Goal: Feedback & Contribution: Contribute content

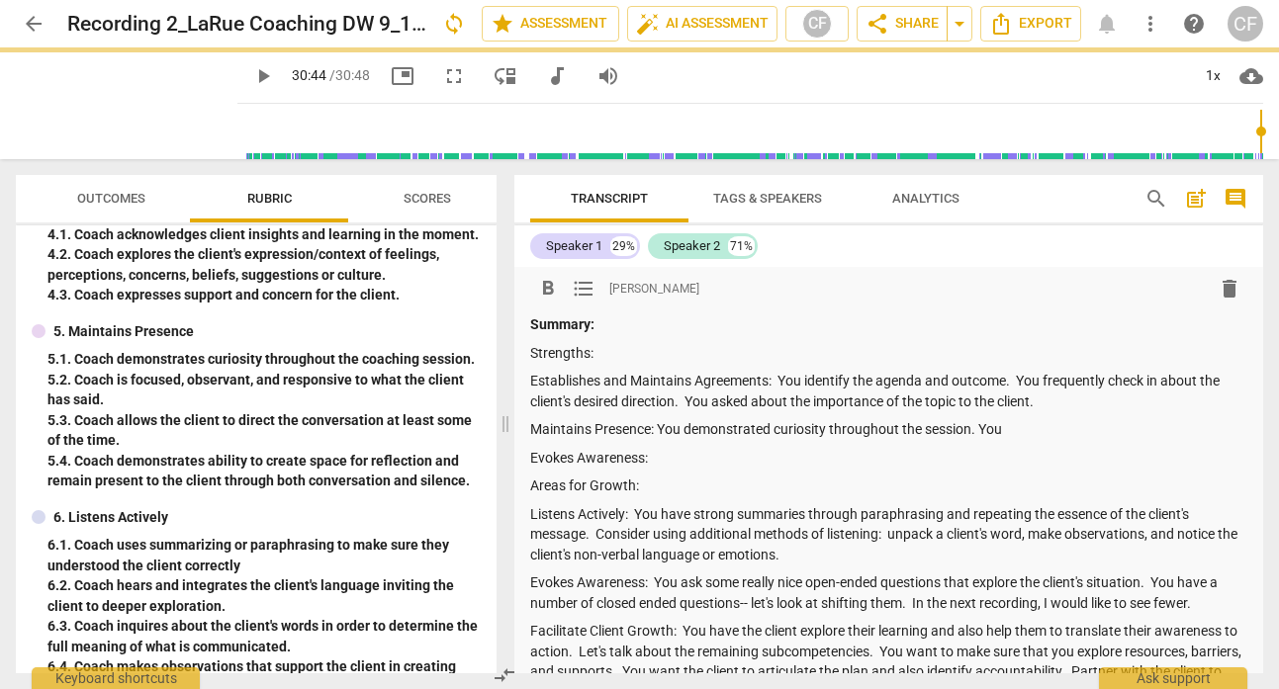
scroll to position [452, 0]
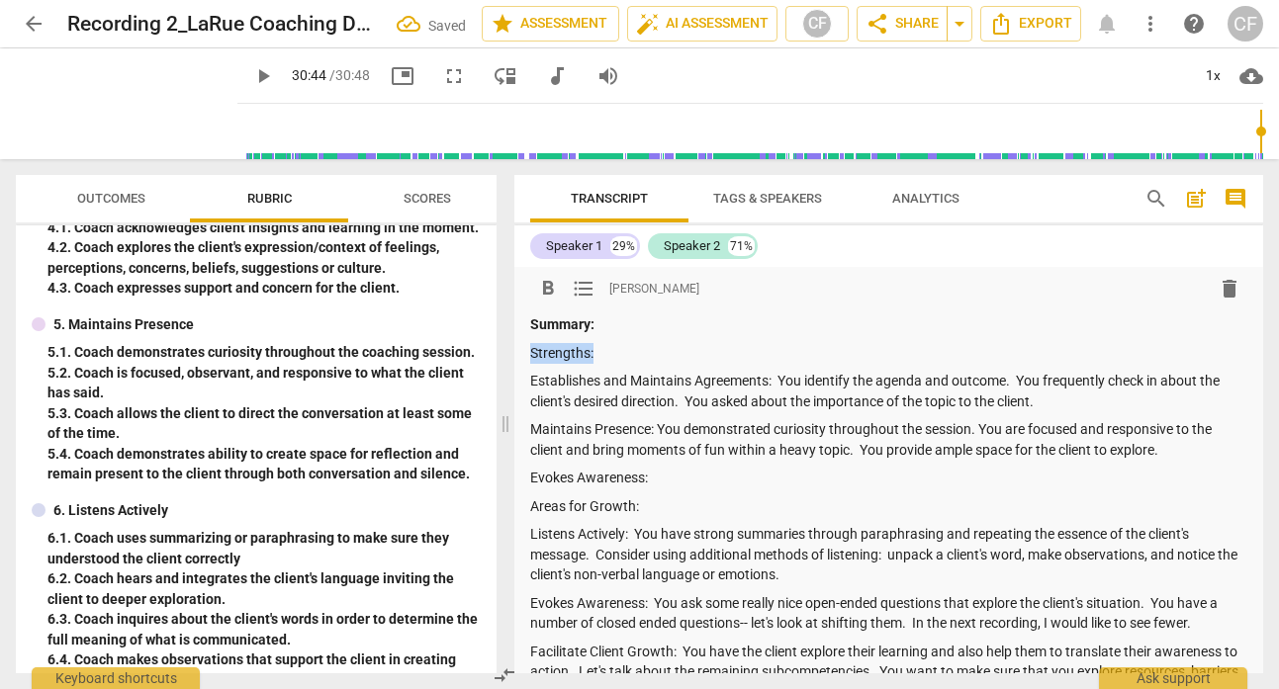
drag, startPoint x: 612, startPoint y: 355, endPoint x: 530, endPoint y: 354, distance: 82.1
click at [530, 354] on p "Strengths:" at bounding box center [888, 353] width 717 height 21
click at [545, 293] on span "format_bold" at bounding box center [548, 289] width 24 height 24
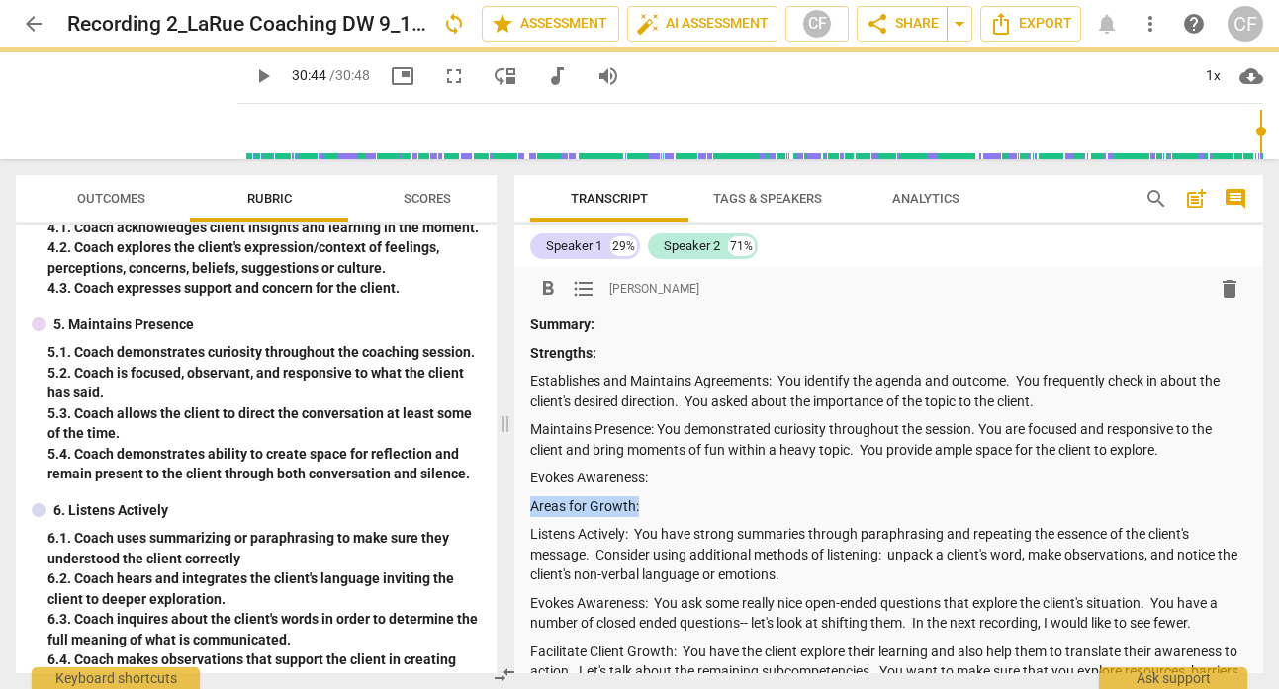
drag, startPoint x: 642, startPoint y: 507, endPoint x: 528, endPoint y: 502, distance: 113.8
click at [528, 502] on div "format_bold format_list_bulleted [PERSON_NAME] delete Summary: Strengths: Estab…" at bounding box center [888, 501] width 749 height 468
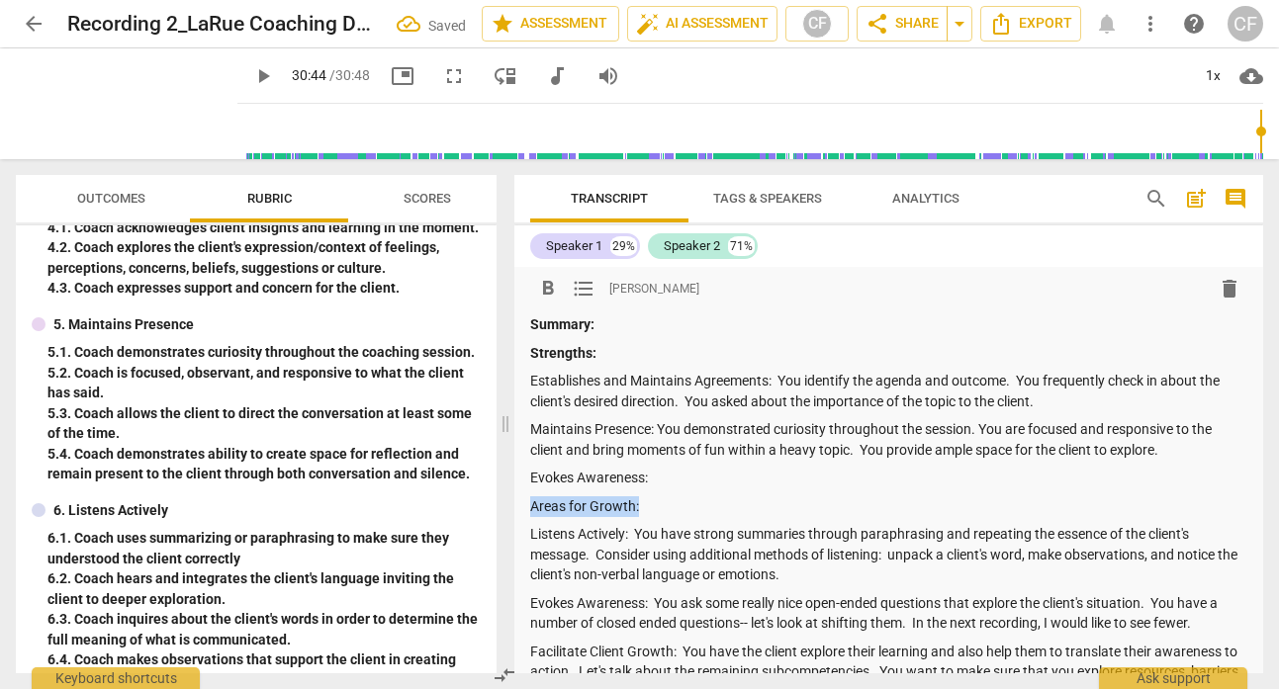
click at [542, 289] on span "format_bold" at bounding box center [548, 289] width 24 height 24
click at [696, 480] on p "Evokes Awareness:" at bounding box center [888, 478] width 717 height 21
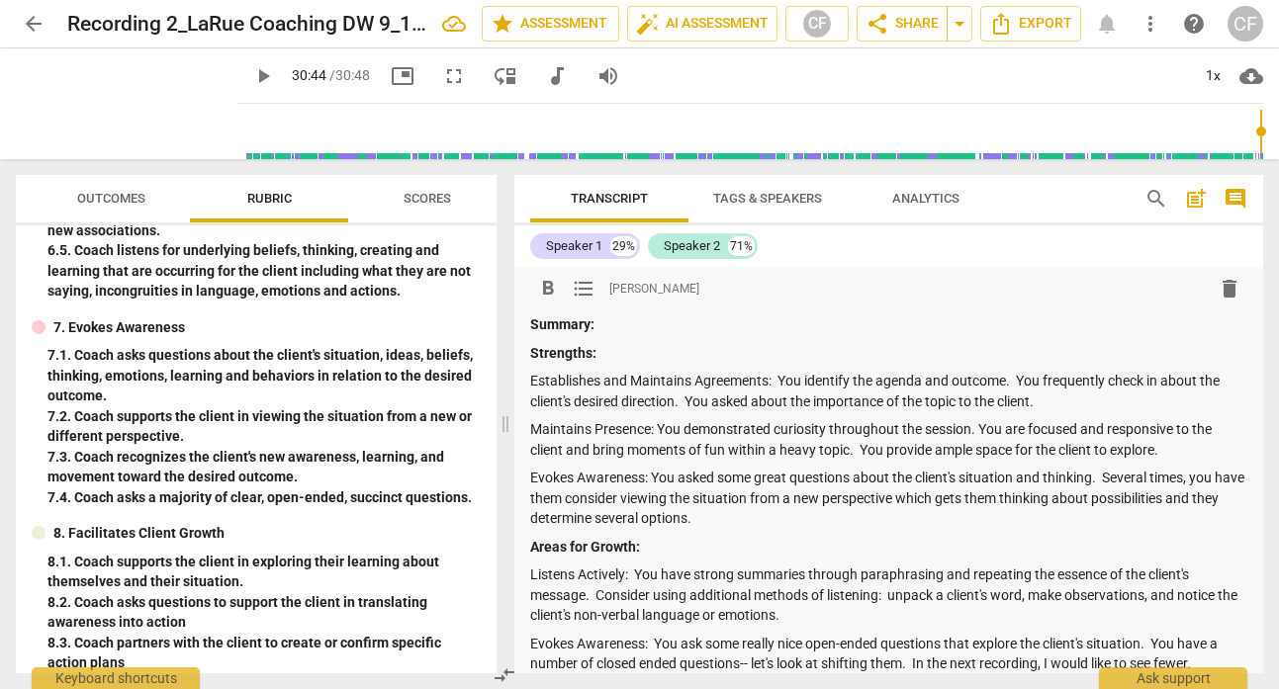
scroll to position [205, 0]
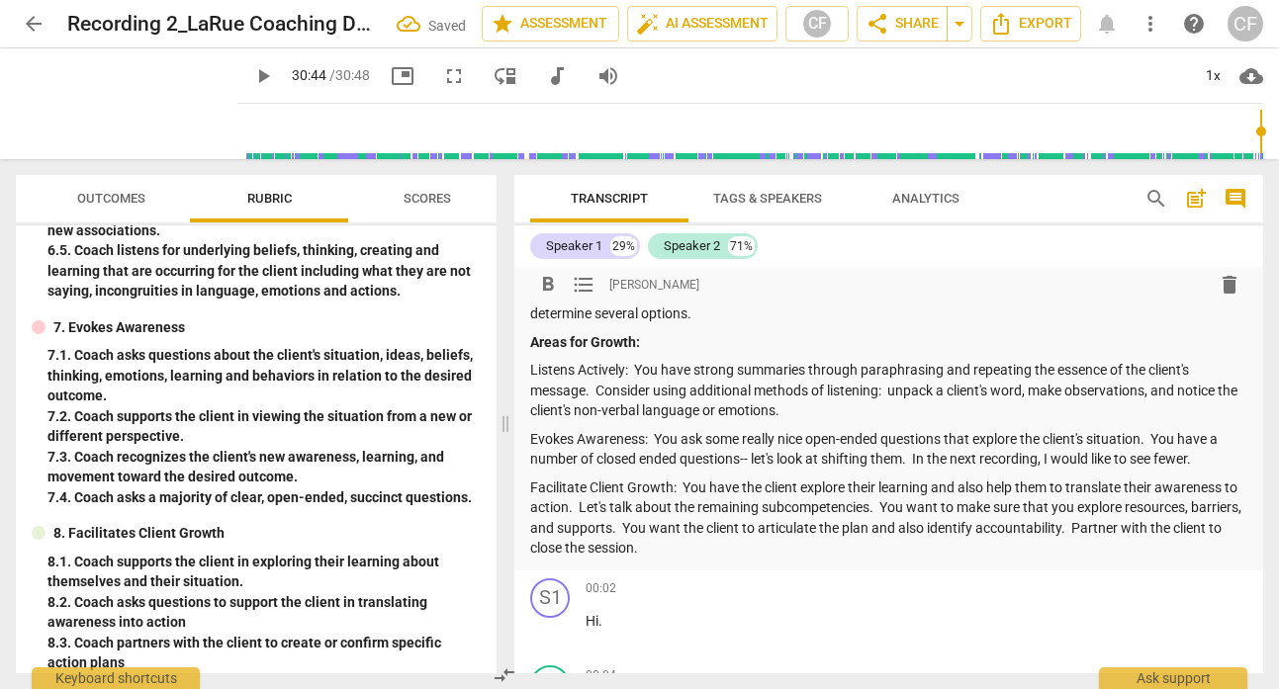
click at [804, 509] on p "Facilitate Client Growth: You have the client explore their learning and also h…" at bounding box center [888, 518] width 717 height 81
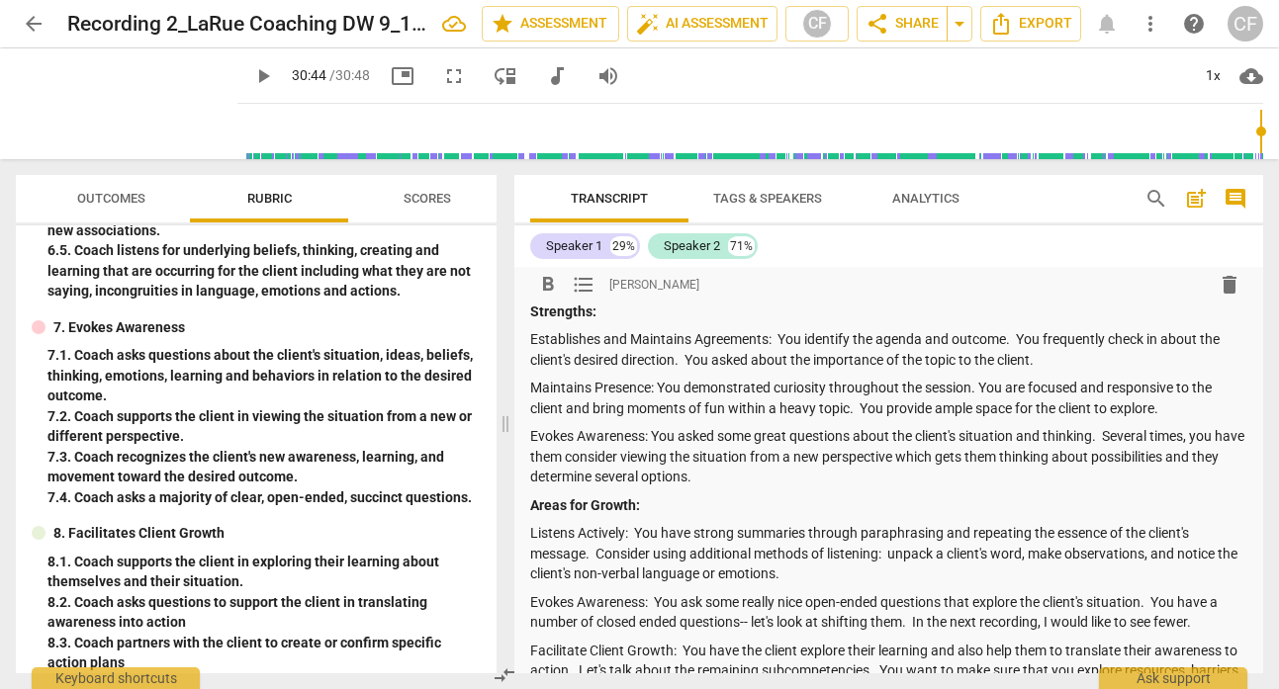
scroll to position [32, 0]
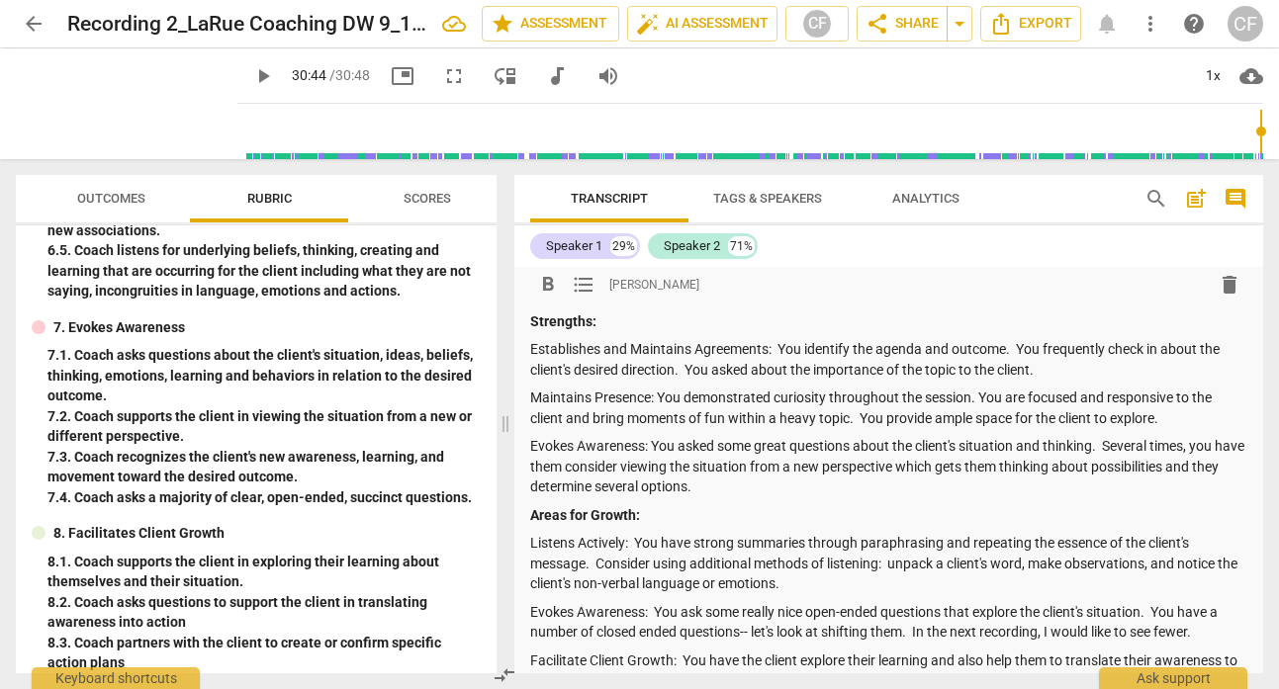
click at [1087, 369] on p "Establishes and Maintains Agreements: You identify the agenda and outcome. You …" at bounding box center [888, 359] width 717 height 41
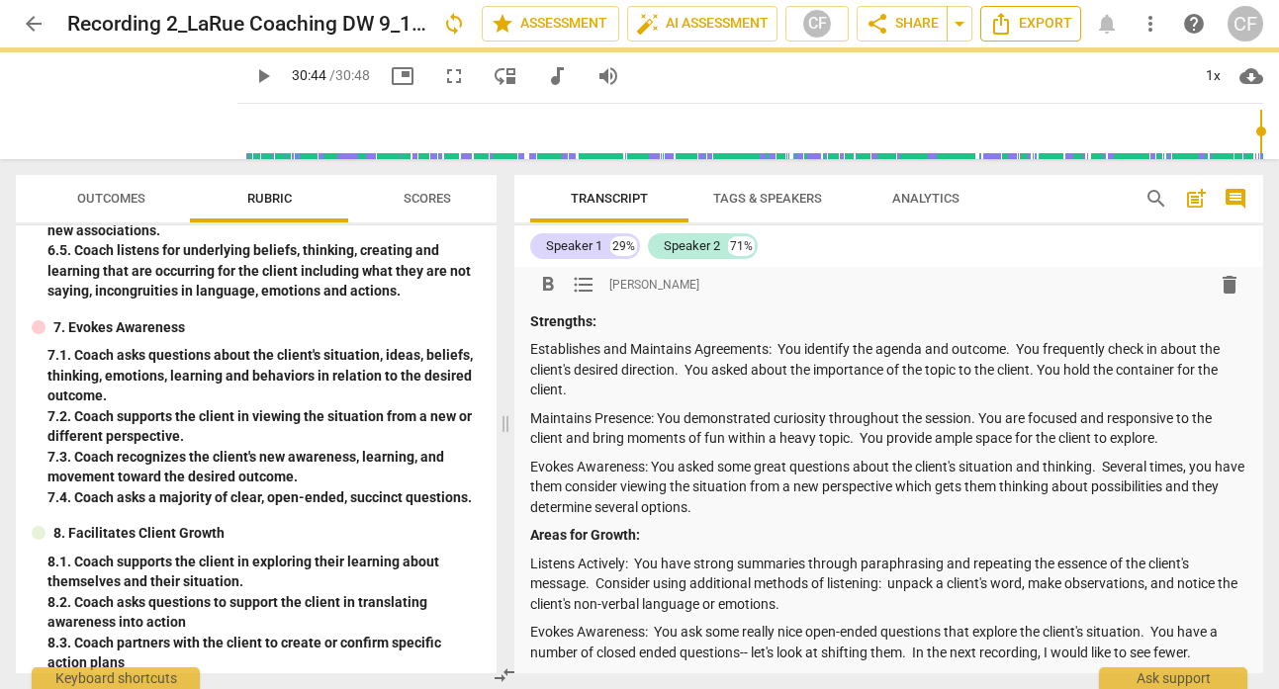
click at [1050, 23] on span "Export" at bounding box center [1030, 24] width 83 height 24
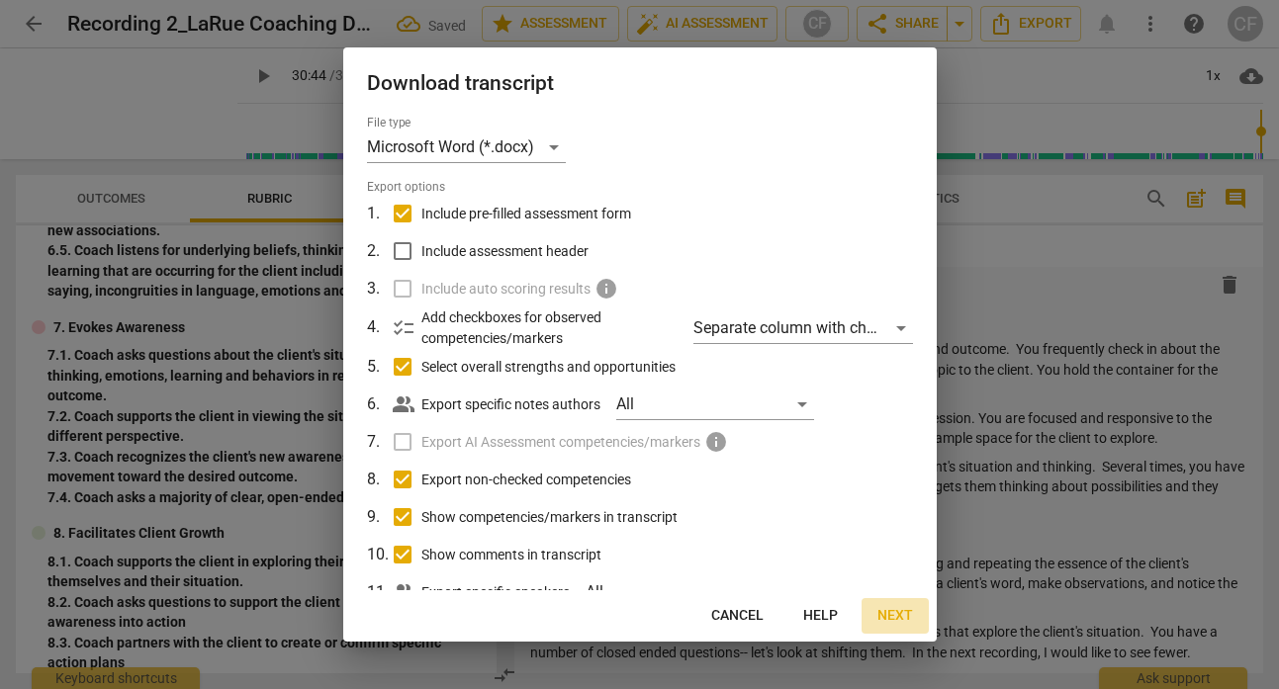
click at [894, 618] on span "Next" at bounding box center [895, 616] width 36 height 20
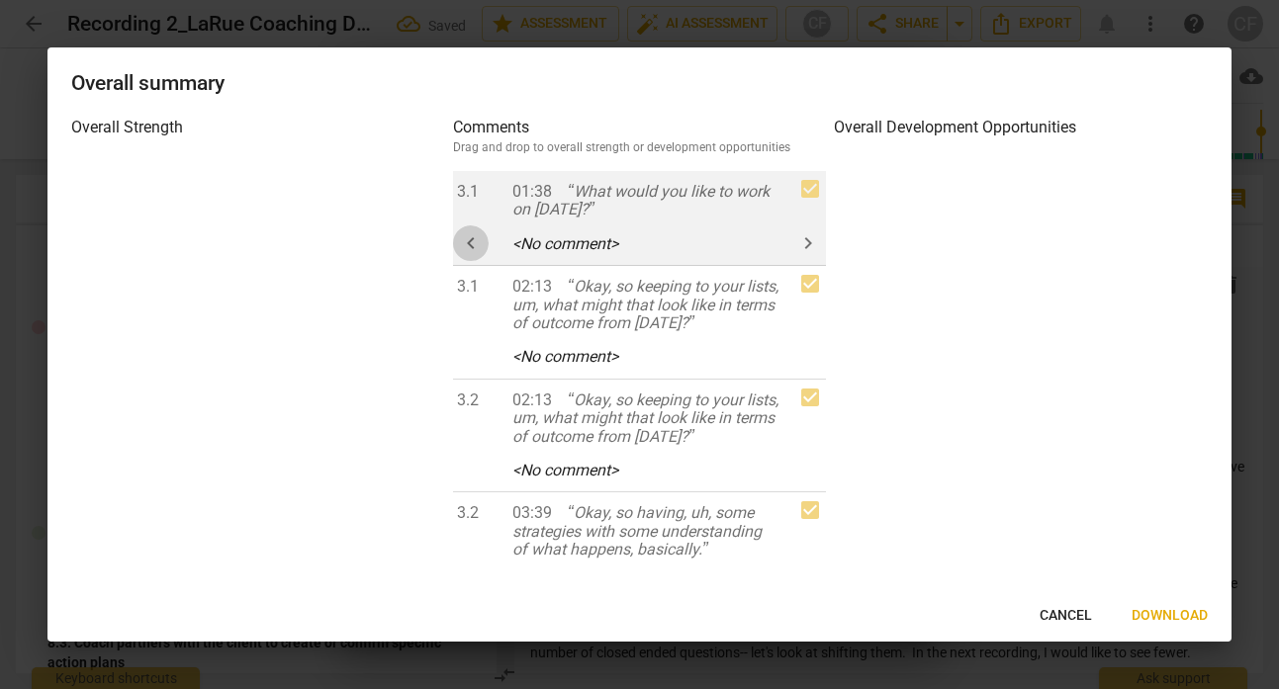
click at [474, 236] on span "keyboard_arrow_left" at bounding box center [471, 243] width 24 height 24
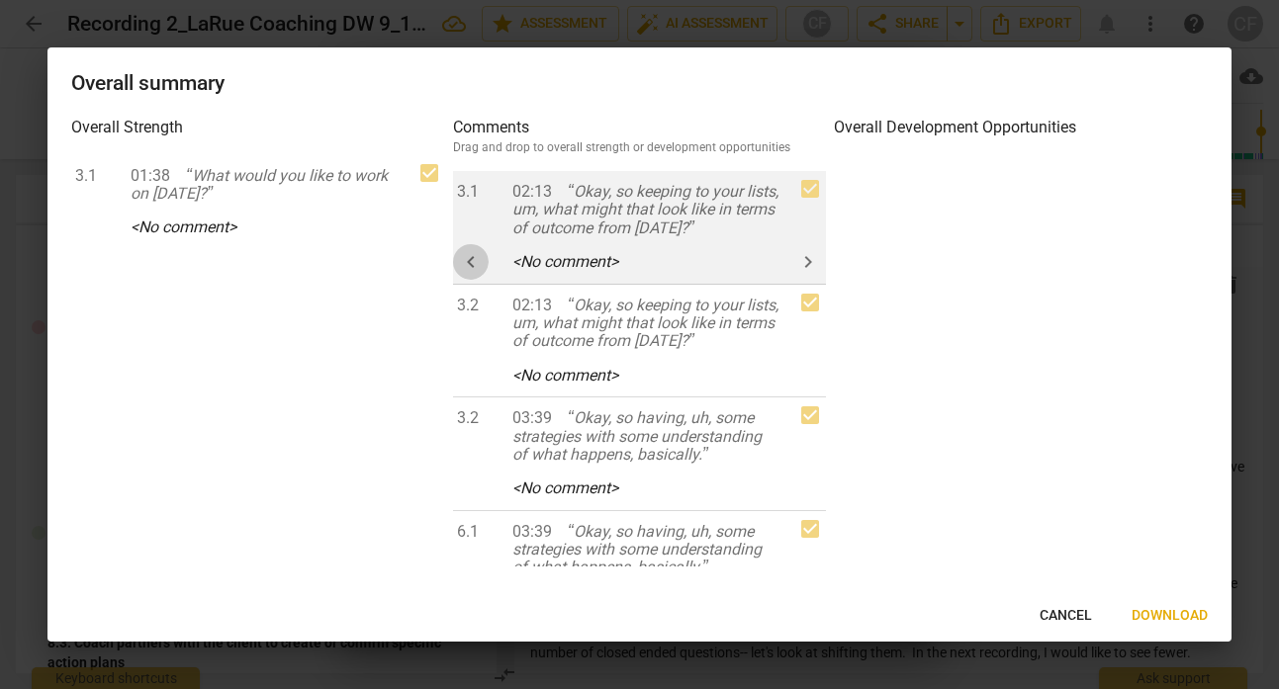
click at [467, 255] on span "keyboard_arrow_left" at bounding box center [471, 262] width 24 height 24
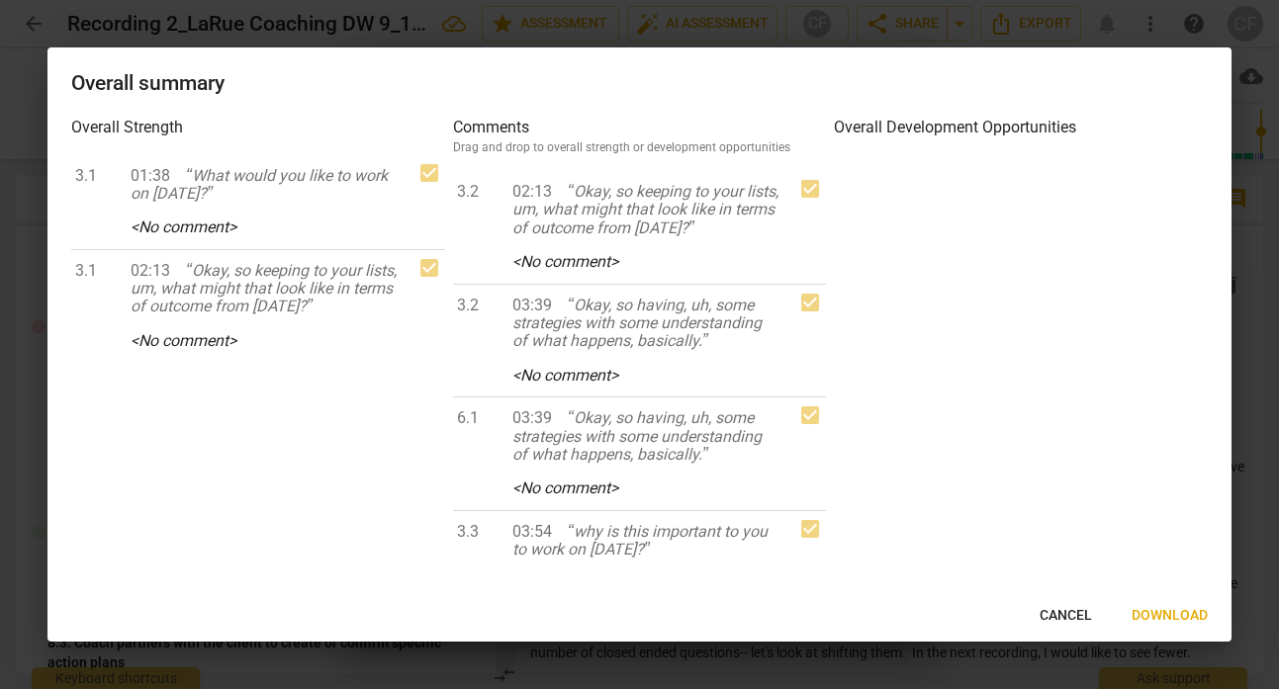
click at [0, 0] on span "keyboard_arrow_left" at bounding box center [0, 0] width 0 height 0
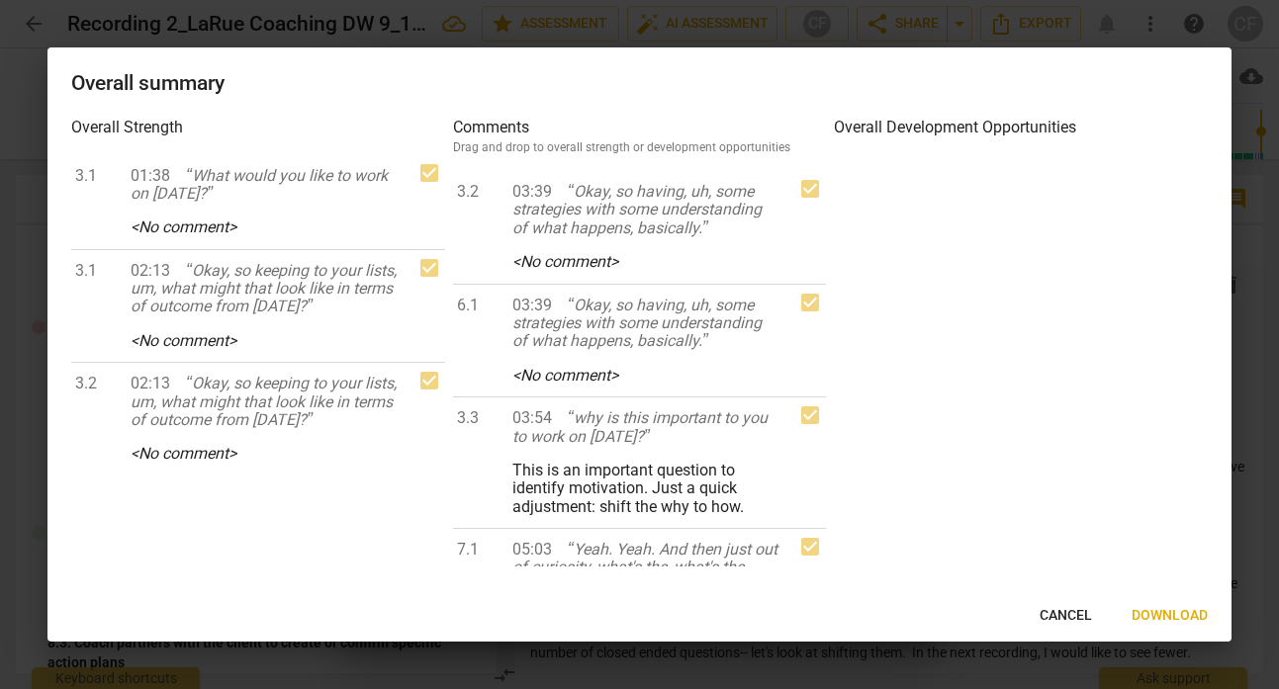
click at [0, 0] on span "keyboard_arrow_left" at bounding box center [0, 0] width 0 height 0
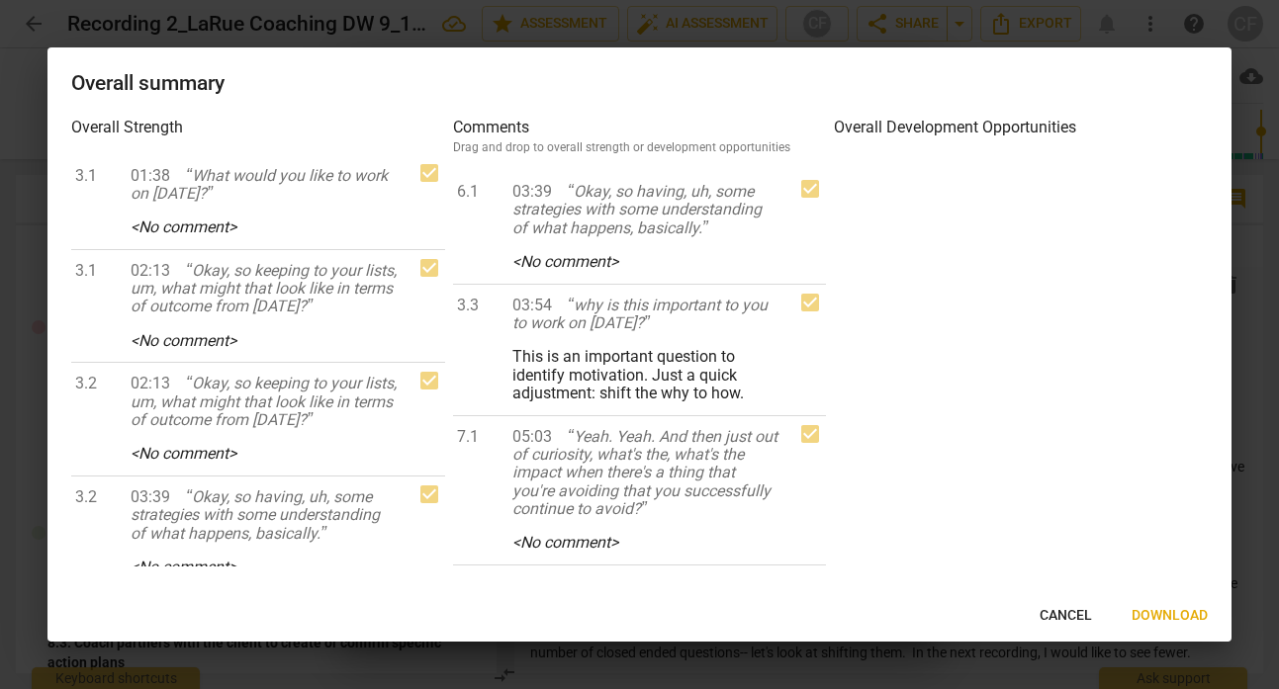
click at [0, 0] on span "keyboard_arrow_left" at bounding box center [0, 0] width 0 height 0
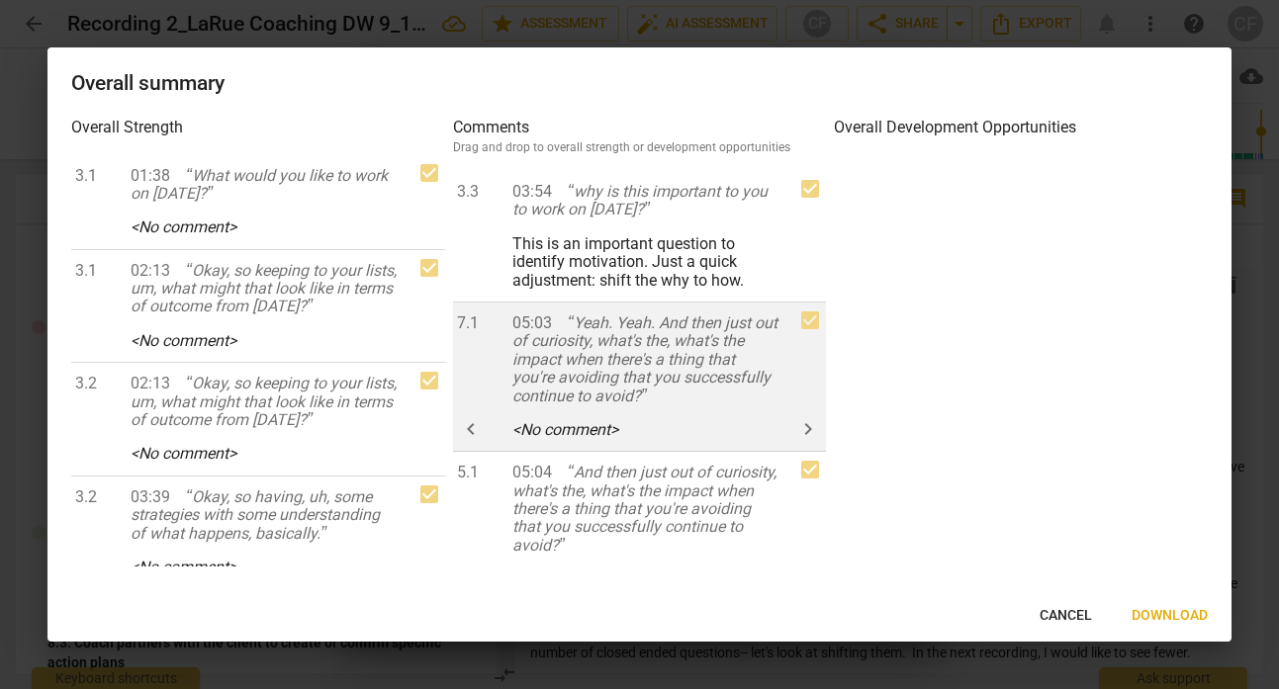
click at [0, 0] on span "keyboard_arrow_right" at bounding box center [0, 0] width 0 height 0
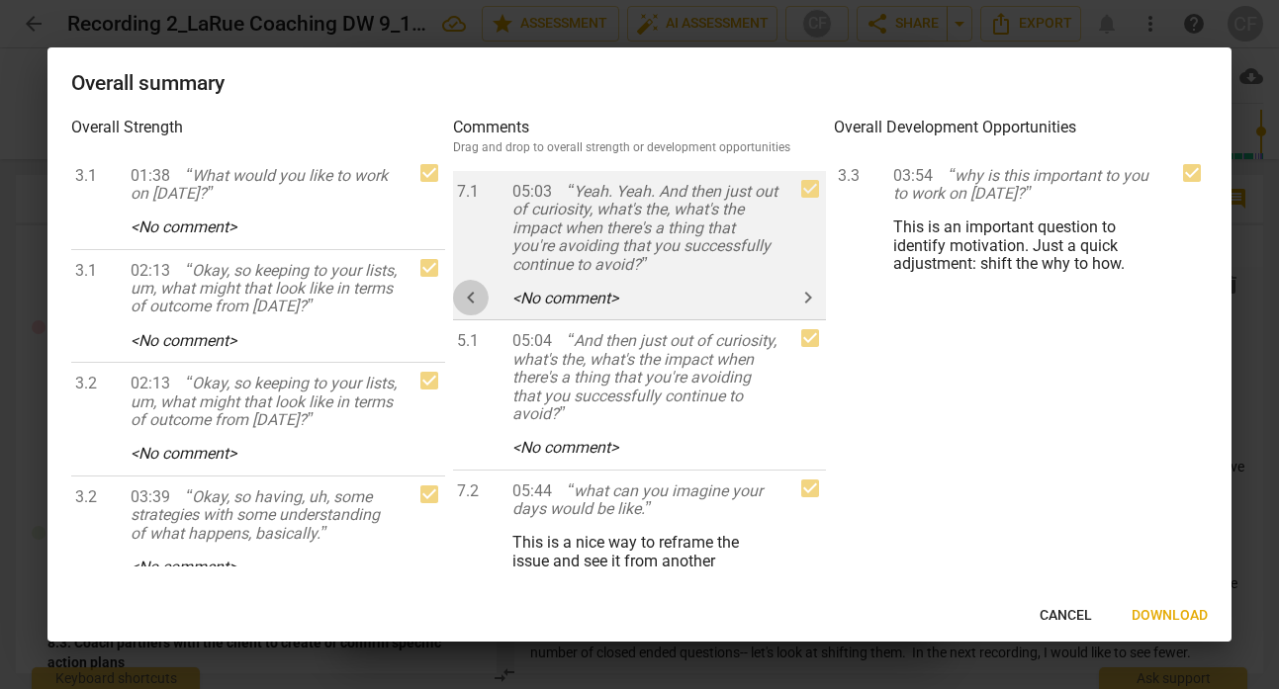
click at [484, 292] on span "keyboard_arrow_left" at bounding box center [471, 298] width 36 height 24
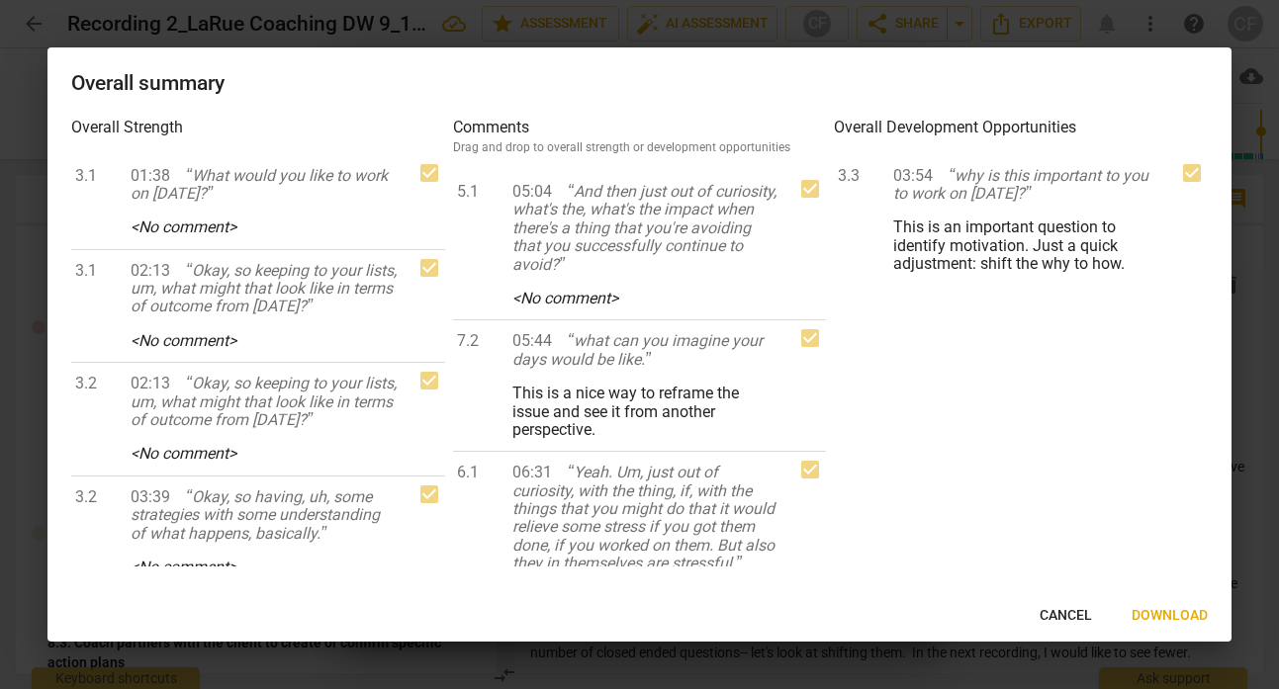
click at [0, 0] on span "keyboard_arrow_left" at bounding box center [0, 0] width 0 height 0
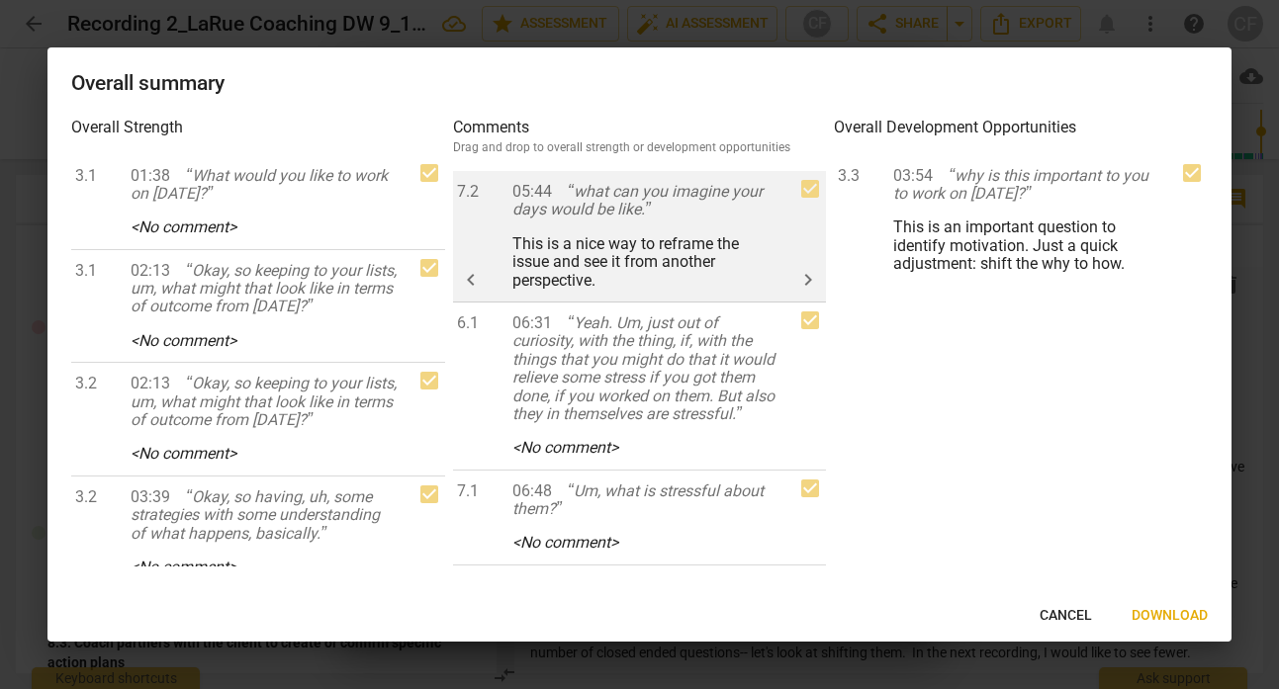
click at [475, 273] on span "keyboard_arrow_left" at bounding box center [471, 280] width 24 height 24
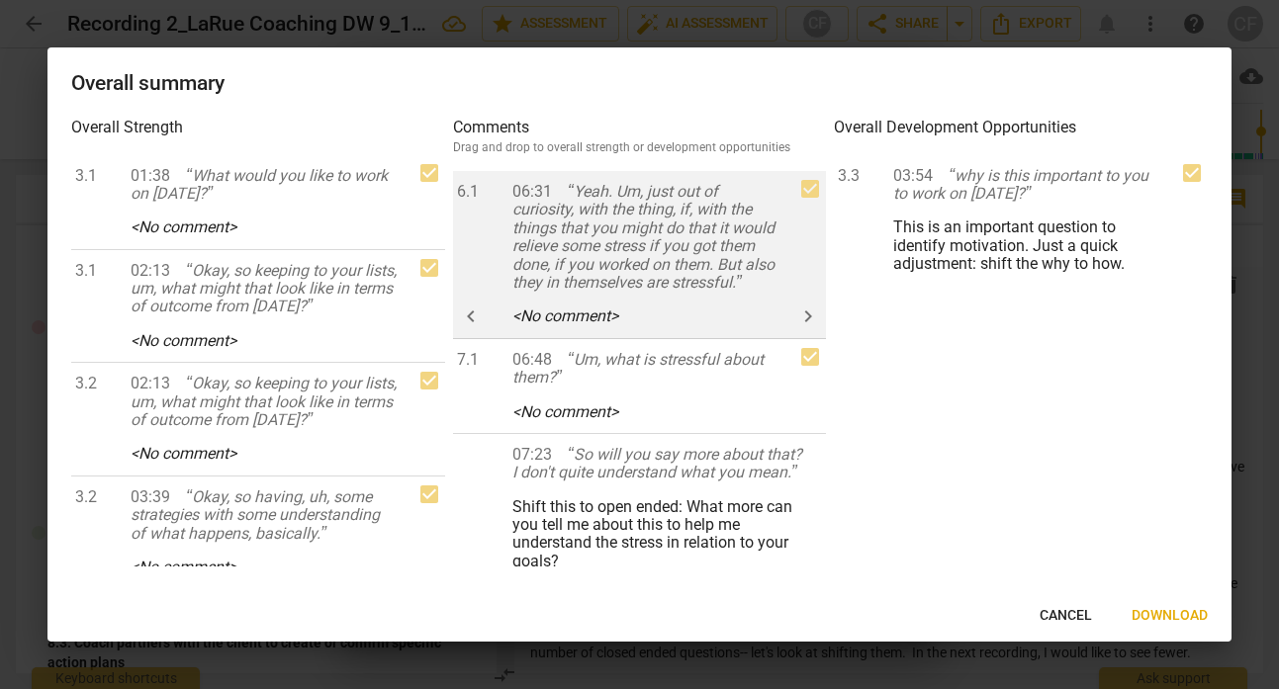
click at [471, 325] on span "keyboard_arrow_left" at bounding box center [471, 317] width 24 height 24
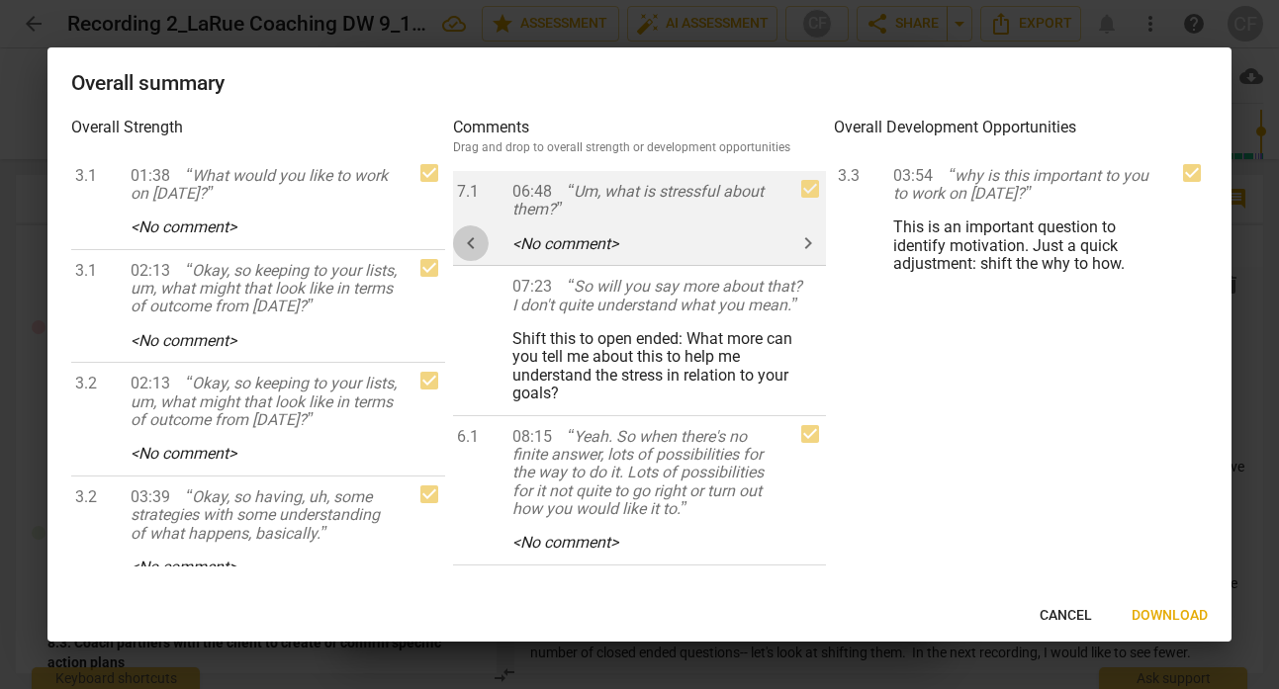
click at [475, 243] on span "keyboard_arrow_left" at bounding box center [471, 243] width 24 height 24
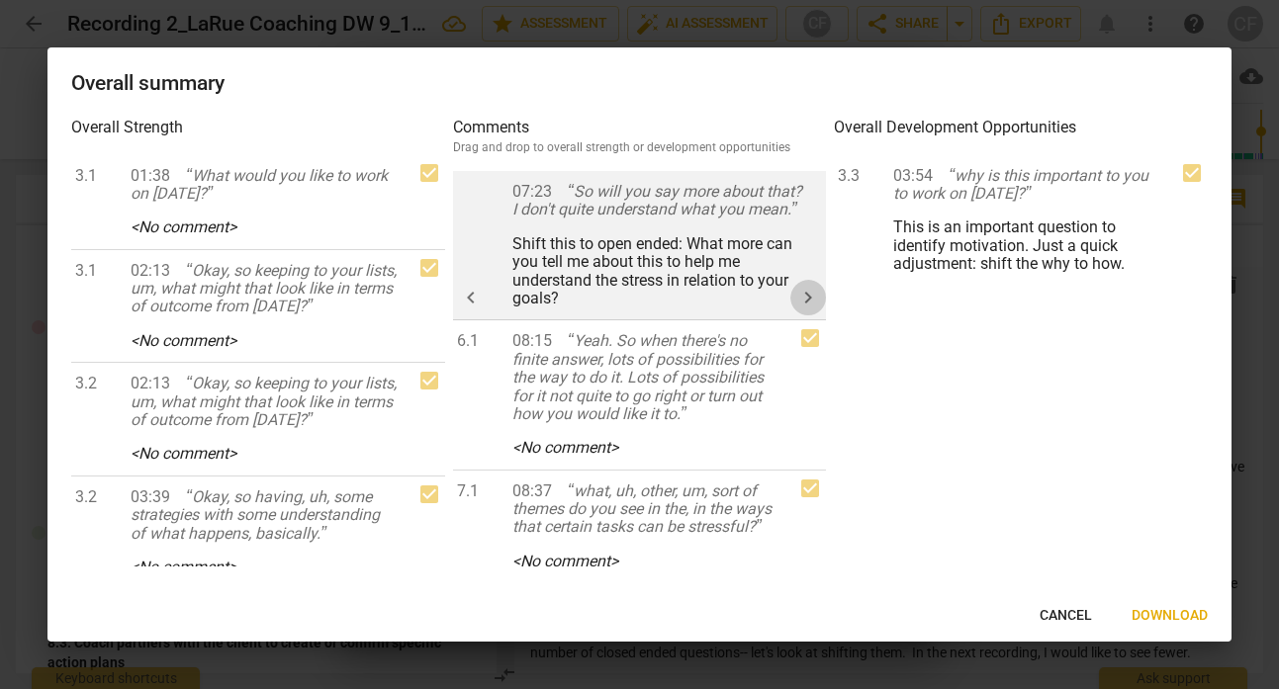
click at [796, 304] on span "keyboard_arrow_right" at bounding box center [808, 298] width 24 height 24
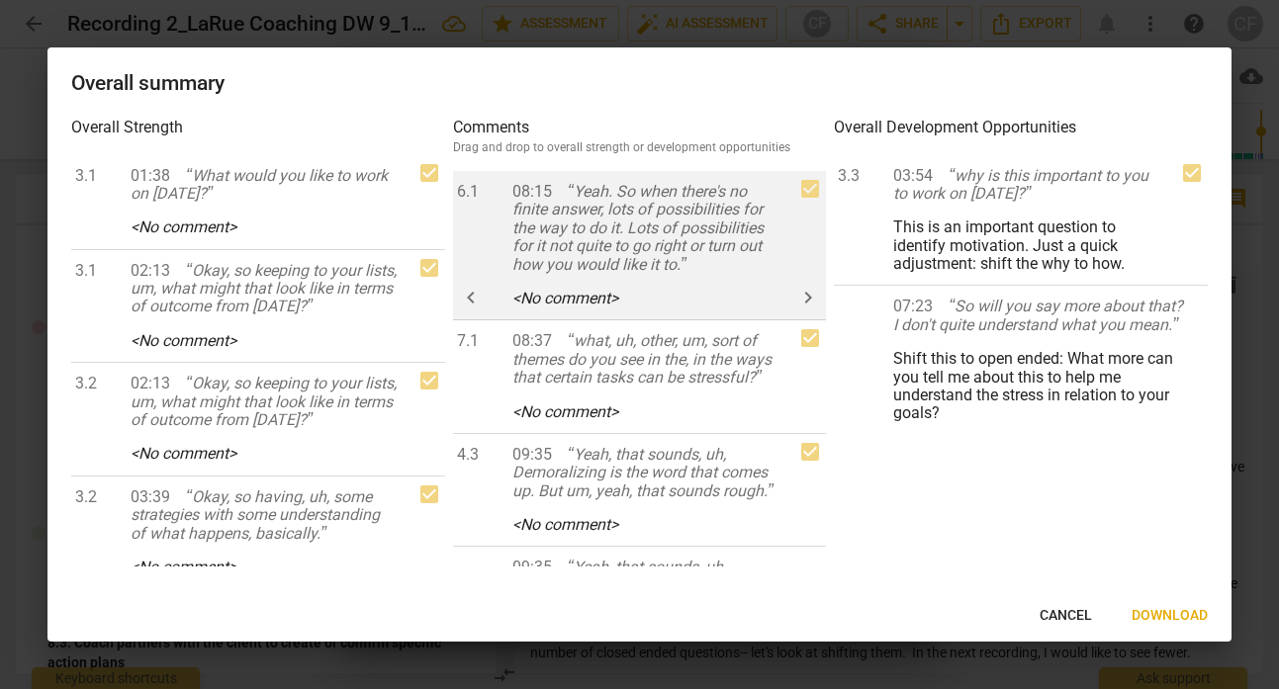
click at [472, 297] on span "keyboard_arrow_left" at bounding box center [471, 298] width 24 height 24
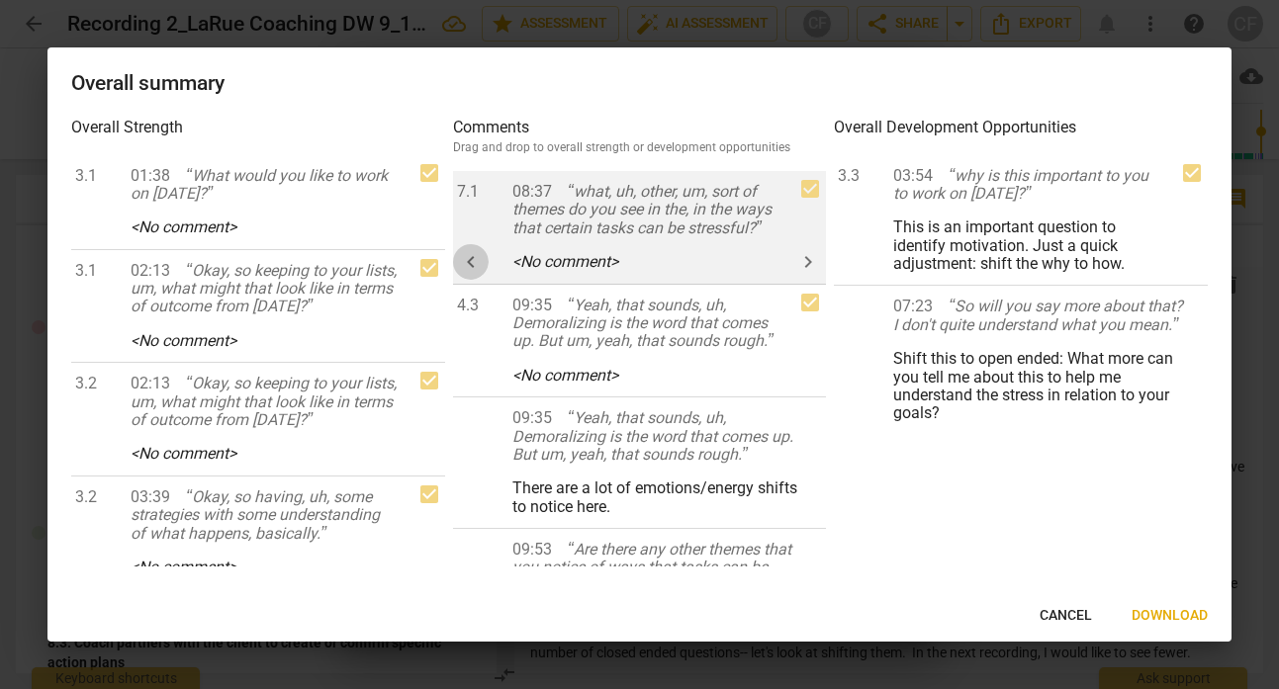
click at [473, 274] on span "keyboard_arrow_left" at bounding box center [471, 262] width 24 height 24
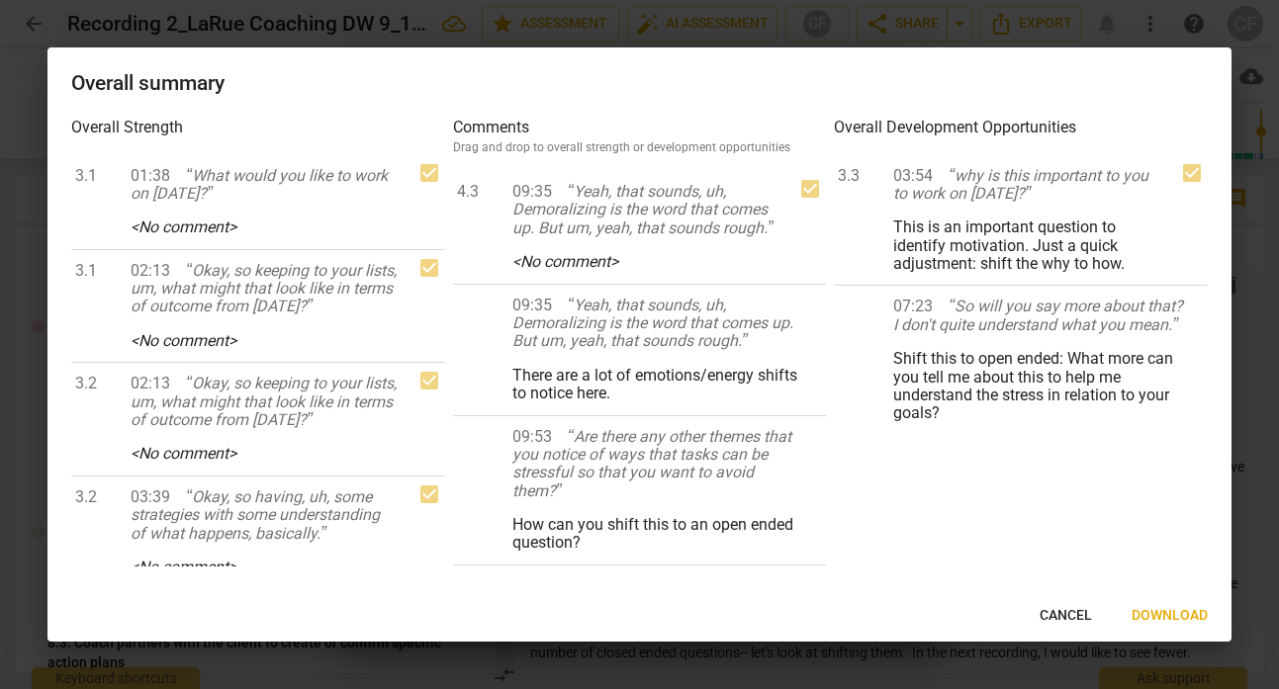
click at [0, 0] on span "keyboard_arrow_left" at bounding box center [0, 0] width 0 height 0
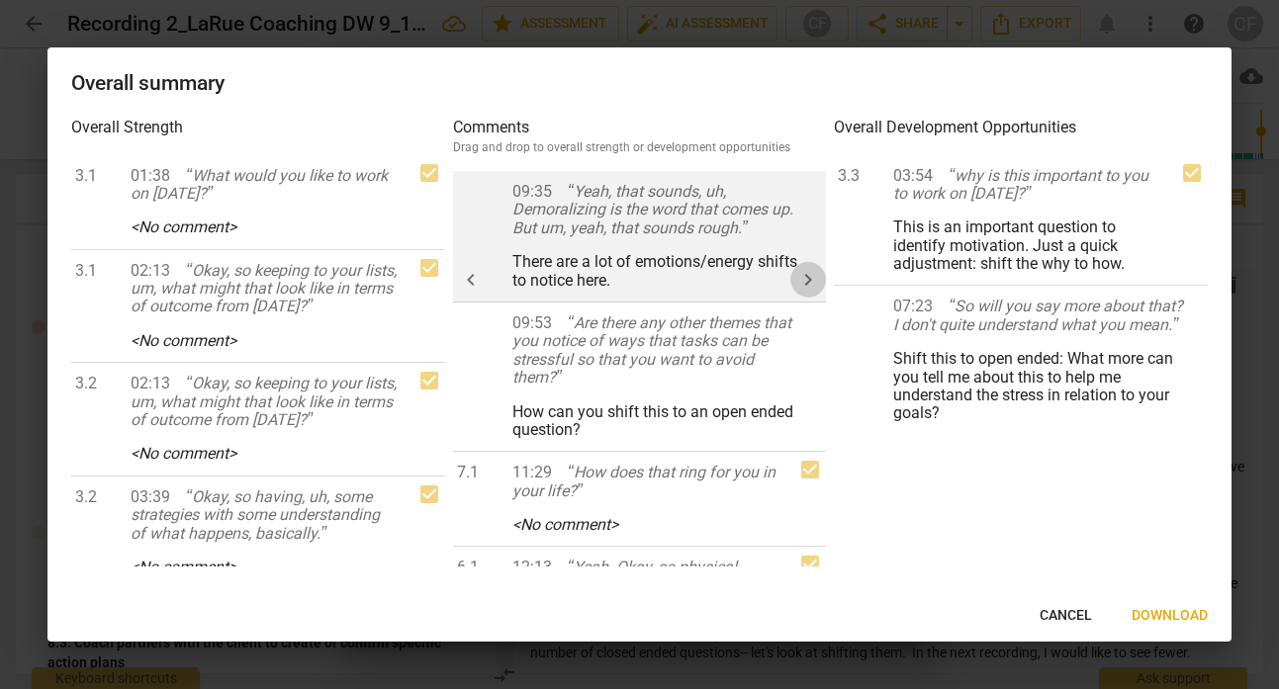
click at [802, 272] on span "keyboard_arrow_right" at bounding box center [808, 280] width 24 height 24
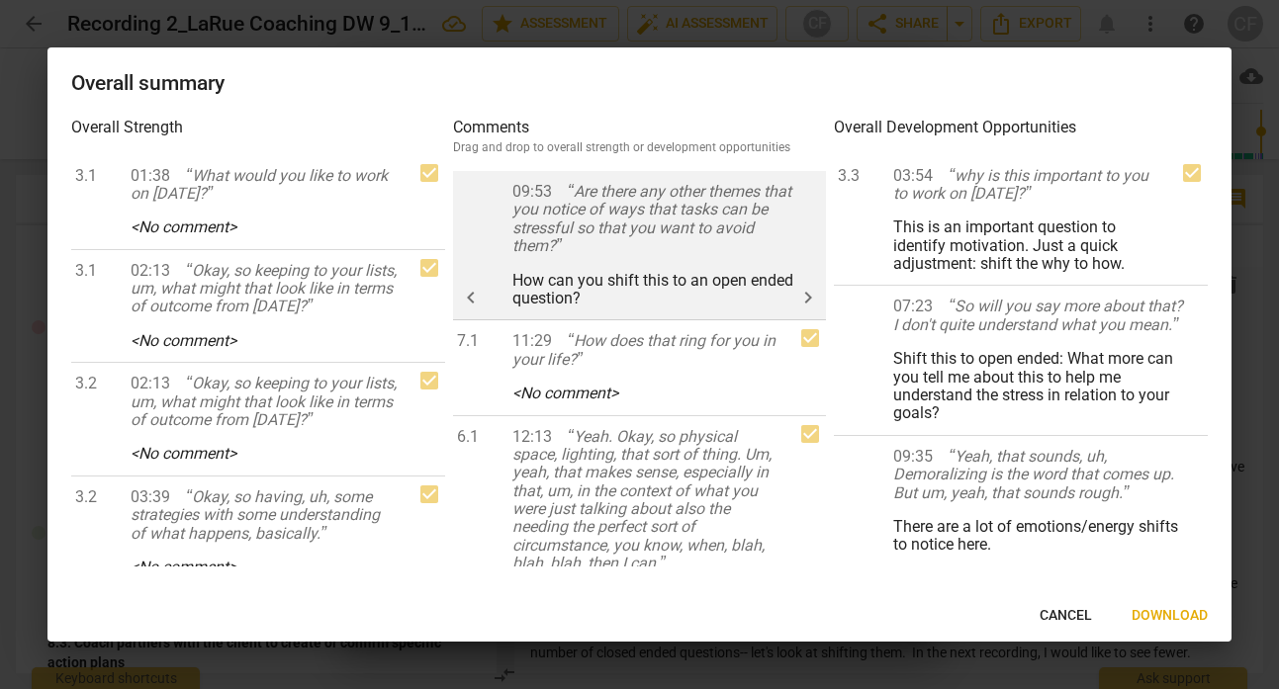
click at [797, 292] on span "keyboard_arrow_right" at bounding box center [808, 298] width 24 height 24
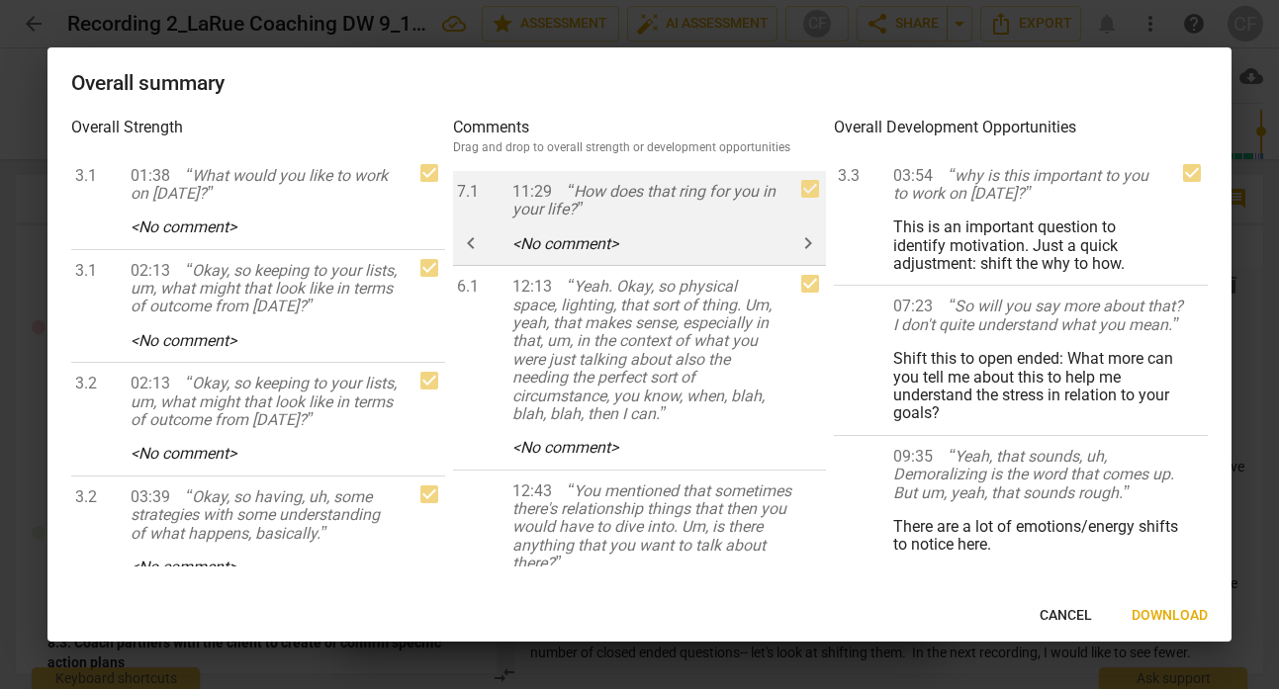
click at [461, 244] on span "keyboard_arrow_left" at bounding box center [471, 243] width 24 height 24
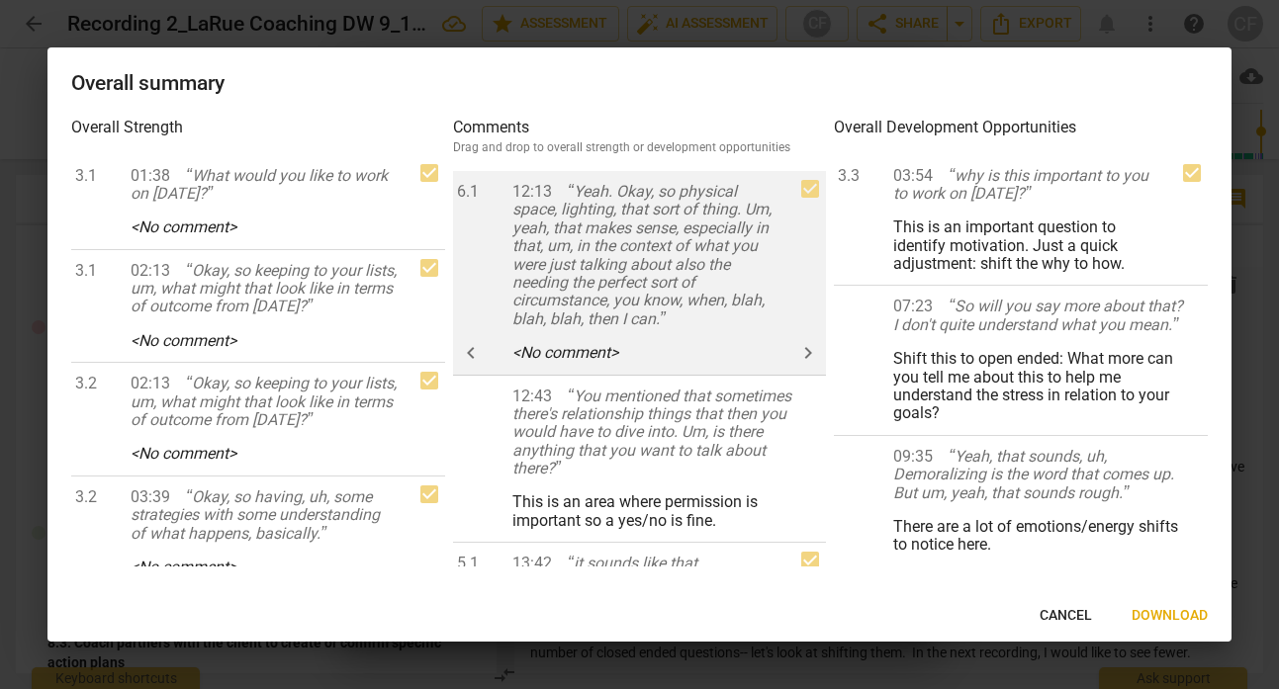
click at [478, 350] on span "keyboard_arrow_left" at bounding box center [471, 353] width 24 height 24
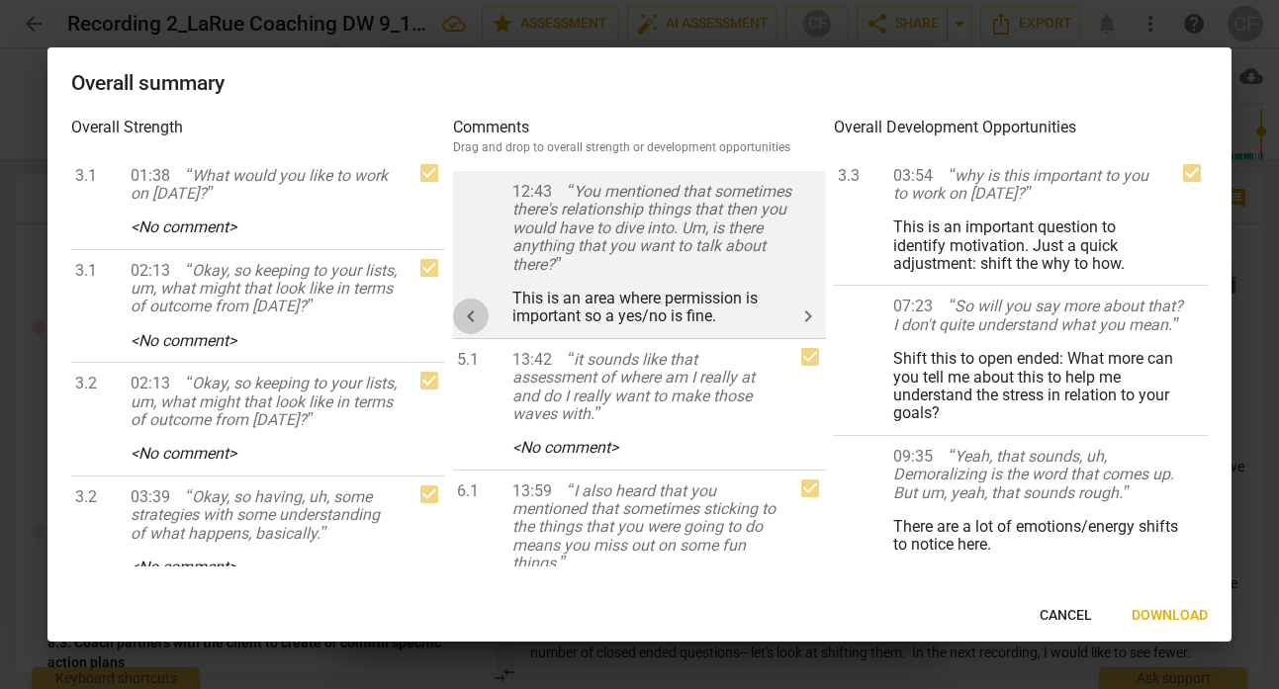
click at [474, 303] on button "keyboard_arrow_left" at bounding box center [471, 317] width 36 height 36
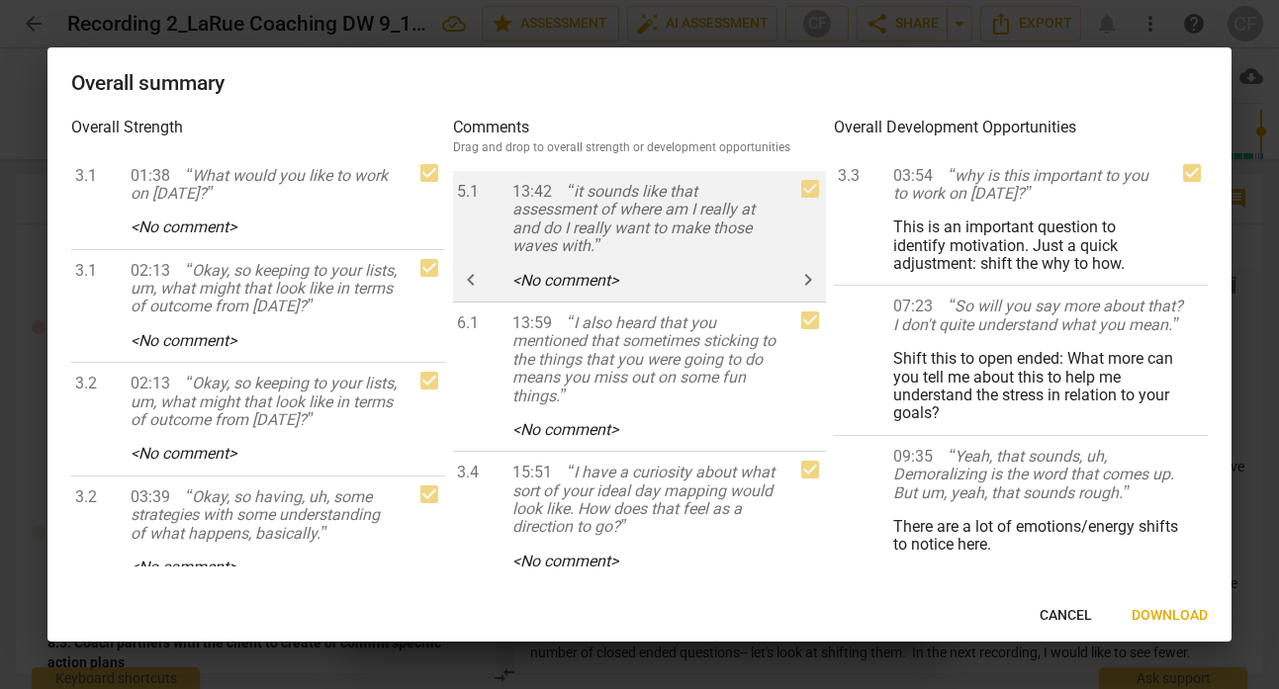
click at [472, 276] on span "keyboard_arrow_left" at bounding box center [471, 280] width 24 height 24
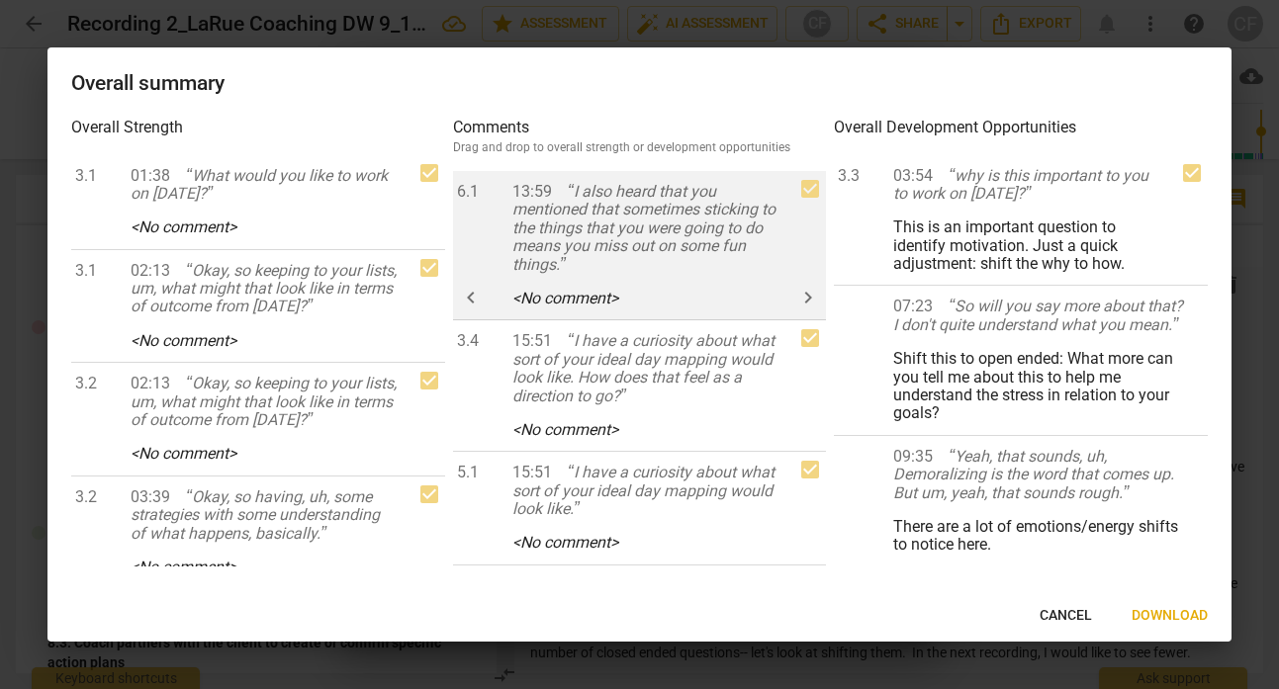
click at [472, 292] on span "keyboard_arrow_left" at bounding box center [471, 298] width 24 height 24
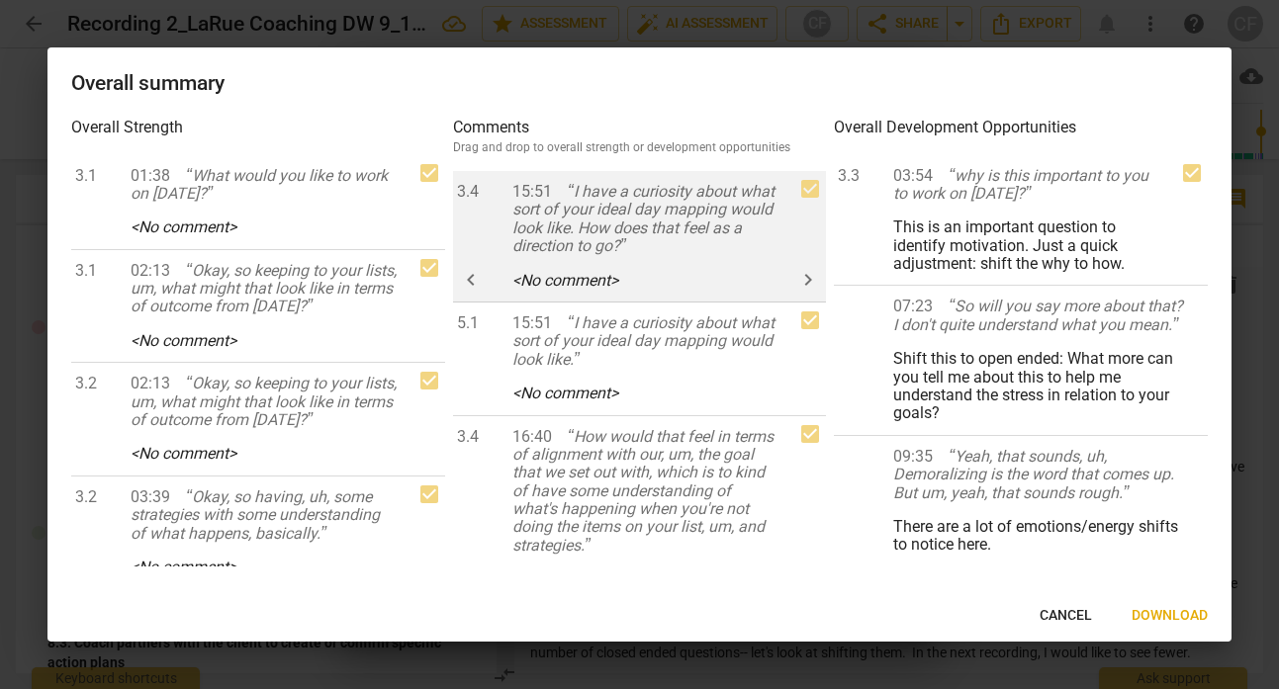
click at [471, 275] on span "keyboard_arrow_left" at bounding box center [471, 280] width 24 height 24
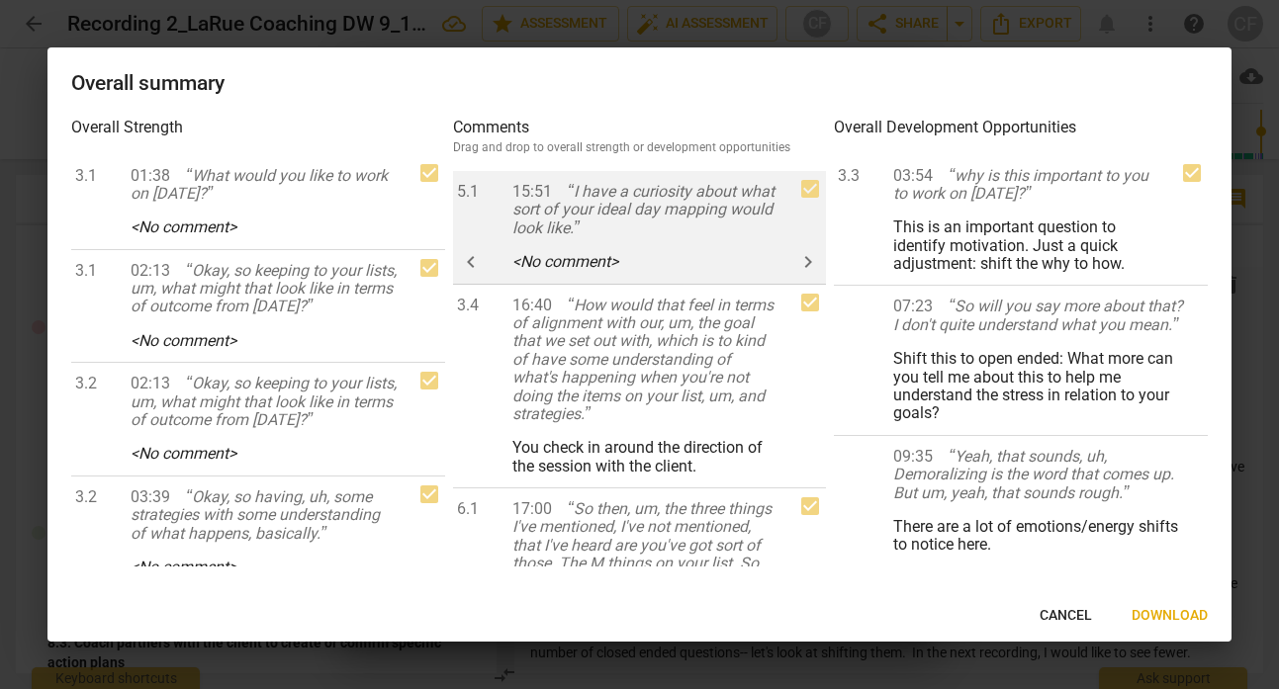
click at [471, 250] on span "keyboard_arrow_left" at bounding box center [471, 262] width 24 height 24
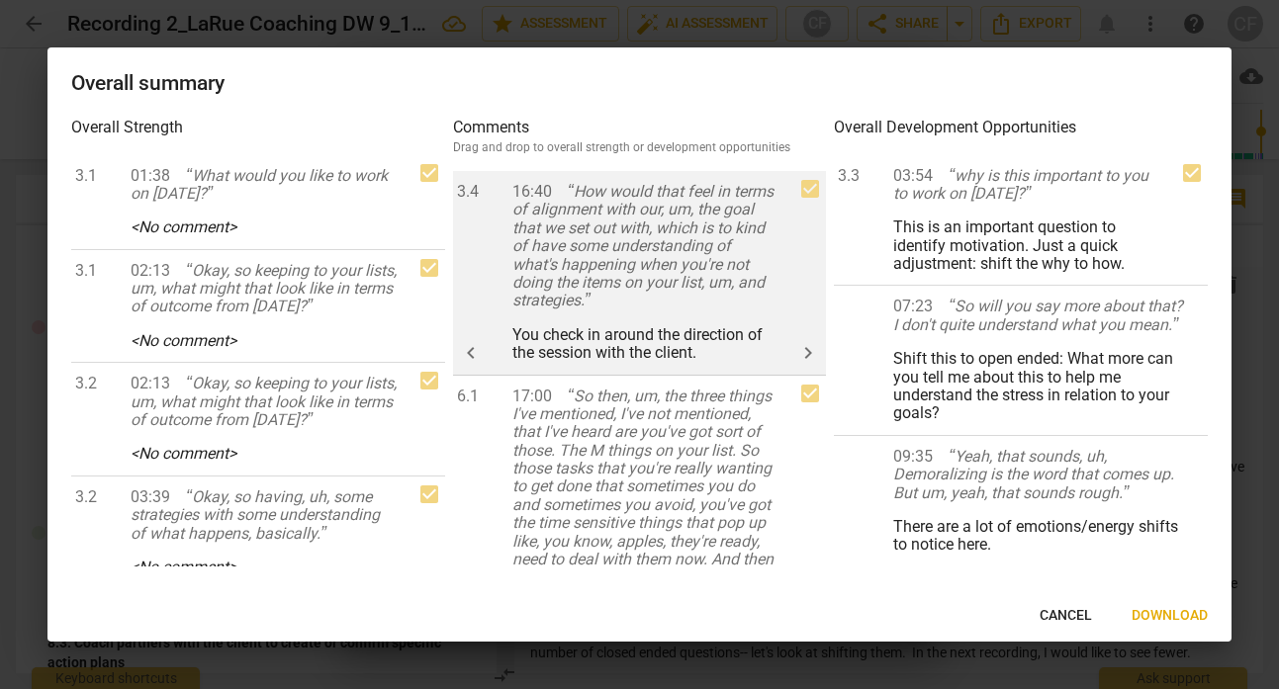
click at [479, 345] on span "keyboard_arrow_left" at bounding box center [471, 353] width 24 height 24
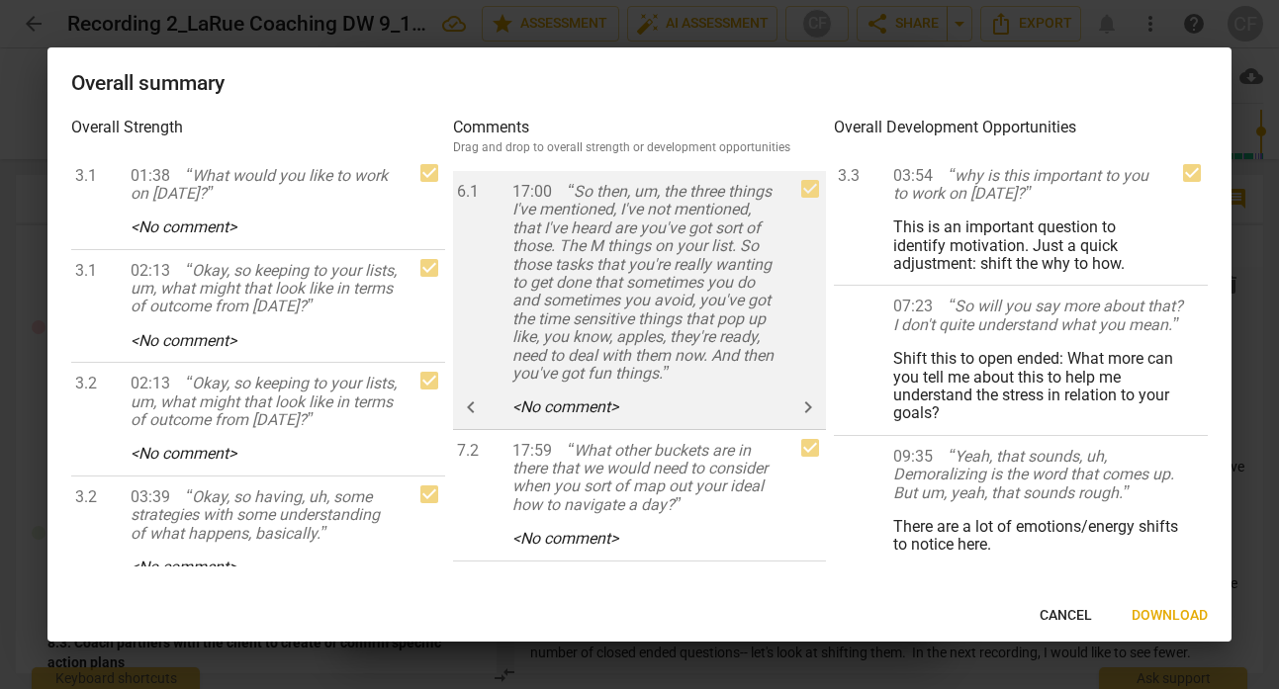
click at [477, 419] on span "keyboard_arrow_left" at bounding box center [471, 408] width 24 height 24
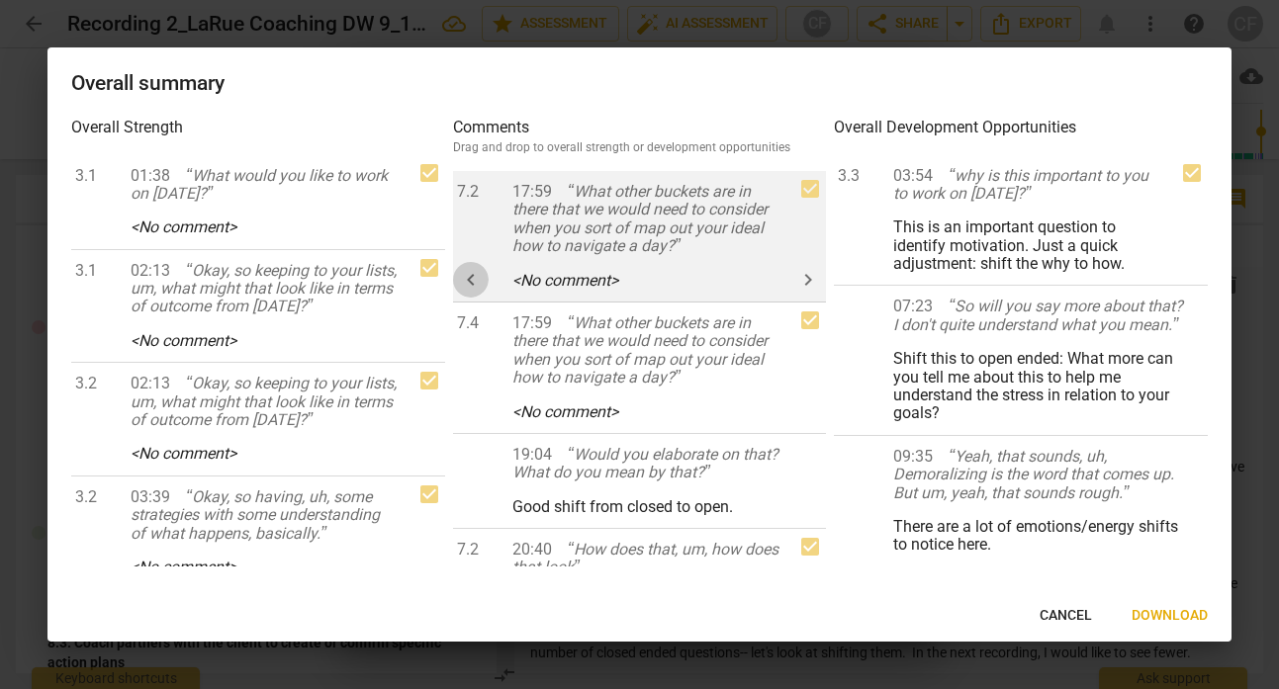
click at [485, 273] on span "keyboard_arrow_left" at bounding box center [471, 280] width 36 height 24
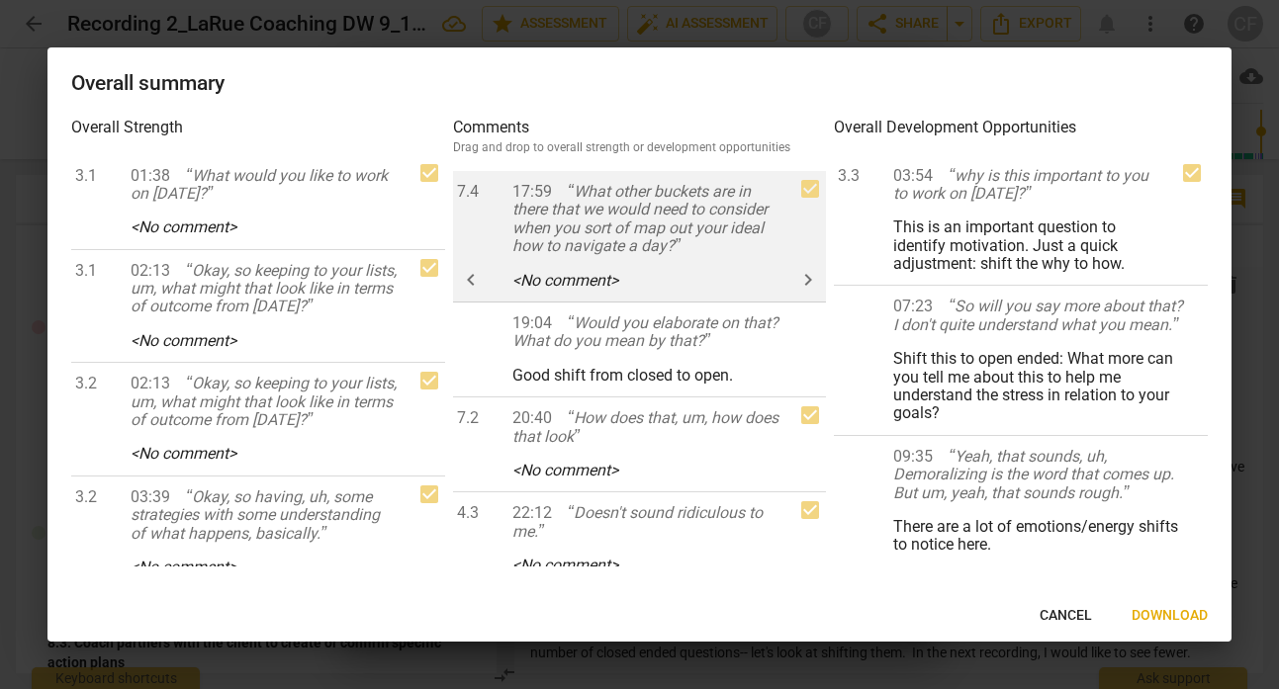
click at [484, 273] on span "keyboard_arrow_left" at bounding box center [471, 280] width 36 height 24
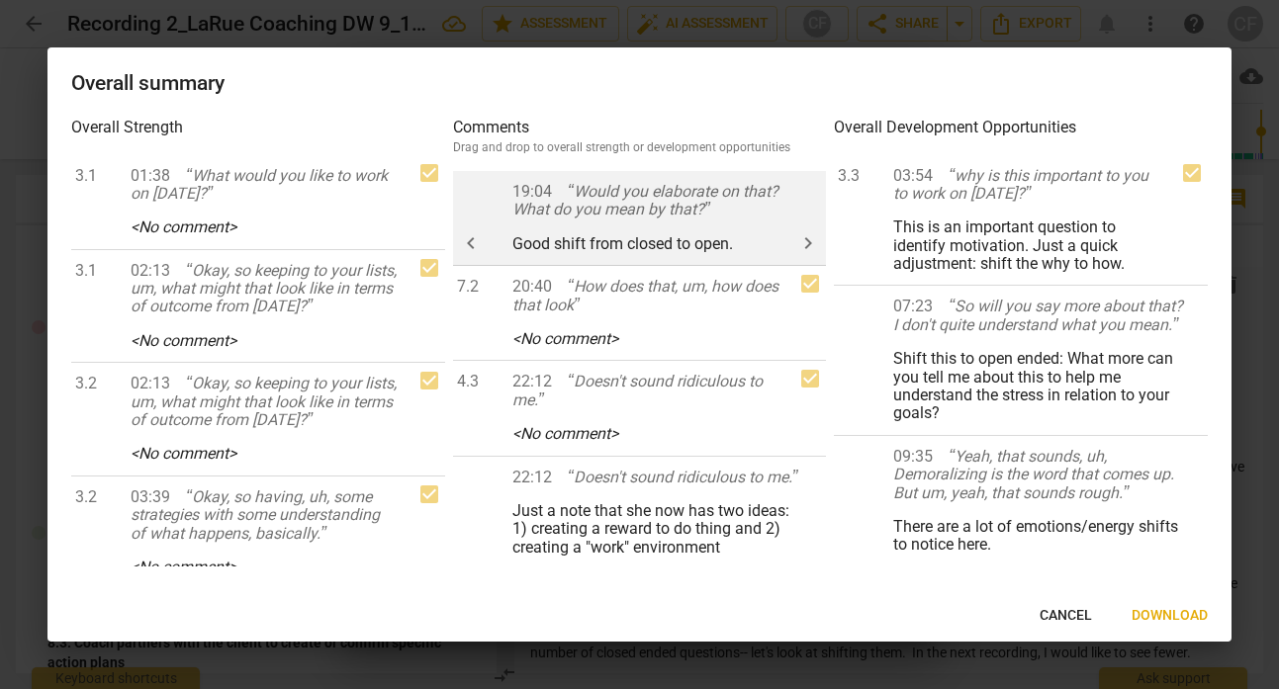
click at [814, 237] on span "keyboard_arrow_right" at bounding box center [808, 243] width 36 height 24
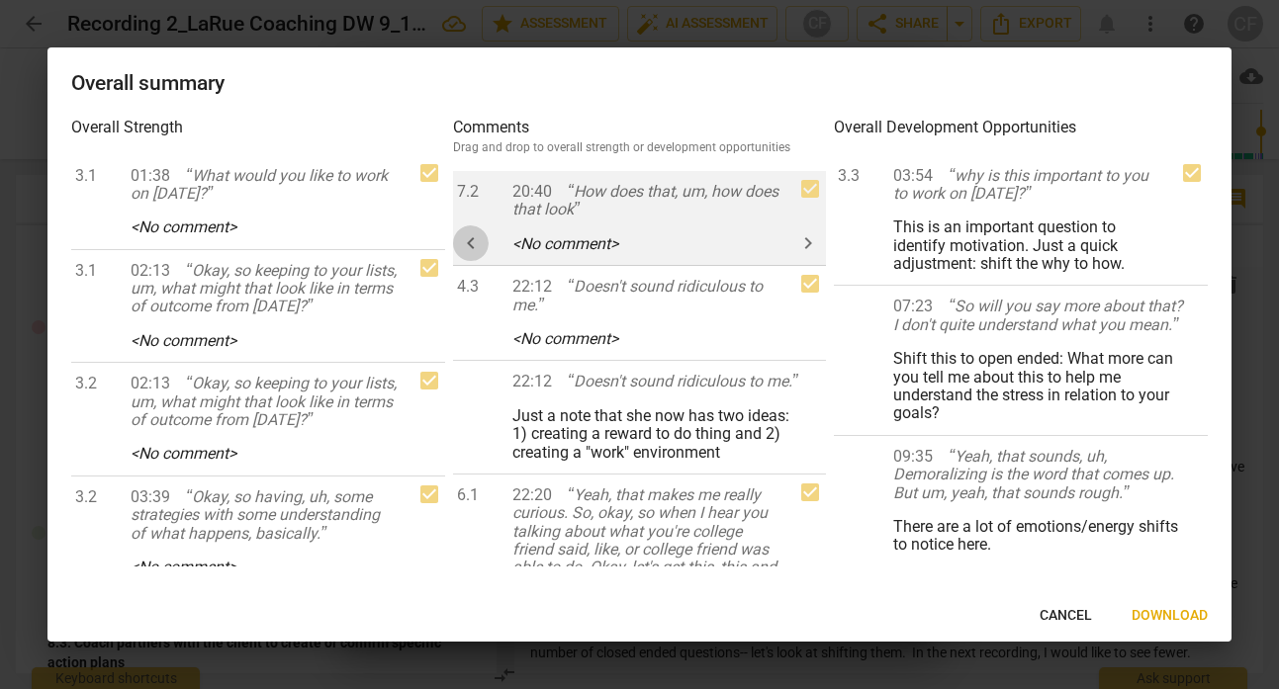
click at [465, 239] on span "keyboard_arrow_left" at bounding box center [471, 243] width 24 height 24
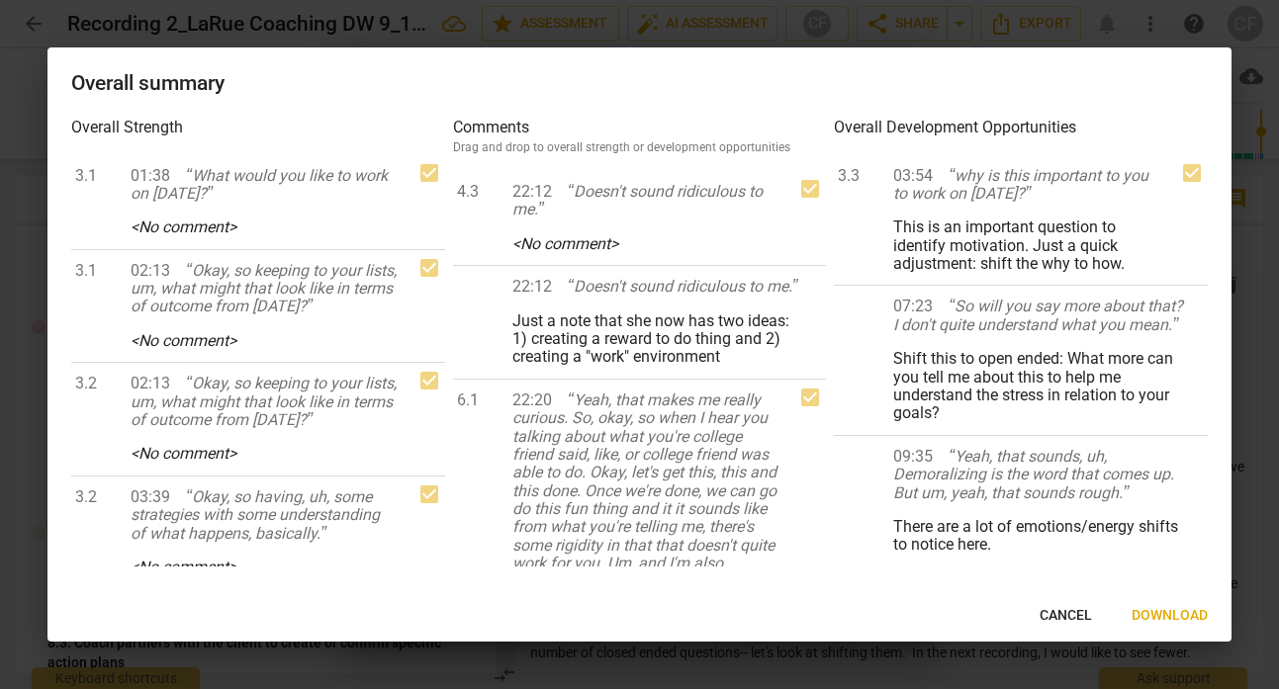
click at [0, 0] on span "keyboard_arrow_left" at bounding box center [0, 0] width 0 height 0
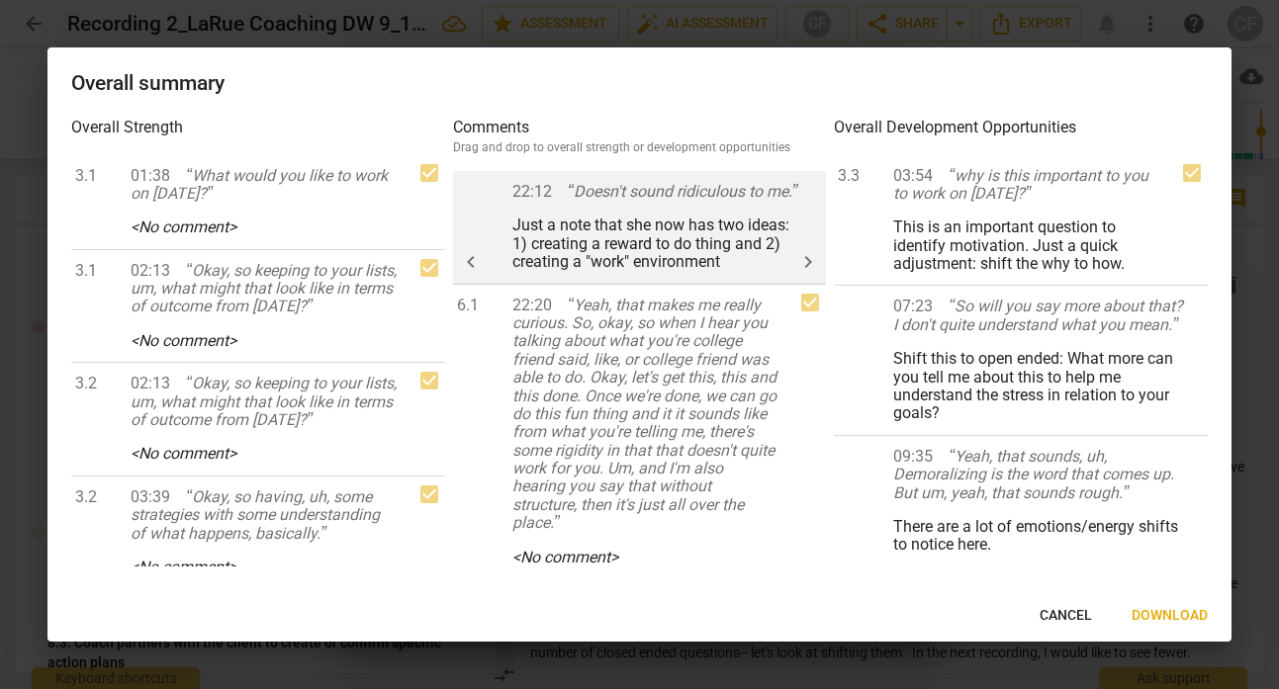
click at [796, 256] on span "keyboard_arrow_right" at bounding box center [808, 262] width 24 height 24
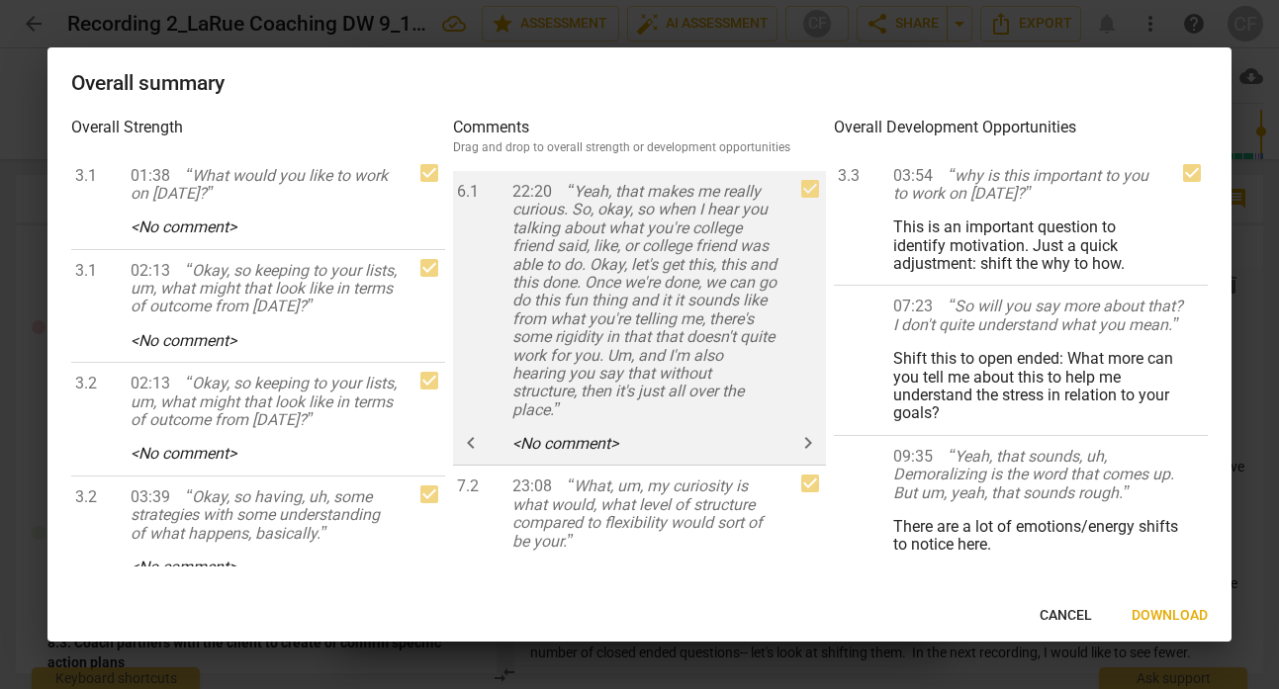
click at [468, 433] on span "keyboard_arrow_left" at bounding box center [471, 443] width 24 height 24
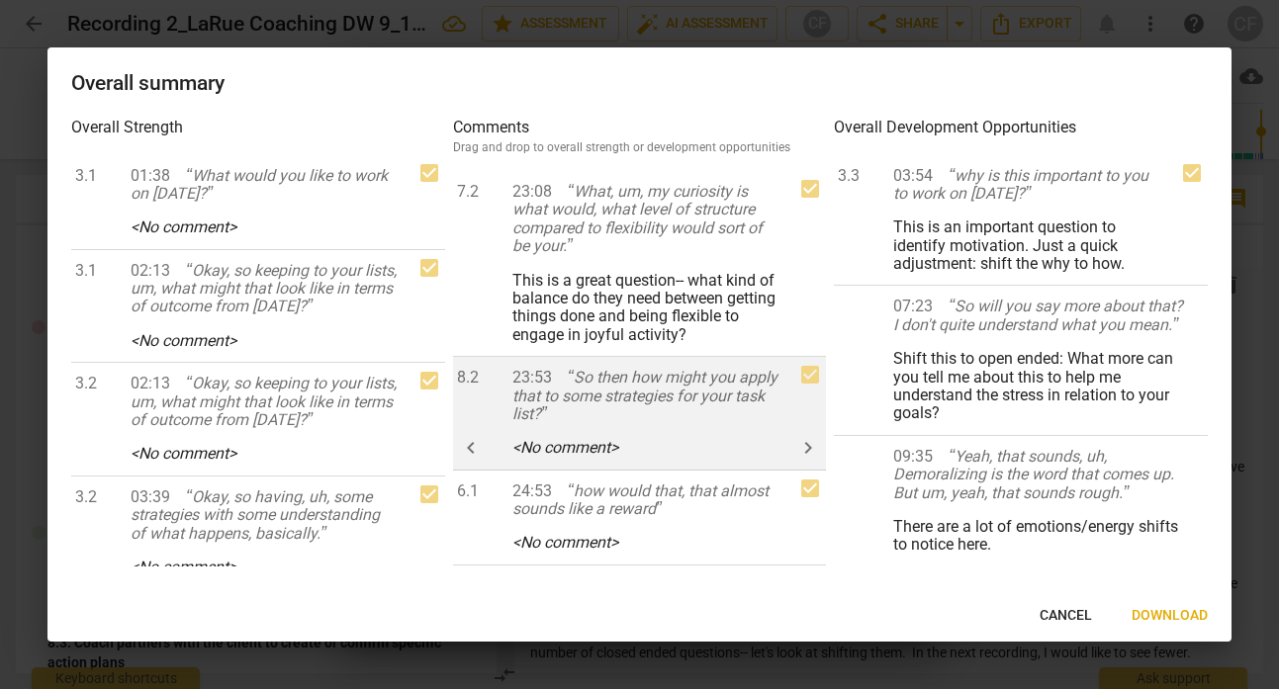
click at [480, 432] on button "keyboard_arrow_left" at bounding box center [471, 448] width 36 height 36
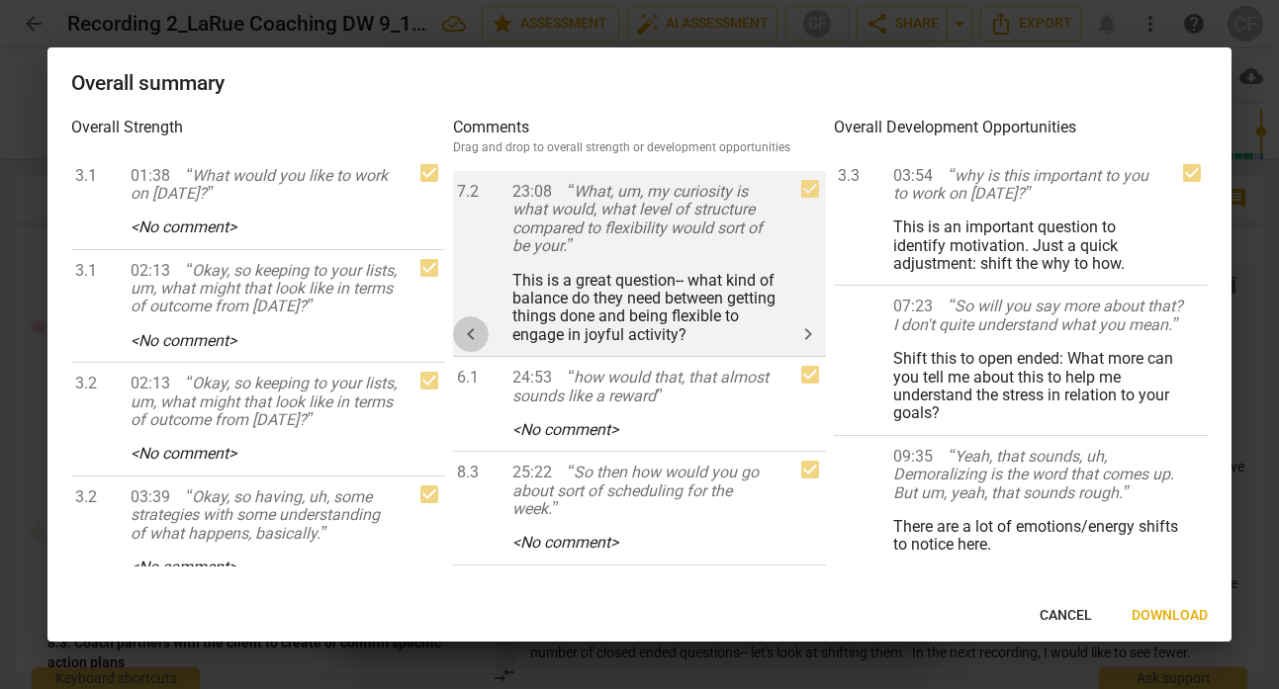
click at [477, 332] on span "keyboard_arrow_left" at bounding box center [471, 334] width 24 height 24
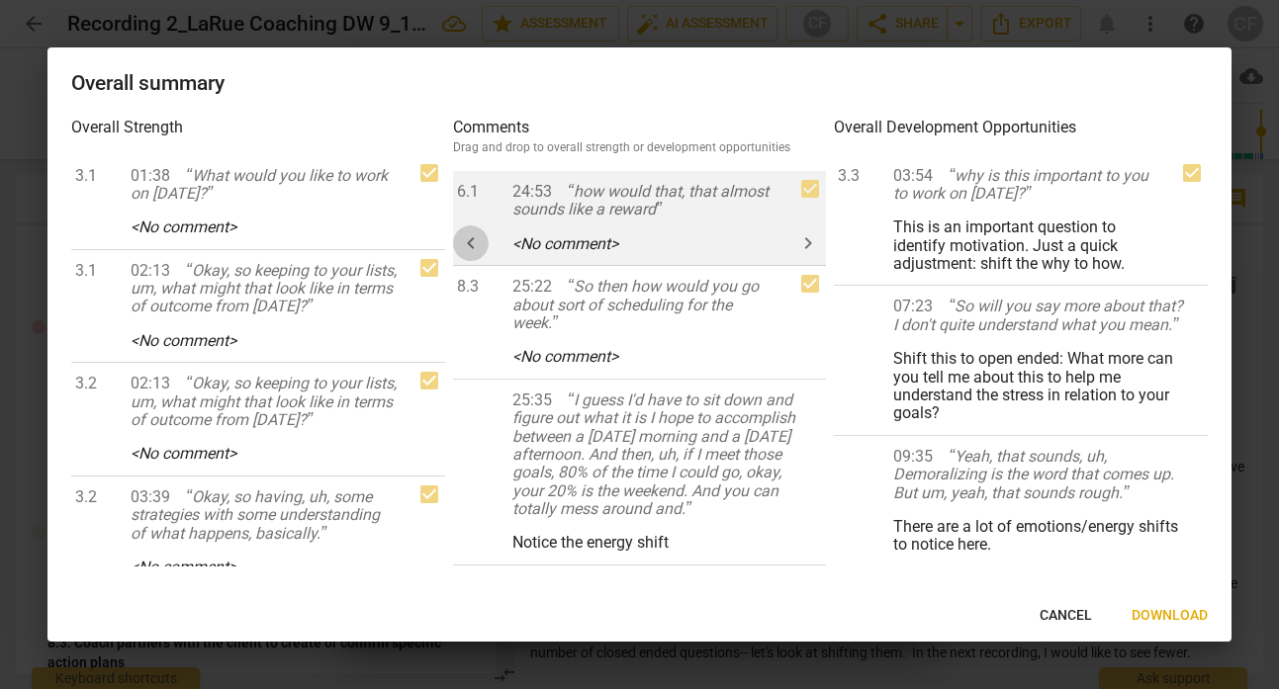
click at [480, 240] on span "keyboard_arrow_left" at bounding box center [471, 243] width 24 height 24
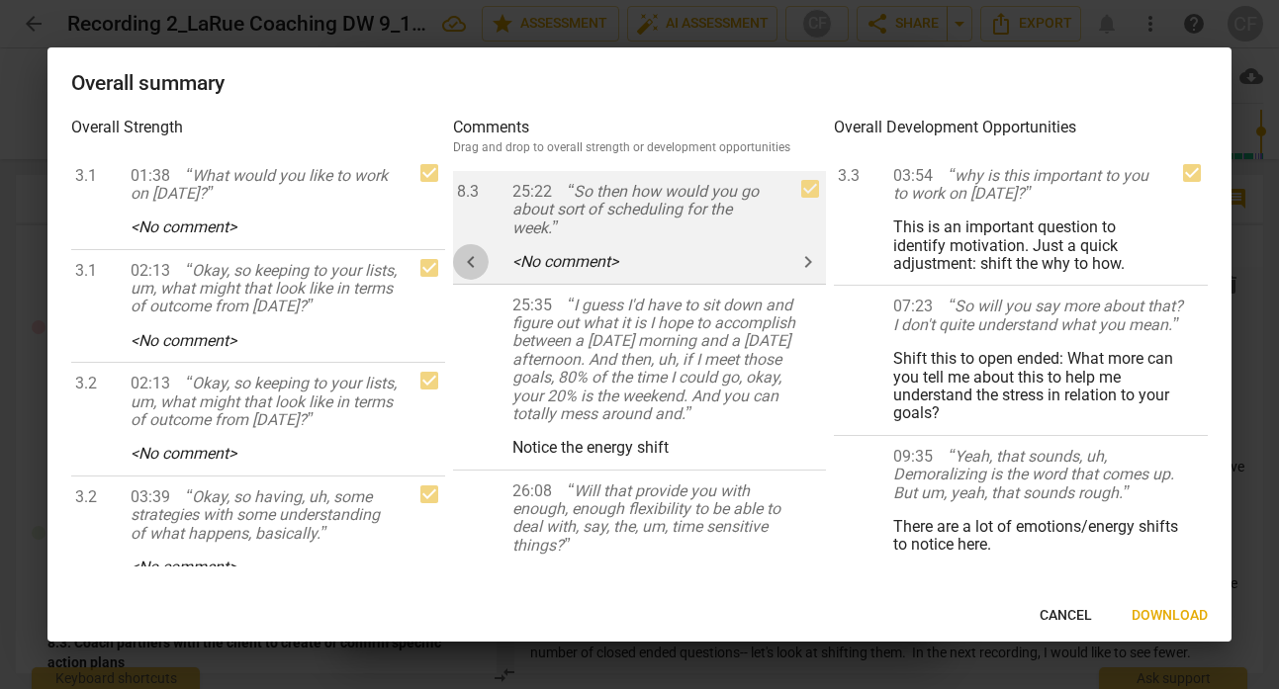
click at [479, 250] on span "keyboard_arrow_left" at bounding box center [471, 262] width 24 height 24
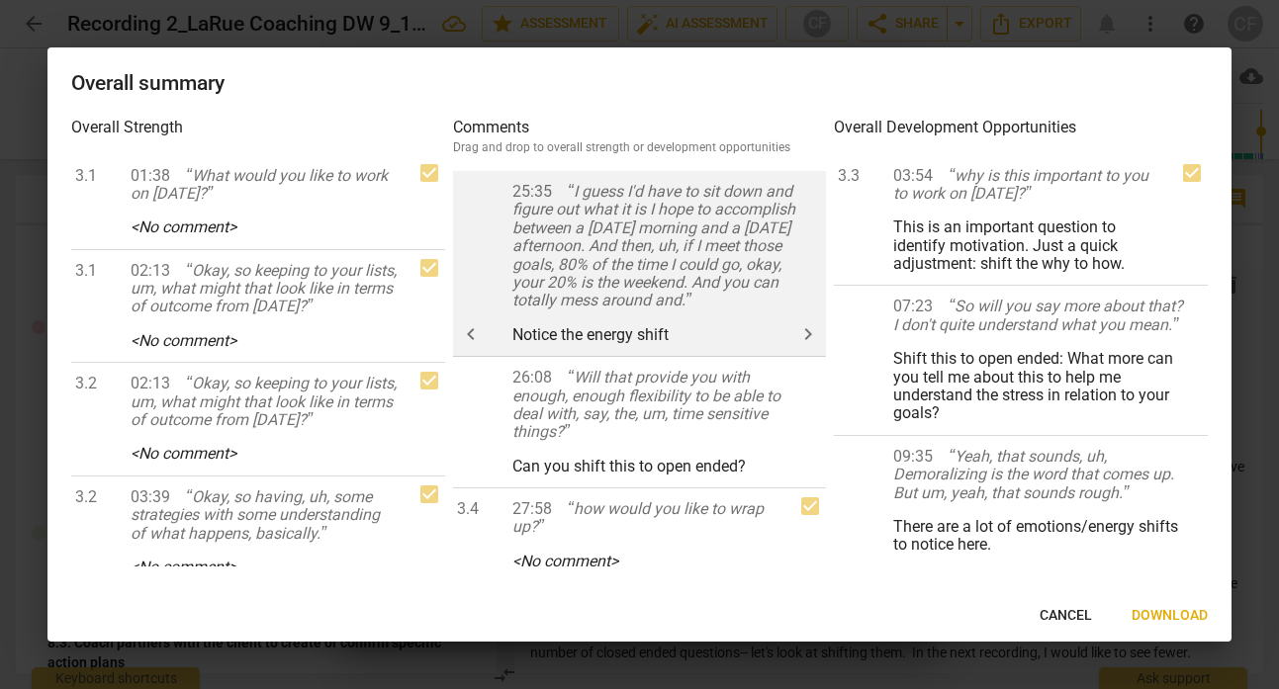
click at [807, 329] on span "keyboard_arrow_right" at bounding box center [808, 334] width 24 height 24
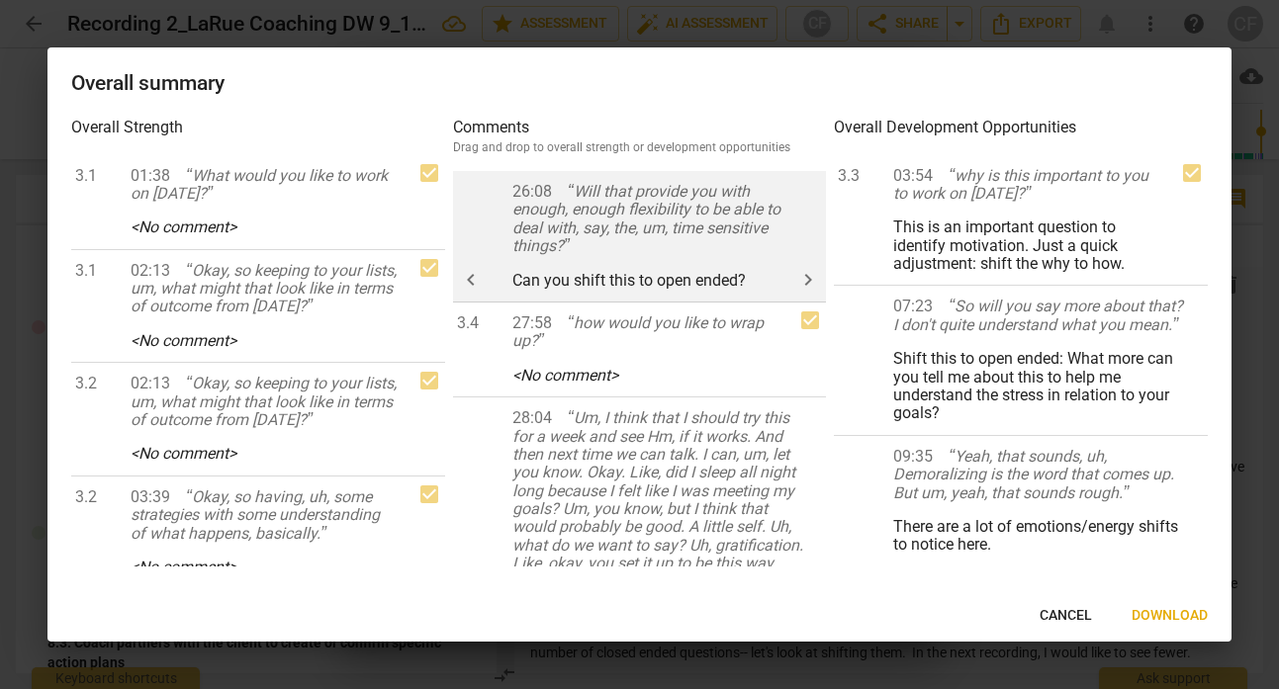
click at [796, 280] on span "keyboard_arrow_right" at bounding box center [808, 280] width 24 height 24
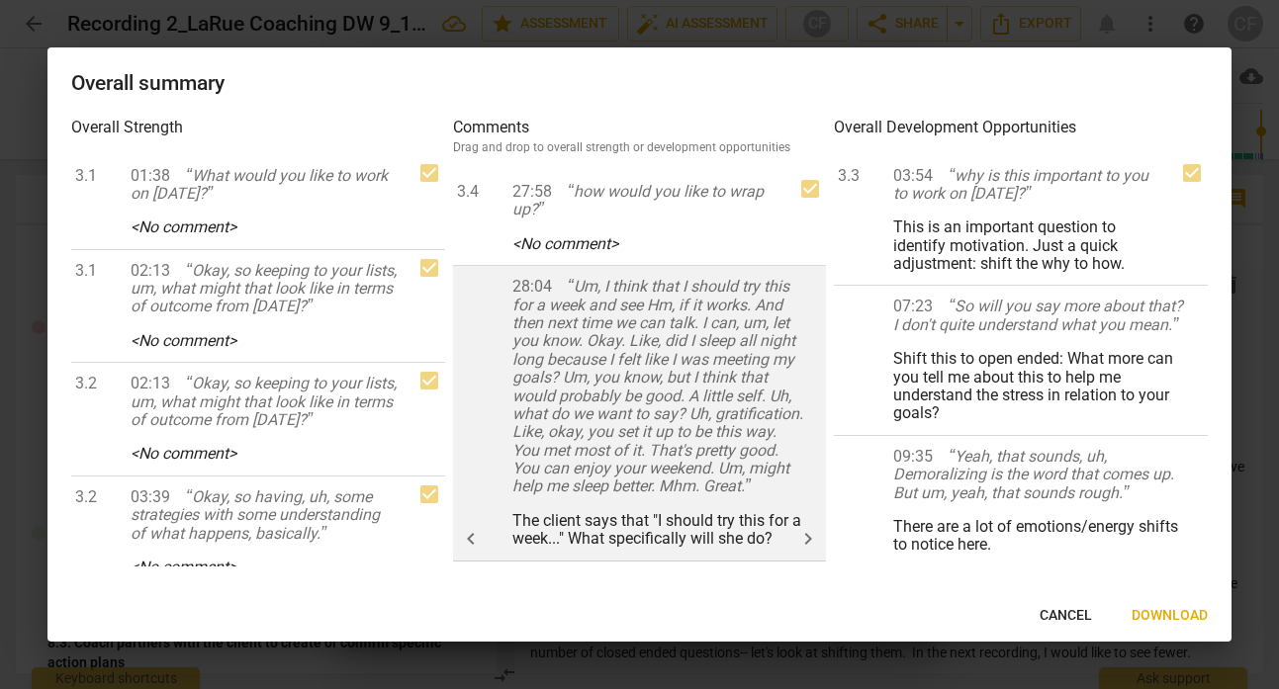
click at [0, 0] on span "keyboard_arrow_left" at bounding box center [0, 0] width 0 height 0
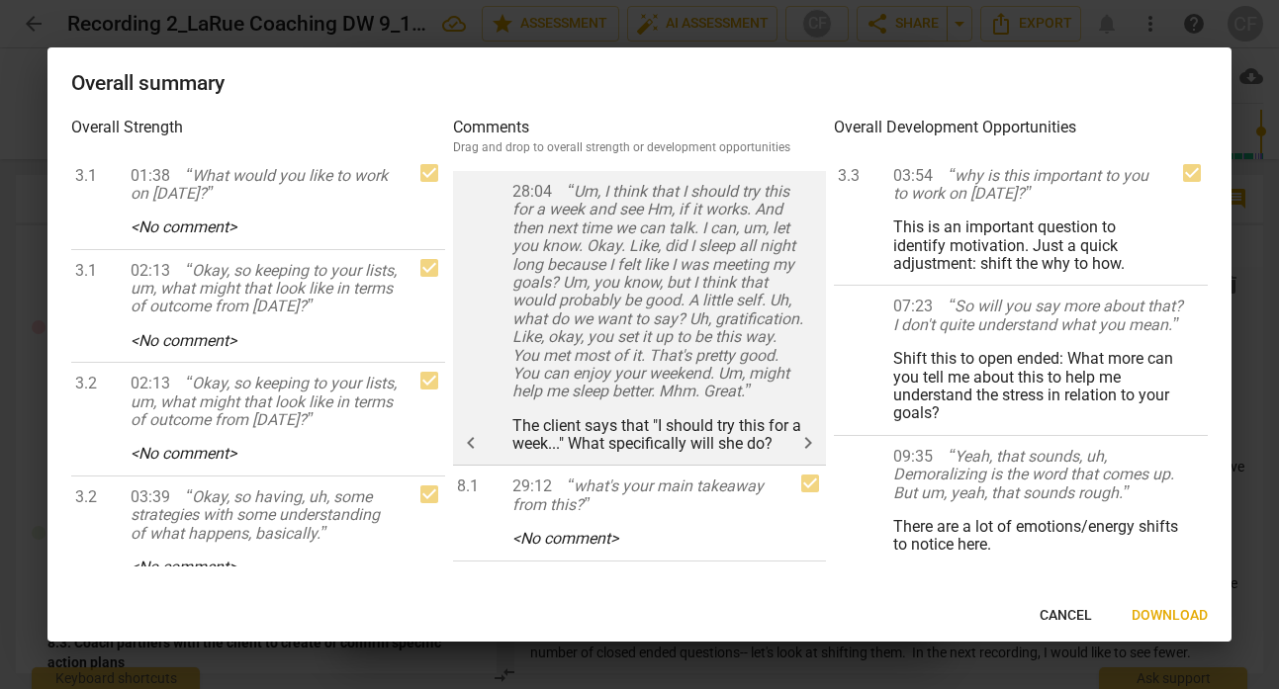
click at [796, 455] on span "keyboard_arrow_right" at bounding box center [808, 443] width 24 height 24
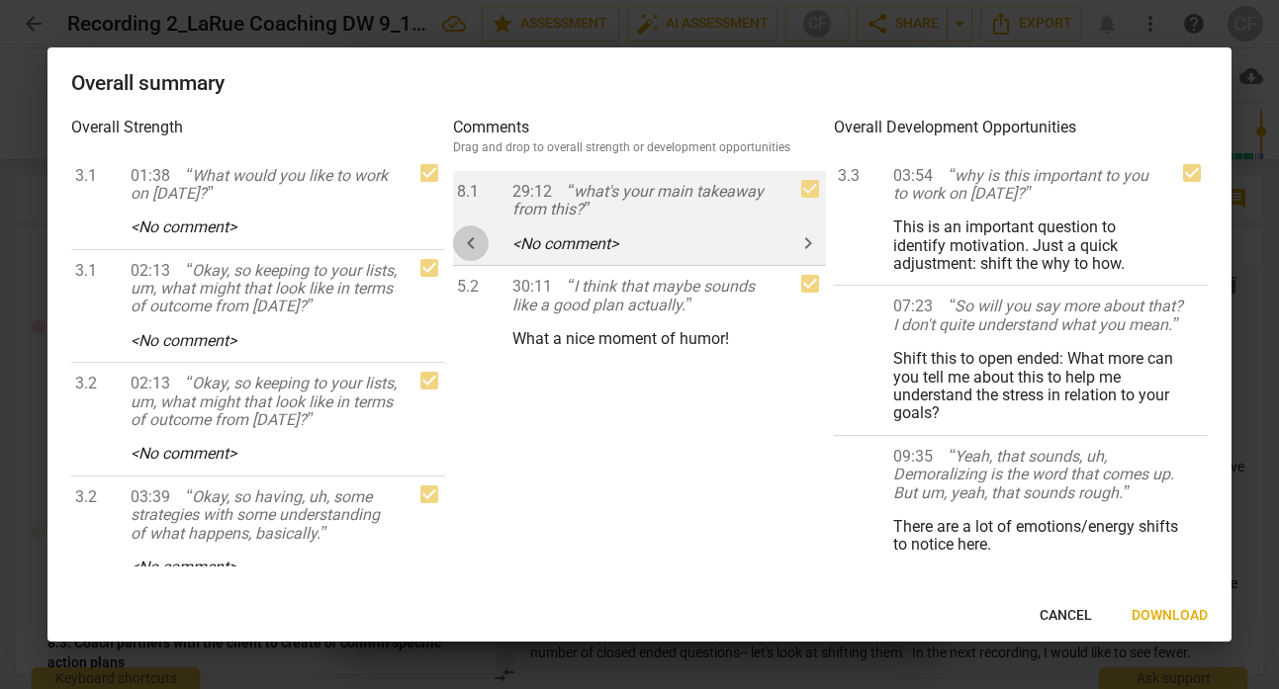
click at [475, 237] on span "keyboard_arrow_left" at bounding box center [471, 243] width 24 height 24
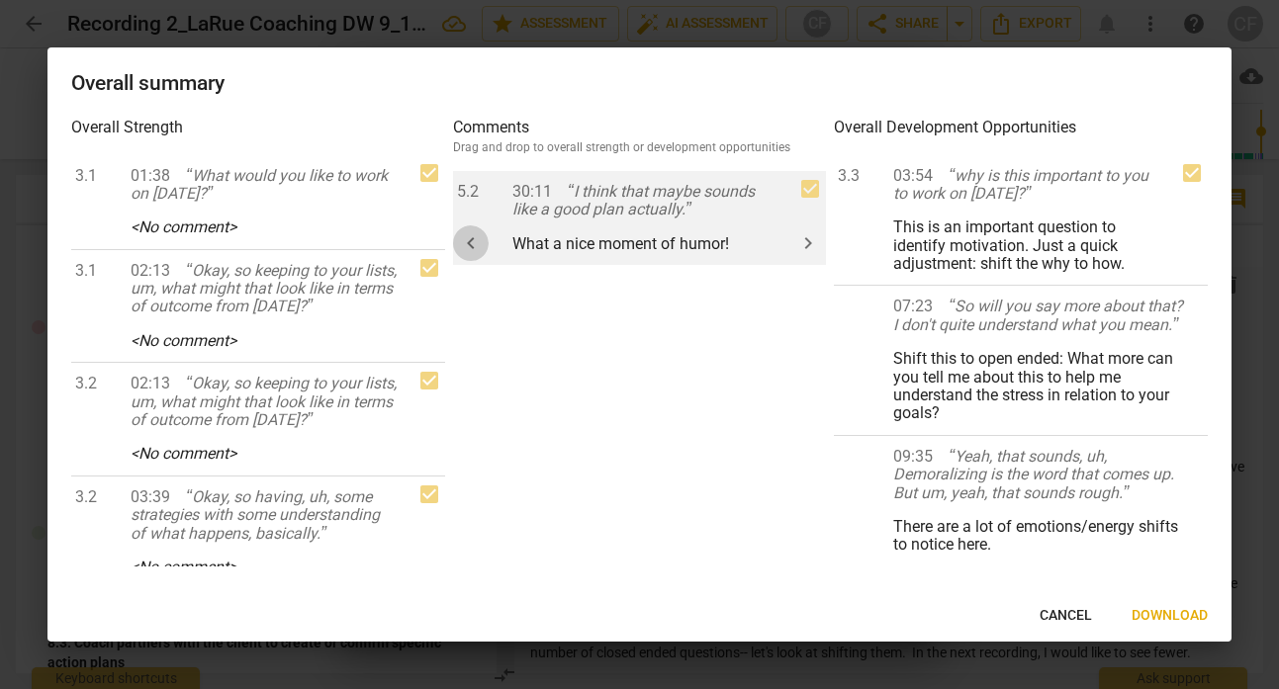
click at [475, 243] on span "keyboard_arrow_left" at bounding box center [471, 243] width 24 height 24
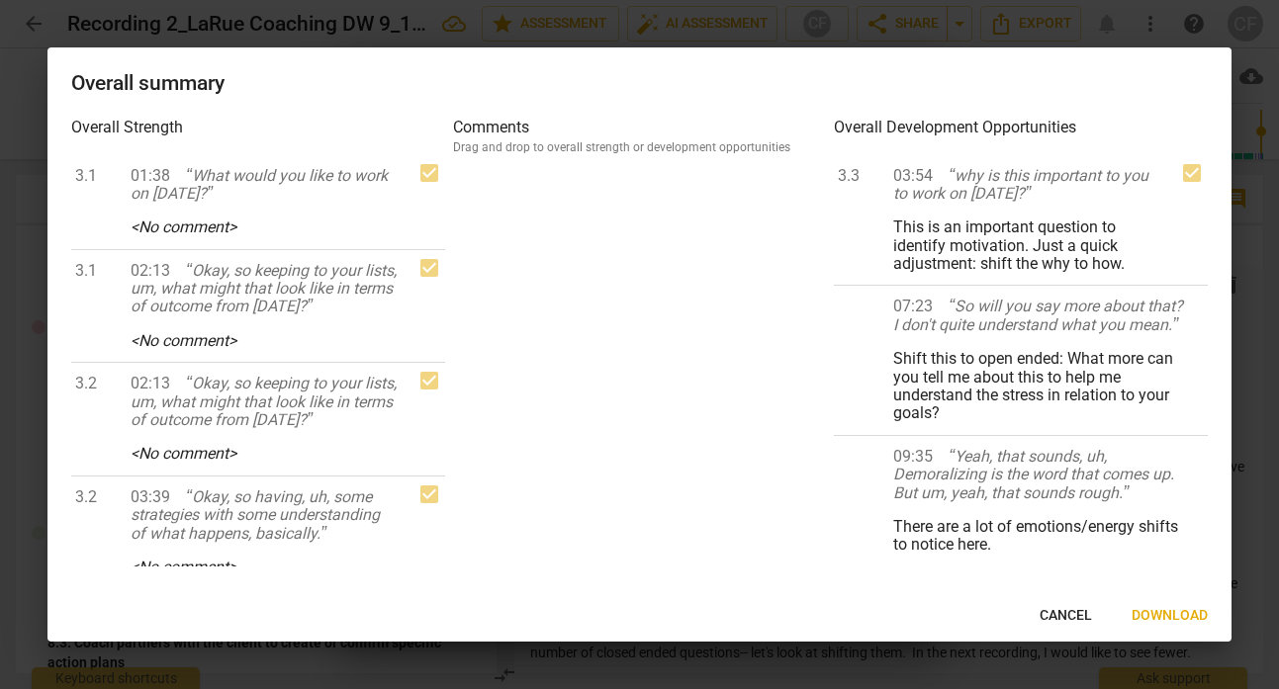
click at [1161, 620] on span "Download" at bounding box center [1169, 616] width 76 height 20
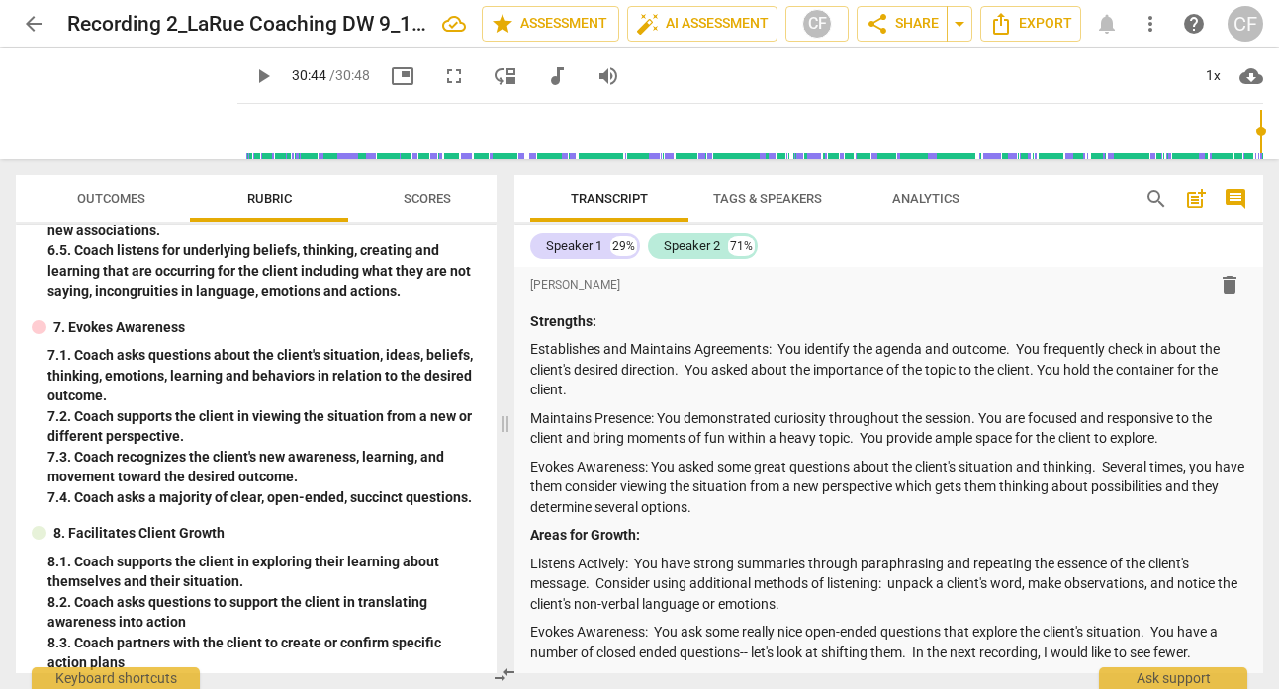
type input "1844"
click at [924, 18] on span "share Share" at bounding box center [901, 24] width 73 height 24
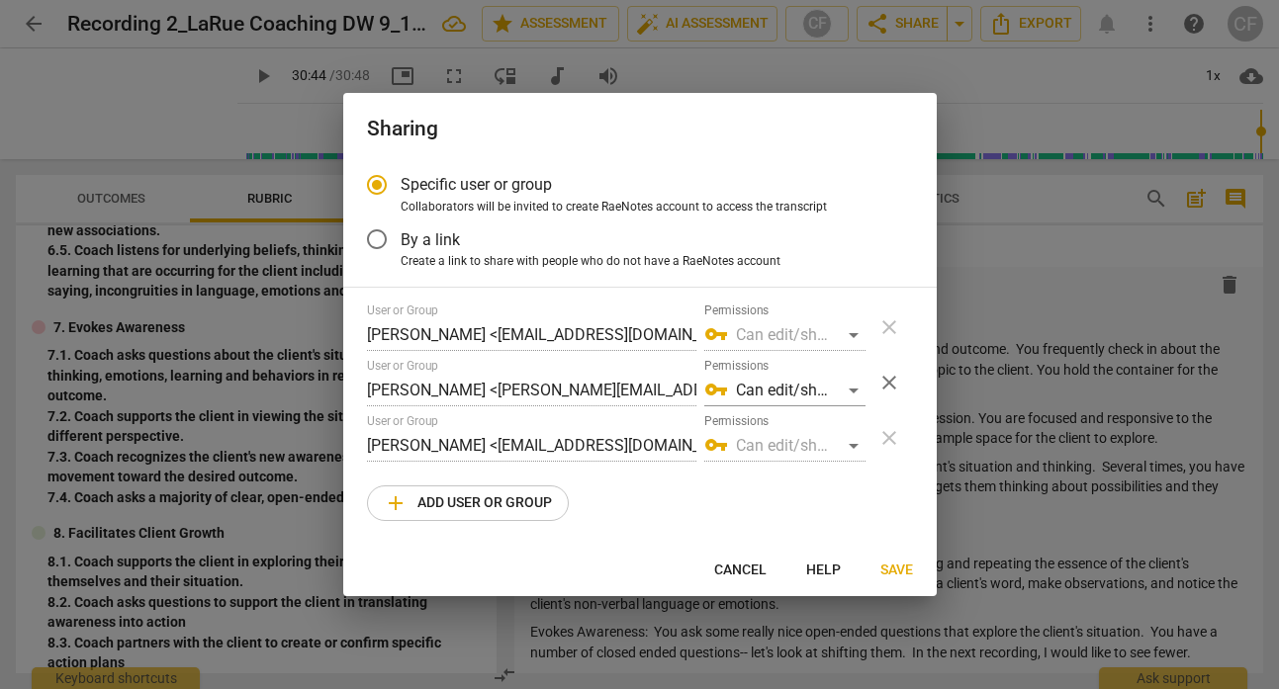
click at [495, 508] on span "add Add user or group" at bounding box center [468, 504] width 168 height 24
radio input "false"
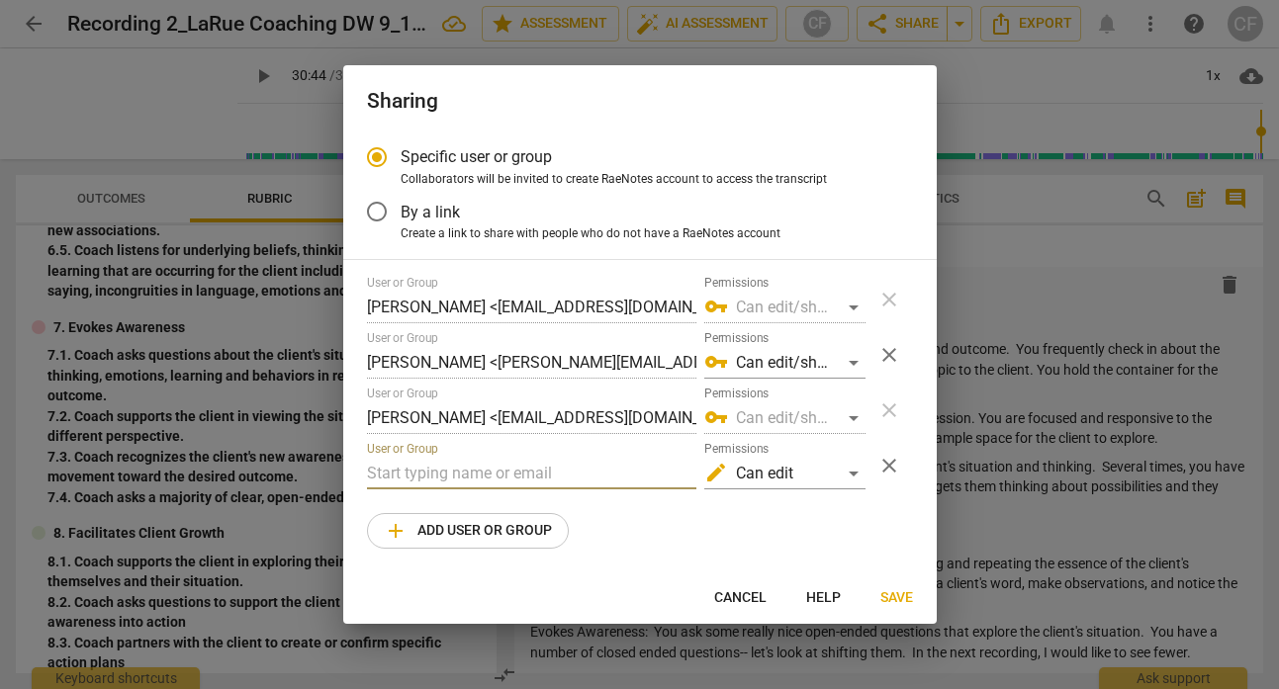
click at [500, 476] on input "text" at bounding box center [531, 474] width 329 height 32
type input "A"
click at [523, 471] on input "text" at bounding box center [531, 474] width 329 height 32
paste input "[EMAIL_ADDRESS][DOMAIN_NAME]"
type input "[EMAIL_ADDRESS][DOMAIN_NAME]"
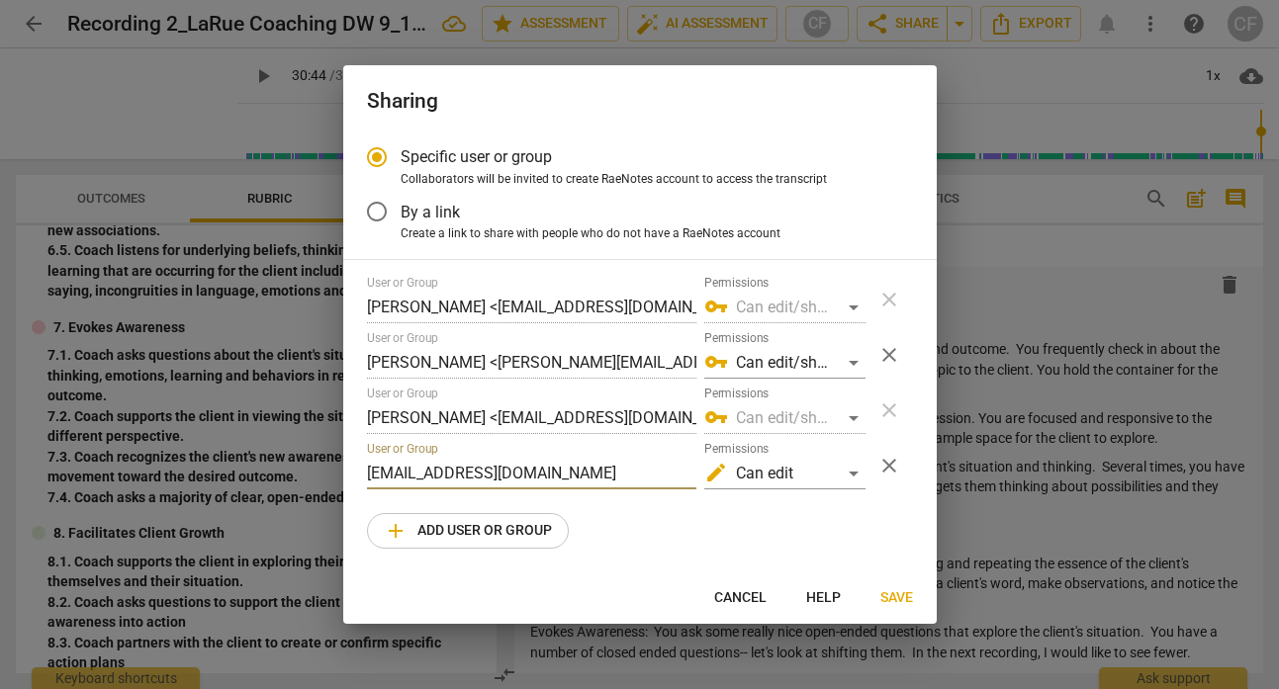
click at [894, 600] on span "Save" at bounding box center [896, 598] width 33 height 20
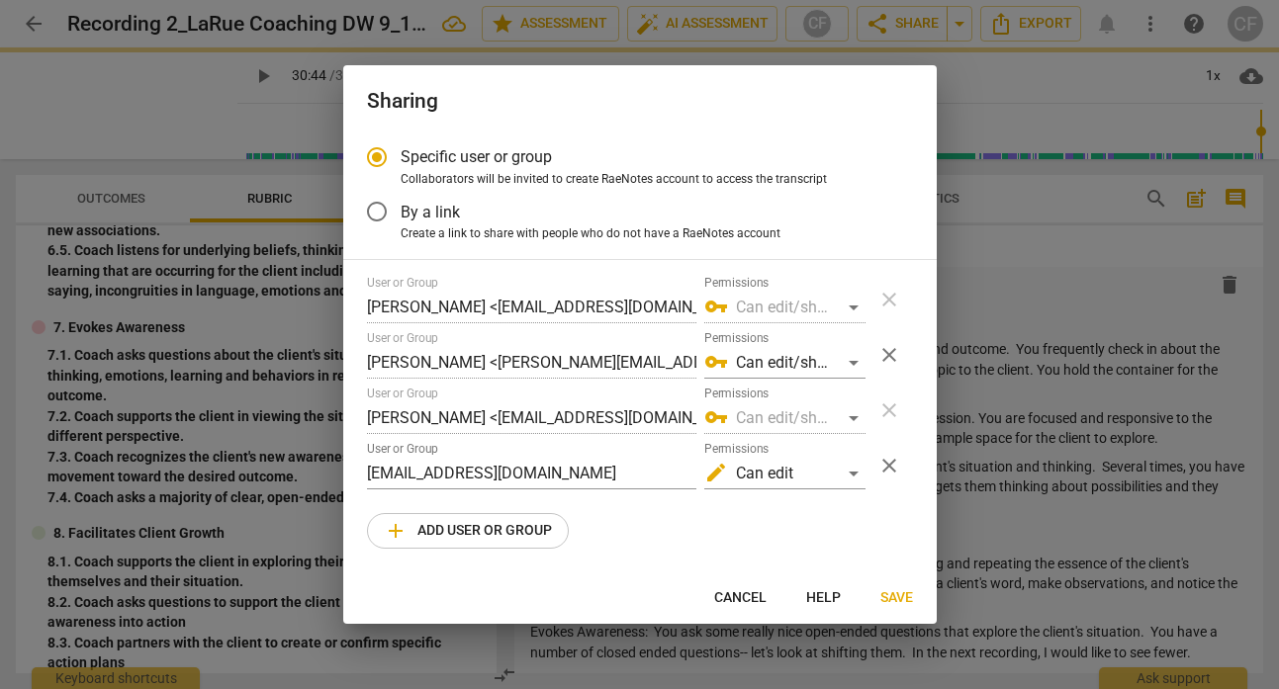
radio input "false"
type input "[PERSON_NAME] <[EMAIL_ADDRESS][DOMAIN_NAME]>"
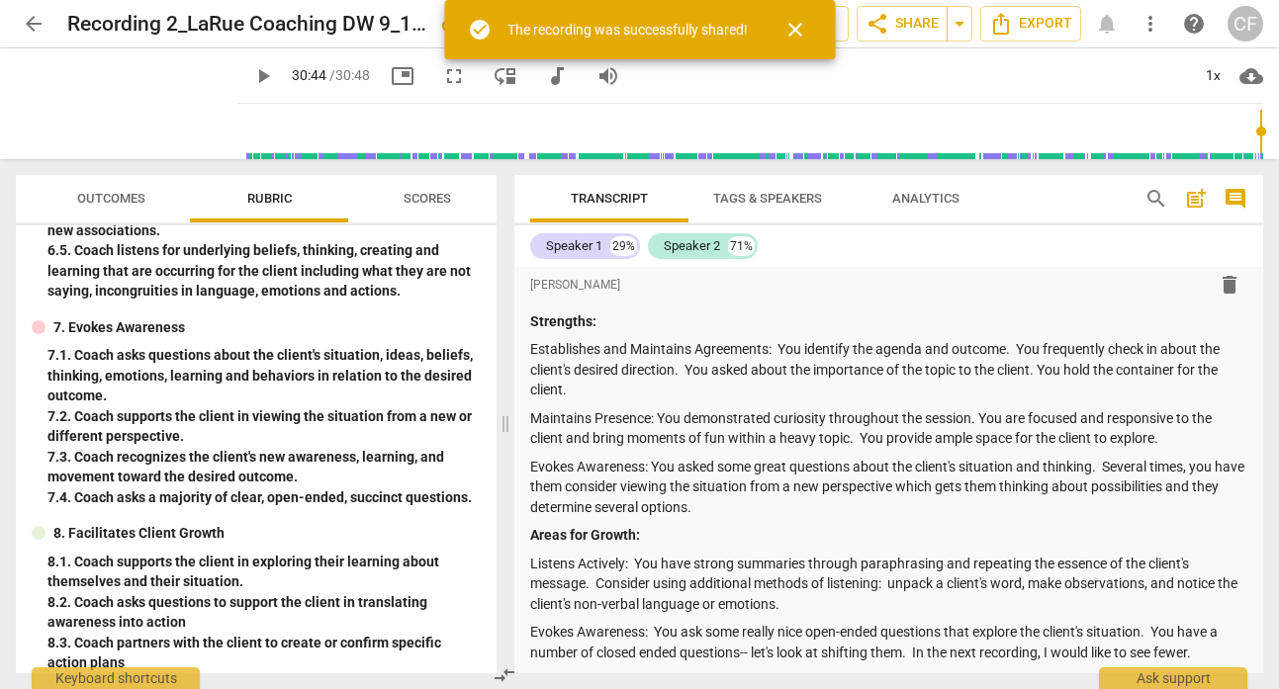
click at [25, 19] on span "arrow_back" at bounding box center [34, 24] width 24 height 24
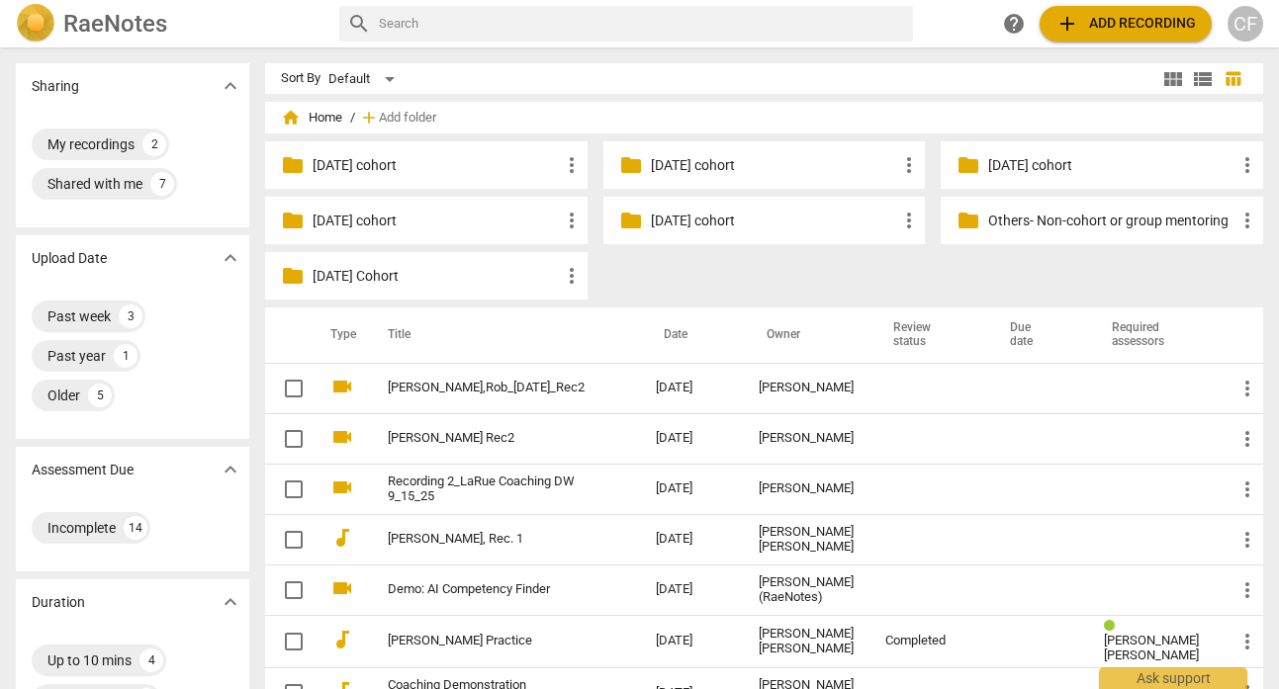
click at [1127, 23] on span "add Add recording" at bounding box center [1125, 24] width 140 height 24
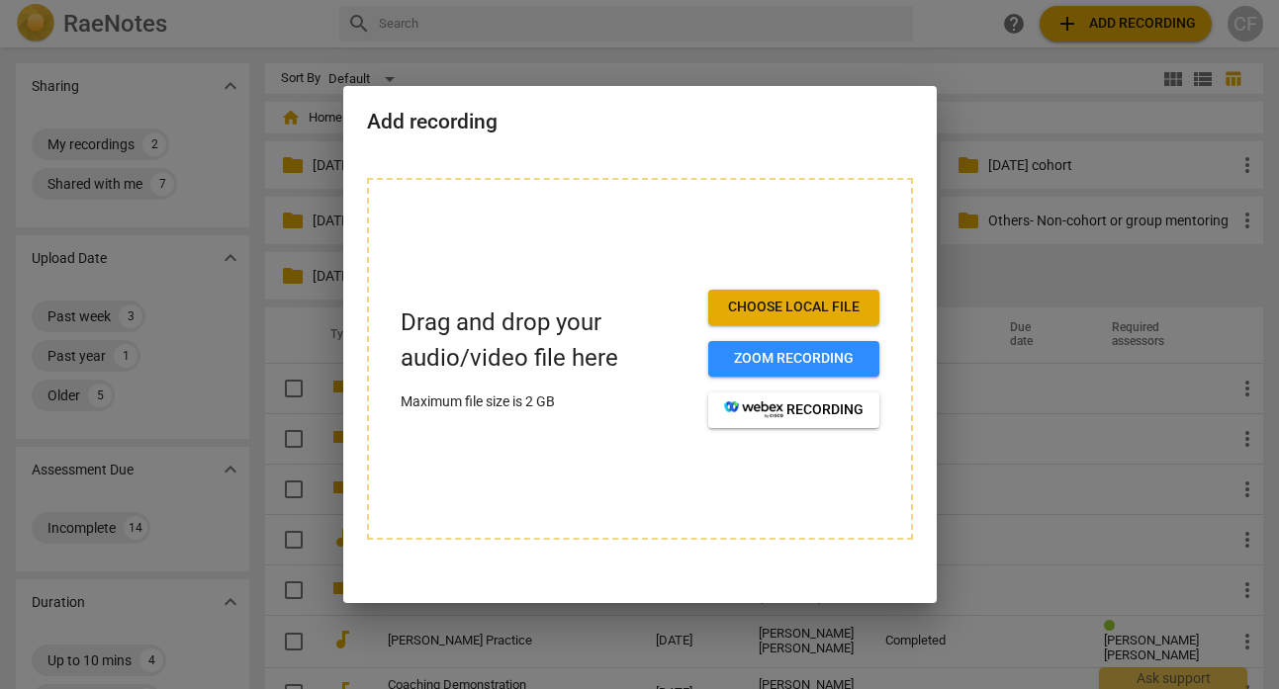
click at [813, 306] on span "Choose local file" at bounding box center [793, 308] width 139 height 20
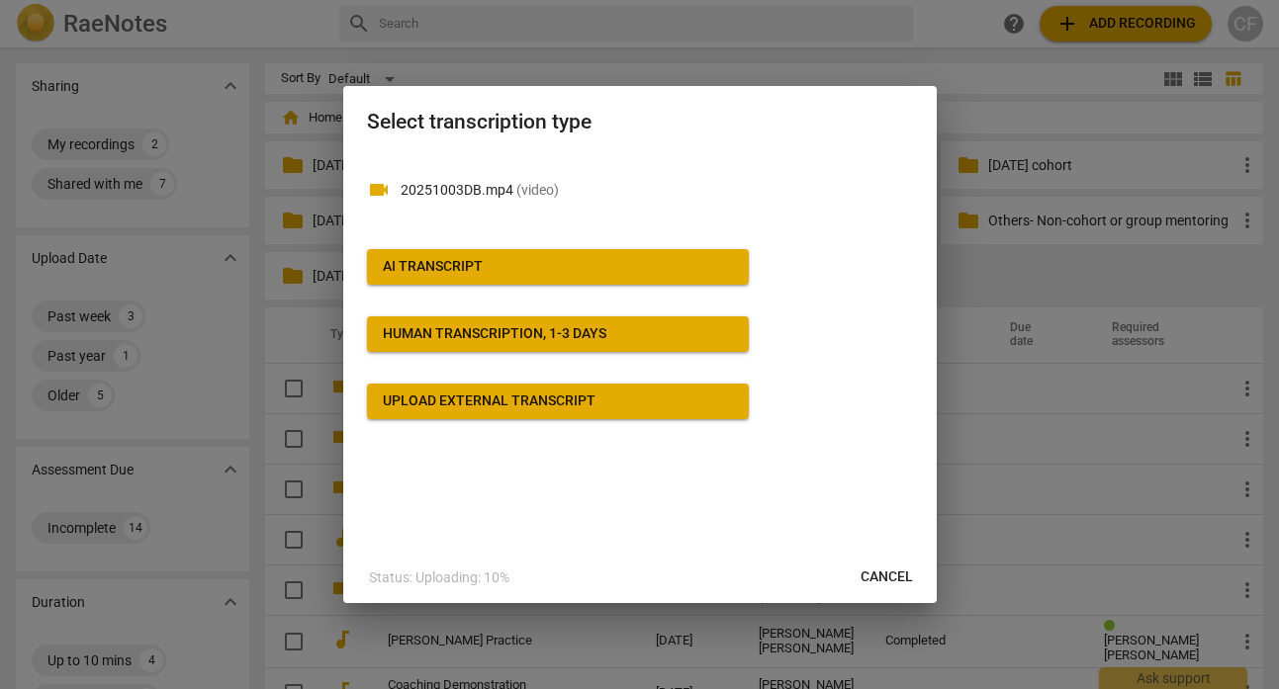
click at [646, 264] on span "AI Transcript" at bounding box center [558, 267] width 350 height 20
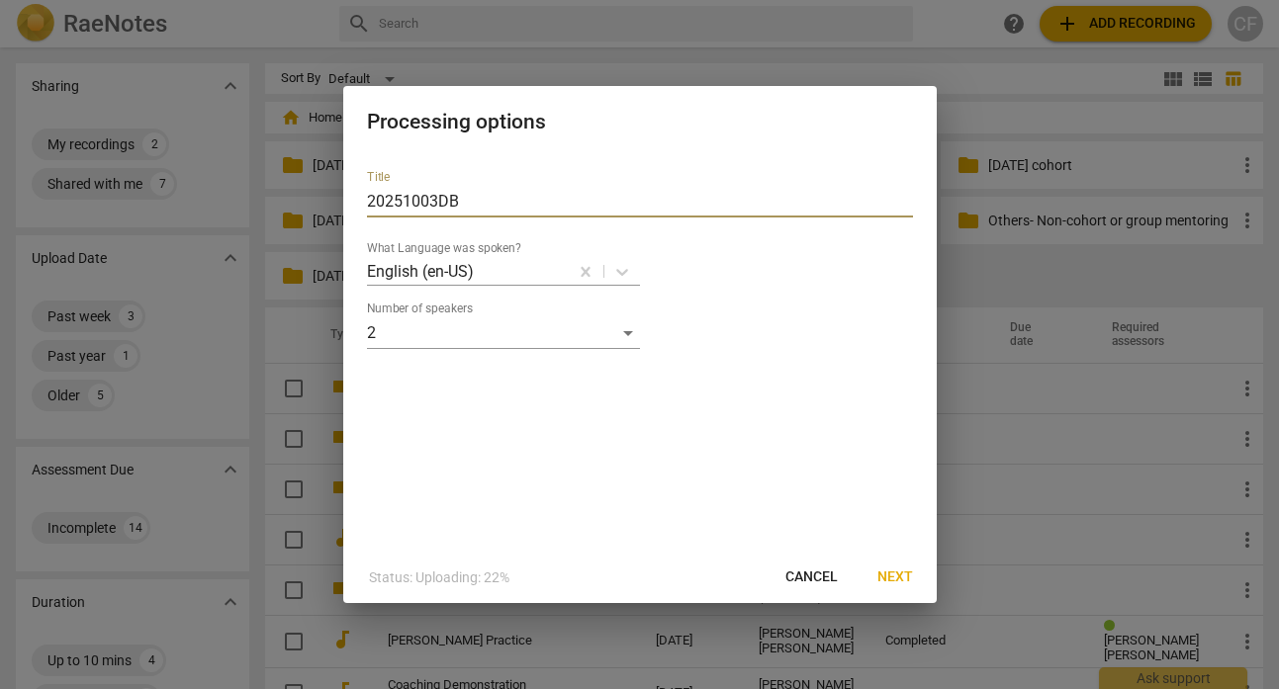
drag, startPoint x: 531, startPoint y: 193, endPoint x: 354, endPoint y: 189, distance: 177.1
click at [354, 189] on div "Title 20251003DB What Language was spoken? English (en-US) Number of speakers 2" at bounding box center [639, 353] width 593 height 398
type input "[PERSON_NAME], P_[DATE]_Rec2"
click at [896, 566] on button "Next" at bounding box center [894, 578] width 67 height 36
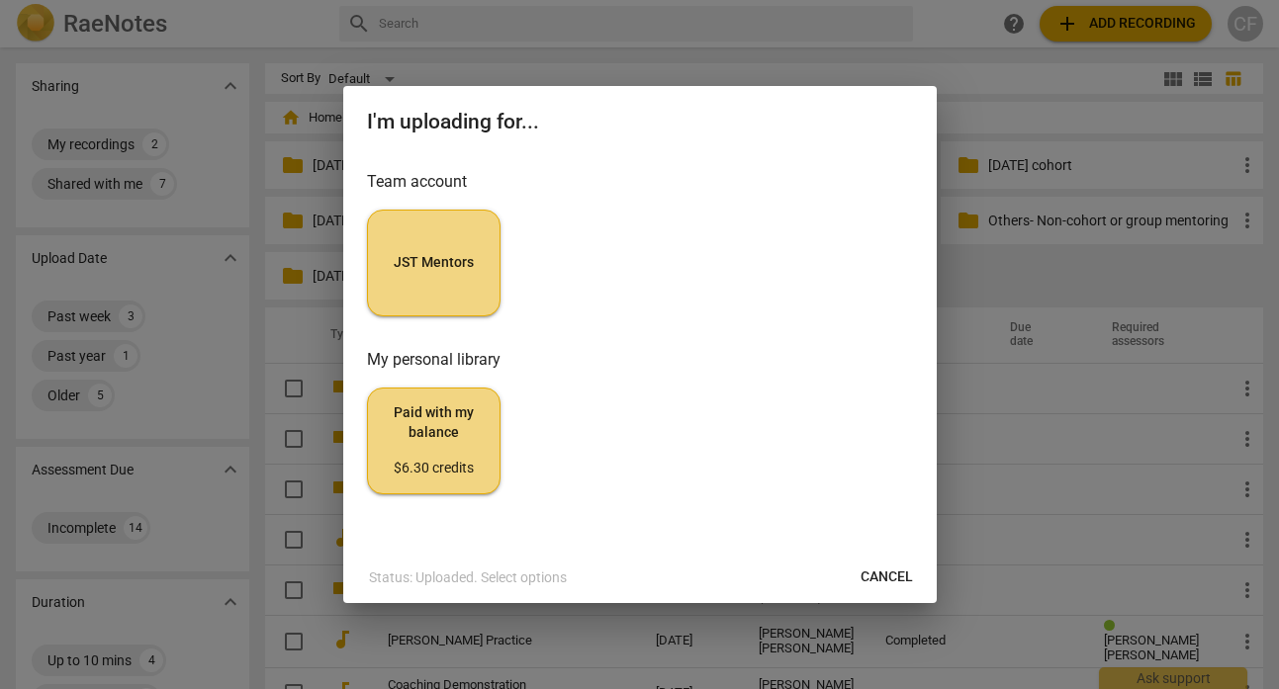
click at [431, 275] on button "JST Mentors" at bounding box center [434, 263] width 134 height 107
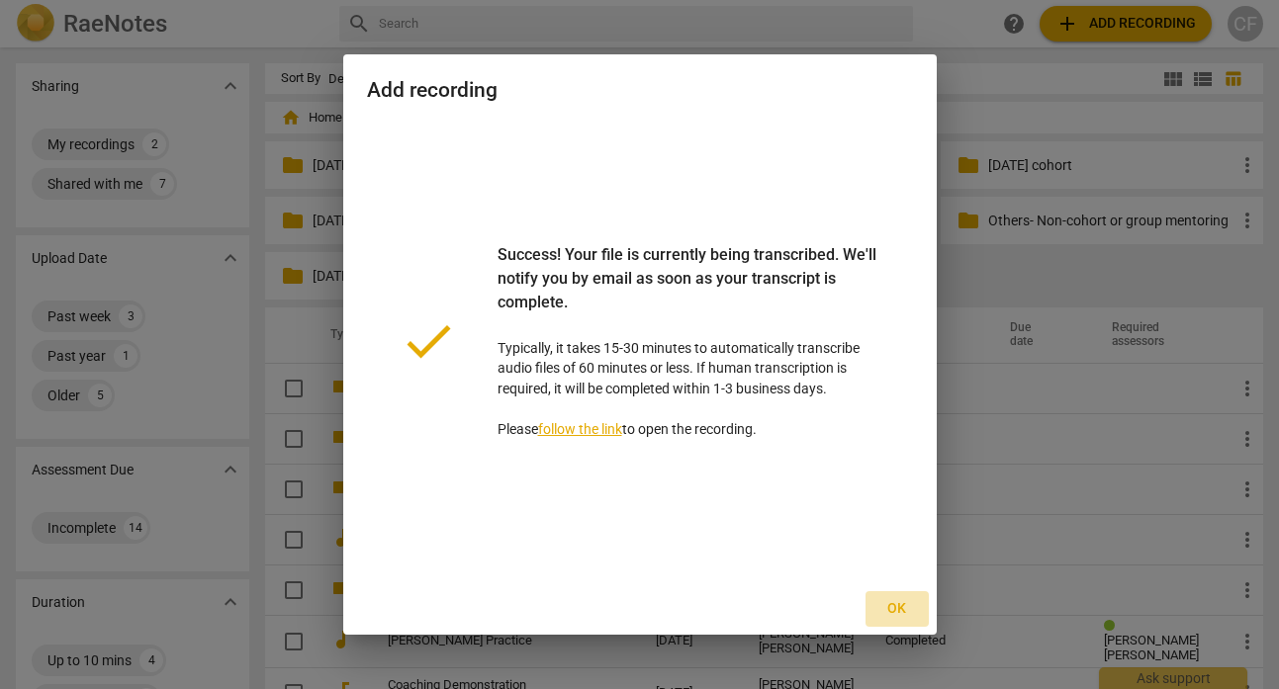
click at [896, 599] on span "Ok" at bounding box center [897, 609] width 32 height 20
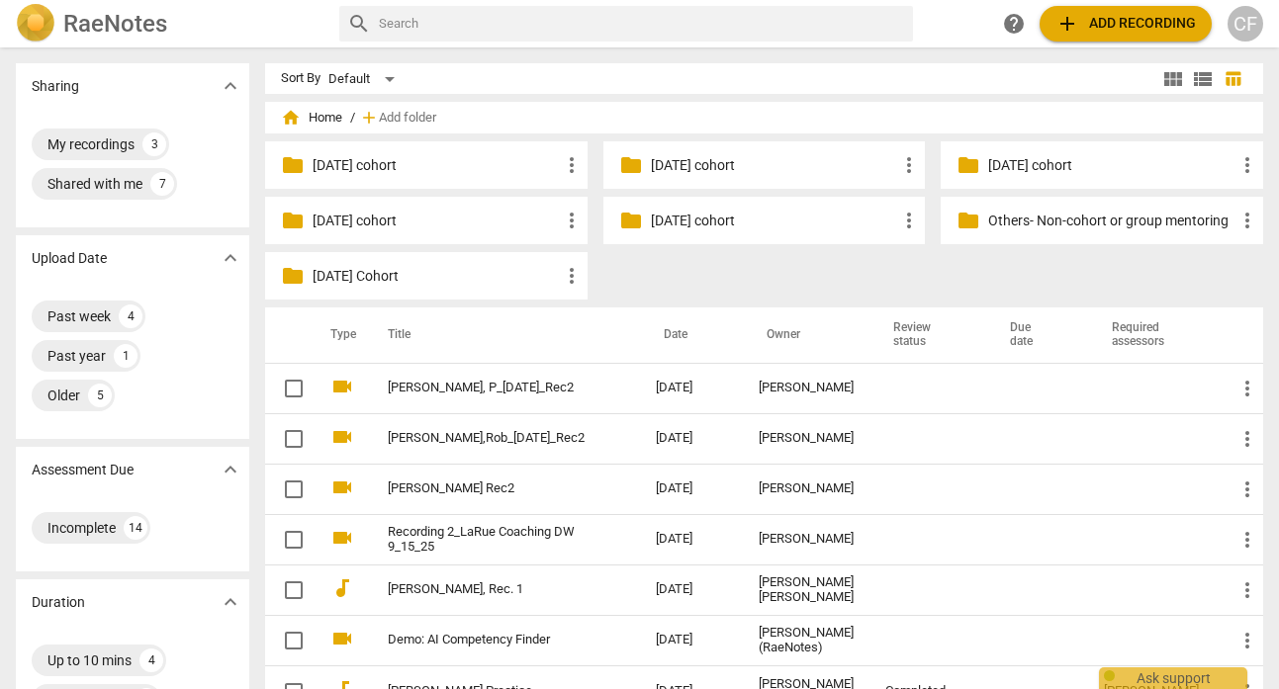
click at [1245, 23] on div "CF" at bounding box center [1245, 24] width 36 height 36
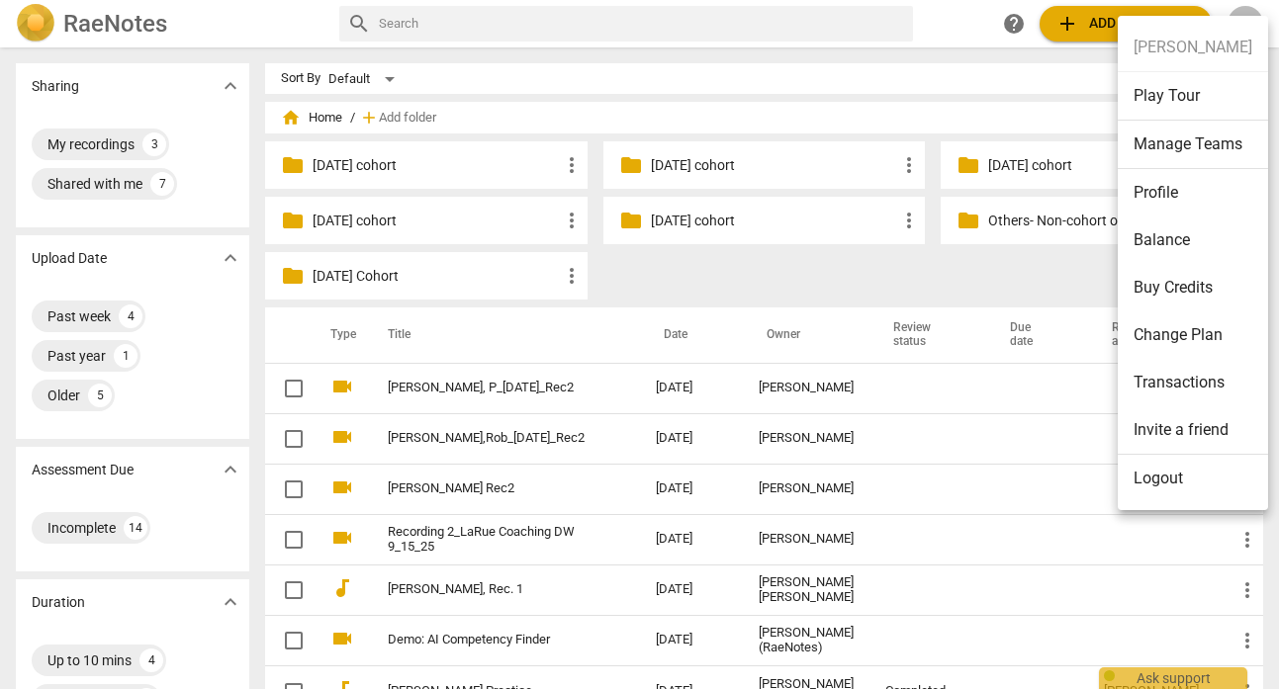
click at [1206, 134] on li "Manage Teams" at bounding box center [1193, 145] width 150 height 48
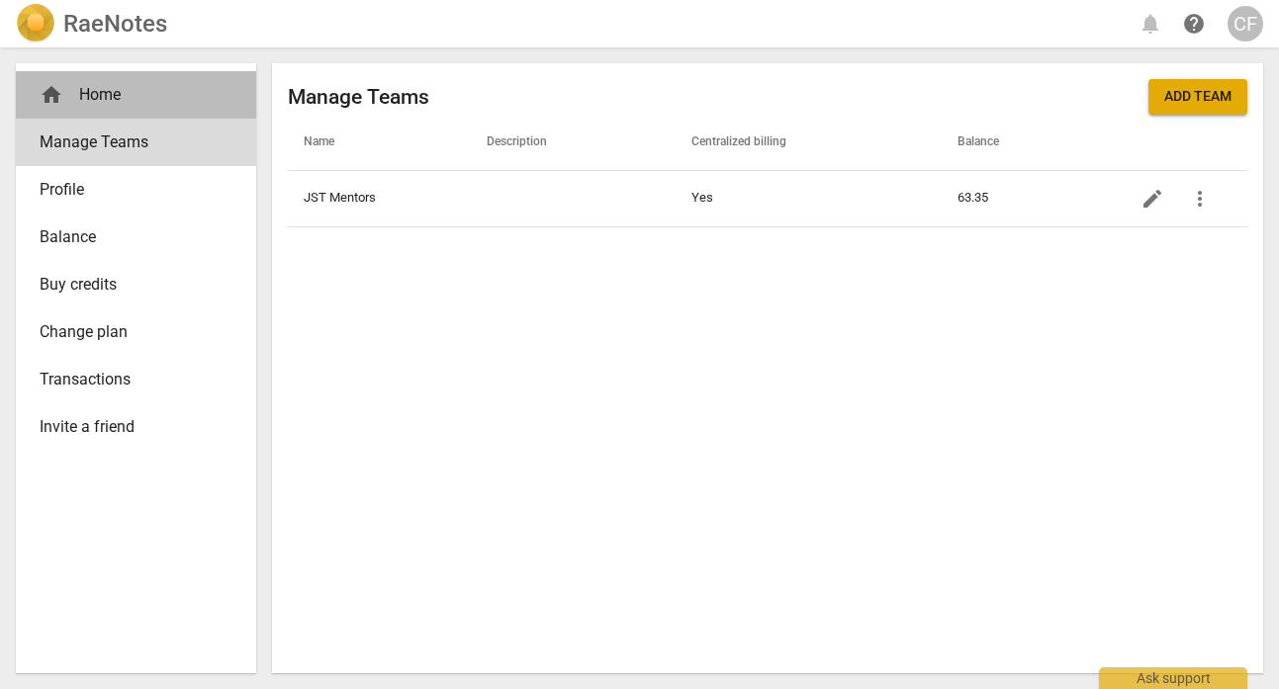
click at [115, 93] on div "home Home" at bounding box center [128, 95] width 177 height 24
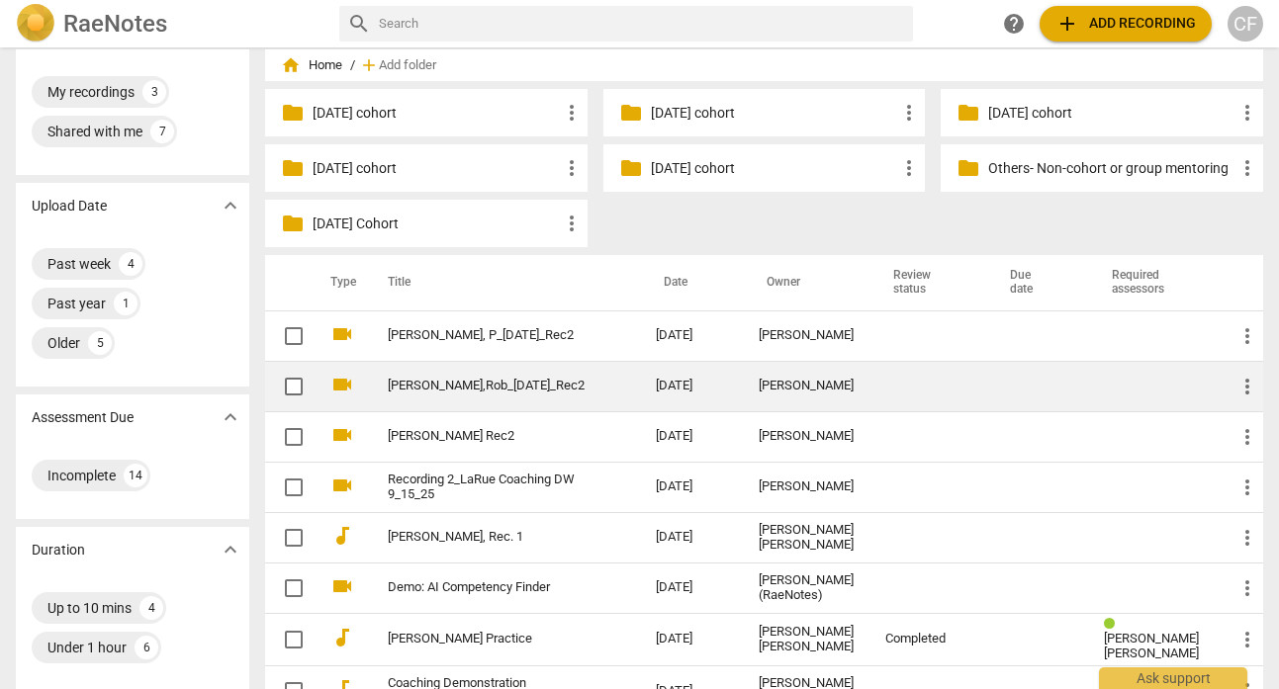
scroll to position [53, 0]
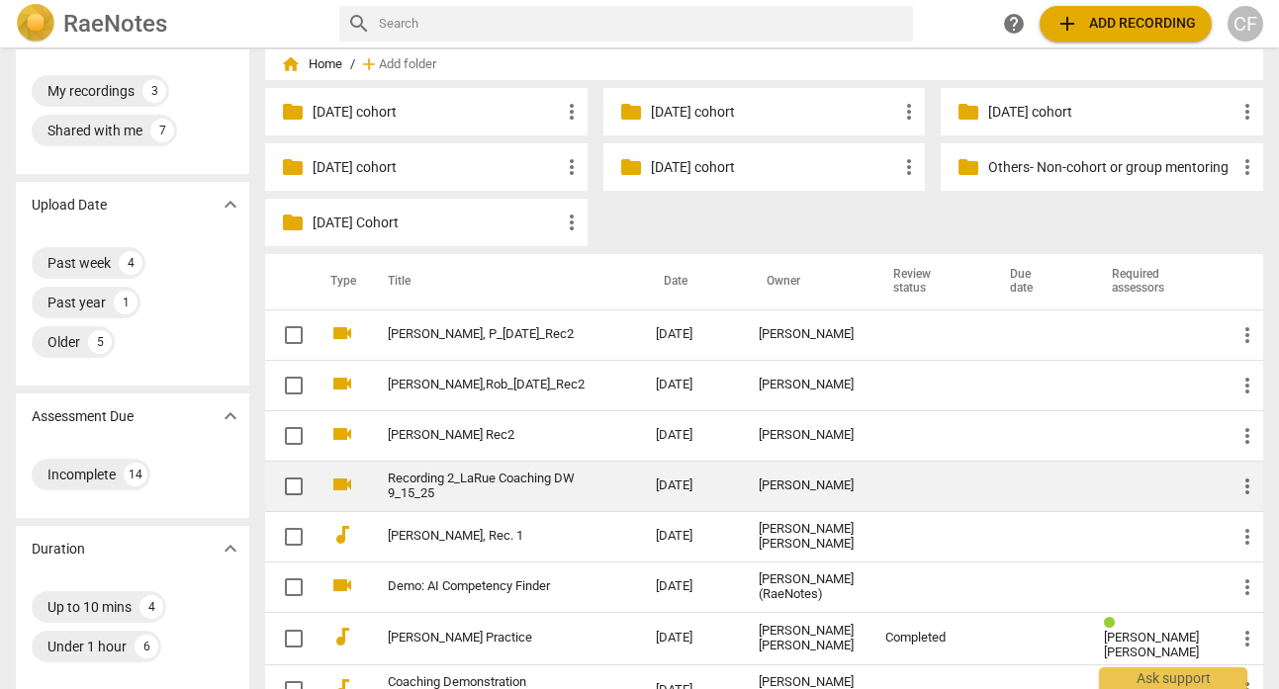
click at [1235, 482] on span "more_vert" at bounding box center [1247, 487] width 24 height 24
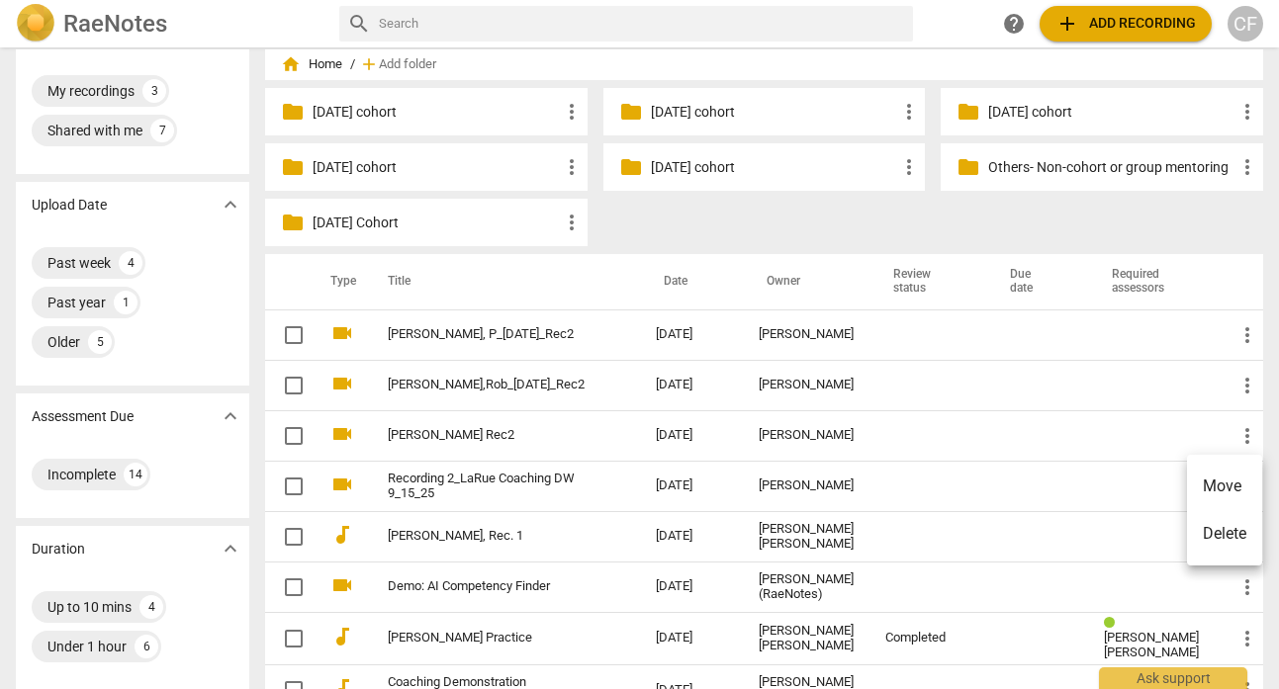
click at [535, 485] on div at bounding box center [639, 344] width 1279 height 689
click at [535, 485] on link "Recording 2_LaRue Coaching DW 9_15_25" at bounding box center [486, 487] width 197 height 30
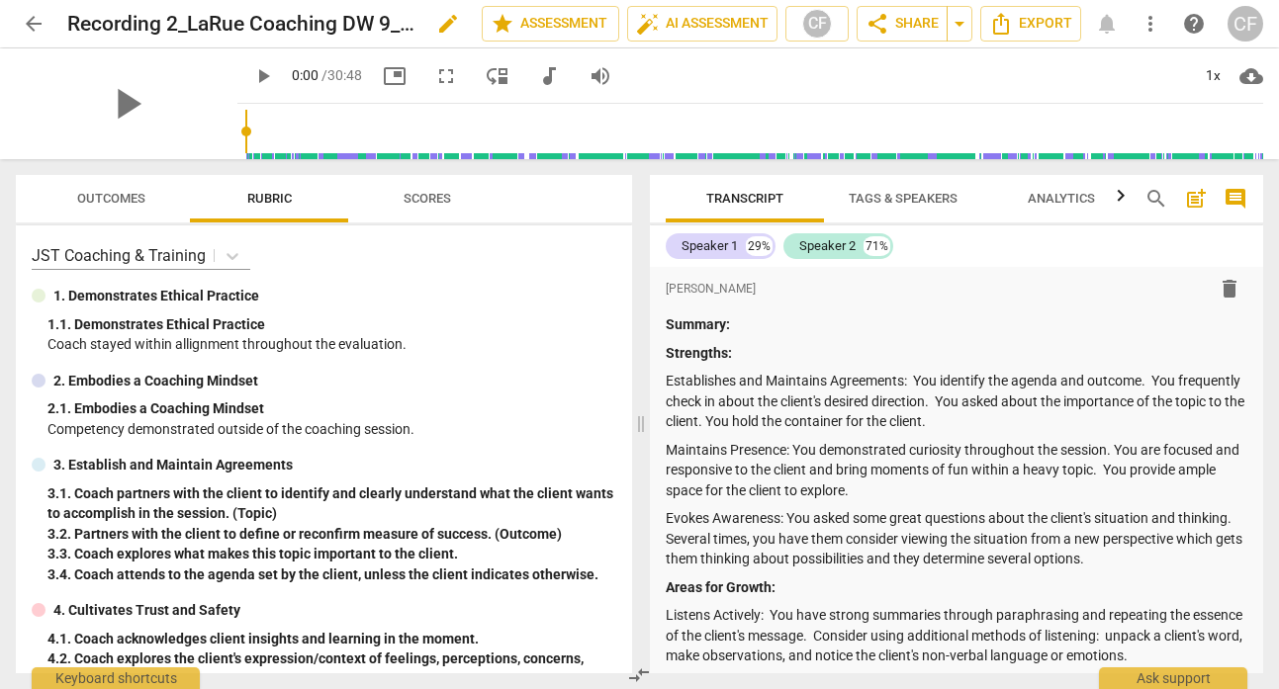
click at [443, 23] on span "edit" at bounding box center [448, 24] width 24 height 24
click at [310, 24] on input "Recording 2_LaRue Coaching DW 9_15_25" at bounding box center [230, 24] width 327 height 38
drag, startPoint x: 385, startPoint y: 16, endPoint x: 344, endPoint y: 18, distance: 40.6
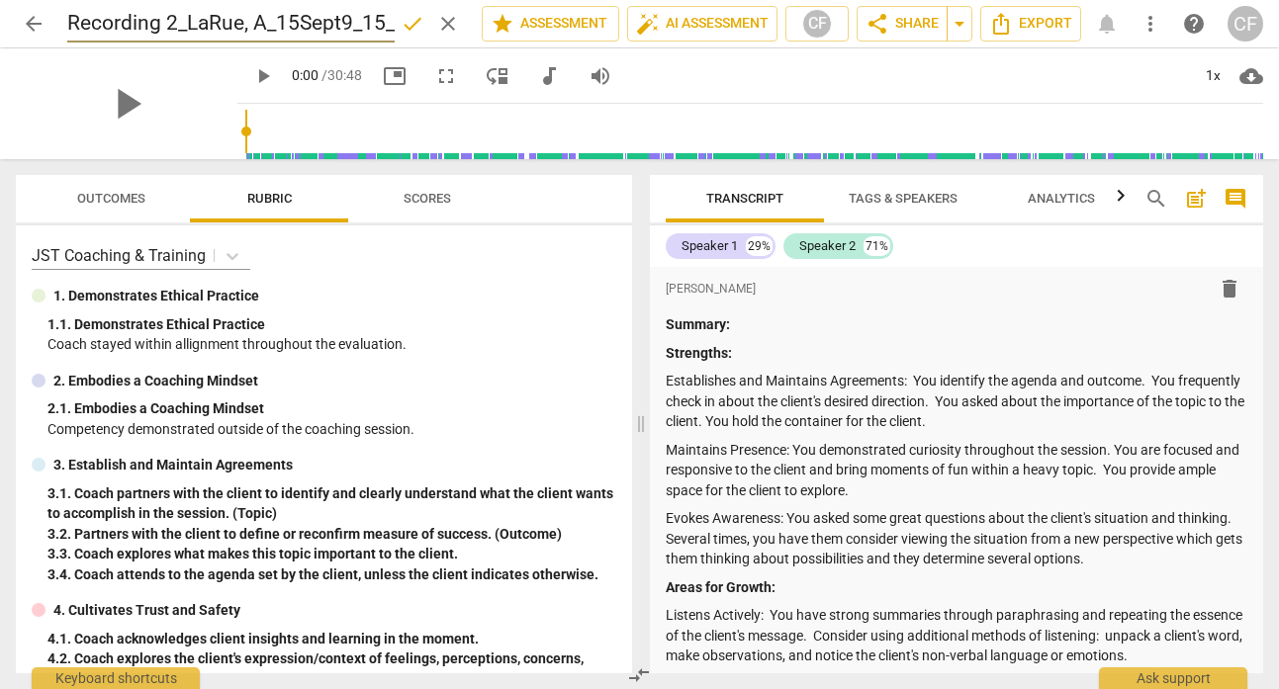
click at [344, 18] on input "Recording 2_LaRue, A_15Sept9_15_25" at bounding box center [230, 24] width 327 height 38
click at [349, 20] on input "Recording 2_LaRue, A_15Sept_25" at bounding box center [230, 24] width 327 height 38
drag, startPoint x: 188, startPoint y: 24, endPoint x: 32, endPoint y: 24, distance: 156.3
click at [32, 24] on div "arrow_back Recording 2_LaRue, A_[DATE] done clear star Assessment auto_fix_high…" at bounding box center [639, 24] width 1247 height 38
click at [248, 23] on input "[PERSON_NAME], A_[DATE]" at bounding box center [230, 24] width 327 height 38
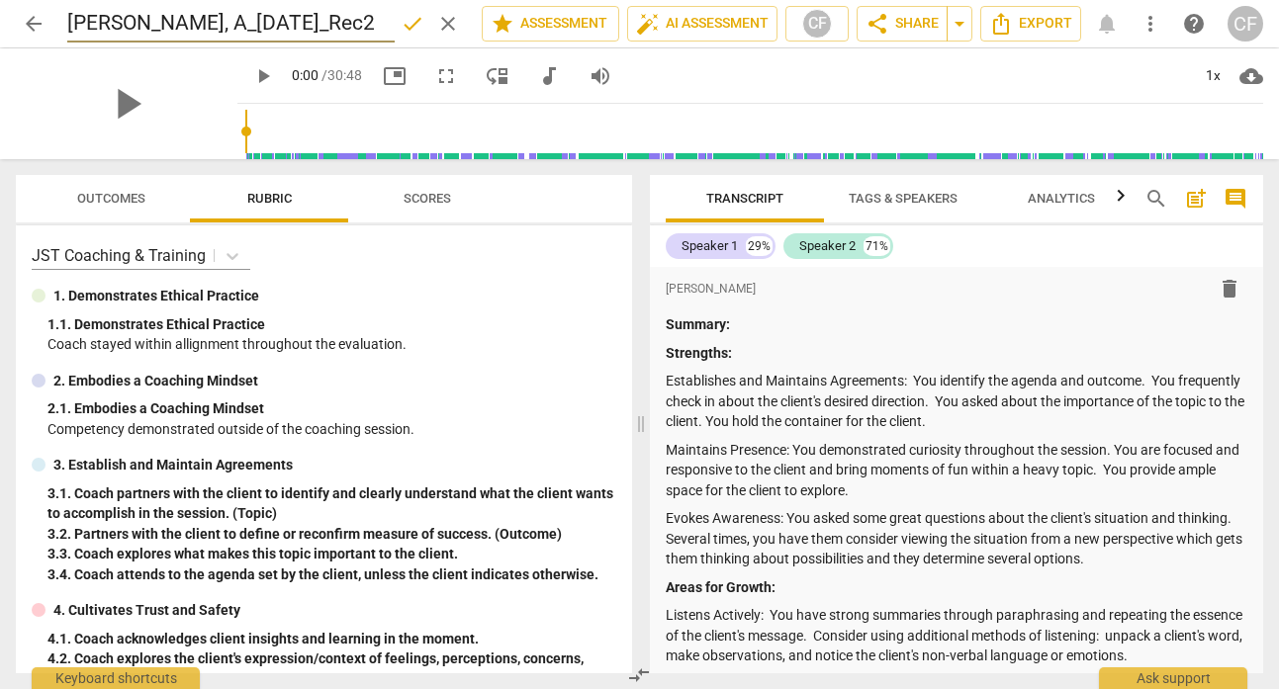
type input "[PERSON_NAME], A_[DATE]_Rec2"
click at [401, 32] on span "done" at bounding box center [413, 24] width 24 height 24
click at [32, 18] on span "arrow_back" at bounding box center [34, 24] width 24 height 24
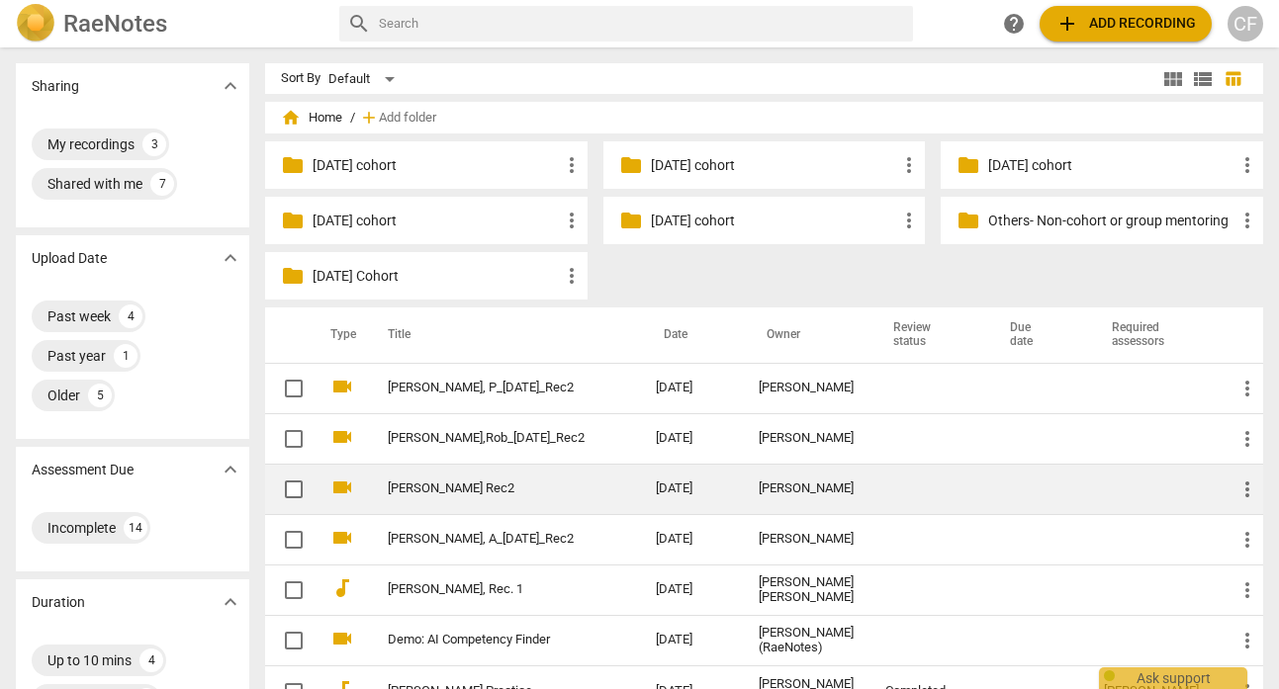
click at [514, 482] on link "[PERSON_NAME] Rec2" at bounding box center [486, 489] width 197 height 15
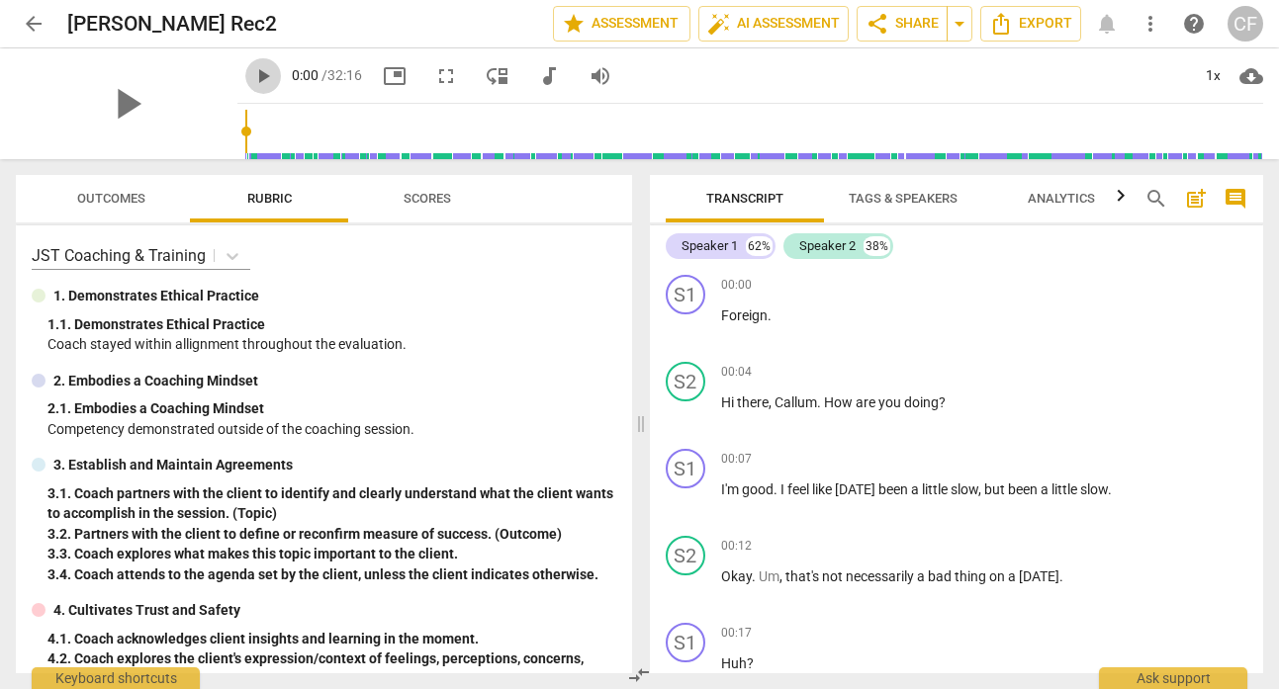
click at [251, 80] on span "play_arrow" at bounding box center [263, 76] width 24 height 24
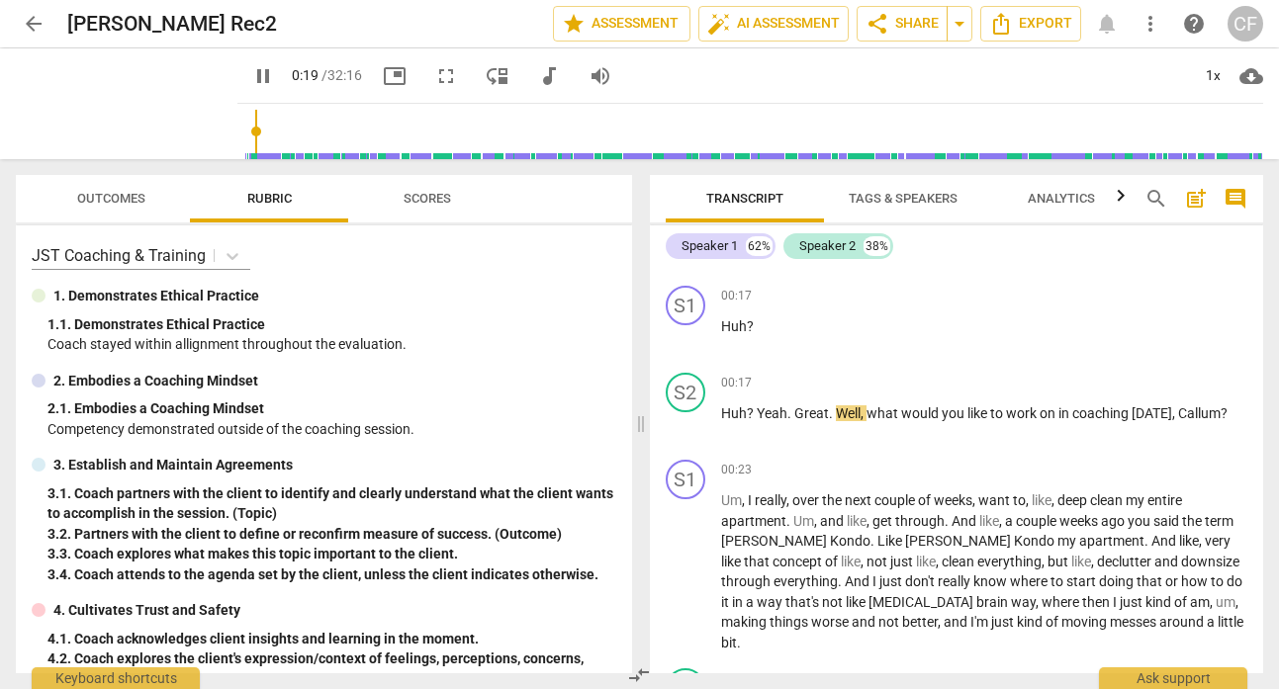
scroll to position [356, 0]
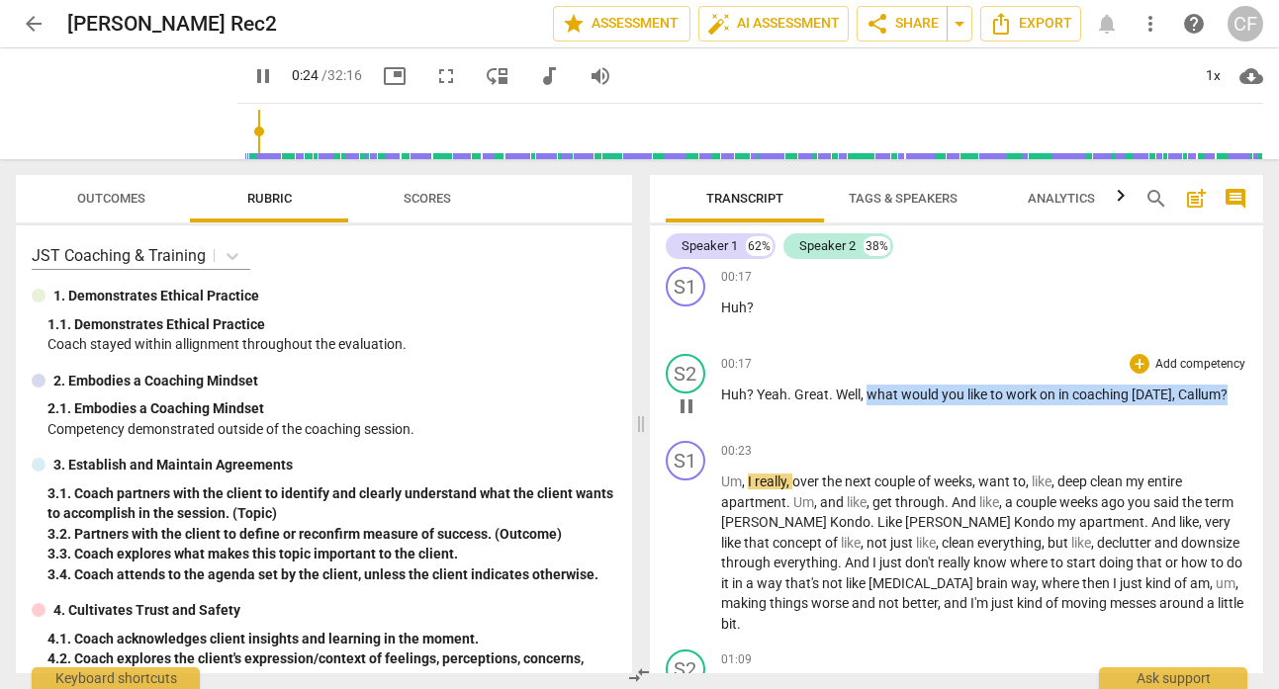
drag, startPoint x: 1225, startPoint y: 395, endPoint x: 866, endPoint y: 393, distance: 359.0
click at [866, 393] on p "Huh ? Yeah . Great . Well , what would you like to work on in coaching [DATE] ,…" at bounding box center [984, 395] width 527 height 21
click at [1230, 360] on p "Add competency" at bounding box center [1200, 365] width 94 height 18
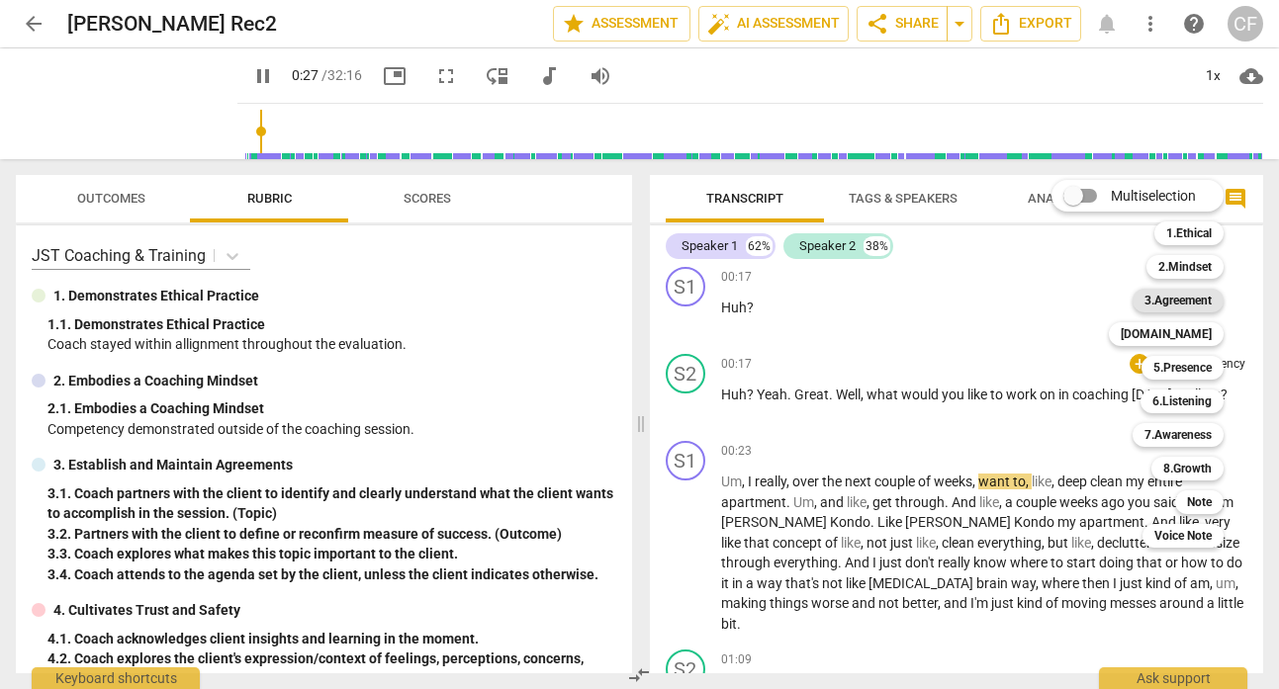
click at [1207, 298] on b "3.Agreement" at bounding box center [1177, 301] width 67 height 24
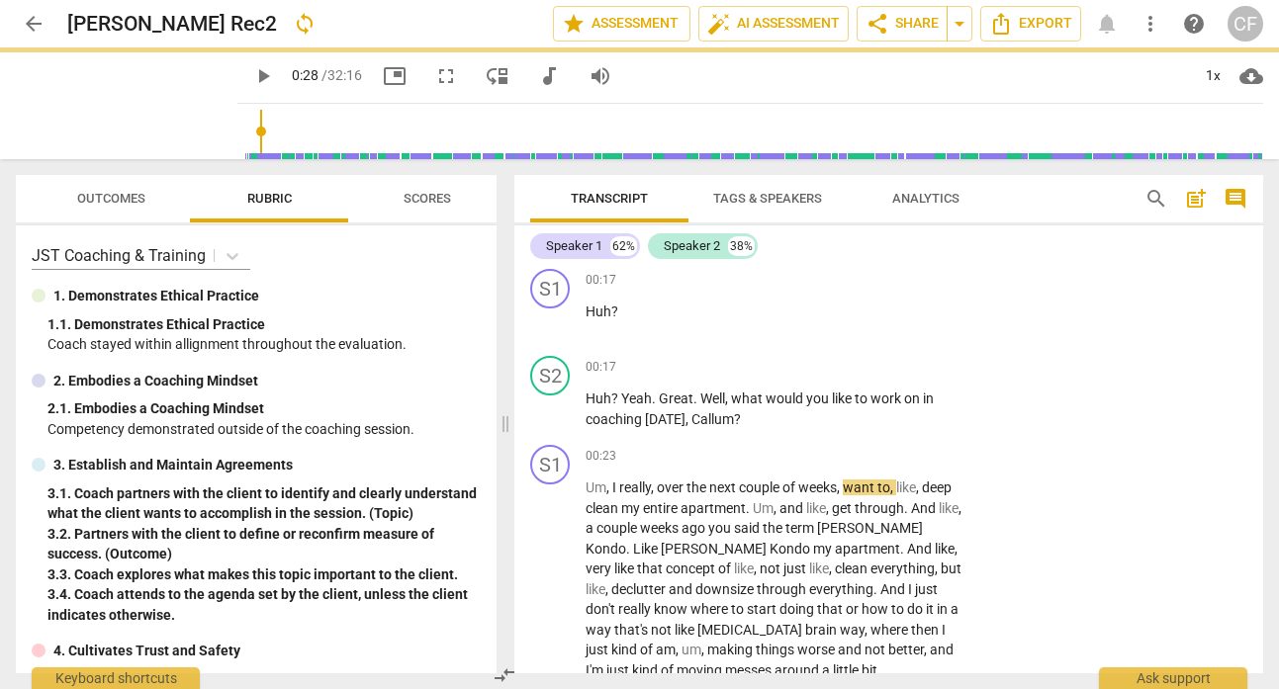
type input "28"
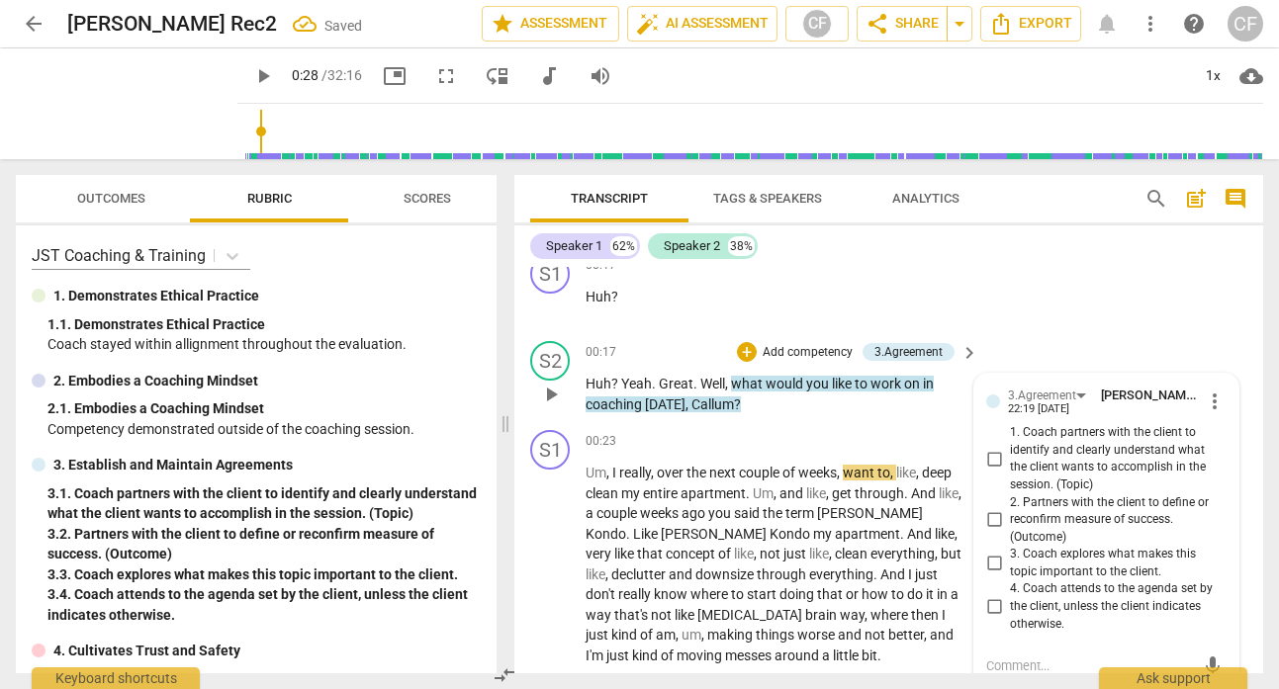
click at [988, 460] on input "1. Coach partners with the client to identify and clearly understand what the c…" at bounding box center [994, 459] width 32 height 24
checkbox input "true"
click at [1068, 300] on div "S1 play_arrow pause 00:17 + Add competency keyboard_arrow_right Huh ?" at bounding box center [888, 289] width 749 height 87
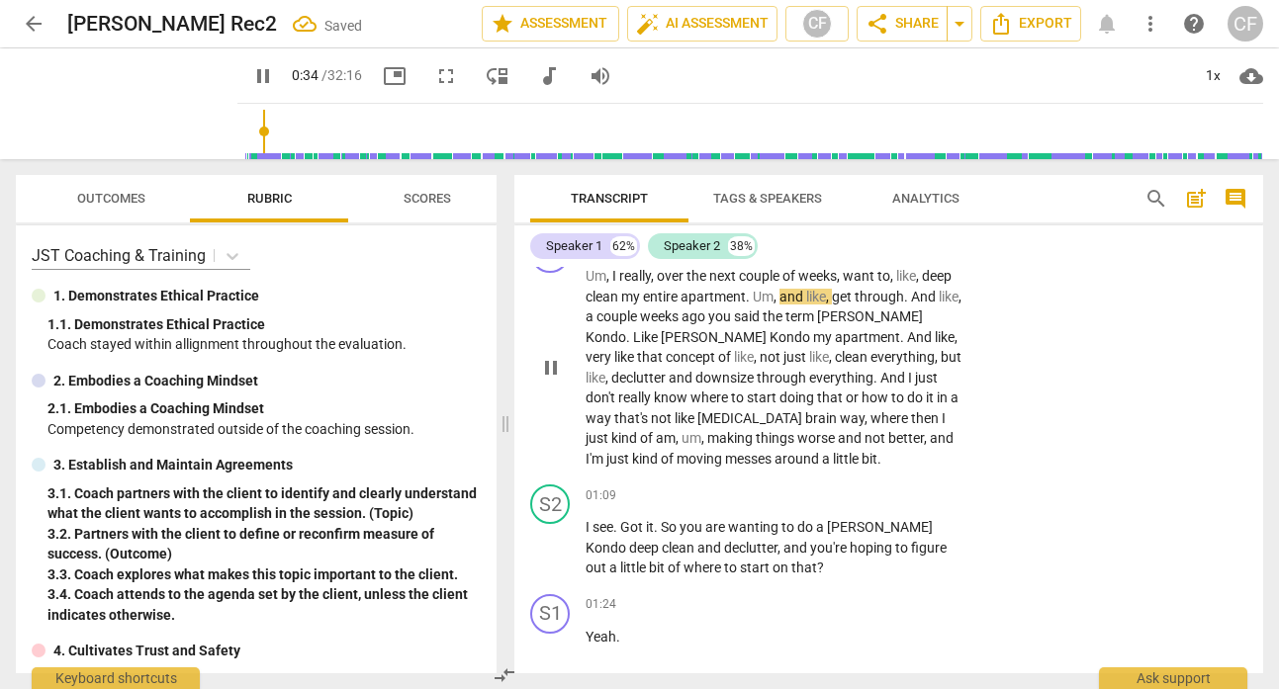
scroll to position [571, 0]
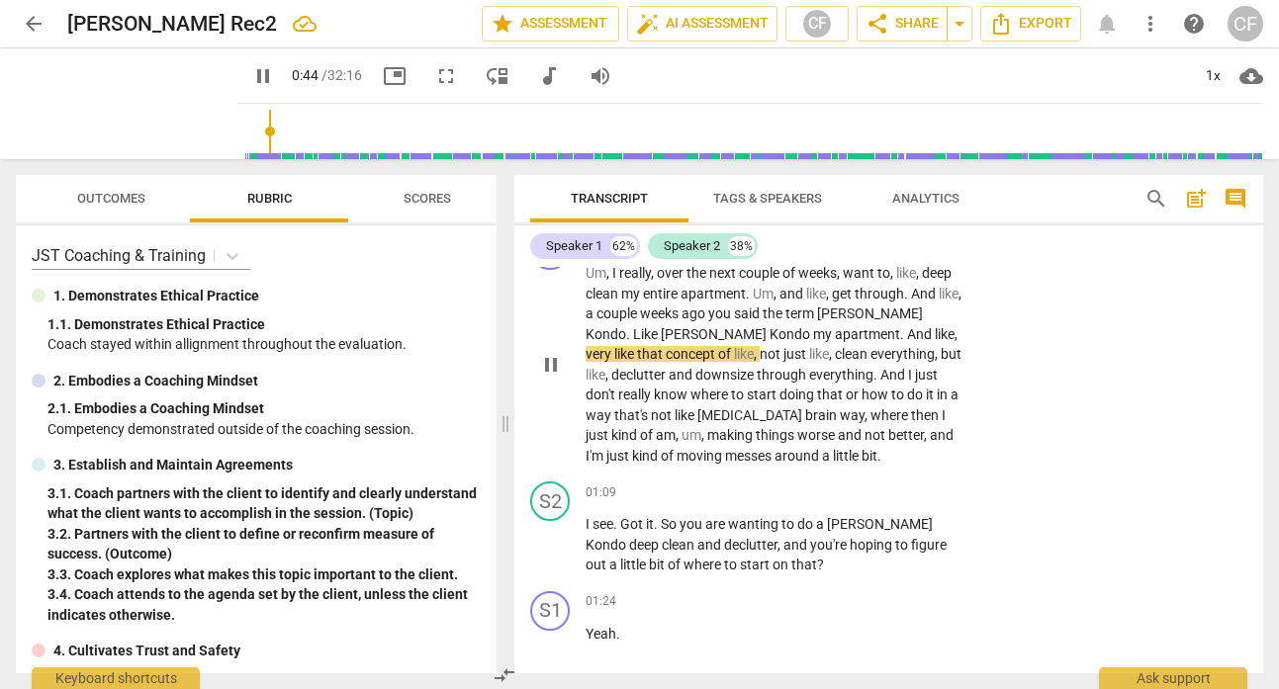
click at [557, 360] on span "pause" at bounding box center [551, 365] width 24 height 24
type input "45"
click at [338, 14] on span "edit" at bounding box center [350, 24] width 24 height 24
click at [181, 21] on input "[PERSON_NAME] Rec2" at bounding box center [230, 24] width 327 height 38
type input "[PERSON_NAME], Beth_[DATE]_Rec2"
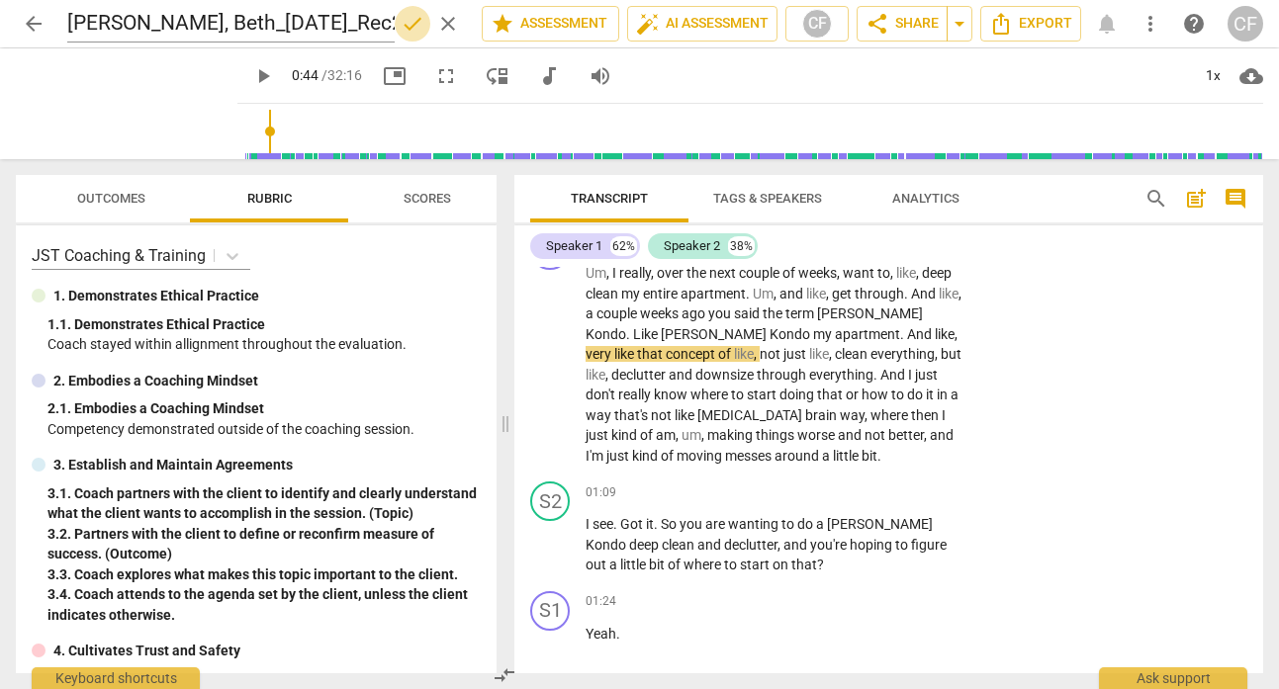
click at [407, 19] on span "done" at bounding box center [413, 24] width 24 height 24
click at [547, 366] on span "play_arrow" at bounding box center [551, 365] width 24 height 24
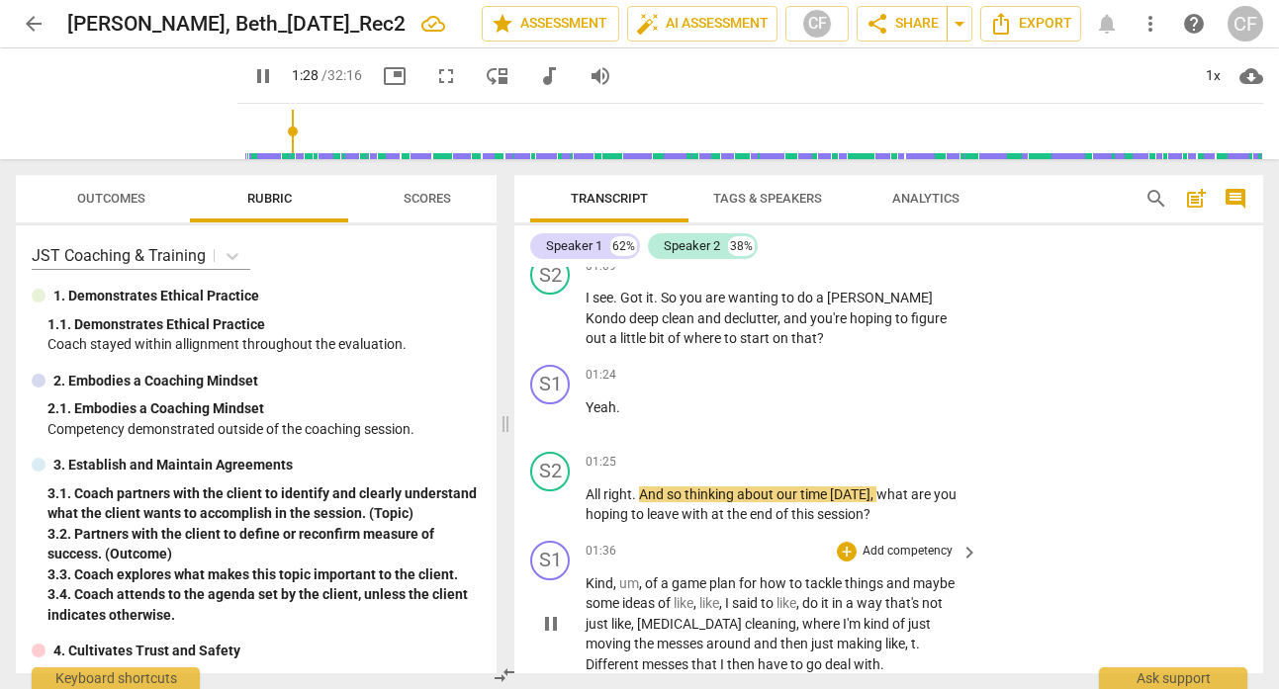
scroll to position [767, 0]
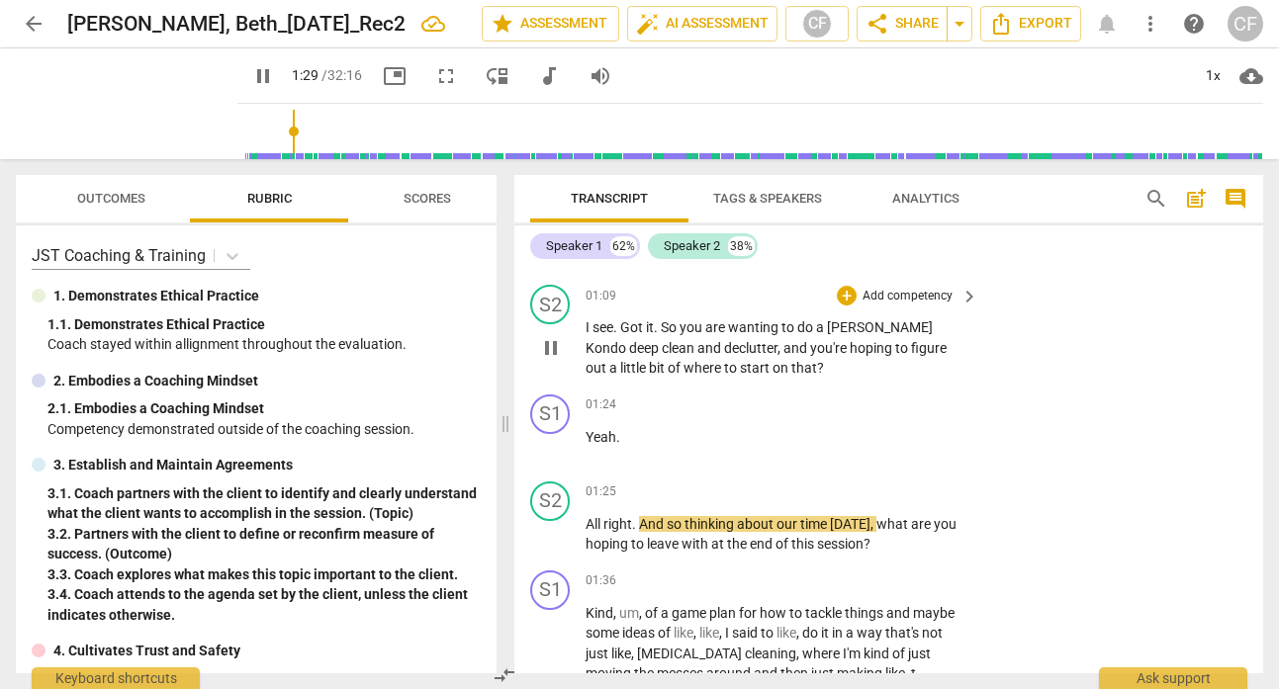
click at [550, 350] on span "pause" at bounding box center [551, 348] width 24 height 24
type input "90"
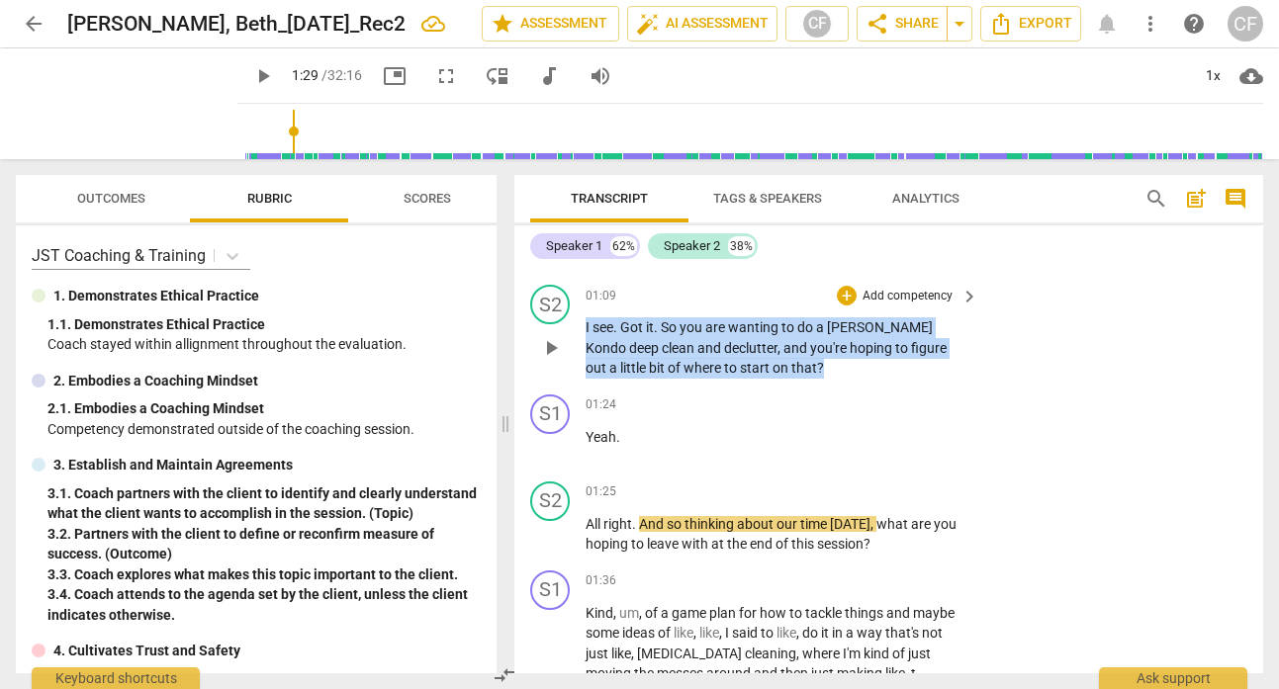
drag, startPoint x: 747, startPoint y: 367, endPoint x: 580, endPoint y: 328, distance: 171.5
click at [580, 328] on div "S2 play_arrow pause 01:09 + Add competency keyboard_arrow_right I see . Got it …" at bounding box center [888, 332] width 749 height 110
click at [862, 289] on p "Add competency" at bounding box center [907, 297] width 94 height 18
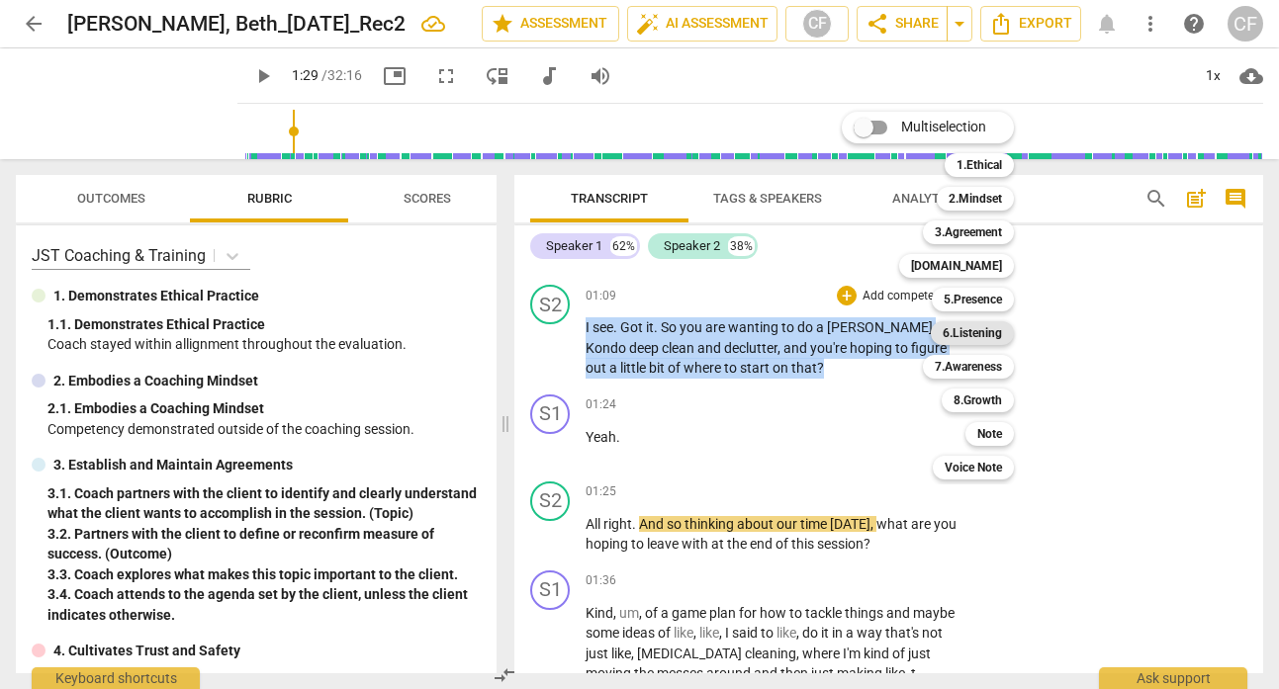
click at [997, 334] on b "6.Listening" at bounding box center [972, 333] width 59 height 24
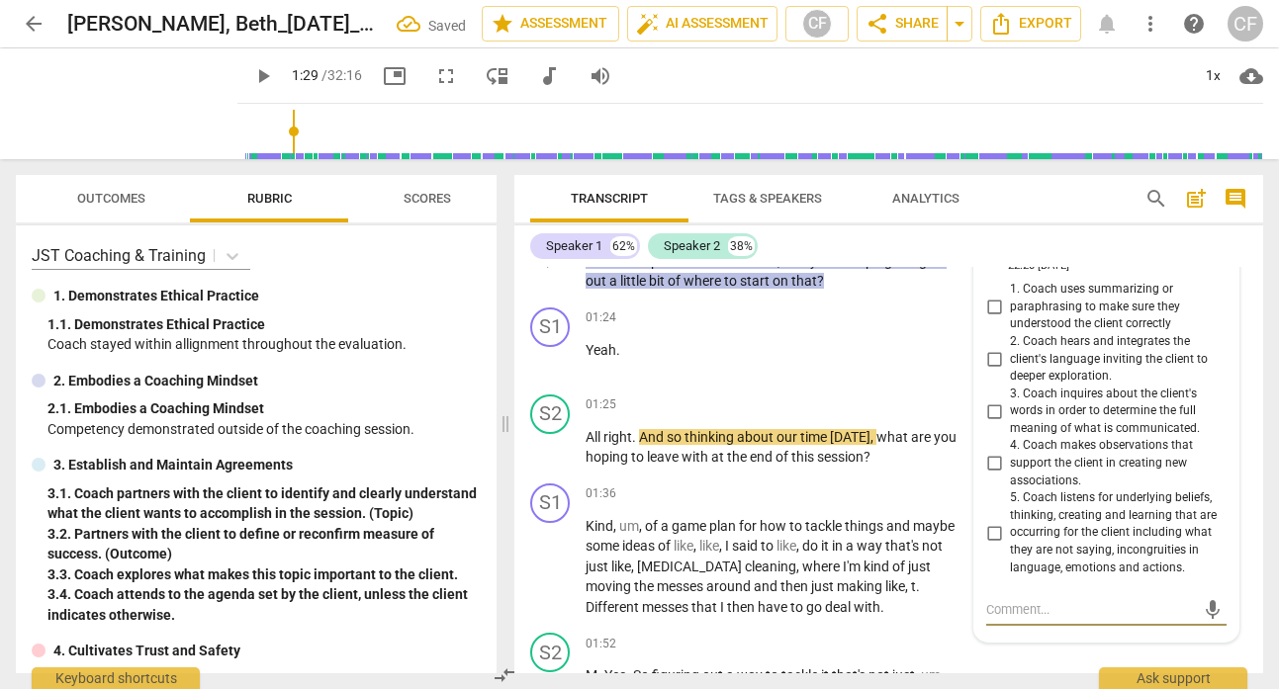
scroll to position [842, 0]
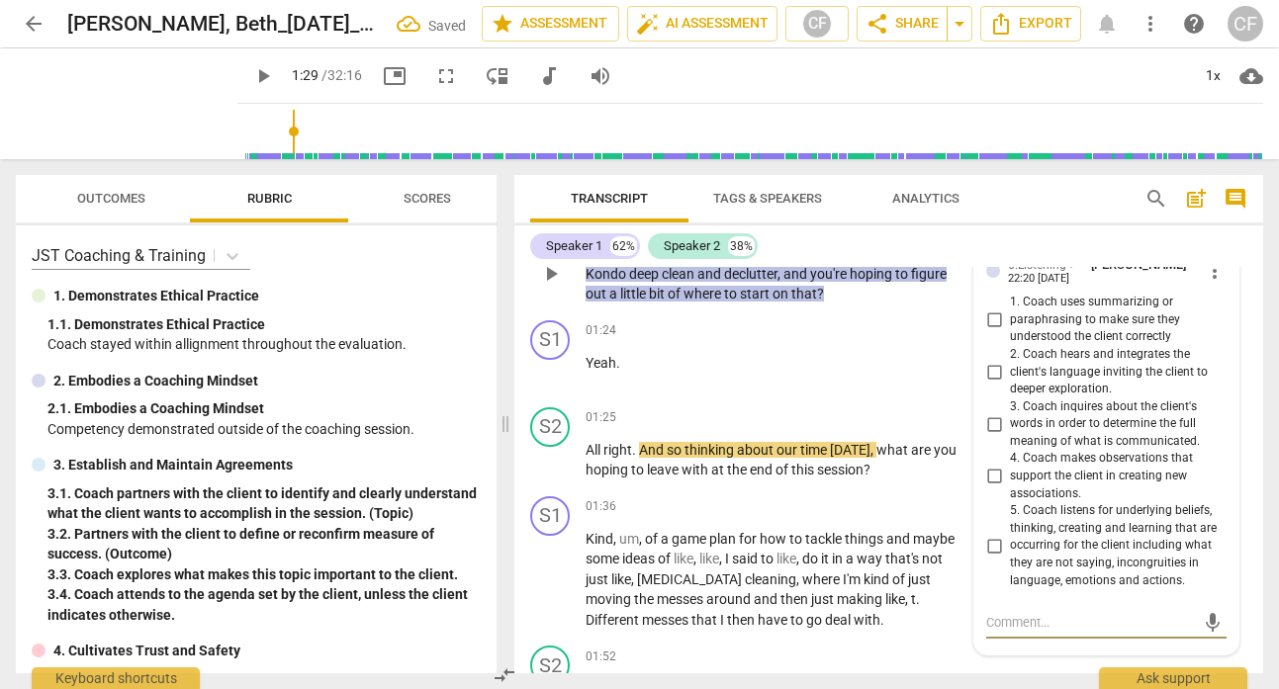
click at [998, 315] on input "1. Coach uses summarizing or paraphrasing to make sure they understood the clie…" at bounding box center [994, 321] width 32 height 24
checkbox input "true"
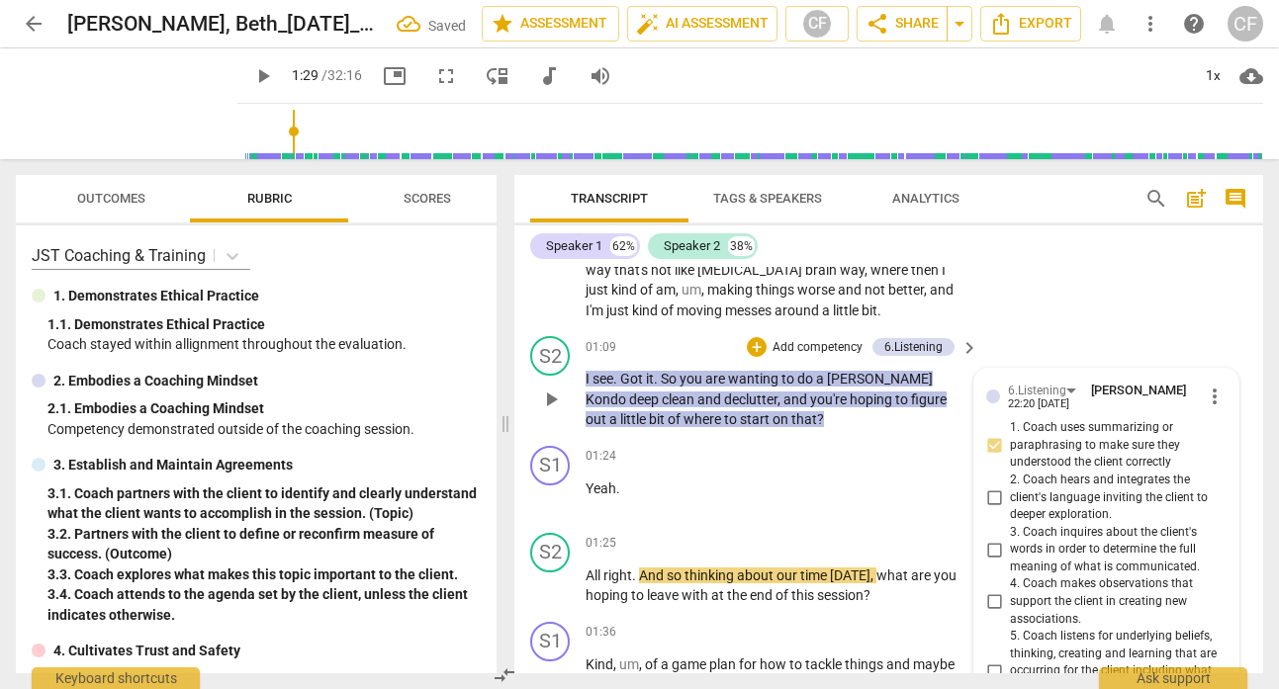
scroll to position [654, 0]
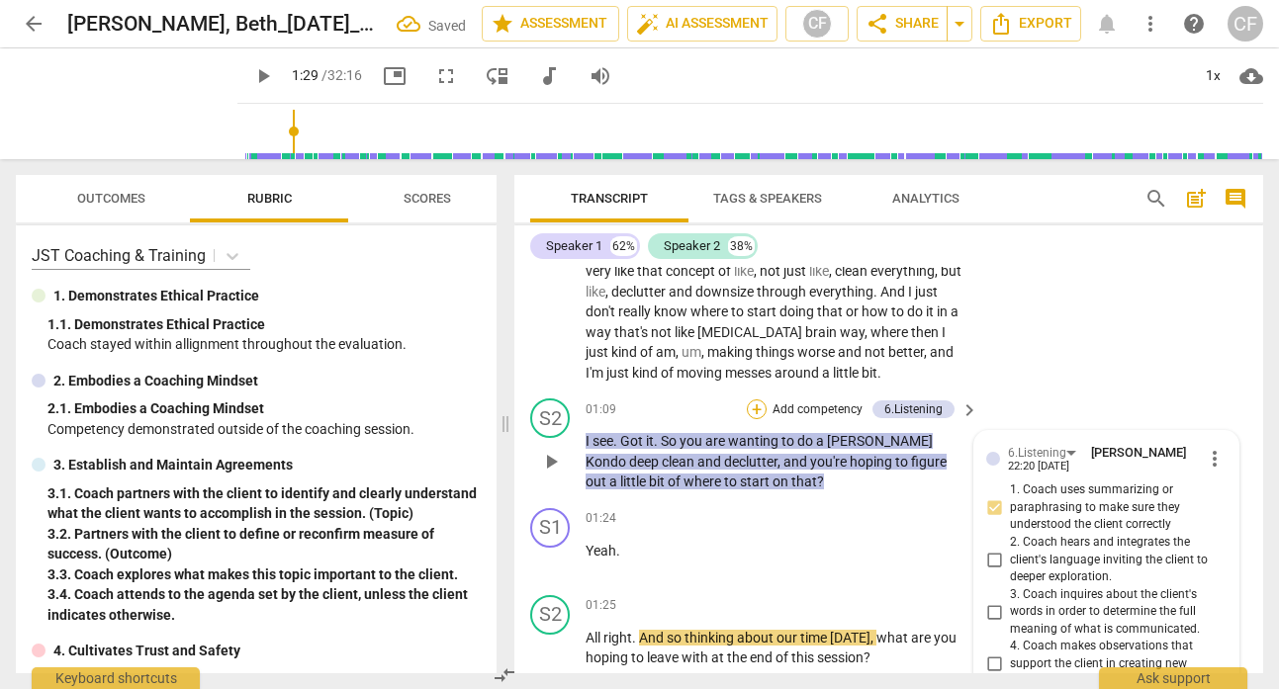
click at [759, 404] on div "+" at bounding box center [757, 410] width 20 height 20
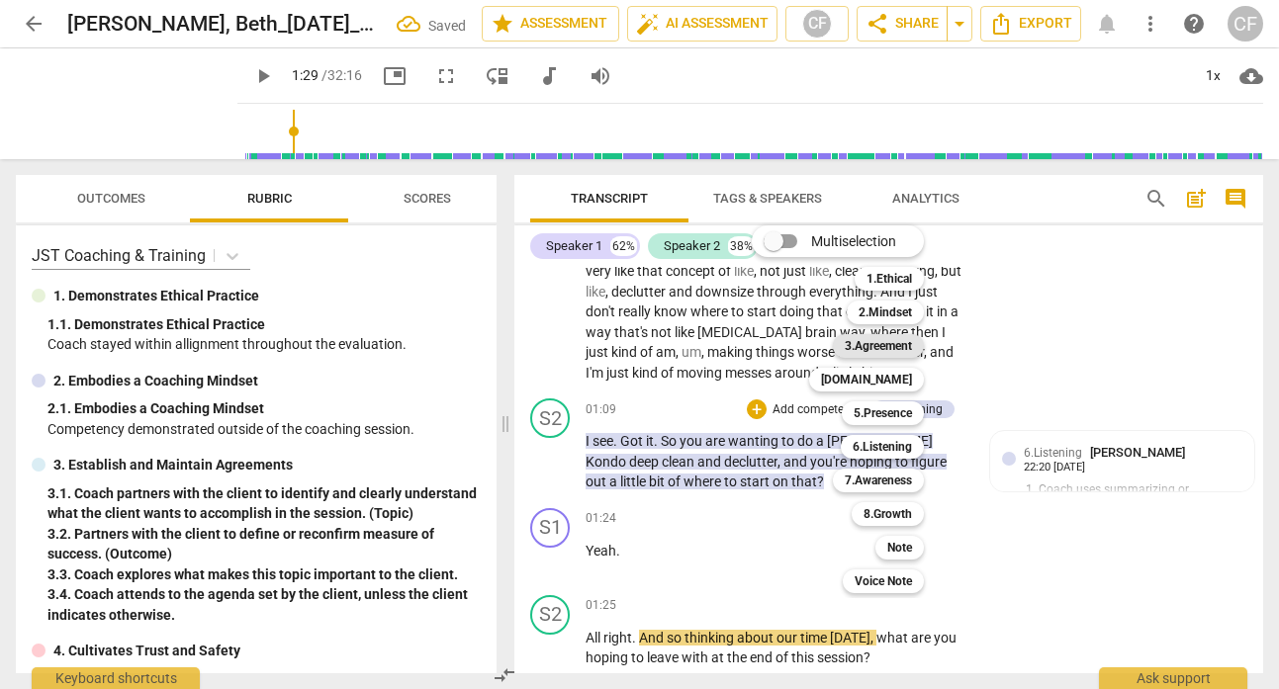
click at [899, 343] on b "3.Agreement" at bounding box center [878, 346] width 67 height 24
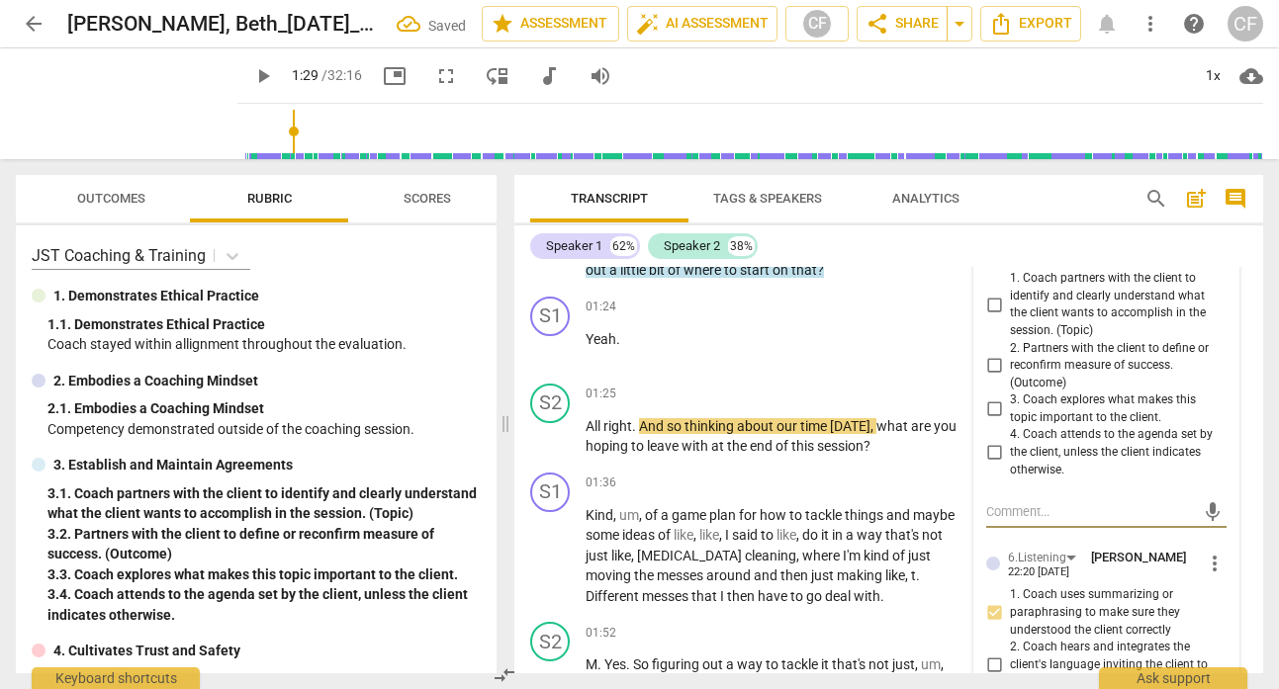
scroll to position [859, 0]
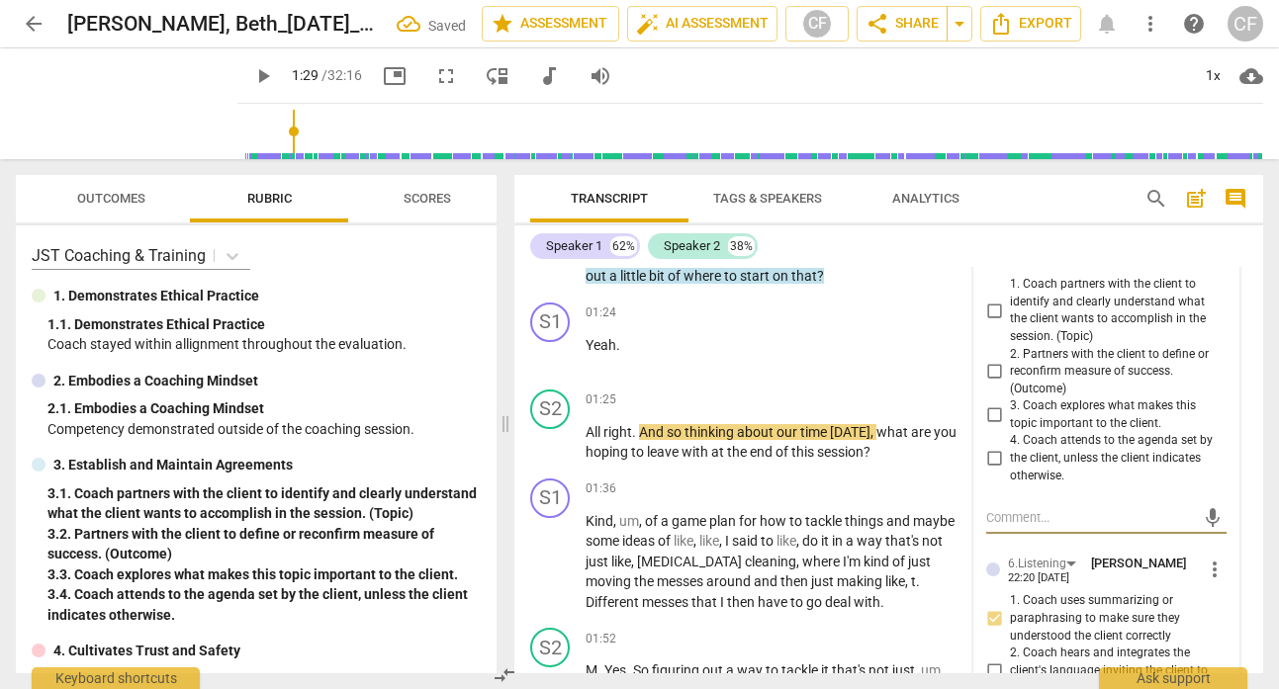
click at [989, 307] on input "1. Coach partners with the client to identify and clearly understand what the c…" at bounding box center [994, 311] width 32 height 24
checkbox input "true"
click at [547, 564] on span "play_arrow" at bounding box center [551, 562] width 24 height 24
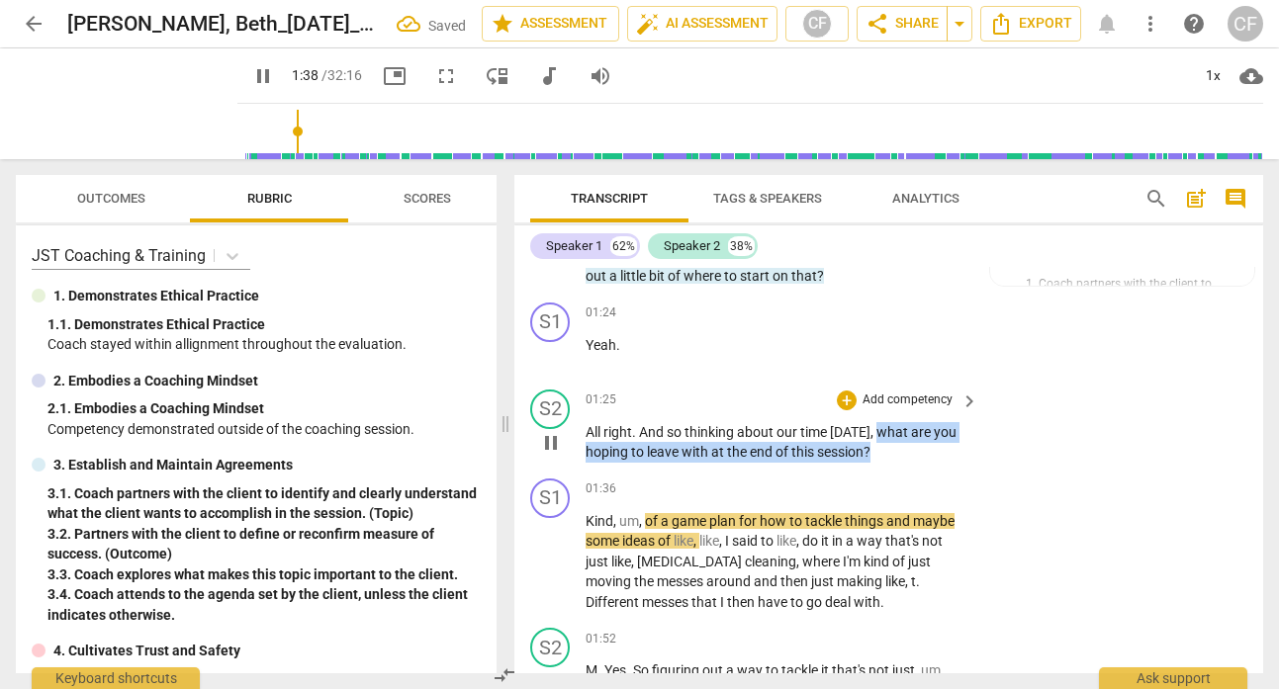
drag, startPoint x: 871, startPoint y: 450, endPoint x: 871, endPoint y: 437, distance: 12.9
click at [871, 437] on p "All right . And so thinking about our time [DATE] , what are you hoping to leav…" at bounding box center [776, 442] width 383 height 41
click at [842, 395] on div "+" at bounding box center [847, 401] width 20 height 20
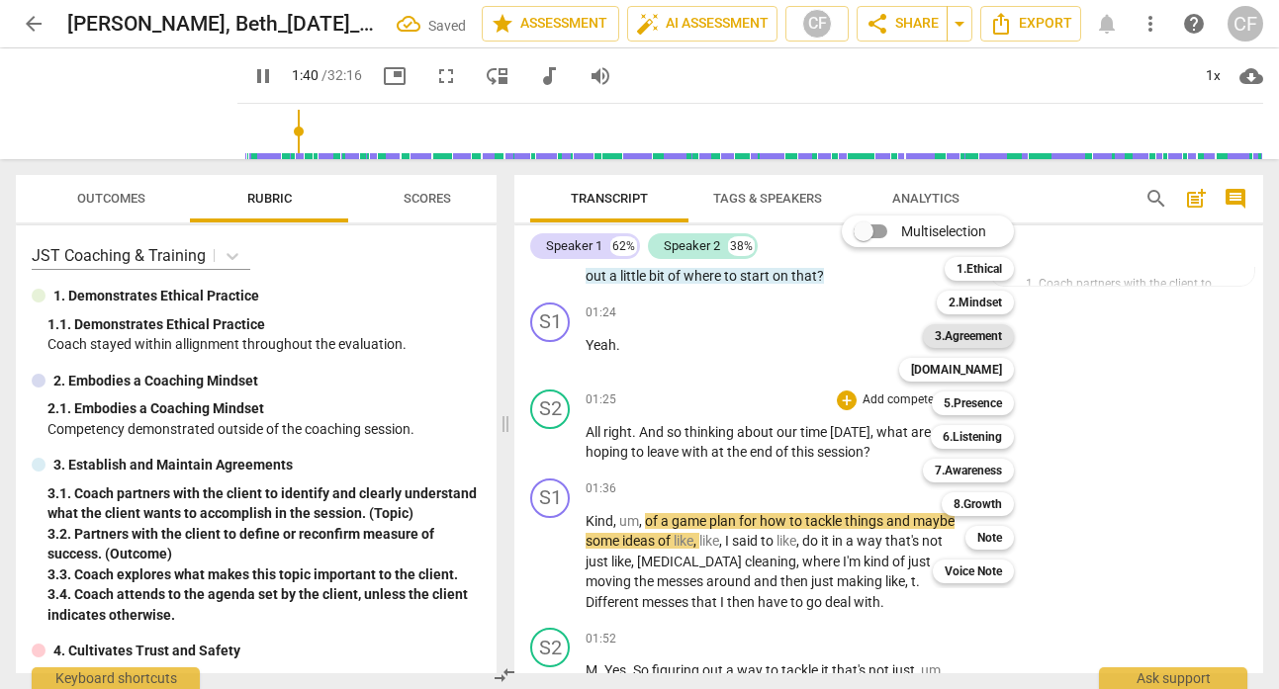
click at [972, 335] on b "3.Agreement" at bounding box center [968, 336] width 67 height 24
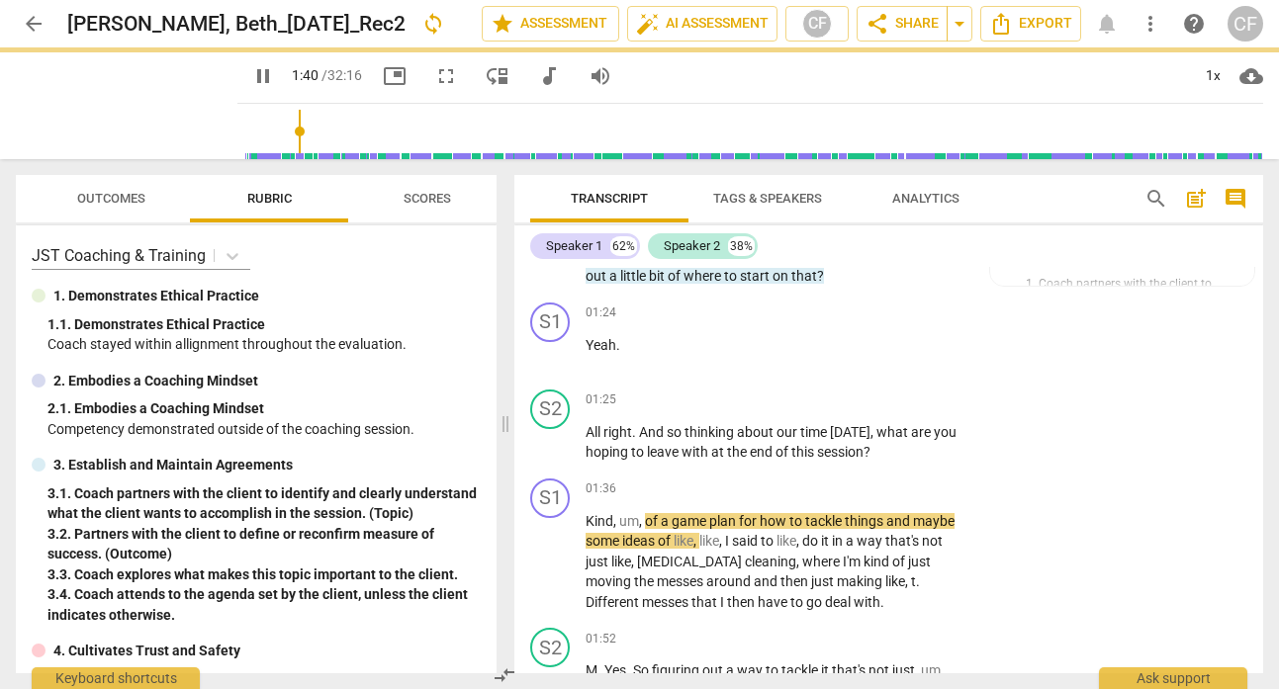
type input "101"
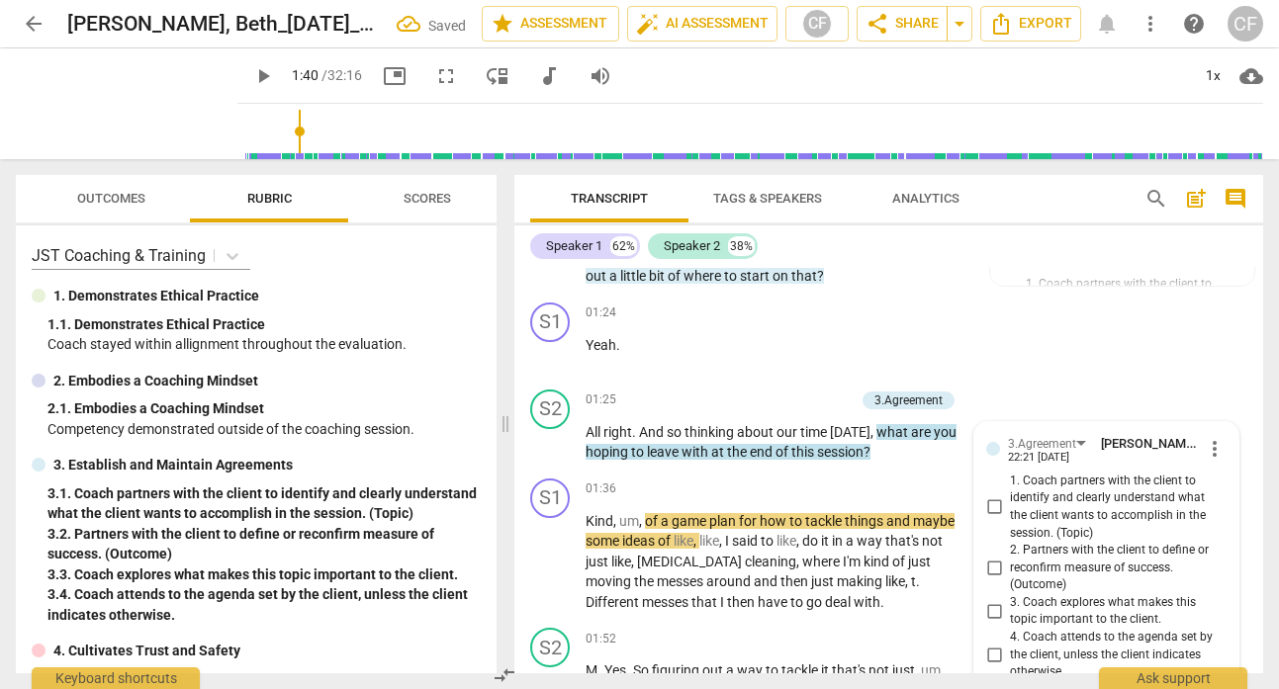
scroll to position [1104, 0]
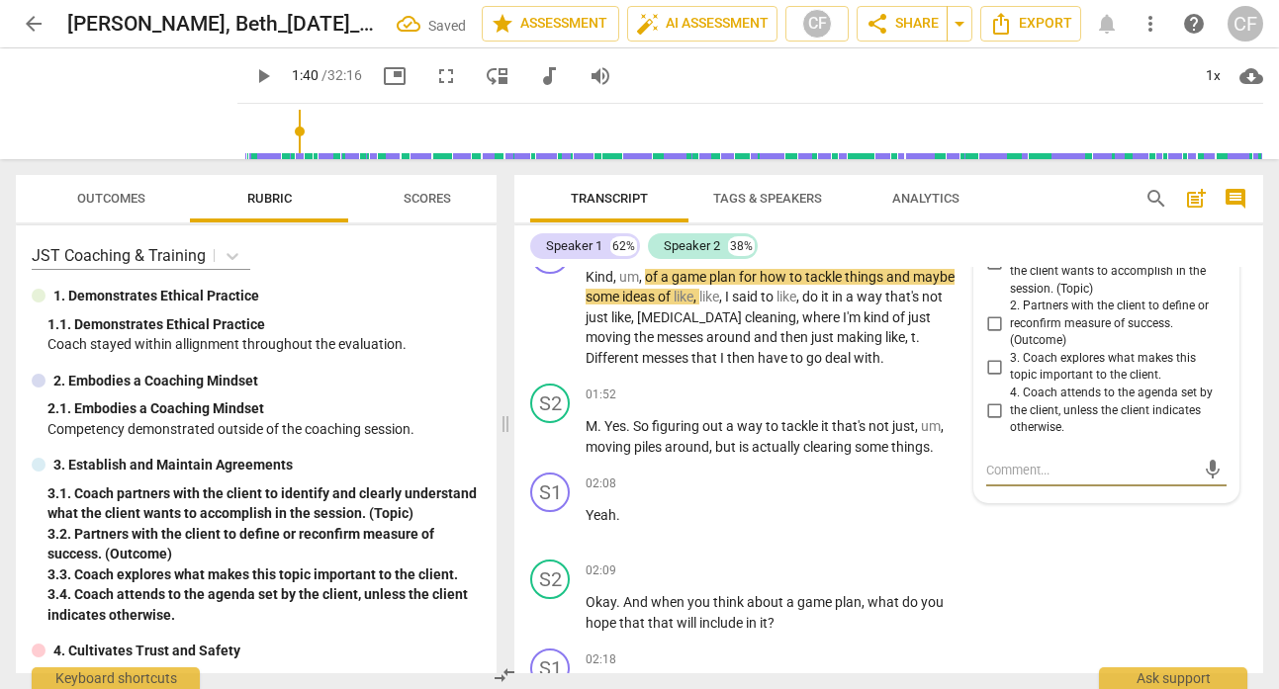
click at [995, 325] on input "2. Partners with the client to define or reconfirm measure of success. (Outcome)" at bounding box center [994, 324] width 32 height 24
checkbox input "true"
click at [1171, 578] on div "S2 play_arrow pause 02:09 + Add competency keyboard_arrow_right Okay . And when…" at bounding box center [888, 596] width 749 height 89
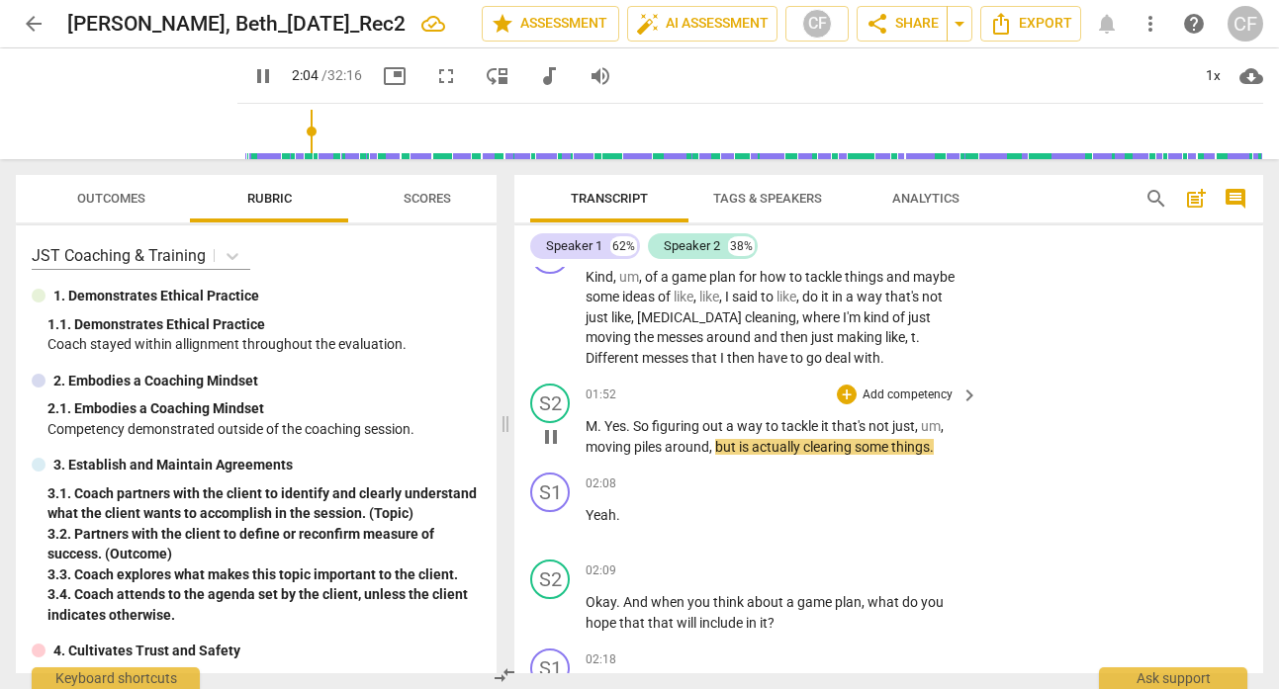
click at [552, 433] on span "pause" at bounding box center [551, 437] width 24 height 24
click at [552, 433] on span "play_arrow" at bounding box center [551, 437] width 24 height 24
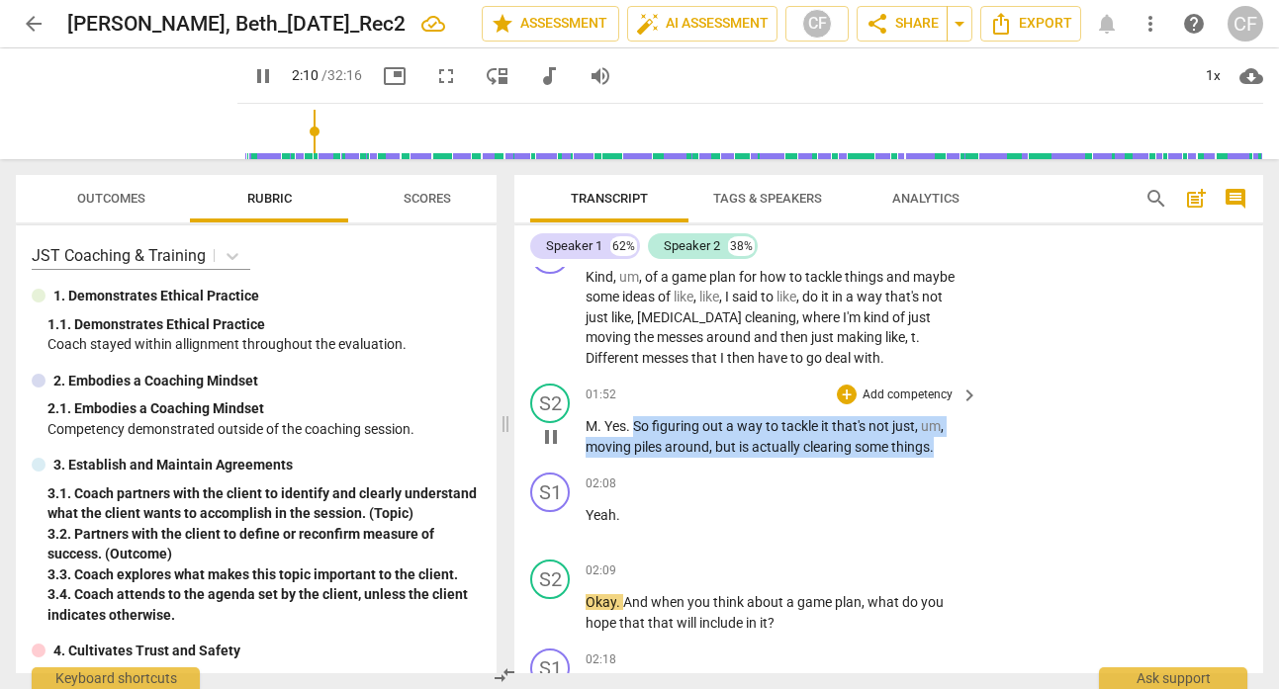
drag, startPoint x: 948, startPoint y: 448, endPoint x: 638, endPoint y: 430, distance: 311.1
click at [637, 429] on p "M . Yes . So figuring out a way to tackle it that's not just , um , moving pile…" at bounding box center [776, 436] width 383 height 41
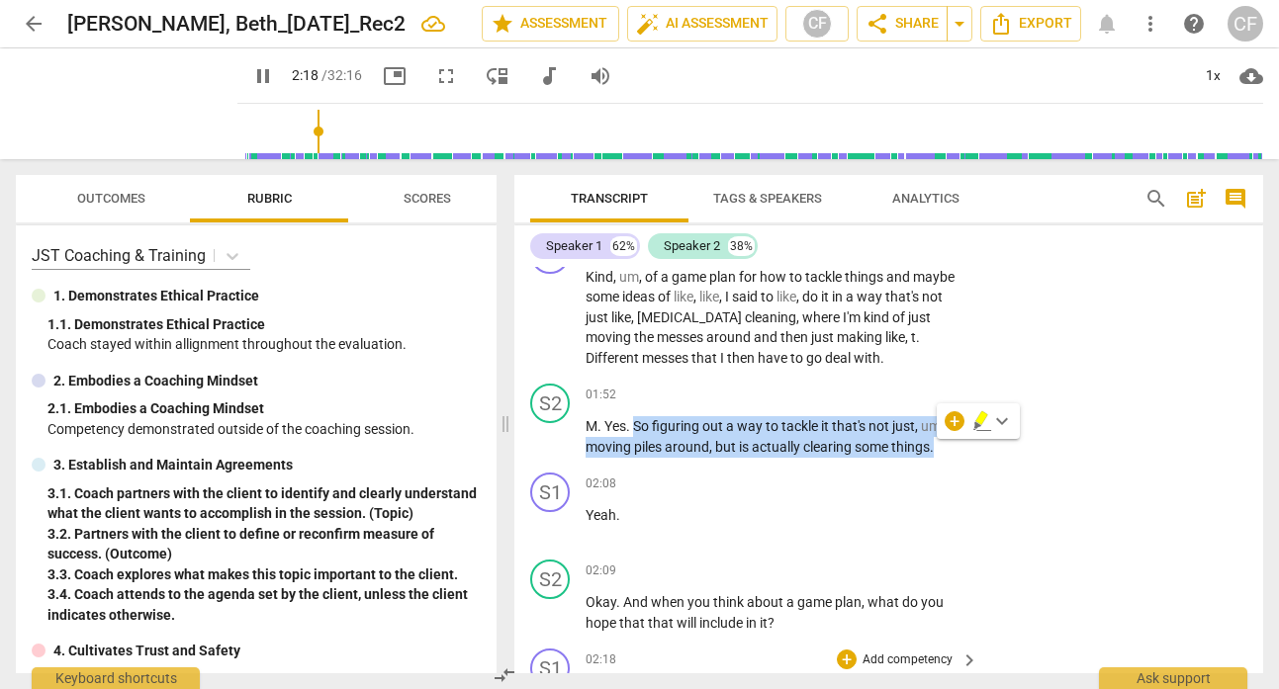
click at [855, 388] on div "S1 play_arrow pause 00:00 + Add competency keyboard_arrow_right Foreign . S2 pl…" at bounding box center [888, 470] width 749 height 406
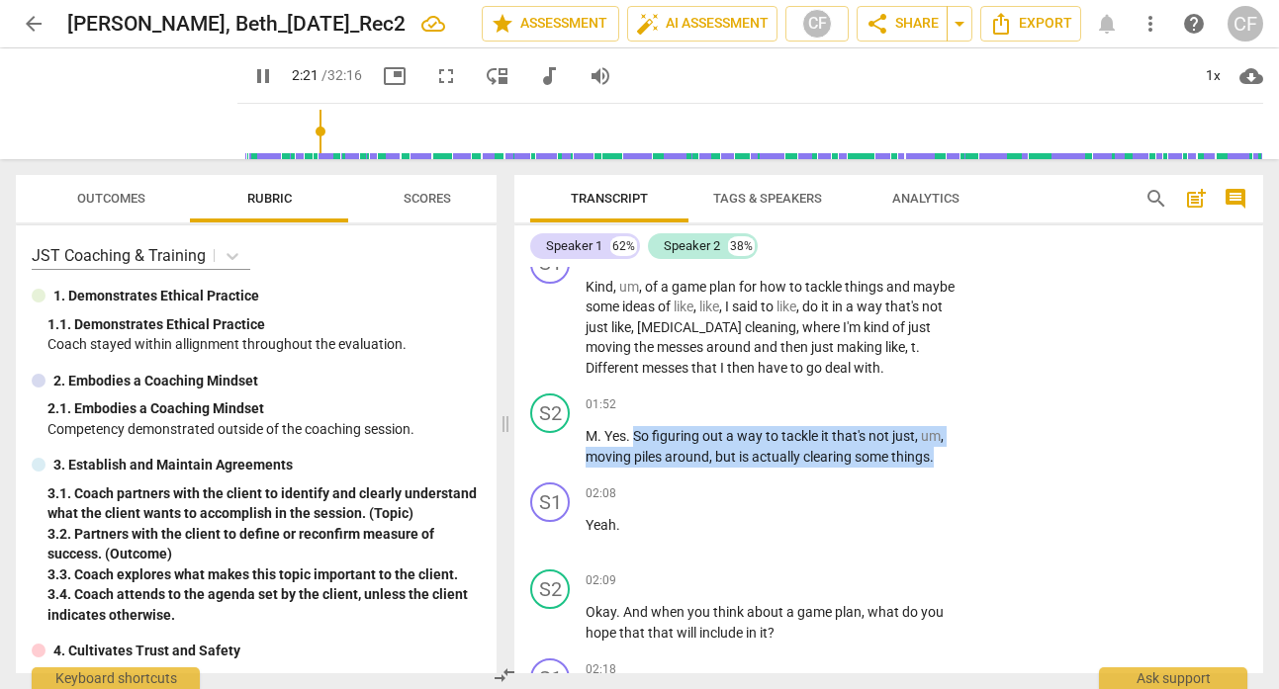
scroll to position [1092, 0]
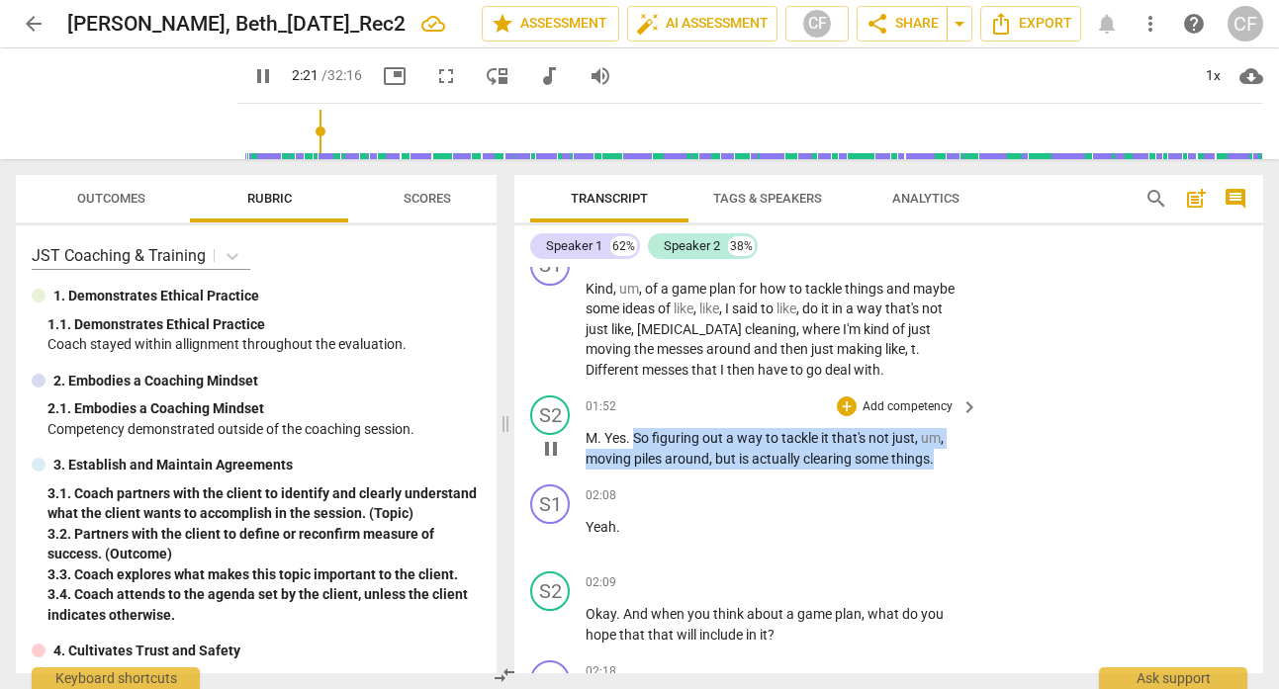
click at [910, 401] on p "Add competency" at bounding box center [907, 408] width 94 height 18
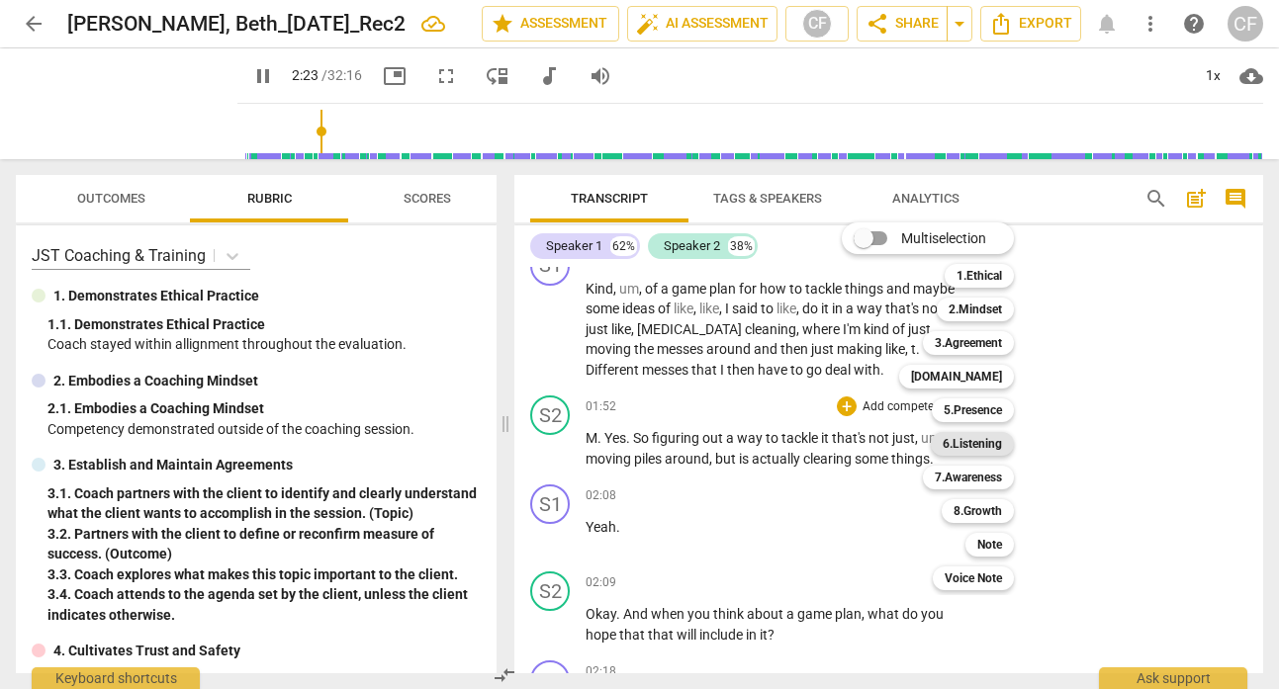
click at [1002, 445] on b "6.Listening" at bounding box center [972, 444] width 59 height 24
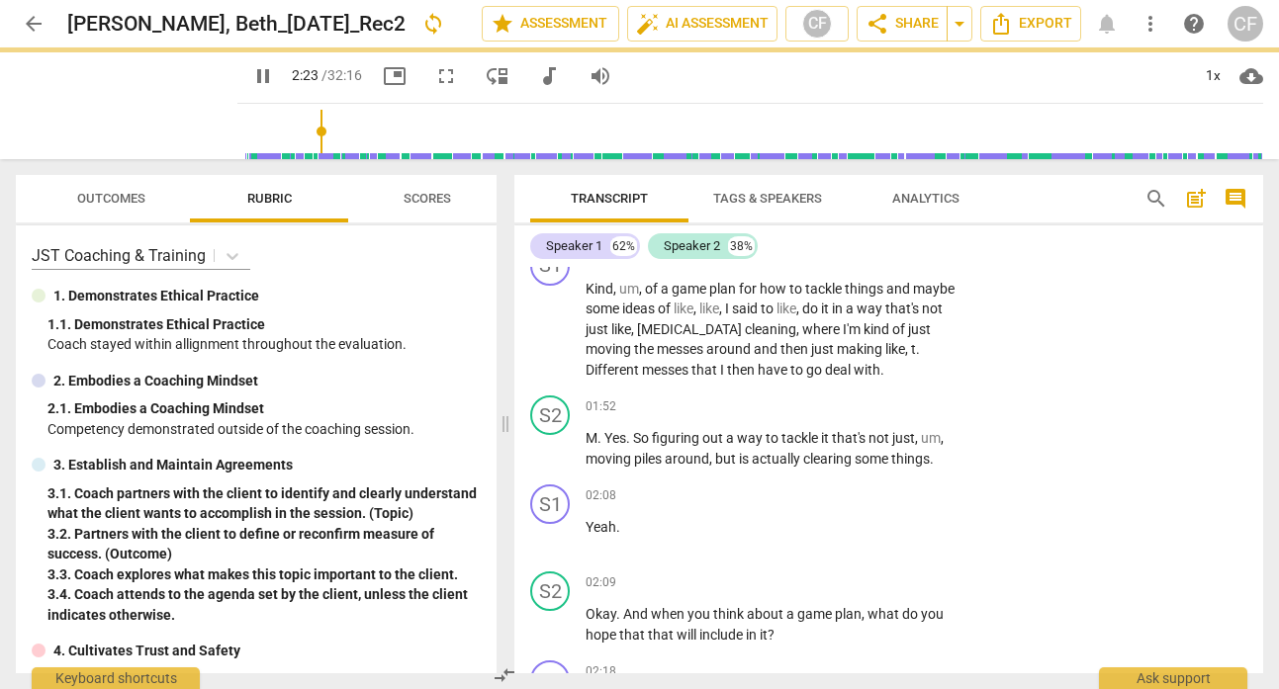
type input "144"
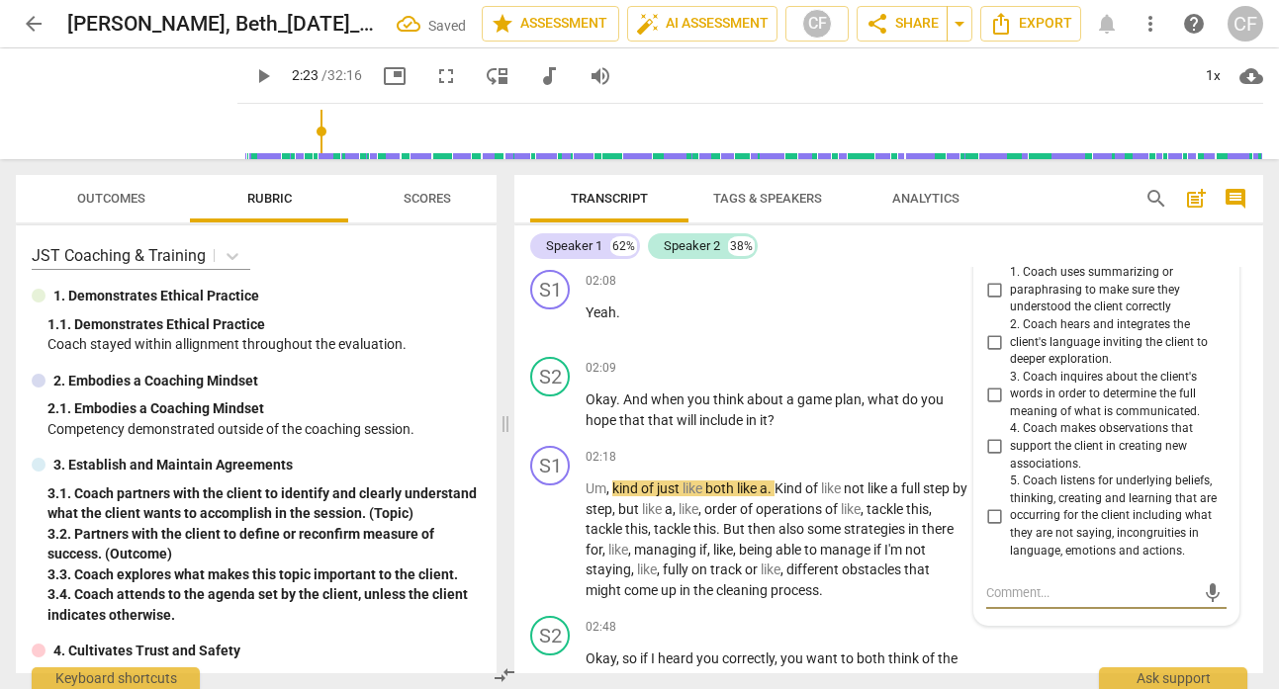
scroll to position [1260, 0]
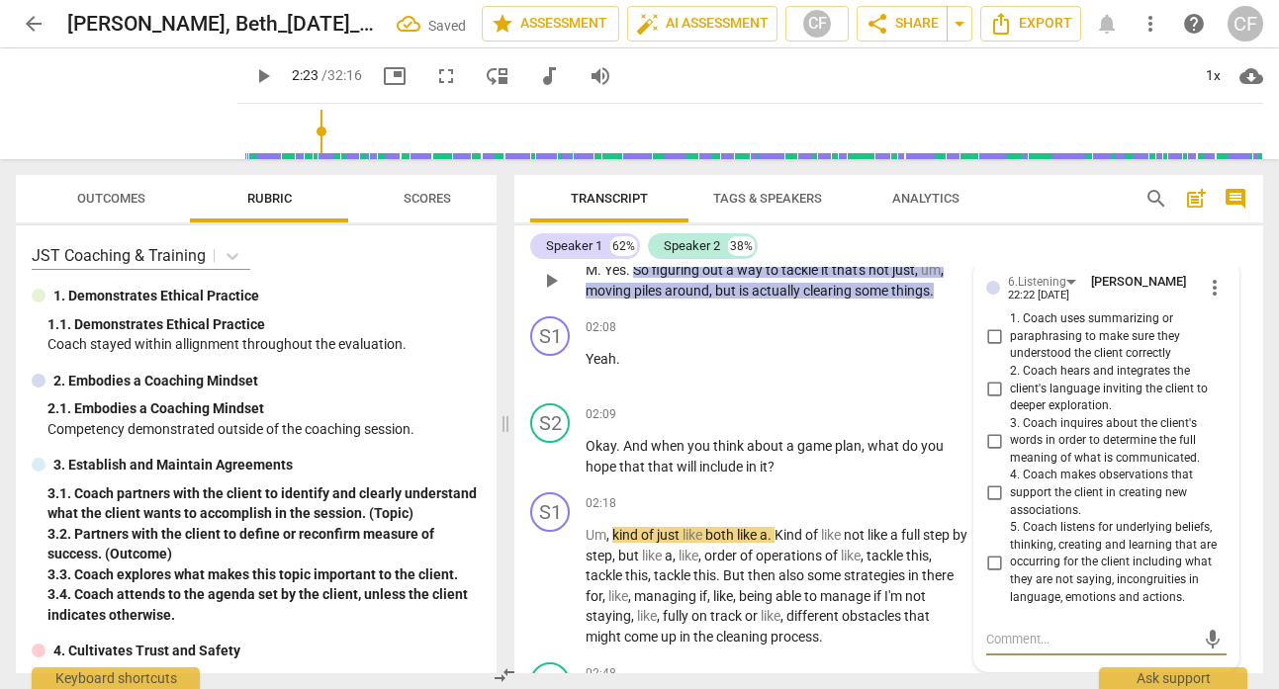
click at [991, 334] on input "1. Coach uses summarizing or paraphrasing to make sure they understood the clie…" at bounding box center [994, 337] width 32 height 24
checkbox input "true"
click at [938, 341] on div "02:08 + Add competency keyboard_arrow_right Yeah ." at bounding box center [782, 351] width 395 height 71
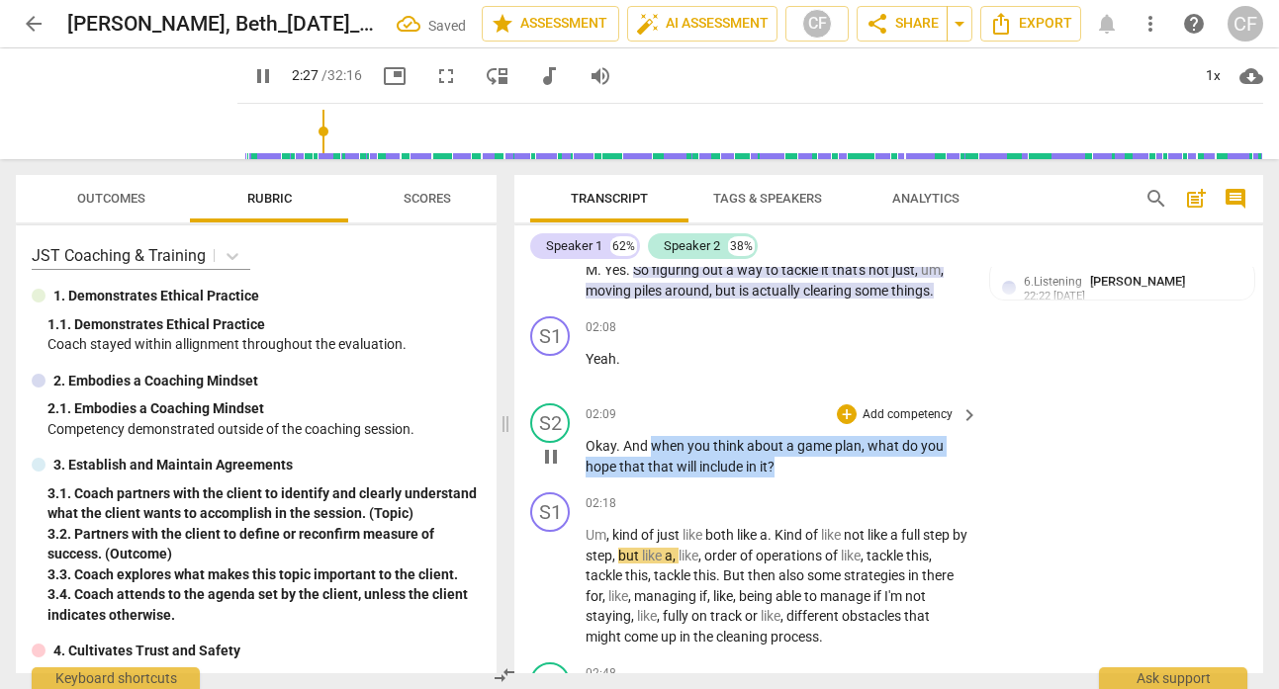
drag, startPoint x: 785, startPoint y: 467, endPoint x: 652, endPoint y: 451, distance: 134.5
click at [652, 451] on p "Okay . And when you think about a game plan , what do you hope that that will i…" at bounding box center [776, 456] width 383 height 41
click at [842, 411] on div "+" at bounding box center [847, 415] width 20 height 20
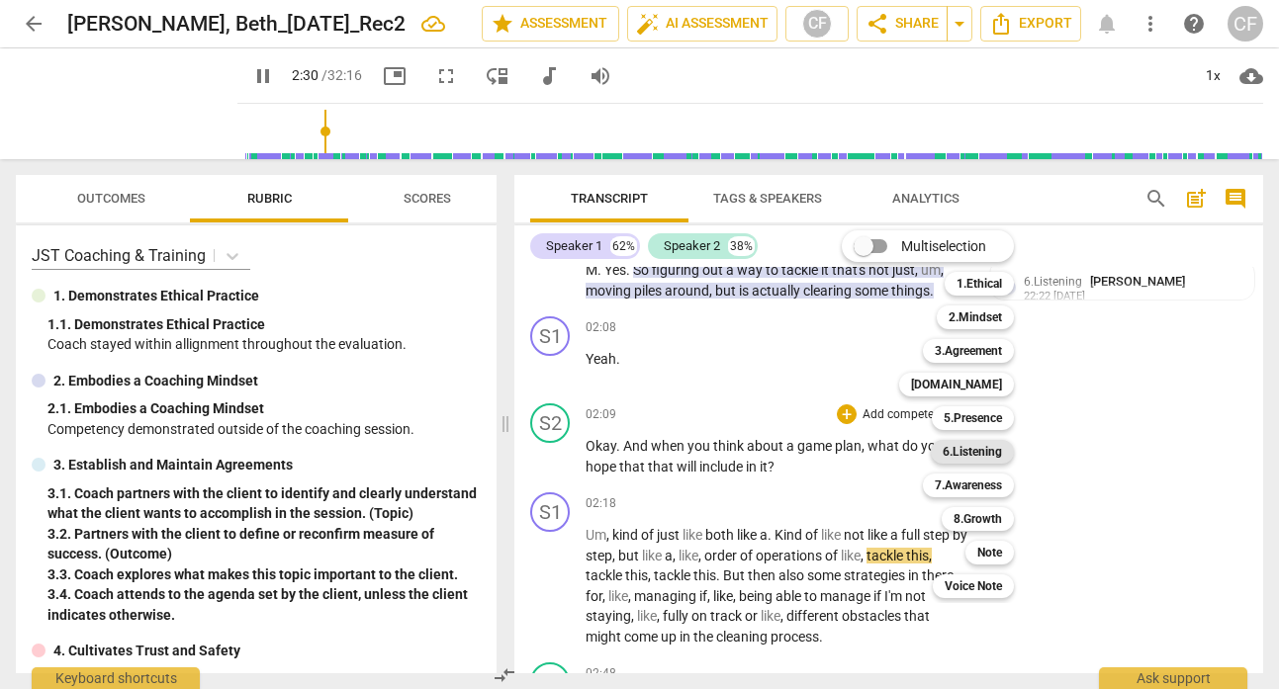
click at [979, 450] on b "6.Listening" at bounding box center [972, 452] width 59 height 24
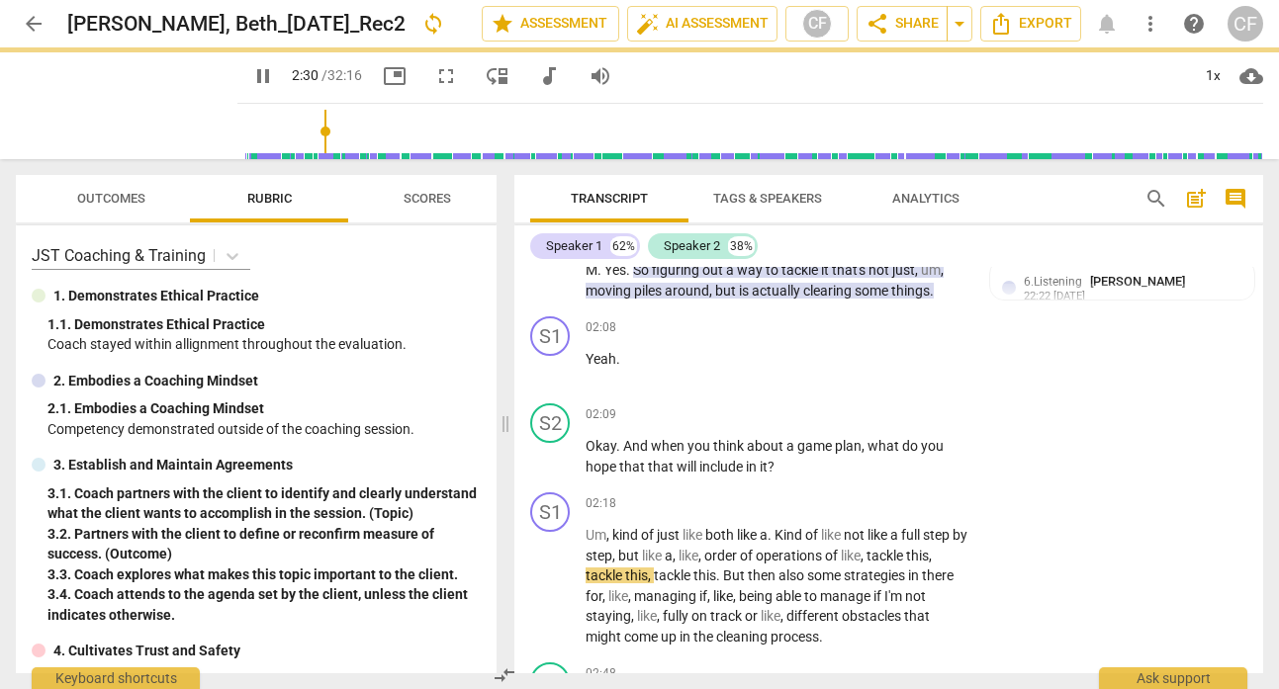
type input "151"
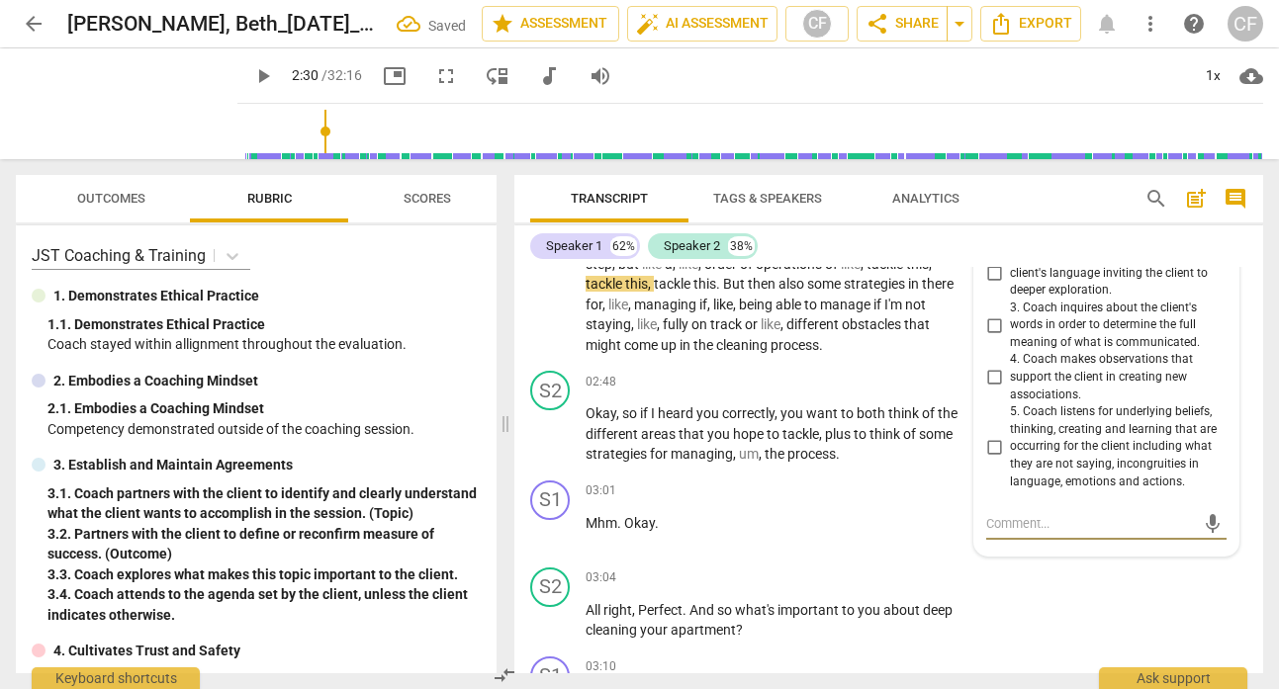
scroll to position [1547, 0]
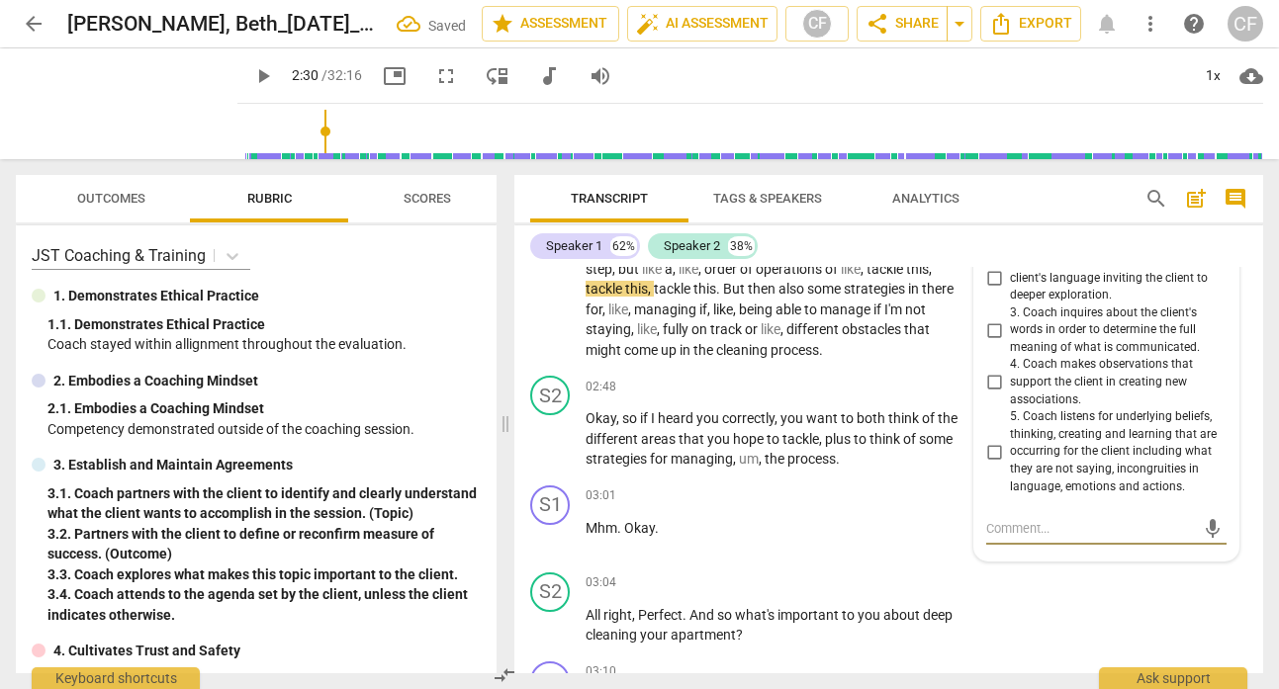
click at [984, 324] on input "3. Coach inquires about the client's words in order to determine the full meani…" at bounding box center [994, 330] width 32 height 24
checkbox input "true"
click at [1099, 538] on div "mic" at bounding box center [1106, 529] width 240 height 32
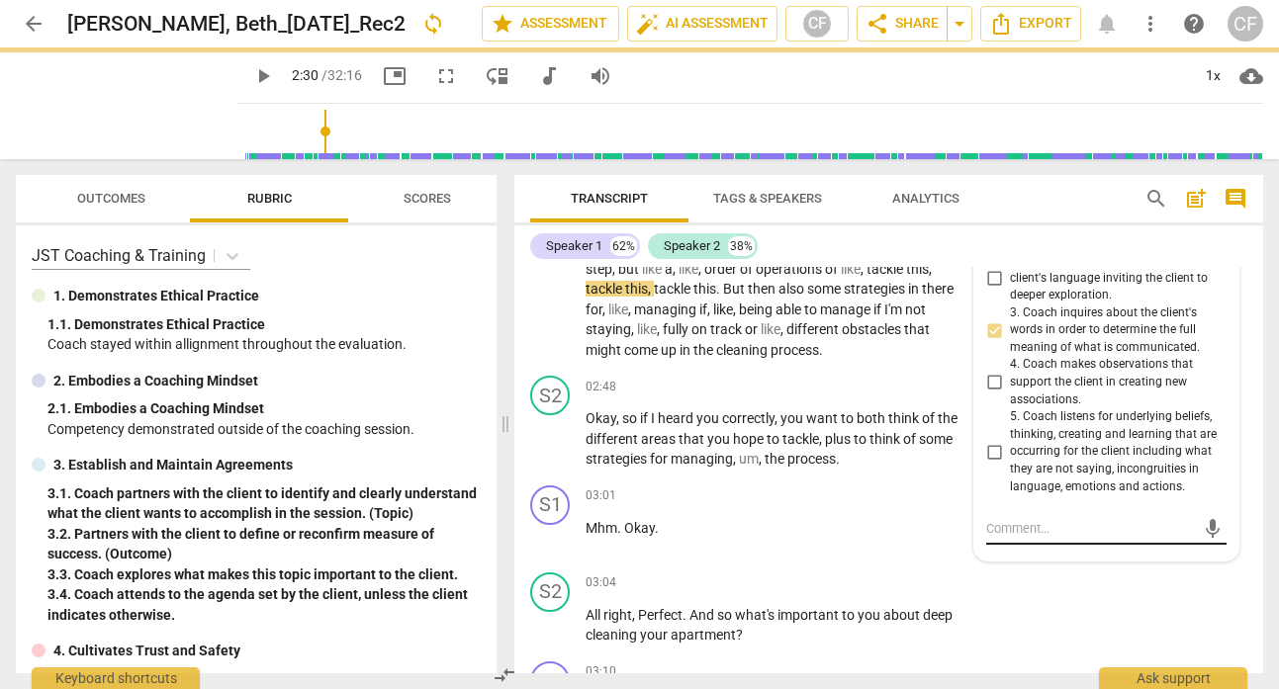
click at [1099, 530] on textarea at bounding box center [1090, 528] width 209 height 19
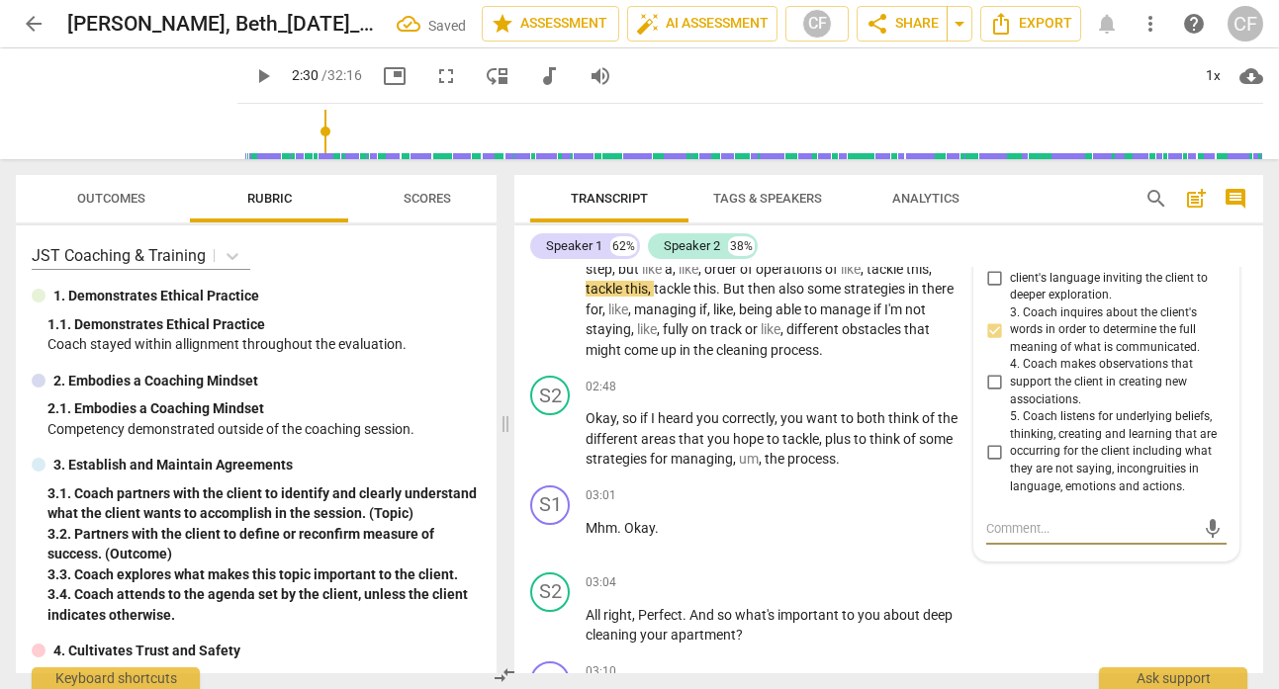
type textarea "Y"
type textarea "Yo"
type textarea "You"
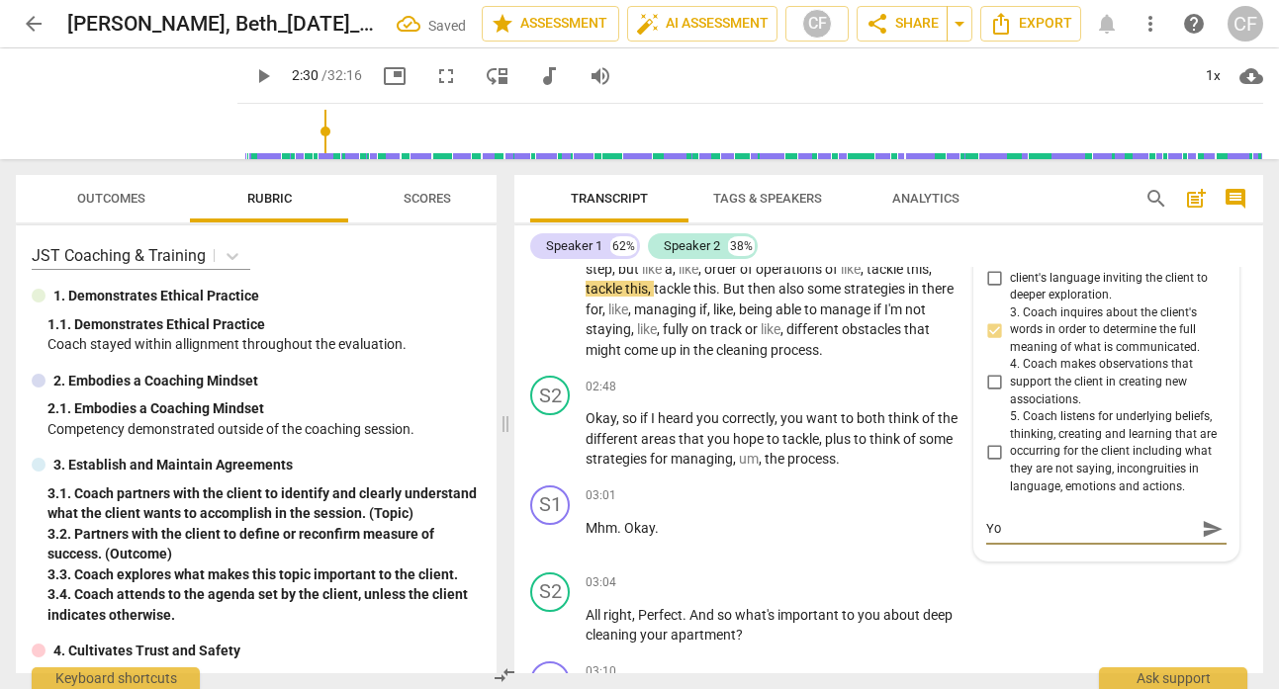
type textarea "You"
type textarea "You h"
type textarea "You ha"
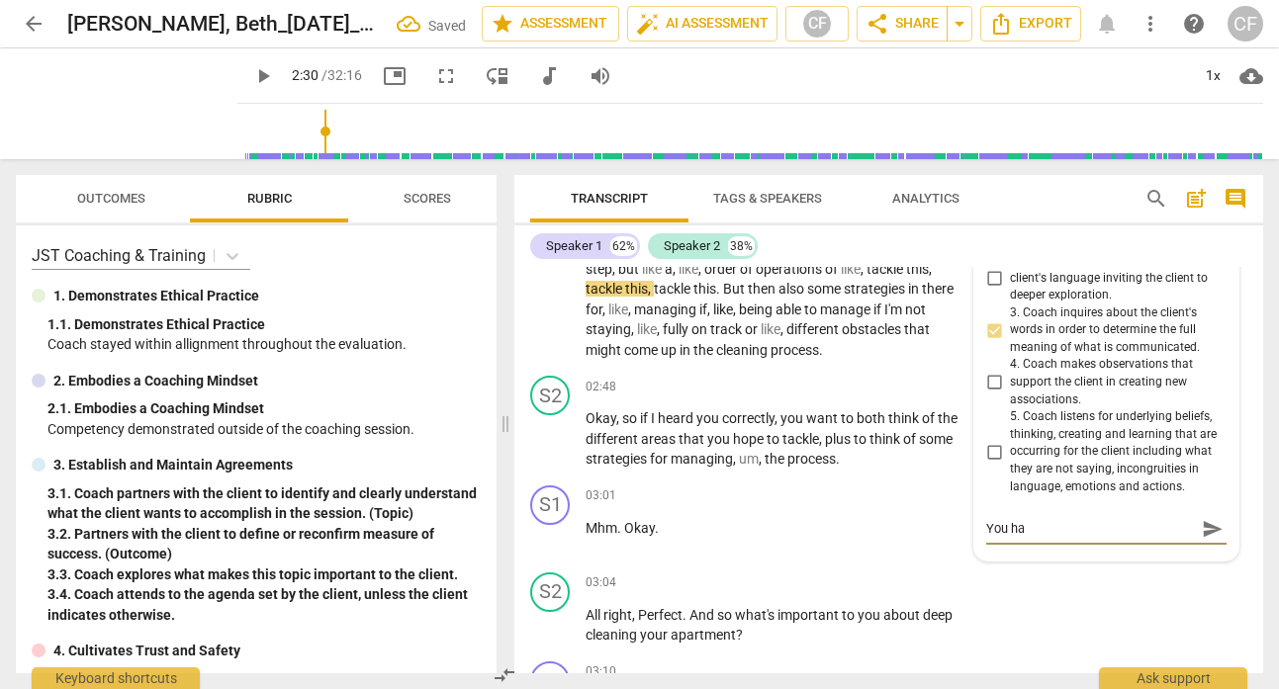
type textarea "You hav"
type textarea "You have"
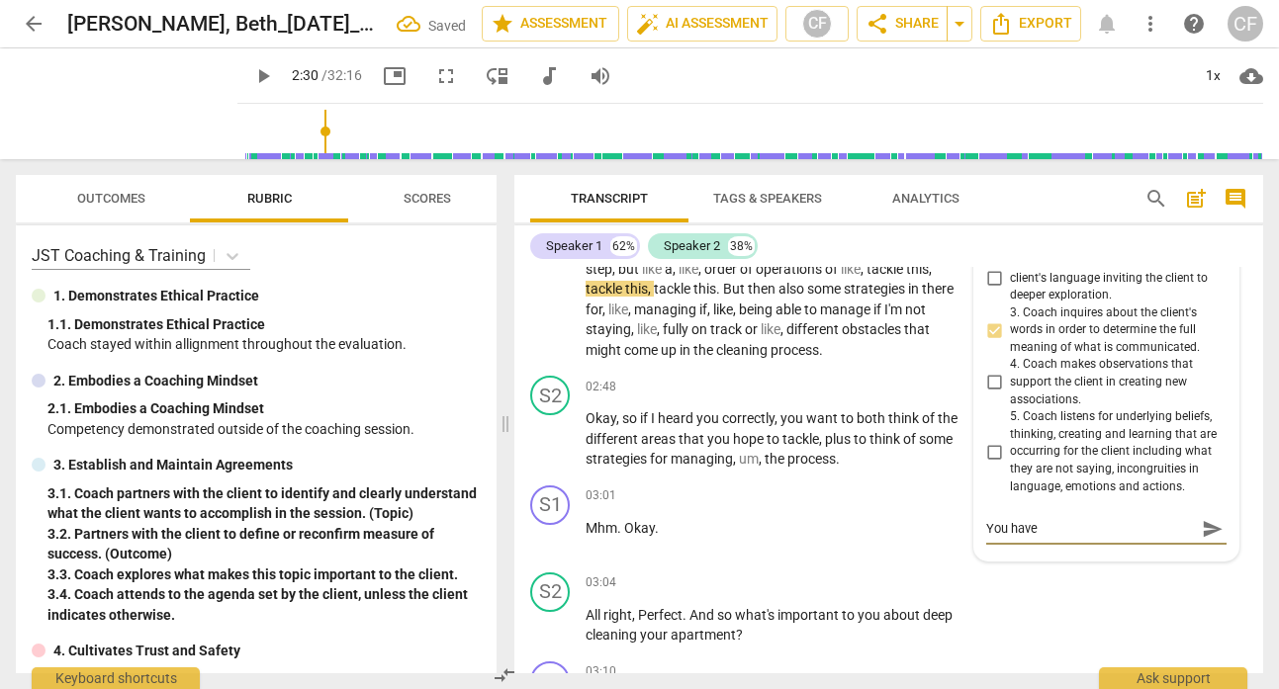
type textarea "You have t"
type textarea "You have th"
type textarea "You have the"
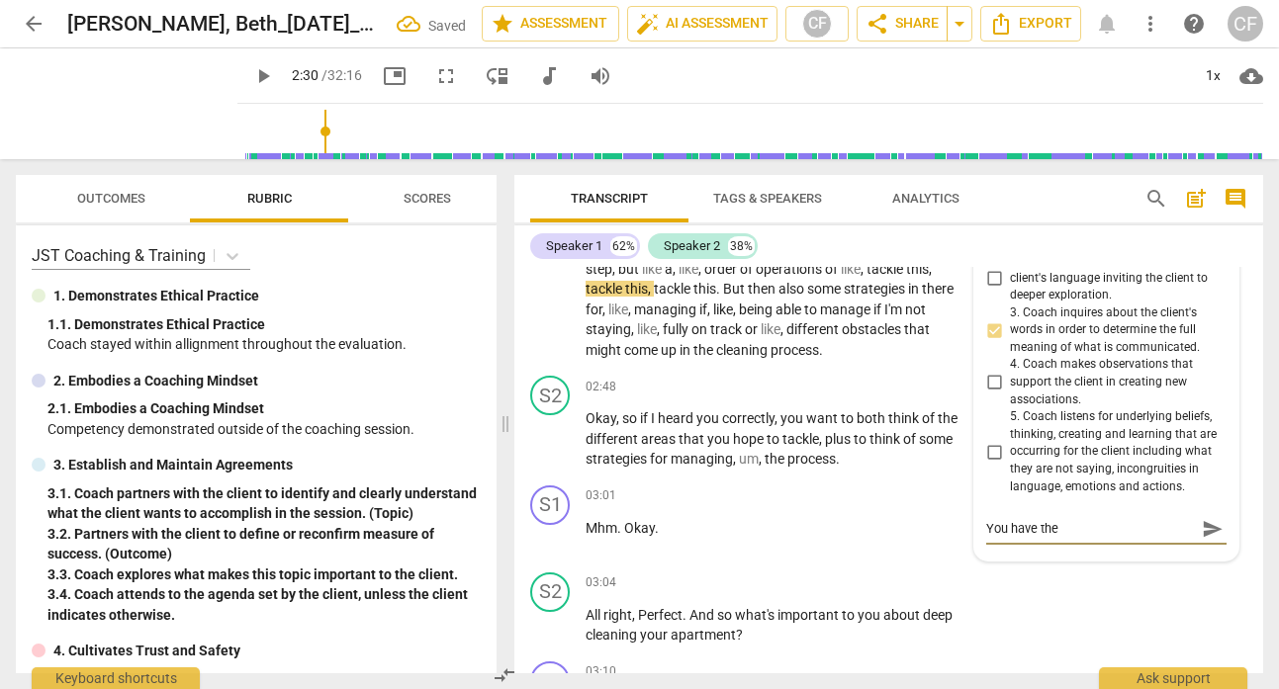
type textarea "You have them"
type textarea "You have them u"
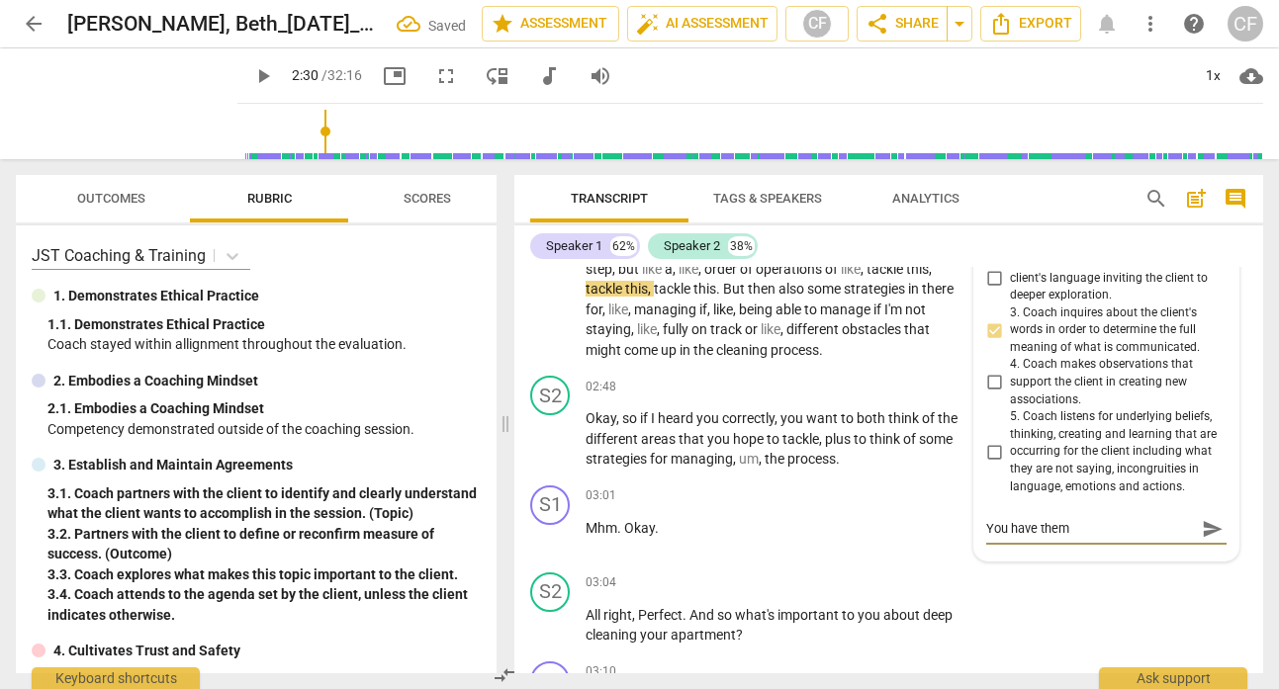
type textarea "You have them u"
type textarea "You have them un"
type textarea "You have them unb"
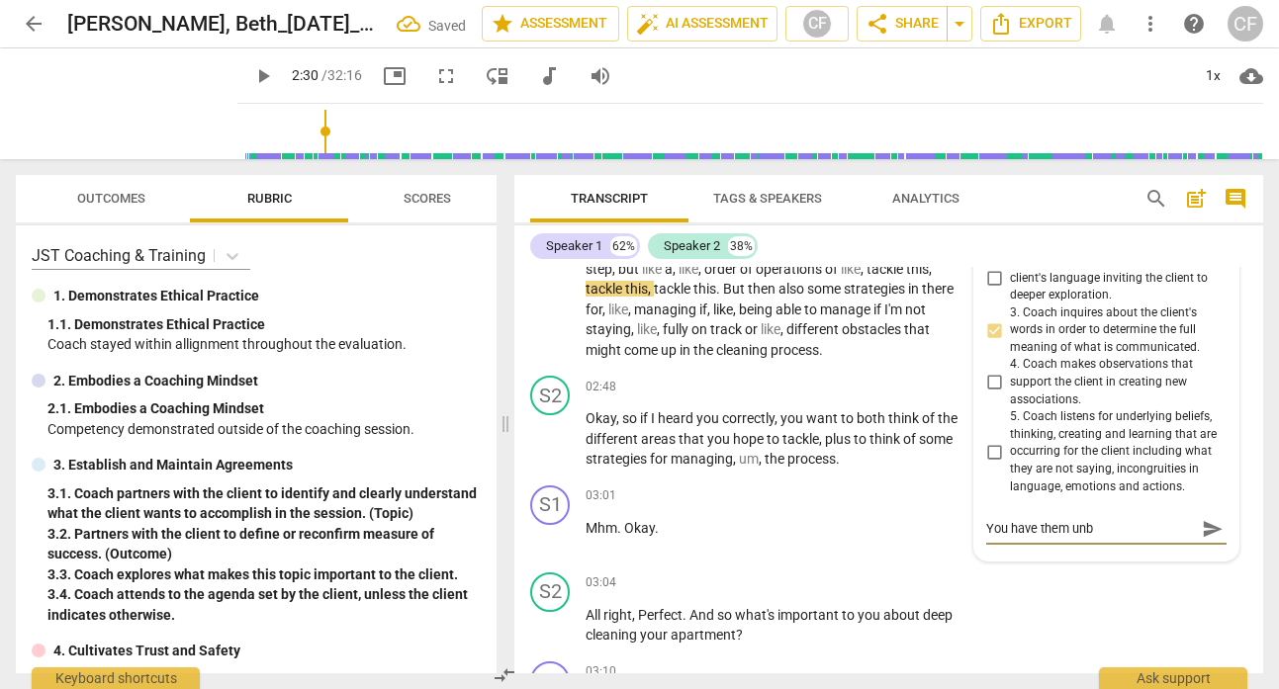
type textarea "You have them un"
type textarea "You have them unp"
type textarea "You have them unpa"
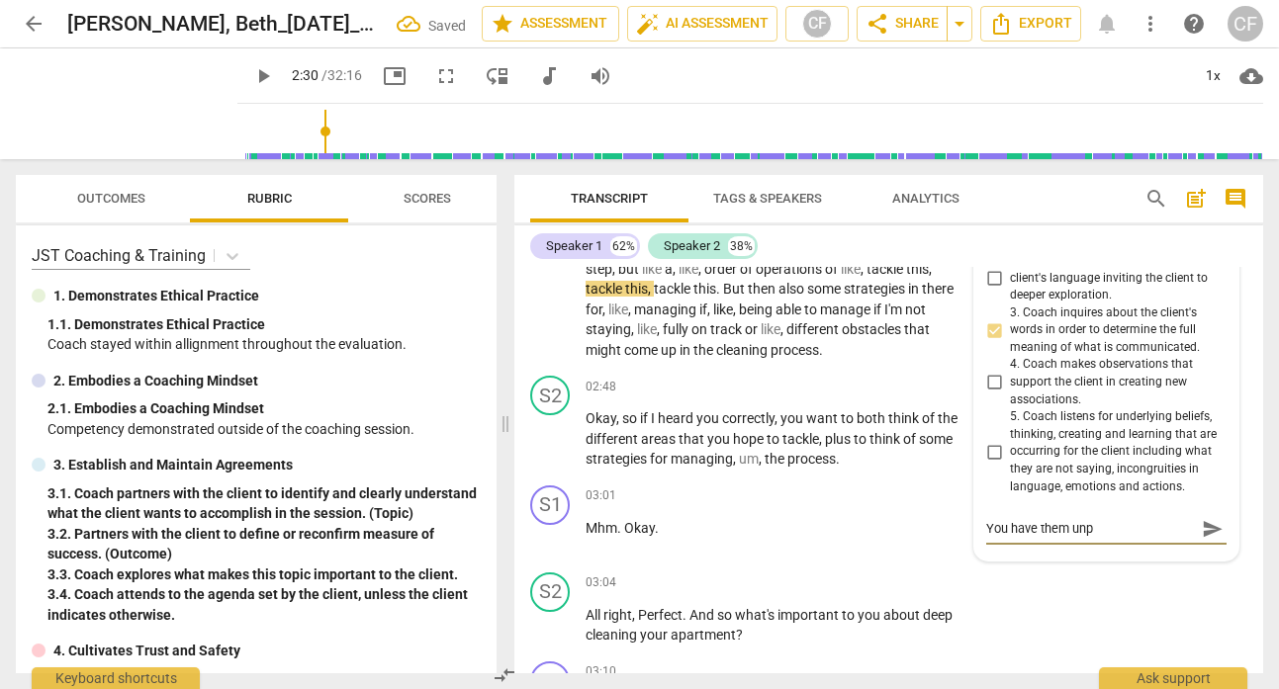
type textarea "You have them unpa"
type textarea "You have them unpac"
type textarea "You have them unpack"
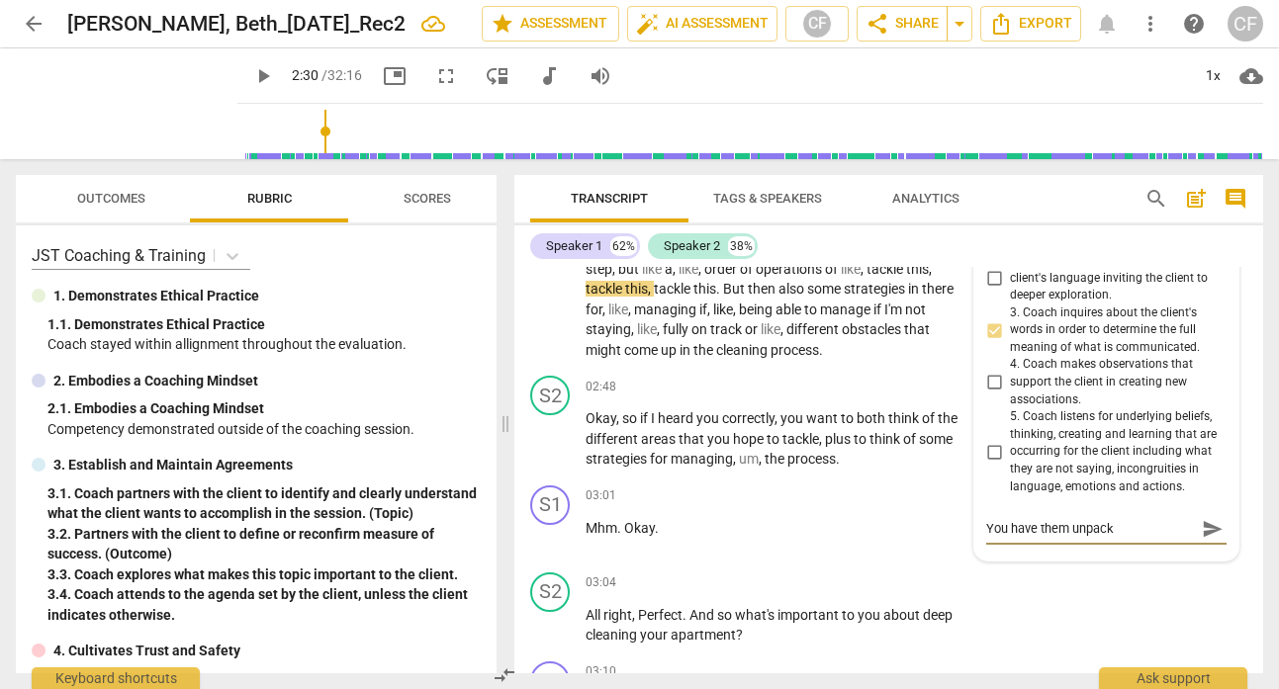
type textarea "You have them unpack t"
type textarea "You have them unpack th"
type textarea "You have them unpack the"
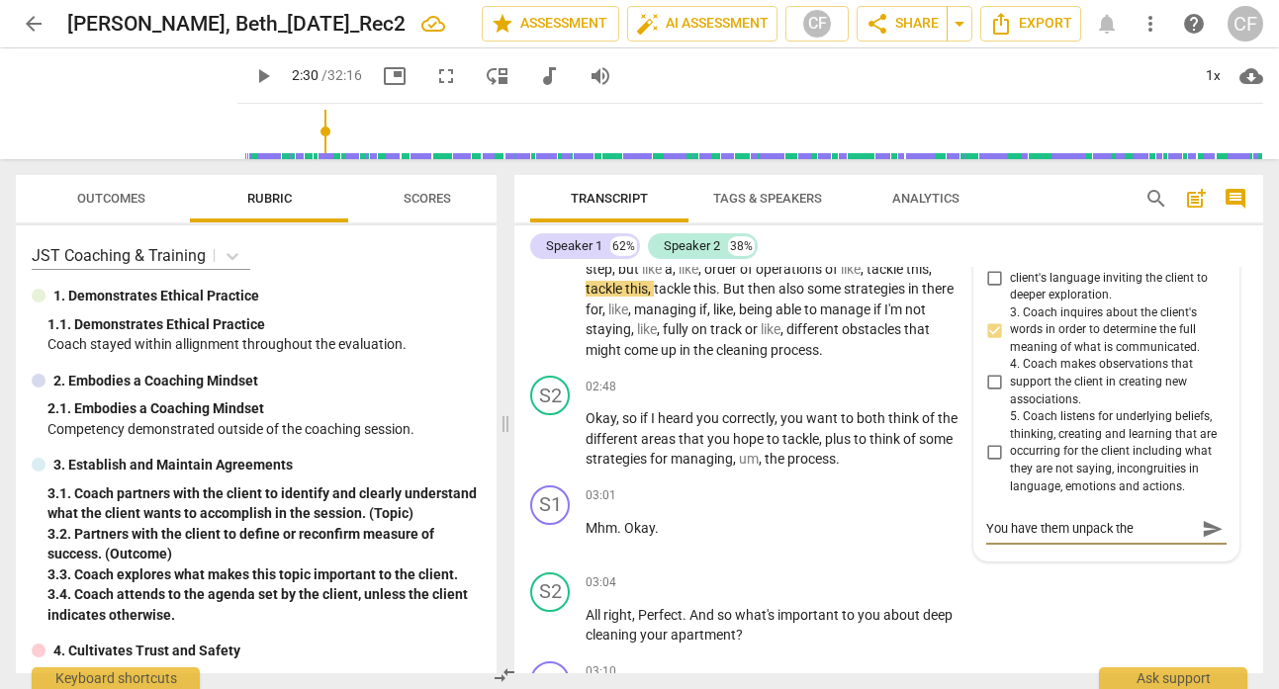
type textarea "You have them unpack the"
type textarea "You have them unpack the c"
type textarea "You have them unpack the co"
type textarea "You have them unpack the [PERSON_NAME]"
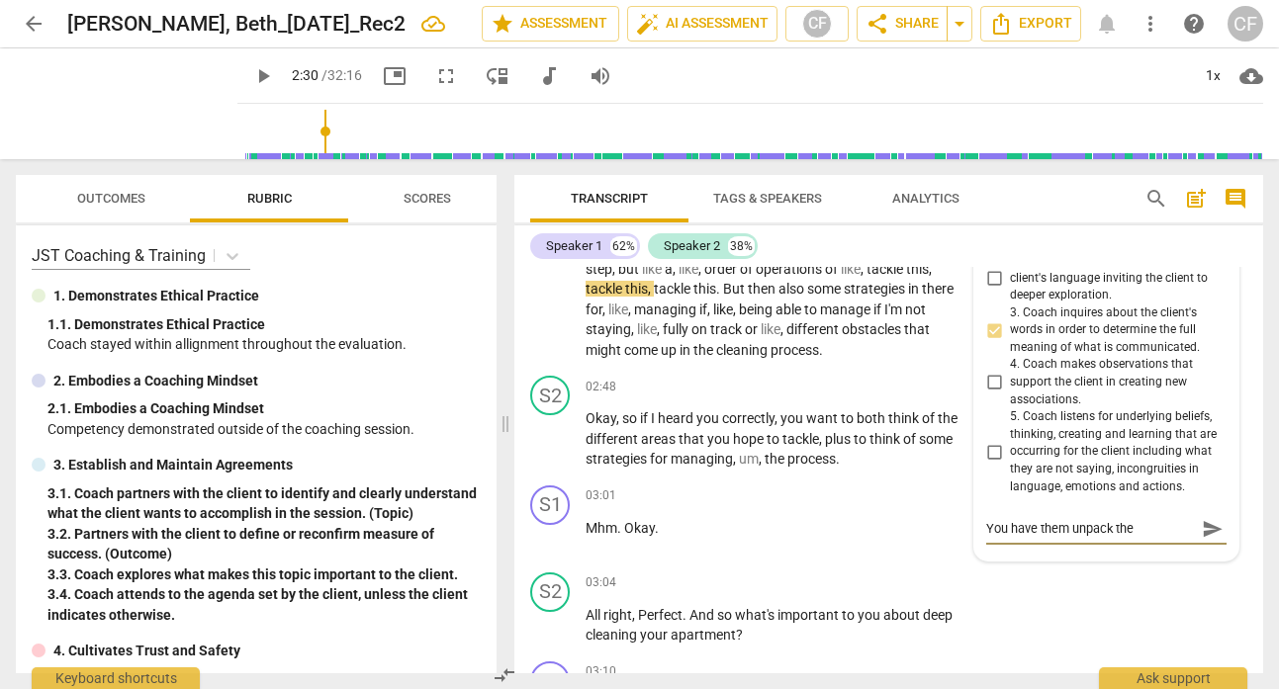
type textarea "You have them unpack the [PERSON_NAME]"
type textarea "You have them unpack the co"
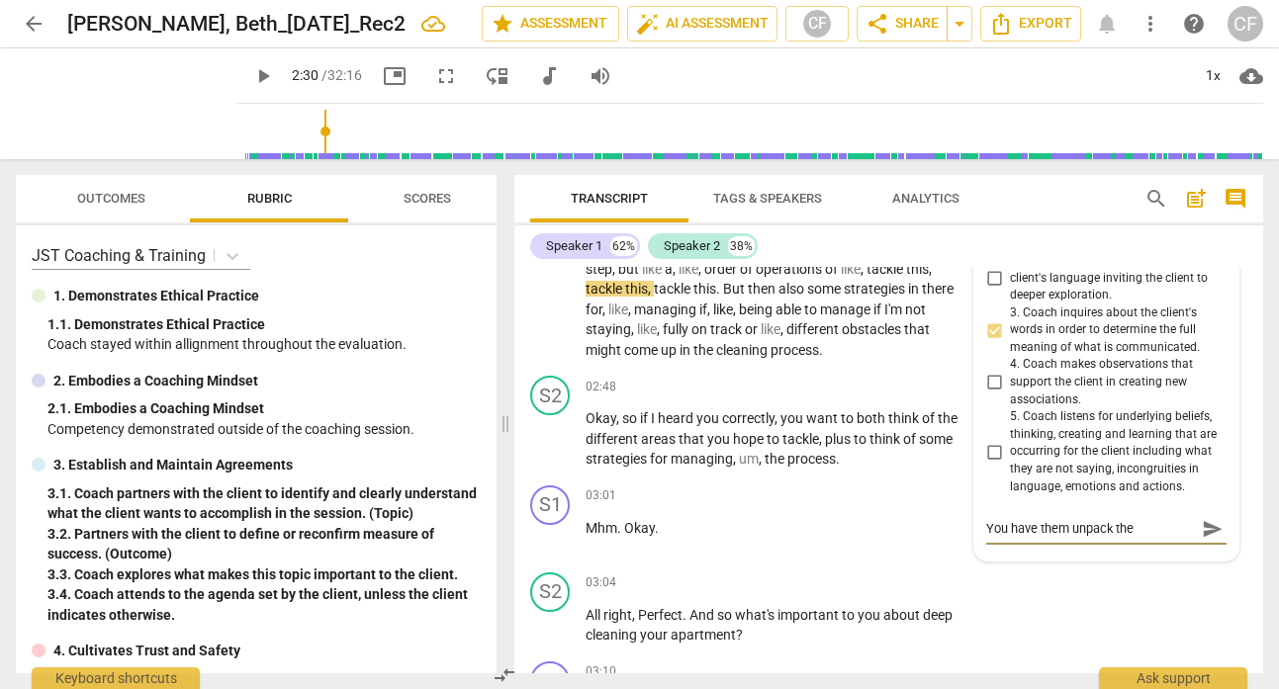
type textarea "You have them unpack the co"
type textarea "You have them unpack the con"
type textarea "You have them unpack the conc"
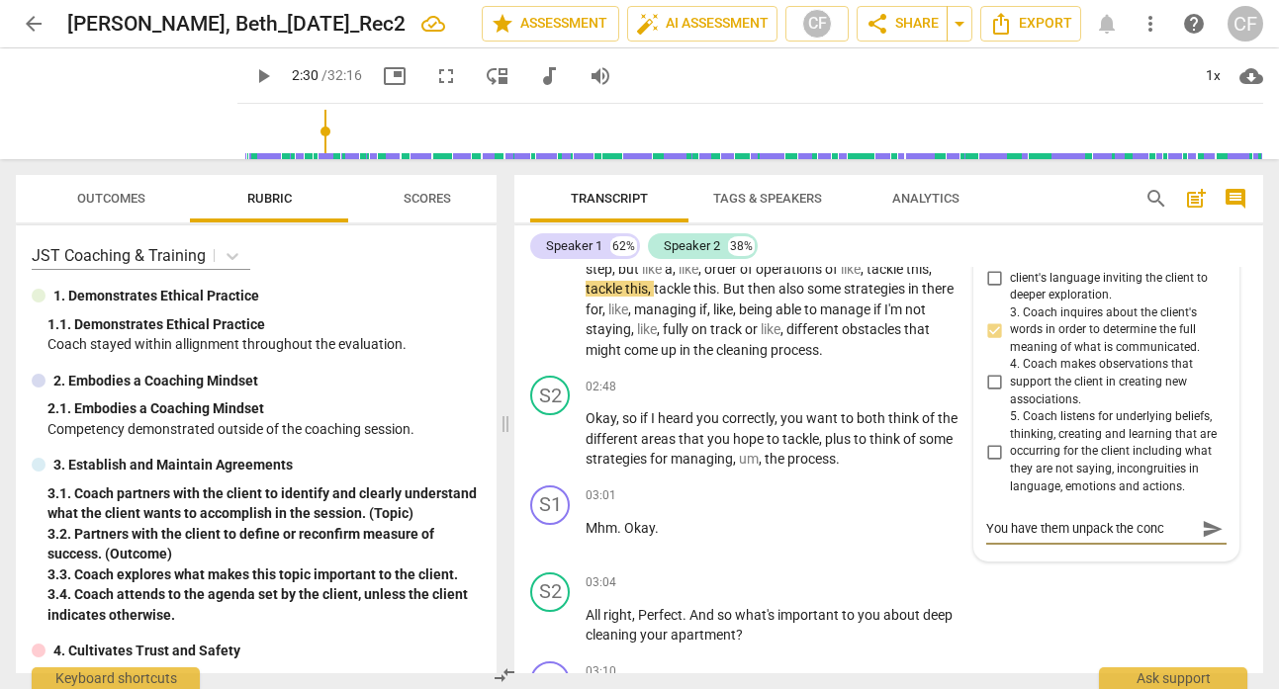
type textarea "You have them unpack the conce"
type textarea "You have them unpack the concep"
type textarea "You have them unpack the concept"
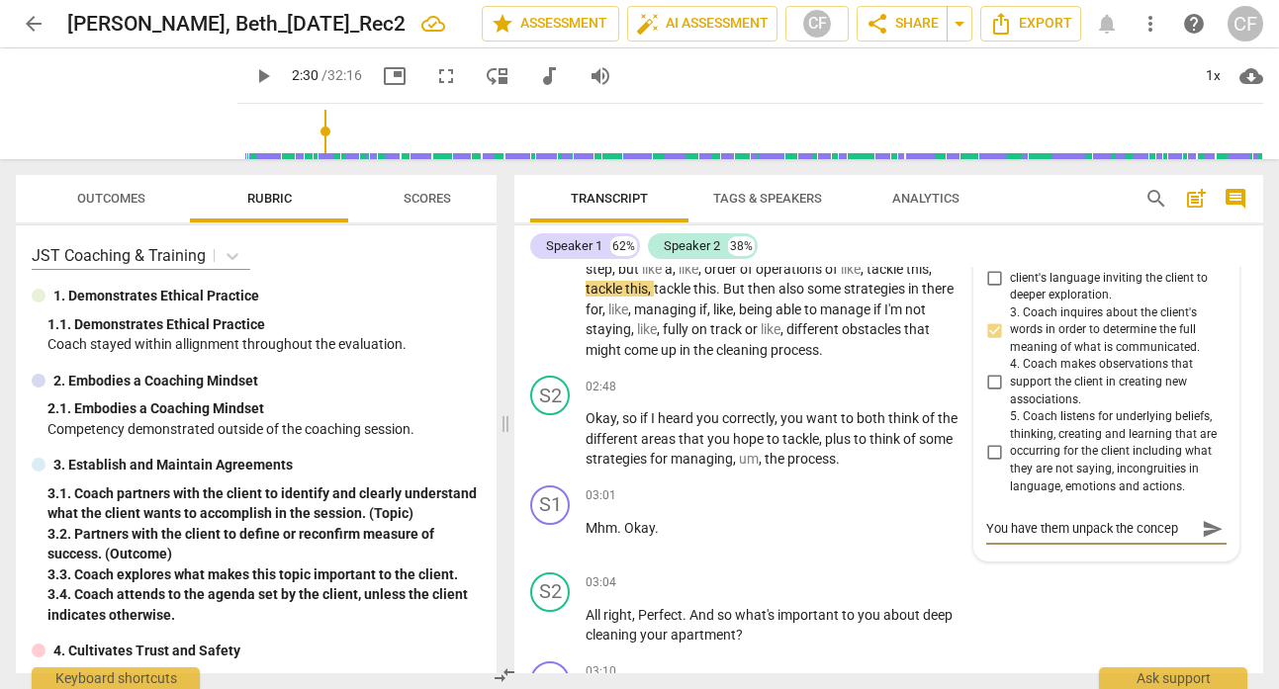
type textarea "You have them unpack the concept"
type textarea "You have them unpack the concept o"
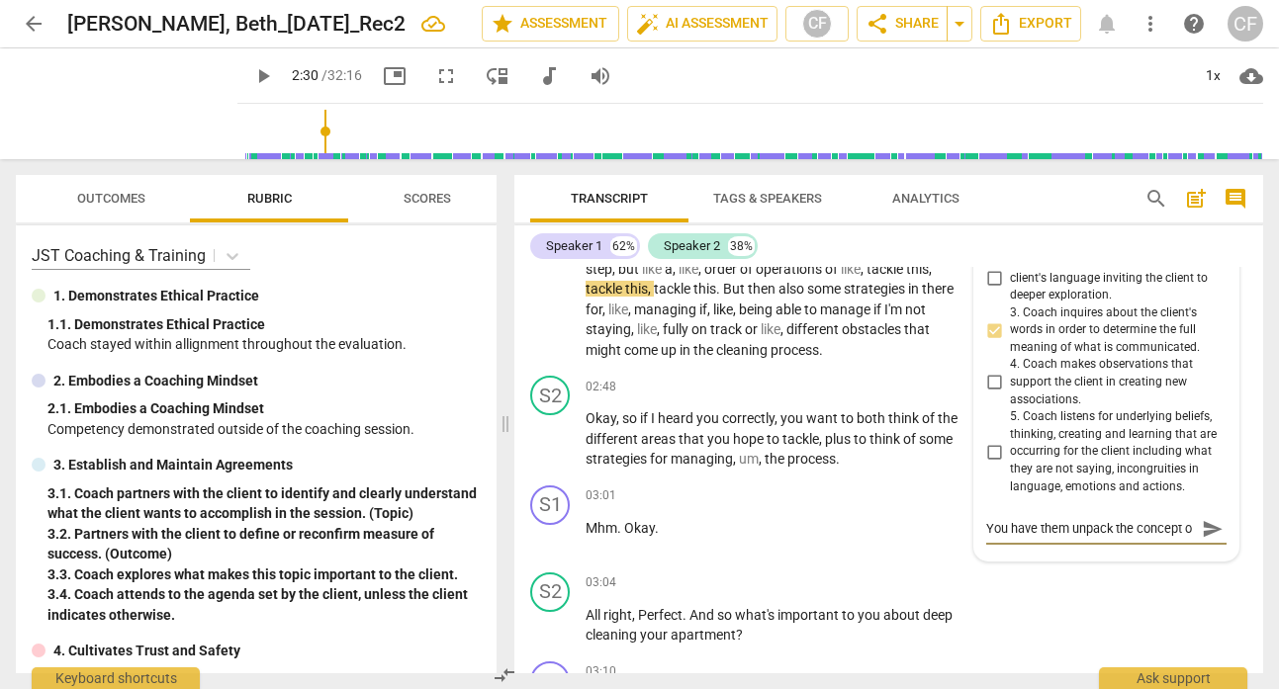
type textarea "You have them unpack the concept of"
type textarea "You have them unpack the concept of a"
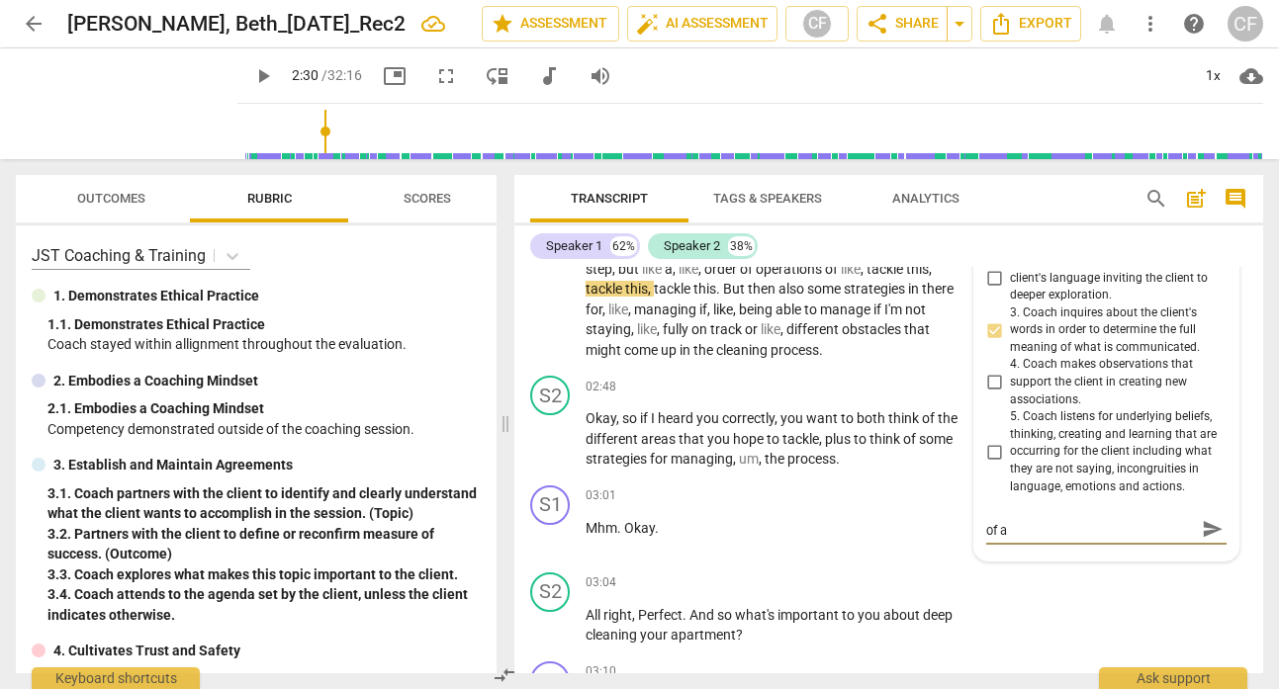
type textarea "You have them unpack the concept of a"
type textarea "You have them unpack the concept of a ""
type textarea "You have them unpack the concept of a "G"
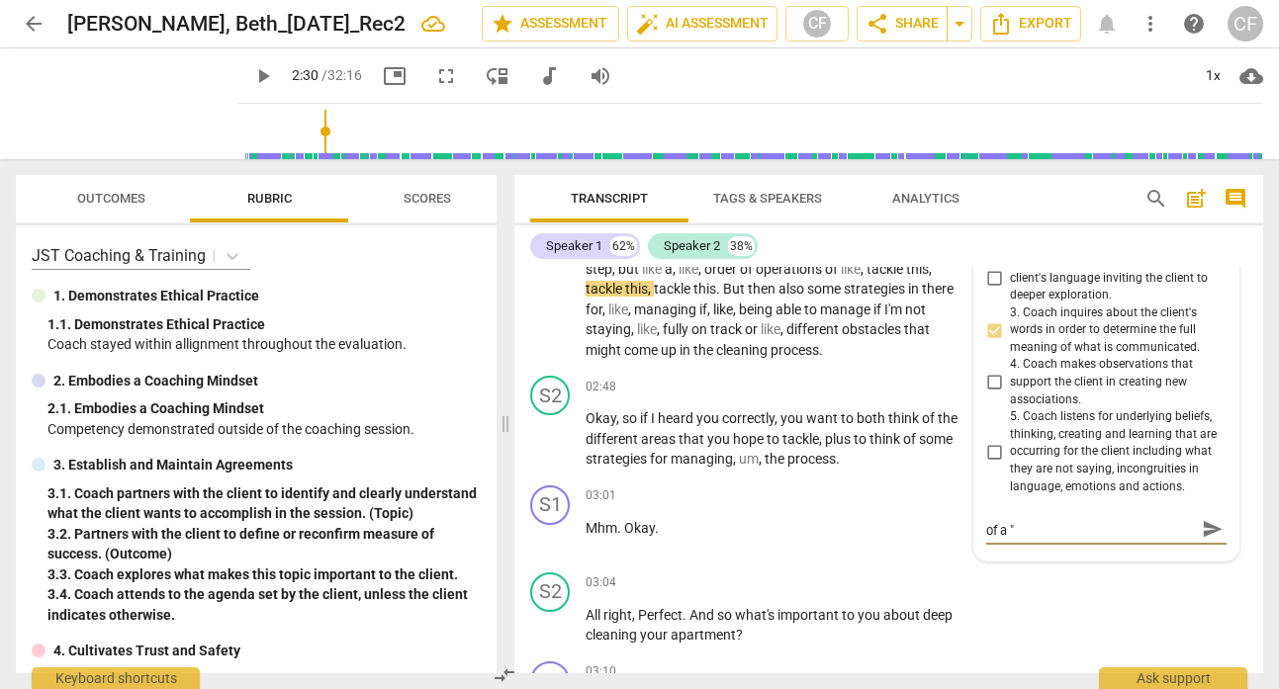
type textarea "You have them unpack the concept of a "G"
type textarea "You have them unpack the concept of a "Ga"
type textarea "You have them unpack the concept of a "G"
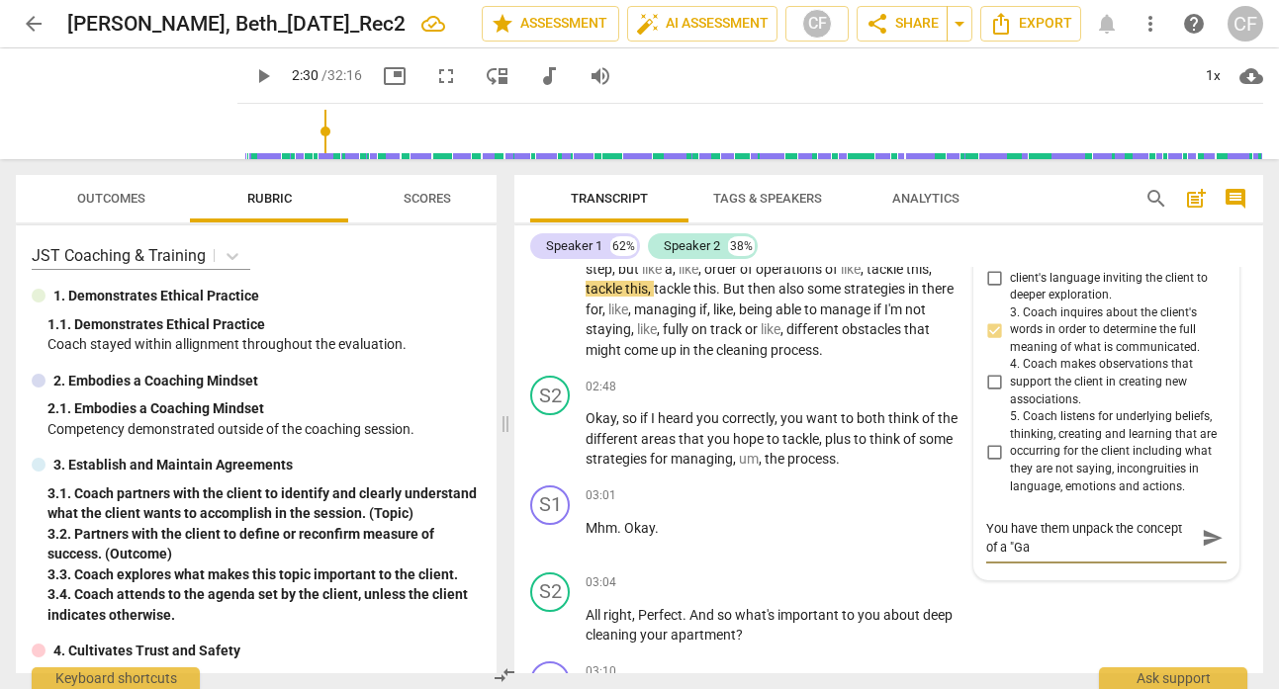
type textarea "You have them unpack the concept of a "G"
type textarea "You have them unpack the concept of a ""
type textarea "You have them unpack the concept of a "g"
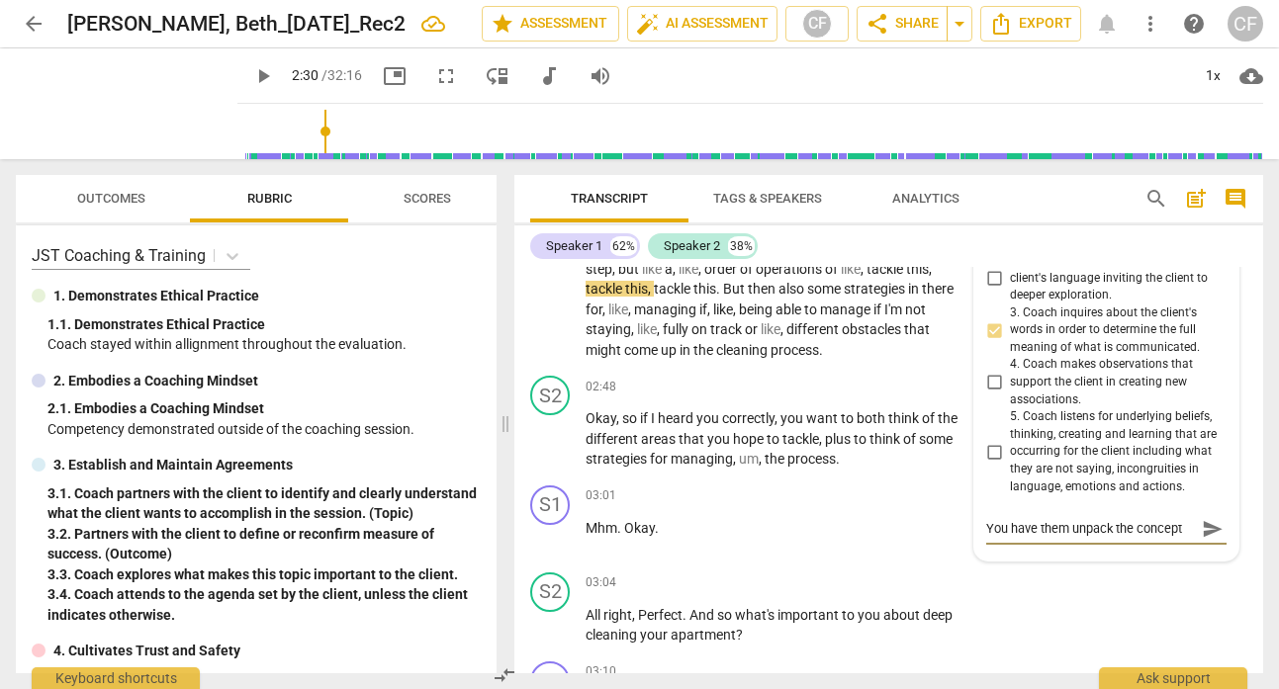
scroll to position [17, 0]
type textarea "You have them unpack the concept of a "ga"
type textarea "You have them unpack the concept of a "gam"
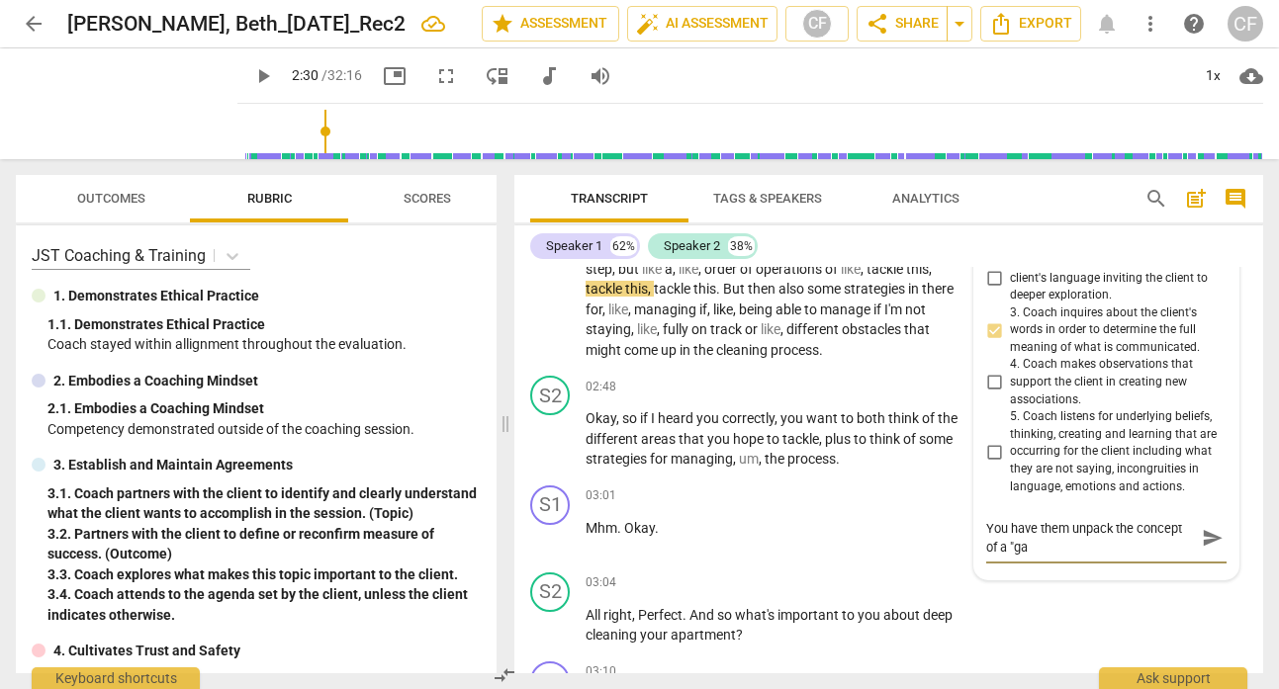
type textarea "You have them unpack the concept of a "gam"
type textarea "You have them unpack the concept of a "game"
type textarea "You have them unpack the concept of a "game p"
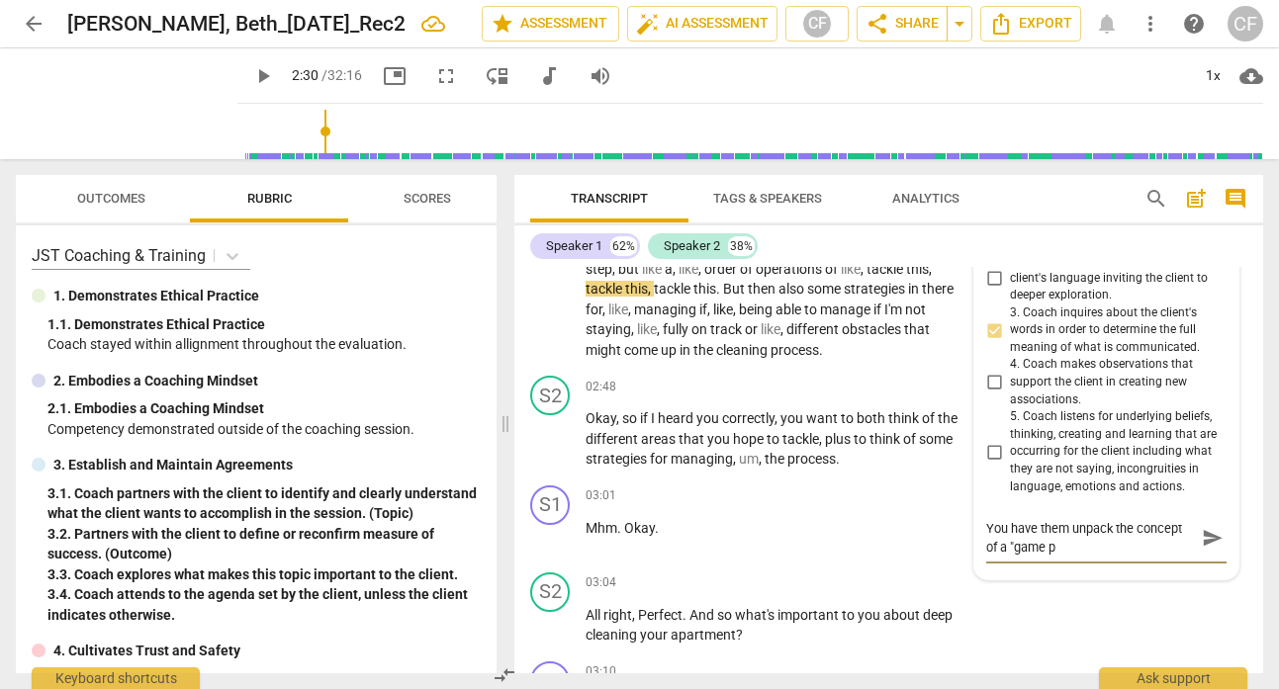
type textarea "You have them unpack the concept of a "game pl"
type textarea "You have them unpack the concept of a "game pla"
type textarea "You have them unpack the concept of a "game plan"
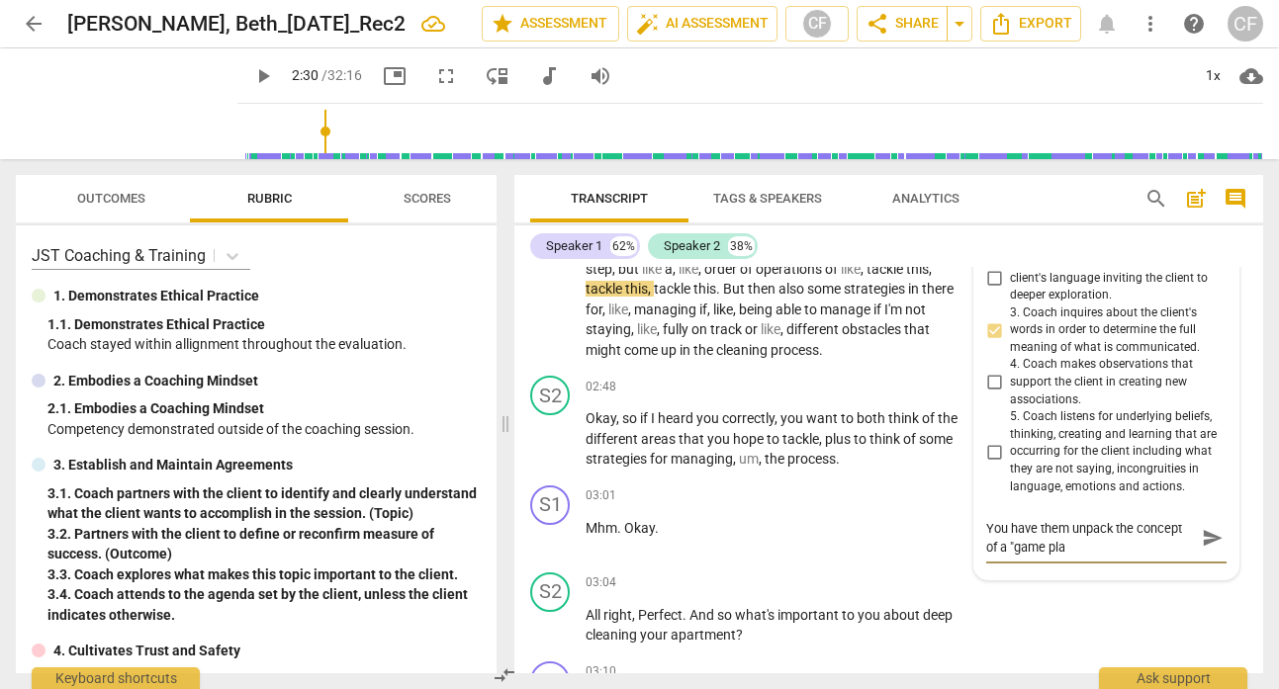
type textarea "You have them unpack the concept of a "game plan"
type textarea "You have them unpack the concept of a "game plan""
click at [1204, 534] on span "send" at bounding box center [1213, 538] width 22 height 22
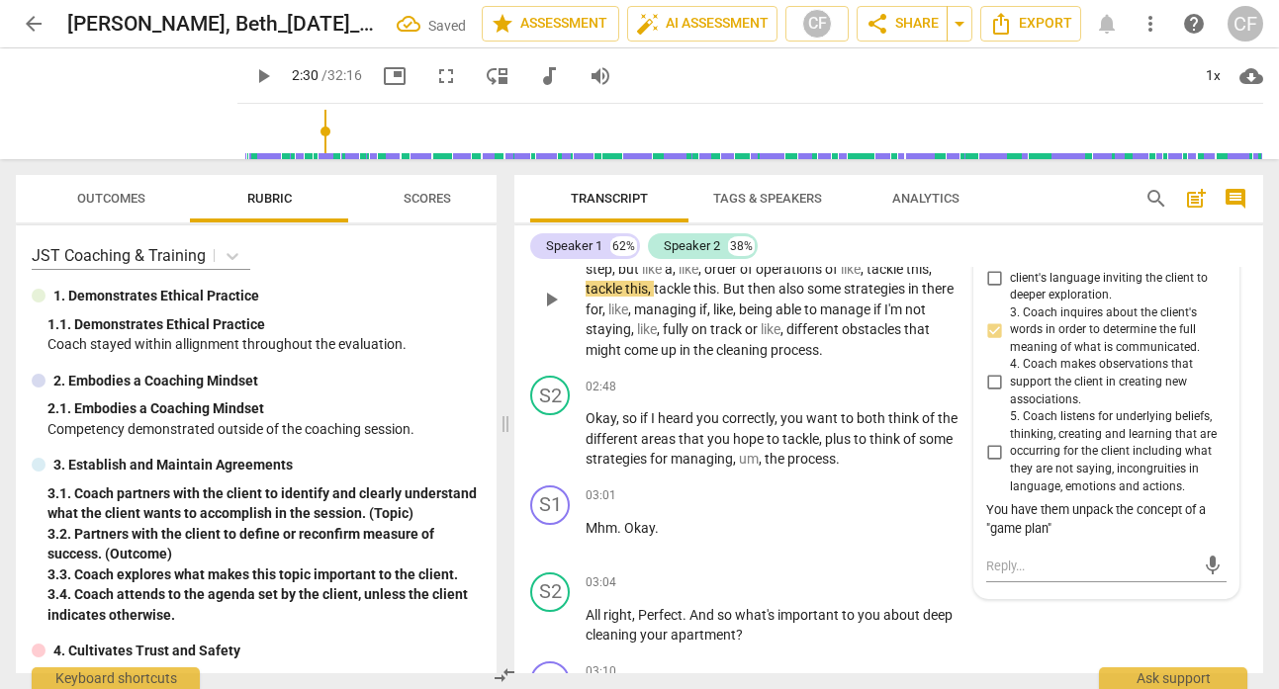
click at [548, 306] on span "play_arrow" at bounding box center [551, 300] width 24 height 24
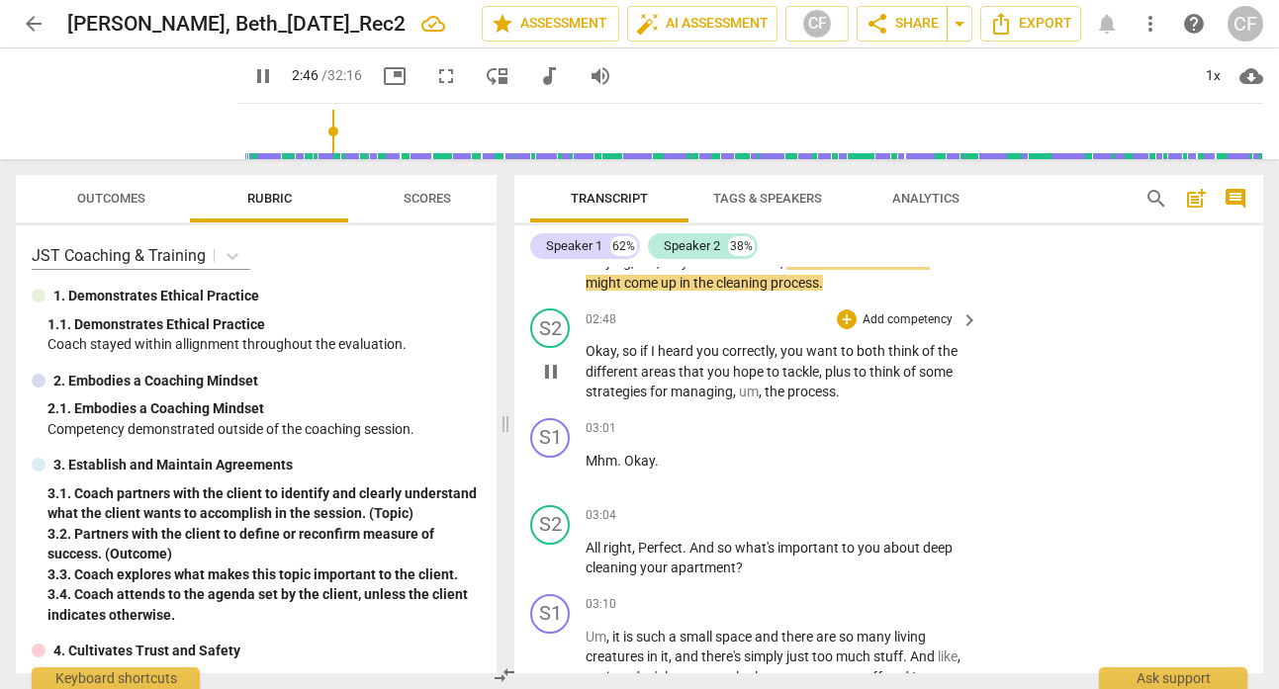
scroll to position [1638, 0]
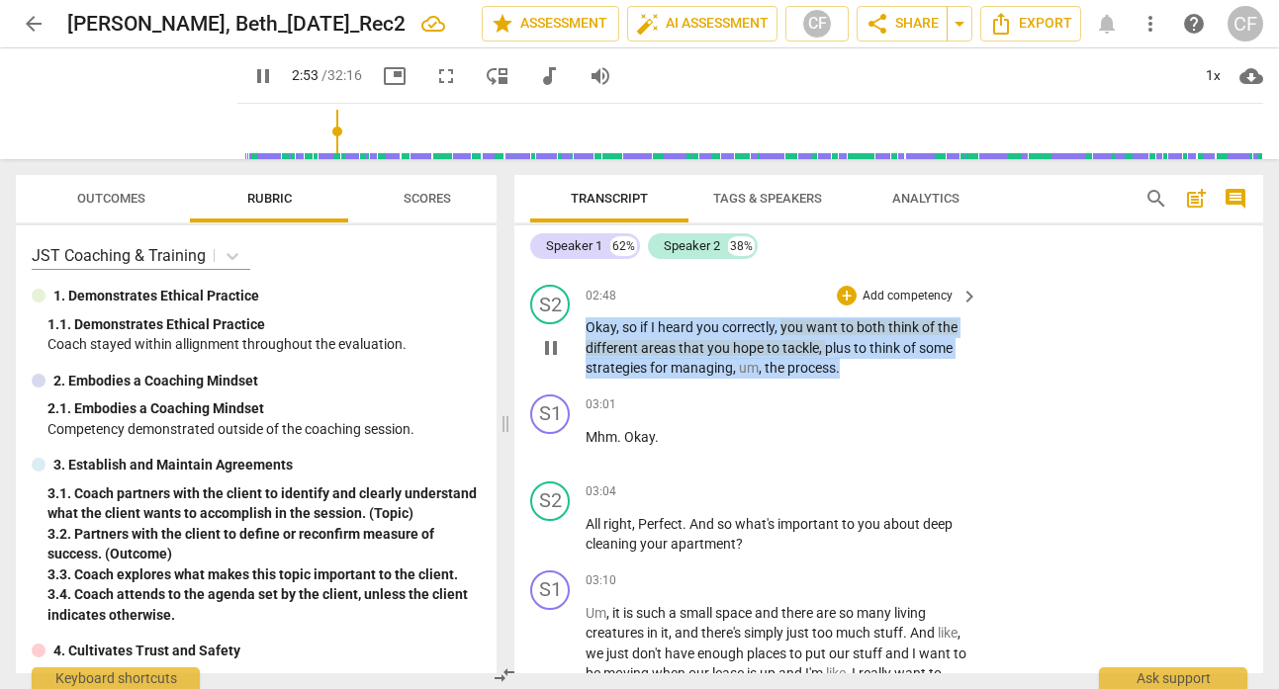
drag, startPoint x: 857, startPoint y: 373, endPoint x: 583, endPoint y: 321, distance: 279.7
click at [583, 321] on div "S2 play_arrow pause 02:48 + Add competency keyboard_arrow_right Okay , so if I …" at bounding box center [888, 332] width 749 height 110
click at [889, 291] on p "Add competency" at bounding box center [907, 297] width 94 height 18
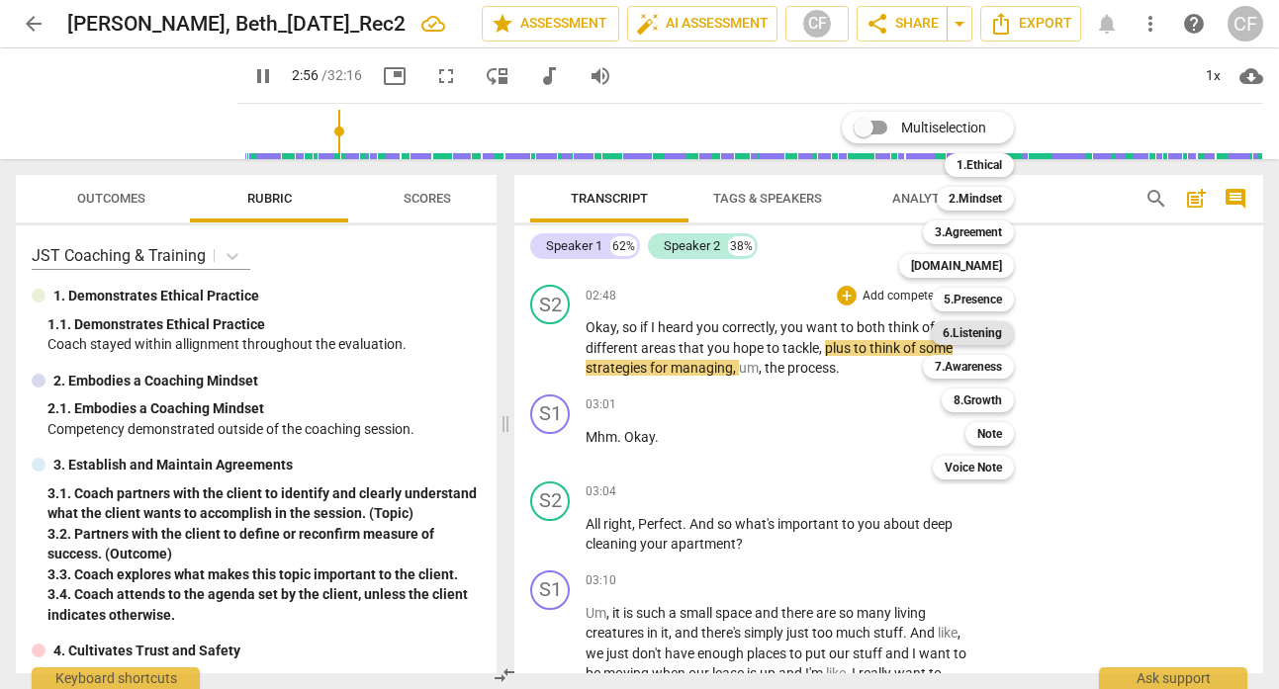
click at [966, 328] on b "6.Listening" at bounding box center [972, 333] width 59 height 24
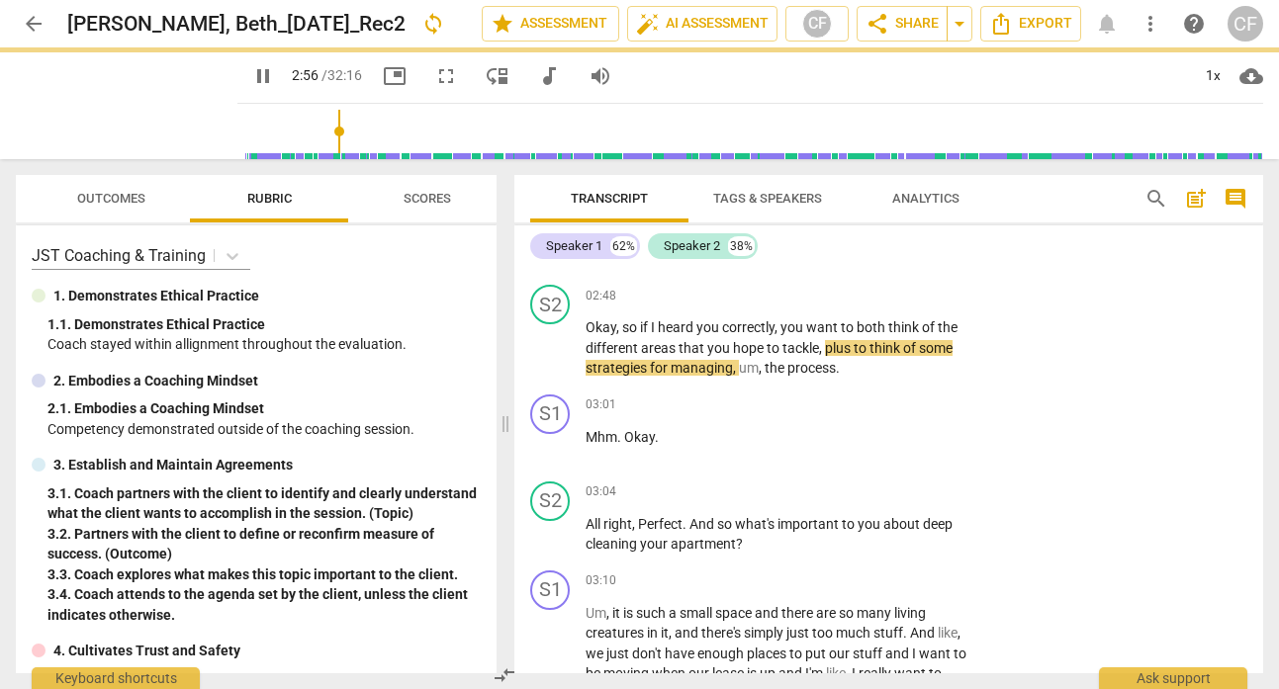
type input "176"
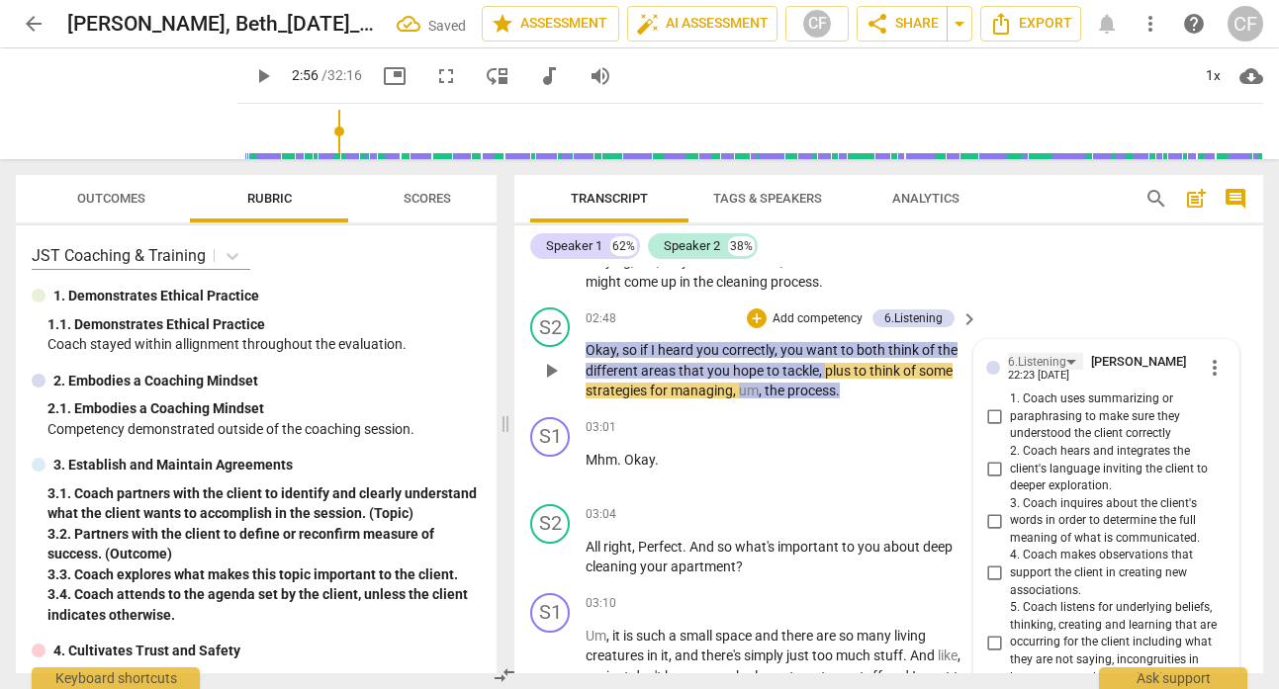
scroll to position [1608, 0]
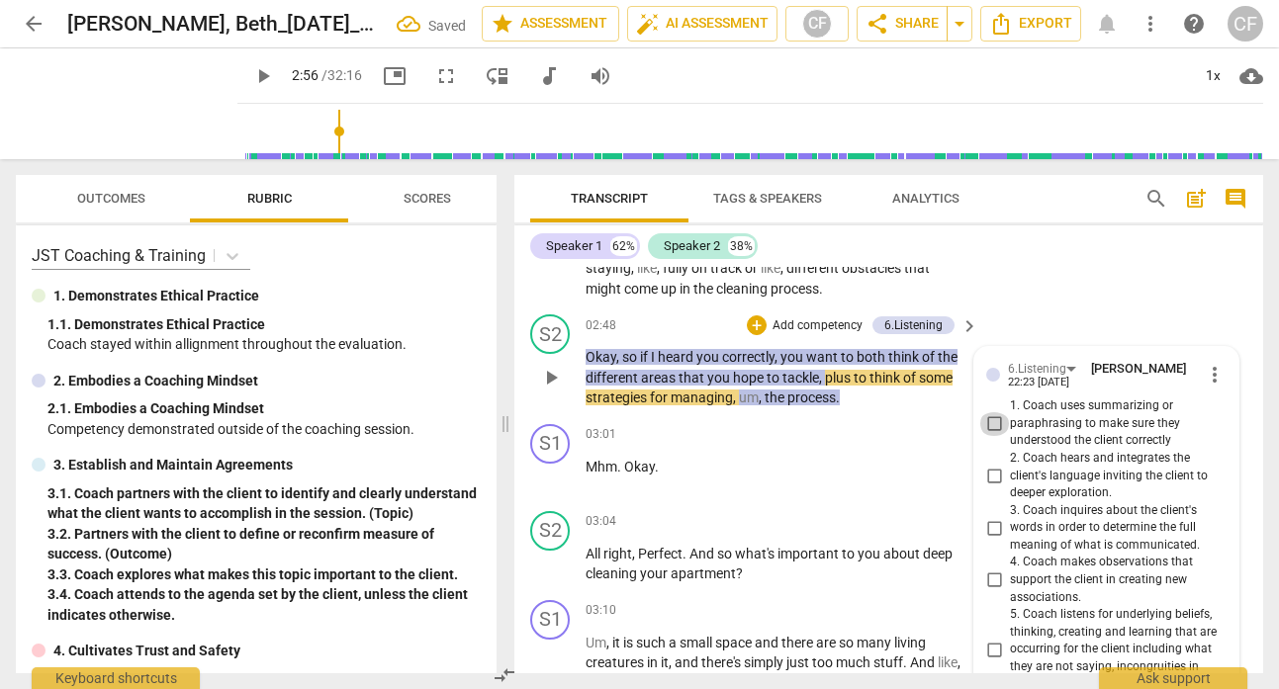
click at [993, 421] on input "1. Coach uses summarizing or paraphrasing to make sure they understood the clie…" at bounding box center [994, 424] width 32 height 24
checkbox input "true"
click at [1067, 279] on div "S1 play_arrow pause 02:18 + Add competency keyboard_arrow_right Um , kind of ju…" at bounding box center [888, 221] width 749 height 170
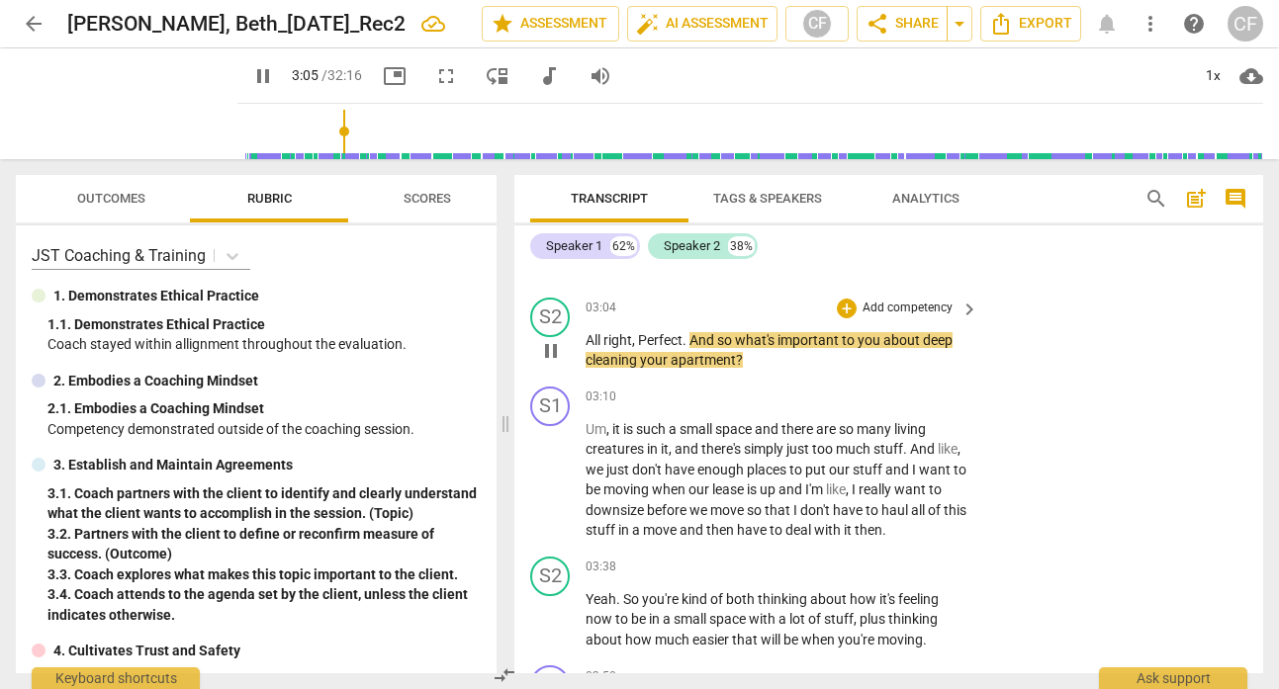
scroll to position [1824, 0]
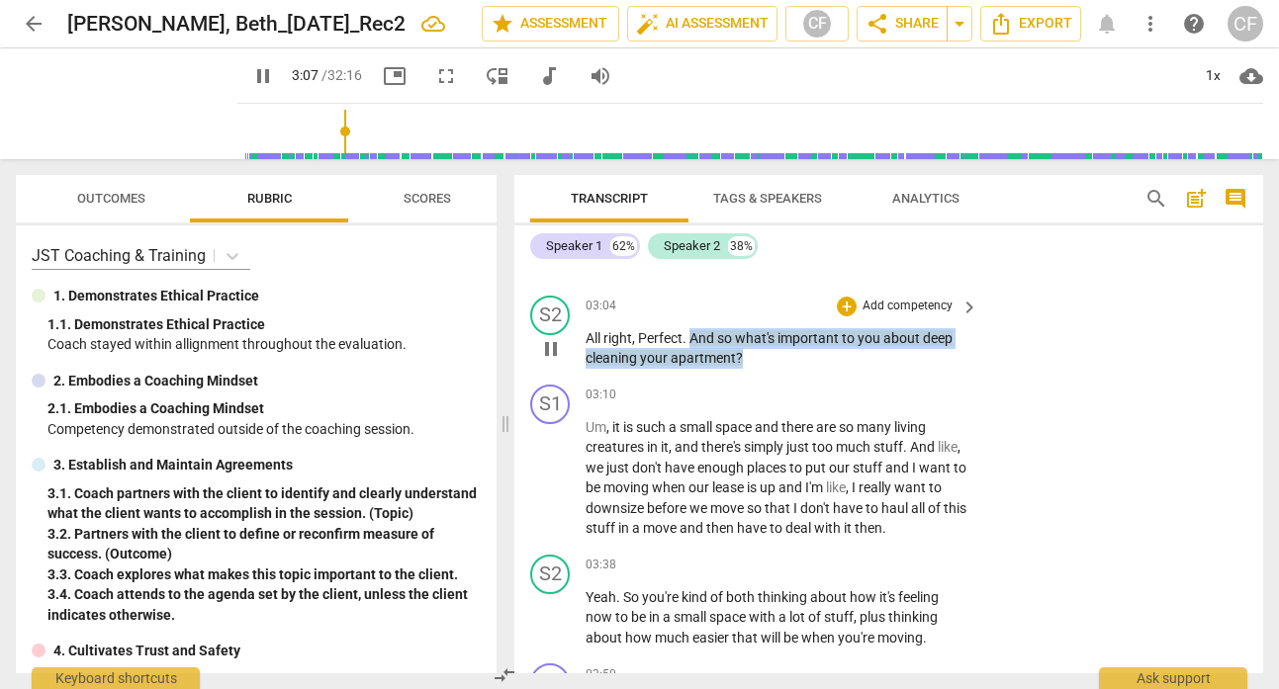
drag, startPoint x: 750, startPoint y: 361, endPoint x: 692, endPoint y: 333, distance: 63.7
click at [692, 333] on p "All right , Perfect . And so what's important to you about deep cleaning your a…" at bounding box center [776, 348] width 383 height 41
click at [871, 299] on p "Add competency" at bounding box center [907, 307] width 94 height 18
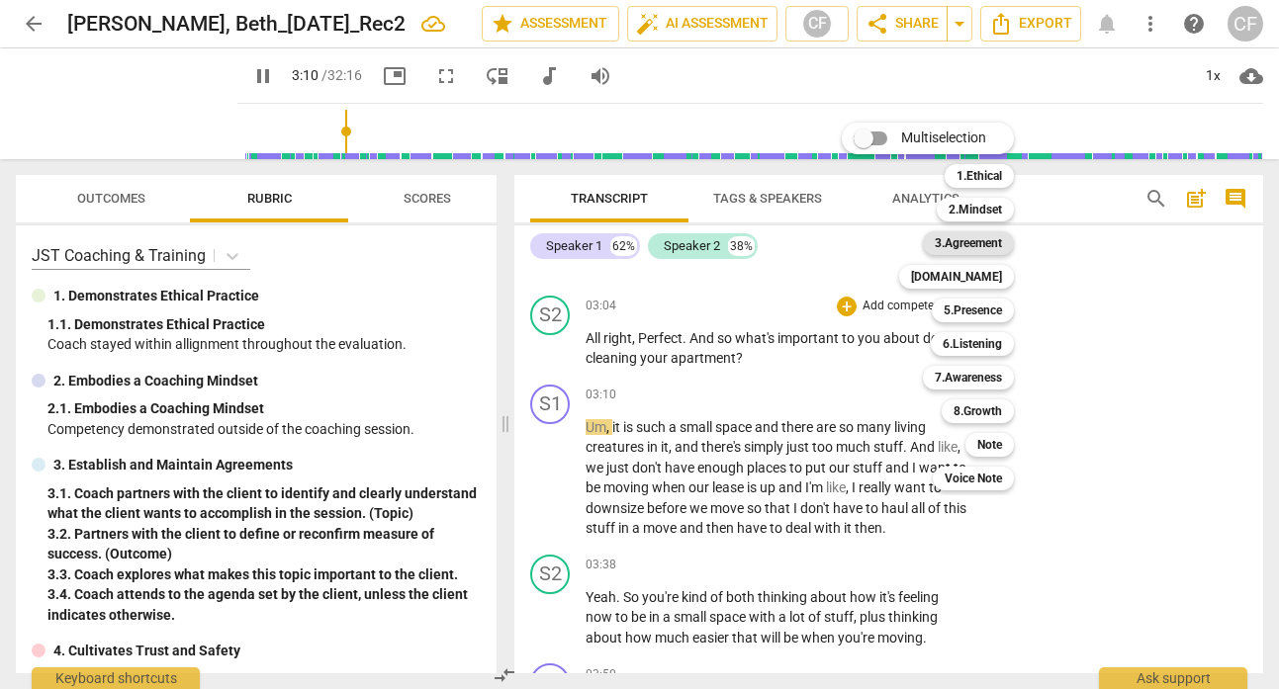
click at [994, 236] on b "3.Agreement" at bounding box center [968, 243] width 67 height 24
type input "191"
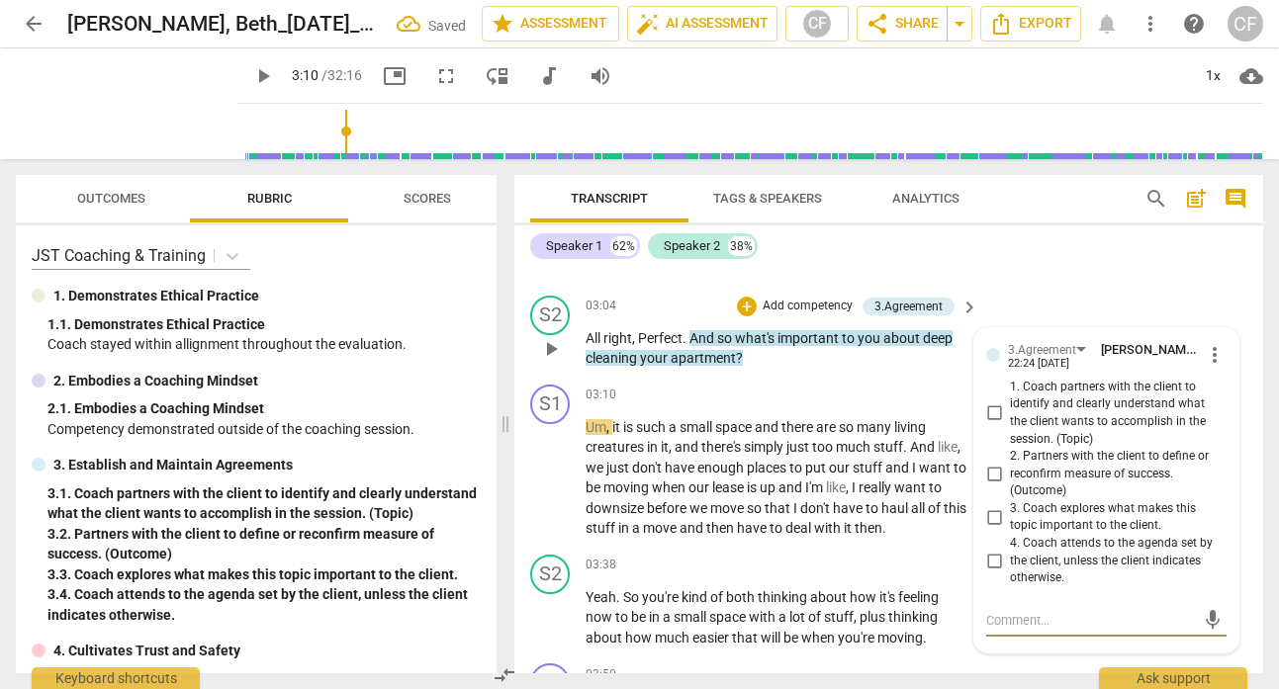
click at [982, 517] on input "3. Coach explores what makes this topic important to the client." at bounding box center [994, 517] width 32 height 24
checkbox input "true"
click at [1080, 270] on div "S1 play_arrow pause 03:01 + Add competency keyboard_arrow_right Mhm . Okay ." at bounding box center [888, 244] width 749 height 87
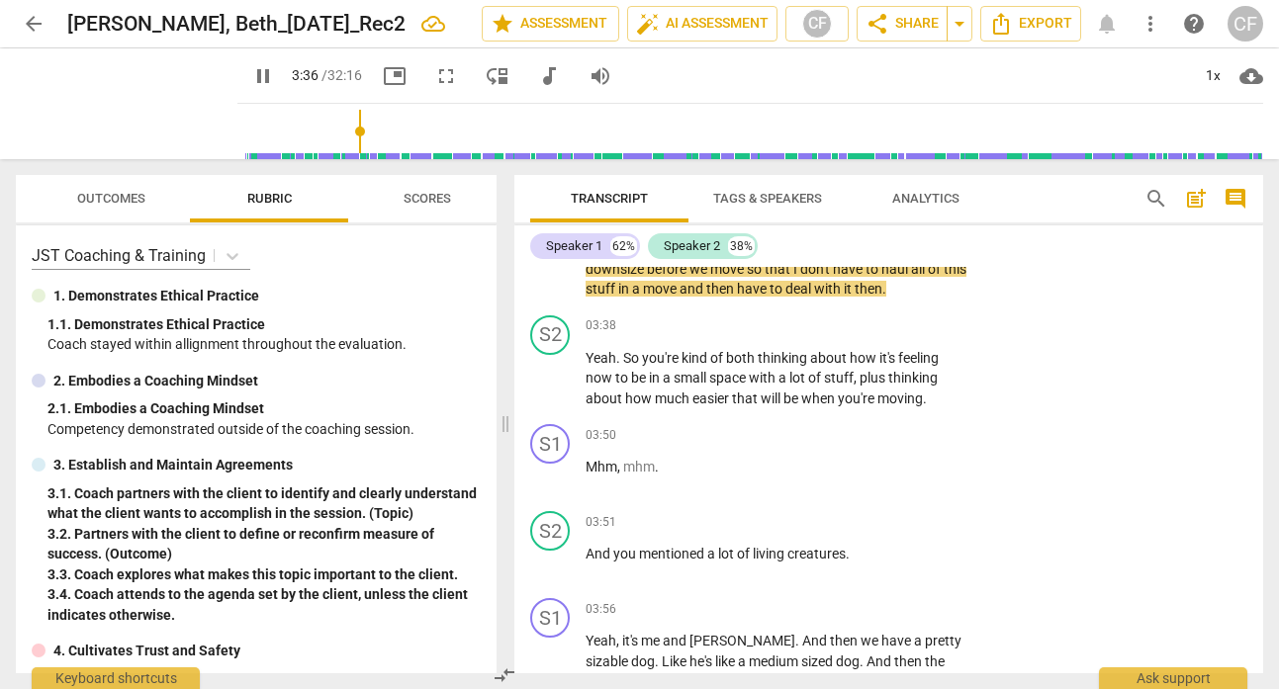
scroll to position [2065, 0]
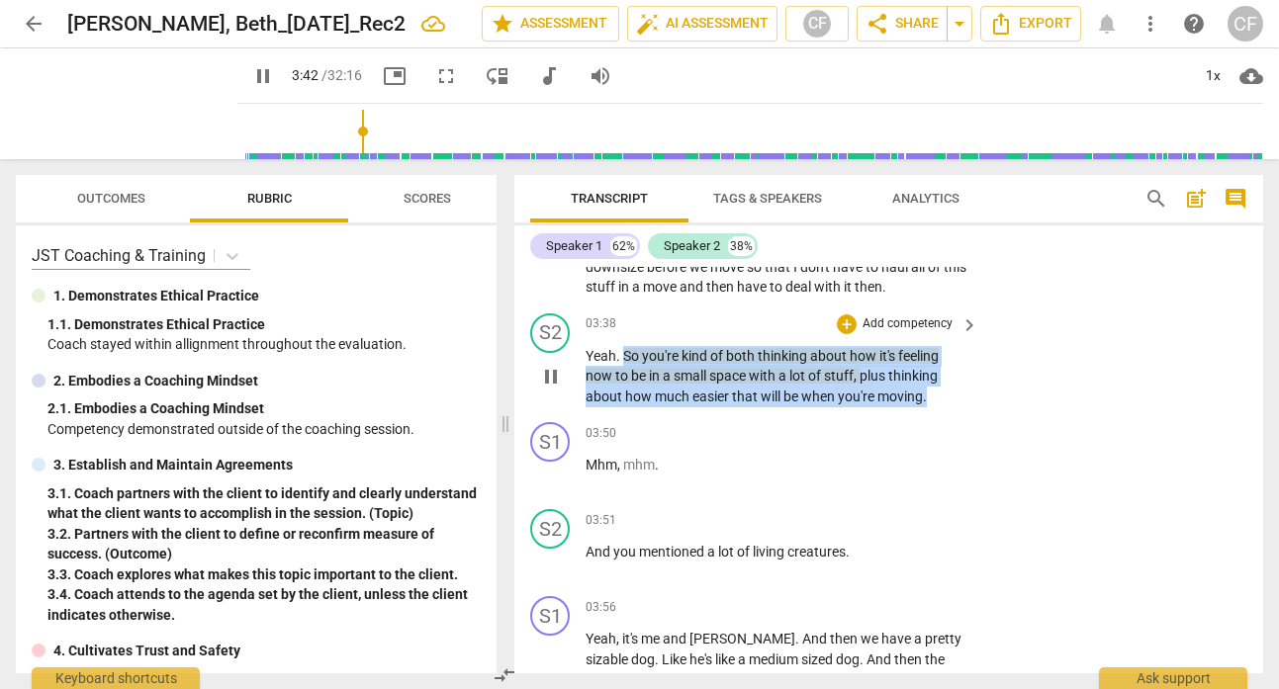
drag, startPoint x: 941, startPoint y: 399, endPoint x: 623, endPoint y: 353, distance: 320.7
click at [623, 353] on p "Yeah . So you're kind of both thinking about how it's feeling now to be in a sm…" at bounding box center [776, 376] width 383 height 61
click at [885, 321] on p "Add competency" at bounding box center [907, 324] width 94 height 18
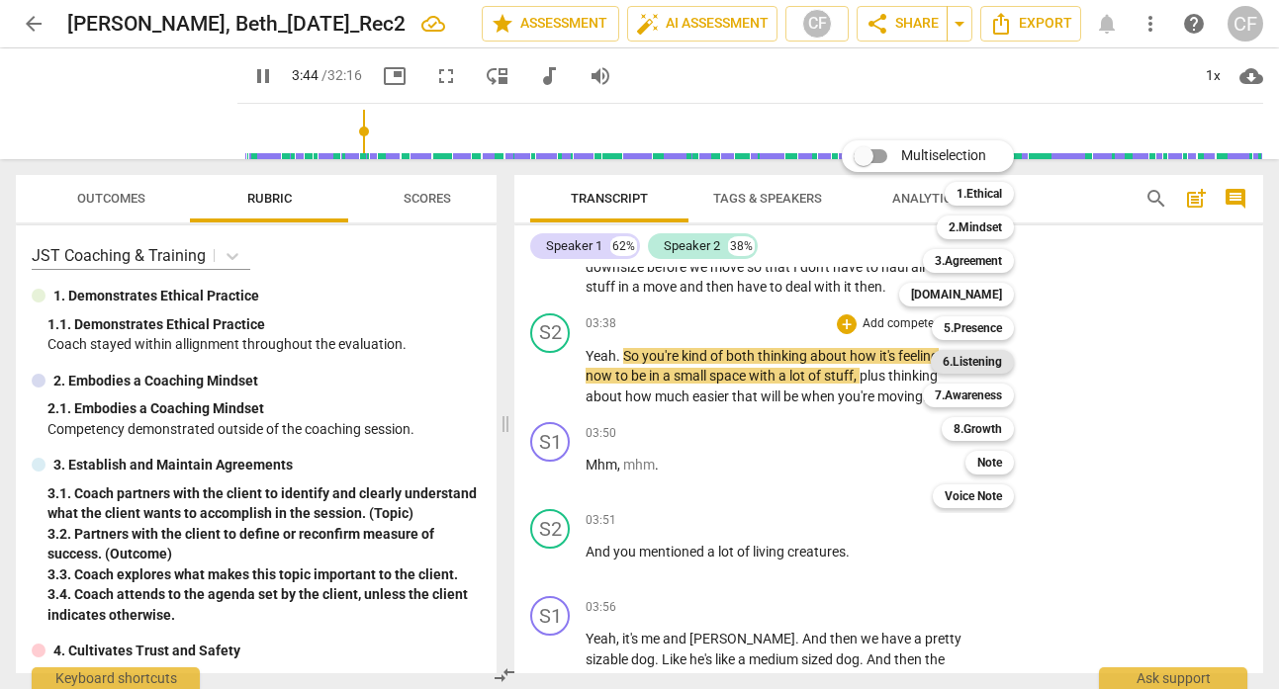
click at [966, 355] on b "6.Listening" at bounding box center [972, 362] width 59 height 24
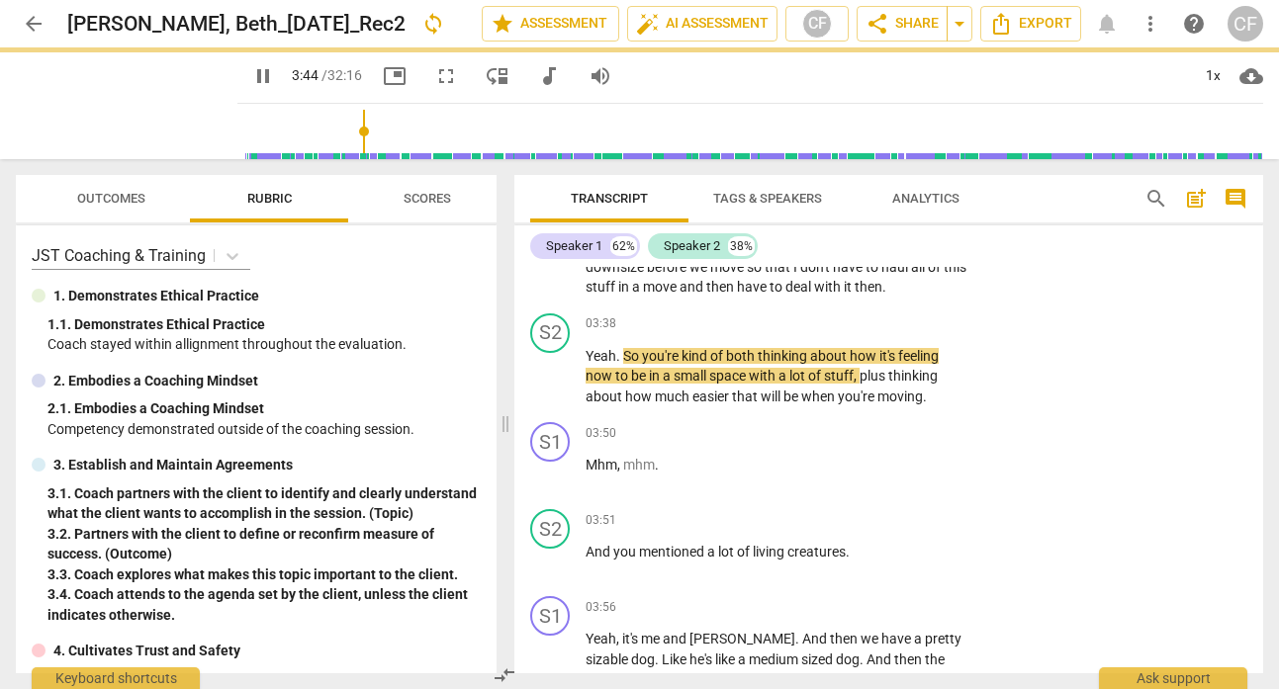
type input "225"
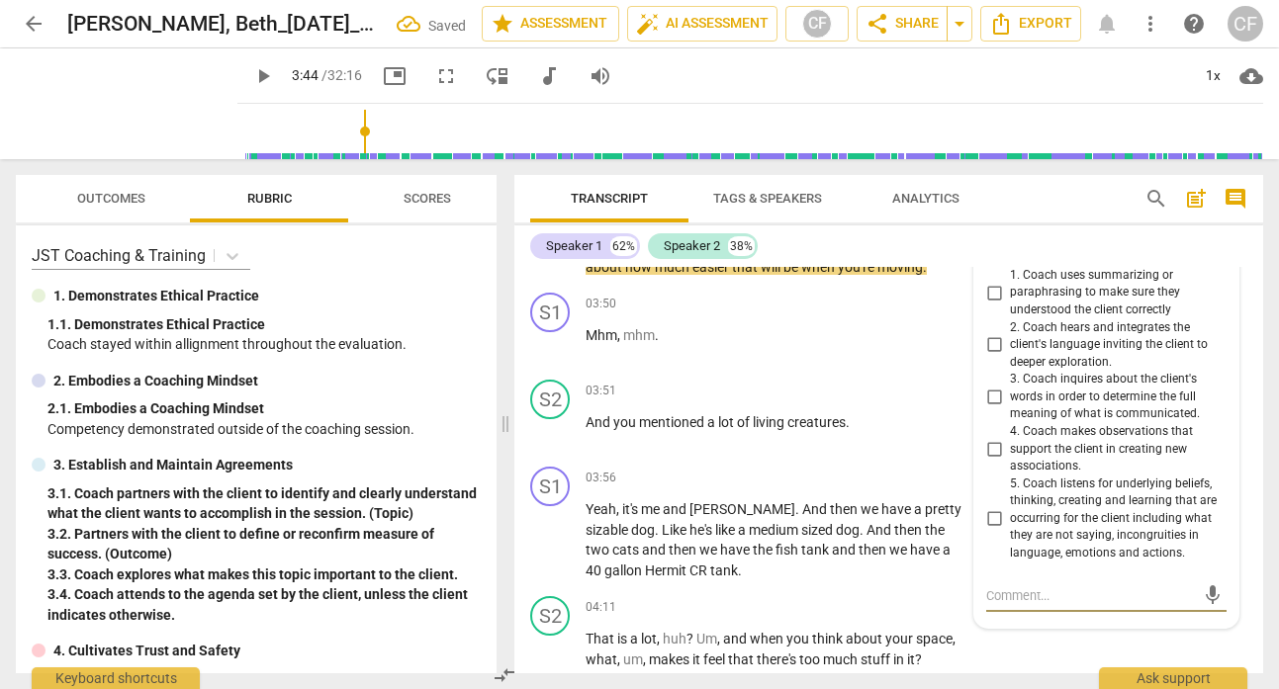
scroll to position [2145, 0]
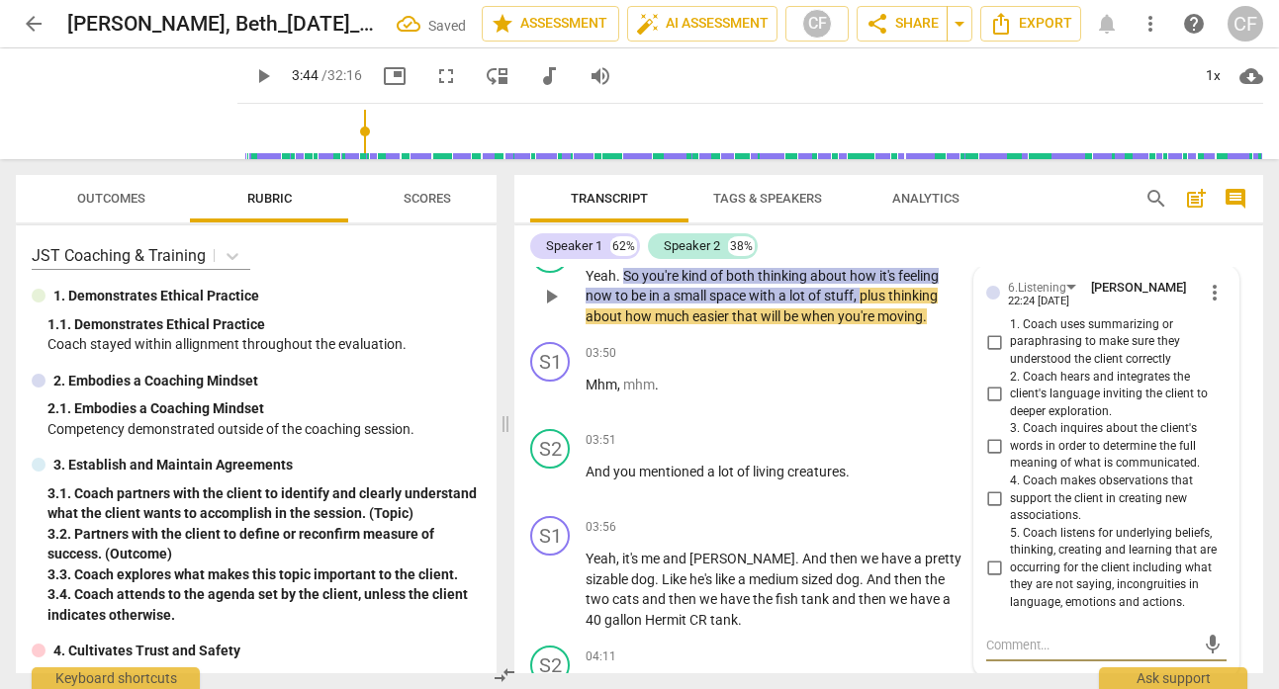
click at [990, 334] on input "1. Coach uses summarizing or paraphrasing to make sure they understood the clie…" at bounding box center [994, 342] width 32 height 24
checkbox input "true"
click at [1007, 238] on div "Speaker 1 62% Speaker 2 38%" at bounding box center [888, 246] width 717 height 34
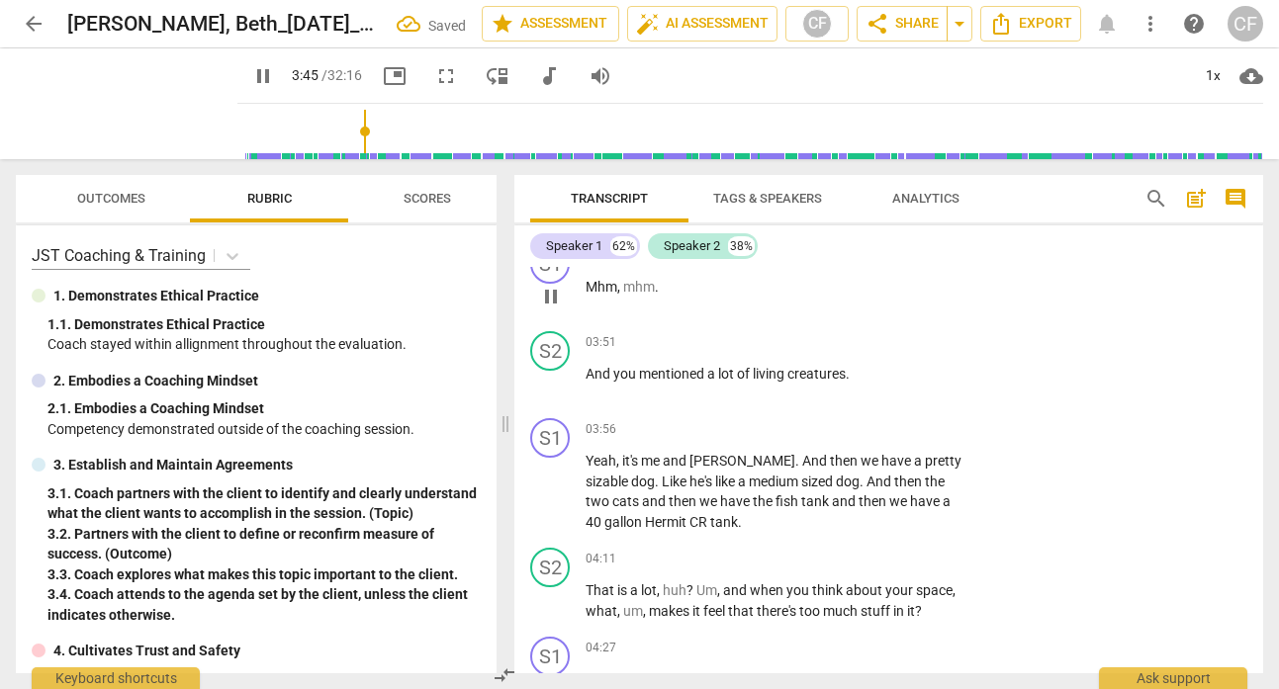
scroll to position [2282, 0]
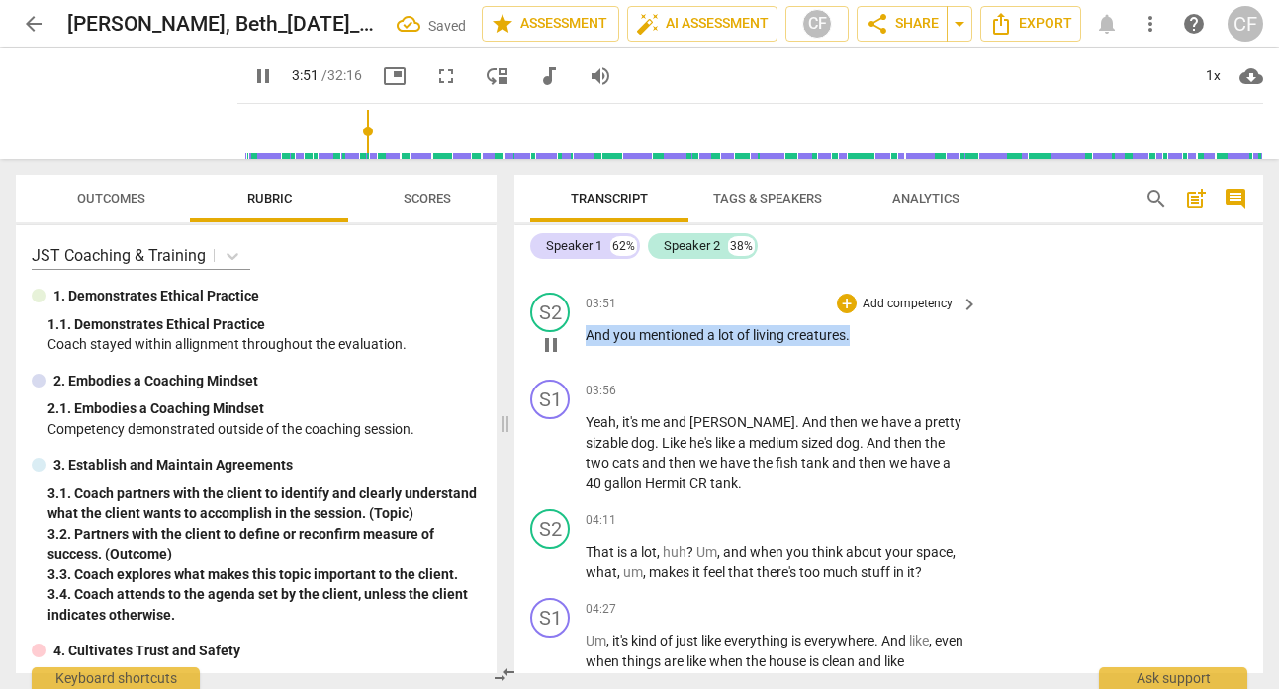
drag, startPoint x: 857, startPoint y: 332, endPoint x: 647, endPoint y: 333, distance: 210.7
click at [575, 333] on div "S2 play_arrow pause 03:51 + Add competency keyboard_arrow_right And you mention…" at bounding box center [888, 328] width 749 height 87
click at [841, 300] on div "+" at bounding box center [847, 304] width 20 height 20
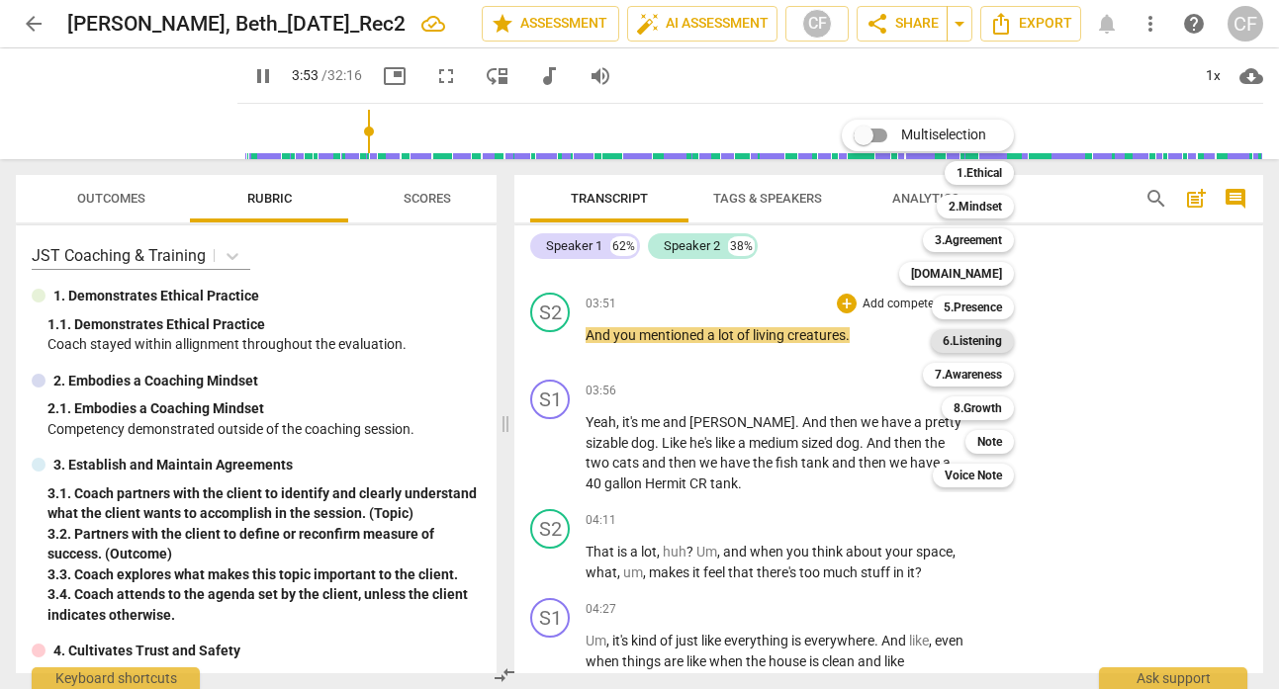
click at [992, 338] on b "6.Listening" at bounding box center [972, 341] width 59 height 24
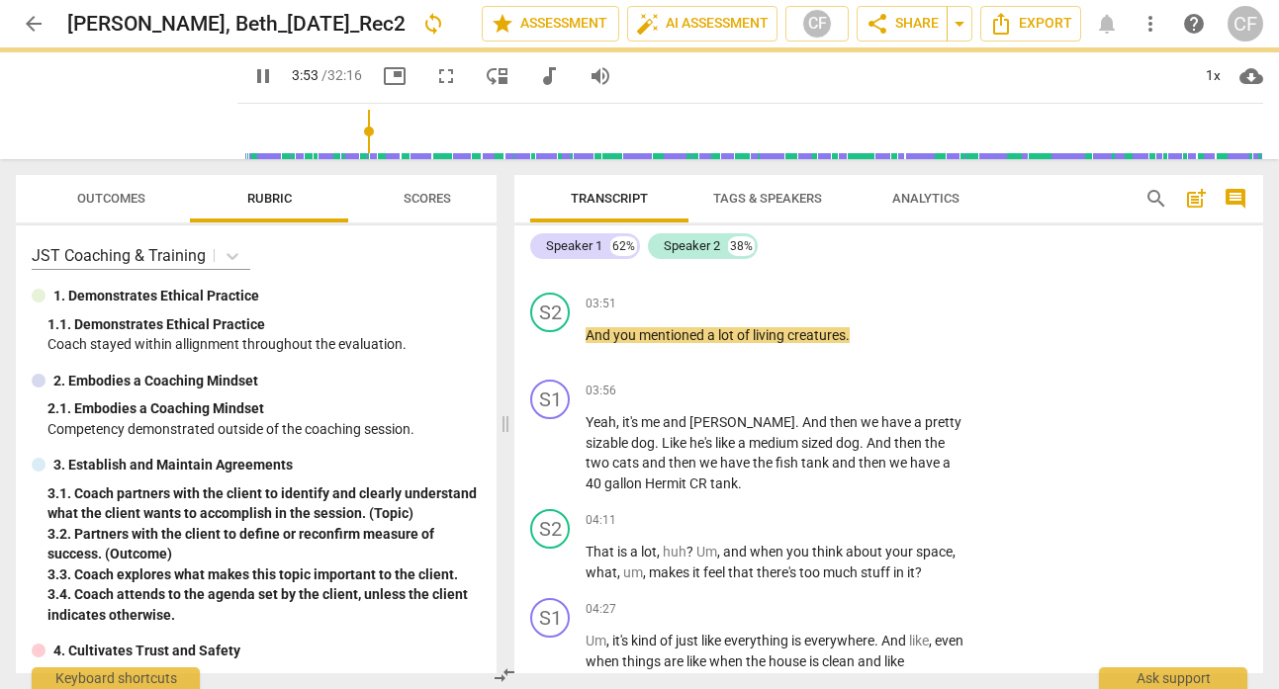
type input "234"
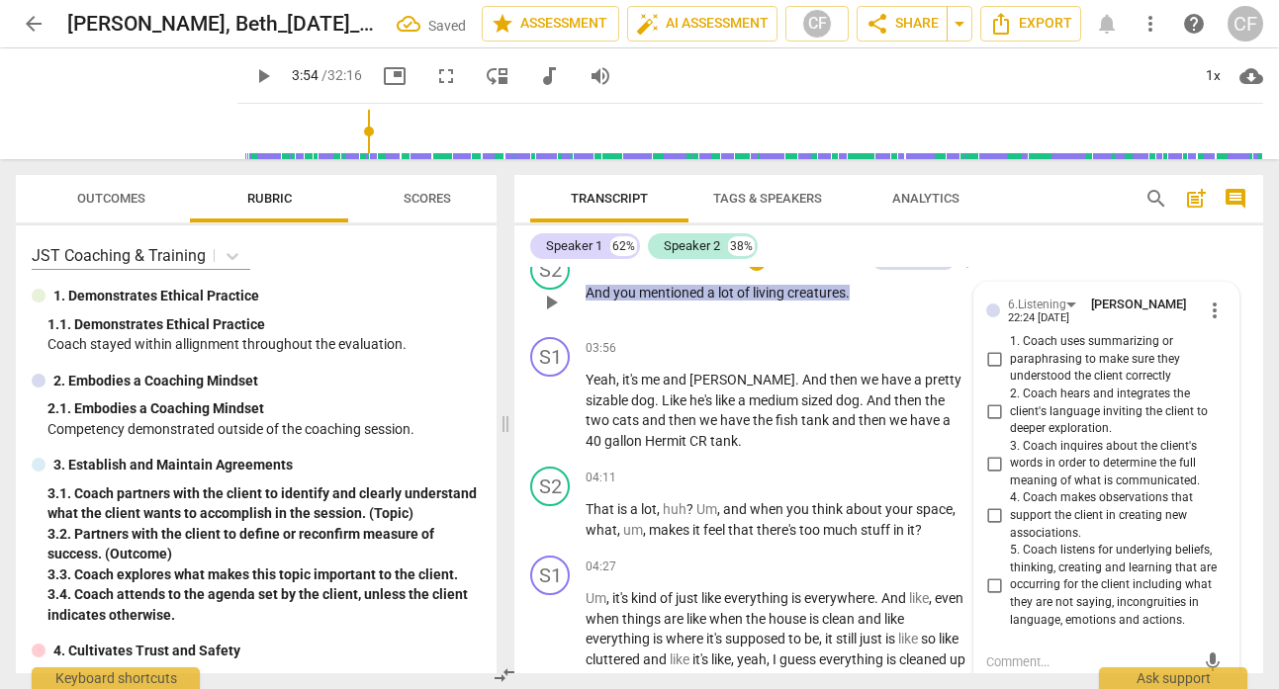
scroll to position [2323, 0]
click at [995, 354] on input "1. Coach uses summarizing or paraphrasing to make sure they understood the clie…" at bounding box center [994, 361] width 32 height 24
checkbox input "true"
click at [1045, 250] on div "Speaker 1 62% Speaker 2 38%" at bounding box center [888, 246] width 717 height 34
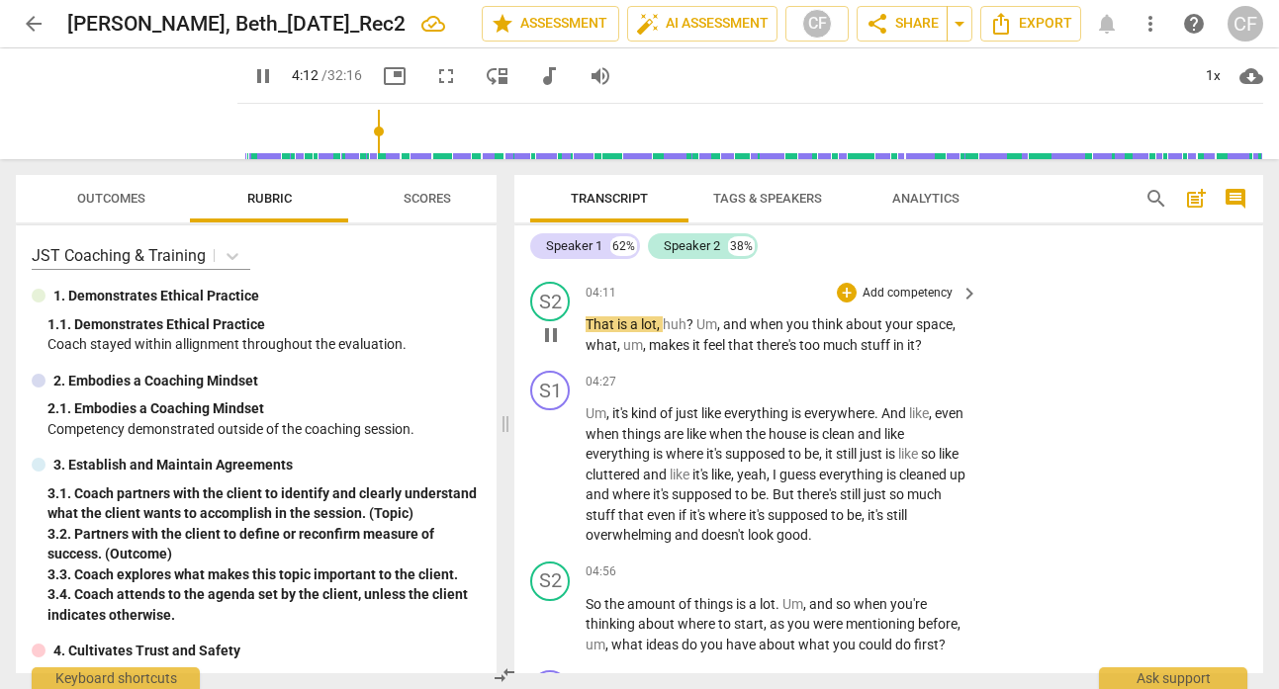
scroll to position [2512, 0]
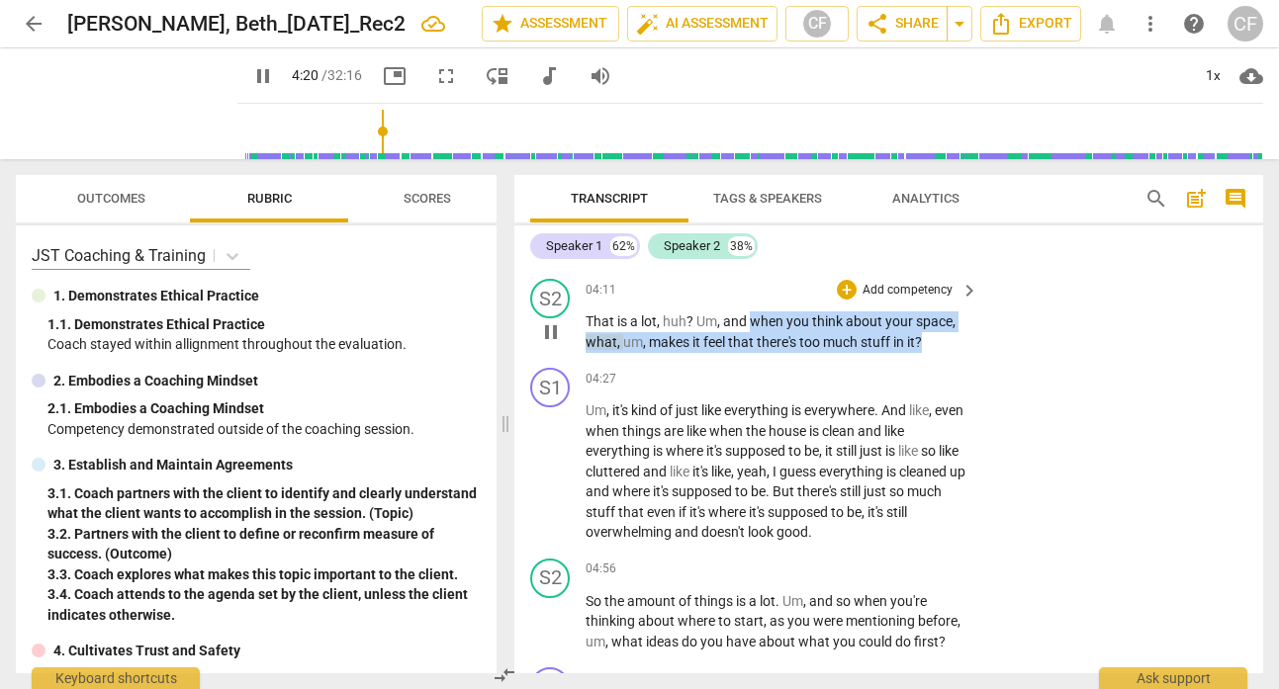
drag, startPoint x: 936, startPoint y: 340, endPoint x: 753, endPoint y: 323, distance: 183.7
click at [754, 323] on p "That is a lot , huh ? Um , and when you think about your space , what , um , ma…" at bounding box center [776, 332] width 383 height 41
click at [854, 282] on div "+ Add competency" at bounding box center [896, 290] width 118 height 20
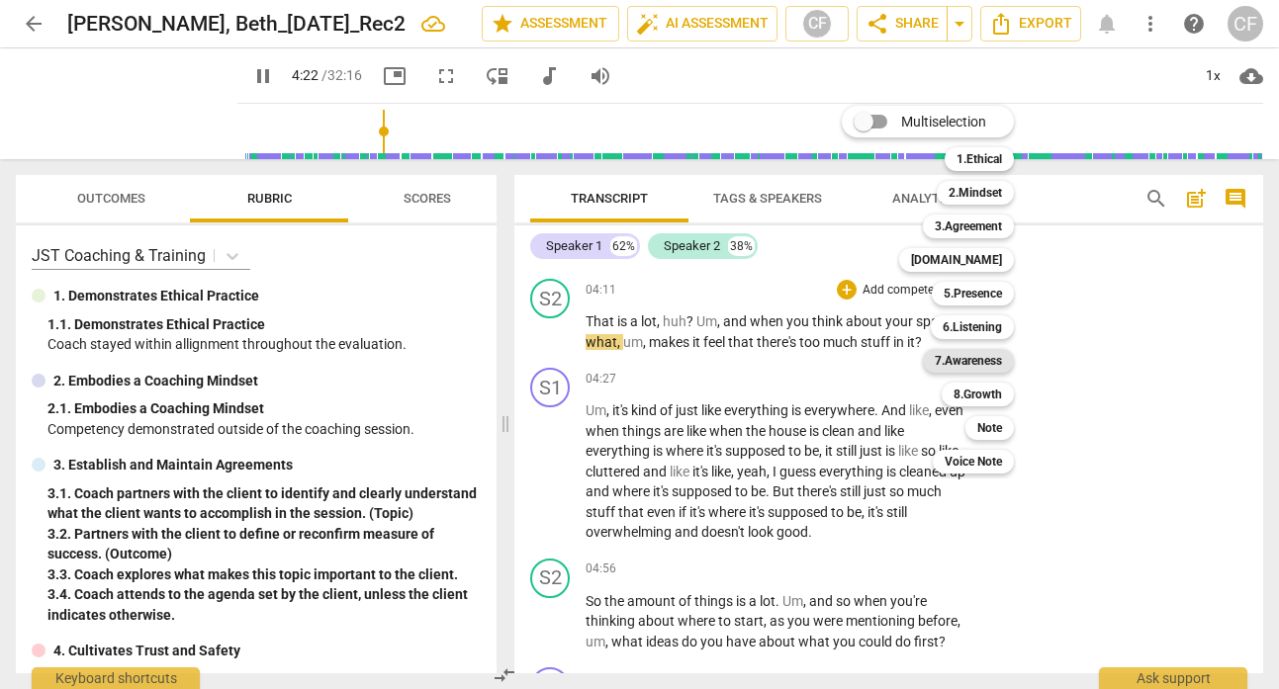
click at [996, 357] on b "7.Awareness" at bounding box center [968, 361] width 67 height 24
type input "263"
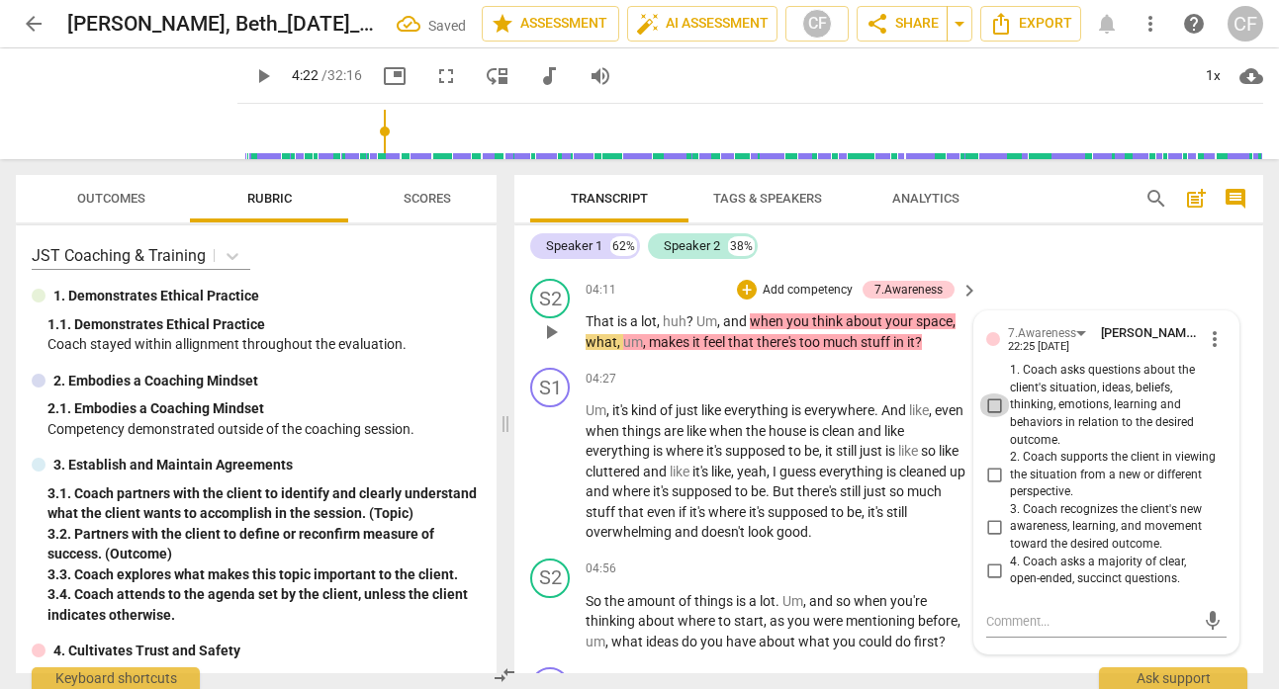
click at [996, 398] on input "1. Coach asks questions about the client's situation, ideas, beliefs, thinking,…" at bounding box center [994, 406] width 32 height 24
checkbox input "true"
click at [1031, 261] on div "Speaker 1 62% Speaker 2 38%" at bounding box center [888, 246] width 717 height 34
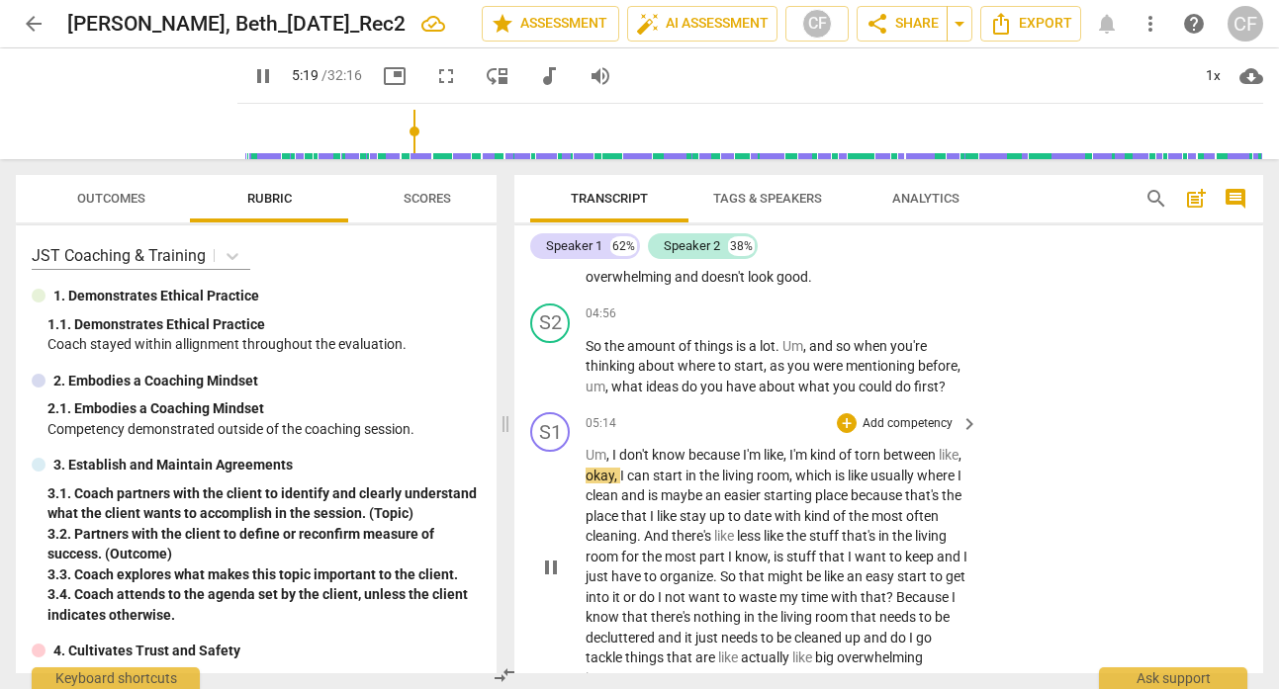
scroll to position [2757, 0]
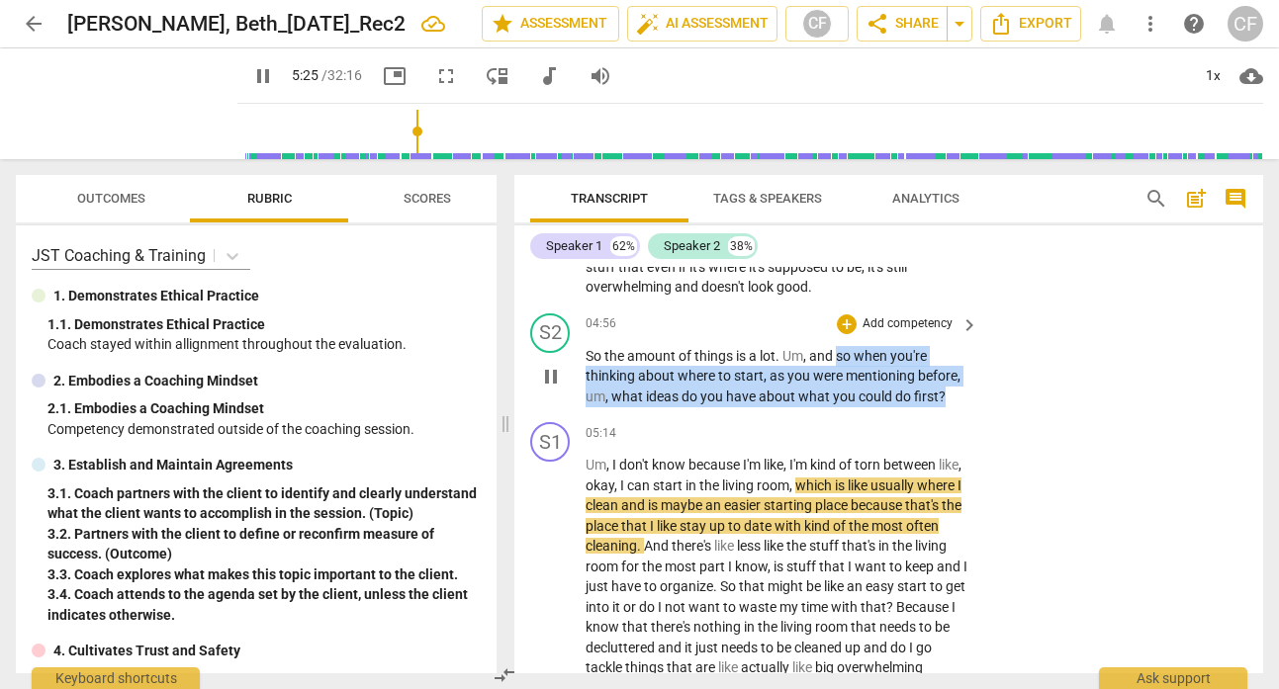
drag, startPoint x: 950, startPoint y: 396, endPoint x: 838, endPoint y: 359, distance: 118.5
click at [838, 359] on p "So the amount of things is a lot . Um , and so when you're thinking about where…" at bounding box center [776, 376] width 383 height 61
click at [843, 325] on div "+" at bounding box center [847, 325] width 20 height 20
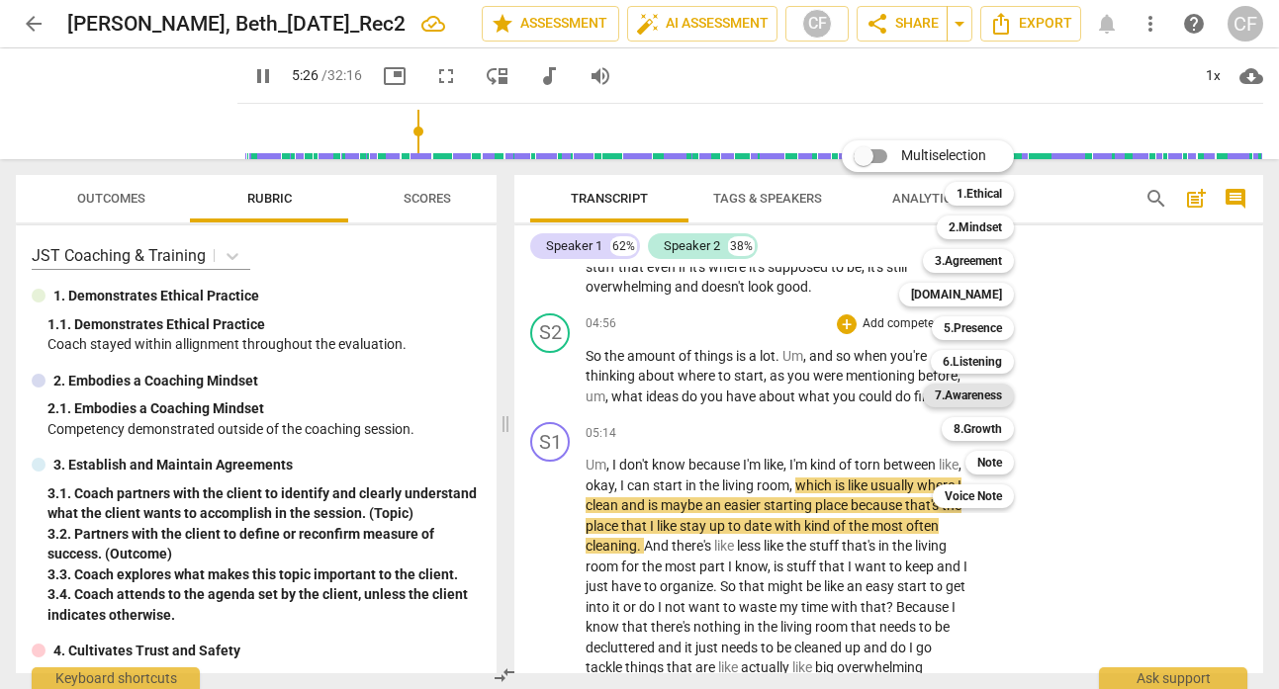
click at [968, 397] on b "7.Awareness" at bounding box center [968, 396] width 67 height 24
type input "327"
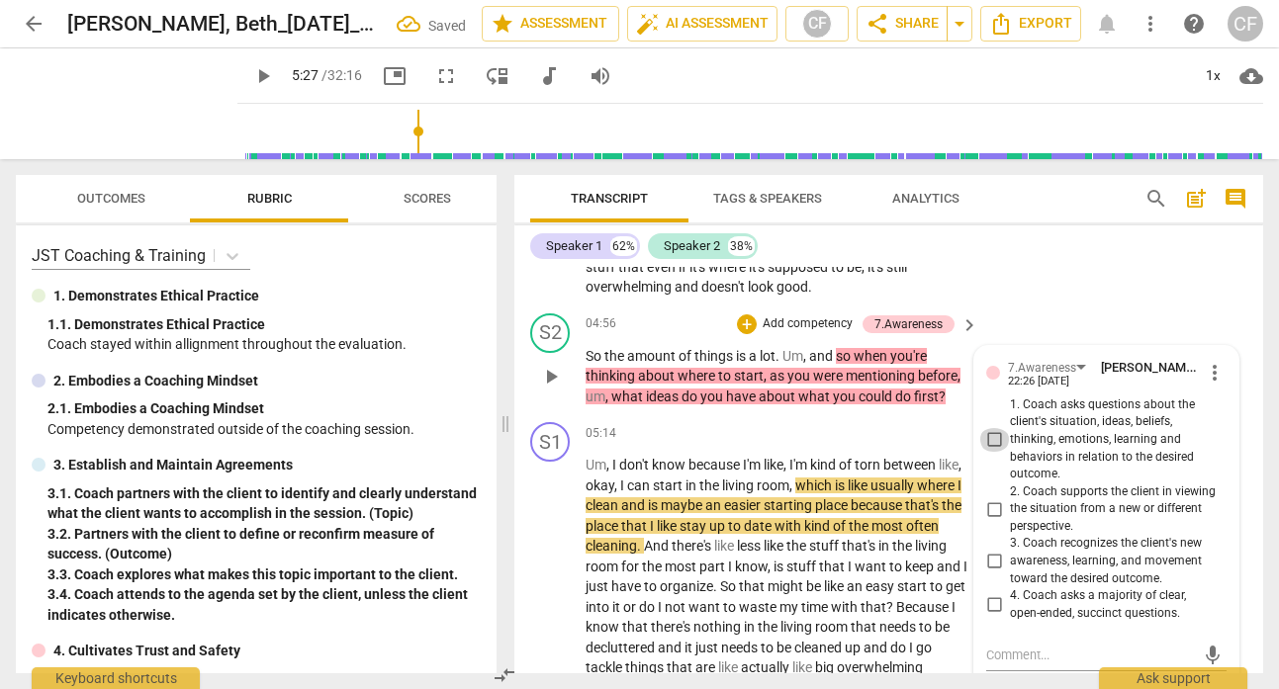
click at [987, 436] on input "1. Coach asks questions about the client's situation, ideas, beliefs, thinking,…" at bounding box center [994, 440] width 32 height 24
checkbox input "true"
click at [1062, 298] on div "S1 play_arrow pause 04:27 + Add competency keyboard_arrow_right Um , it's kind …" at bounding box center [888, 210] width 749 height 191
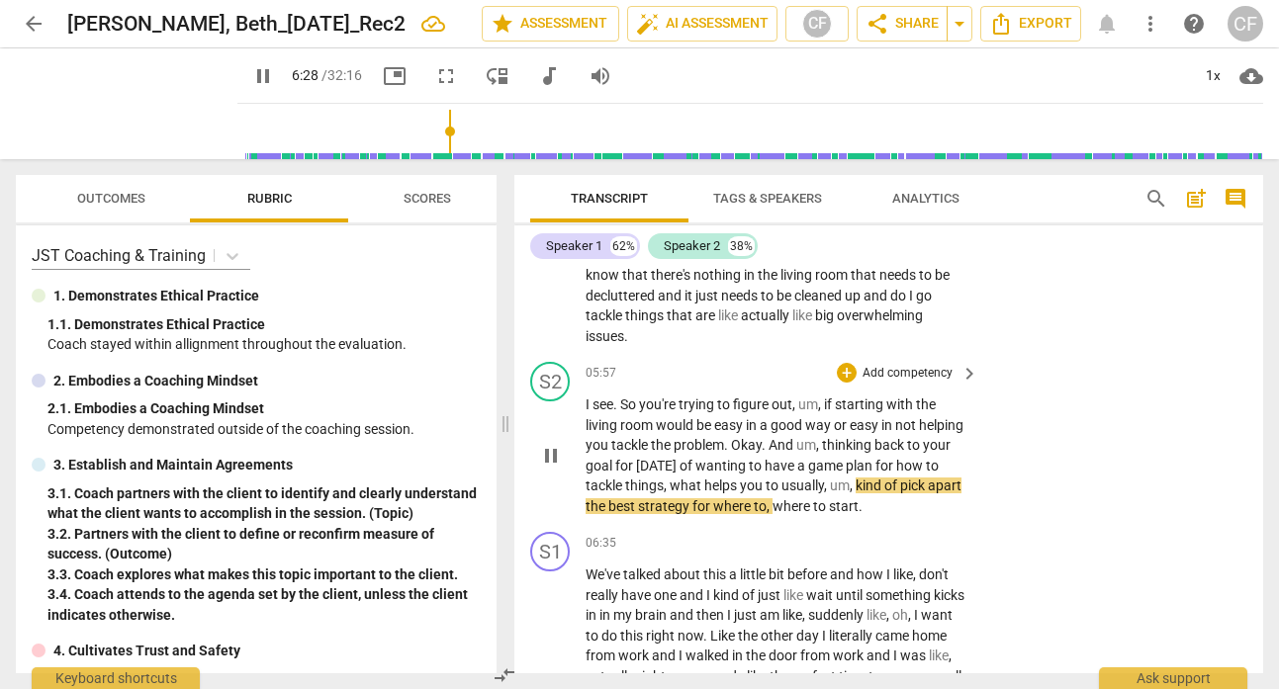
scroll to position [3108, 0]
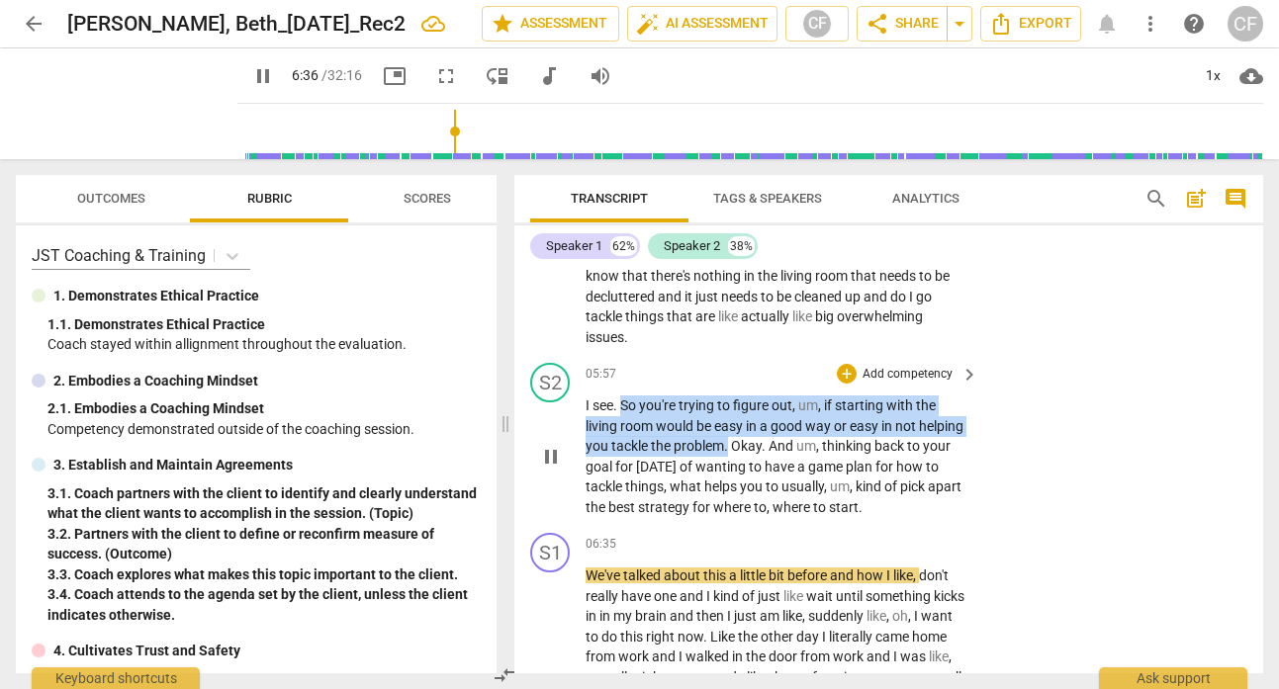
drag, startPoint x: 778, startPoint y: 444, endPoint x: 625, endPoint y: 403, distance: 158.8
click at [625, 403] on p "I see . So you're trying to figure out , um , if starting with the living room …" at bounding box center [776, 457] width 383 height 122
click at [845, 370] on div "+" at bounding box center [847, 374] width 20 height 20
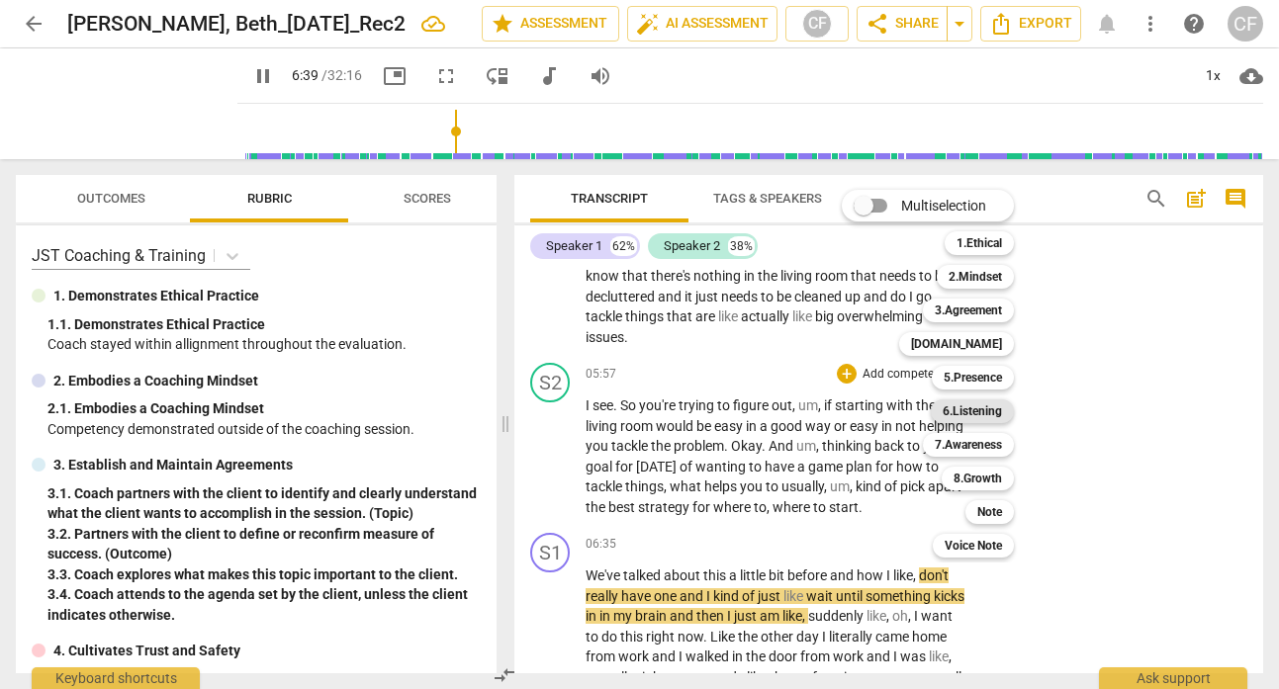
click at [979, 406] on b "6.Listening" at bounding box center [972, 412] width 59 height 24
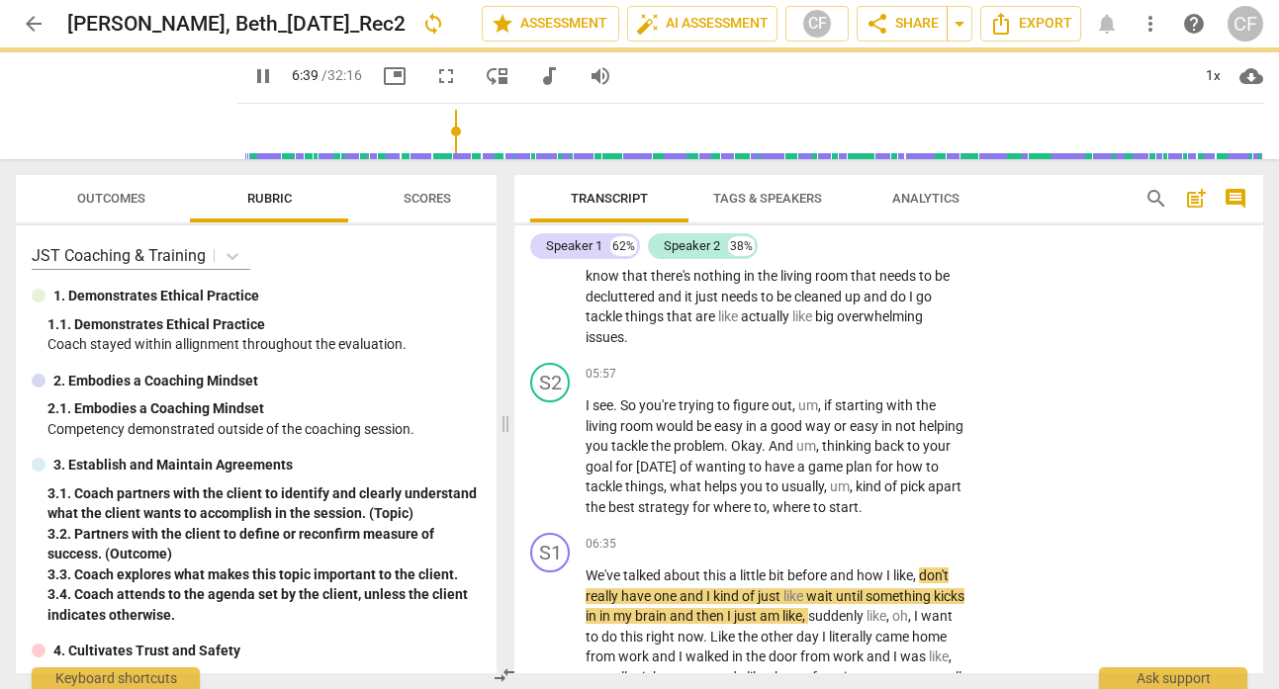
type input "399"
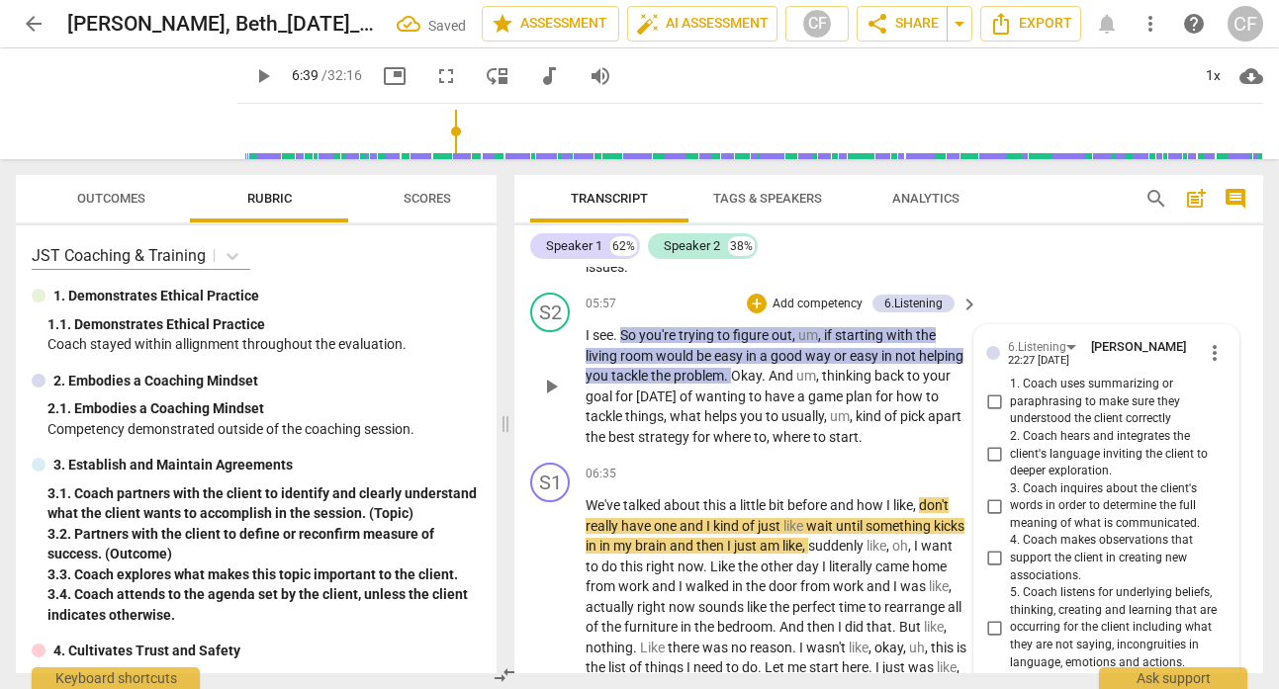
scroll to position [3160, 0]
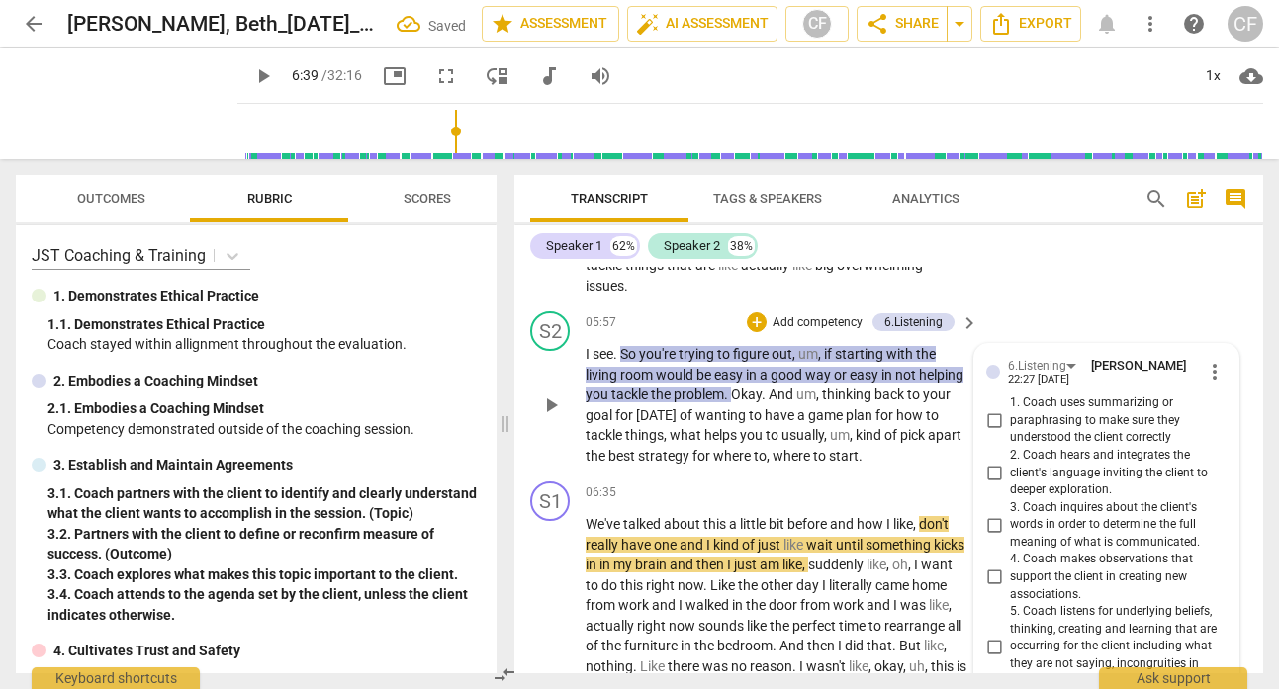
click at [990, 418] on input "1. Coach uses summarizing or paraphrasing to make sure they understood the clie…" at bounding box center [994, 421] width 32 height 24
checkbox input "true"
click at [1022, 317] on div "S2 play_arrow pause 05:57 + Add competency 6.Listening keyboard_arrow_right I s…" at bounding box center [888, 389] width 749 height 170
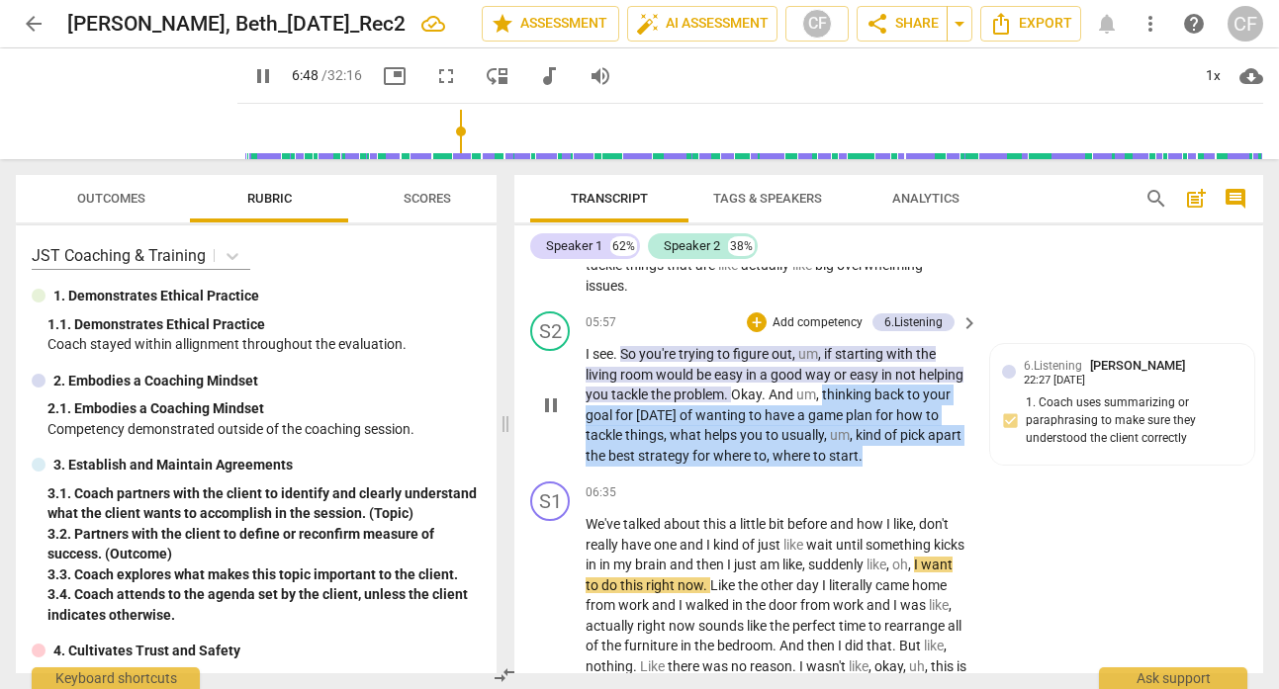
drag, startPoint x: 924, startPoint y: 455, endPoint x: 870, endPoint y: 397, distance: 79.1
click at [870, 397] on p "I see . So you're trying to figure out , um , if starting with the living room …" at bounding box center [776, 405] width 383 height 122
click at [812, 322] on p "Add competency" at bounding box center [817, 324] width 94 height 18
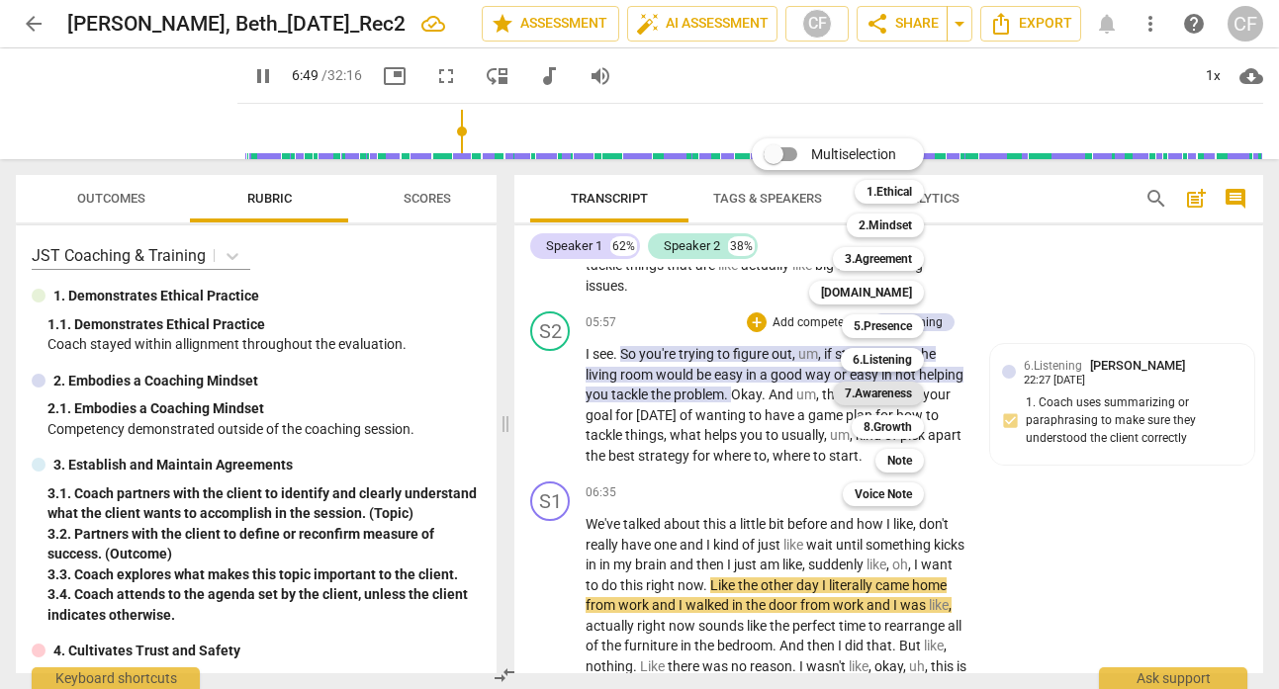
click at [903, 394] on b "7.Awareness" at bounding box center [878, 394] width 67 height 24
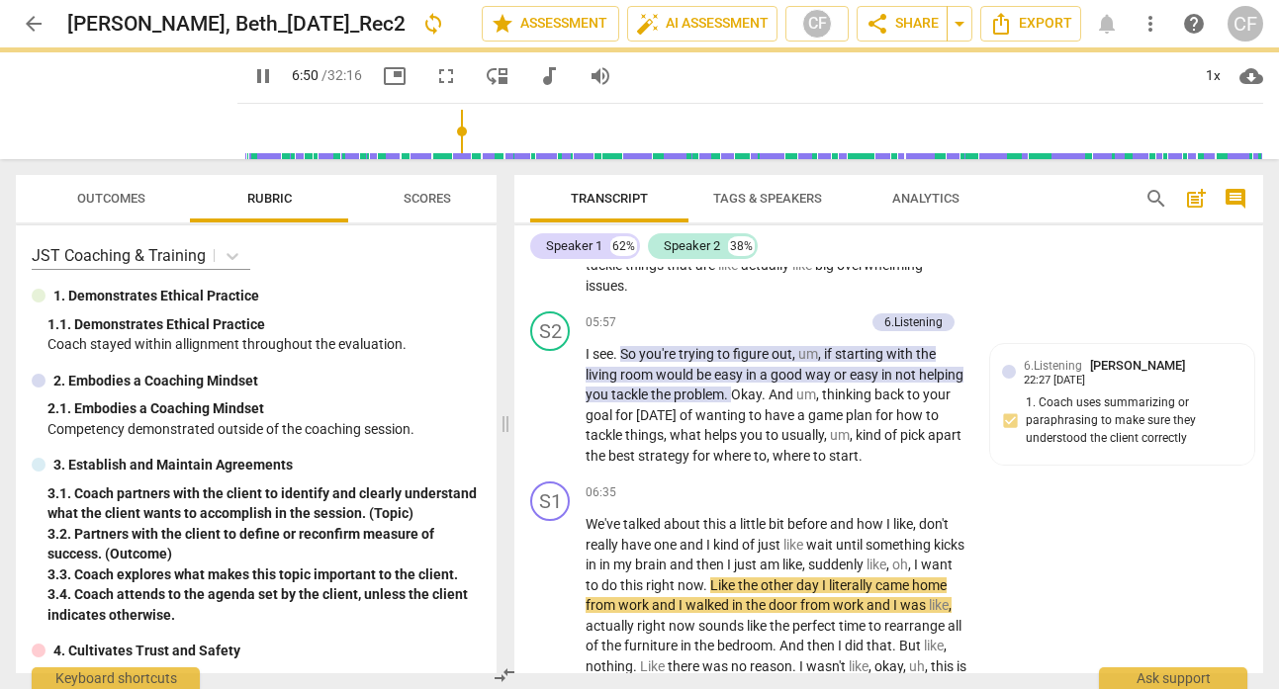
type input "410"
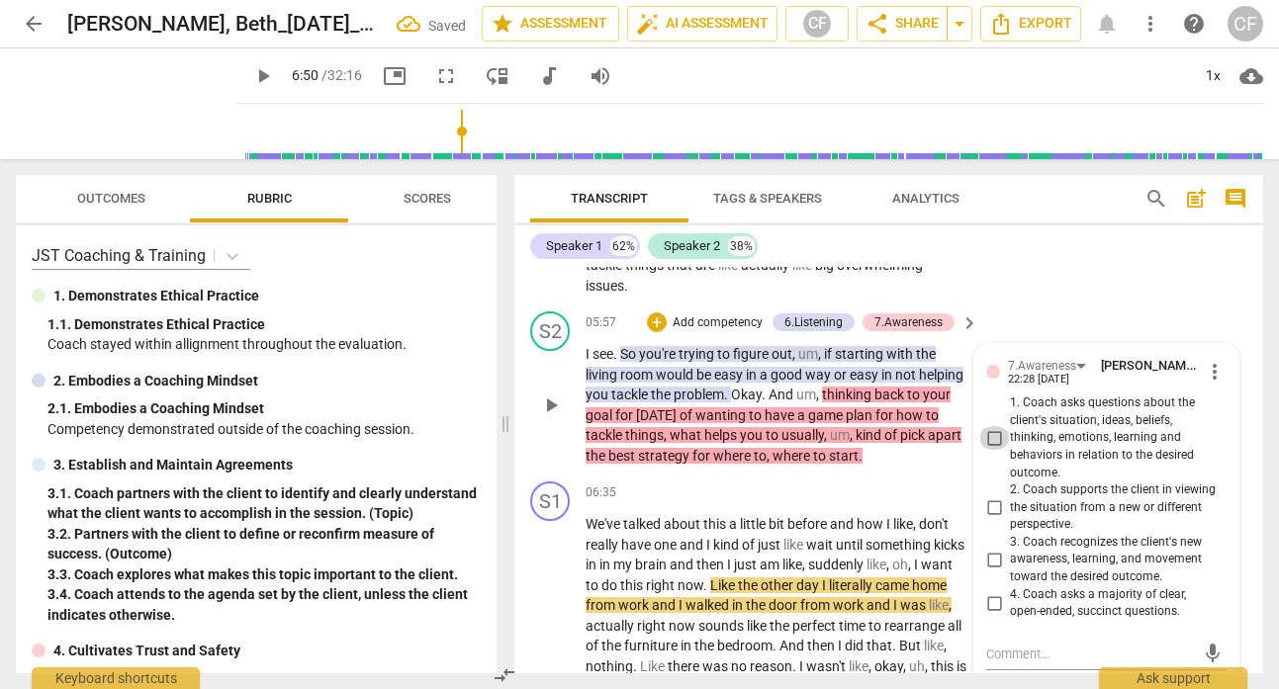
click at [991, 437] on input "1. Coach asks questions about the client's situation, ideas, beliefs, thinking,…" at bounding box center [994, 438] width 32 height 24
checkbox input "true"
click at [1090, 280] on div "S1 play_arrow pause 05:14 + Add competency keyboard_arrow_right Um , I don't kn…" at bounding box center [888, 158] width 749 height 292
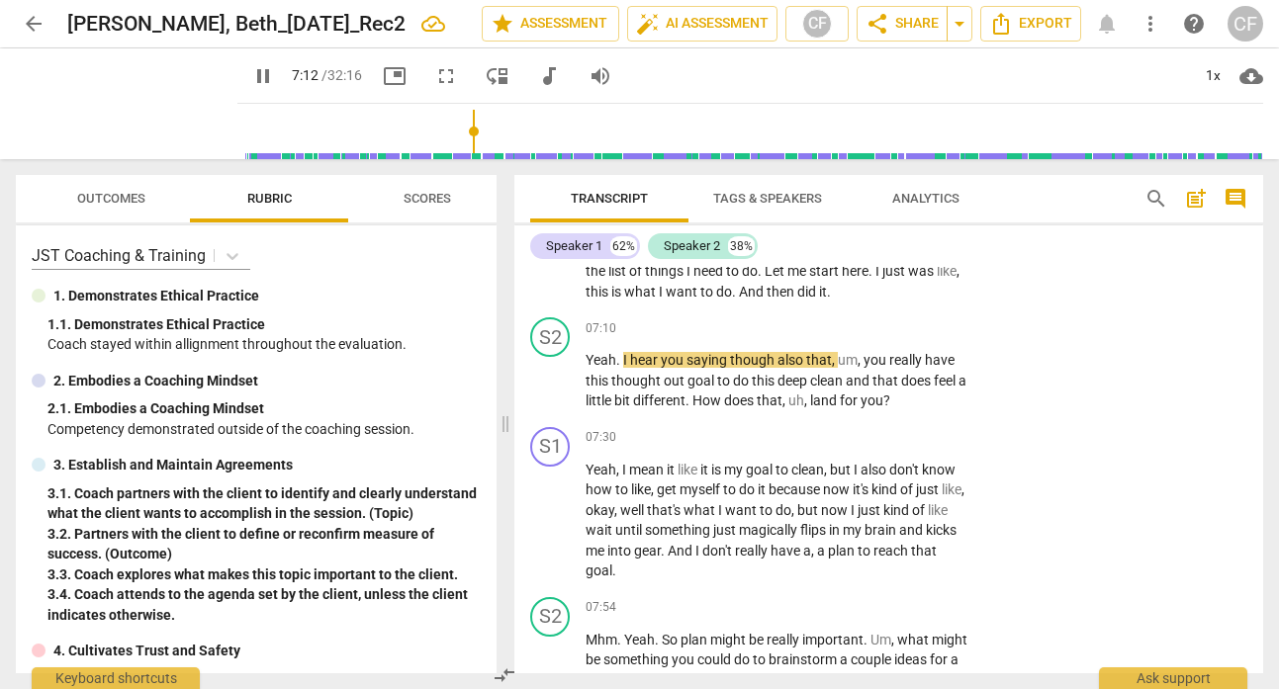
scroll to position [3586, 0]
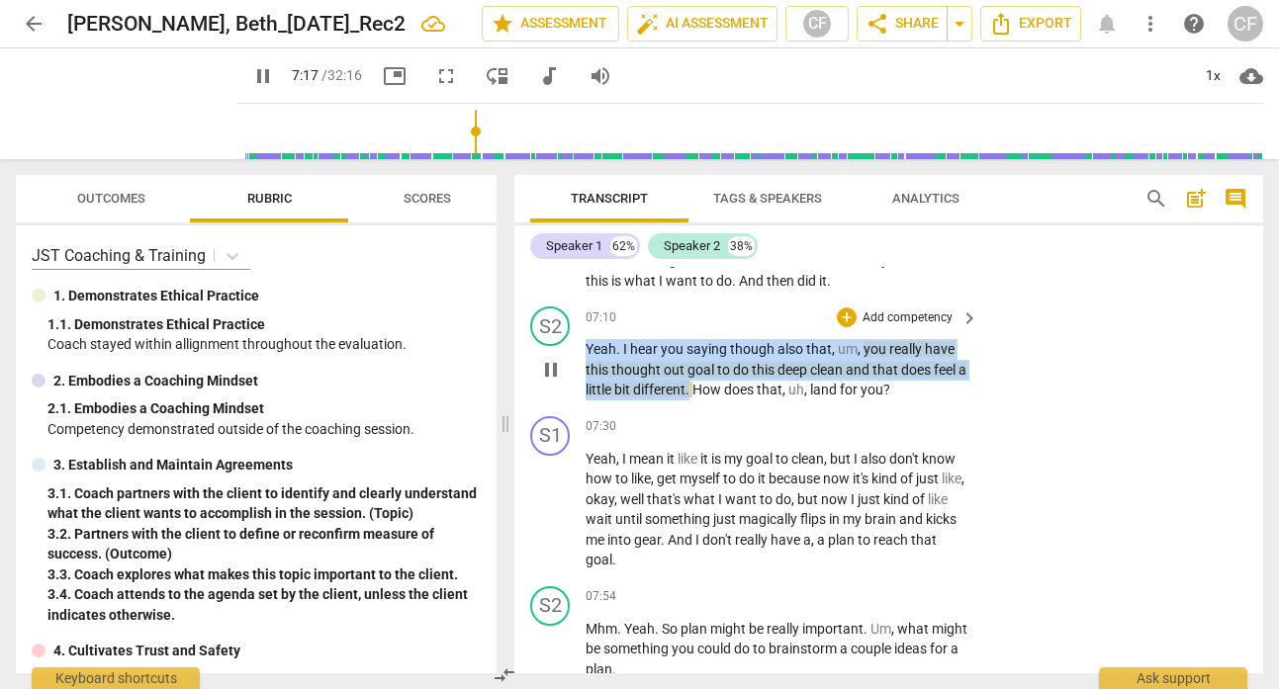
drag, startPoint x: 702, startPoint y: 392, endPoint x: 577, endPoint y: 353, distance: 131.4
click at [577, 353] on div "S2 play_arrow pause 07:10 + Add competency keyboard_arrow_right Yeah . I hear y…" at bounding box center [888, 354] width 749 height 110
click at [845, 315] on div "+" at bounding box center [847, 318] width 20 height 20
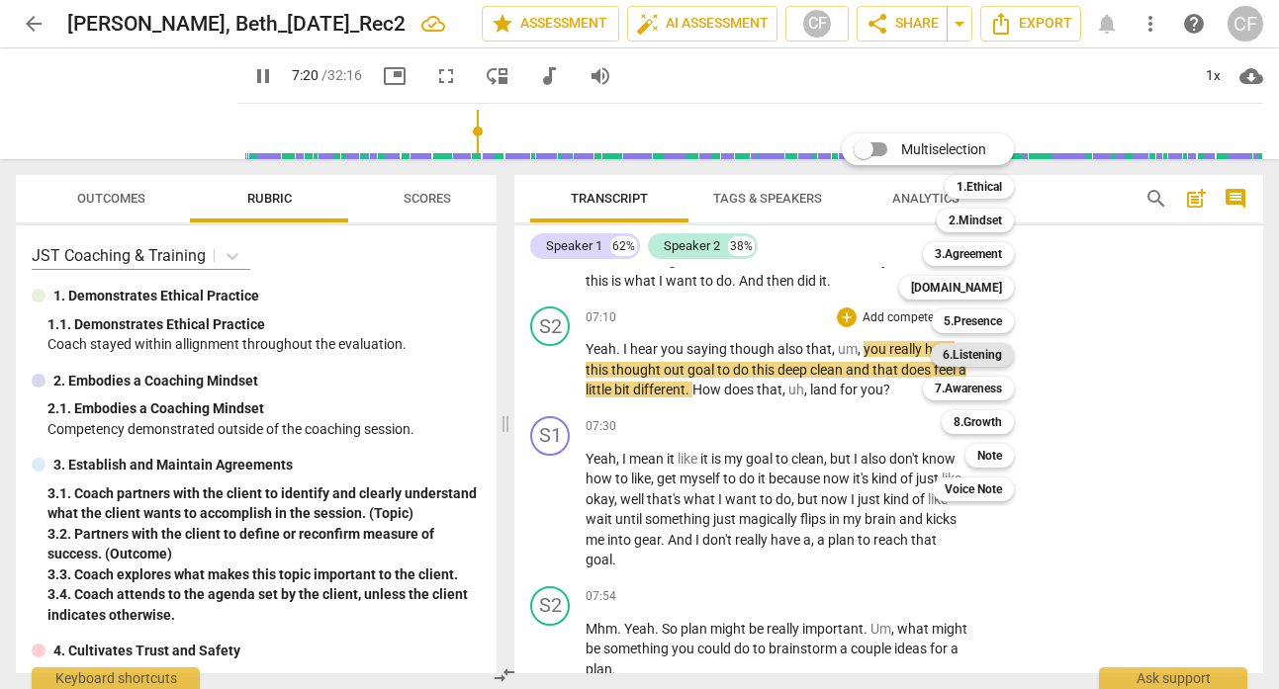
click at [944, 351] on b "6.Listening" at bounding box center [972, 355] width 59 height 24
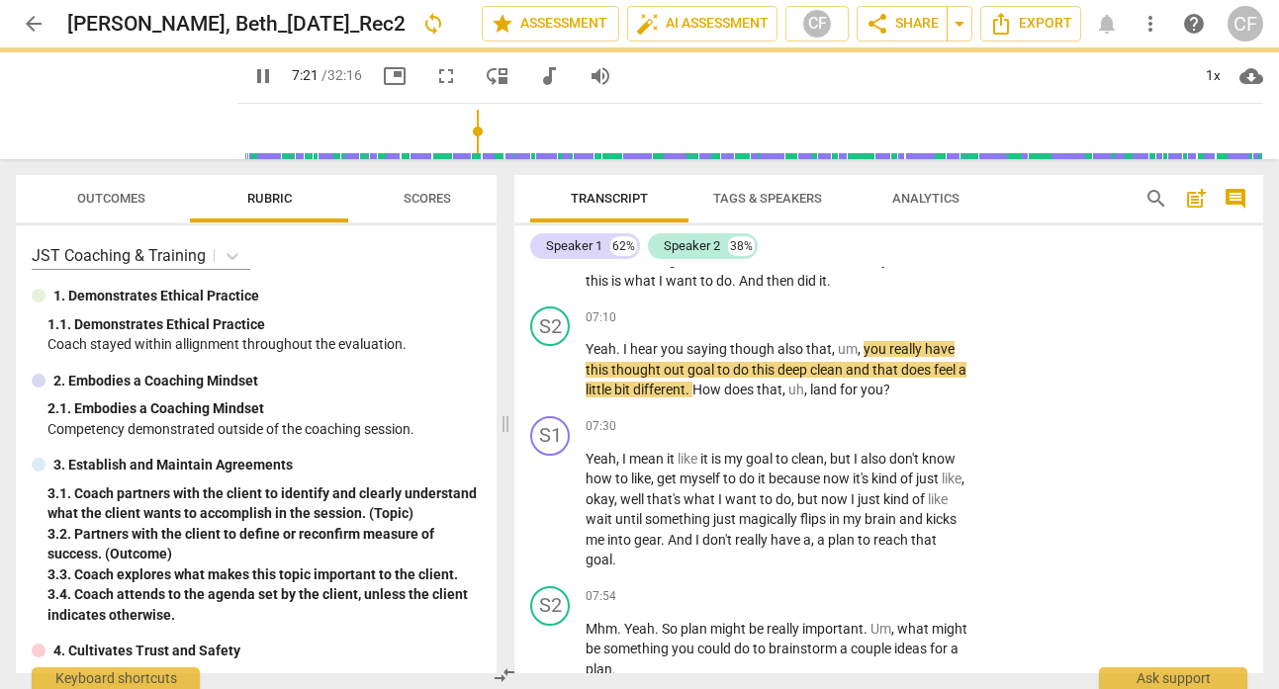
type input "441"
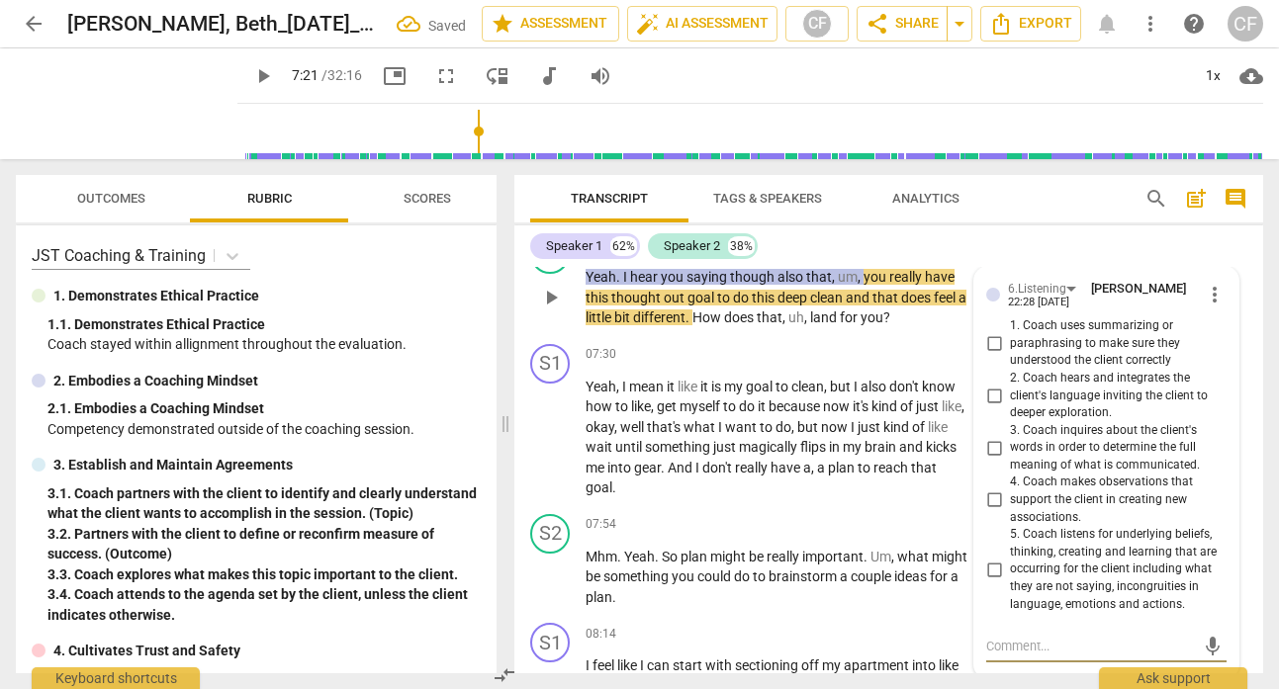
scroll to position [3633, 0]
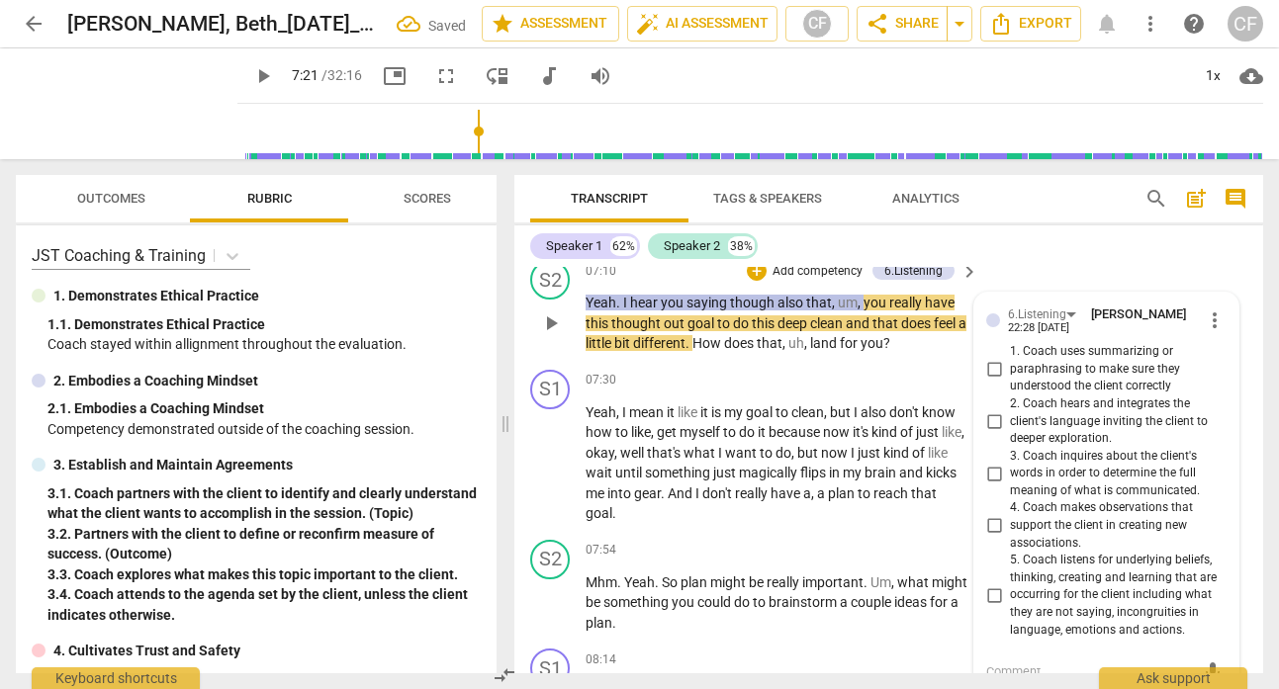
click at [989, 370] on input "1. Coach uses summarizing or paraphrasing to make sure they understood the clie…" at bounding box center [994, 370] width 32 height 24
checkbox input "true"
click at [923, 347] on p "Yeah . I hear you saying though also that , um , you really have this thought o…" at bounding box center [776, 323] width 383 height 61
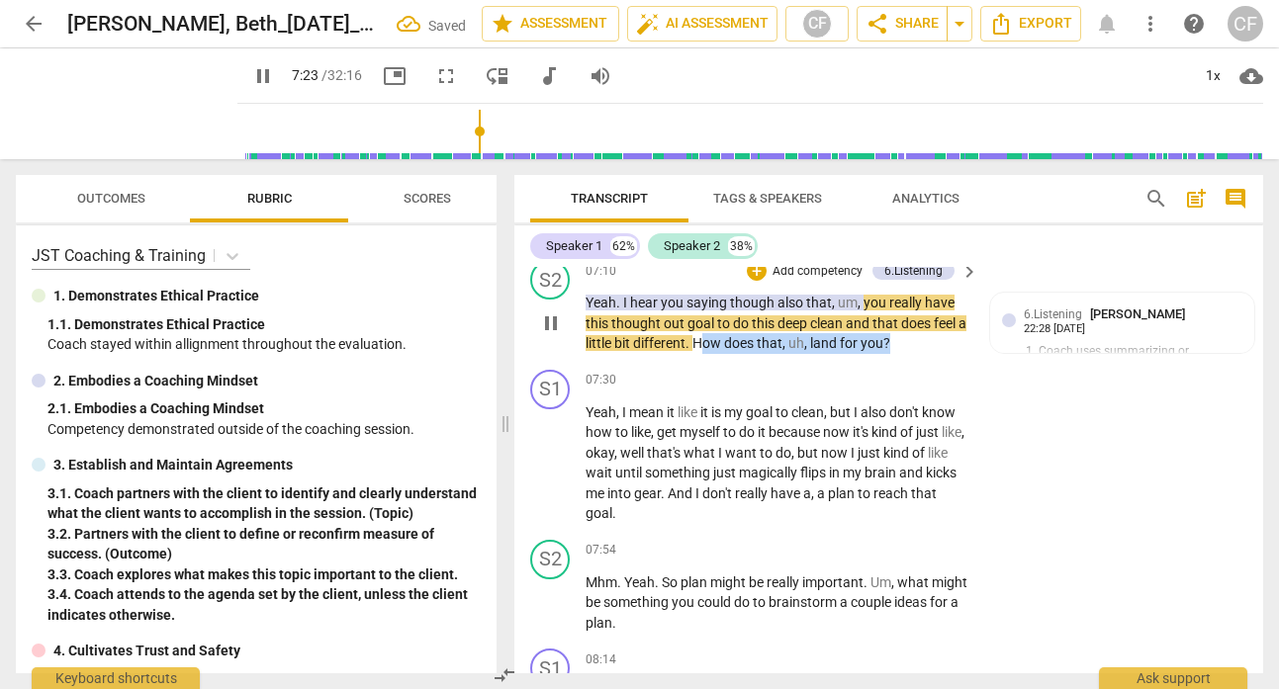
drag, startPoint x: 923, startPoint y: 347, endPoint x: 711, endPoint y: 344, distance: 211.7
click at [711, 344] on p "Yeah . I hear you saying though also that , um , you really have this thought o…" at bounding box center [776, 323] width 383 height 61
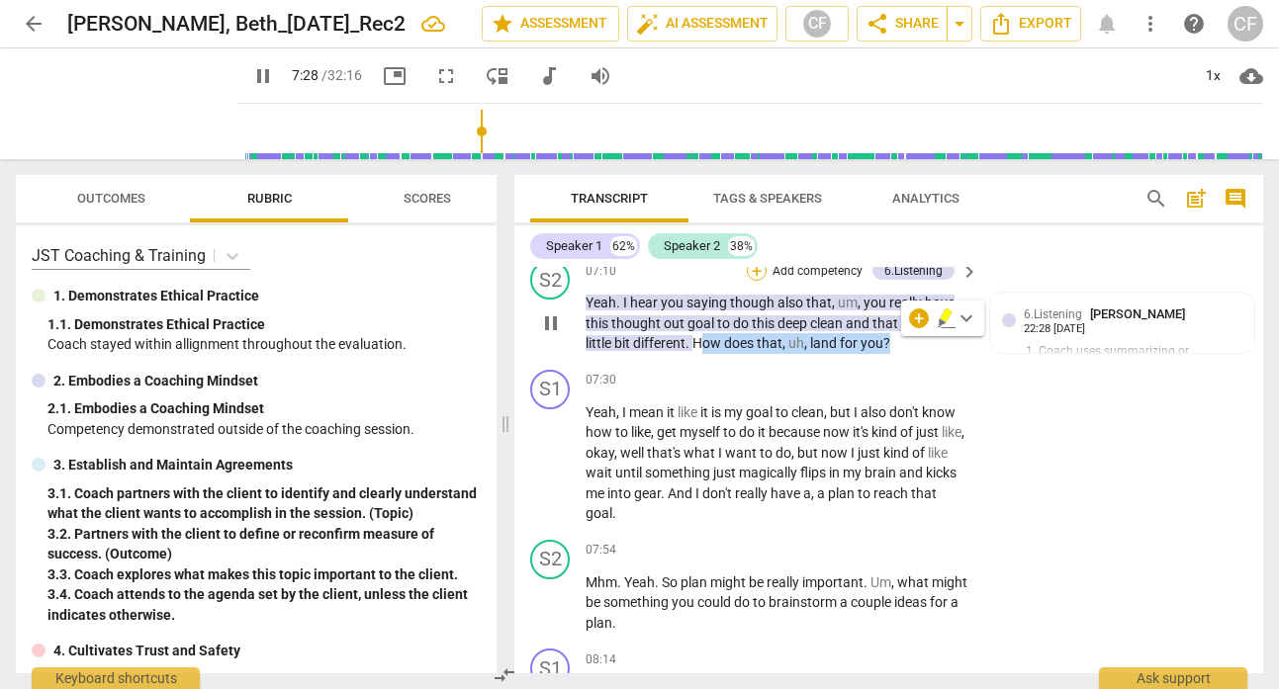
click at [756, 276] on div "+" at bounding box center [757, 271] width 20 height 20
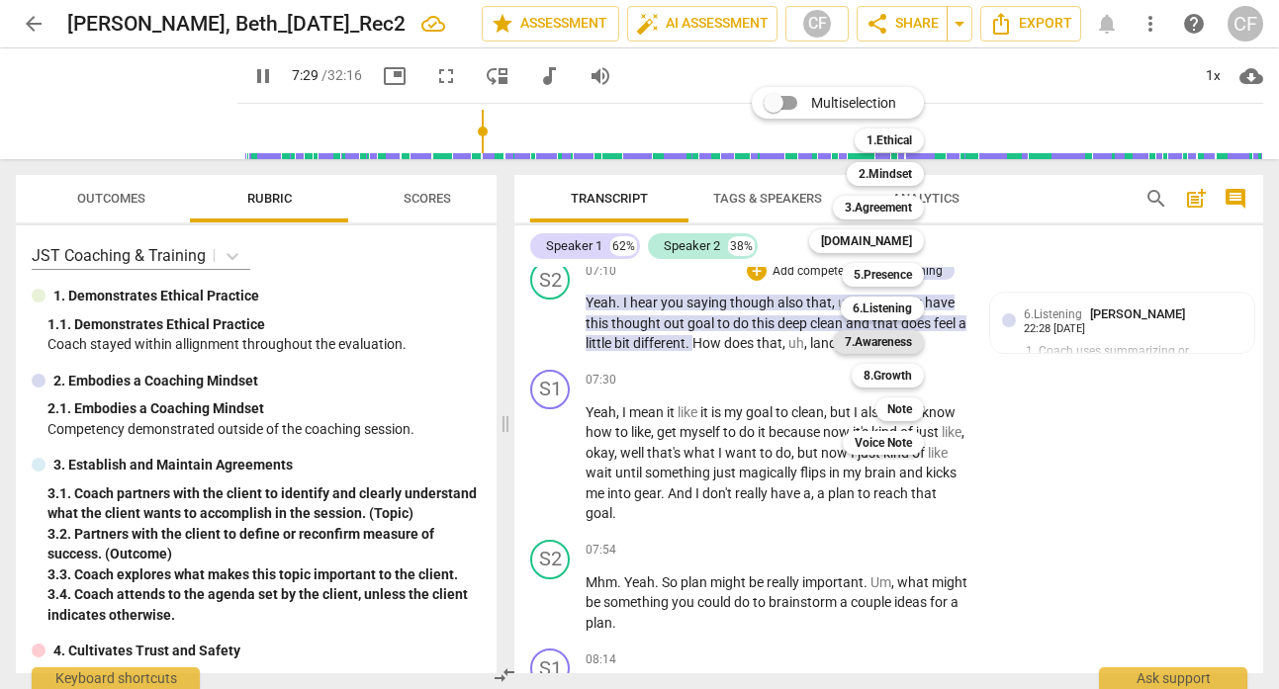
click at [869, 345] on b "7.Awareness" at bounding box center [878, 342] width 67 height 24
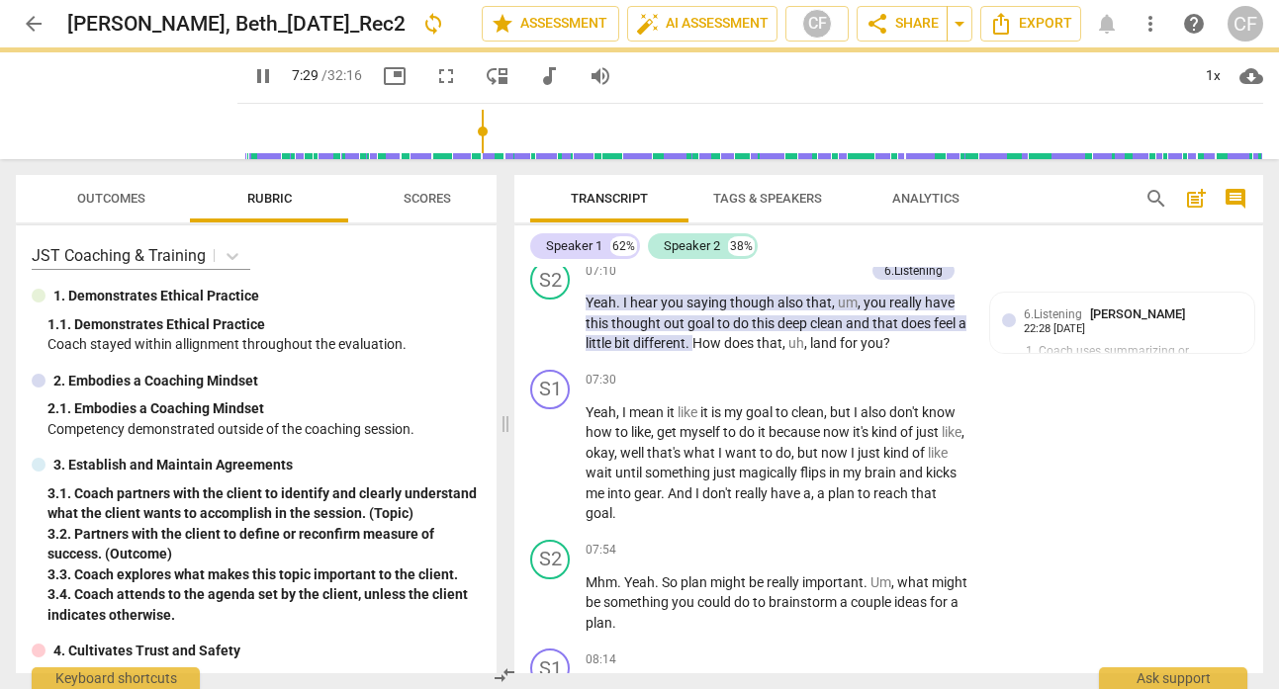
type input "450"
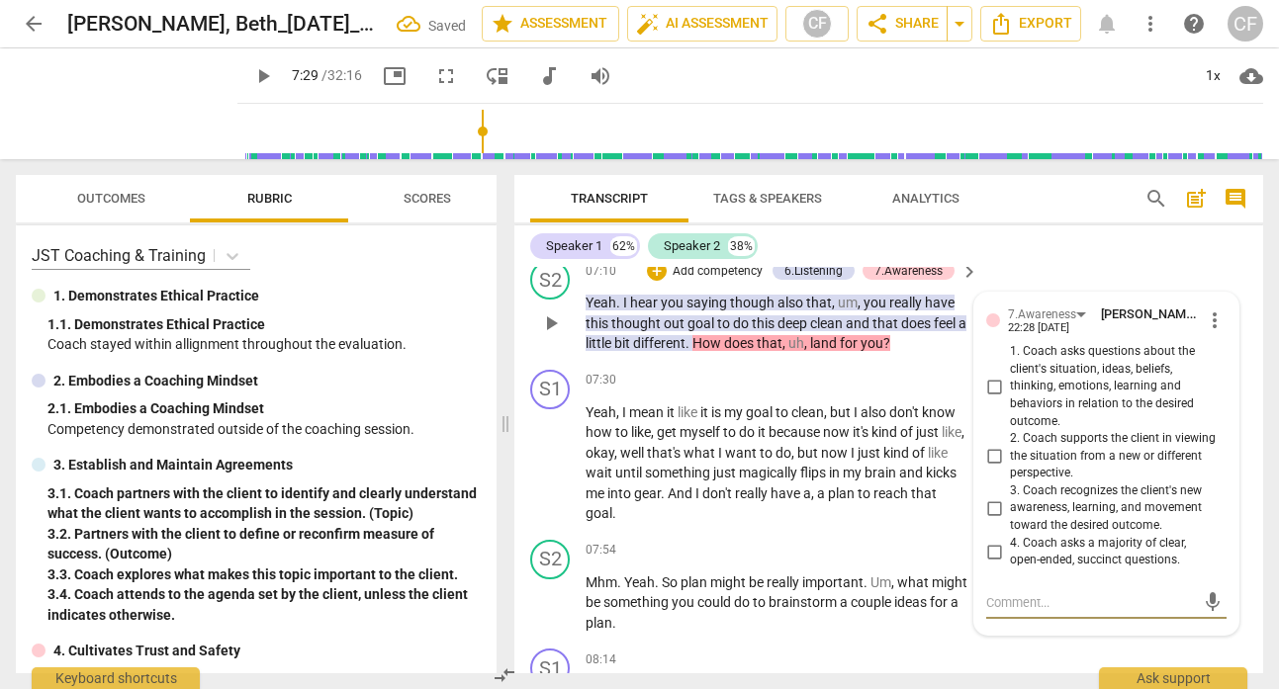
click at [994, 386] on input "1. Coach asks questions about the client's situation, ideas, beliefs, thinking,…" at bounding box center [994, 387] width 32 height 24
checkbox input "true"
click at [1058, 250] on div "Speaker 1 62% Speaker 2 38%" at bounding box center [888, 246] width 717 height 34
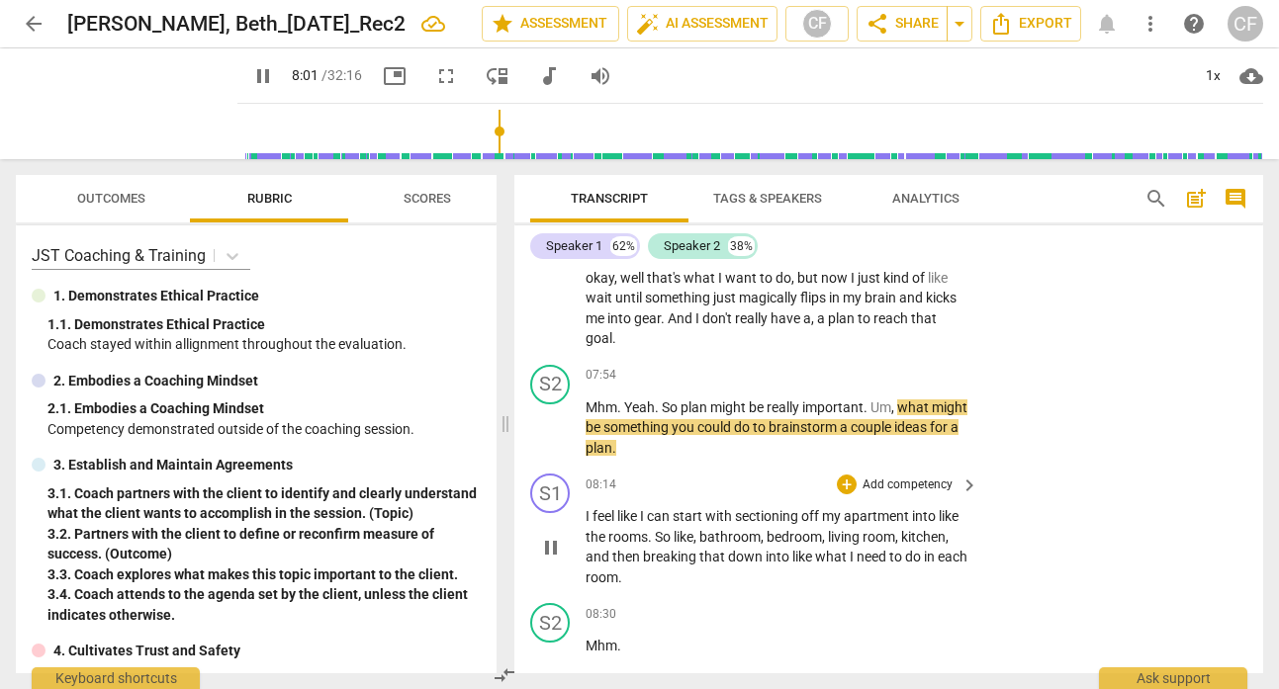
scroll to position [3806, 0]
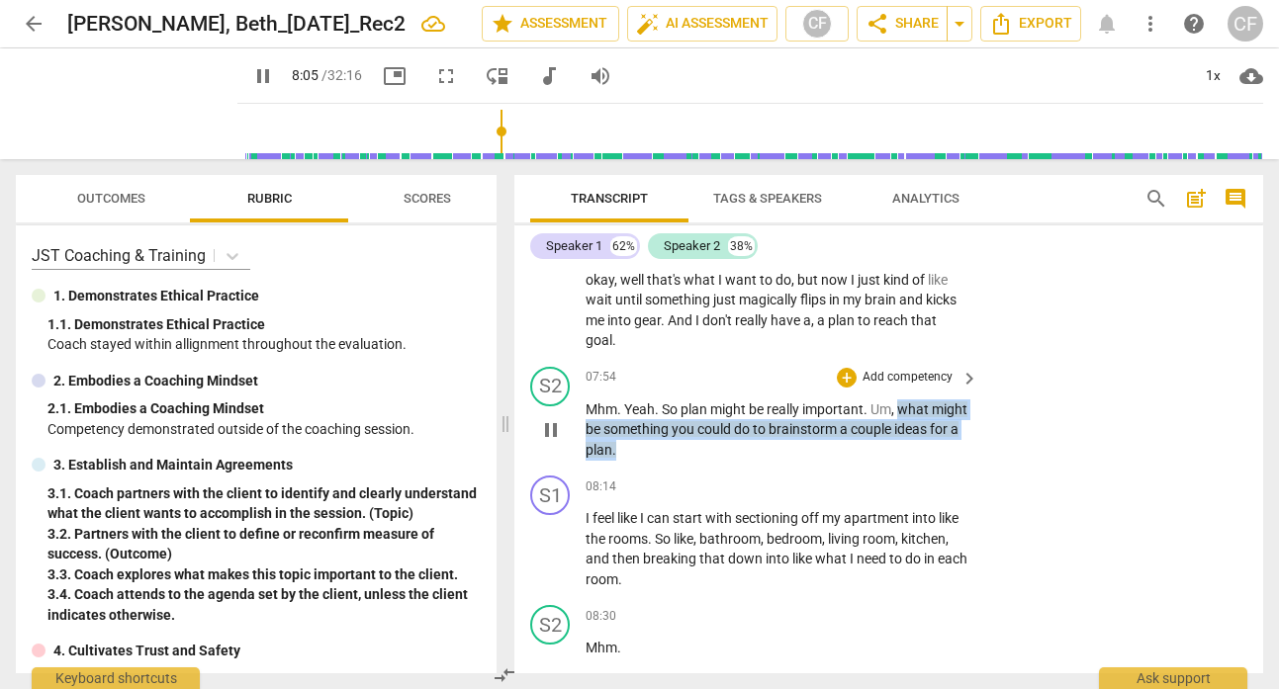
drag, startPoint x: 701, startPoint y: 449, endPoint x: 899, endPoint y: 413, distance: 201.0
click at [899, 413] on p "Mhm . Yeah . So plan might be really important . Um , what might be something y…" at bounding box center [776, 430] width 383 height 61
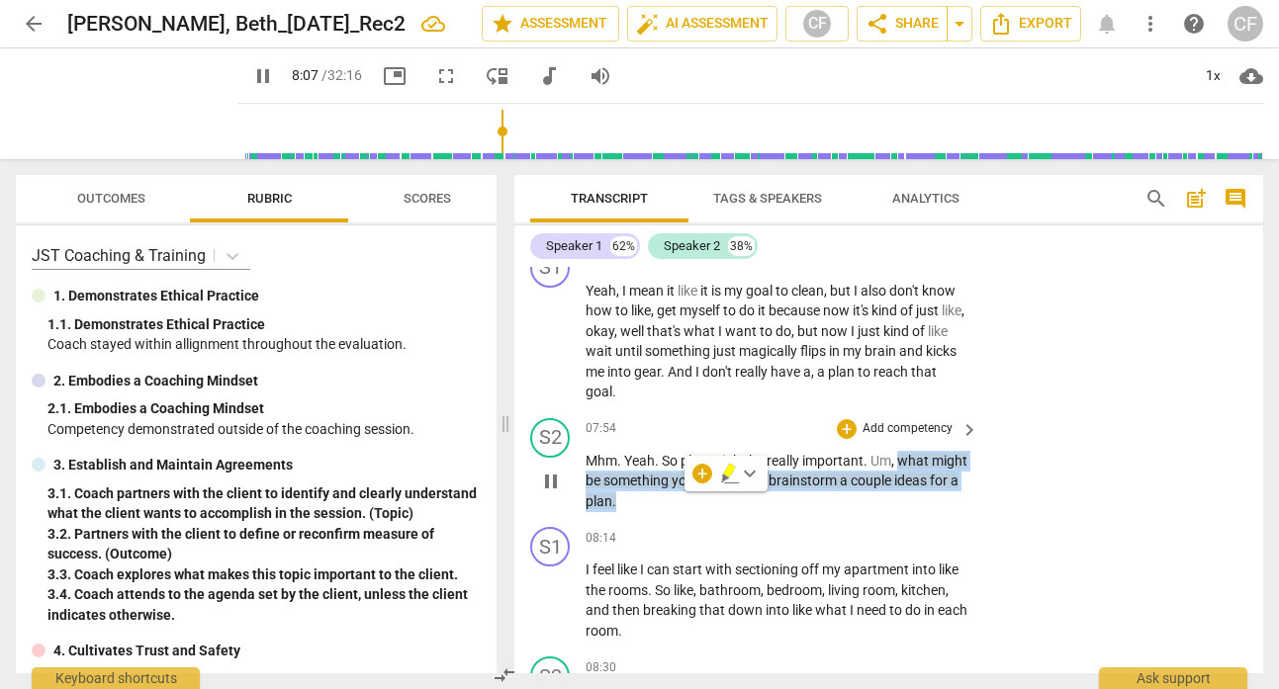
scroll to position [3747, 0]
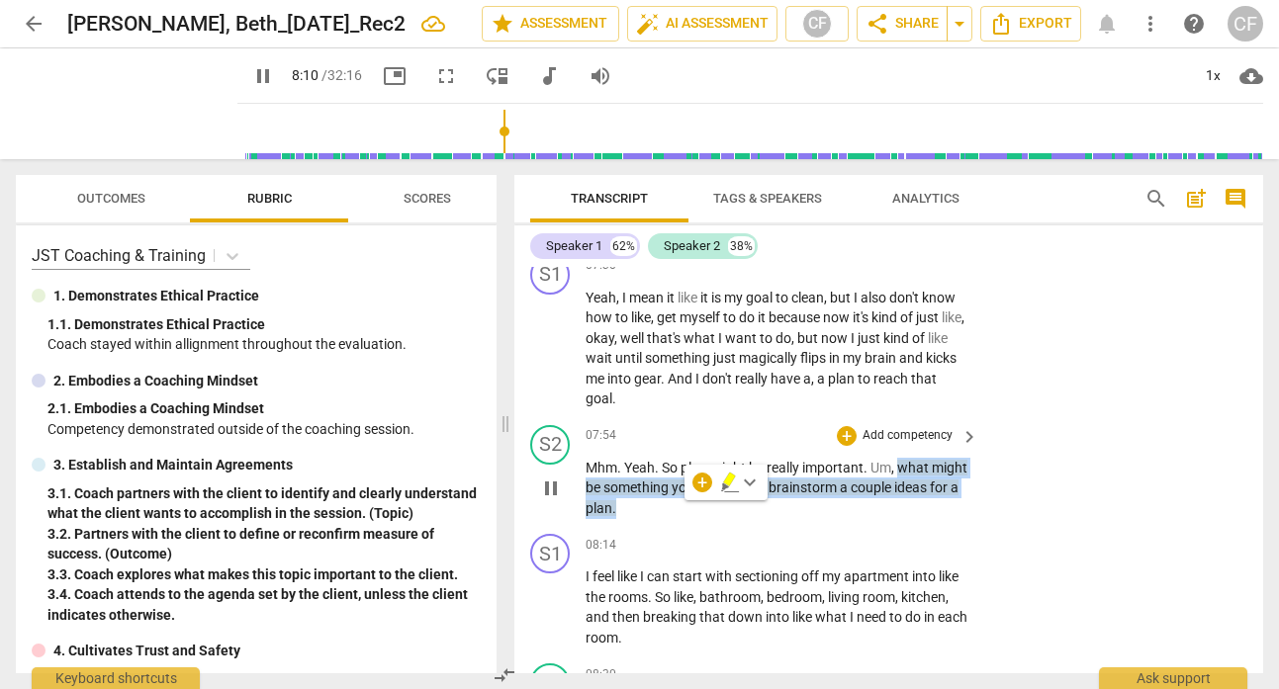
click at [915, 429] on p "Add competency" at bounding box center [907, 436] width 94 height 18
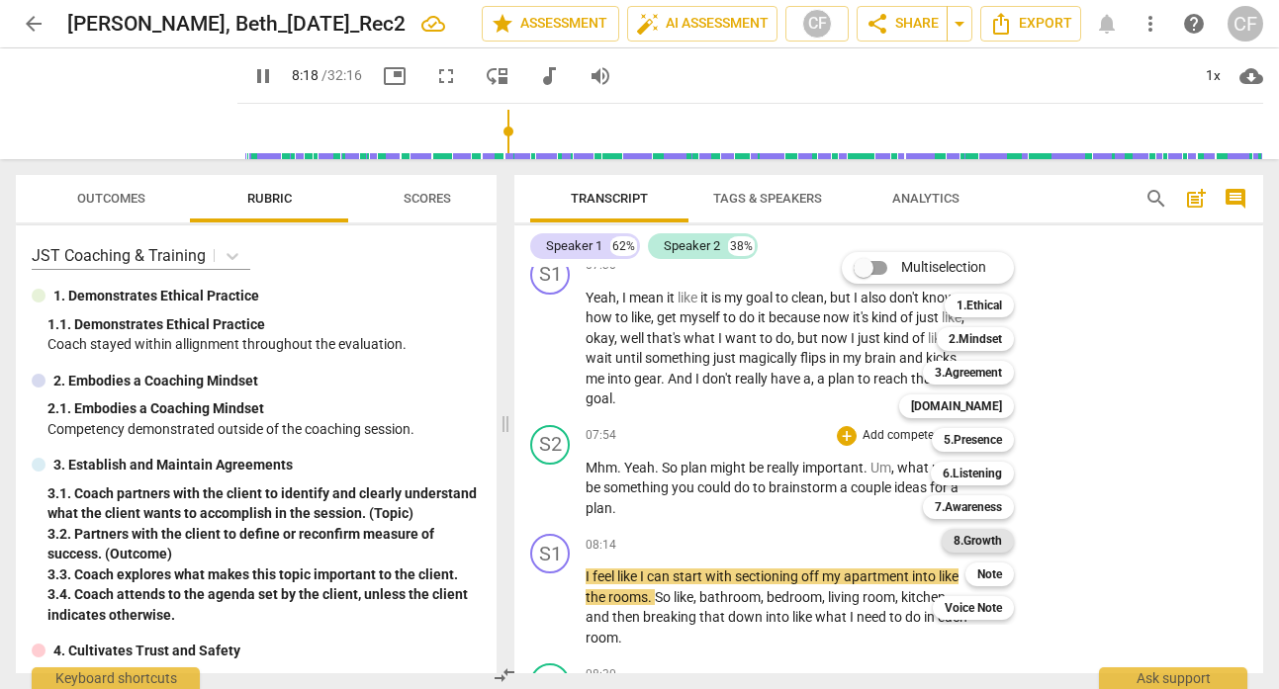
click at [995, 540] on b "8.Growth" at bounding box center [977, 541] width 48 height 24
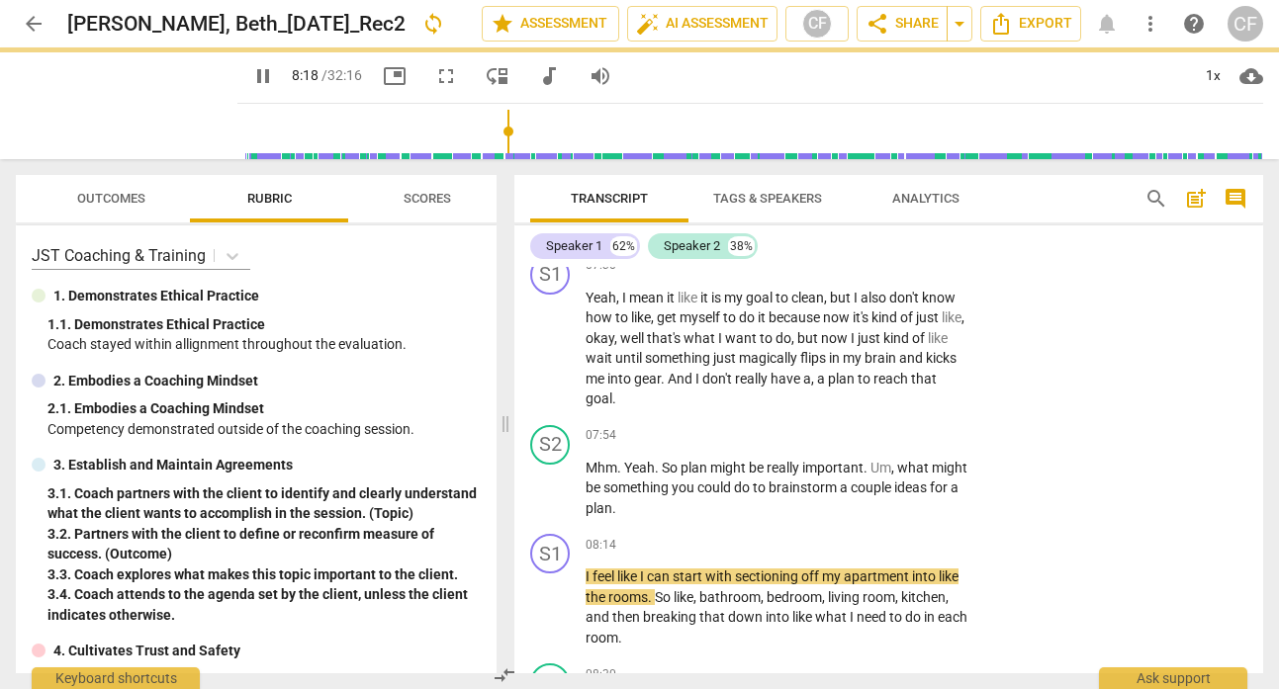
type input "499"
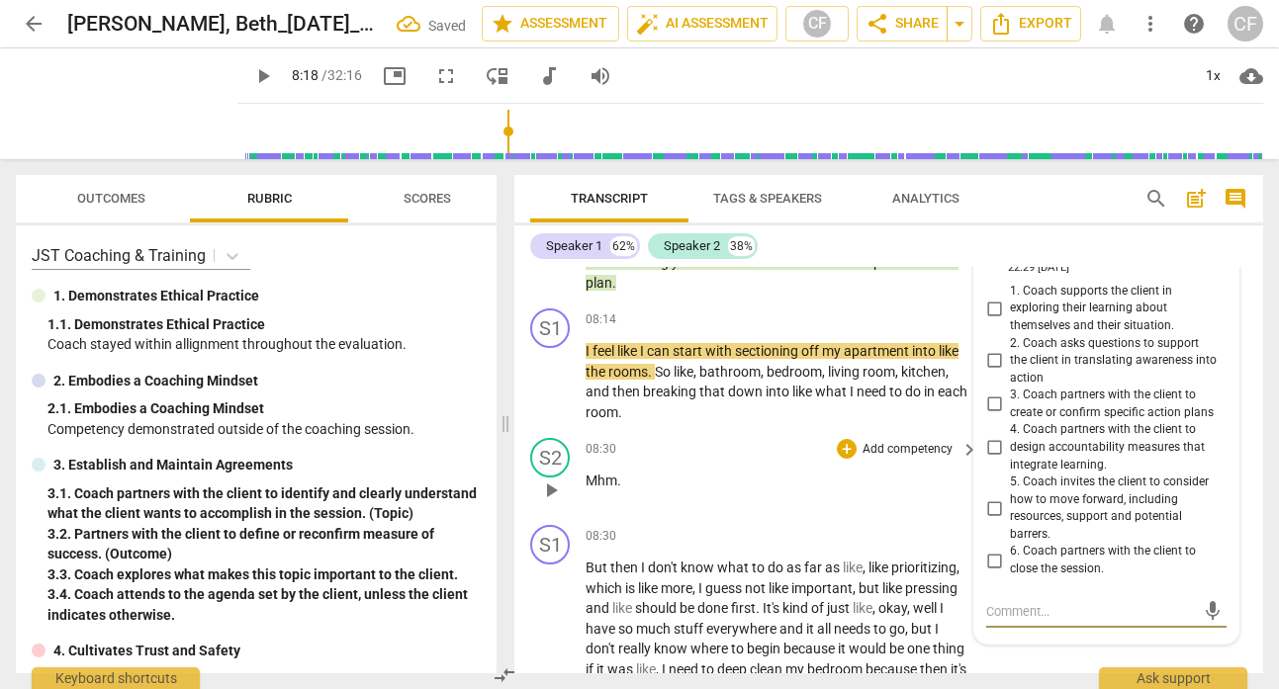
scroll to position [3921, 0]
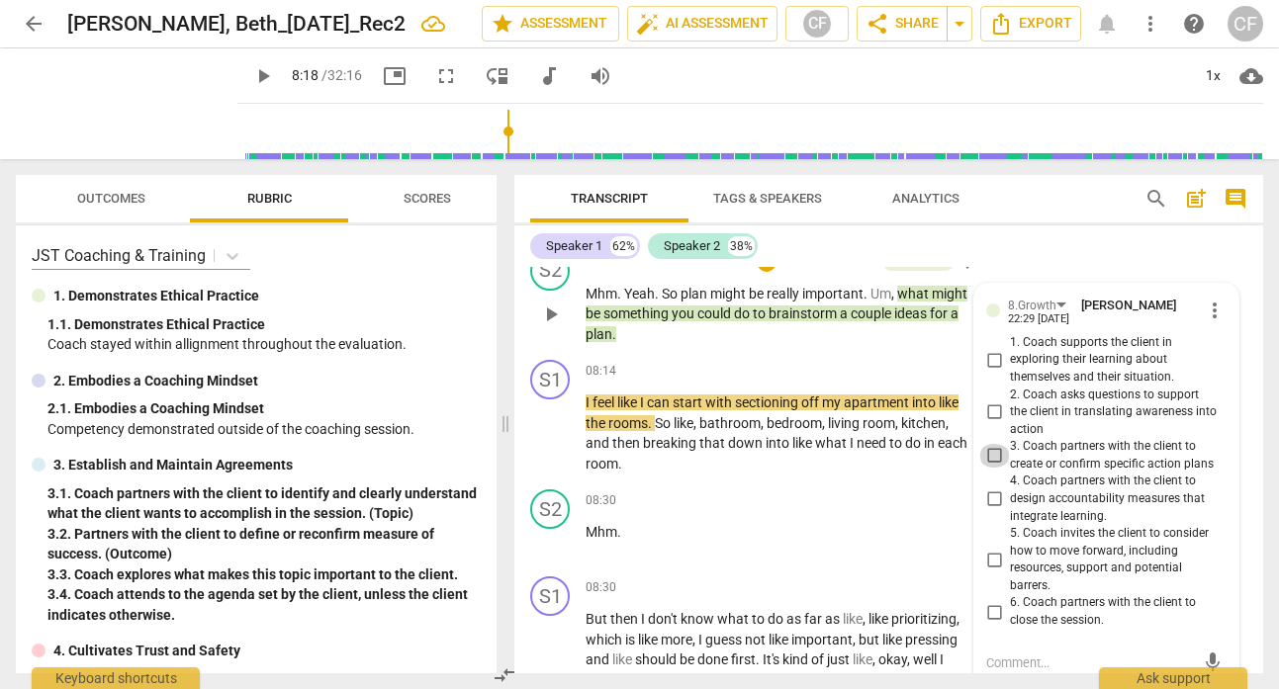
click at [995, 453] on input "3. Coach partners with the client to create or confirm specific action plans" at bounding box center [994, 456] width 32 height 24
checkbox input "true"
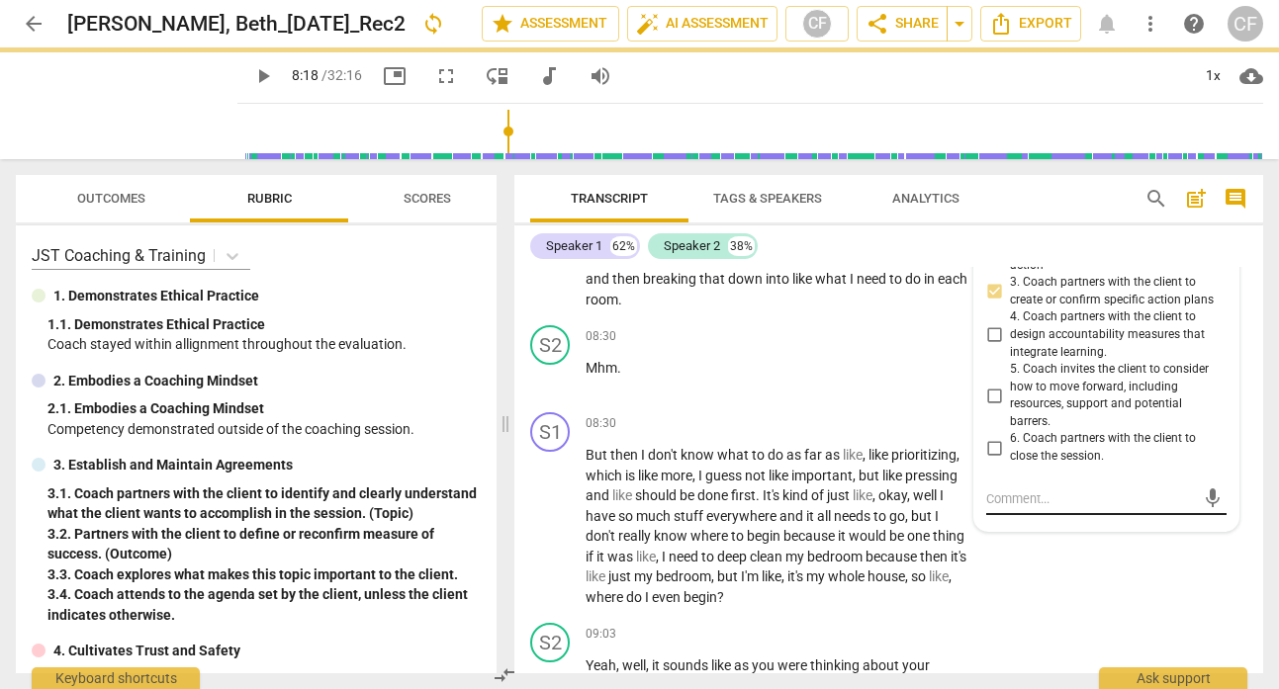
click at [1047, 498] on textarea at bounding box center [1090, 499] width 209 height 19
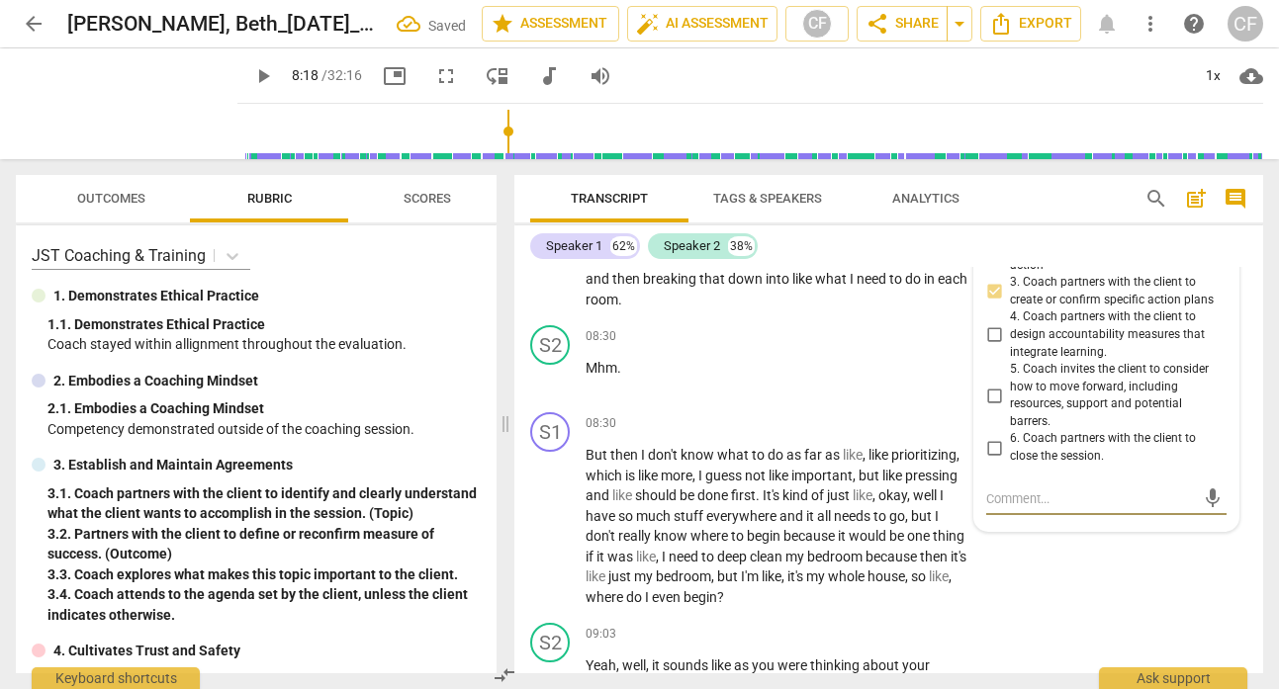
type textarea "N"
type textarea "No"
type textarea "Not"
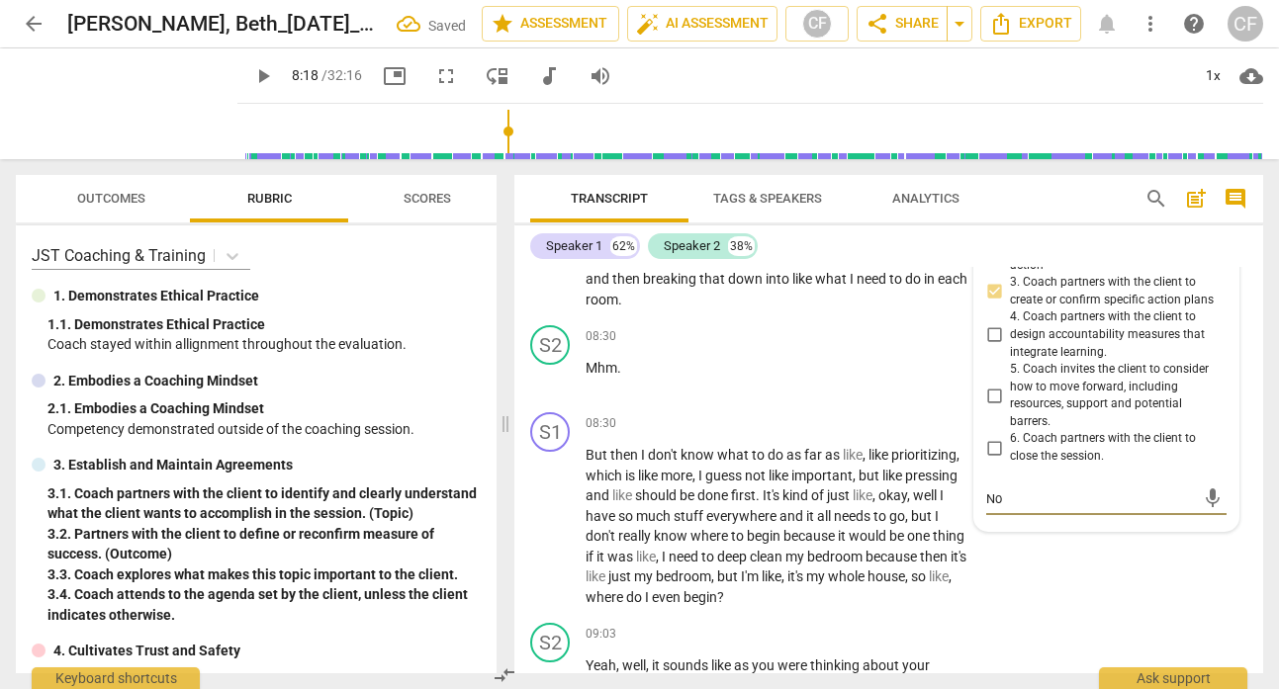
type textarea "Not"
type textarea "Note"
type textarea "Note:"
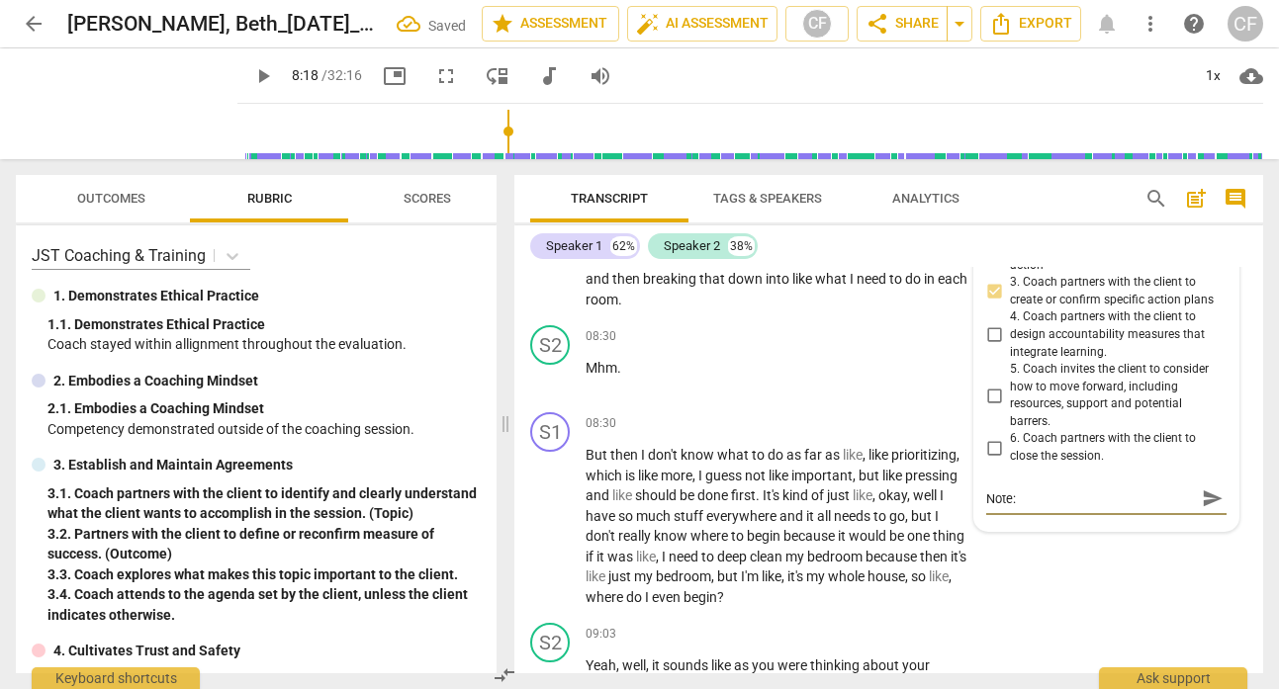
type textarea "Note:"
type textarea "Note: Y"
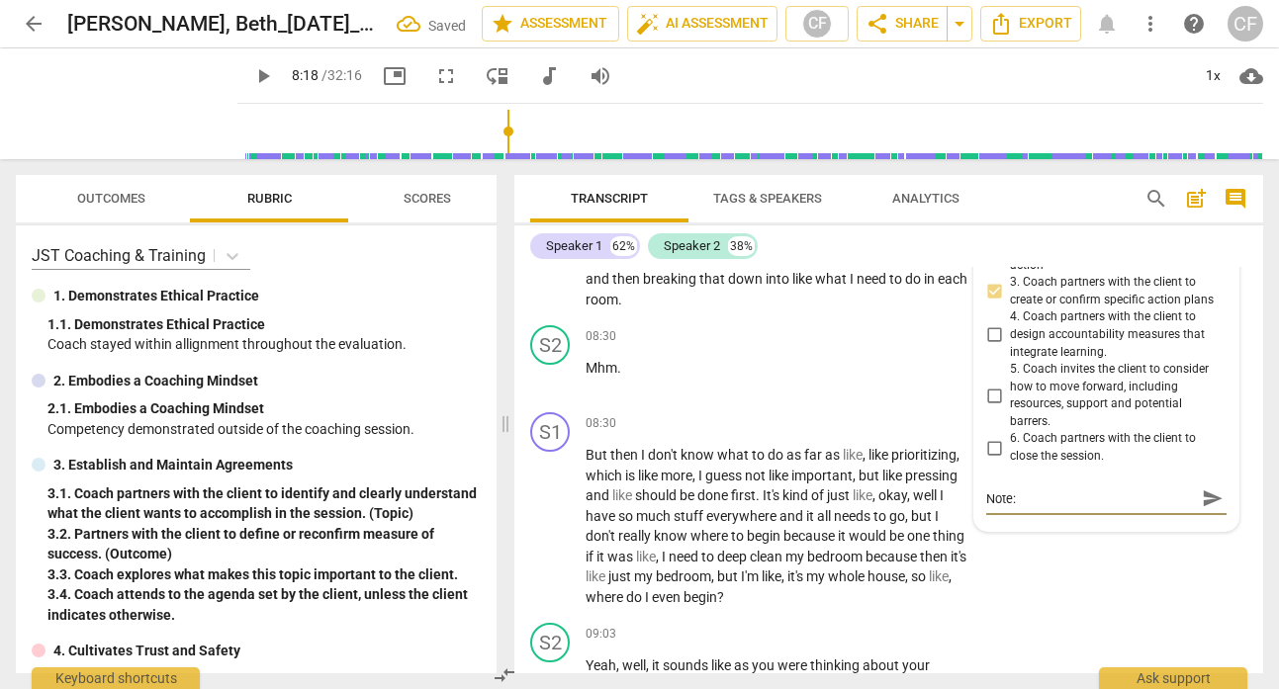
type textarea "Note: Y"
type textarea "Note: Yo"
type textarea "Note: You"
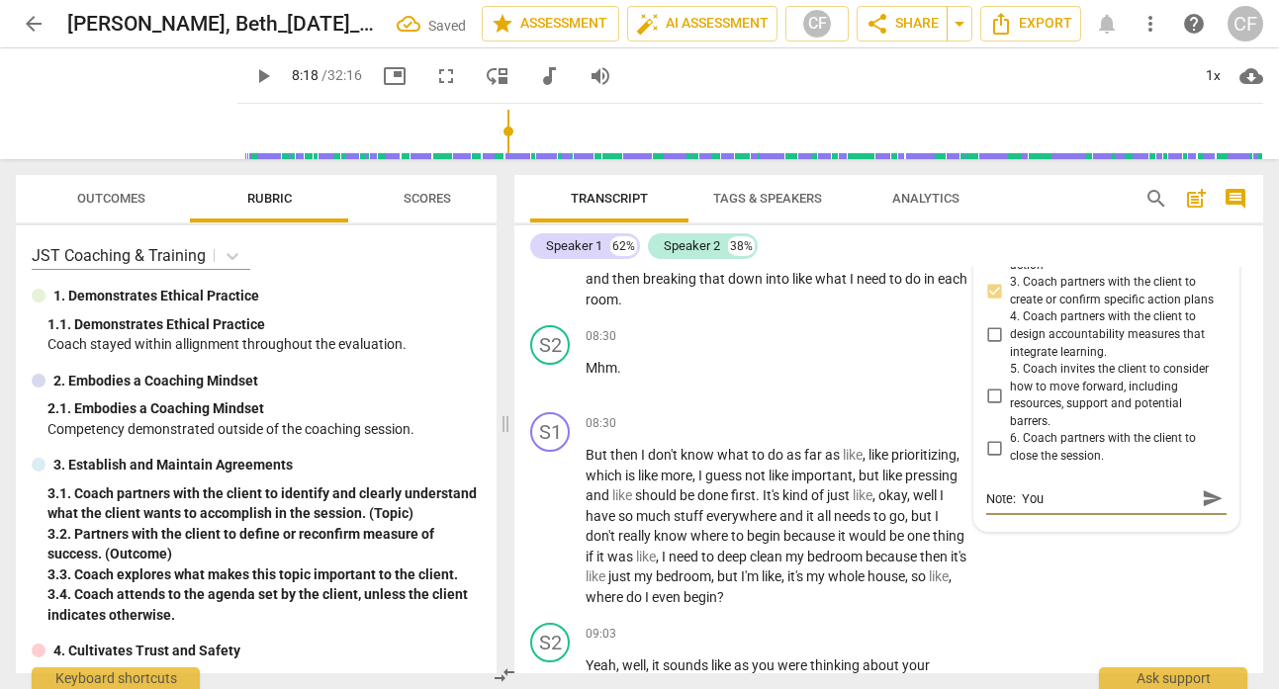
type textarea "Note: You"
type textarea "Note: You a"
type textarea "Note: You ar"
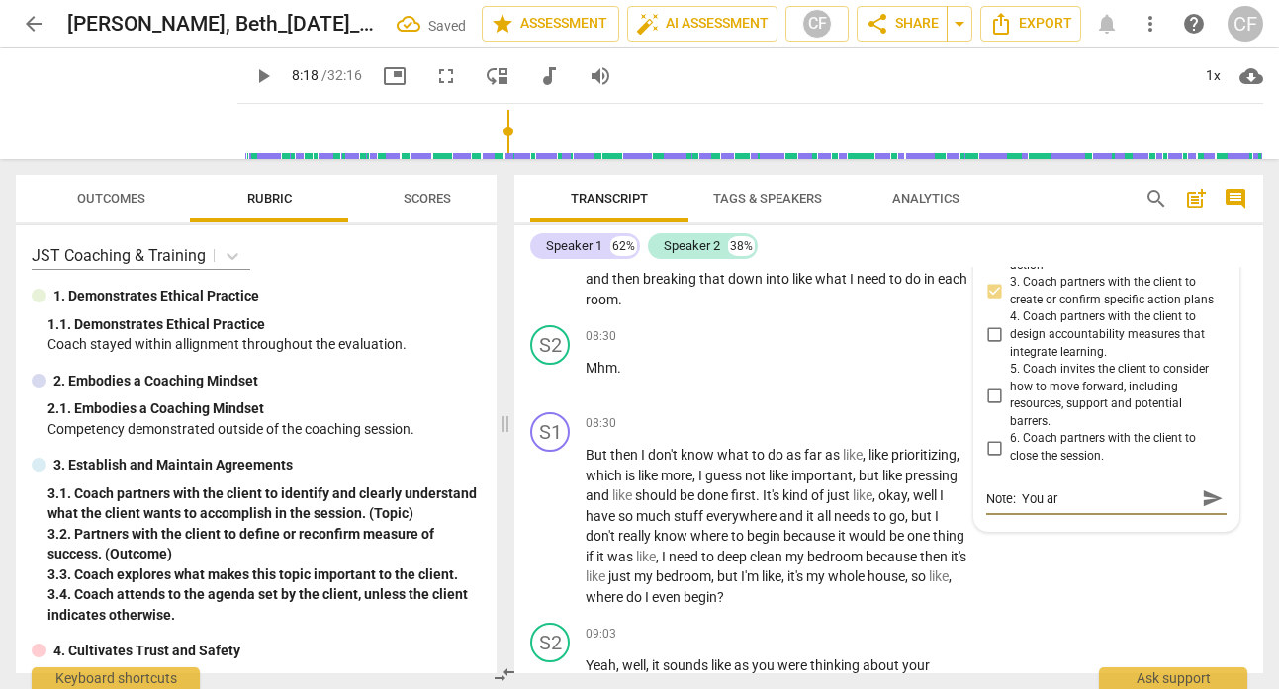
type textarea "Note: You are"
type textarea "Note: You are 7"
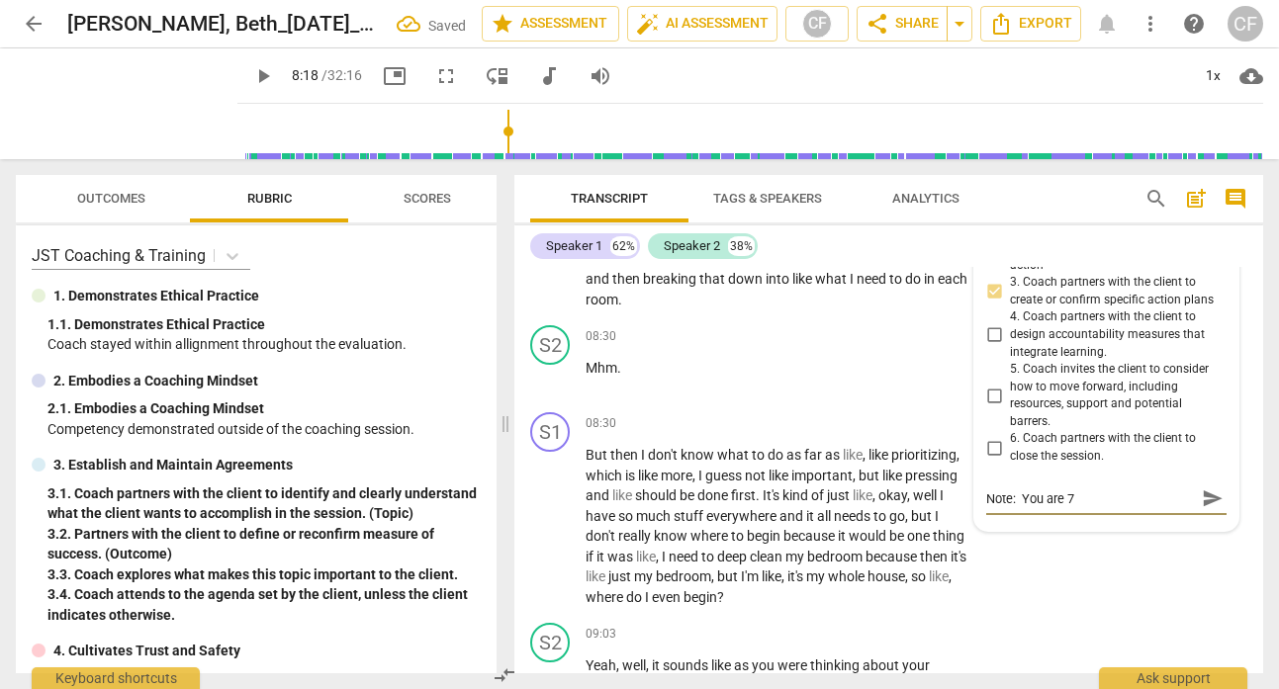
type textarea "Note: You are 7"
type textarea "Note: You are 7 m"
type textarea "Note: You are 7 mi"
type textarea "Note: You are 7 min"
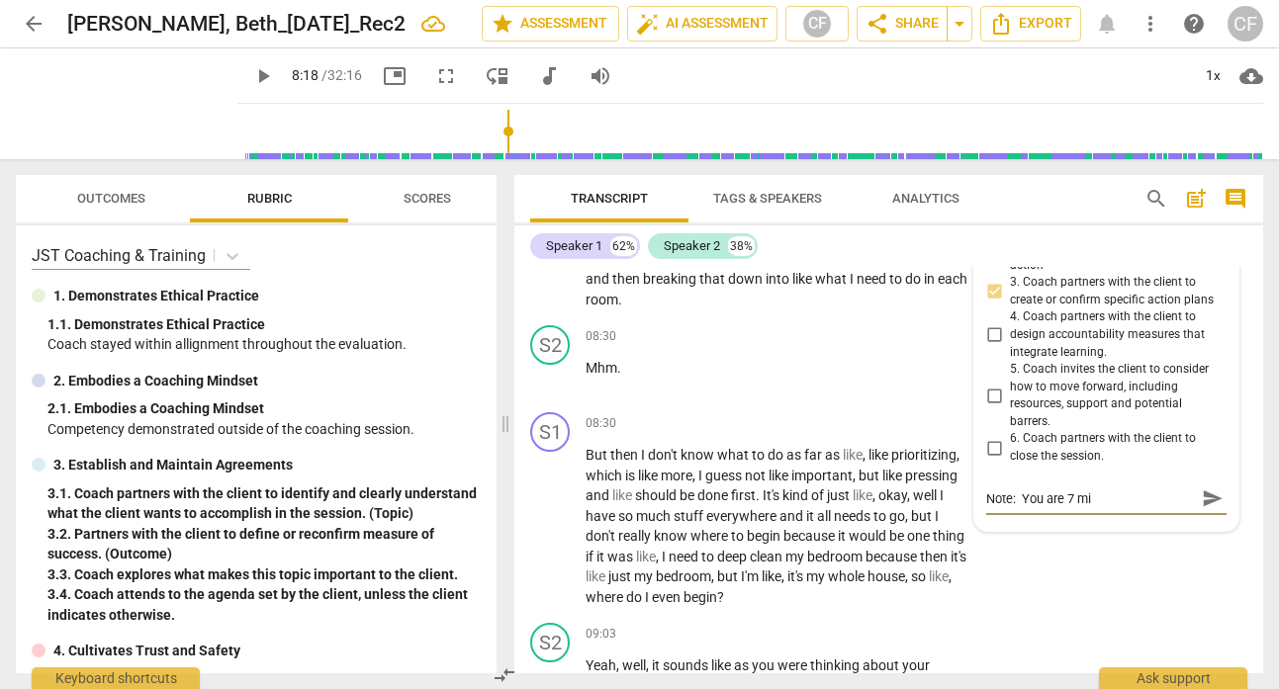
type textarea "Note: You are 7 min"
type textarea "Note: You are 7 minu"
type textarea "Note: You are 7 minut"
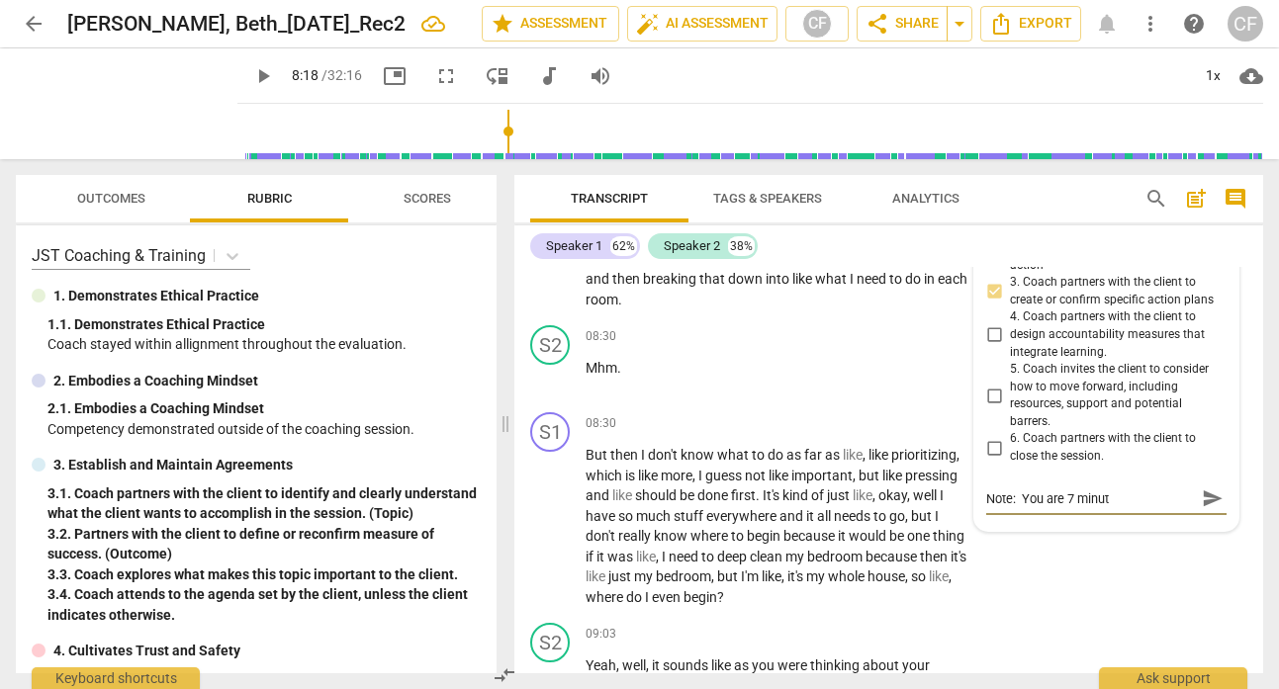
type textarea "Note: You are 7 minute"
type textarea "Note: You are 7 minutes"
type textarea "Note: You are 7 minutes i"
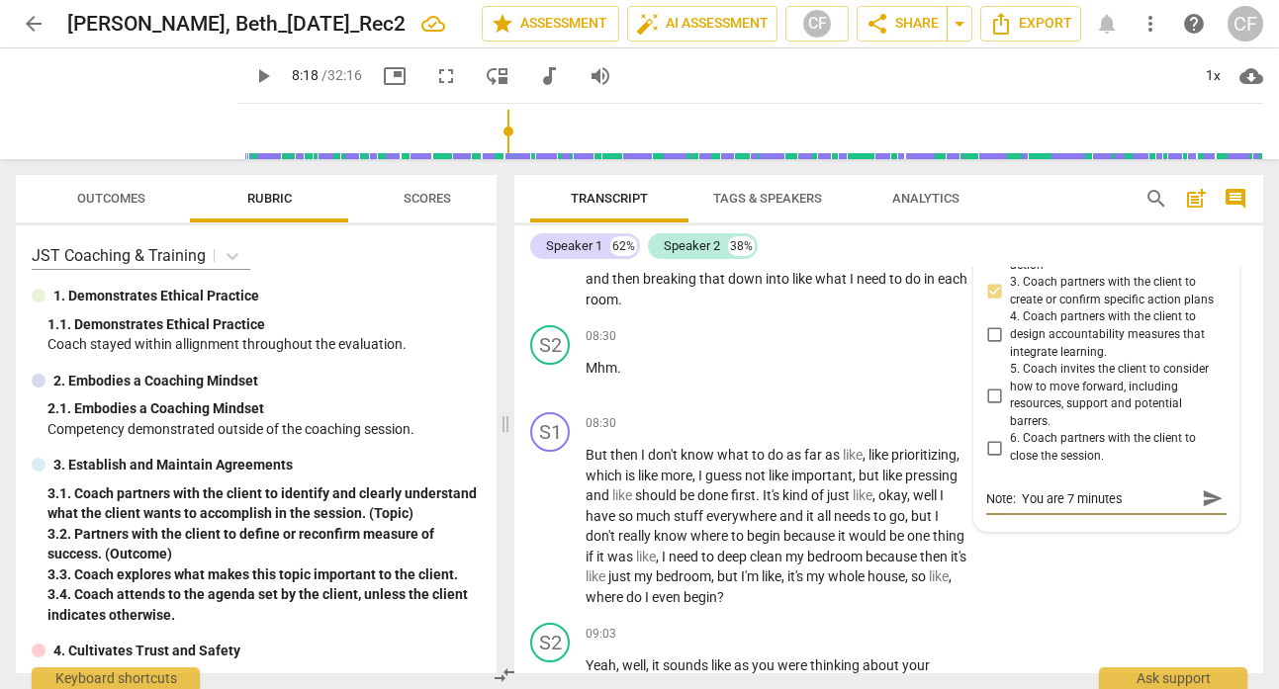
type textarea "Note: You are 7 minutes i"
type textarea "Note: You are 7 minutes in"
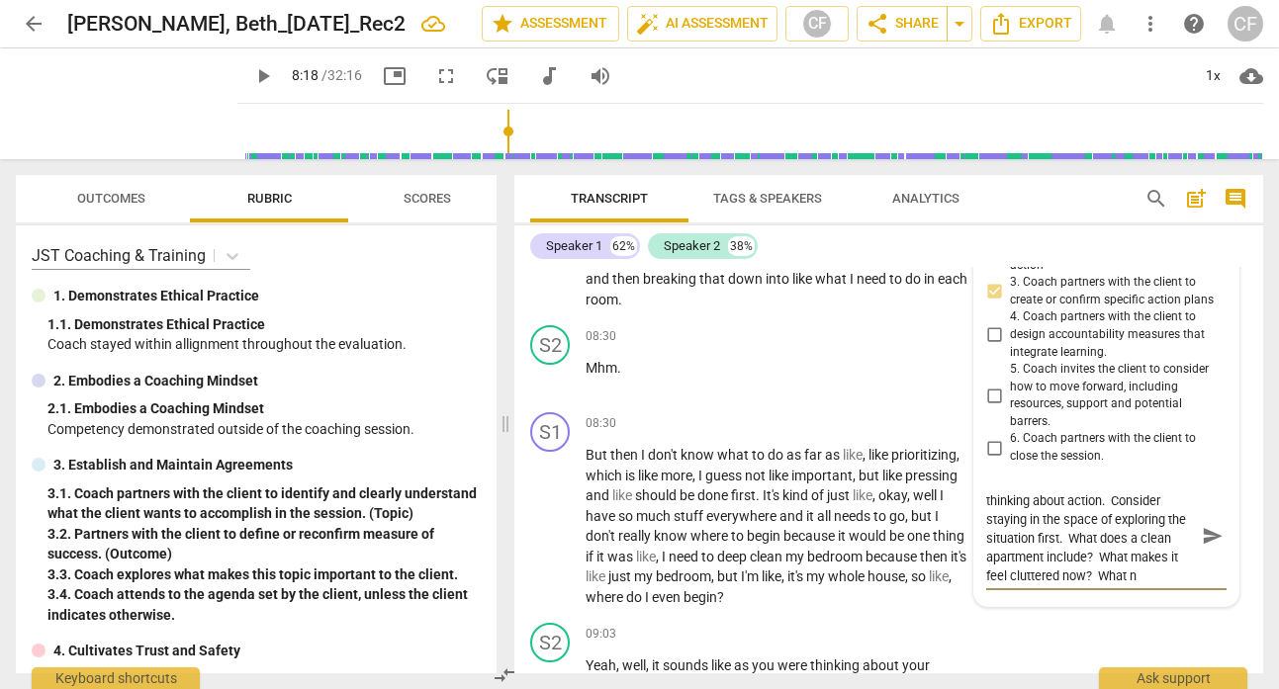
scroll to position [19, 0]
click at [1211, 539] on span "send" at bounding box center [1213, 546] width 22 height 22
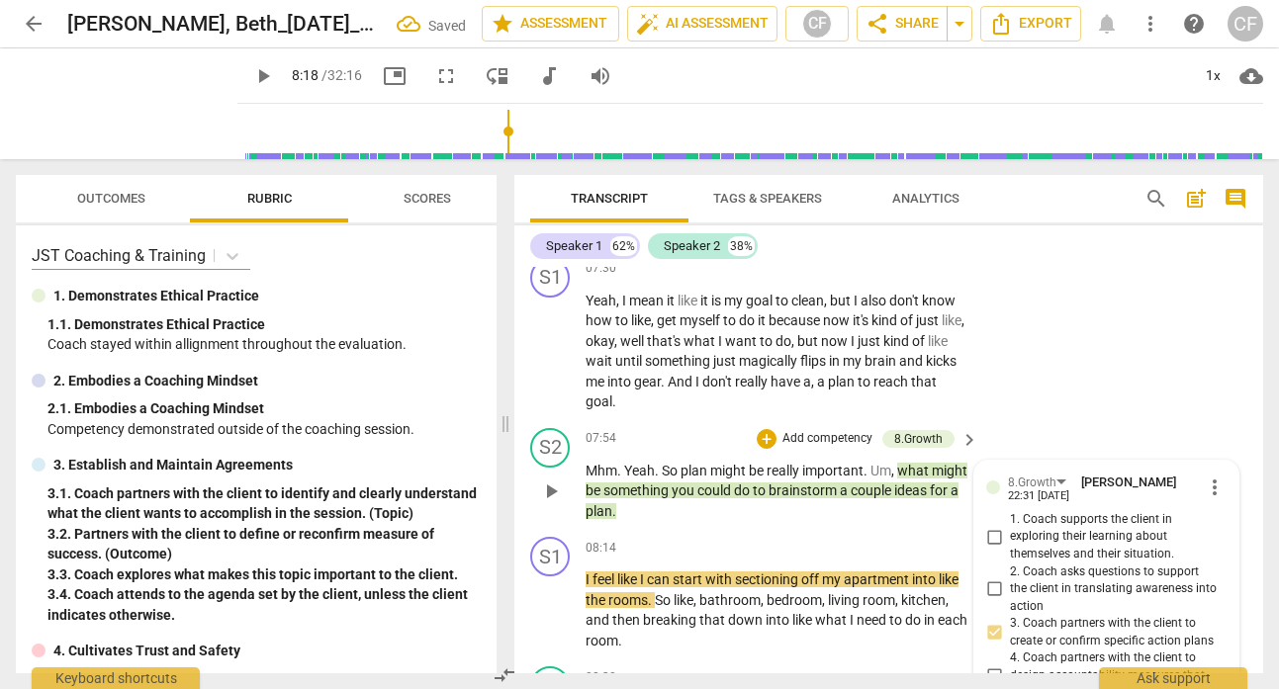
scroll to position [3950, 0]
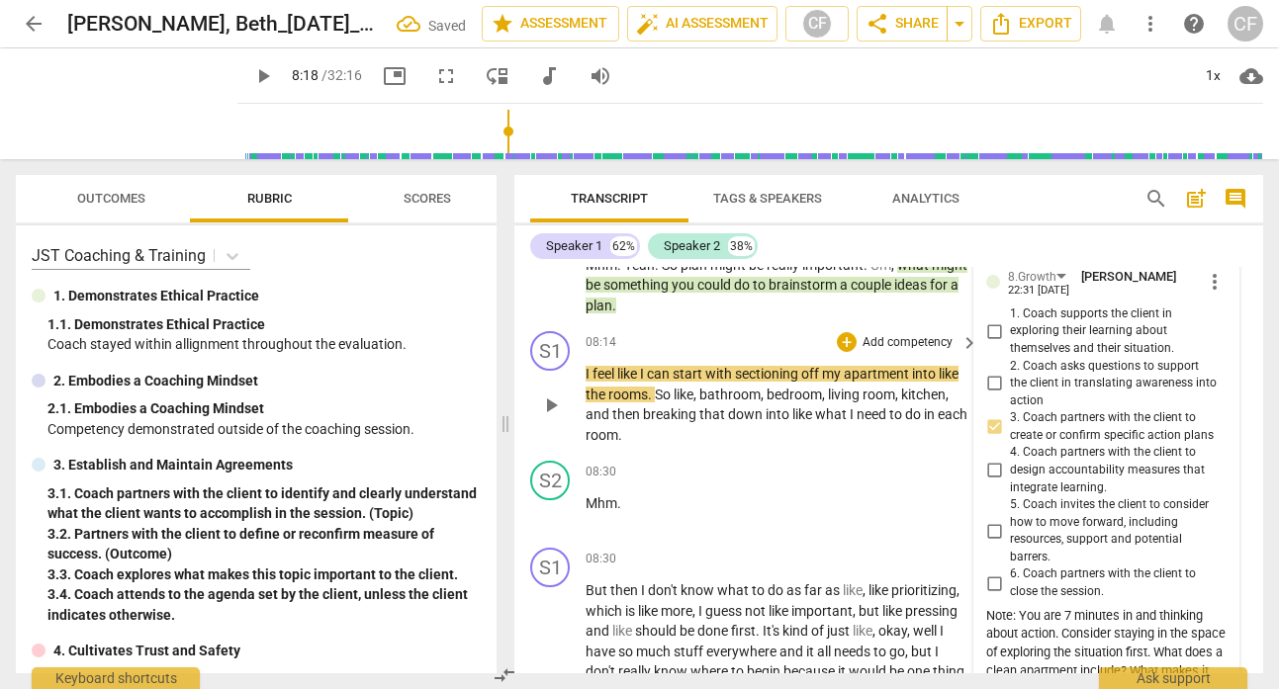
click at [559, 408] on span "play_arrow" at bounding box center [551, 406] width 24 height 24
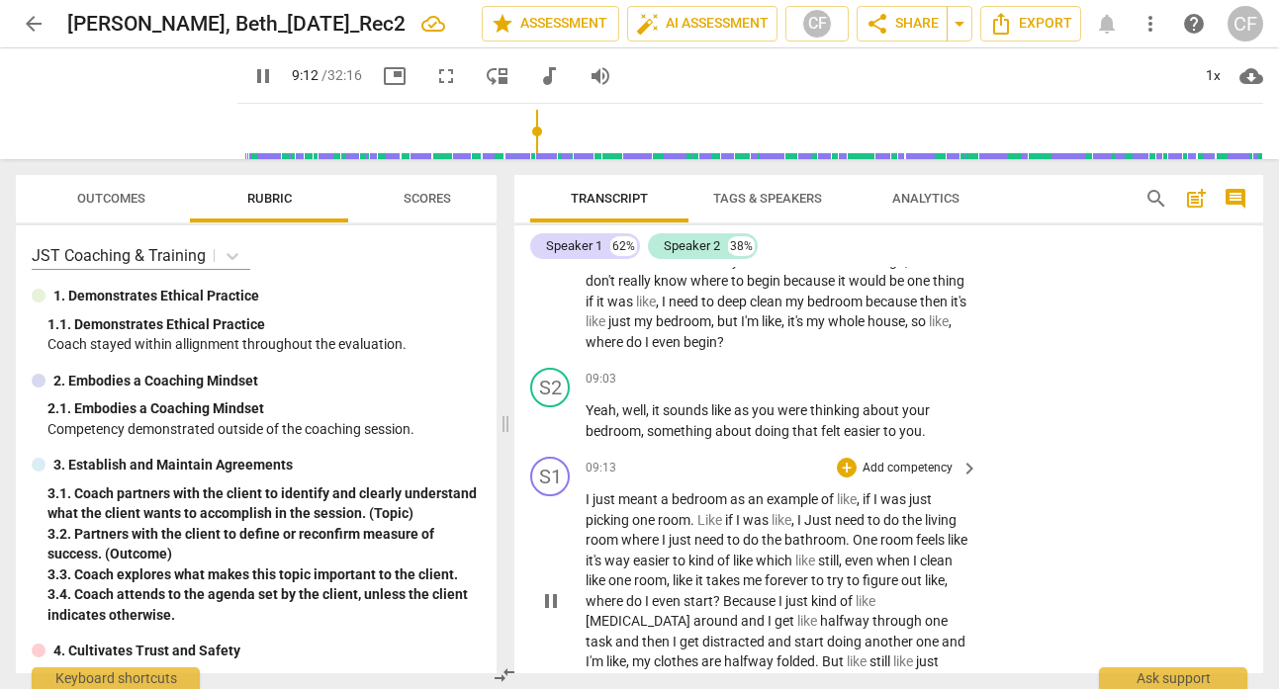
scroll to position [4342, 0]
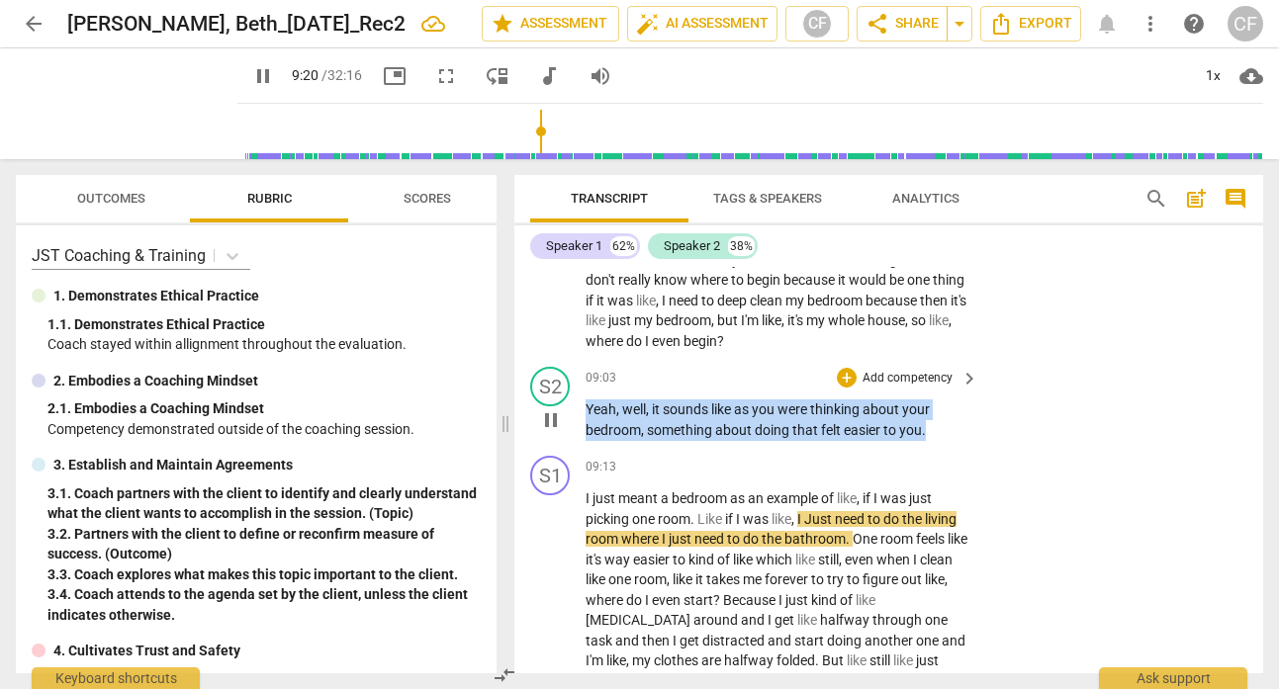
drag, startPoint x: 929, startPoint y: 431, endPoint x: 585, endPoint y: 401, distance: 344.6
click at [585, 402] on p "Yeah , well , it sounds like as you were thinking about your bedroom , somethin…" at bounding box center [776, 420] width 383 height 41
click at [897, 377] on p "Add competency" at bounding box center [907, 379] width 94 height 18
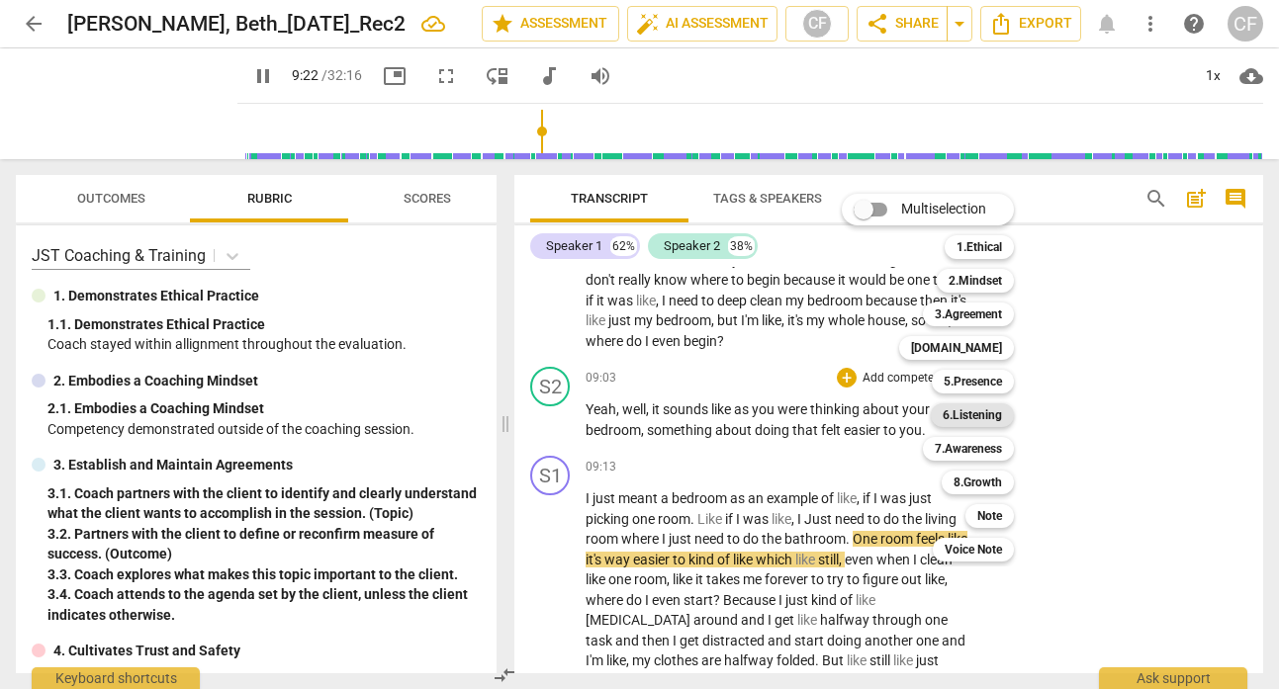
click at [984, 412] on b "6.Listening" at bounding box center [972, 416] width 59 height 24
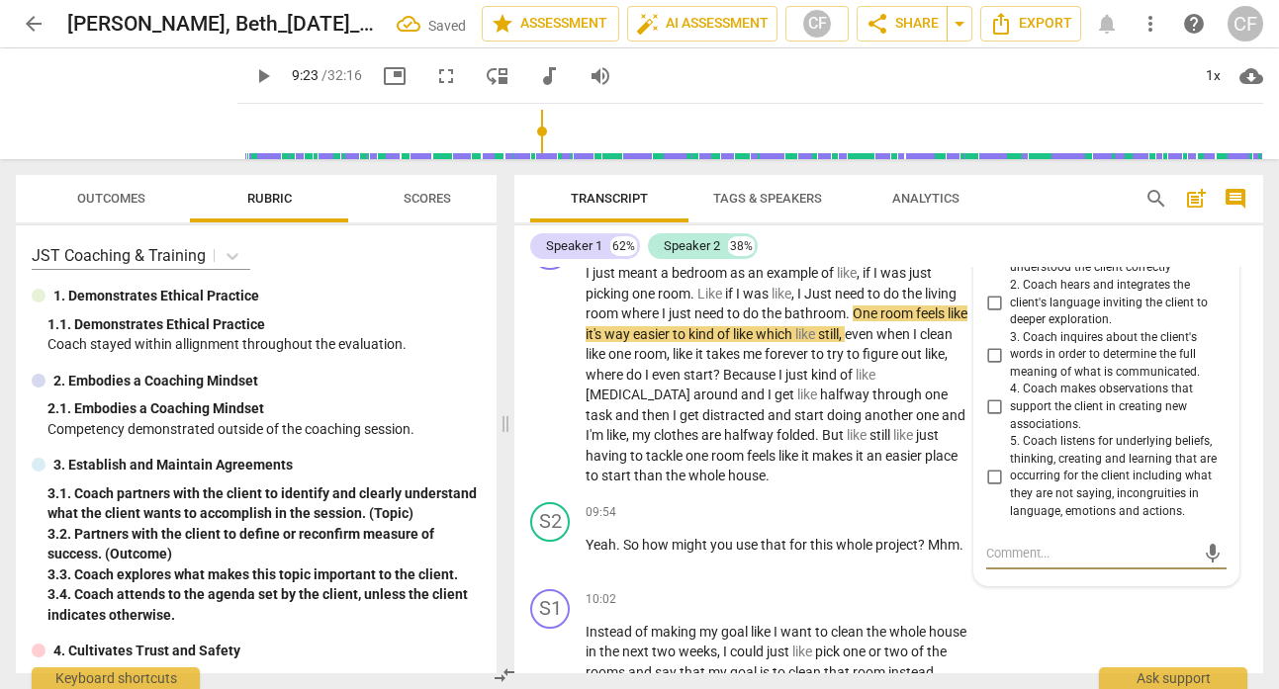
scroll to position [4519, 0]
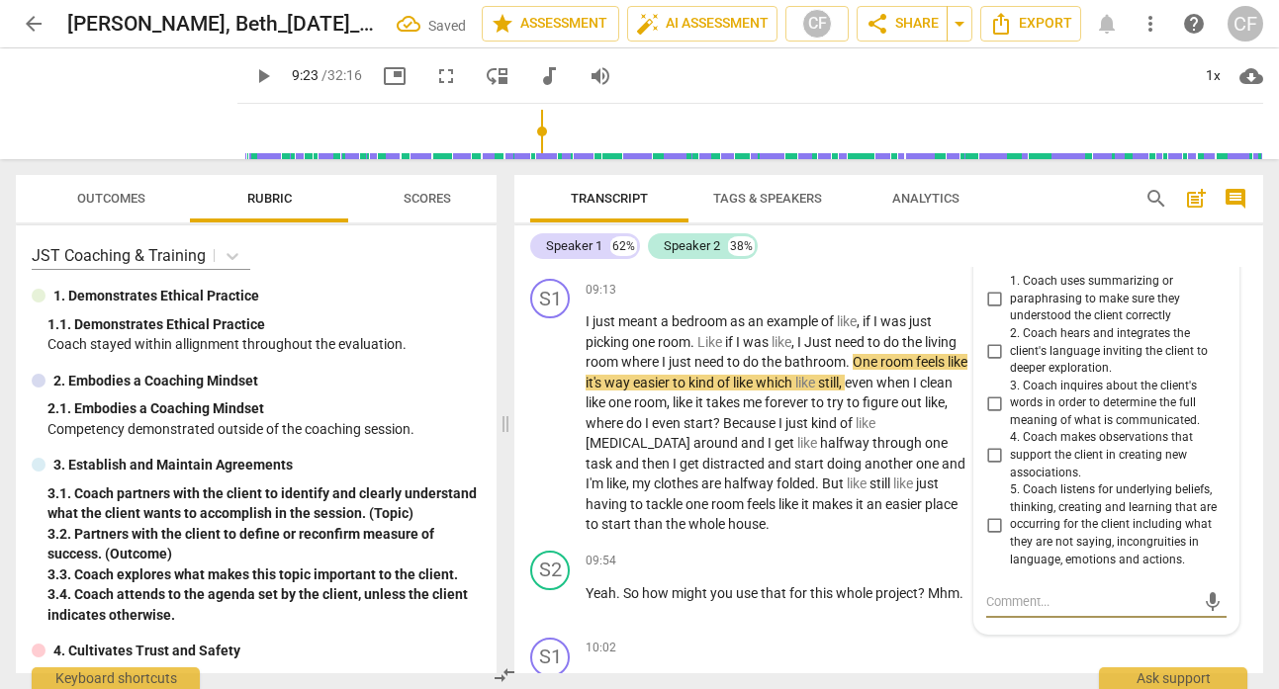
click at [985, 306] on input "1. Coach uses summarizing or paraphrasing to make sure they understood the clie…" at bounding box center [994, 300] width 32 height 24
click at [924, 252] on div "Speaker 1 62% Speaker 2 38%" at bounding box center [888, 246] width 717 height 34
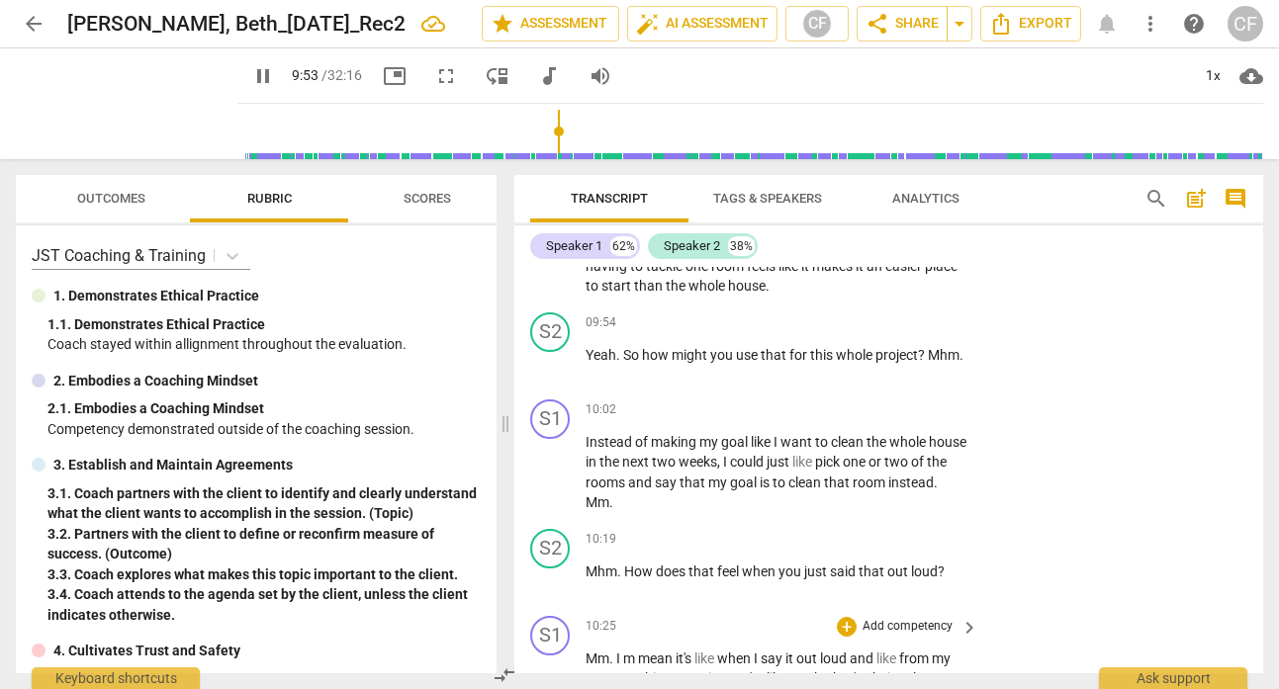
scroll to position [4781, 0]
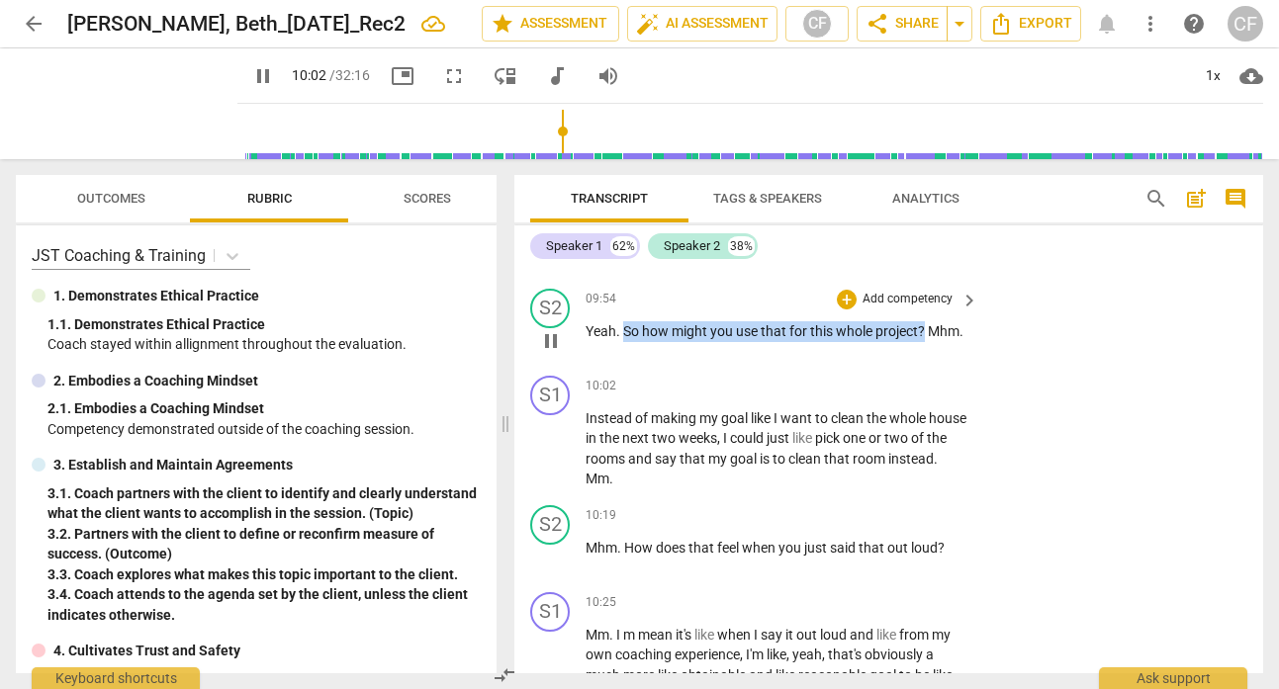
drag, startPoint x: 940, startPoint y: 330, endPoint x: 626, endPoint y: 330, distance: 313.5
click at [626, 330] on p "Yeah . So how might you use that for this whole project ? Mhm ." at bounding box center [776, 331] width 383 height 21
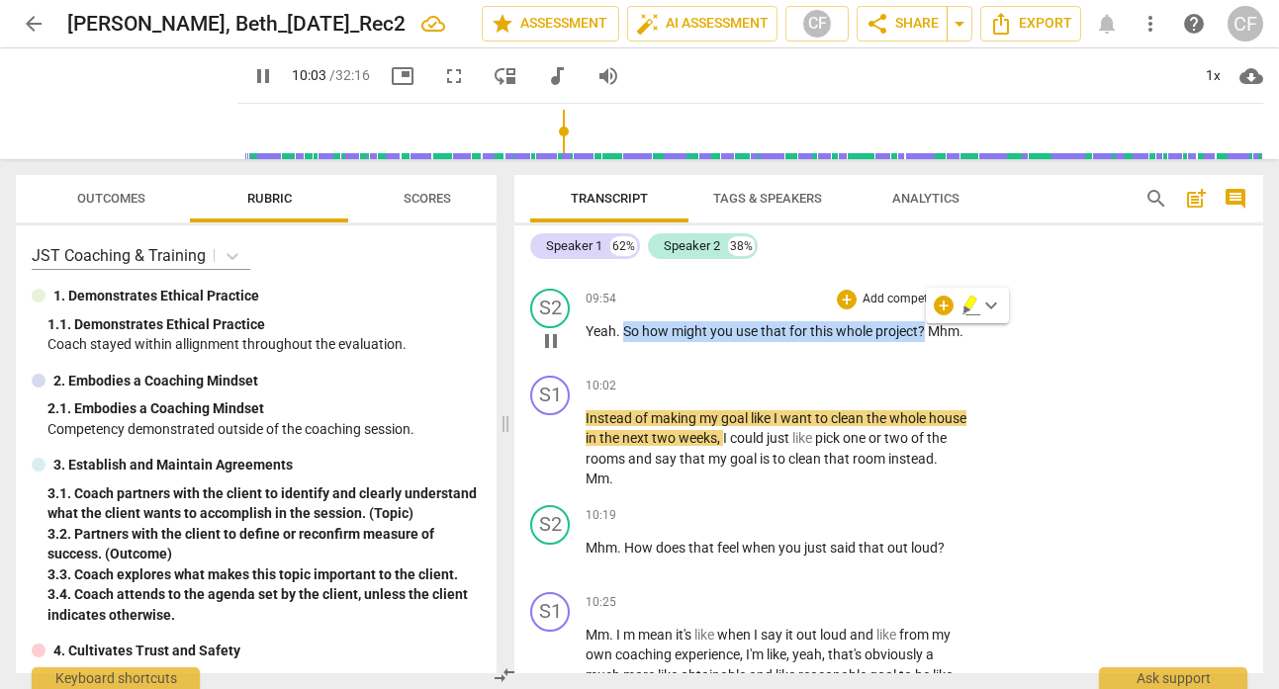
click at [868, 297] on p "Add competency" at bounding box center [907, 300] width 94 height 18
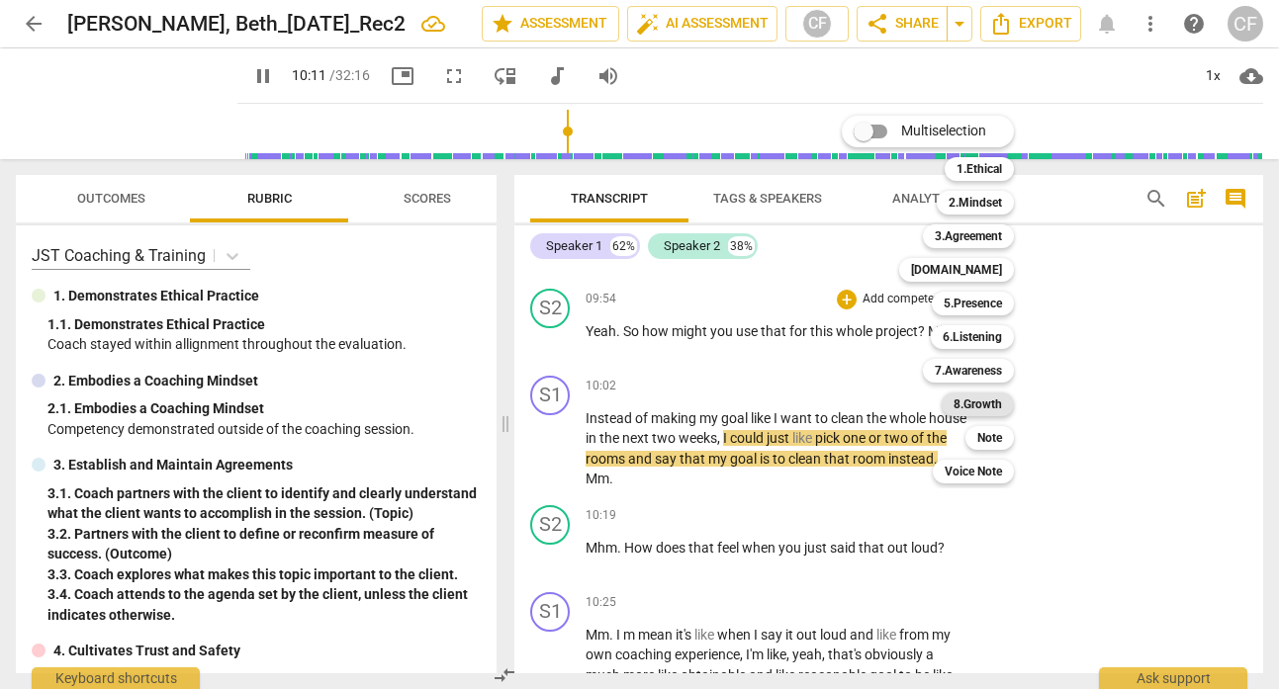
click at [969, 405] on b "8.Growth" at bounding box center [977, 405] width 48 height 24
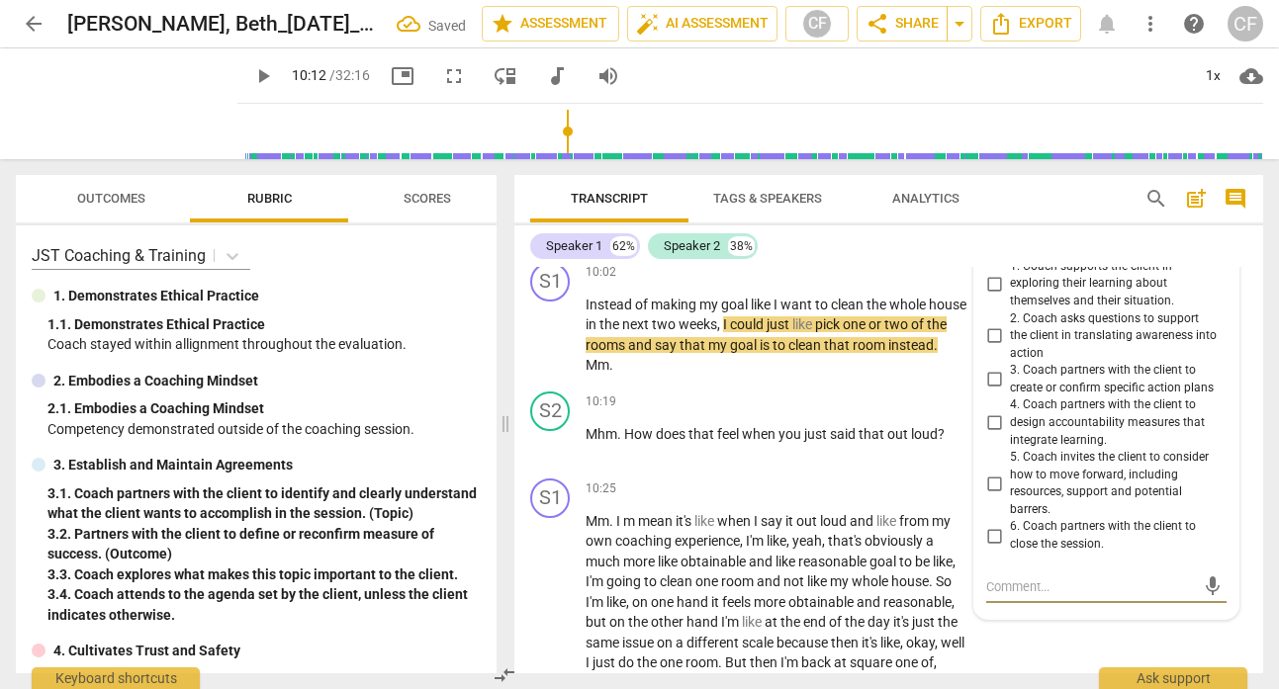
scroll to position [4872, 0]
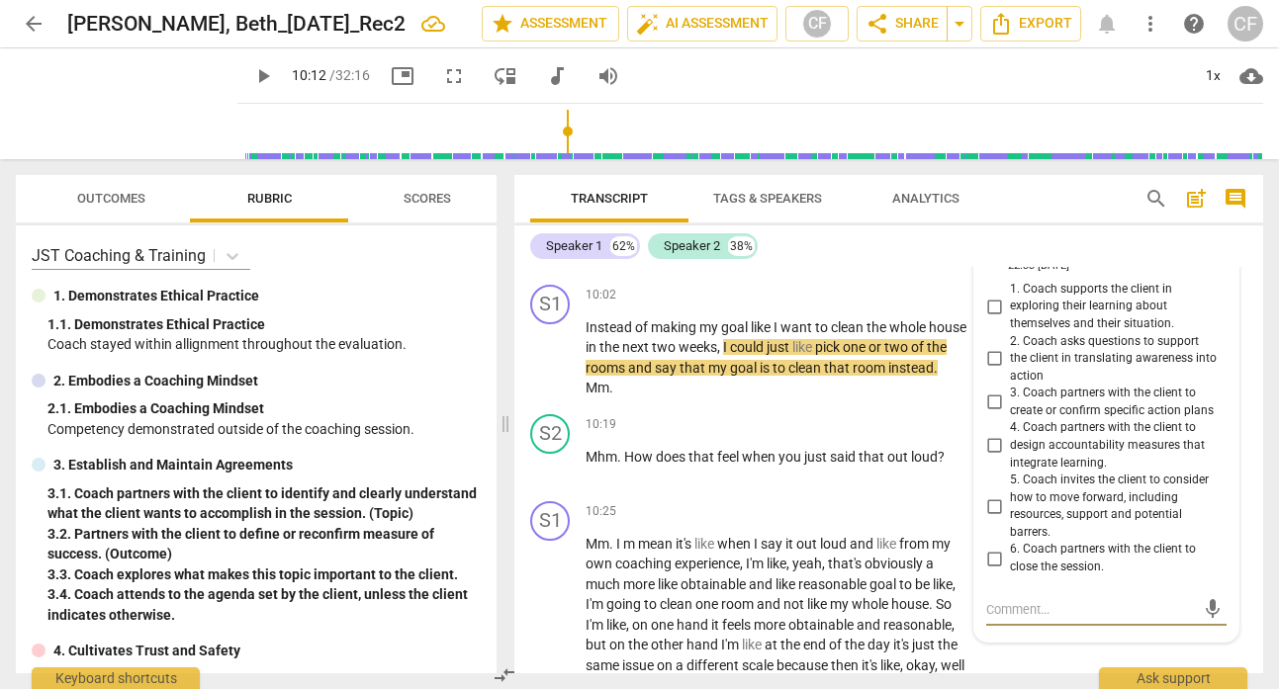
click at [992, 362] on input "2. Coach asks questions to support the client in translating awareness into act…" at bounding box center [994, 359] width 32 height 24
click at [947, 274] on div "S2 play_arrow pause 09:54 + Add competency 8.Growth keyboard_arrow_right Yeah .…" at bounding box center [888, 233] width 749 height 87
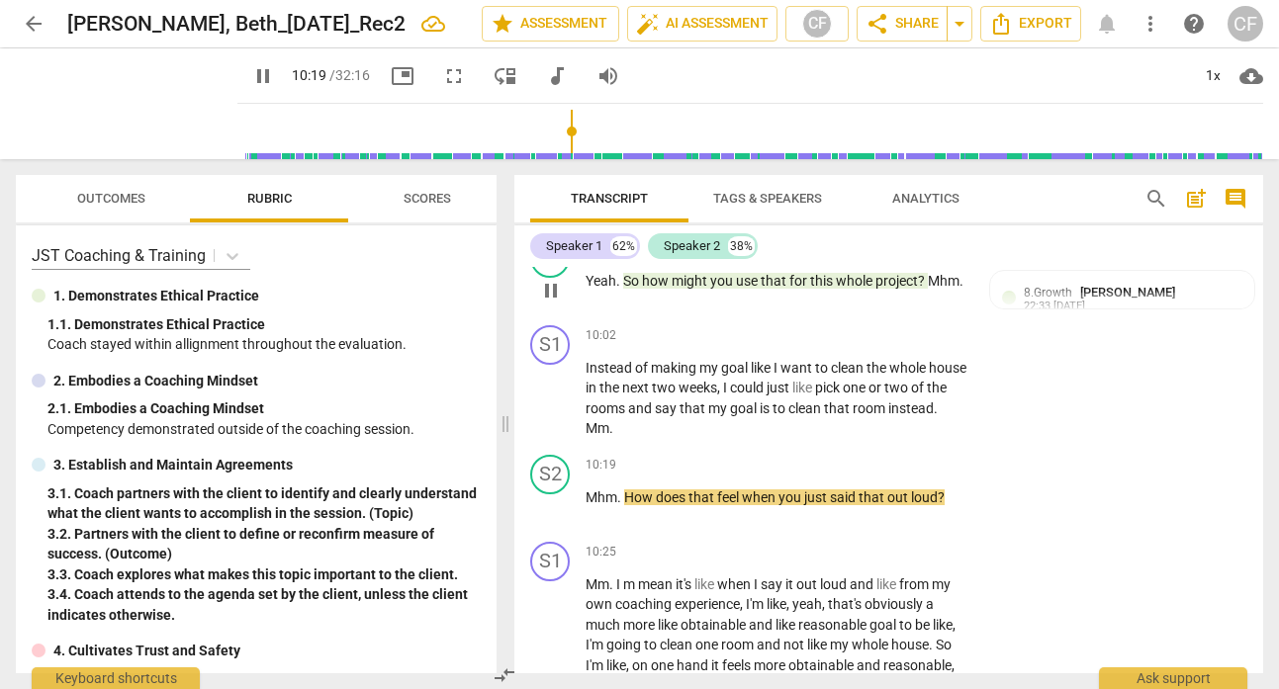
scroll to position [4889, 0]
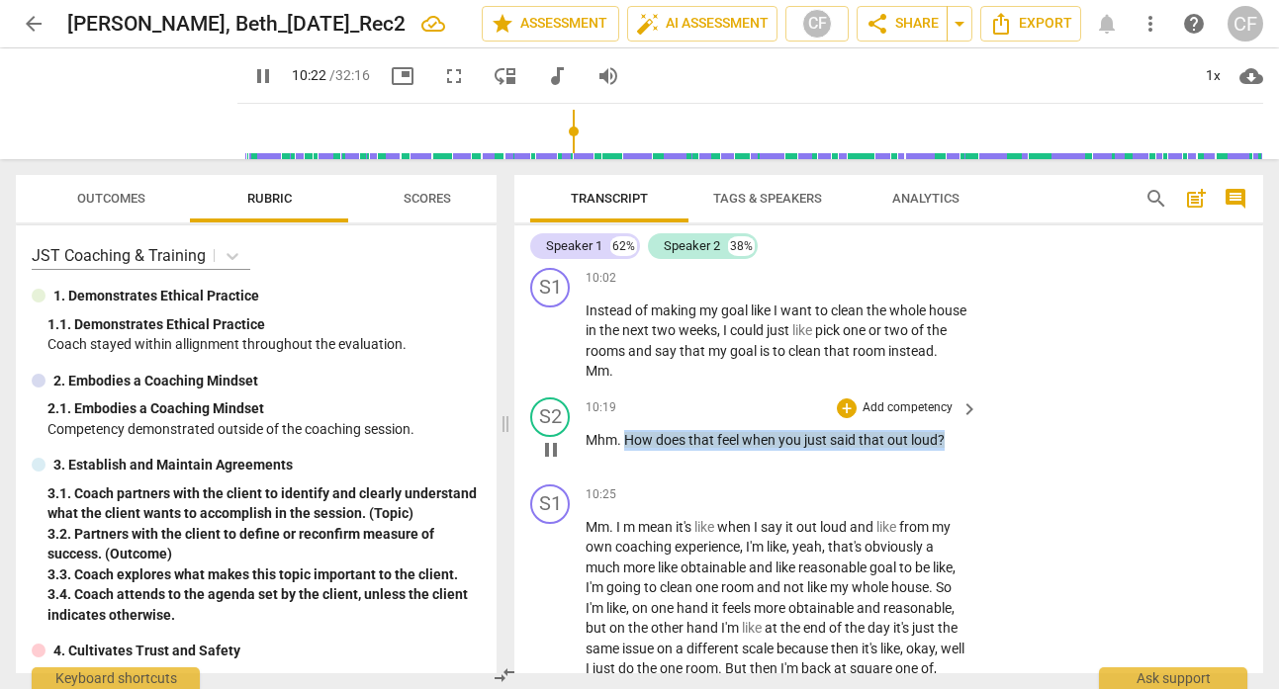
drag, startPoint x: 955, startPoint y: 441, endPoint x: 626, endPoint y: 438, distance: 329.4
click at [627, 438] on p "Mhm . How does that feel when you just said that out loud ?" at bounding box center [776, 440] width 383 height 21
click at [846, 406] on div "+" at bounding box center [847, 409] width 20 height 20
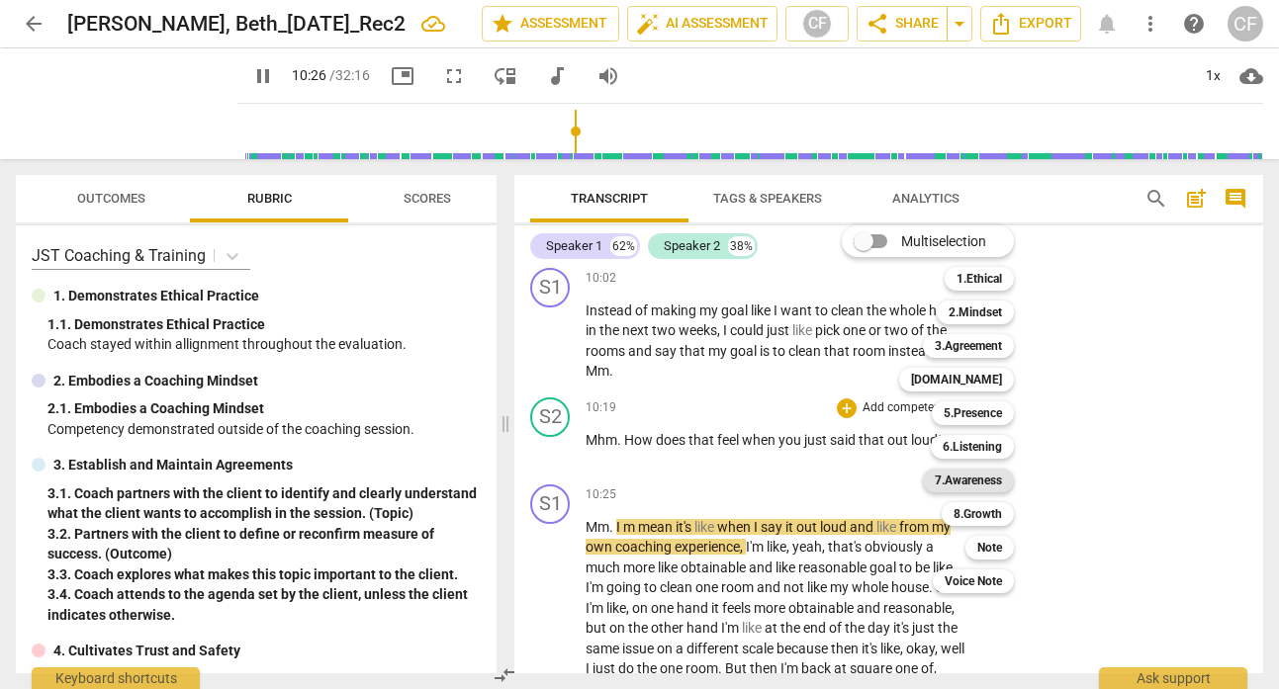
click at [969, 476] on b "7.Awareness" at bounding box center [968, 481] width 67 height 24
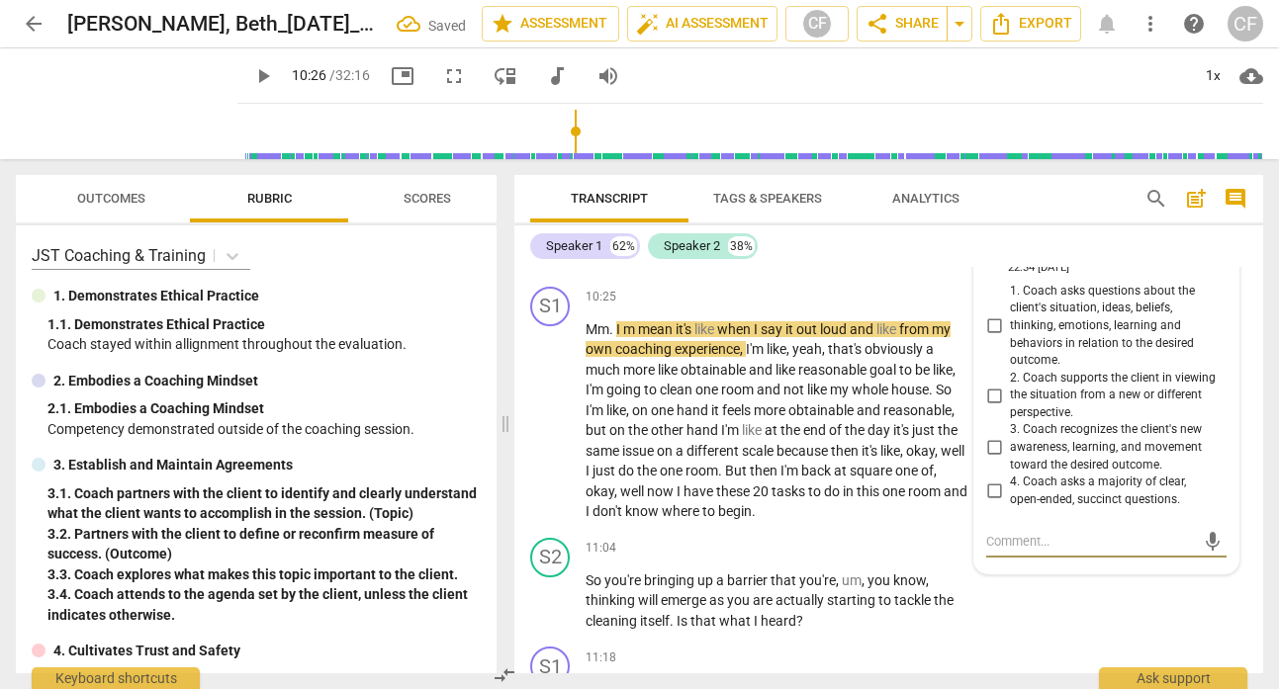
scroll to position [5072, 0]
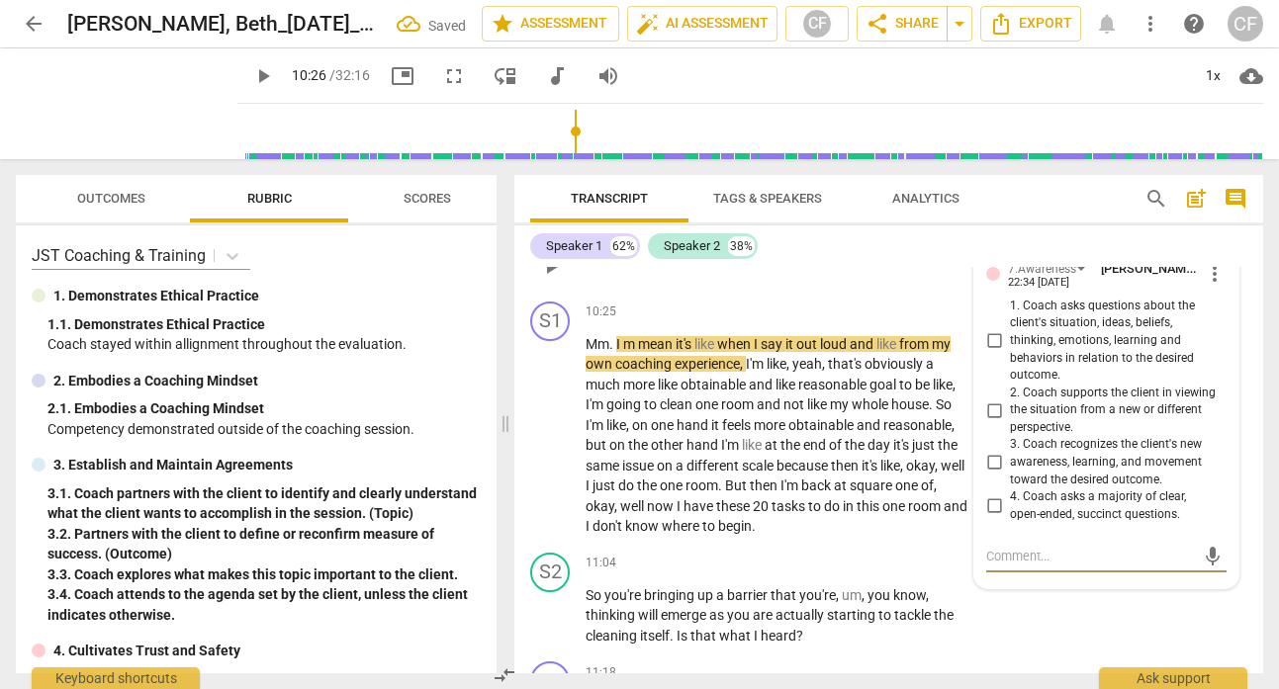
click at [990, 342] on input "1. Coach asks questions about the client's situation, ideas, beliefs, thinking,…" at bounding box center [994, 341] width 32 height 24
click at [933, 274] on div "10:19 + Add competency 7.Awareness keyboard_arrow_right Mhm . How does that fee…" at bounding box center [782, 250] width 395 height 71
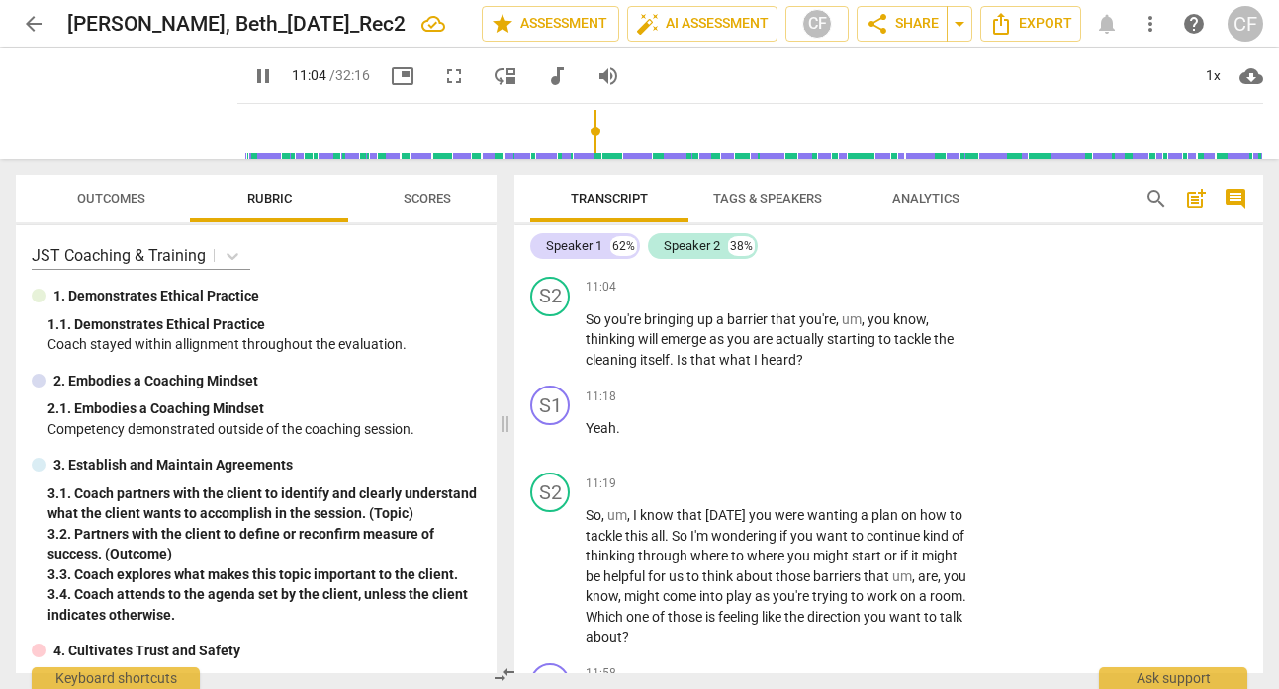
scroll to position [5346, 0]
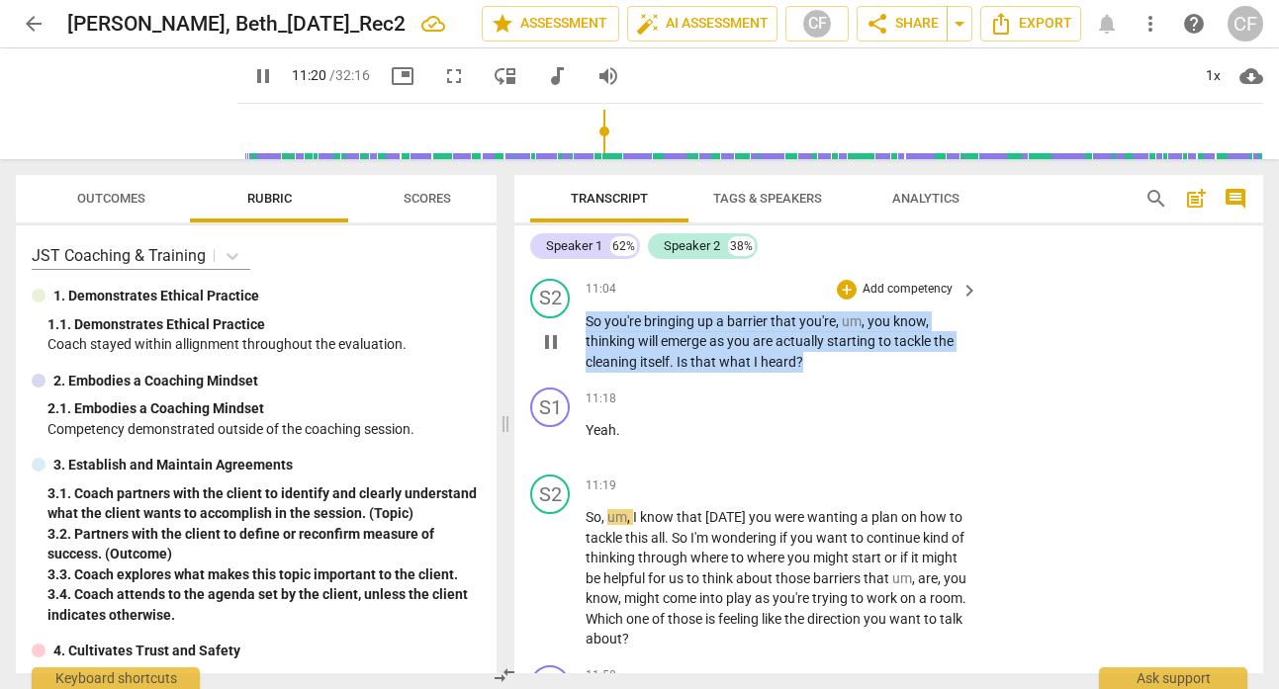
drag, startPoint x: 815, startPoint y: 362, endPoint x: 582, endPoint y: 324, distance: 236.4
click at [583, 324] on div "S2 play_arrow pause 11:04 + Add competency keyboard_arrow_right So you're bring…" at bounding box center [888, 326] width 749 height 110
click at [944, 295] on p "Add competency" at bounding box center [907, 290] width 94 height 18
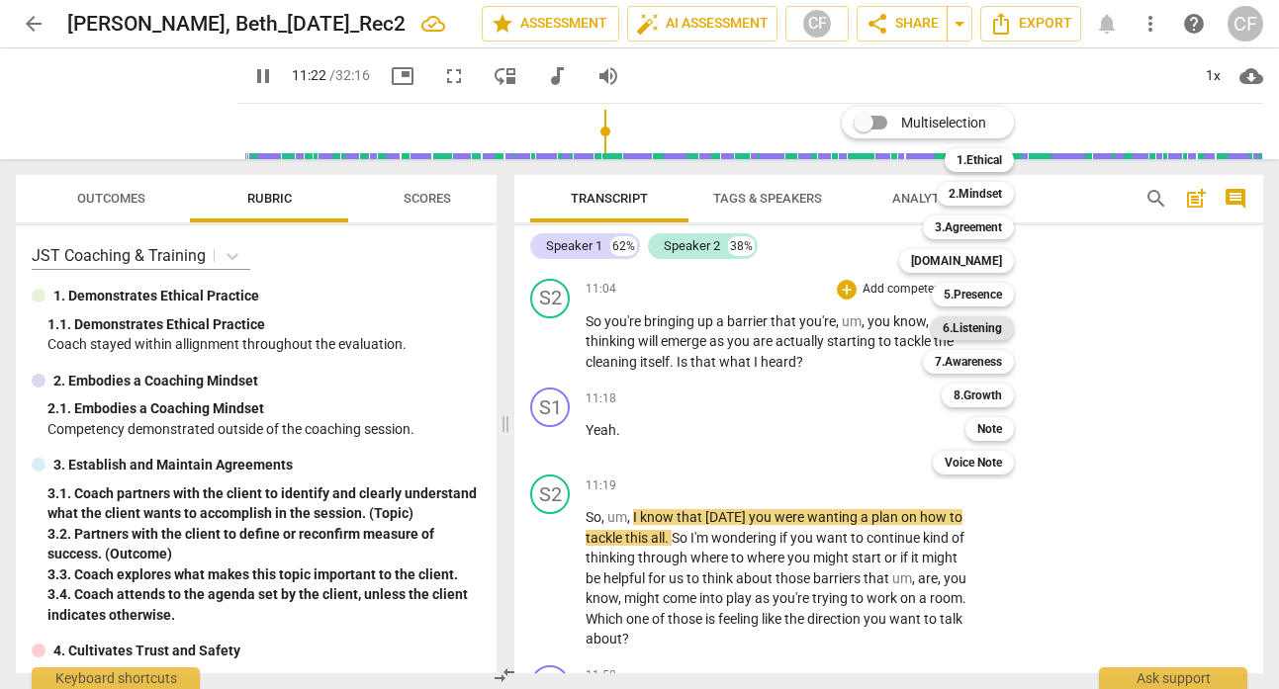
click at [985, 328] on b "6.Listening" at bounding box center [972, 328] width 59 height 24
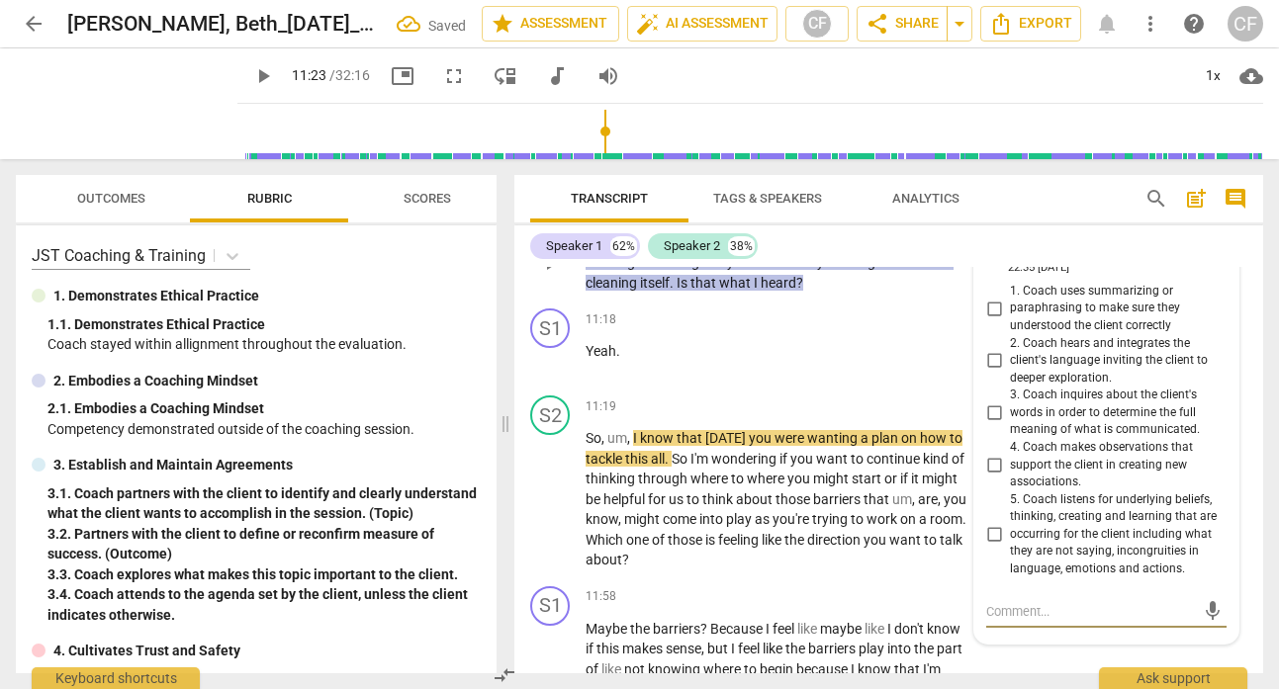
scroll to position [5422, 0]
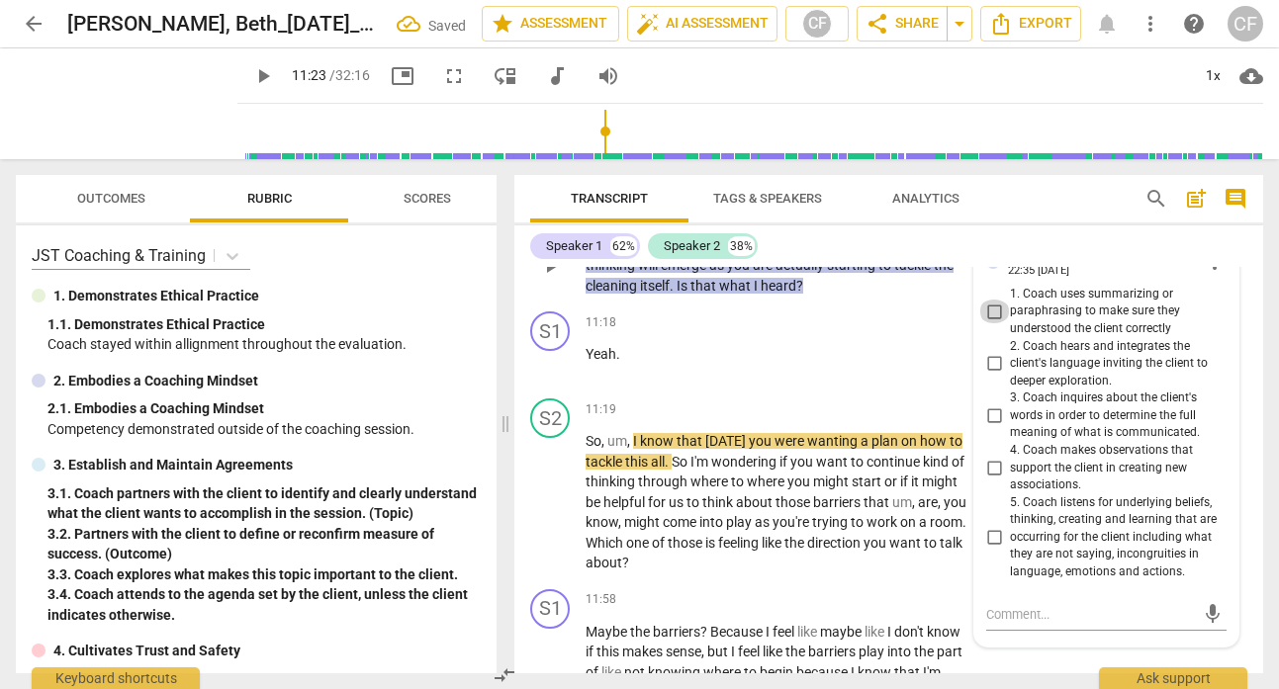
click at [991, 317] on input "1. Coach uses summarizing or paraphrasing to make sure they understood the clie…" at bounding box center [994, 312] width 32 height 24
click at [945, 332] on p "Add competency" at bounding box center [907, 324] width 94 height 18
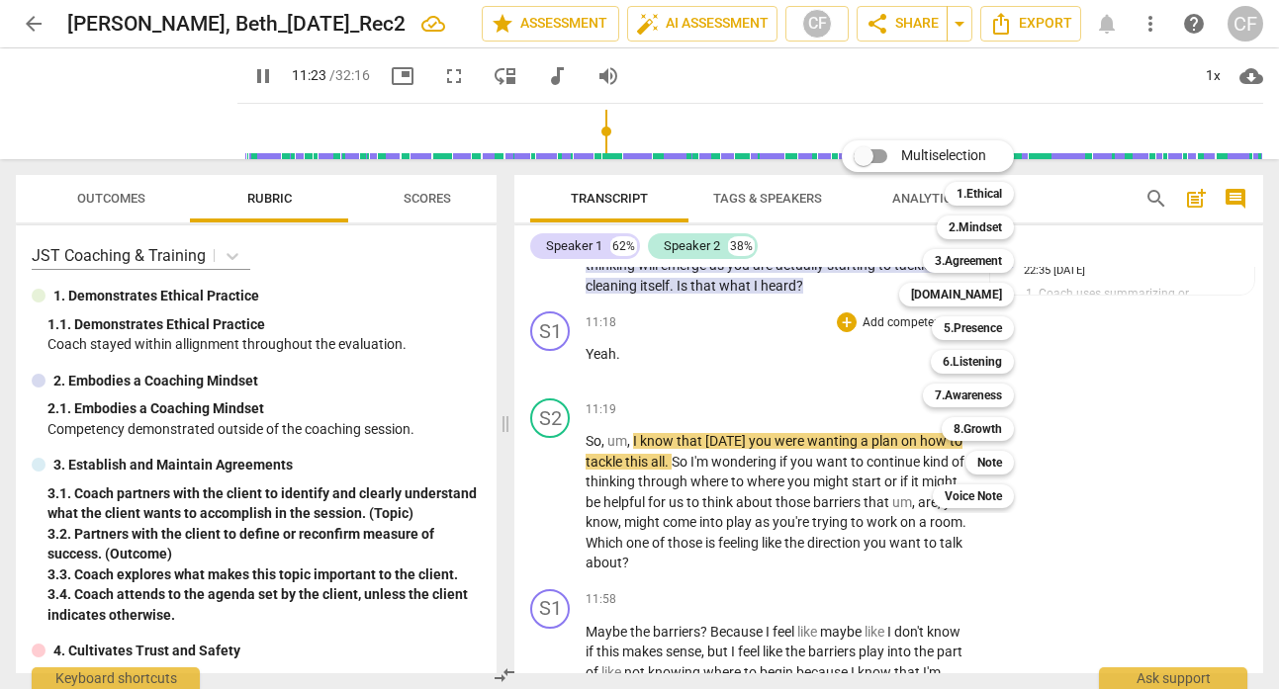
click at [1131, 424] on div at bounding box center [639, 344] width 1279 height 689
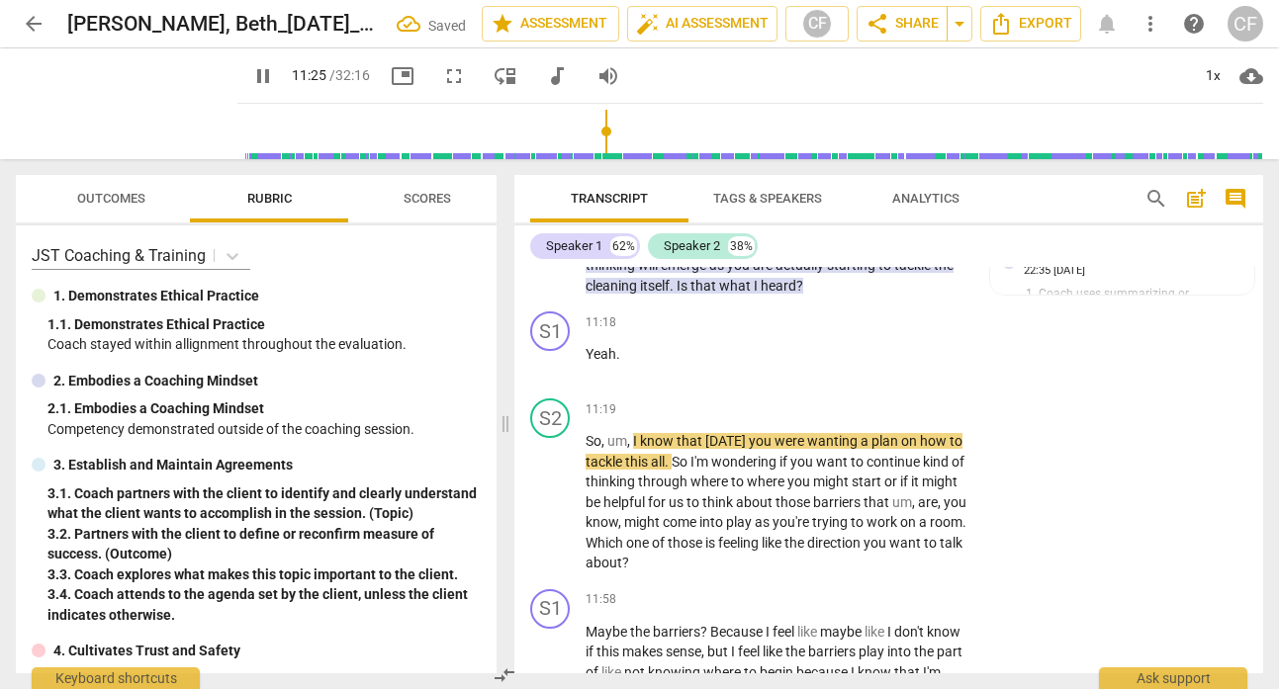
scroll to position [5530, 0]
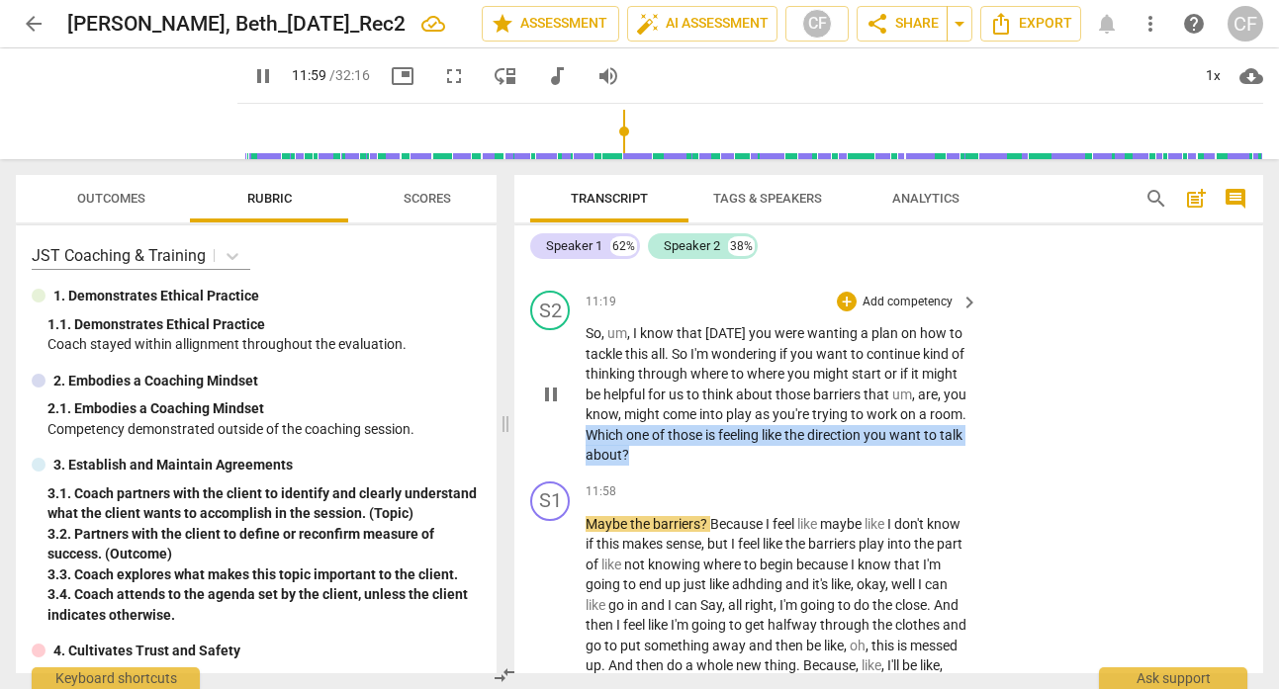
drag, startPoint x: 704, startPoint y: 452, endPoint x: 654, endPoint y: 429, distance: 55.3
click at [654, 429] on p "So , um , I know that [DATE] you were wanting a plan on how to tackle this all …" at bounding box center [776, 394] width 383 height 142
click at [886, 300] on p "Add competency" at bounding box center [907, 303] width 94 height 18
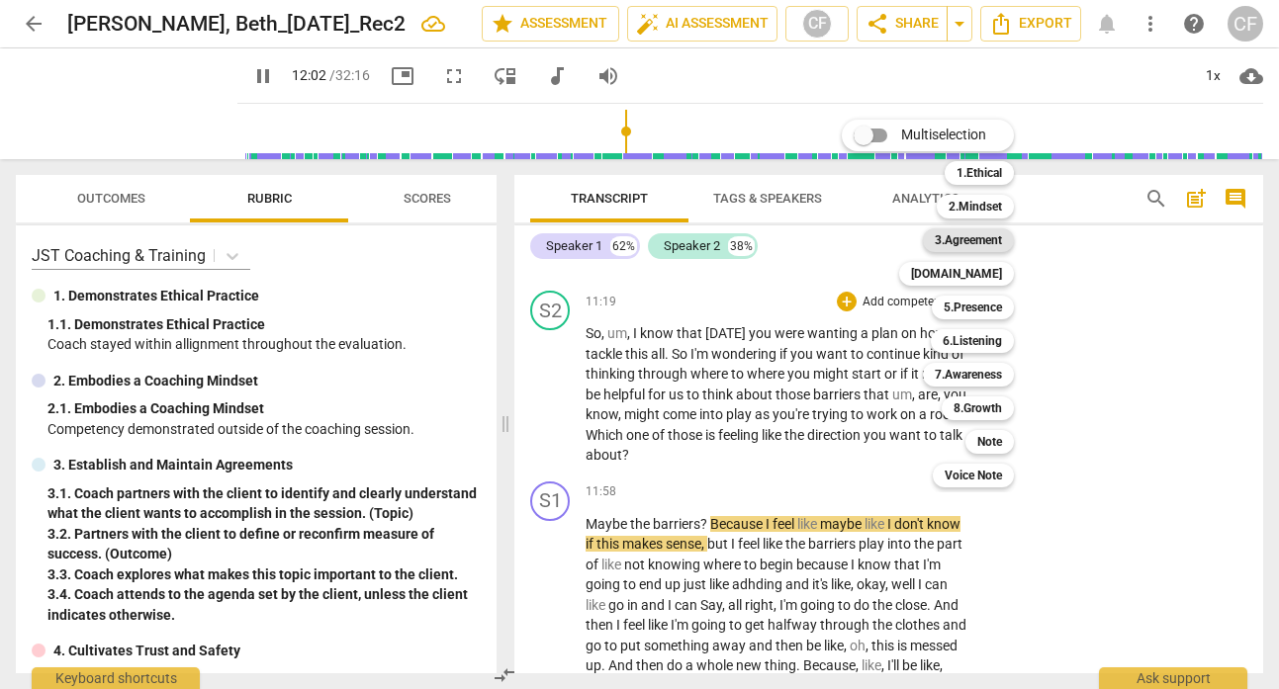
click at [977, 248] on b "3.Agreement" at bounding box center [968, 240] width 67 height 24
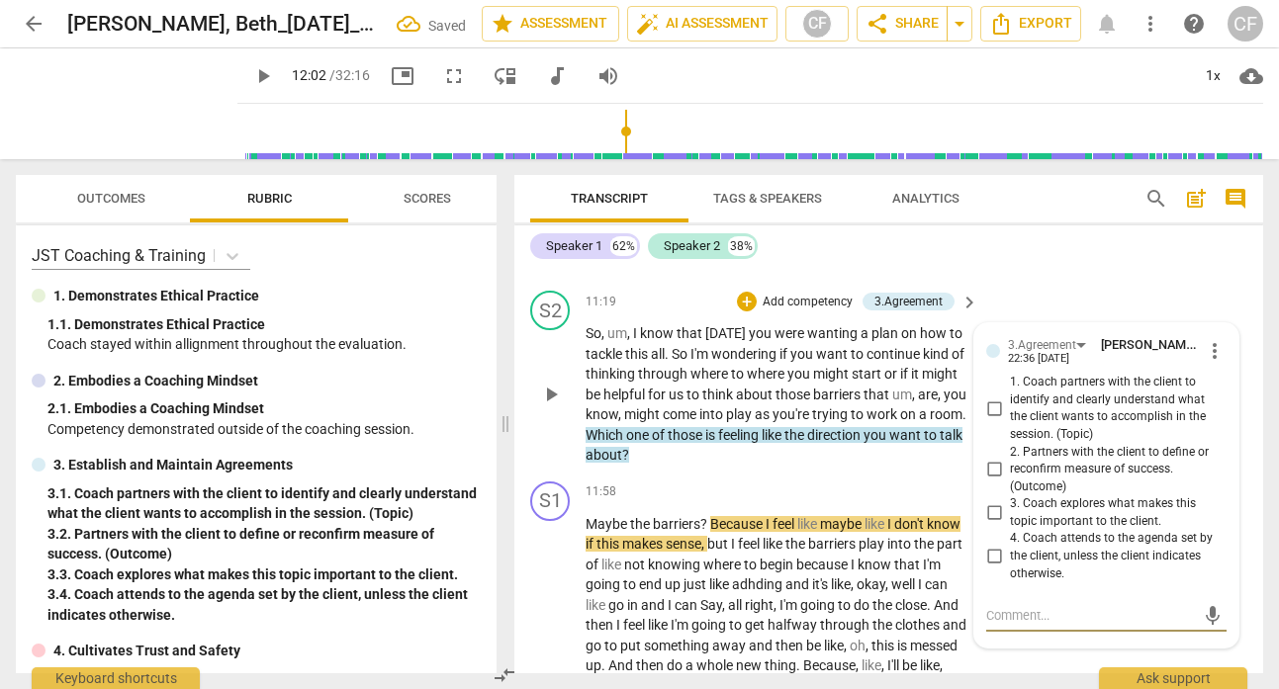
click at [996, 556] on input "4. Coach attends to the agenda set by the client, unless the client indicates o…" at bounding box center [994, 557] width 32 height 24
click at [1070, 274] on div "S1 play_arrow pause 11:18 + Add competency keyboard_arrow_right Yeah ." at bounding box center [888, 239] width 749 height 87
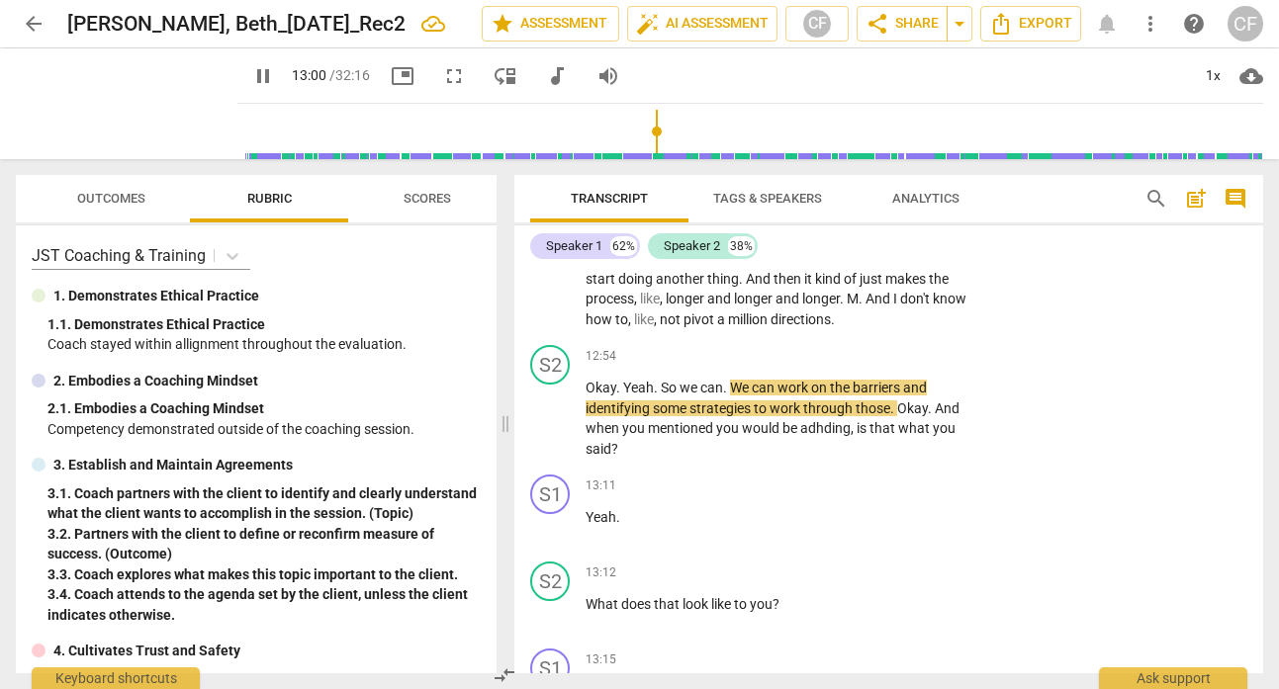
scroll to position [6065, 0]
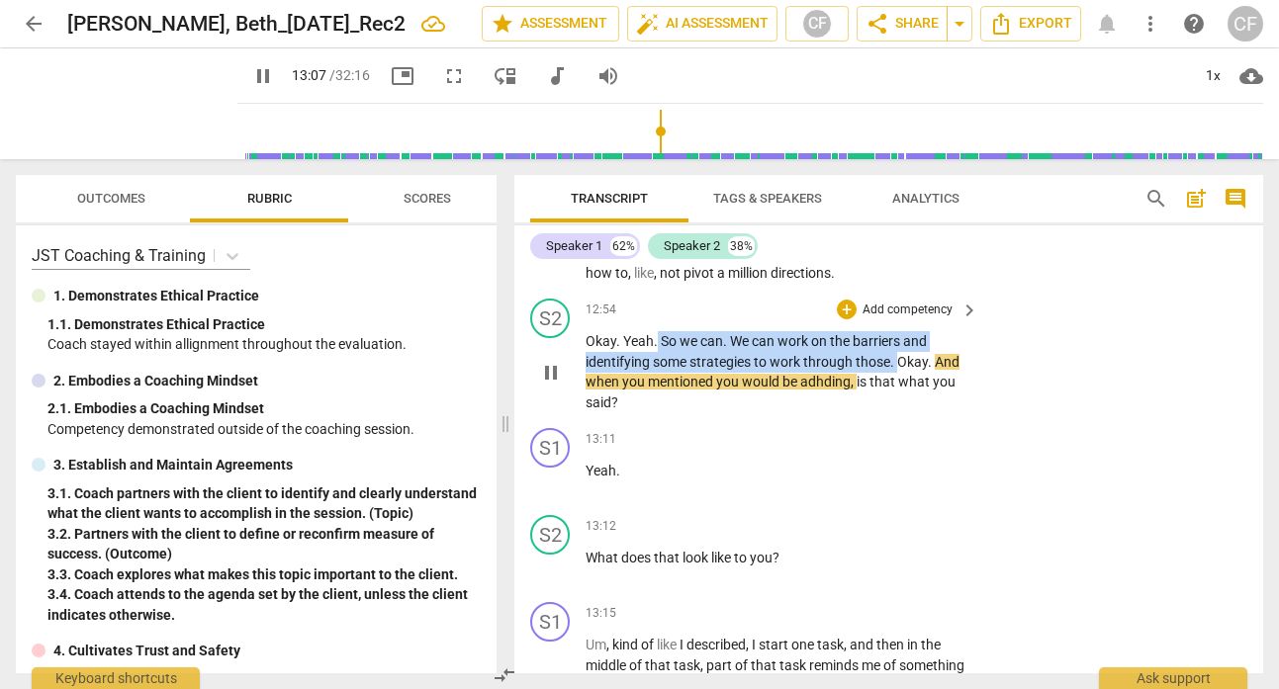
drag, startPoint x: 897, startPoint y: 380, endPoint x: 658, endPoint y: 369, distance: 239.6
click at [658, 366] on p "Okay . Yeah . So we can . We can work on the barriers and identifying some stra…" at bounding box center [776, 371] width 383 height 81
click at [847, 319] on div "+" at bounding box center [847, 310] width 20 height 20
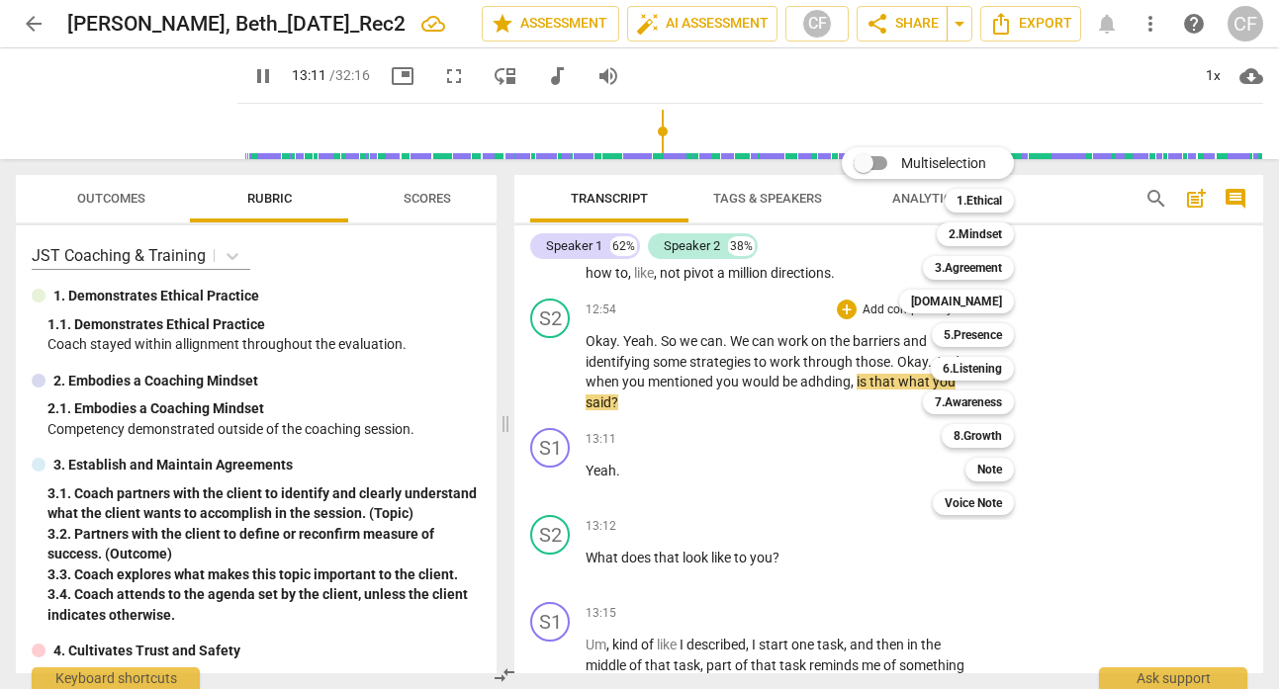
click at [312, 561] on div at bounding box center [639, 344] width 1279 height 689
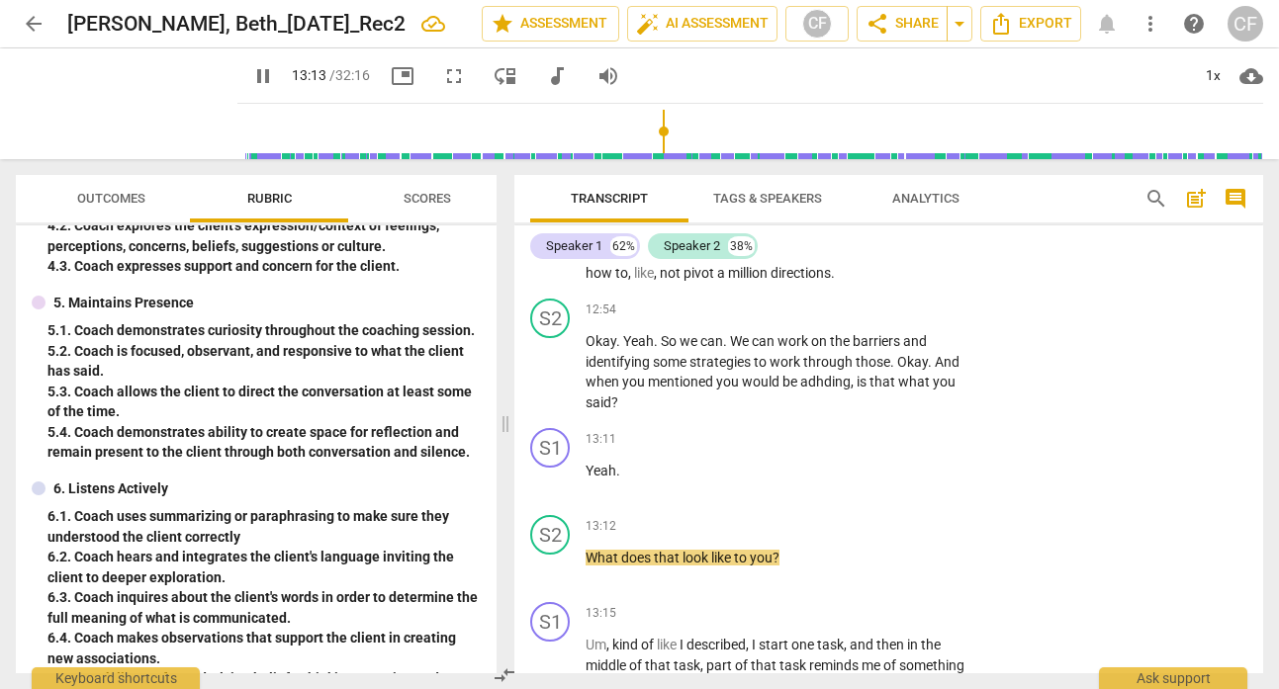
scroll to position [434, 0]
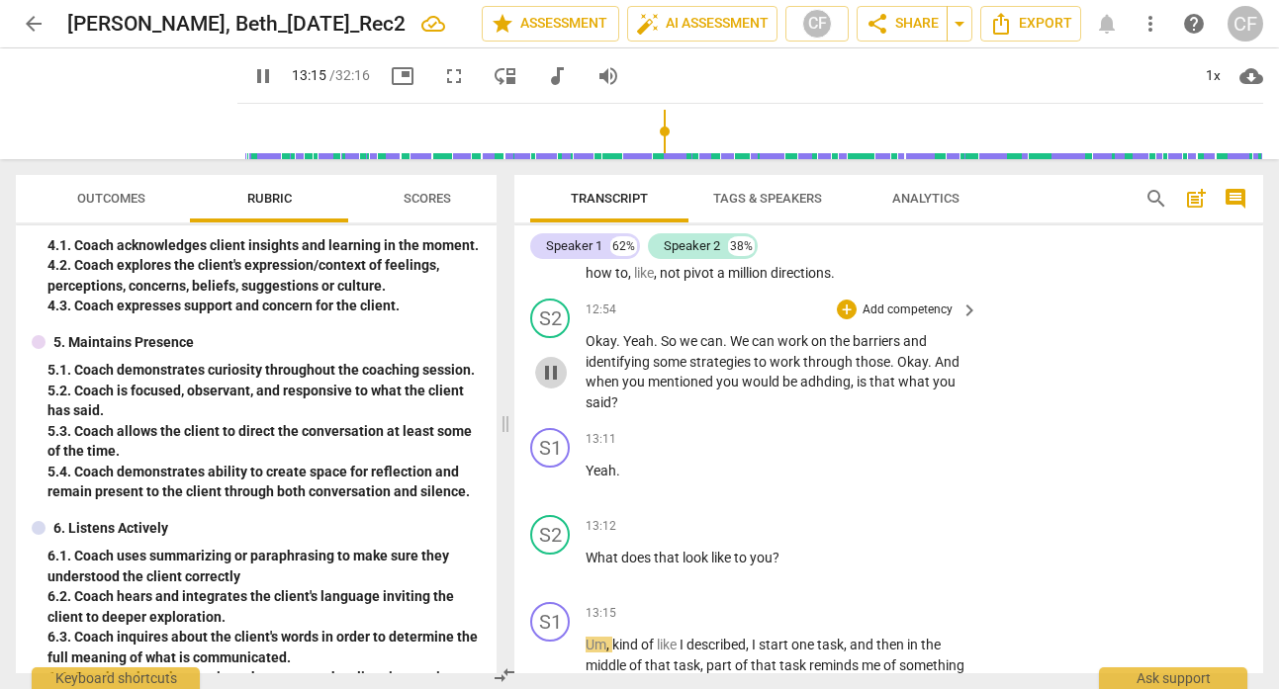
click at [549, 385] on span "pause" at bounding box center [551, 373] width 24 height 24
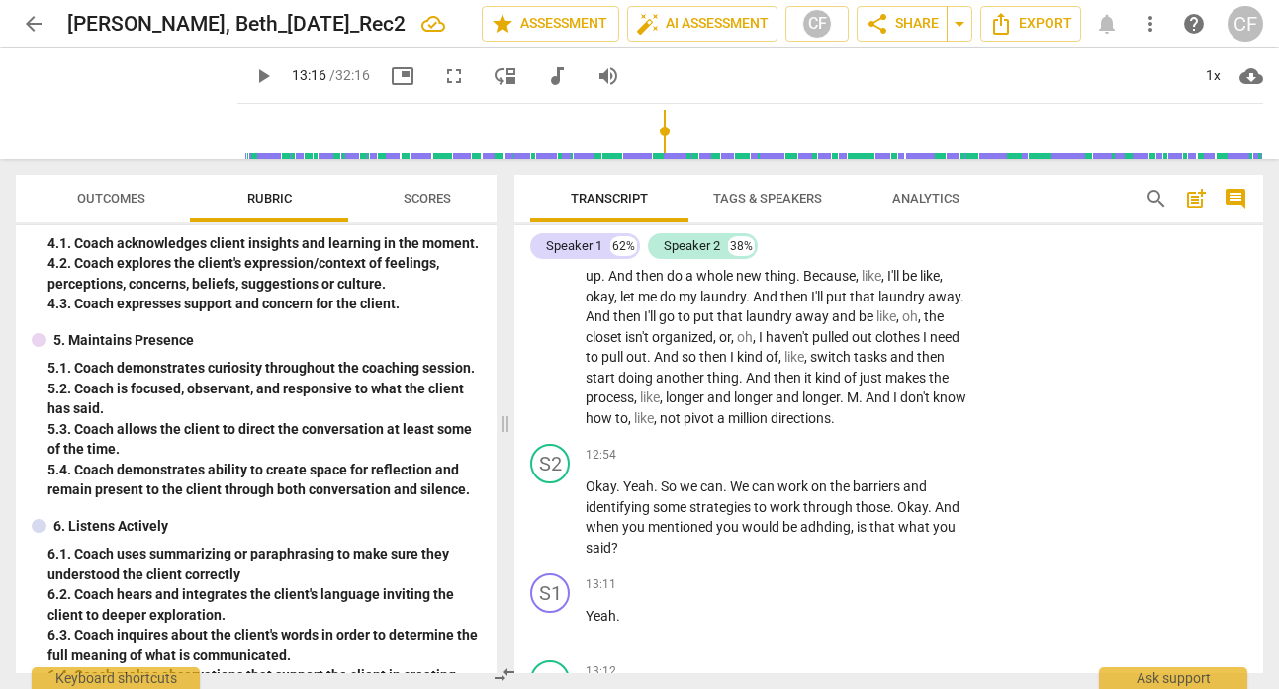
scroll to position [333, 0]
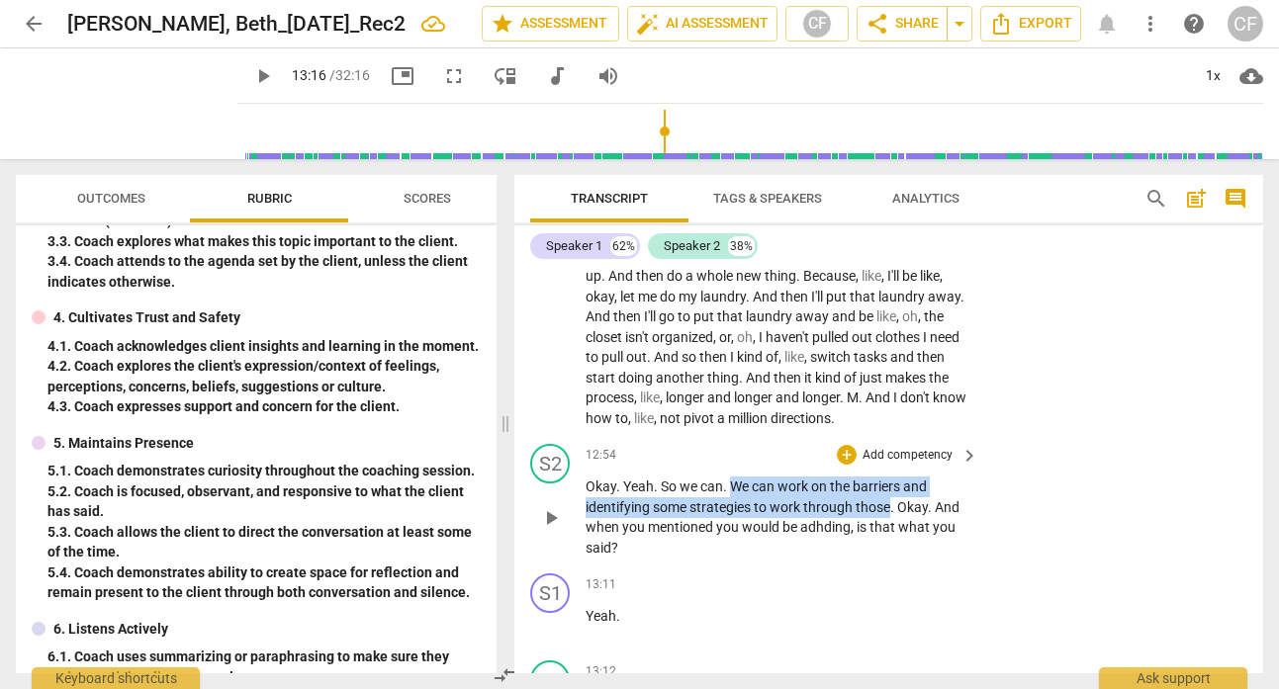
drag, startPoint x: 890, startPoint y: 531, endPoint x: 733, endPoint y: 512, distance: 158.4
click at [733, 512] on p "Okay . Yeah . So we can . We can work on the barriers and identifying some stra…" at bounding box center [776, 517] width 383 height 81
click at [847, 465] on div "+" at bounding box center [847, 455] width 20 height 20
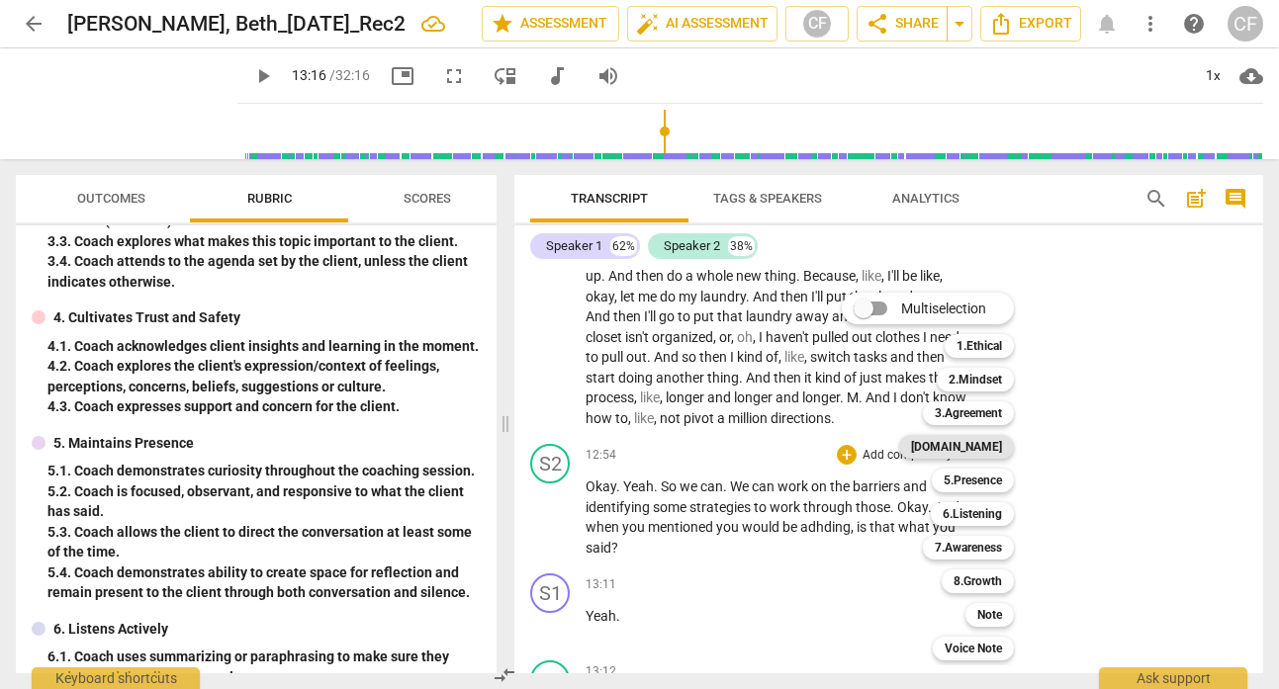
click at [1002, 445] on b "[DOMAIN_NAME]" at bounding box center [956, 447] width 91 height 24
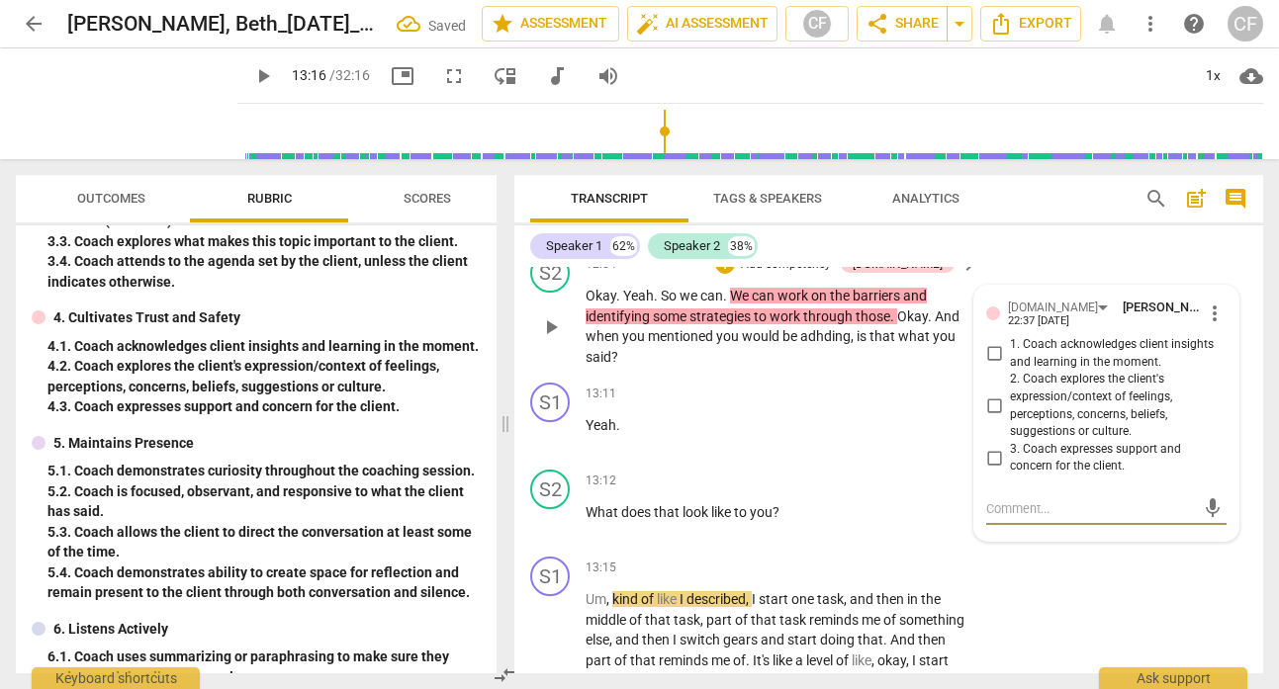
scroll to position [6111, 0]
click at [989, 469] on input "3. Coach expresses support and concern for the client." at bounding box center [994, 457] width 32 height 24
click at [1020, 268] on div "S2 play_arrow pause 12:54 + Add competency [DOMAIN_NAME] keyboard_arrow_right O…" at bounding box center [888, 309] width 749 height 130
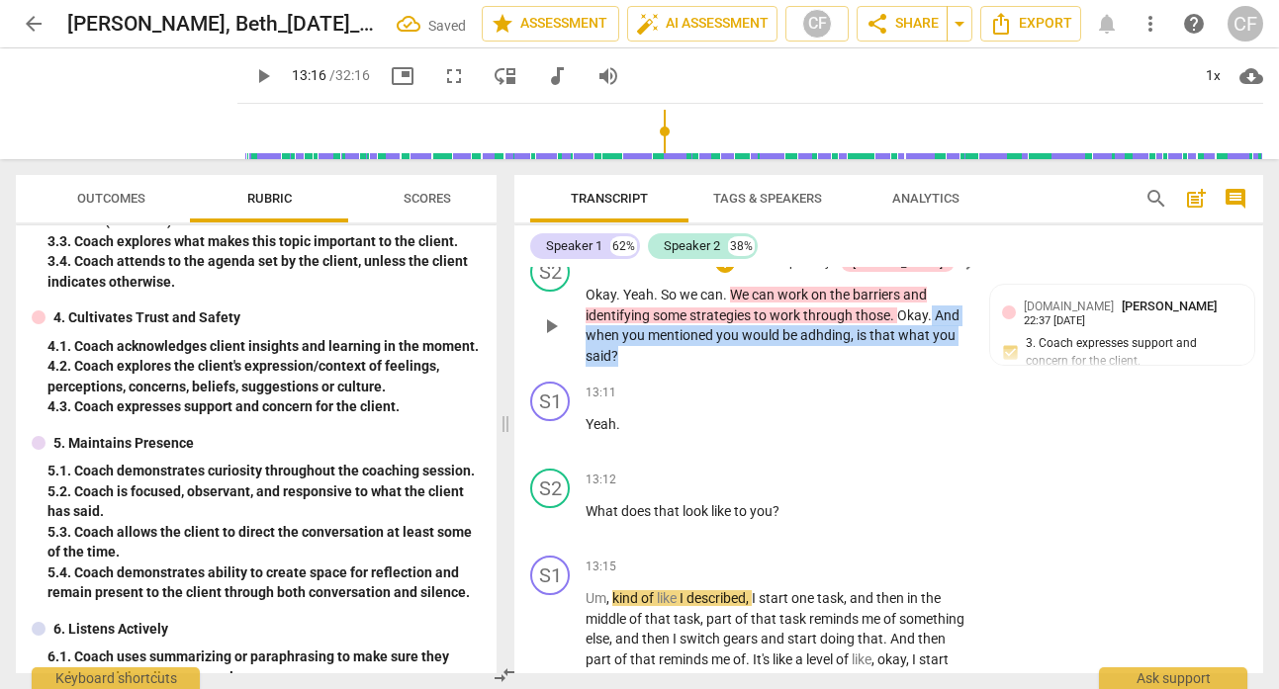
drag, startPoint x: 932, startPoint y: 337, endPoint x: 941, endPoint y: 371, distance: 34.8
click at [941, 366] on p "Okay . Yeah . So we can . We can work on the barriers and identifying some stra…" at bounding box center [776, 325] width 383 height 81
click at [833, 273] on p "Add competency" at bounding box center [786, 264] width 94 height 18
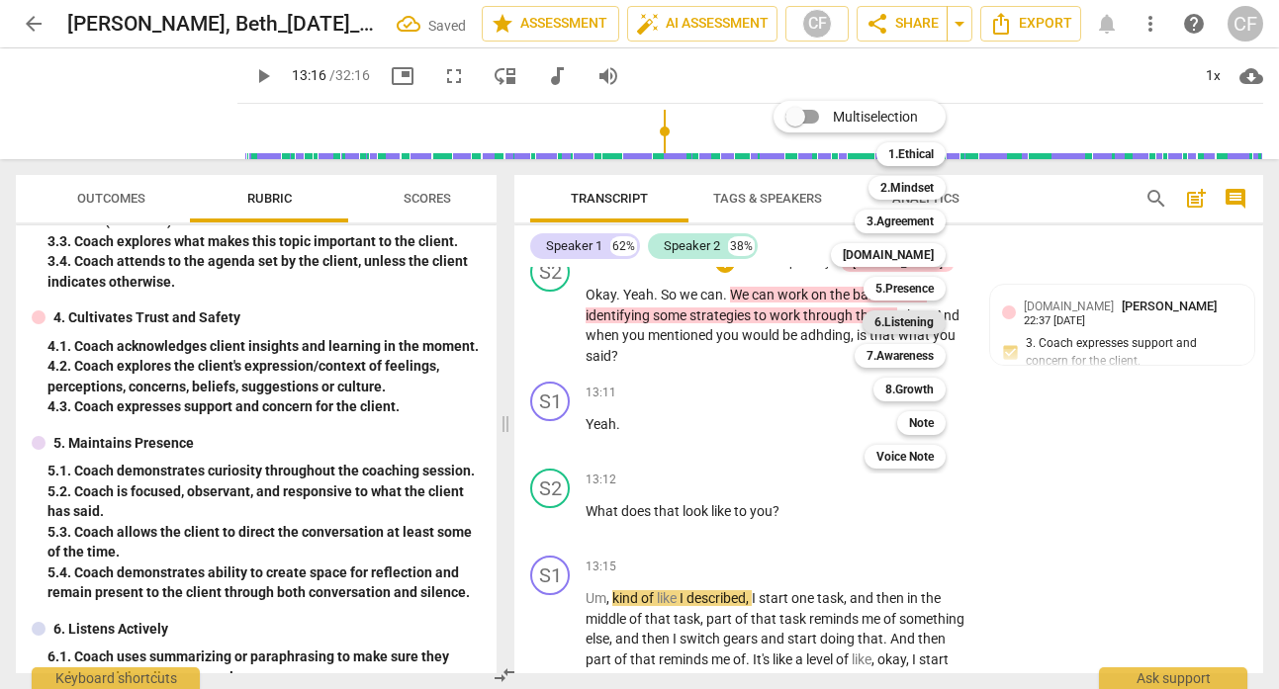
click at [922, 323] on b "6.Listening" at bounding box center [903, 323] width 59 height 24
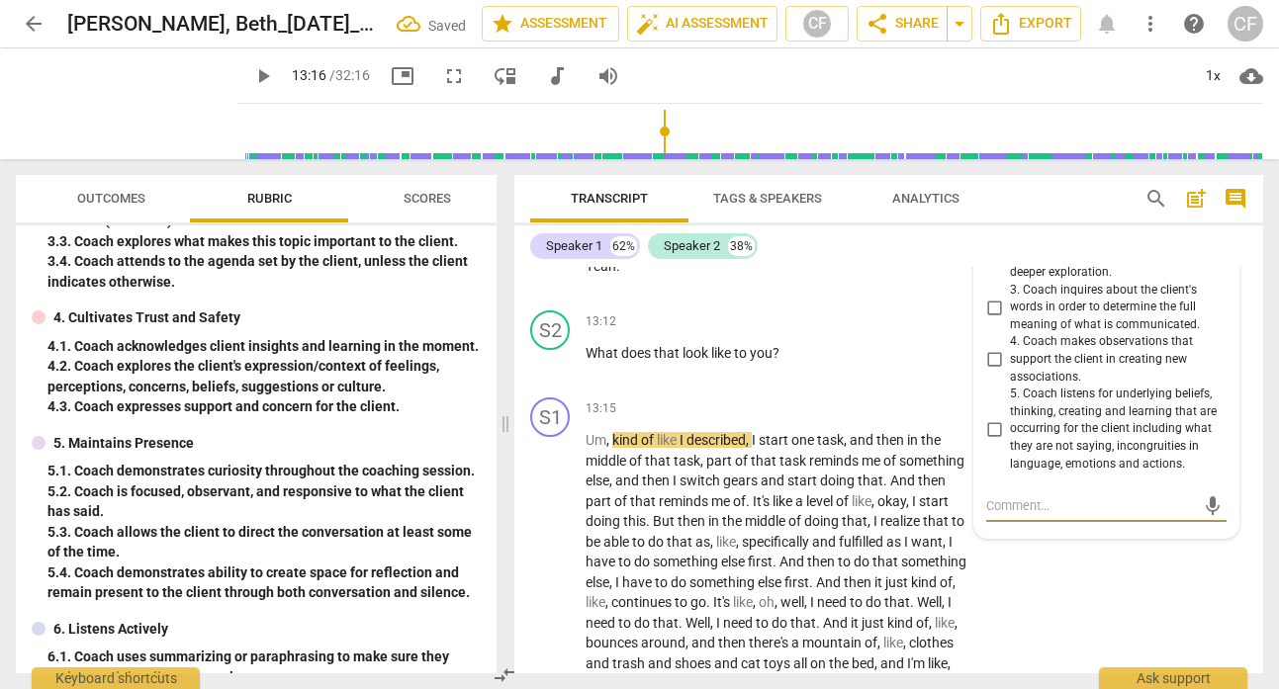
scroll to position [6262, 0]
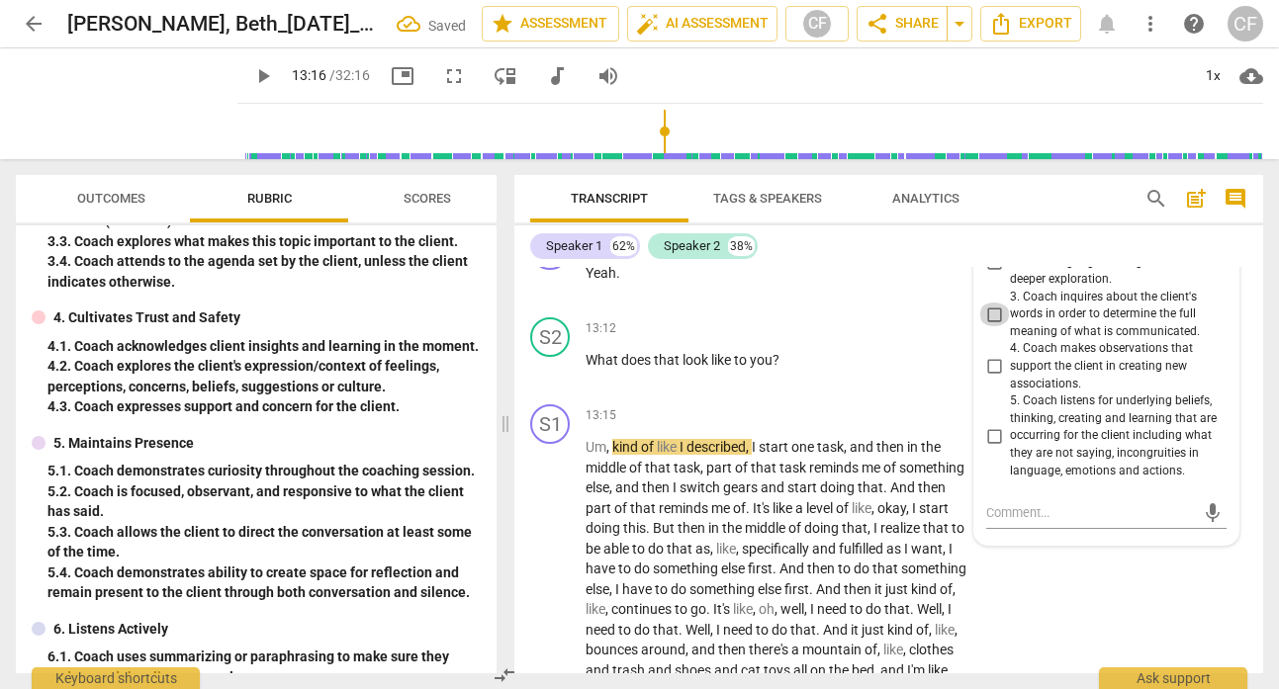
click at [996, 326] on input "3. Coach inquires about the client's words in order to determine the full meani…" at bounding box center [994, 315] width 32 height 24
click at [940, 279] on div "13:11 + Add competency keyboard_arrow_right Yeah ." at bounding box center [782, 265] width 395 height 71
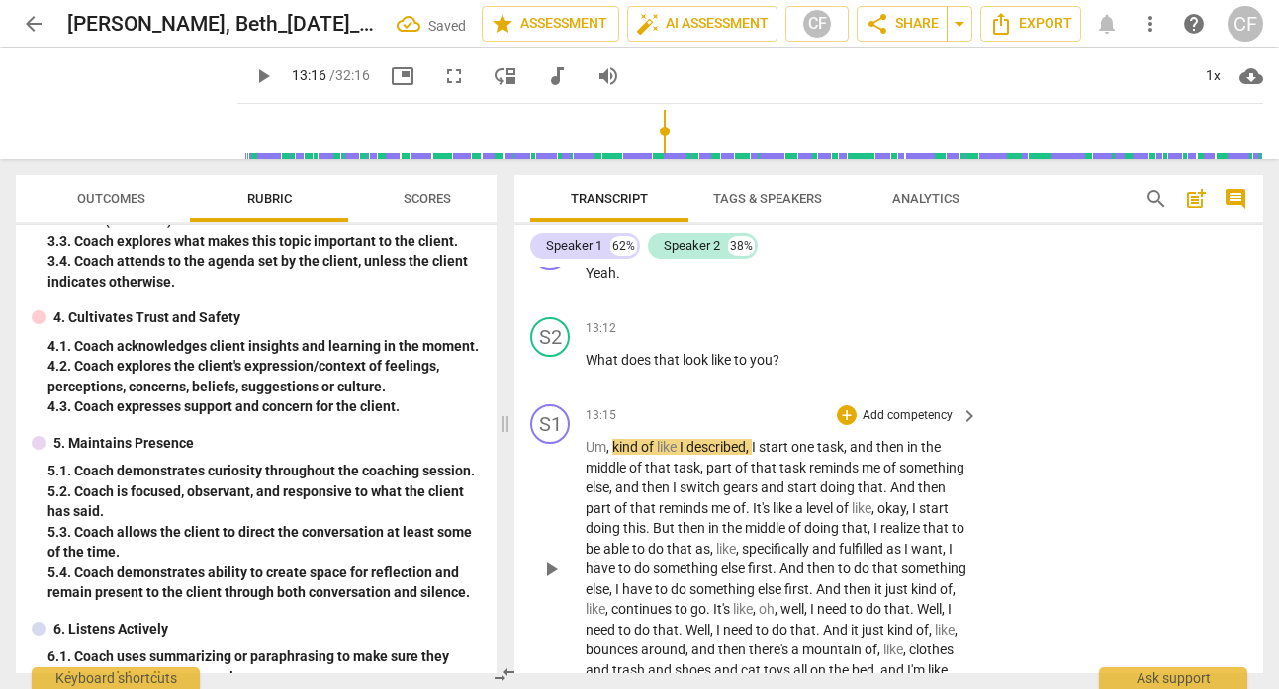
click at [554, 582] on span "play_arrow" at bounding box center [551, 570] width 24 height 24
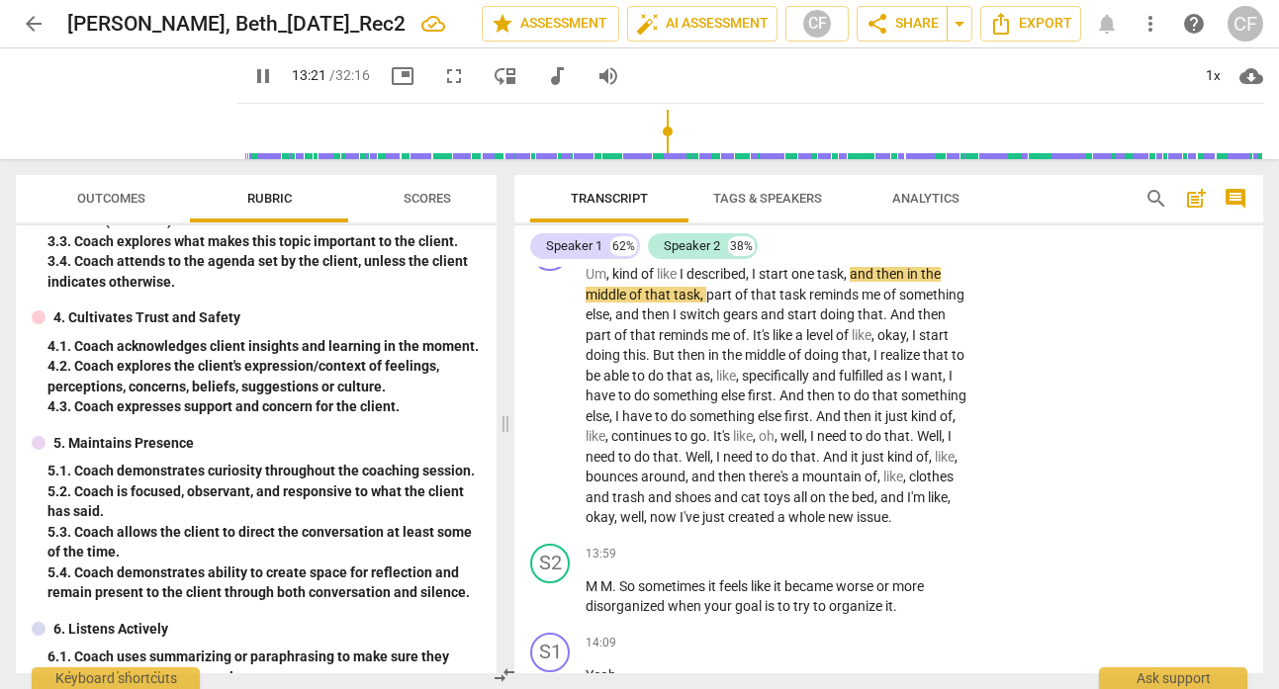
scroll to position [6445, 0]
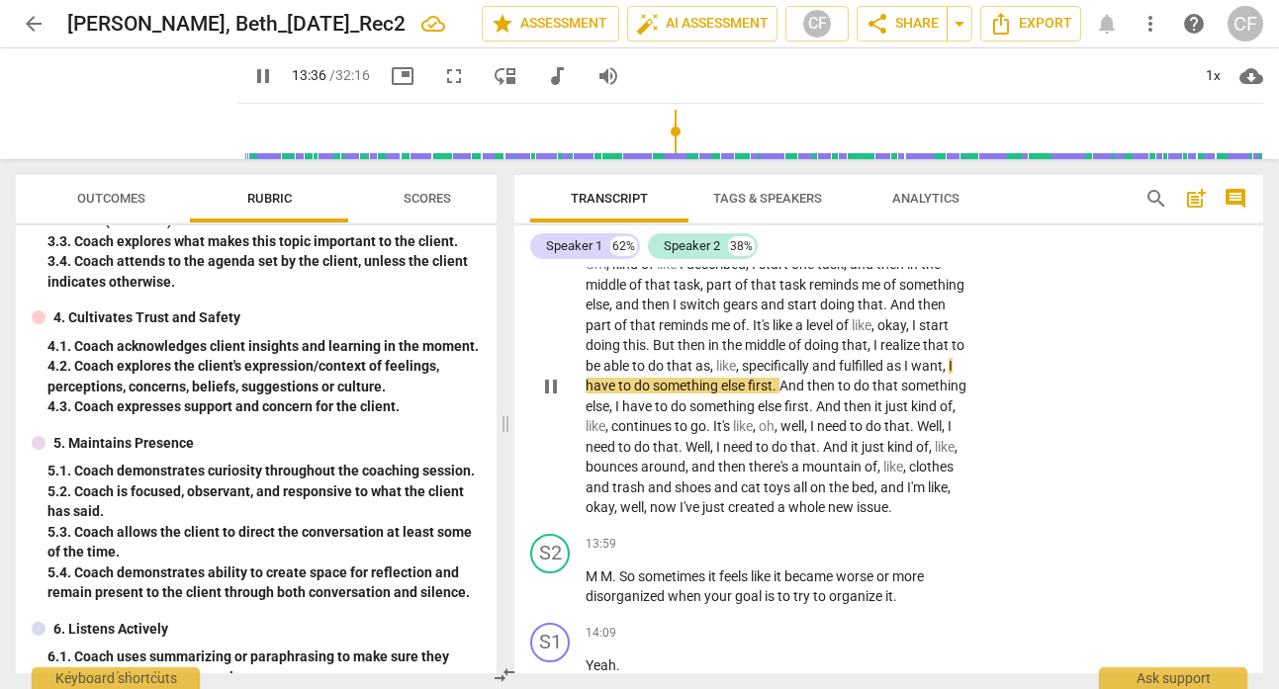
click at [552, 399] on span "pause" at bounding box center [551, 387] width 24 height 24
click at [545, 399] on span "play_arrow" at bounding box center [551, 387] width 24 height 24
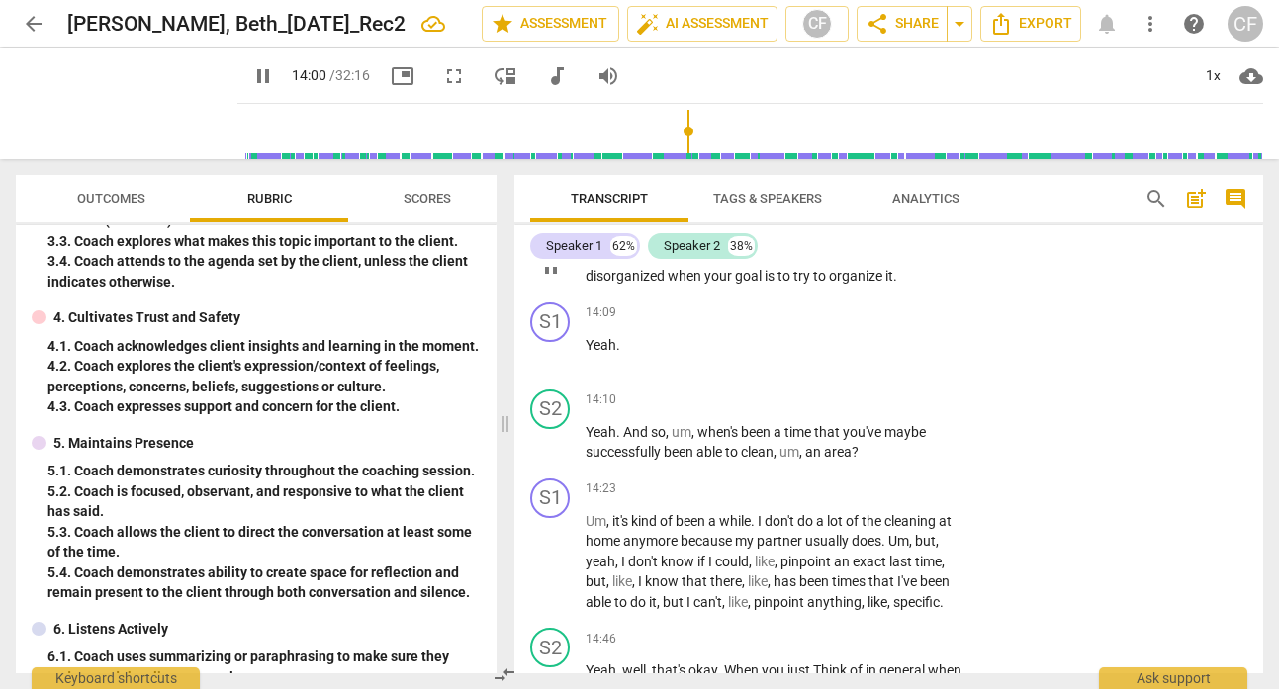
scroll to position [6768, 0]
drag, startPoint x: 909, startPoint y: 313, endPoint x: 619, endPoint y: 294, distance: 290.4
click at [619, 285] on p "[PERSON_NAME] So sometimes it feels like it became worse or more disorganized w…" at bounding box center [776, 264] width 383 height 41
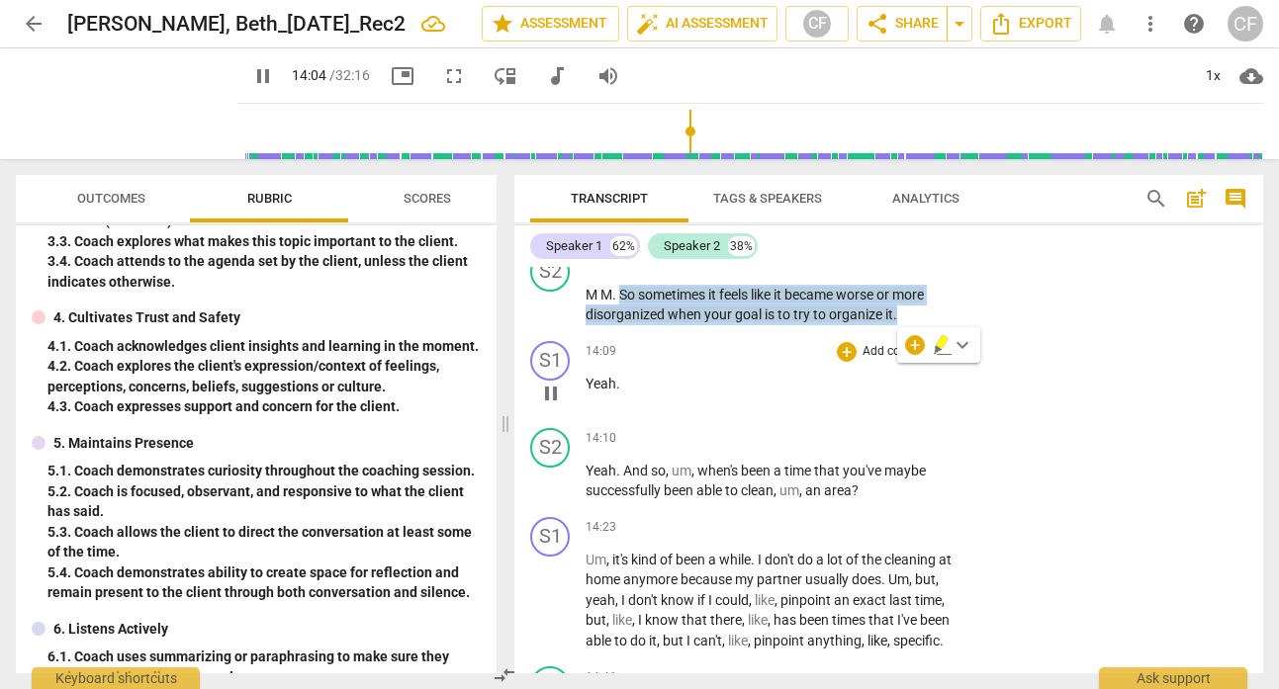
scroll to position [6699, 0]
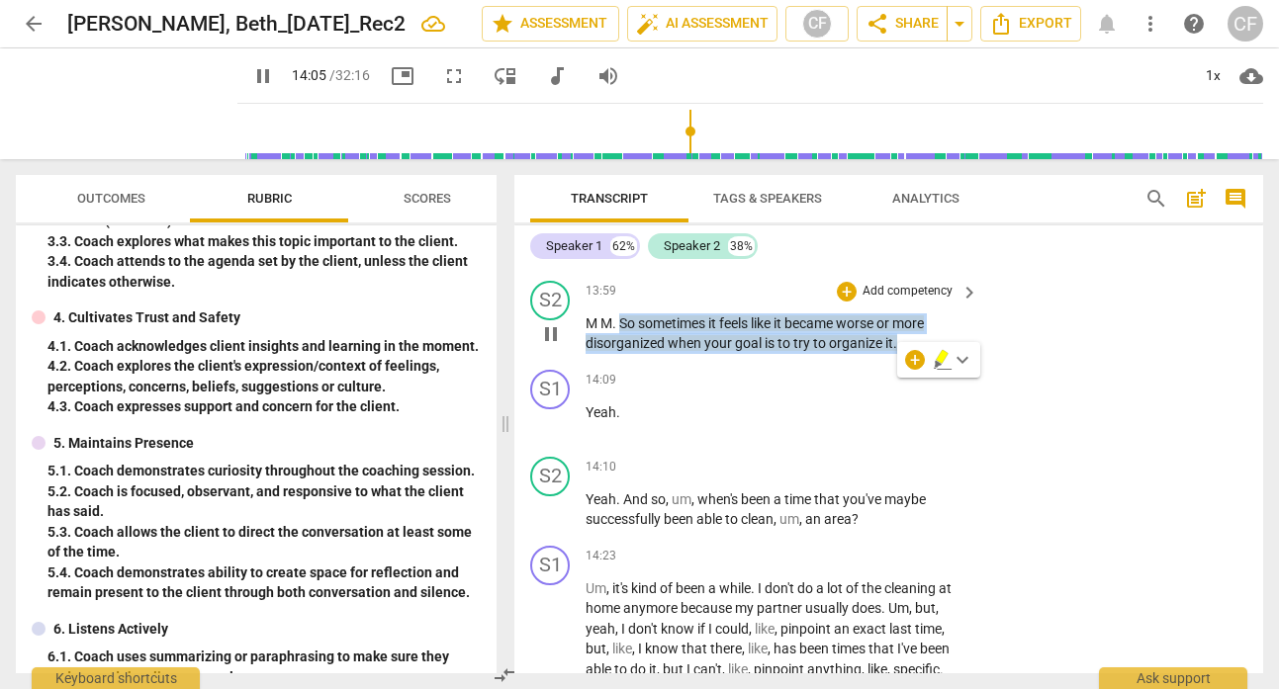
click at [919, 302] on div "+ Add competency" at bounding box center [896, 292] width 118 height 20
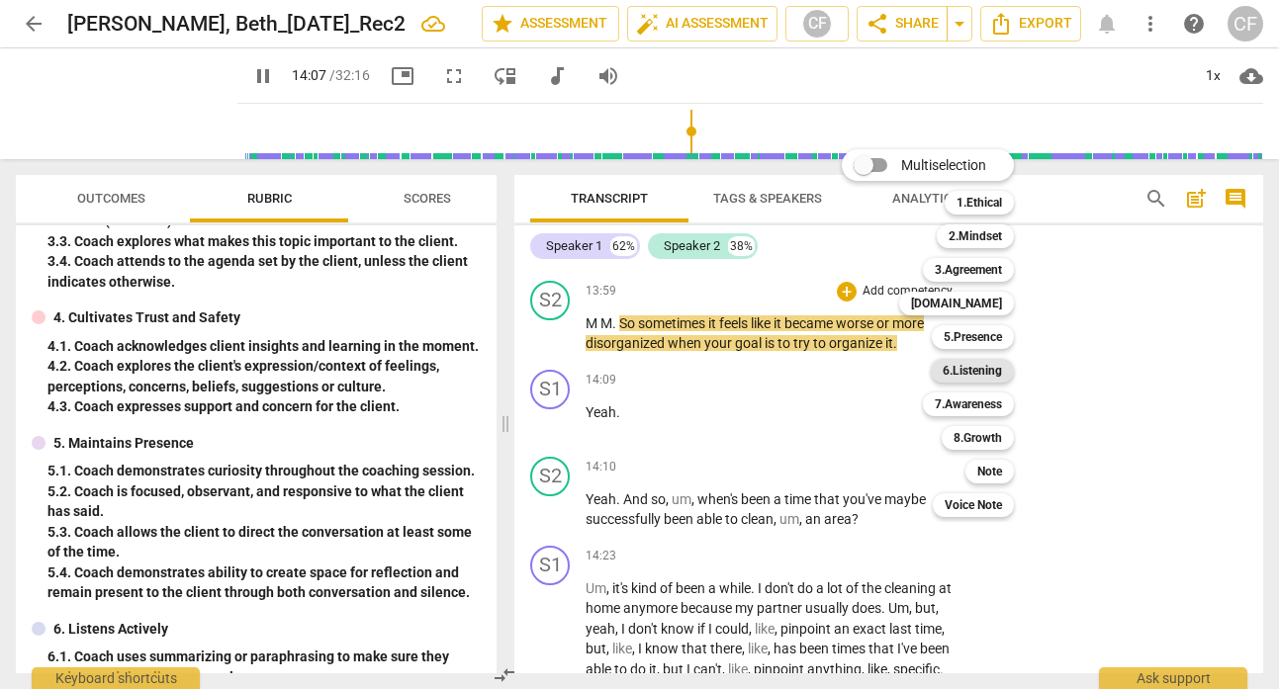
click at [976, 363] on b "6.Listening" at bounding box center [972, 371] width 59 height 24
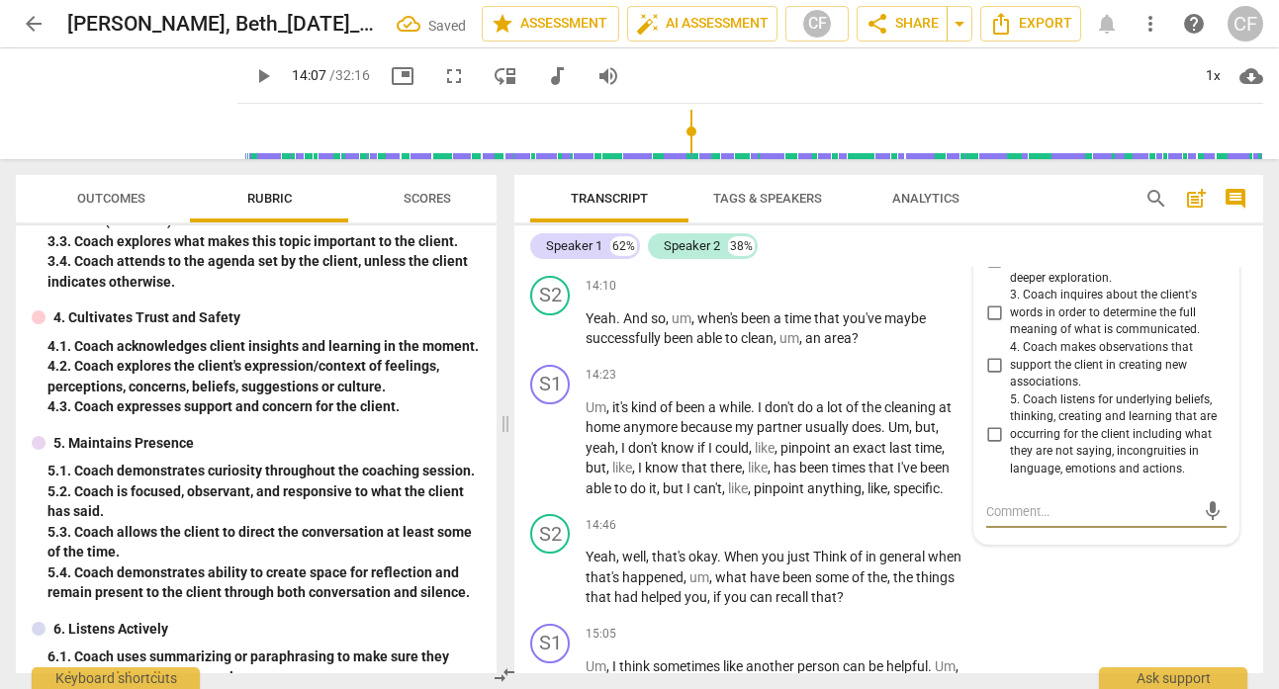
scroll to position [6733, 0]
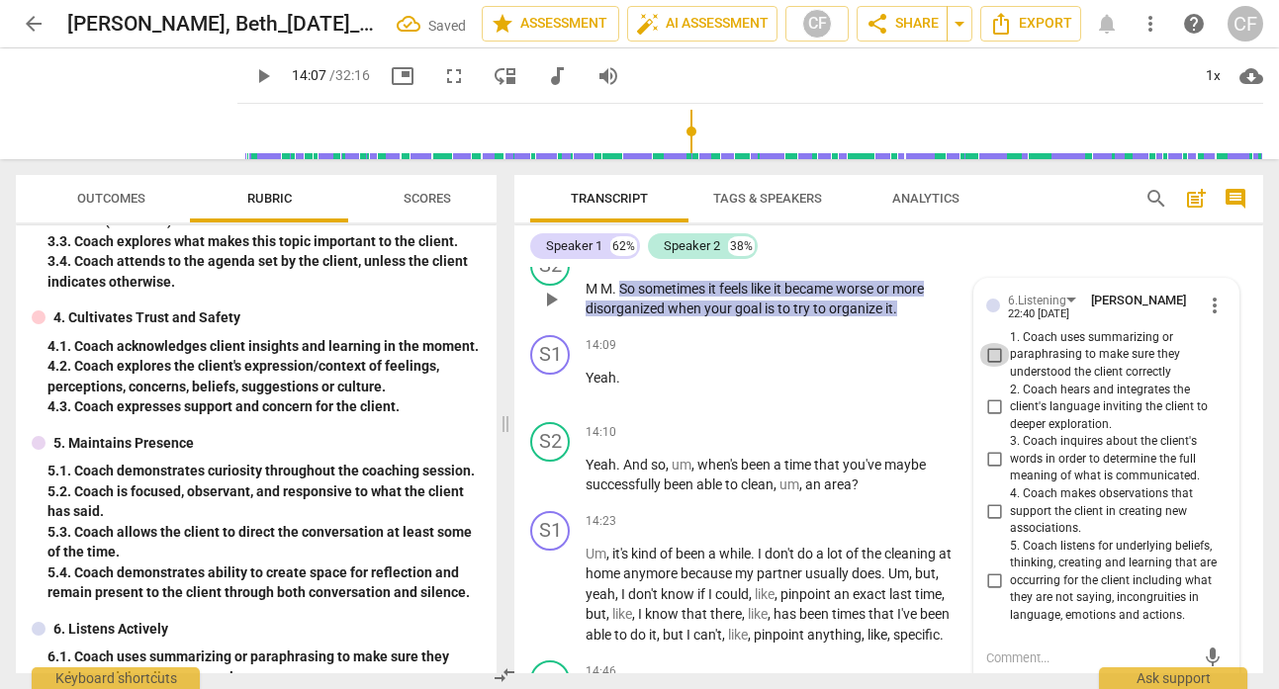
click at [991, 367] on input "1. Coach uses summarizing or paraphrasing to make sure they understood the clie…" at bounding box center [994, 355] width 32 height 24
click at [1057, 264] on div "Speaker 1 62% Speaker 2 38% S1 play_arrow pause 00:00 + Add competency keyboard…" at bounding box center [888, 449] width 749 height 448
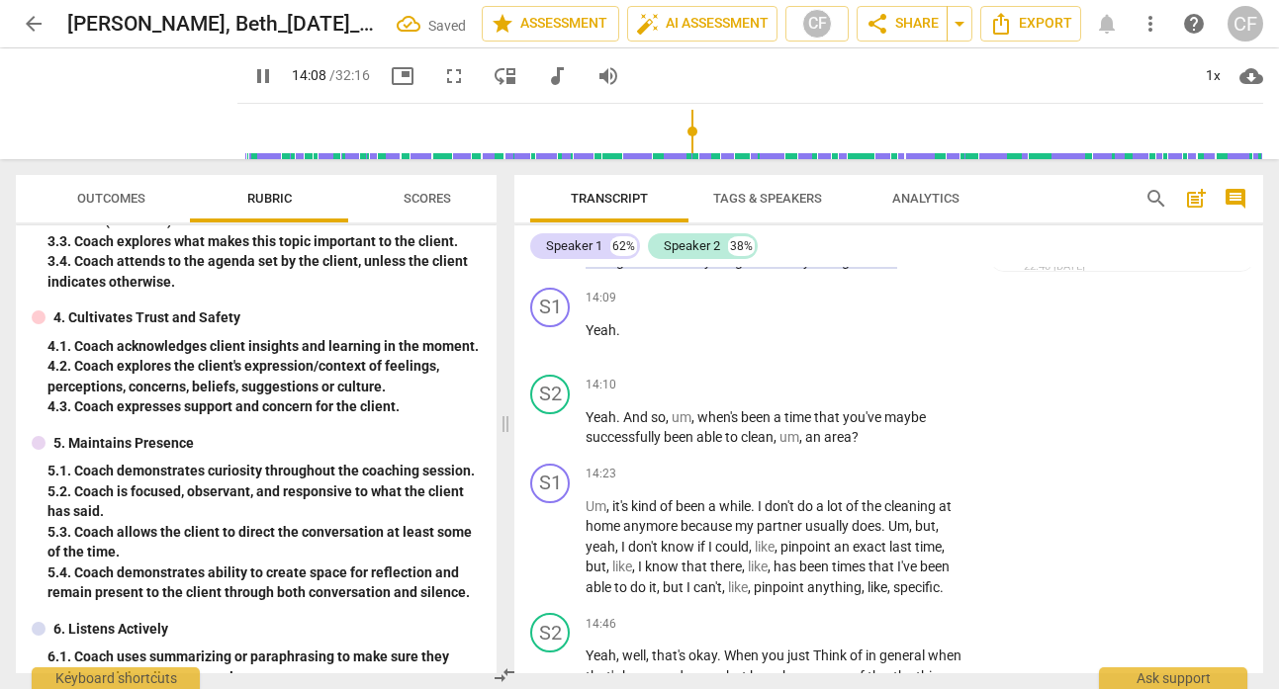
scroll to position [6813, 0]
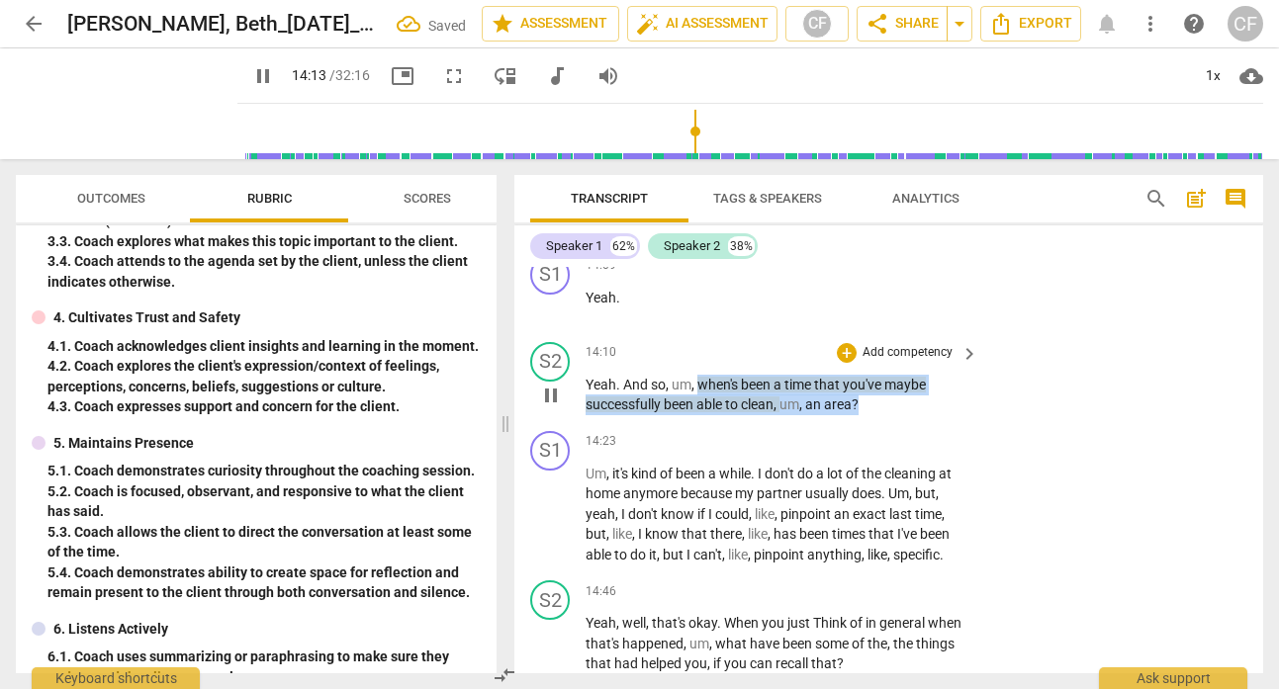
drag, startPoint x: 869, startPoint y: 443, endPoint x: 699, endPoint y: 426, distance: 170.9
click at [699, 415] on p "Yeah . And so , um , when's been a time that you've maybe successfully been abl…" at bounding box center [776, 395] width 383 height 41
click at [935, 362] on p "Add competency" at bounding box center [907, 353] width 94 height 18
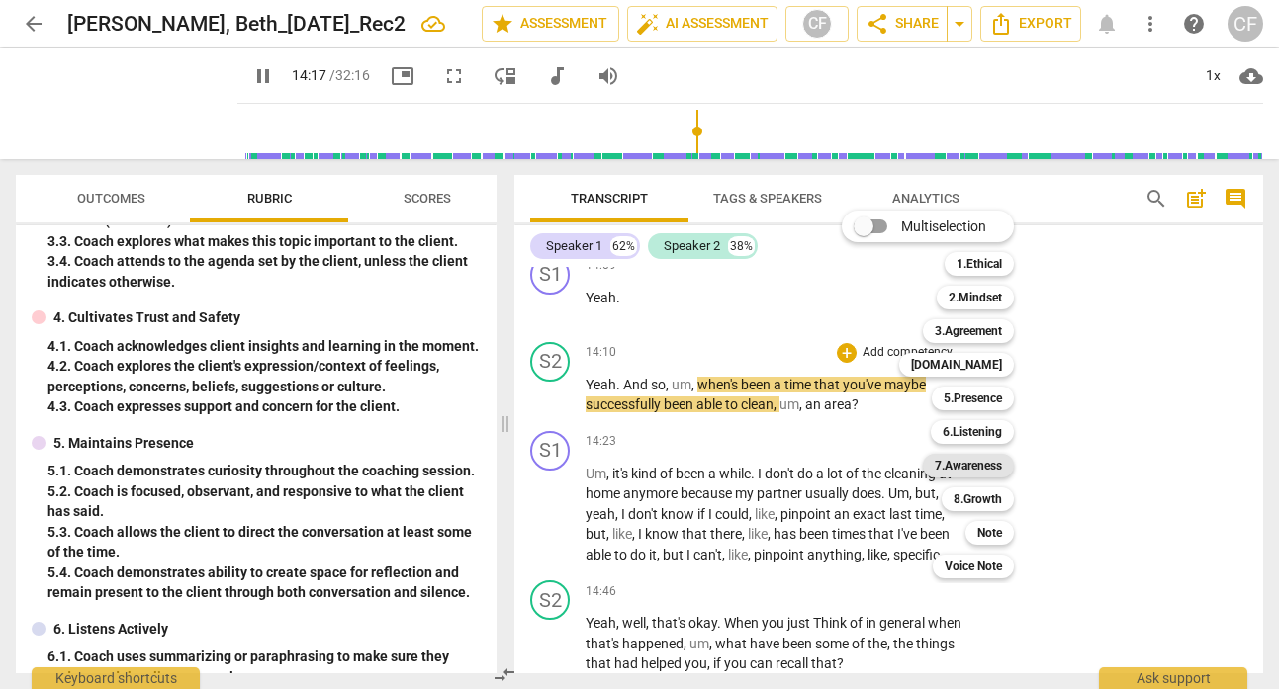
click at [999, 462] on b "7.Awareness" at bounding box center [968, 466] width 67 height 24
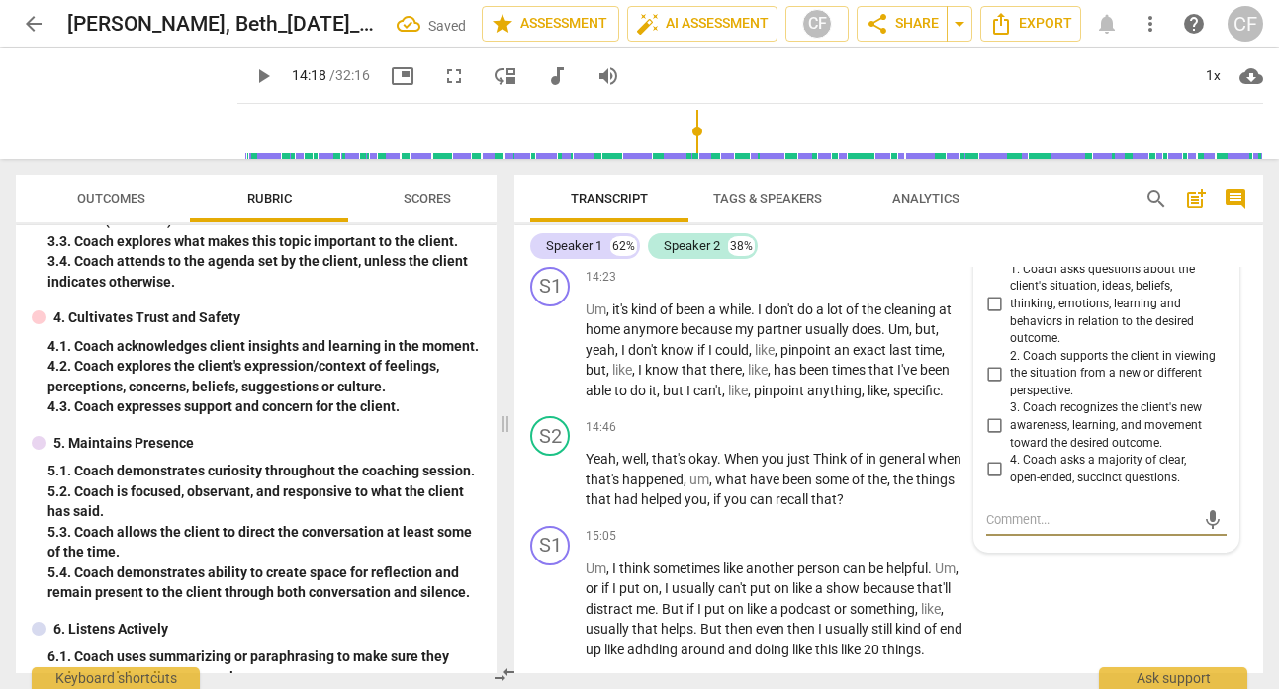
scroll to position [6943, 0]
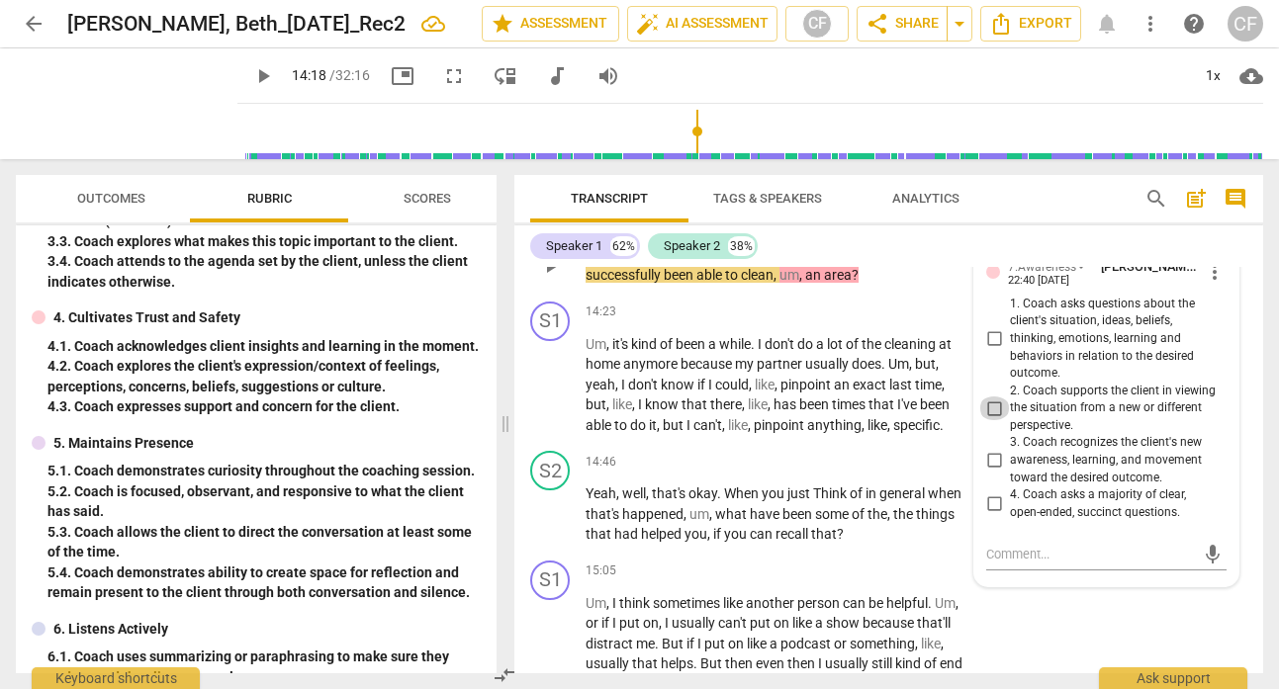
click at [994, 420] on input "2. Coach supports the client in viewing the situation from a new or different p…" at bounding box center [994, 409] width 32 height 24
click at [1066, 250] on div "Speaker 1 62% Speaker 2 38%" at bounding box center [888, 246] width 717 height 34
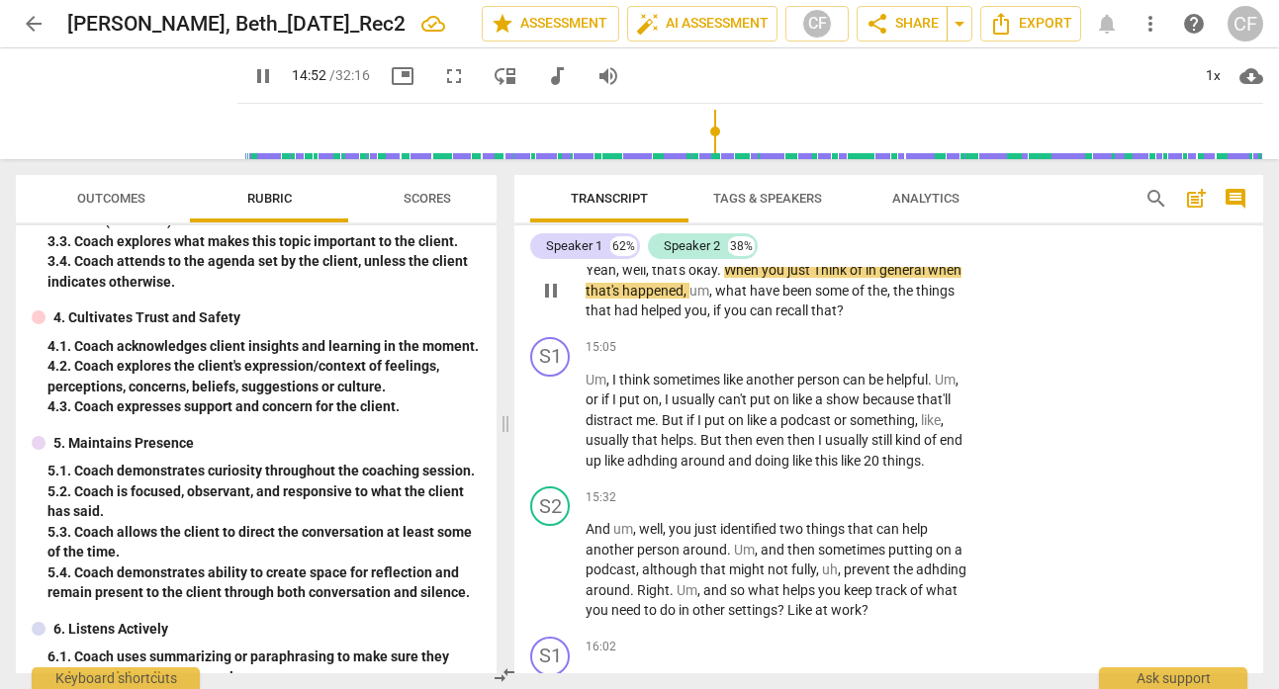
scroll to position [7117, 0]
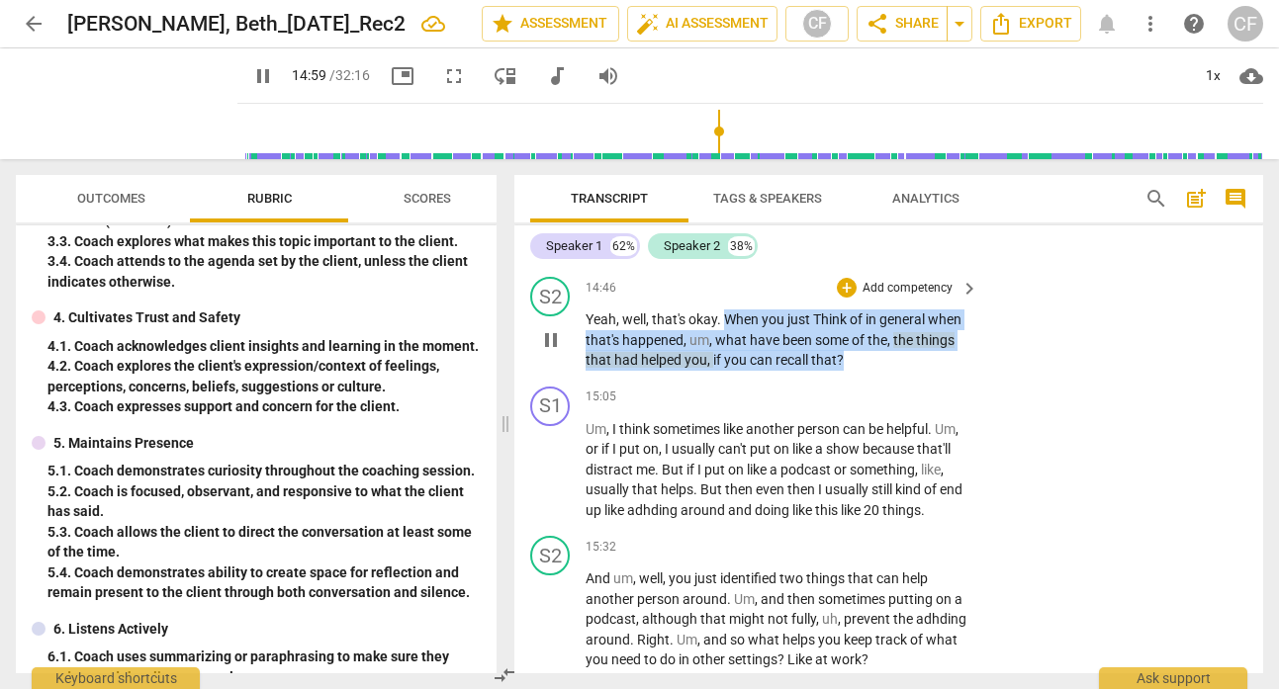
drag, startPoint x: 852, startPoint y: 403, endPoint x: 727, endPoint y: 362, distance: 131.0
click at [727, 362] on p "Yeah , well , that's okay . When you just Think of in general when that's happe…" at bounding box center [776, 340] width 383 height 61
click at [841, 298] on div "+" at bounding box center [847, 288] width 20 height 20
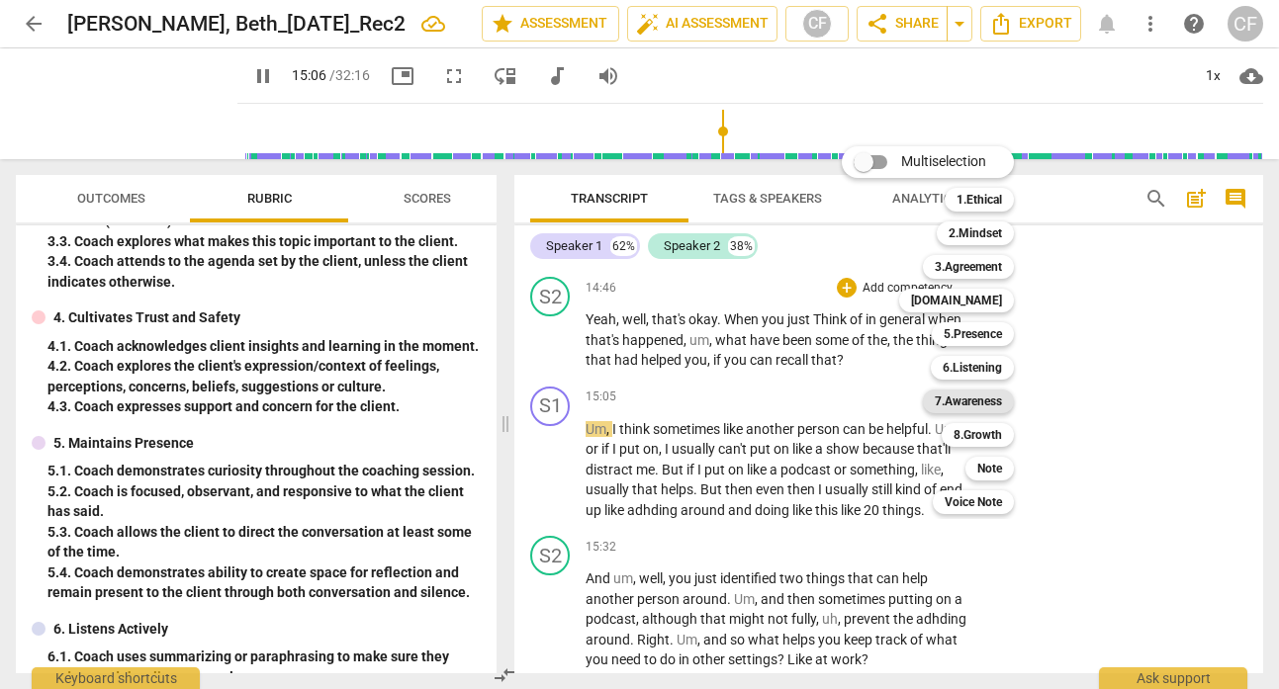
click at [978, 404] on b "7.Awareness" at bounding box center [968, 402] width 67 height 24
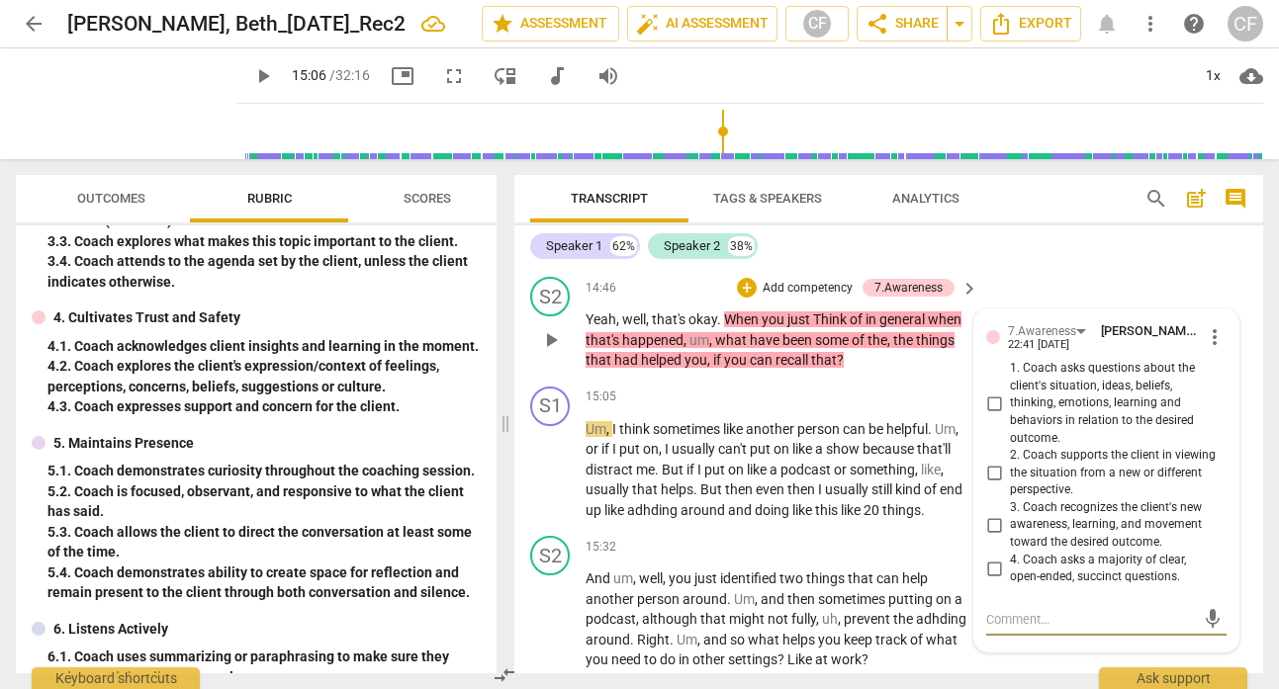
click at [983, 415] on input "1. Coach asks questions about the client's situation, ideas, beliefs, thinking,…" at bounding box center [994, 404] width 32 height 24
click at [988, 415] on input "1. Coach asks questions about the client's situation, ideas, beliefs, thinking,…" at bounding box center [994, 404] width 32 height 24
click at [998, 415] on input "1. Coach asks questions about the client's situation, ideas, beliefs, thinking,…" at bounding box center [994, 404] width 32 height 24
click at [991, 486] on input "2. Coach supports the client in viewing the situation from a new or different p…" at bounding box center [994, 474] width 32 height 24
click at [1083, 270] on div "S1 play_arrow pause 14:23 + Add competency keyboard_arrow_right Um , it's kind …" at bounding box center [888, 195] width 749 height 150
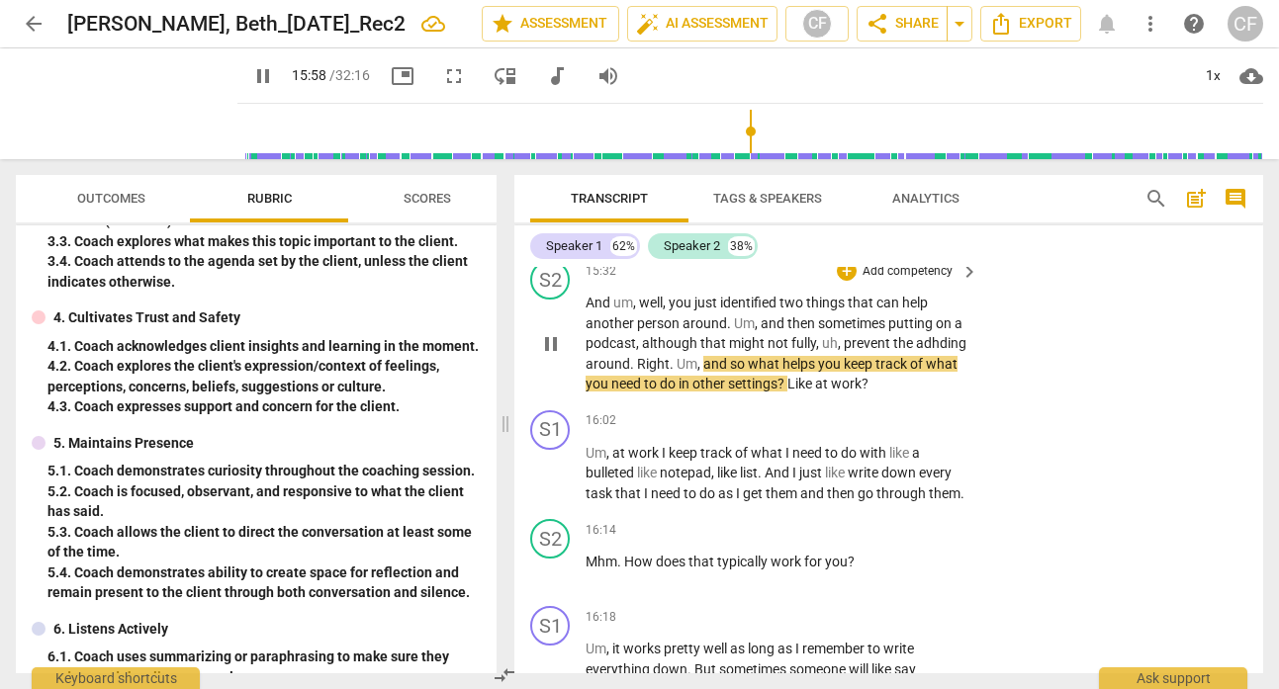
scroll to position [7367, 0]
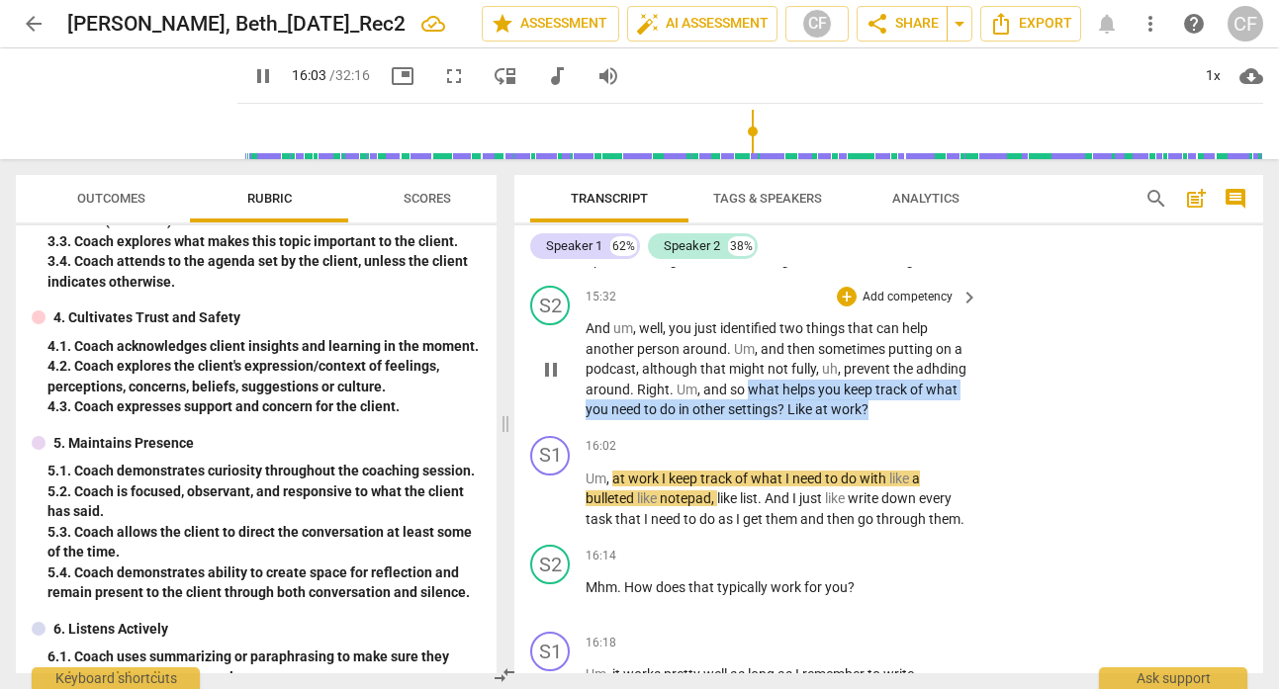
drag, startPoint x: 867, startPoint y: 479, endPoint x: 748, endPoint y: 454, distance: 122.2
click at [749, 420] on p "And um , well , you just identified two things that can help another person aro…" at bounding box center [776, 369] width 383 height 102
click at [860, 307] on p "Add competency" at bounding box center [907, 298] width 94 height 18
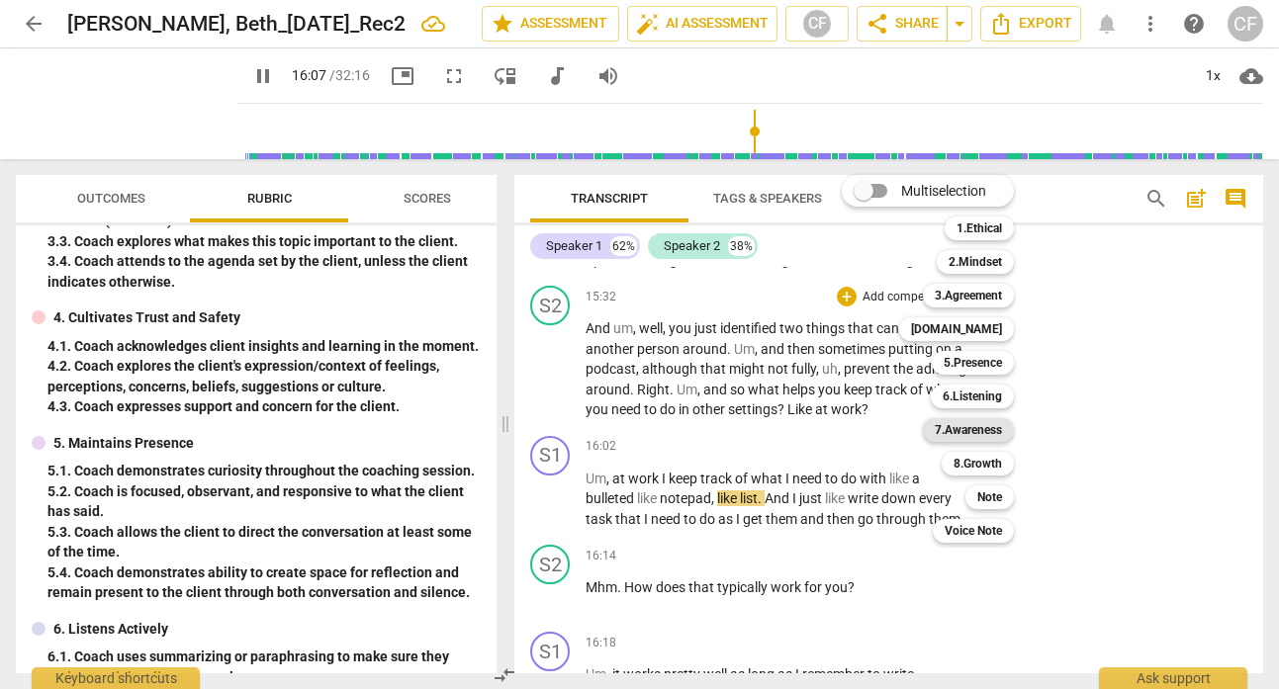
click at [1001, 433] on b "7.Awareness" at bounding box center [968, 430] width 67 height 24
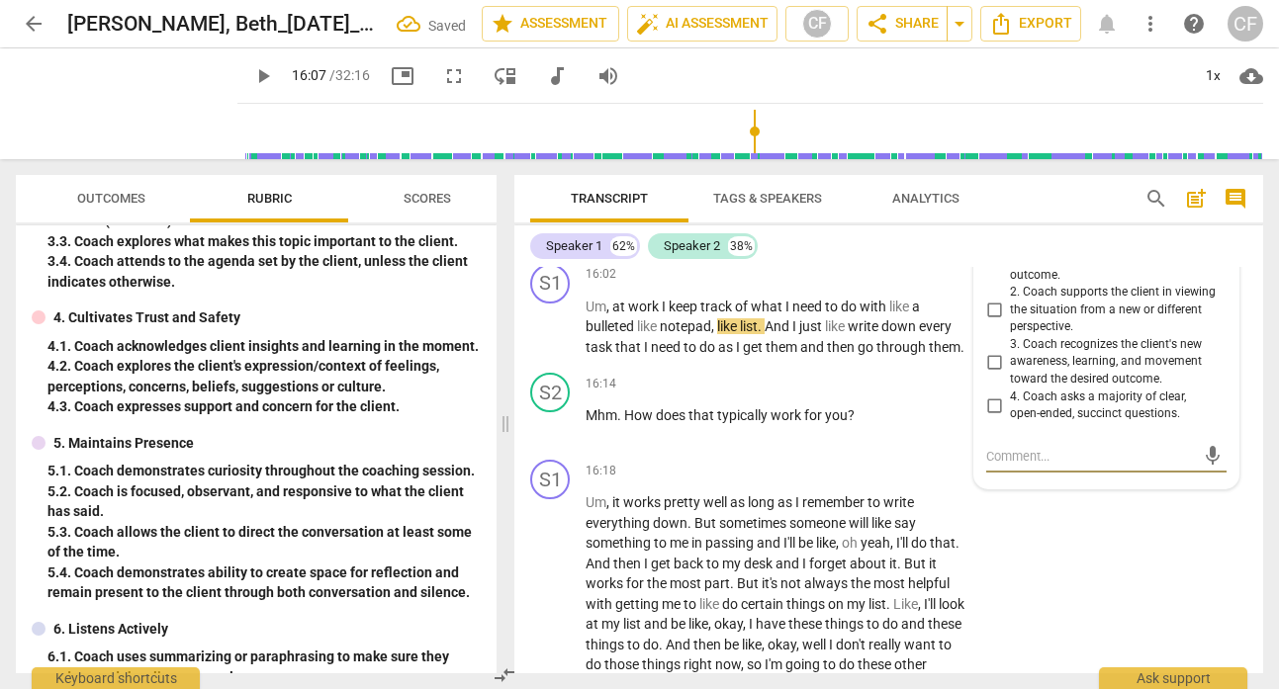
scroll to position [7481, 0]
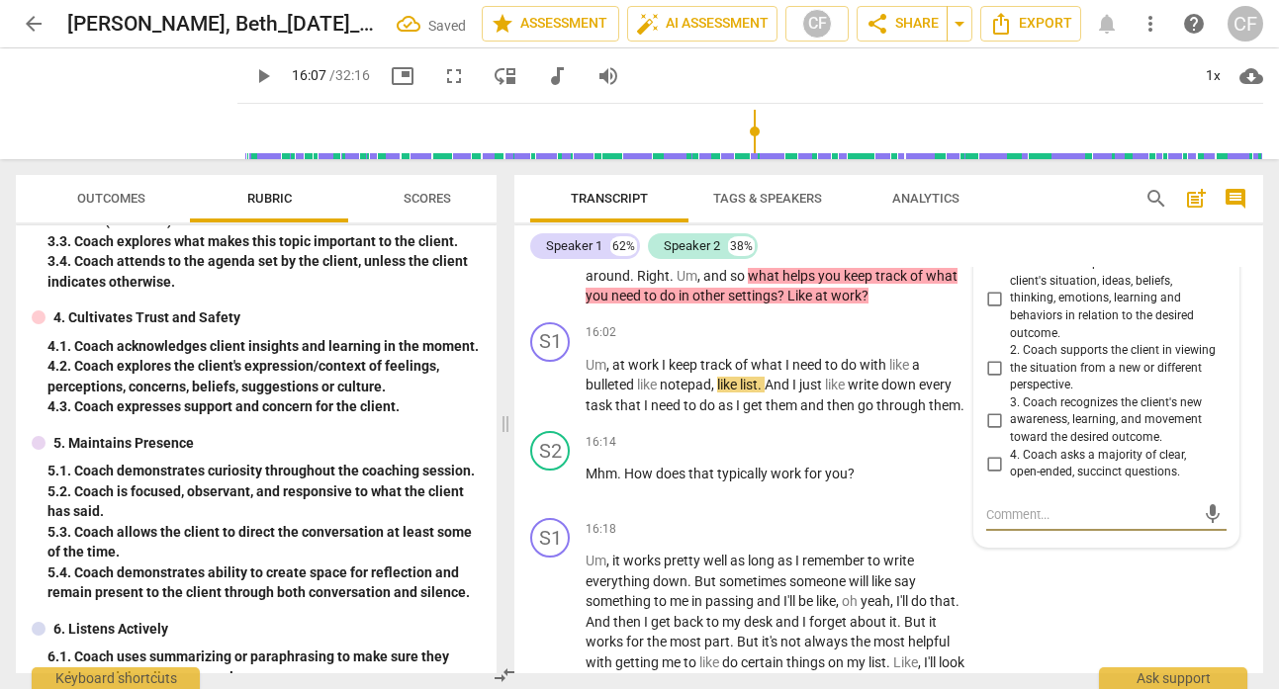
click at [989, 311] on input "1. Coach asks questions about the client's situation, ideas, beliefs, thinking,…" at bounding box center [994, 299] width 32 height 24
click at [1013, 257] on div "Speaker 1 62% Speaker 2 38%" at bounding box center [888, 246] width 717 height 34
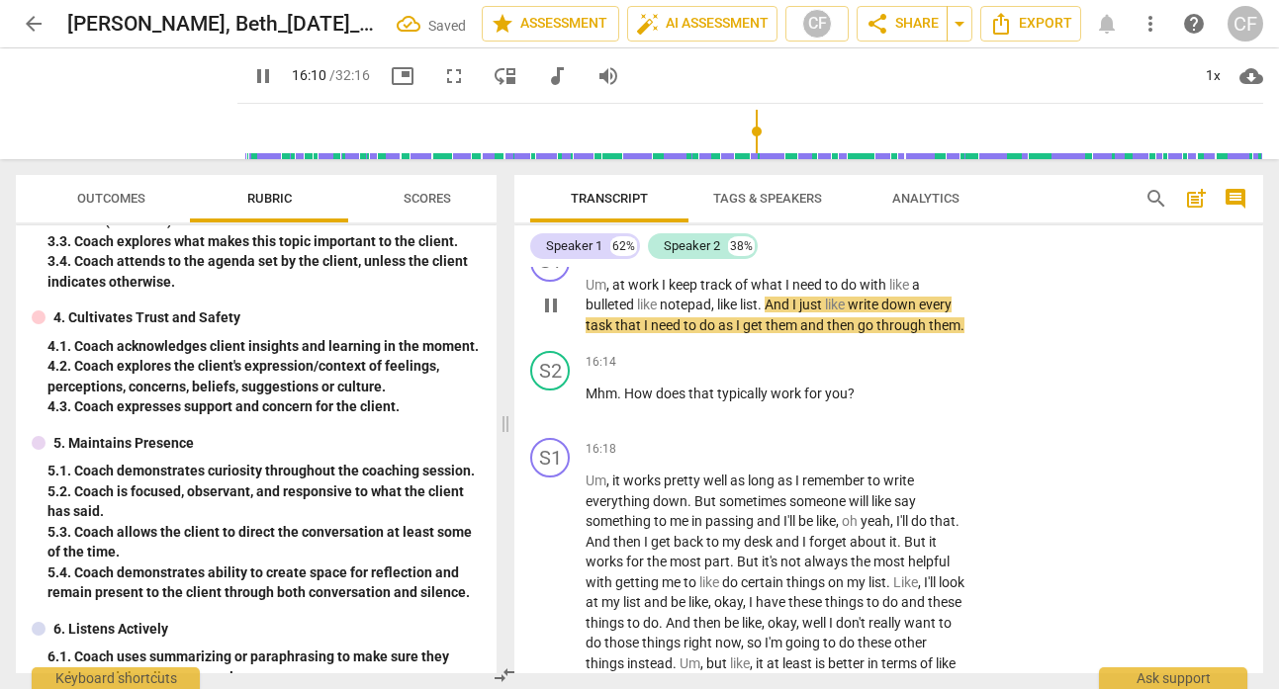
scroll to position [7642, 0]
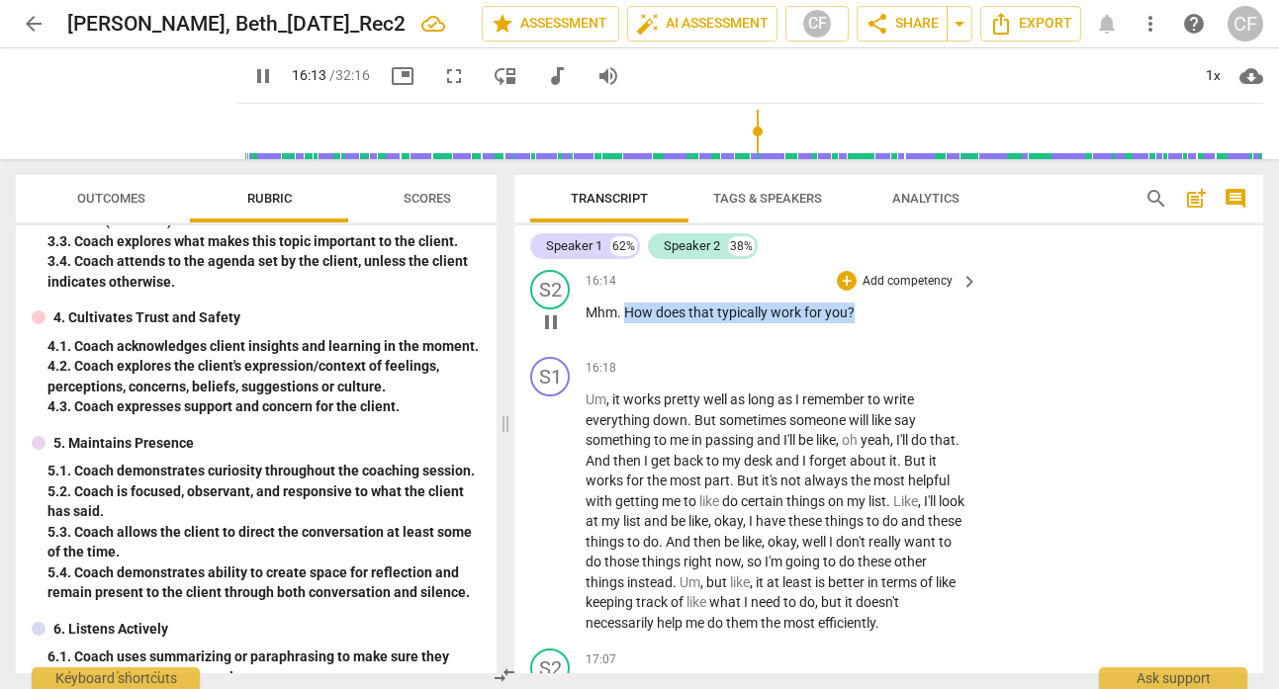
drag, startPoint x: 856, startPoint y: 396, endPoint x: 629, endPoint y: 394, distance: 227.5
click at [629, 323] on p "Mhm . How does that typically work for you ?" at bounding box center [776, 313] width 383 height 21
click at [948, 291] on p "Add competency" at bounding box center [907, 282] width 94 height 18
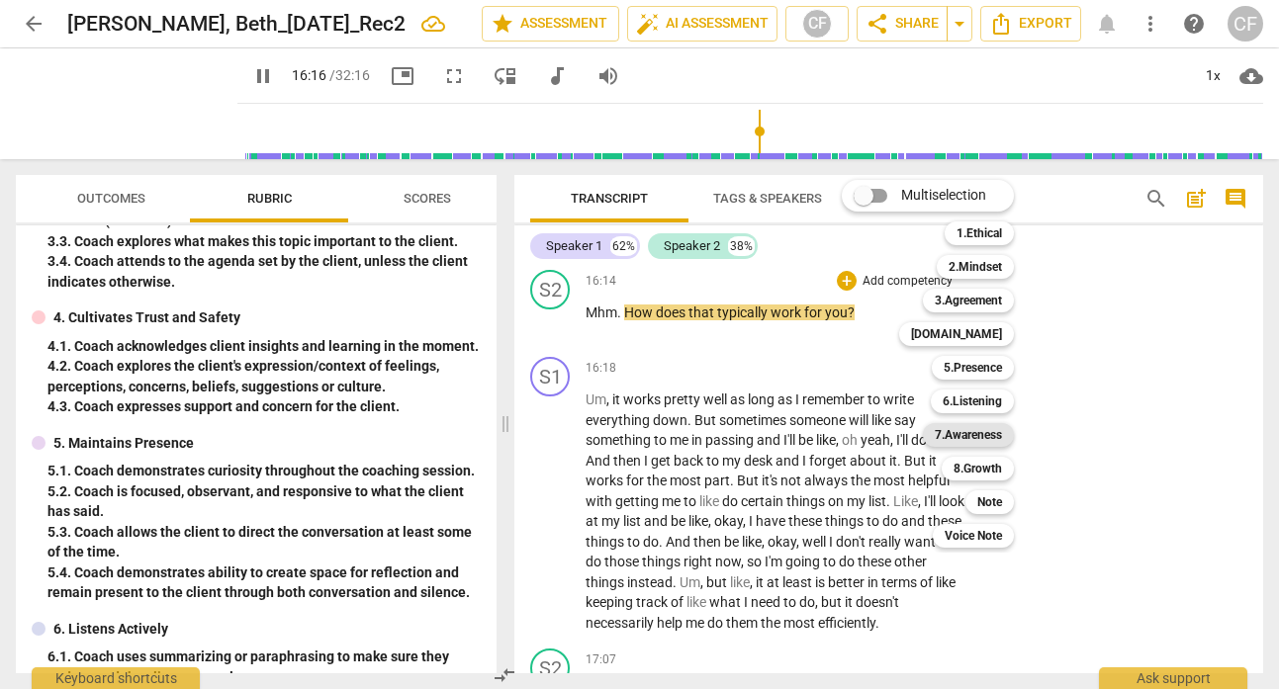
click at [981, 429] on b "7.Awareness" at bounding box center [968, 435] width 67 height 24
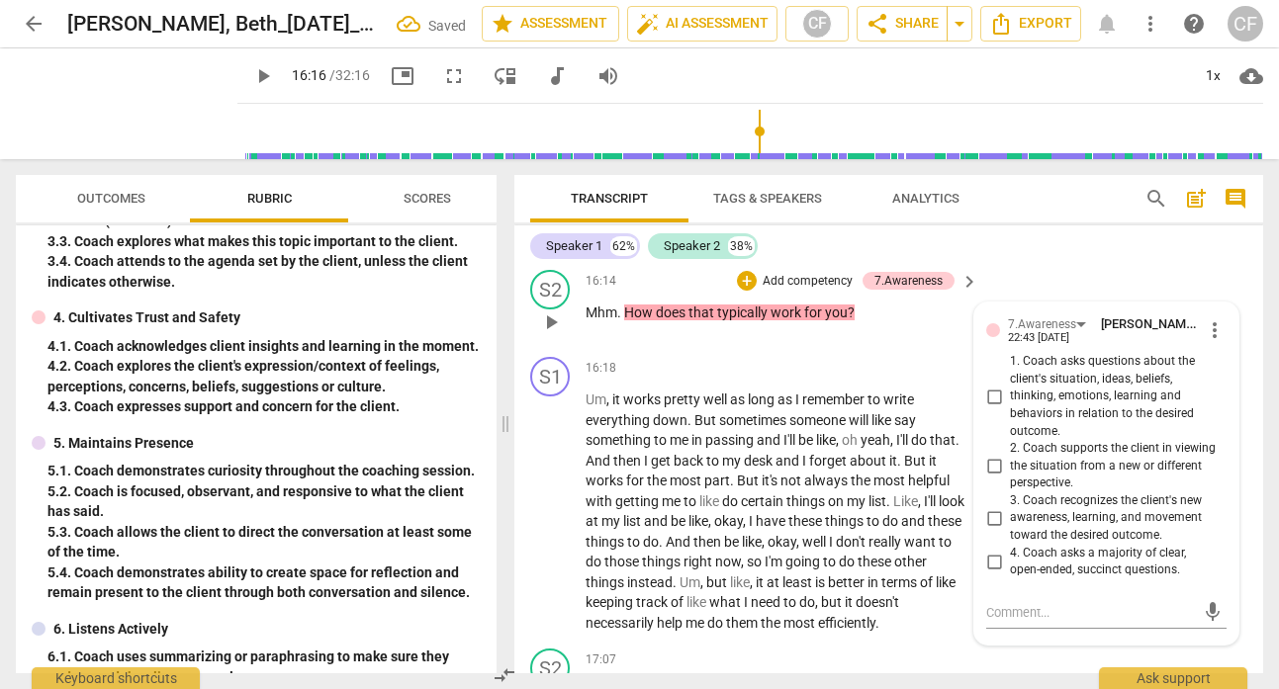
scroll to position [7868, 0]
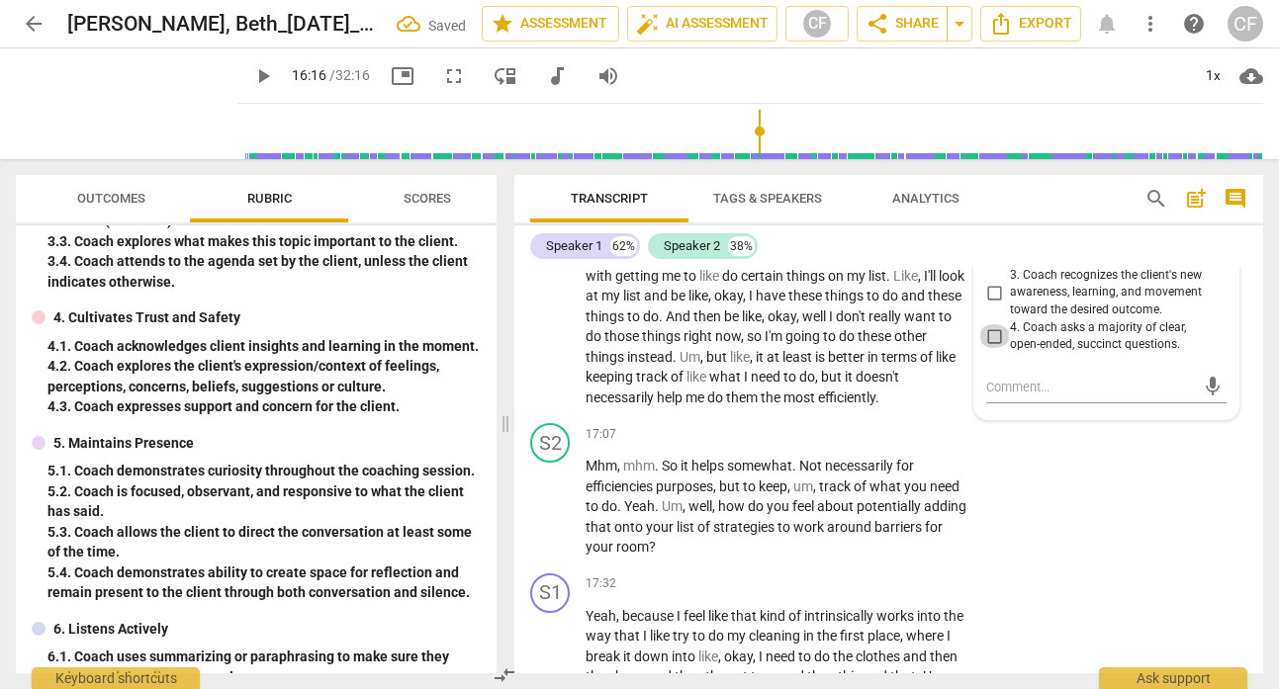
click at [991, 348] on input "4. Coach asks a majority of clear, open-ended, succinct questions." at bounding box center [994, 336] width 32 height 24
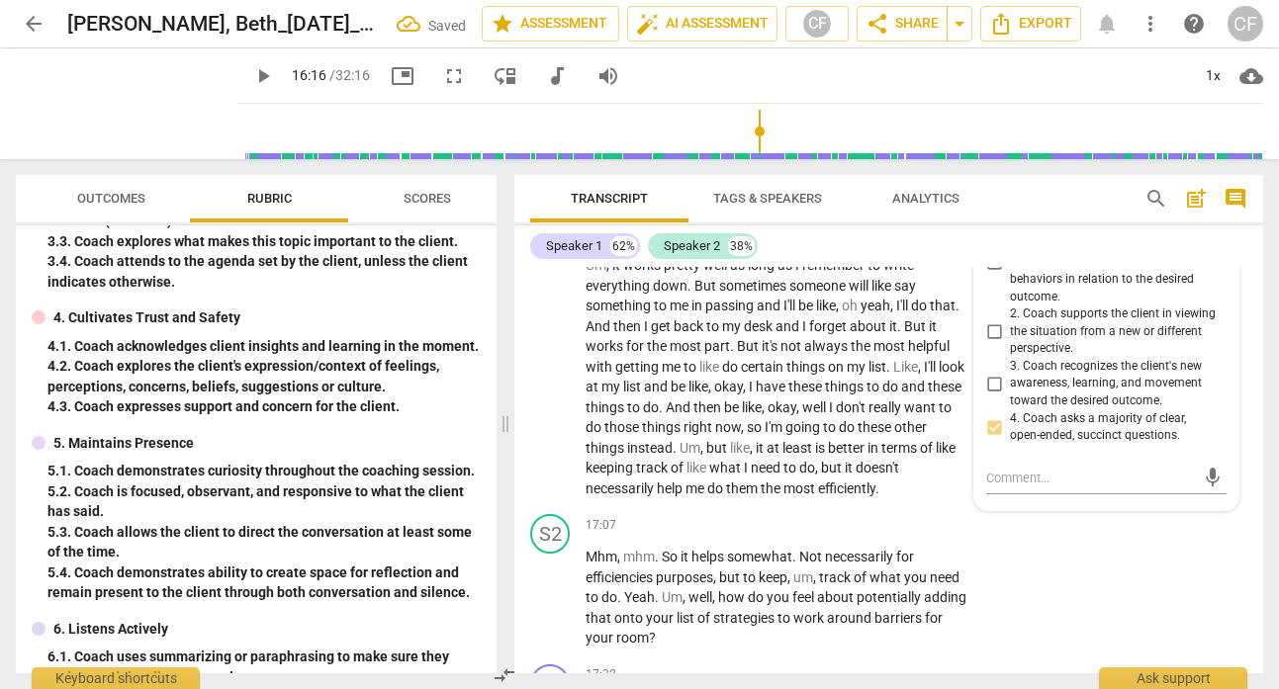
scroll to position [7717, 0]
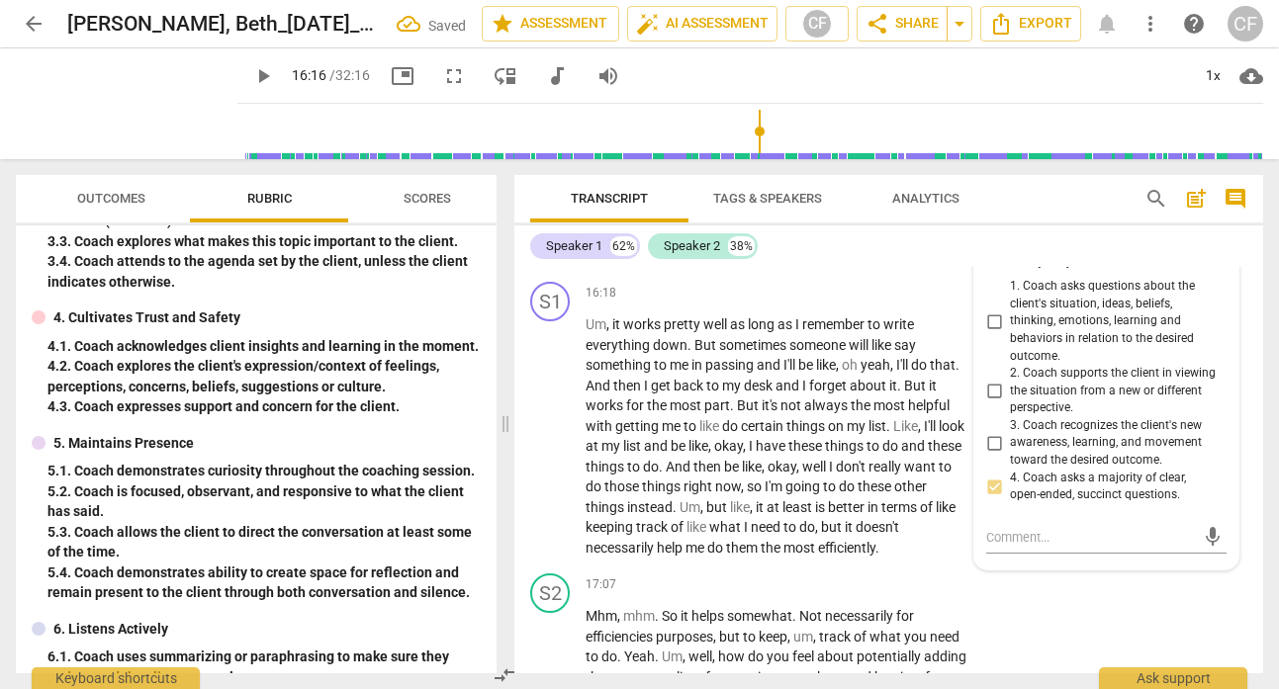
click at [991, 333] on input "1. Coach asks questions about the client's situation, ideas, beliefs, thinking,…" at bounding box center [994, 322] width 32 height 24
click at [1086, 258] on div "Speaker 1 62% Speaker 2 38%" at bounding box center [888, 246] width 717 height 34
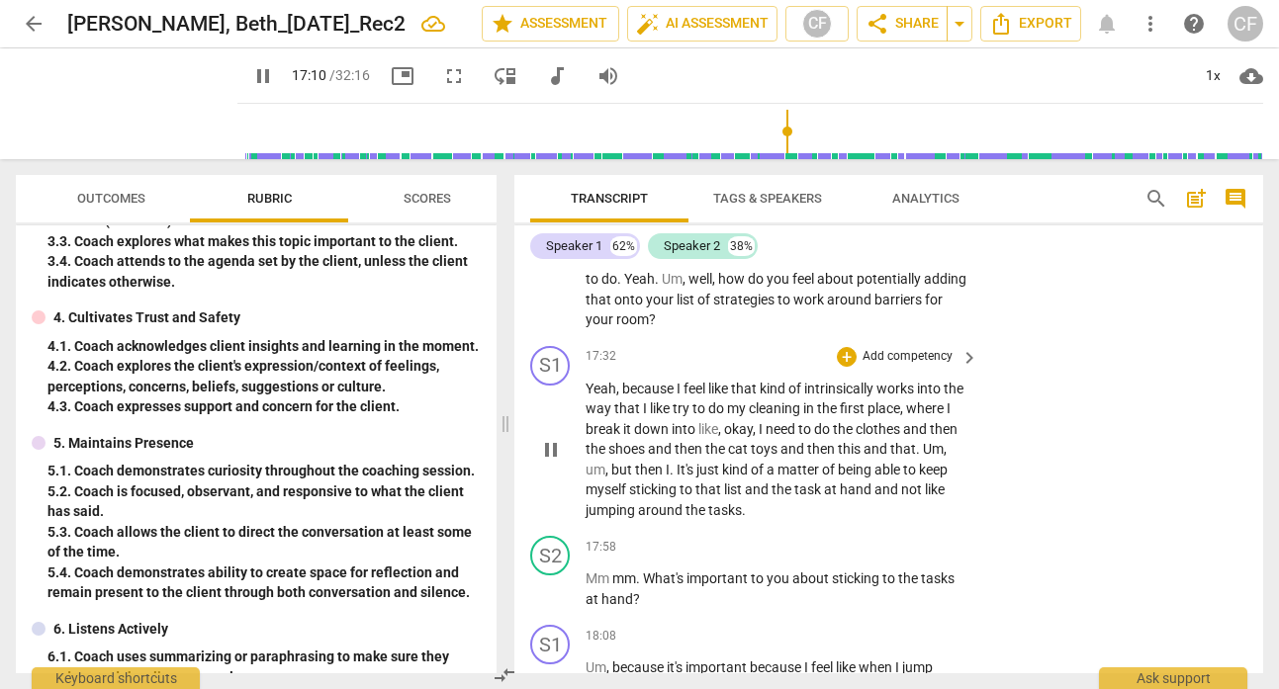
scroll to position [8100, 0]
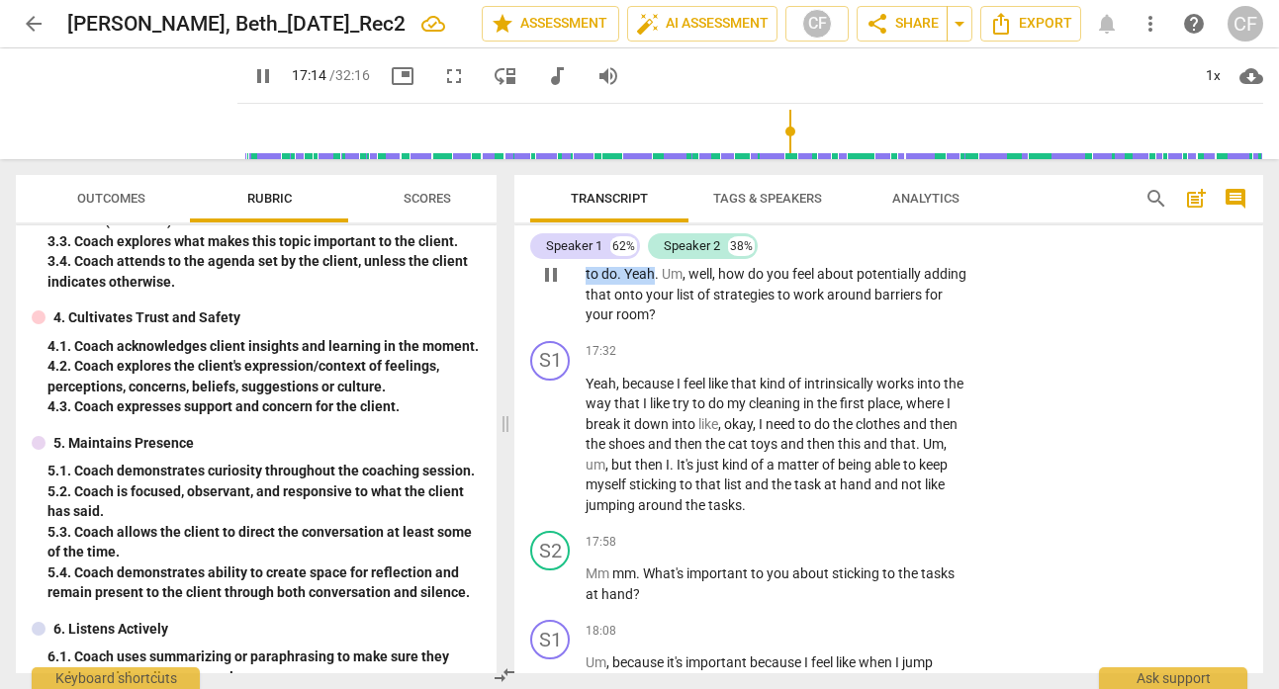
drag, startPoint x: 654, startPoint y: 356, endPoint x: 572, endPoint y: 317, distance: 90.7
click at [572, 317] on div "S2 play_arrow pause 17:07 + Add competency keyboard_arrow_right Mhm , mhm . So …" at bounding box center [888, 258] width 749 height 150
click at [957, 215] on span "keyboard_arrow_right" at bounding box center [969, 203] width 24 height 24
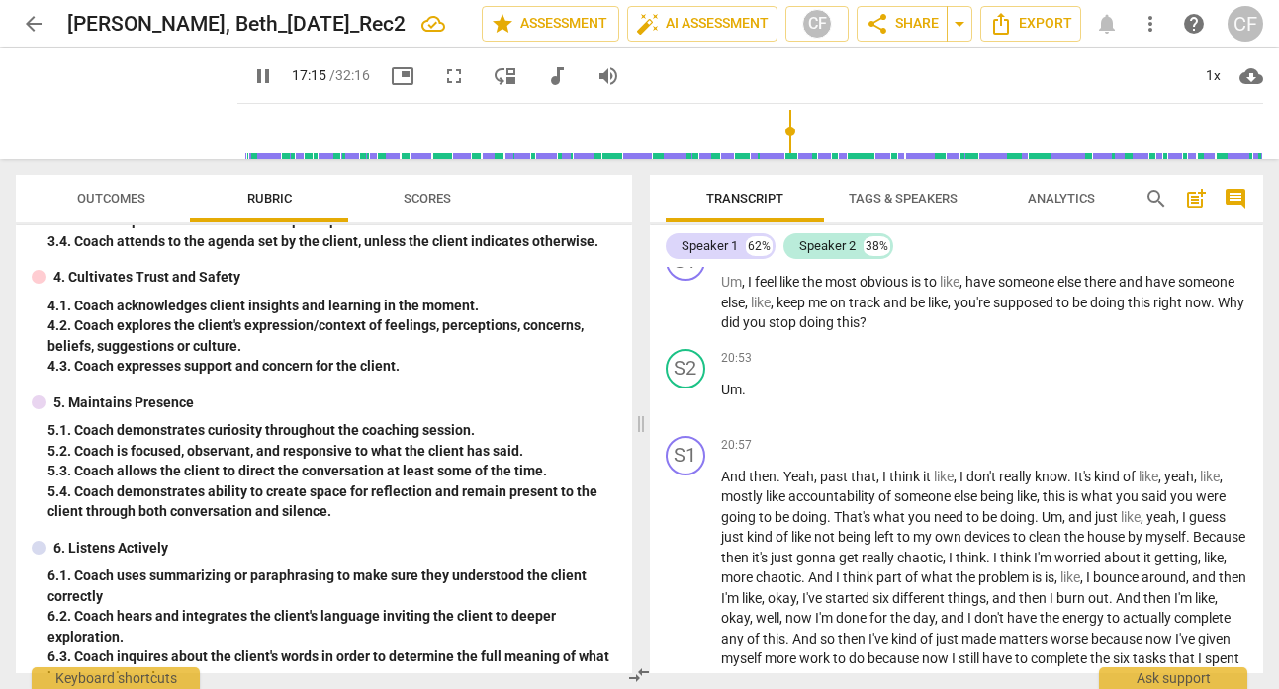
scroll to position [7020, 0]
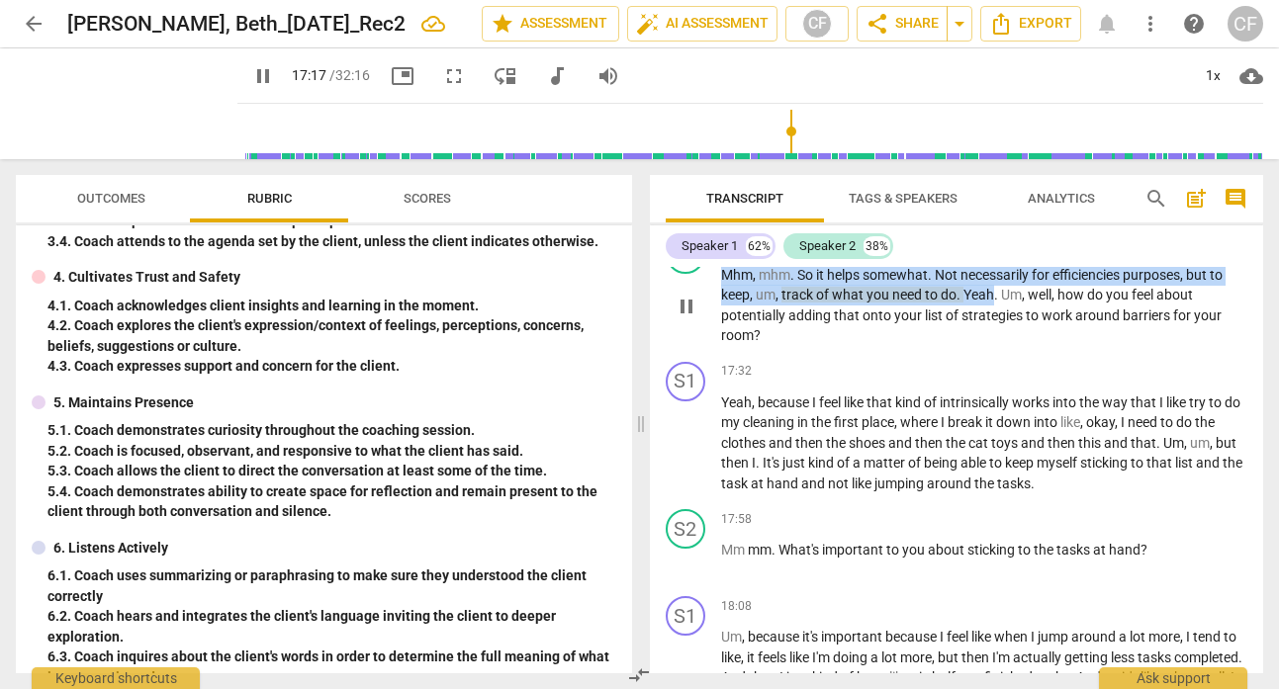
click at [1129, 254] on div "+" at bounding box center [1139, 244] width 20 height 20
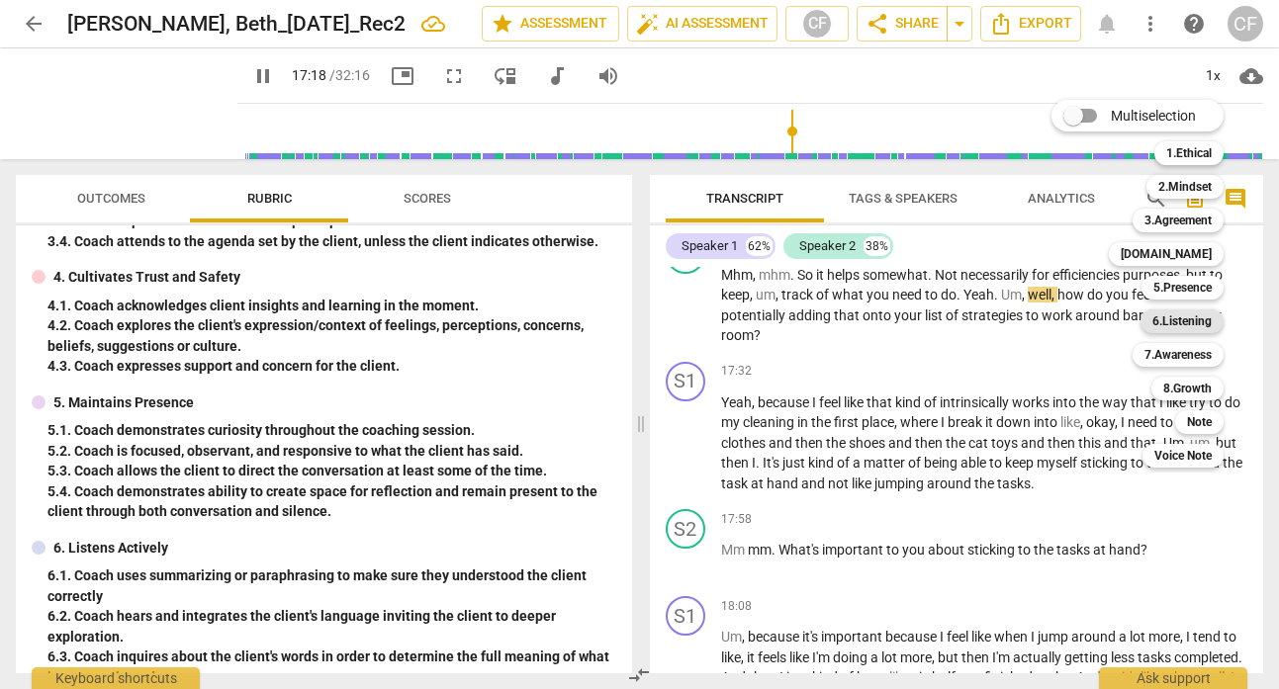
click at [1185, 322] on b "6.Listening" at bounding box center [1181, 322] width 59 height 24
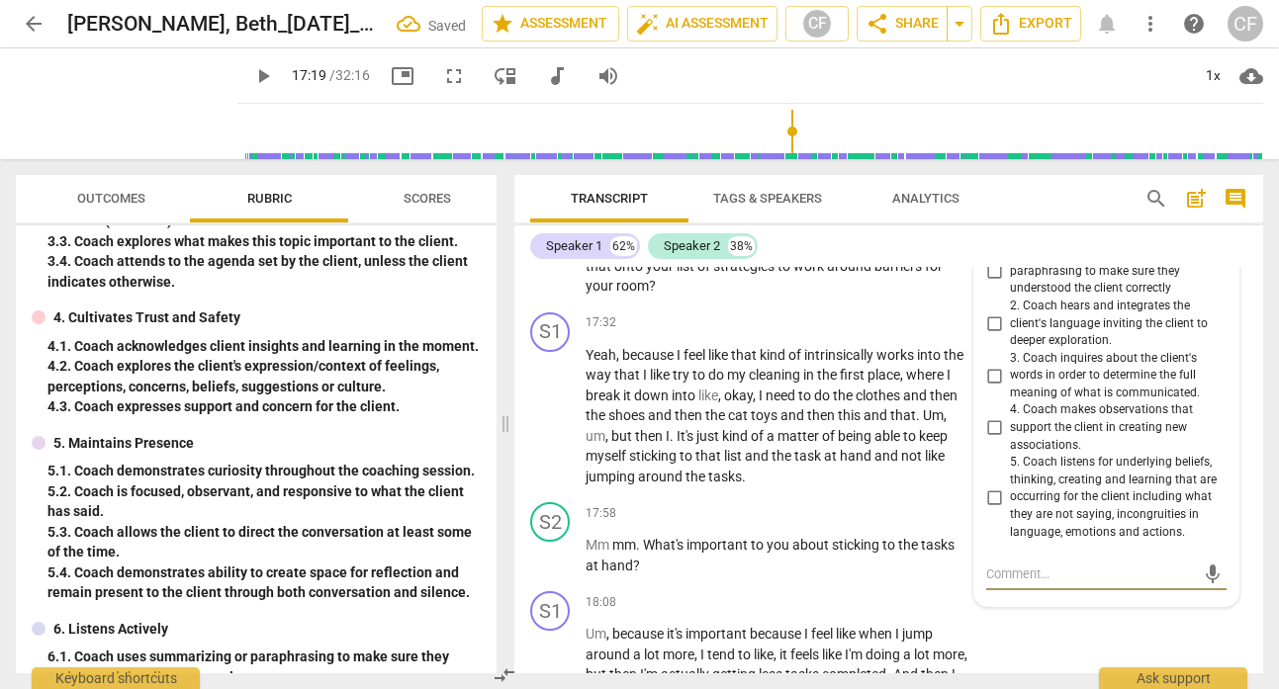
scroll to position [8123, 0]
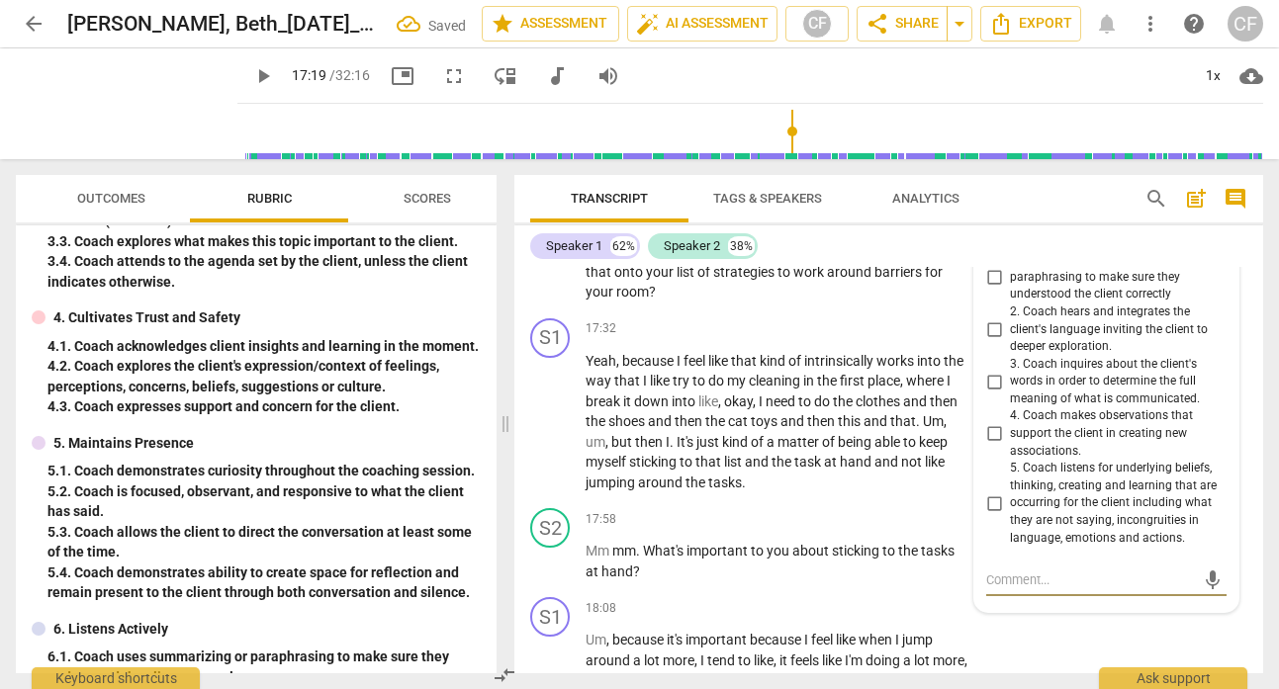
click at [991, 290] on input "1. Coach uses summarizing or paraphrasing to make sure they understood the clie…" at bounding box center [994, 278] width 32 height 24
click at [1021, 263] on div "Speaker 1 62% Speaker 2 38% S1 play_arrow pause 00:00 + Add competency keyboard…" at bounding box center [888, 449] width 749 height 448
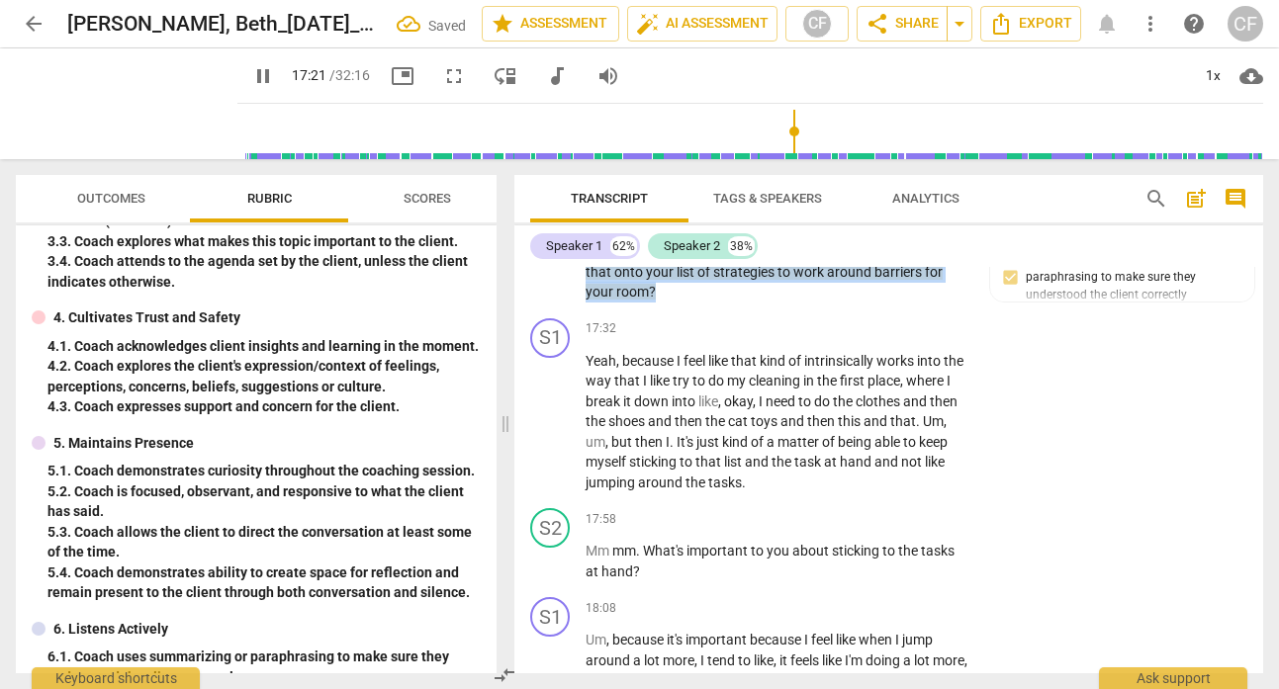
drag, startPoint x: 746, startPoint y: 373, endPoint x: 722, endPoint y: 333, distance: 46.1
click at [722, 303] on p "Mhm , mhm . So it helps somewhat . Not necessarily for efficiencies purposes , …" at bounding box center [776, 252] width 383 height 102
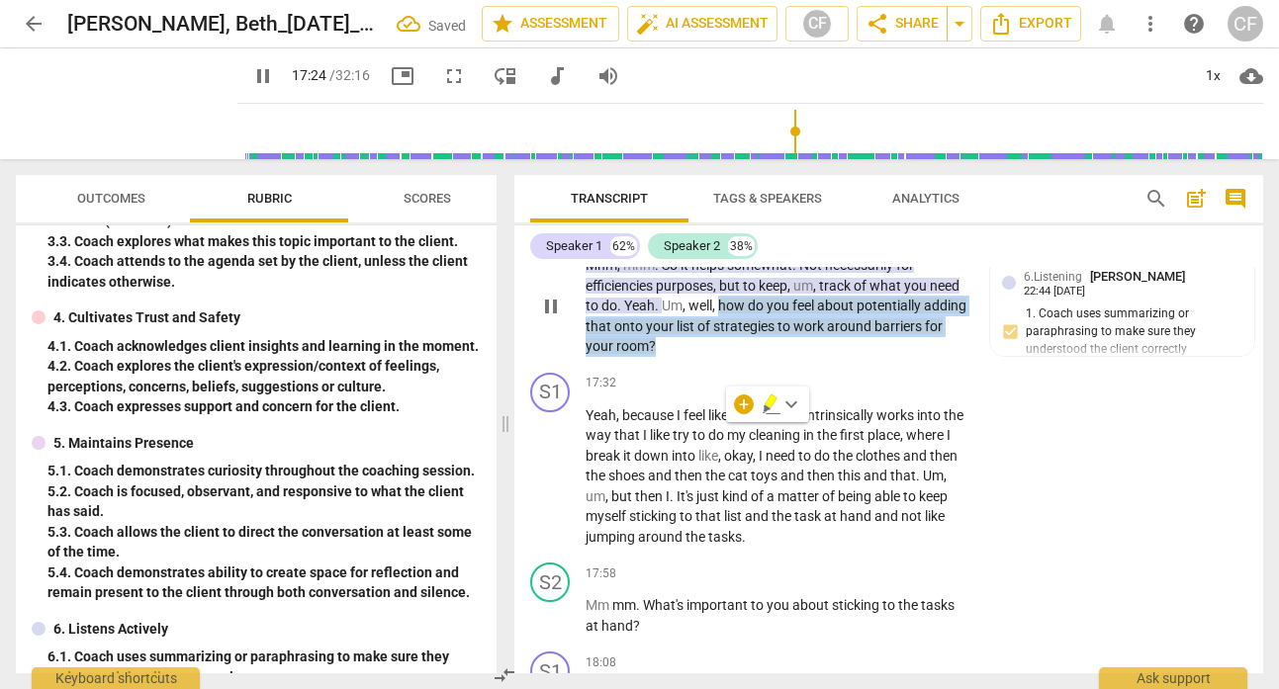
scroll to position [8066, 0]
click at [819, 245] on p "Add competency" at bounding box center [817, 236] width 94 height 18
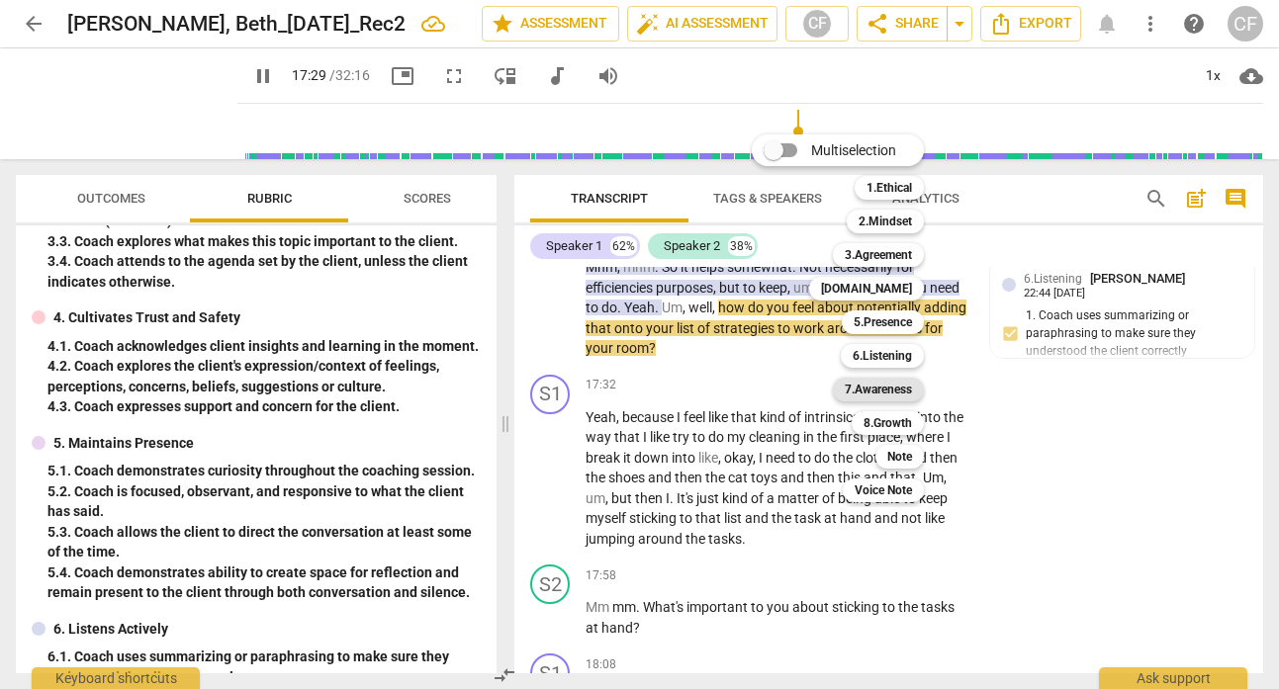
click at [916, 393] on div "7.Awareness" at bounding box center [878, 390] width 91 height 24
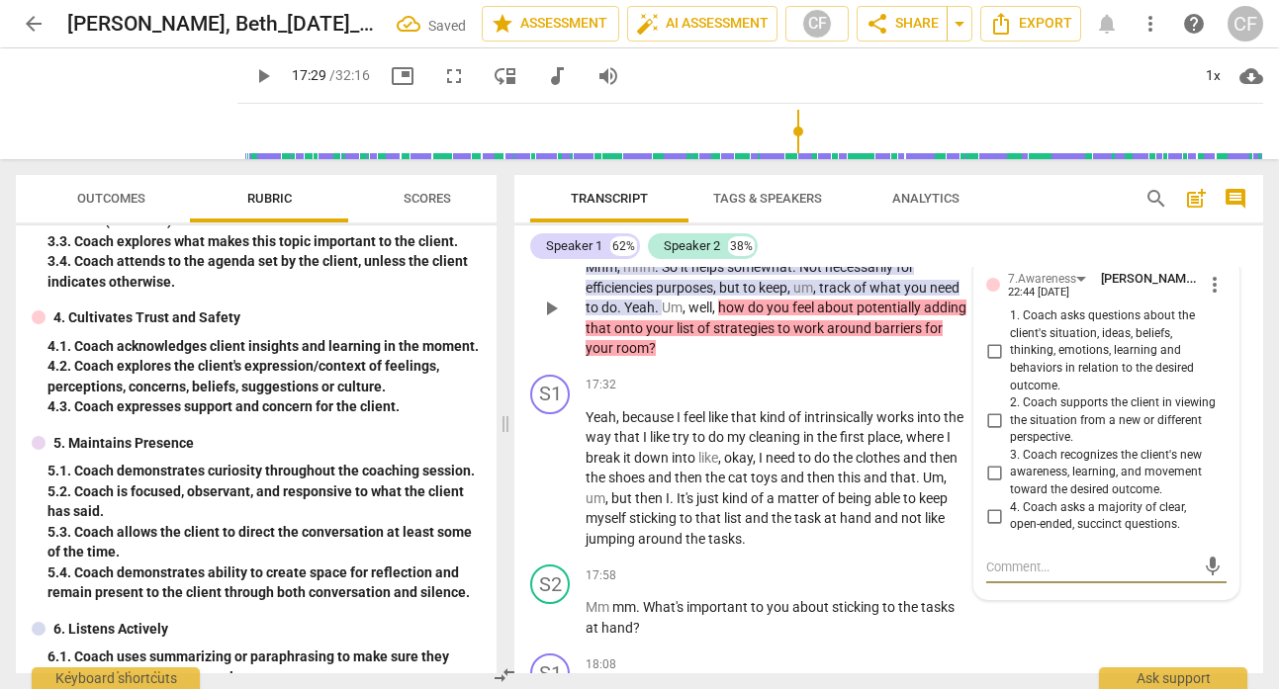
click at [989, 485] on input "3. Coach recognizes the client's new awareness, learning, and movement toward t…" at bounding box center [994, 473] width 32 height 24
click at [1077, 217] on div "S1 play_arrow pause 16:18 + Add competency keyboard_arrow_right Um , it works p…" at bounding box center [888, 71] width 749 height 292
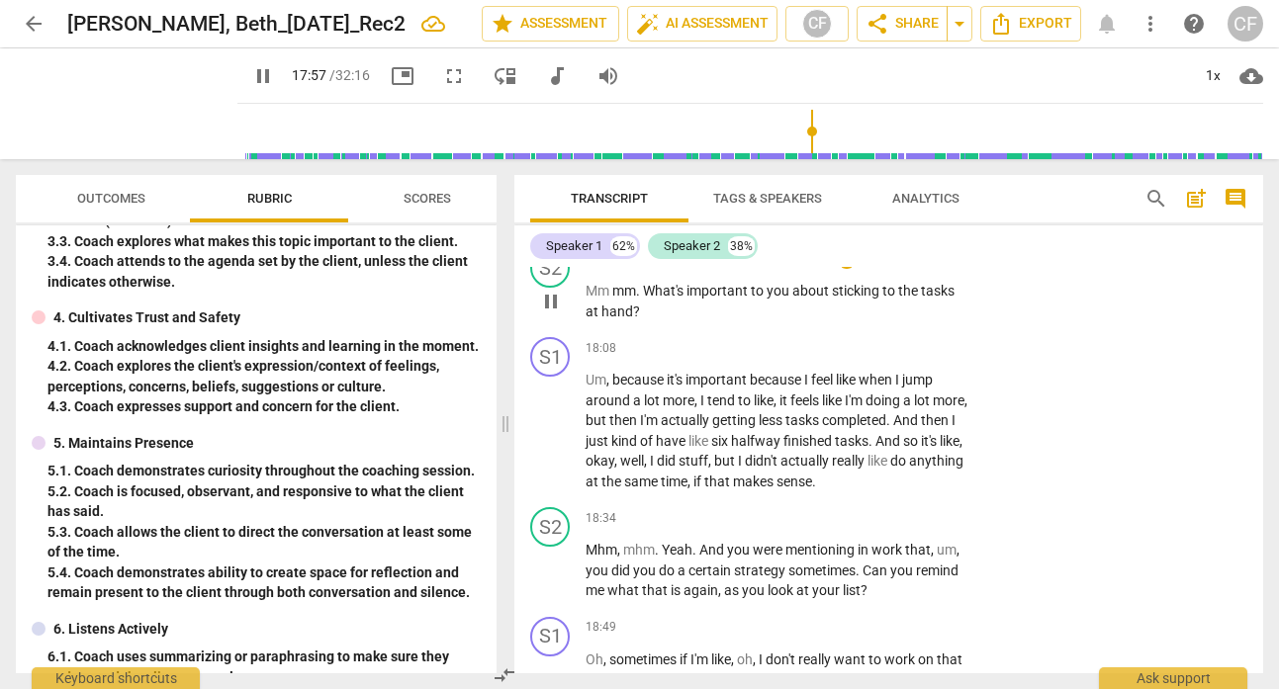
scroll to position [8415, 0]
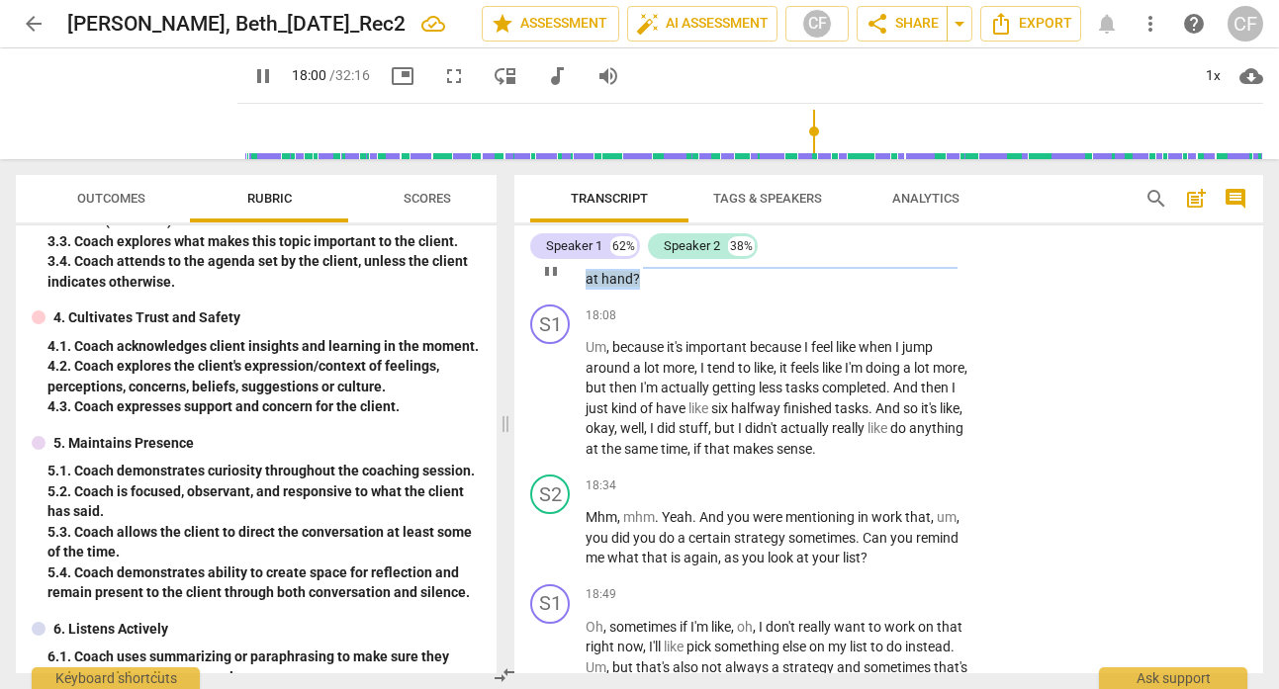
drag, startPoint x: 647, startPoint y: 359, endPoint x: 647, endPoint y: 340, distance: 18.8
click at [647, 289] on p "Mm mm . What's important to you about sticking to the tasks at hand ?" at bounding box center [776, 268] width 383 height 41
click at [837, 236] on div "+" at bounding box center [847, 227] width 20 height 20
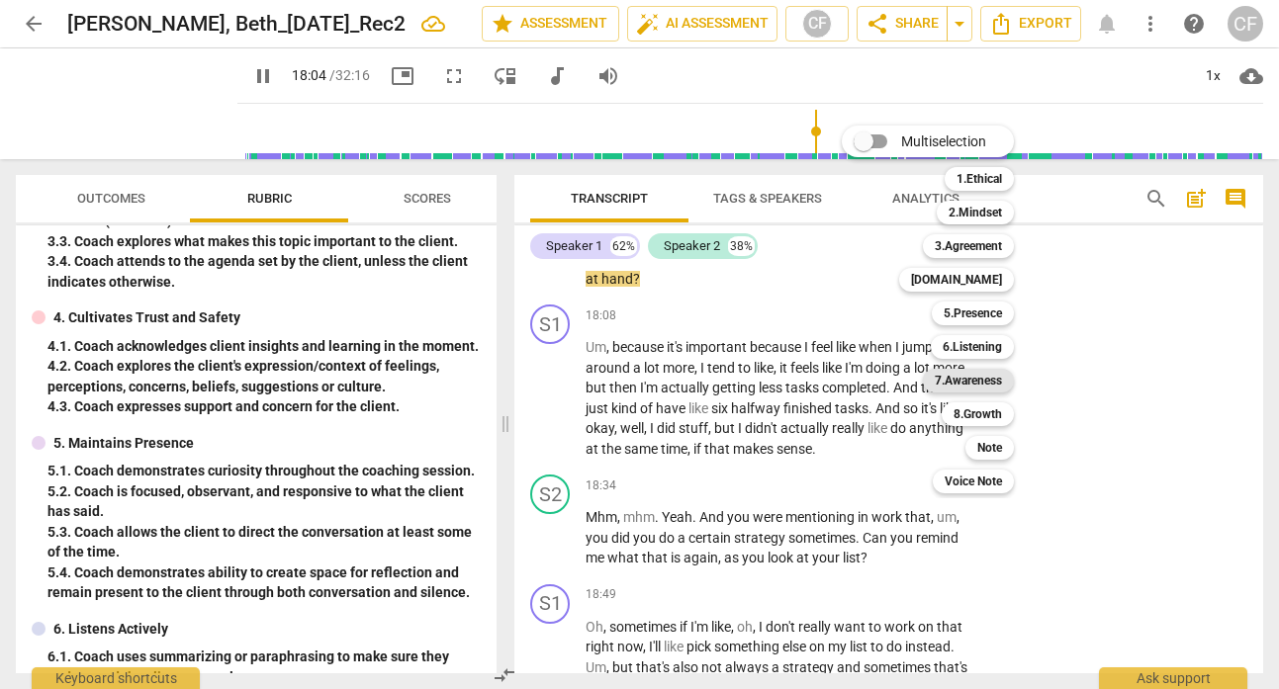
click at [984, 378] on b "7.Awareness" at bounding box center [968, 381] width 67 height 24
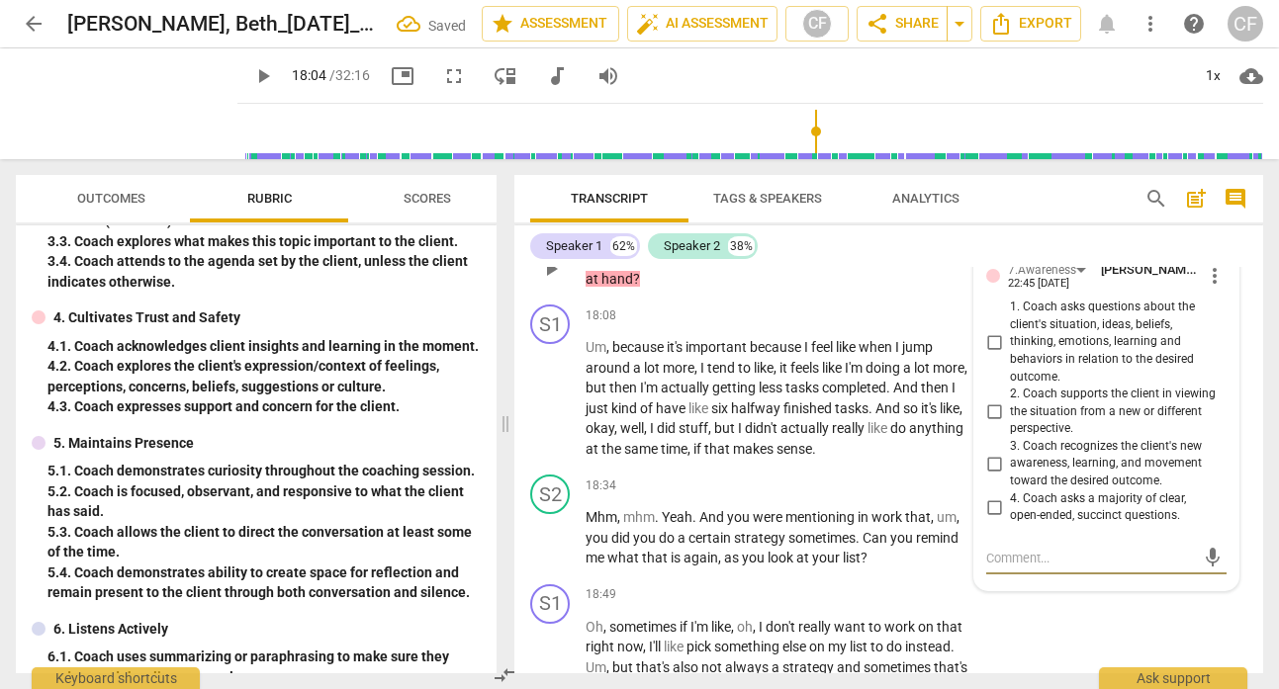
click at [991, 354] on input "1. Coach asks questions about the client's situation, ideas, beliefs, thinking,…" at bounding box center [994, 342] width 32 height 24
click at [1057, 209] on div "S1 play_arrow pause 17:32 + Add competency keyboard_arrow_right Yeah , because …" at bounding box center [888, 113] width 749 height 191
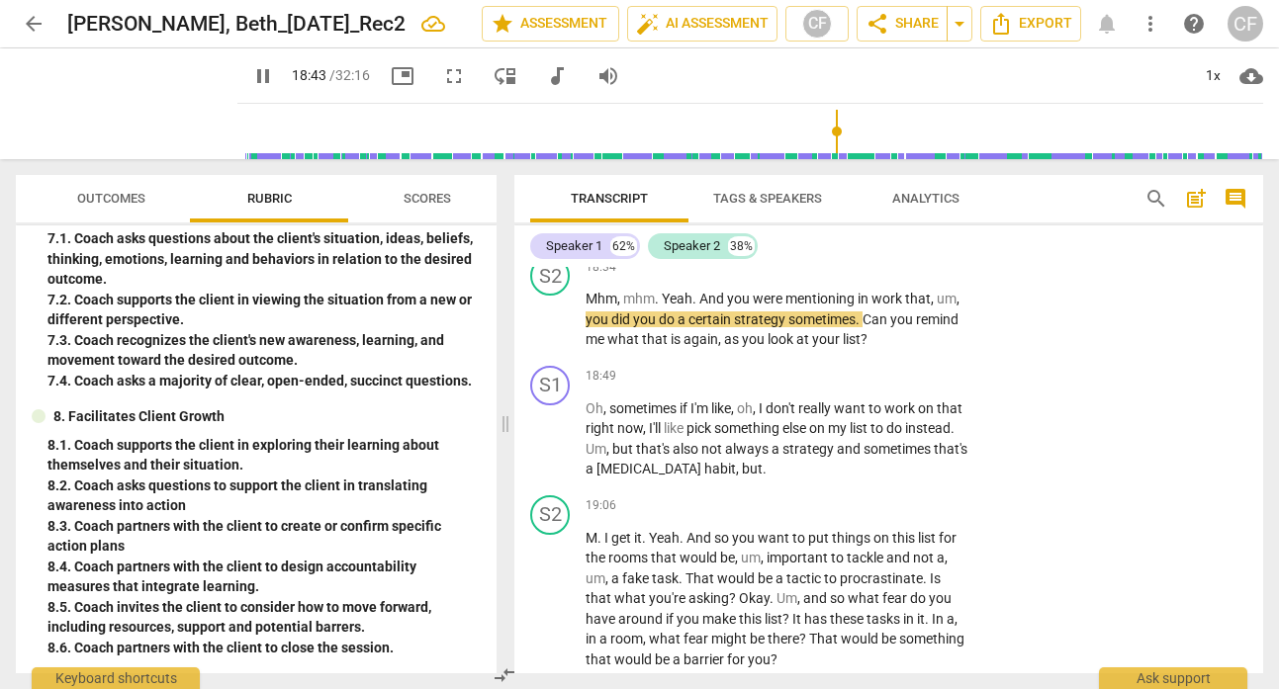
scroll to position [8636, 0]
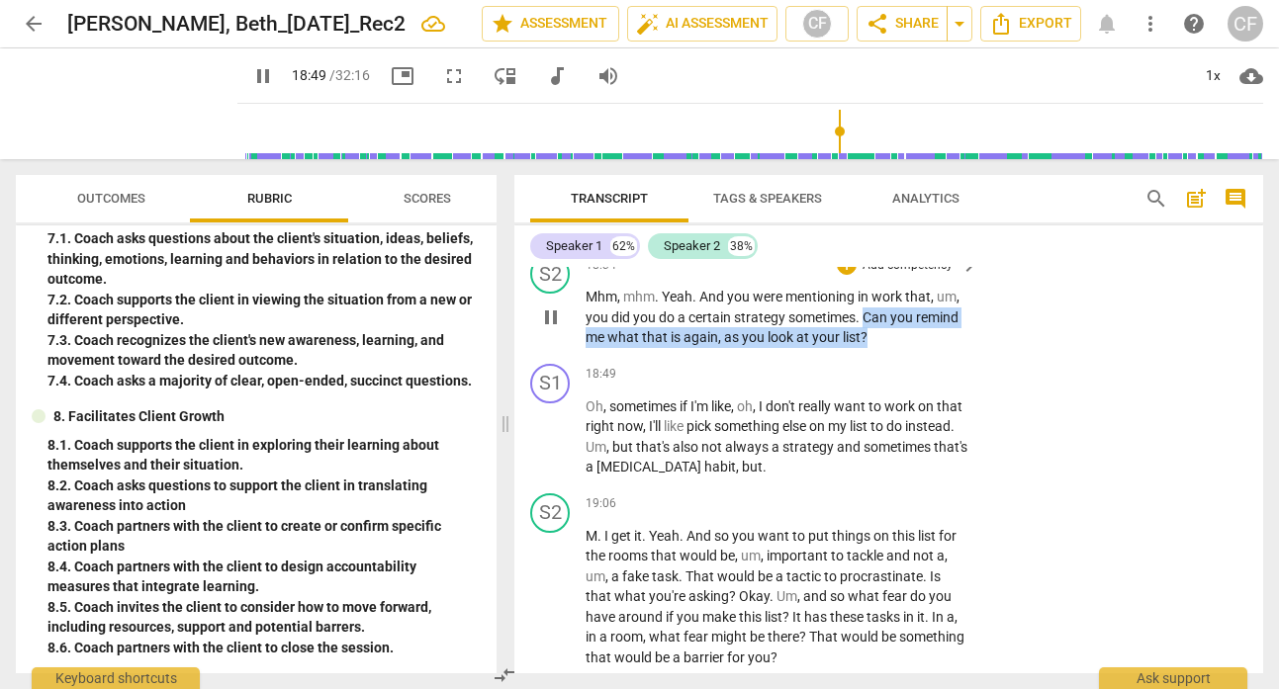
drag, startPoint x: 875, startPoint y: 425, endPoint x: 862, endPoint y: 401, distance: 27.9
click at [862, 348] on p "Mhm , mhm . Yeah . And you were mentioning in work that , um , you did you do a…" at bounding box center [776, 317] width 383 height 61
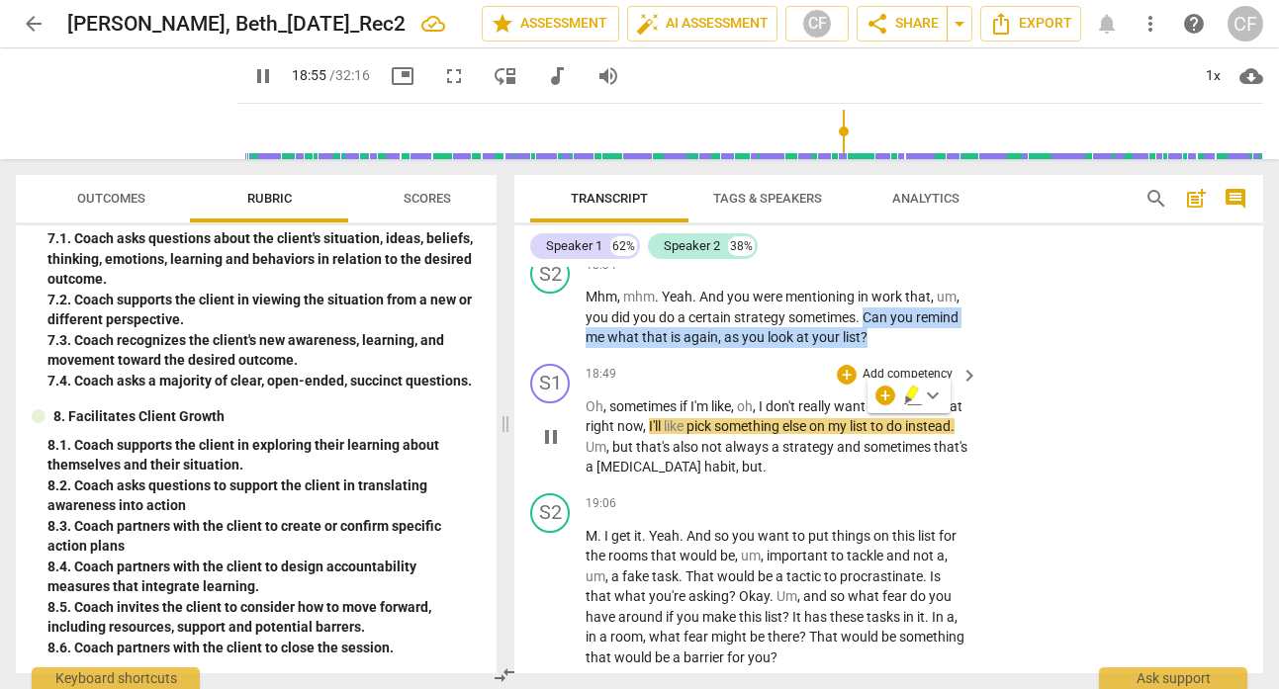
click at [555, 449] on span "pause" at bounding box center [551, 437] width 24 height 24
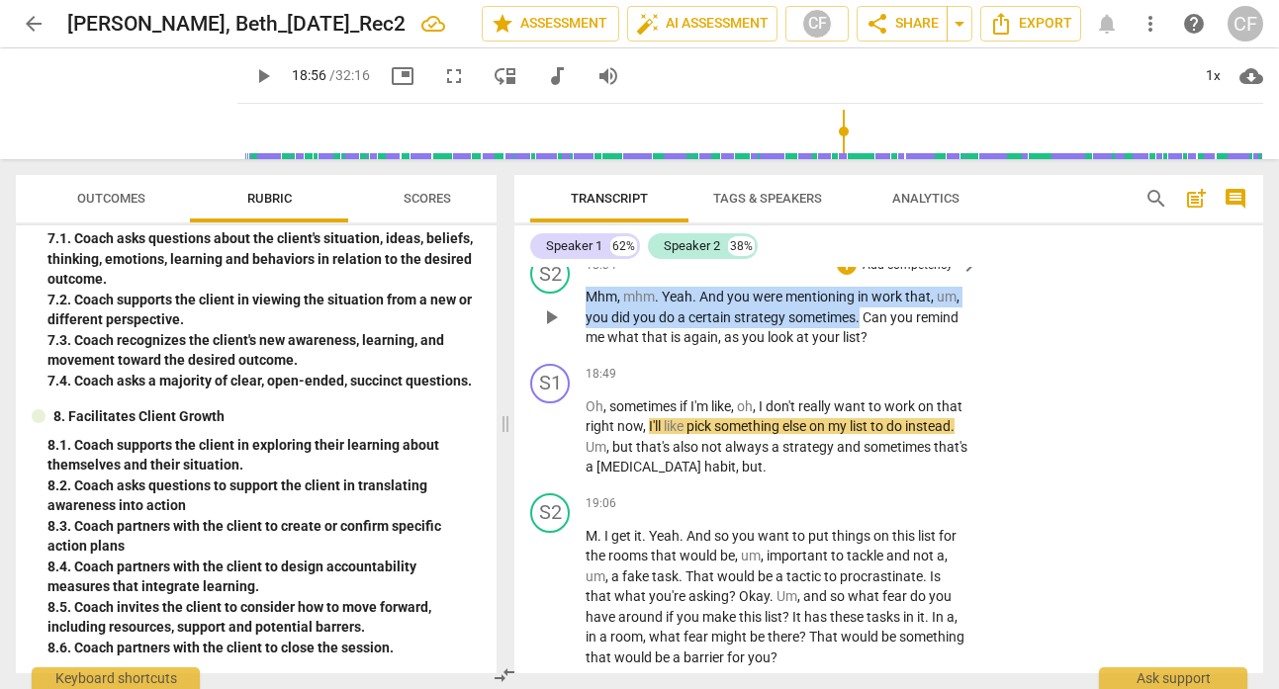
drag, startPoint x: 860, startPoint y: 399, endPoint x: 585, endPoint y: 379, distance: 275.7
click at [585, 348] on p "Mhm , mhm . Yeah . And you were mentioning in work that , um , you did you do a…" at bounding box center [776, 317] width 383 height 61
click at [854, 275] on div "+ Add competency" at bounding box center [896, 265] width 118 height 20
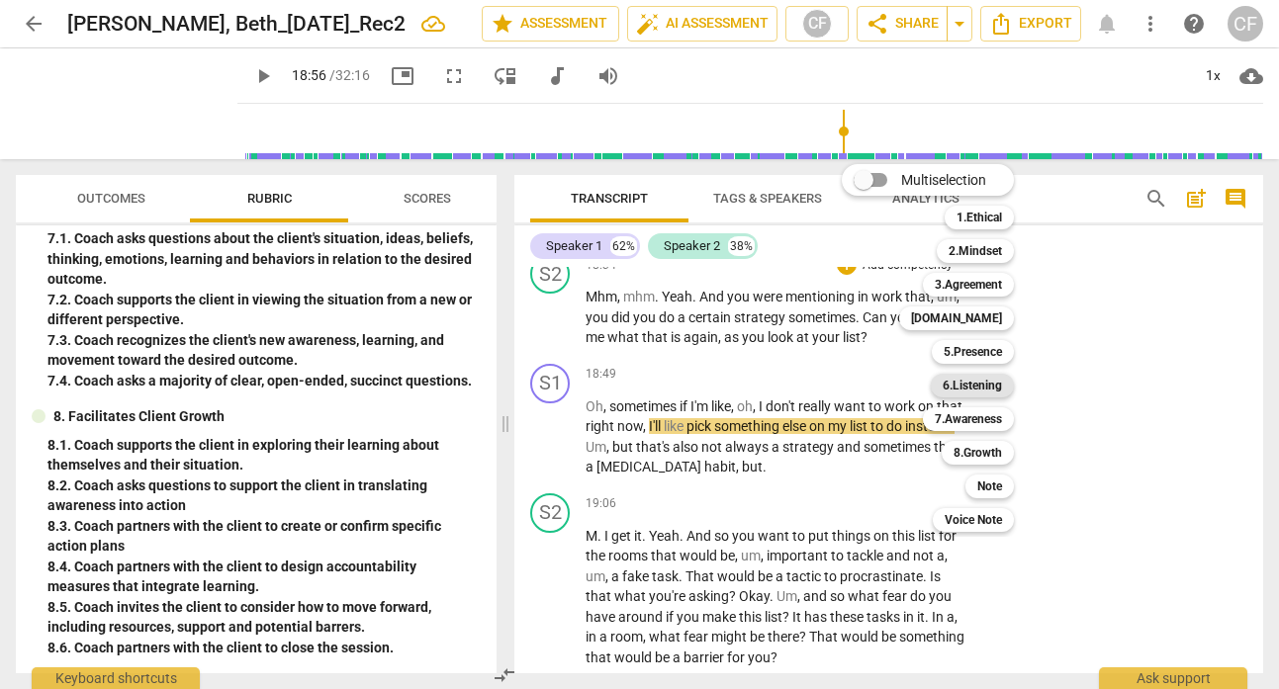
click at [992, 384] on b "6.Listening" at bounding box center [972, 386] width 59 height 24
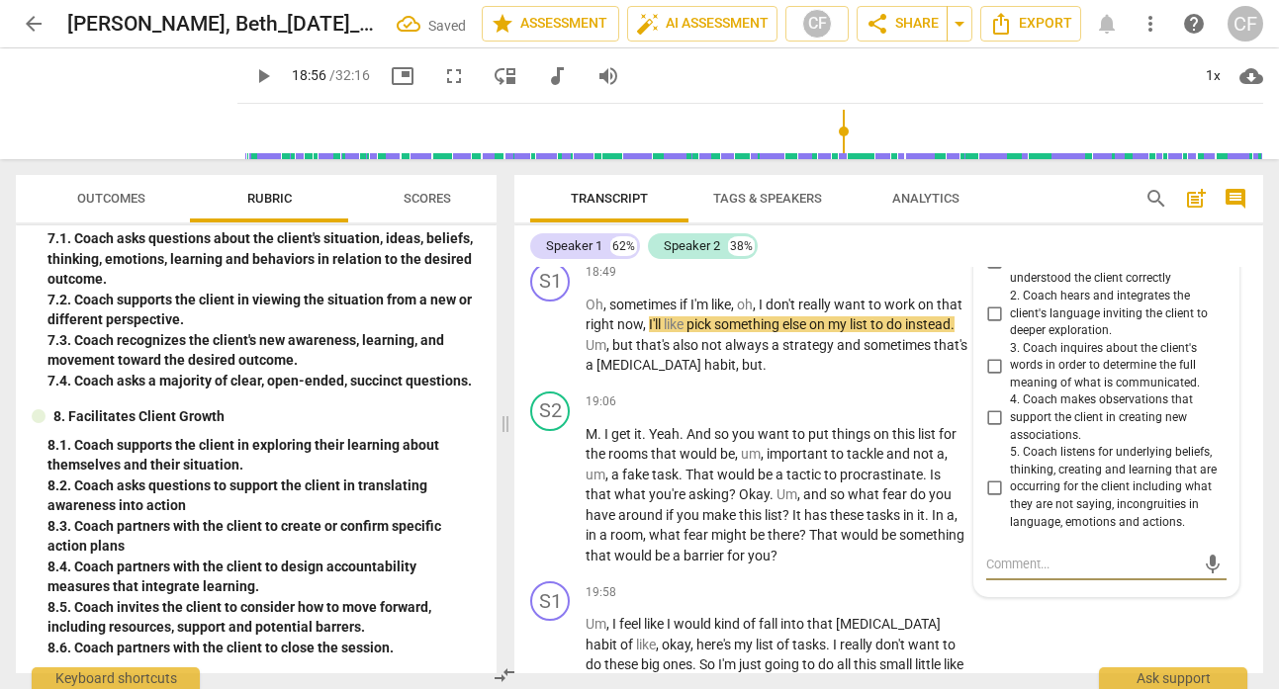
scroll to position [8717, 0]
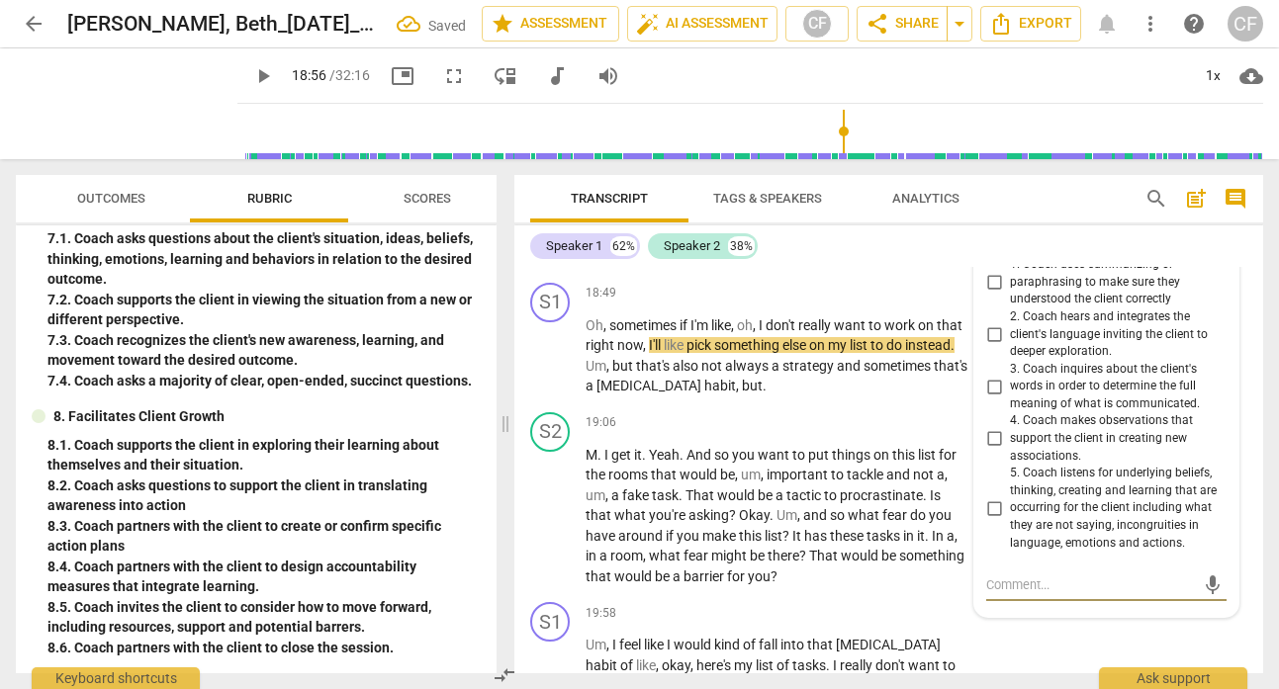
click at [987, 295] on input "1. Coach uses summarizing or paraphrasing to make sure they understood the clie…" at bounding box center [994, 283] width 32 height 24
click at [888, 267] on p "Mhm , mhm . Yeah . And you were mentioning in work that , um , you did you do a…" at bounding box center [776, 236] width 383 height 61
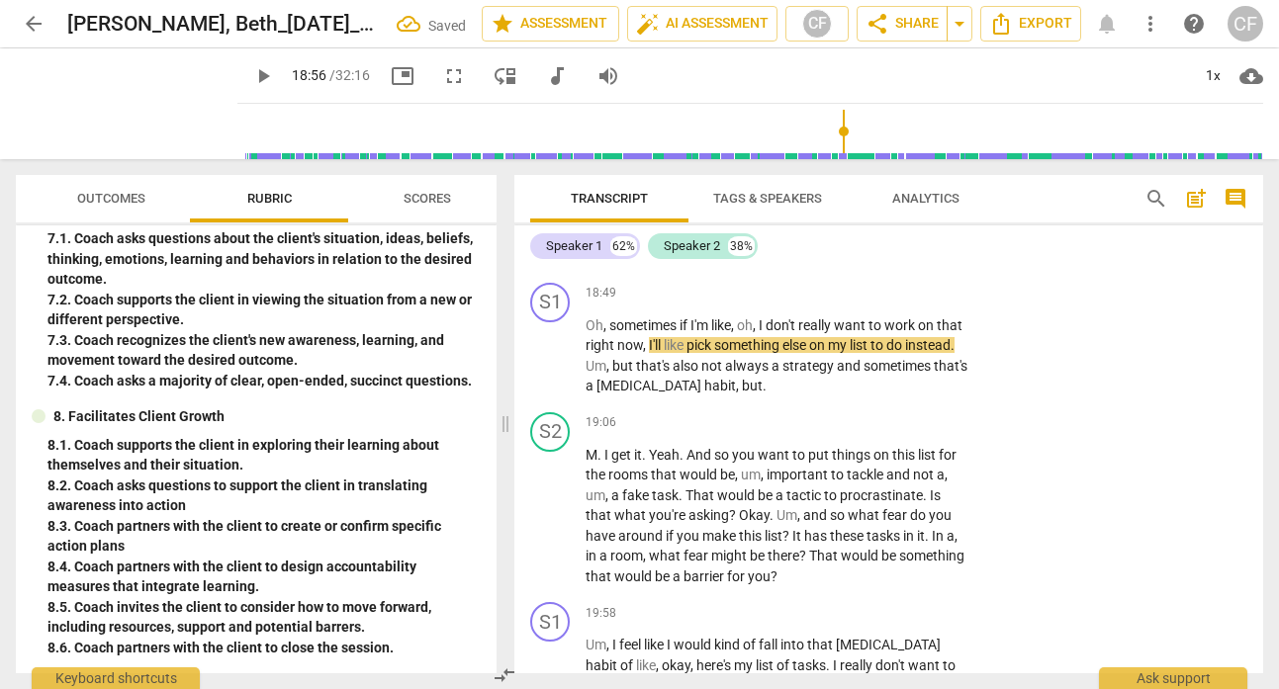
drag, startPoint x: 880, startPoint y: 337, endPoint x: 869, endPoint y: 316, distance: 23.4
click at [869, 267] on p "Mhm , mhm . Yeah . And you were mentioning in work that , um , you did you do a…" at bounding box center [776, 236] width 383 height 61
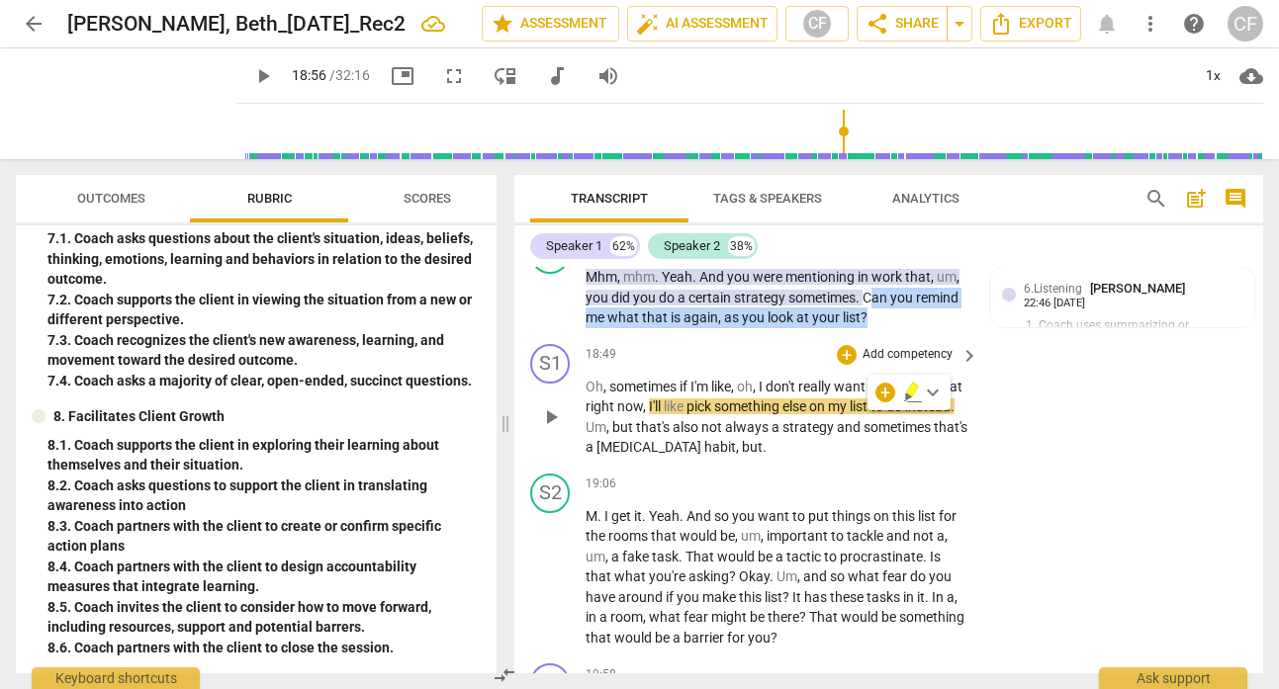
scroll to position [8639, 0]
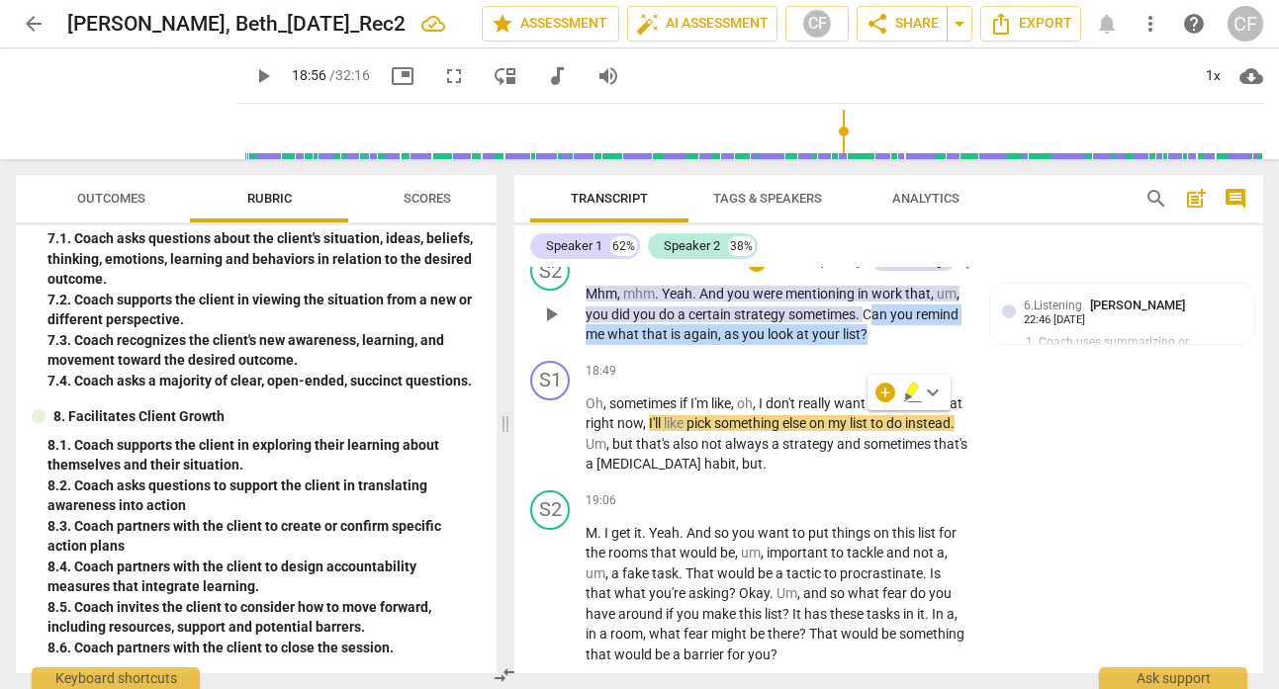
click at [828, 272] on p "Add competency" at bounding box center [817, 263] width 94 height 18
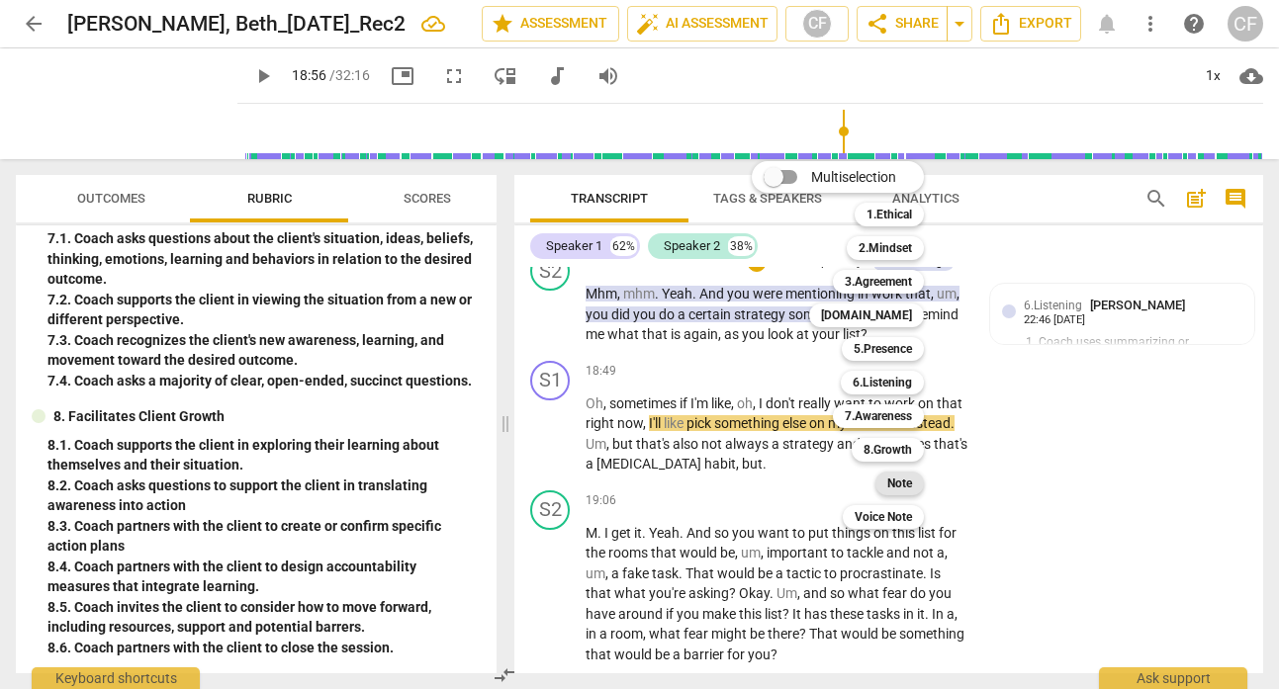
click at [909, 478] on b "Note" at bounding box center [899, 484] width 25 height 24
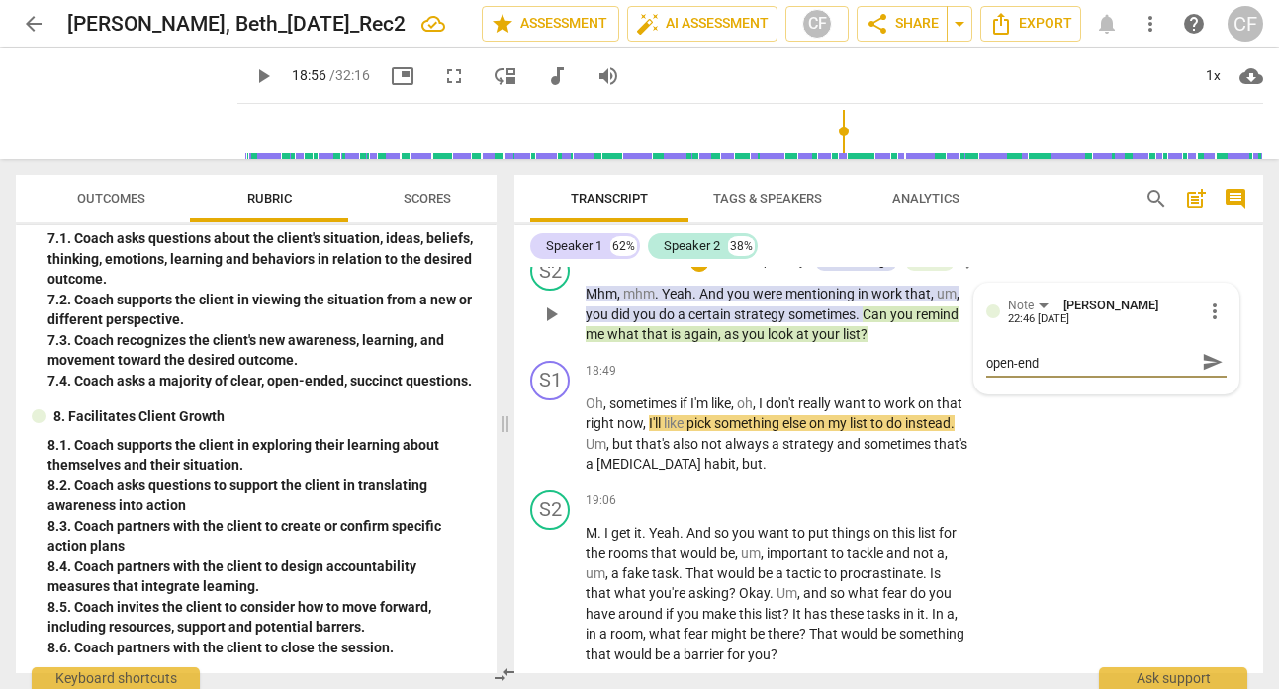
scroll to position [0, 0]
click at [1202, 382] on span "send" at bounding box center [1213, 371] width 22 height 22
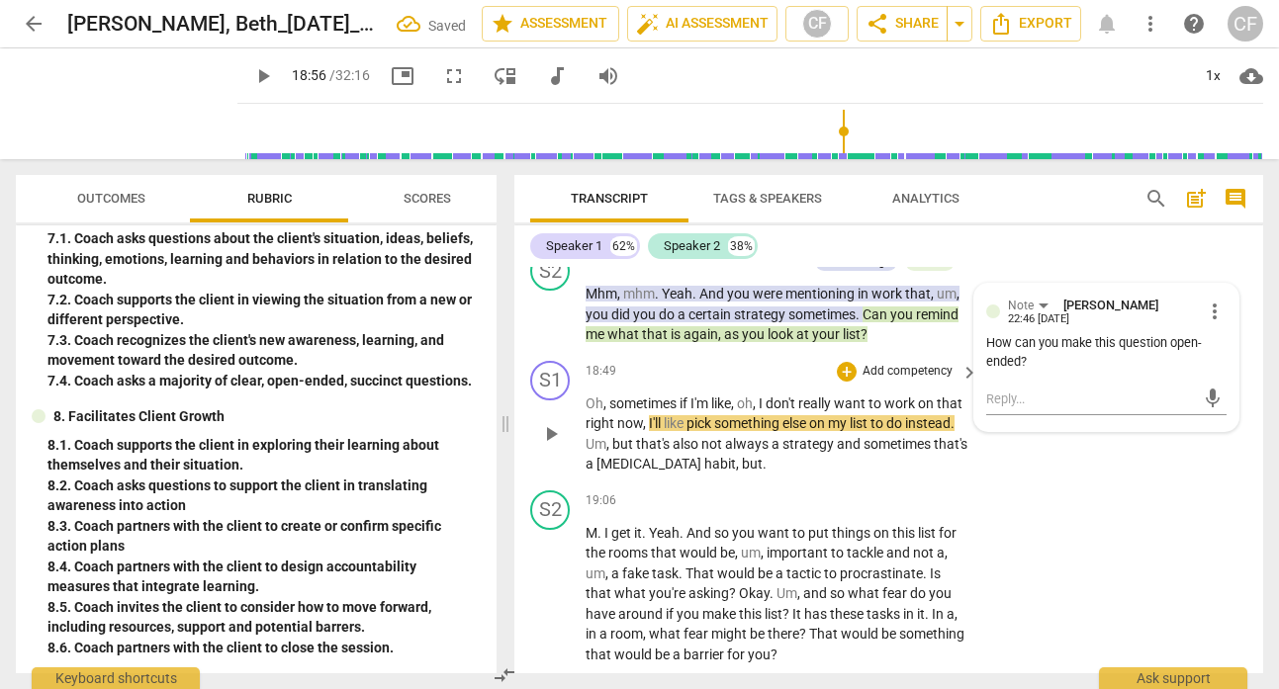
click at [550, 446] on span "play_arrow" at bounding box center [551, 434] width 24 height 24
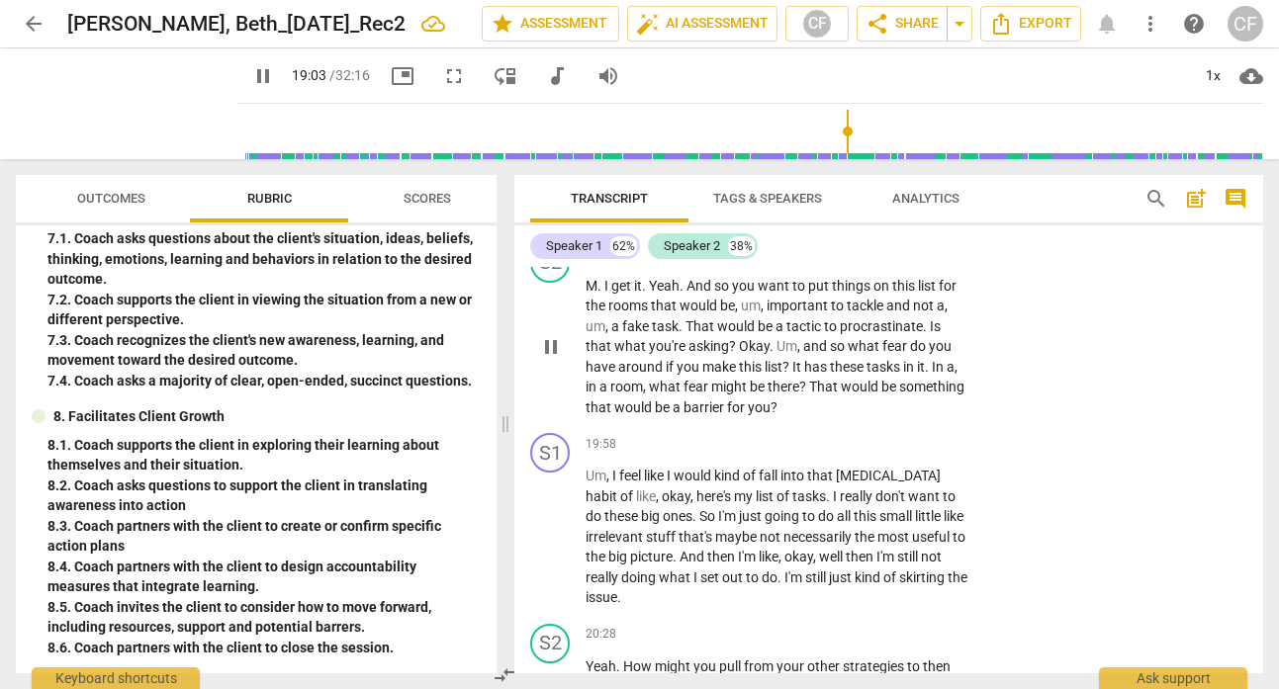
scroll to position [8898, 0]
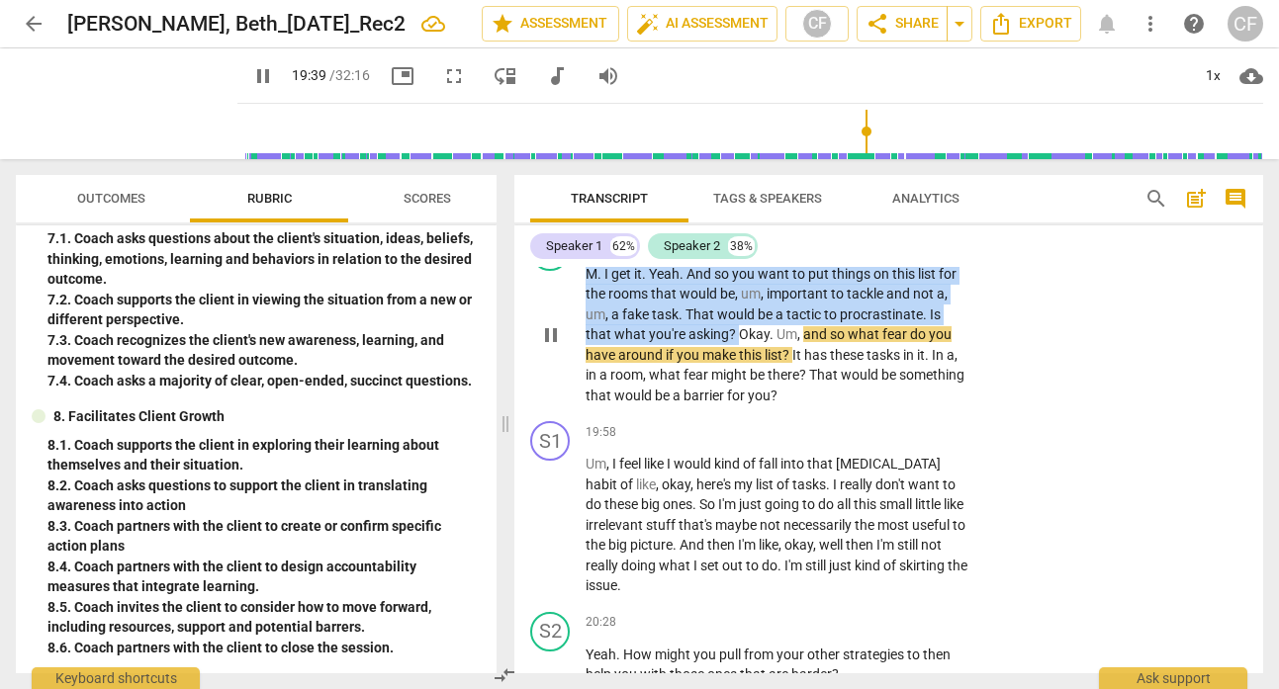
drag, startPoint x: 737, startPoint y: 416, endPoint x: 582, endPoint y: 351, distance: 168.4
click at [582, 351] on div "S2 play_arrow pause 19:06 + Add competency keyboard_arrow_right M . I get it . …" at bounding box center [888, 319] width 749 height 191
click at [845, 252] on div "+" at bounding box center [847, 242] width 20 height 20
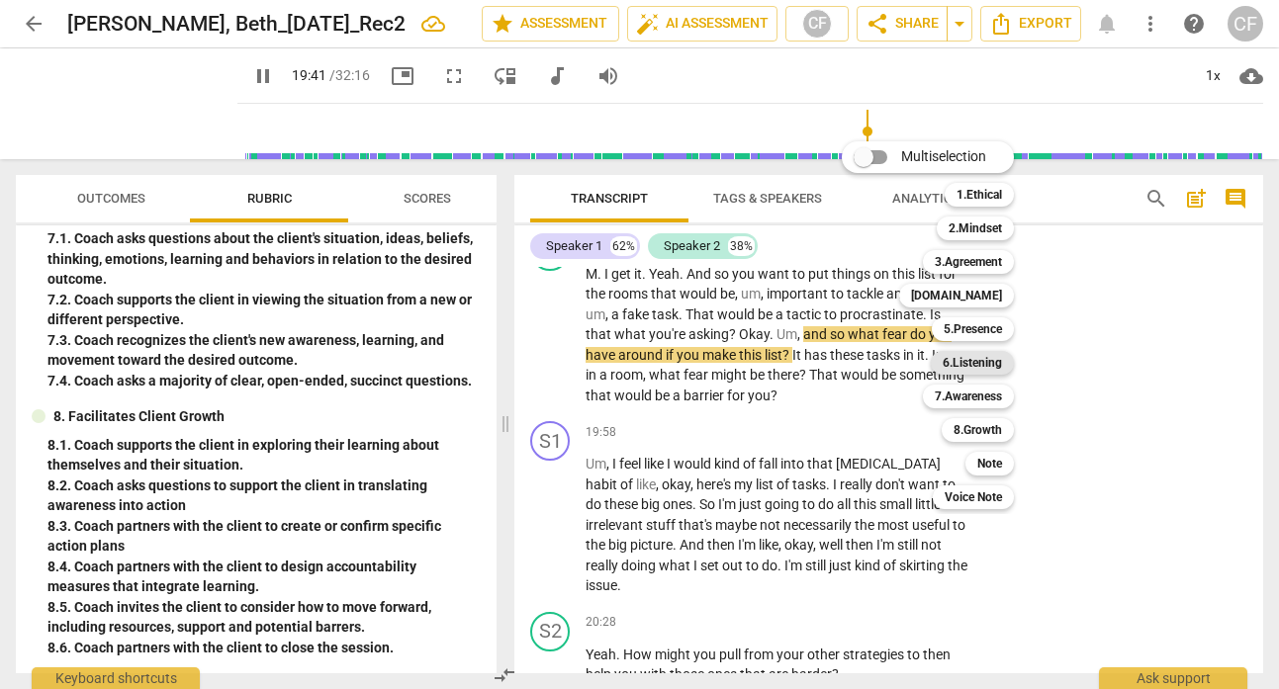
click at [990, 363] on b "6.Listening" at bounding box center [972, 363] width 59 height 24
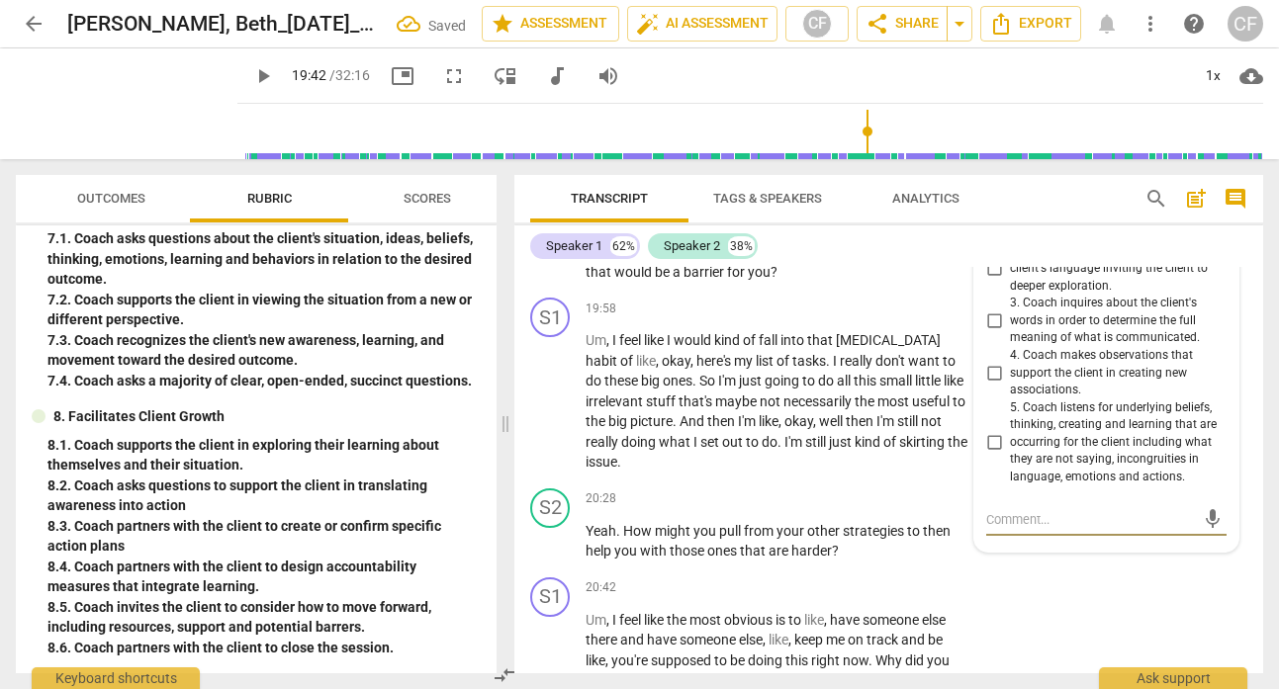
scroll to position [9011, 0]
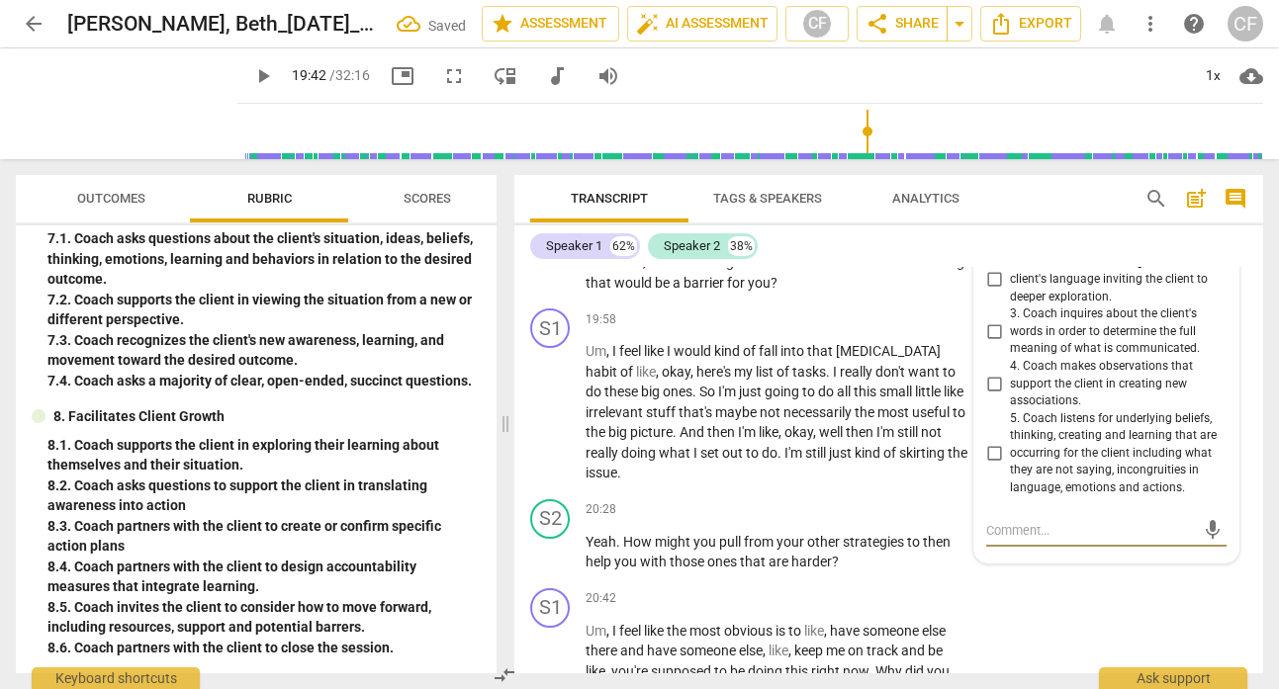
click at [993, 239] on input "1. Coach uses summarizing or paraphrasing to make sure they understood the clie…" at bounding box center [994, 228] width 32 height 24
click at [934, 294] on p "M . I get it . Yeah . And so you want to put things on this list for the rooms …" at bounding box center [776, 222] width 383 height 142
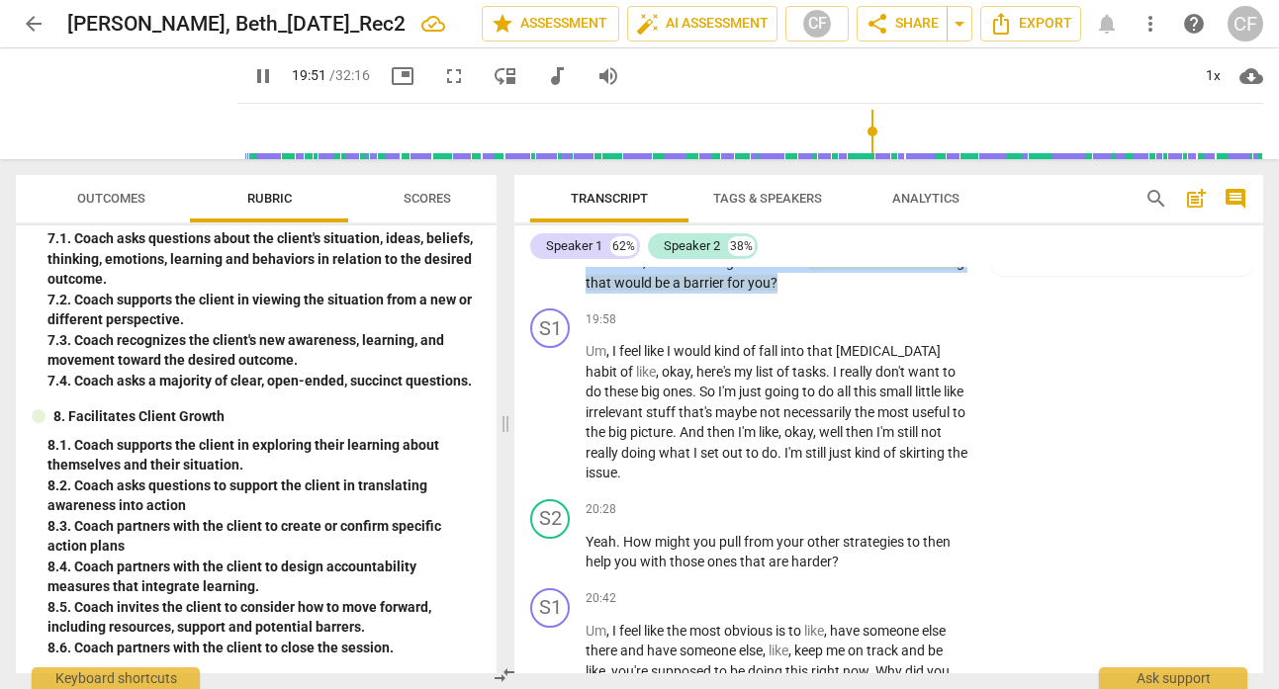
drag, startPoint x: 867, startPoint y: 364, endPoint x: 740, endPoint y: 309, distance: 139.1
click at [740, 294] on p "M . I get it . Yeah . And so you want to put things on this list for the rooms …" at bounding box center [776, 222] width 383 height 142
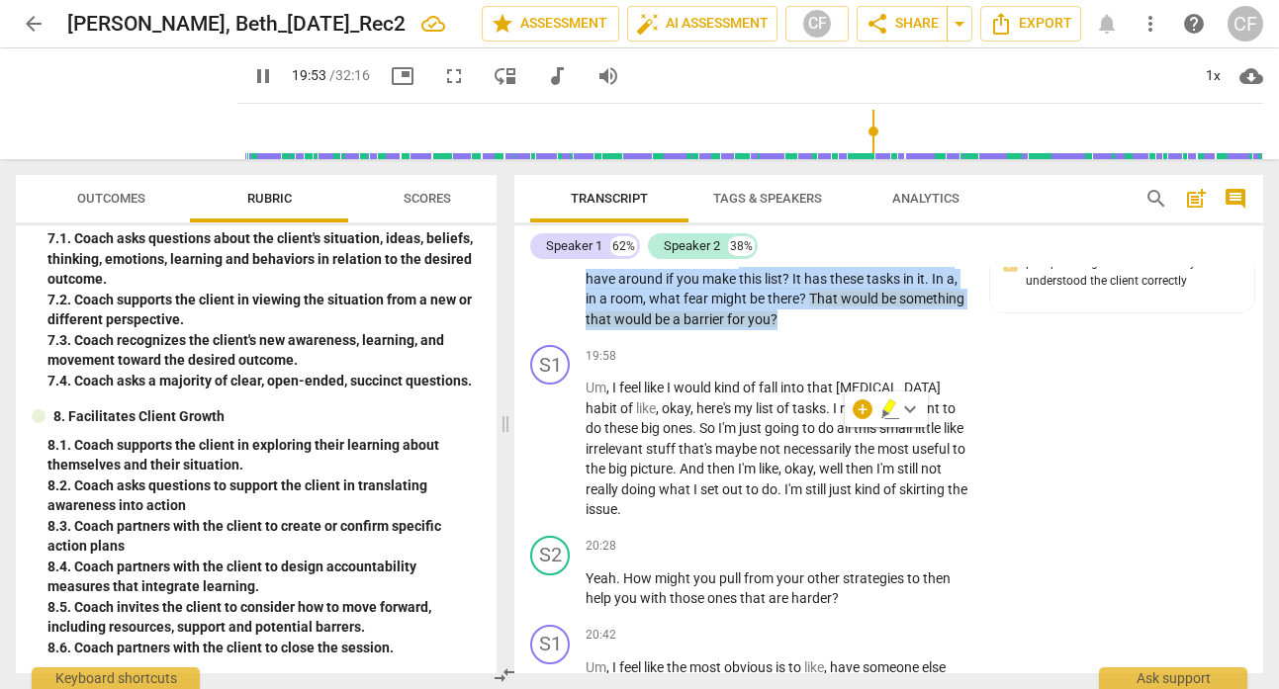
scroll to position [8936, 0]
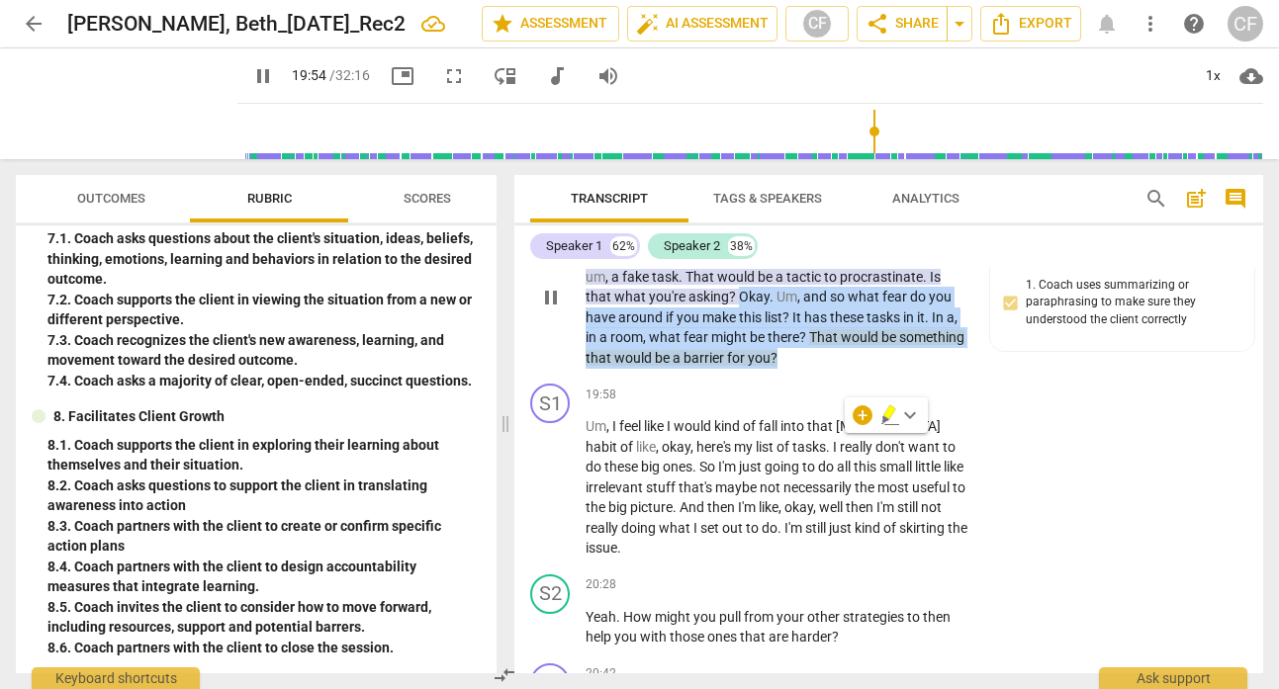
click at [797, 214] on p "Add competency" at bounding box center [817, 205] width 94 height 18
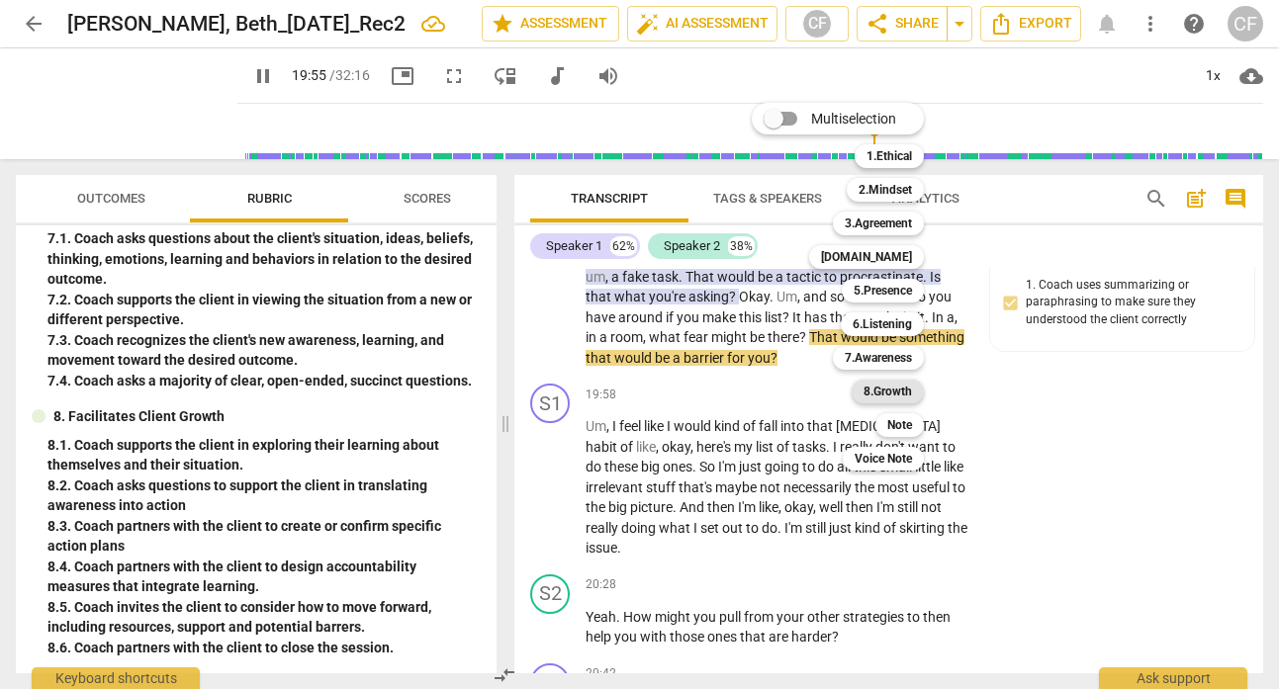
click at [902, 397] on b "8.Growth" at bounding box center [887, 392] width 48 height 24
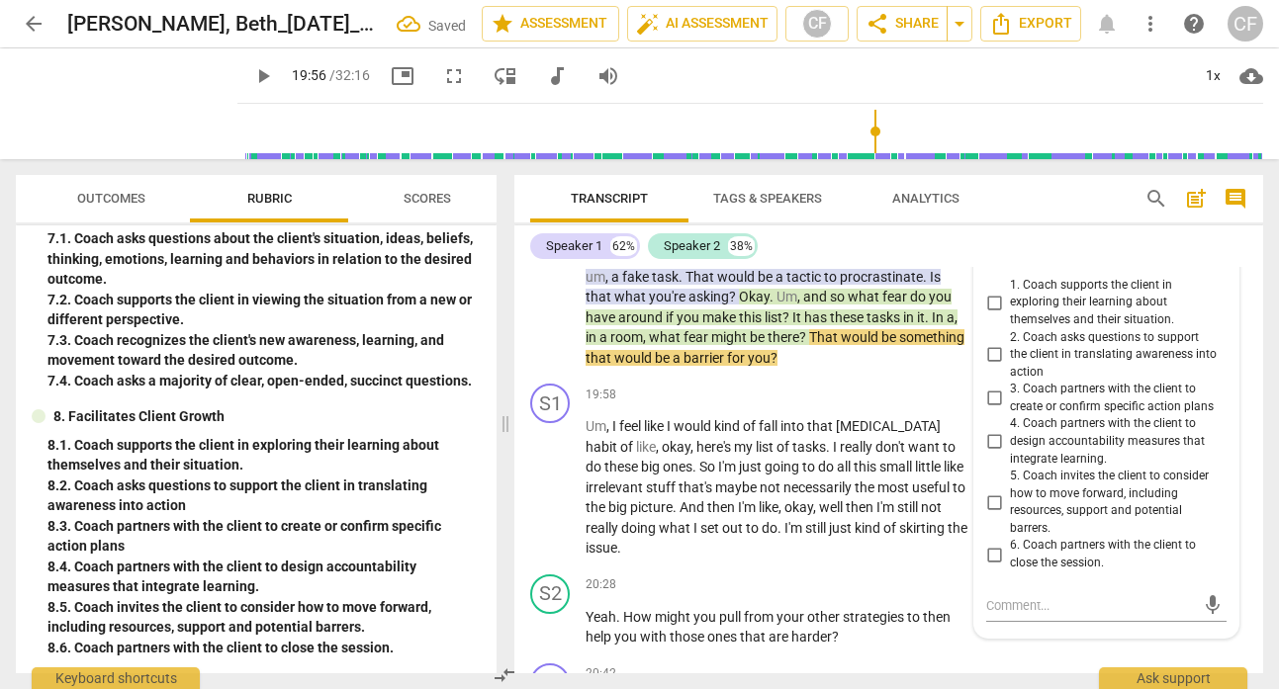
scroll to position [9153, 0]
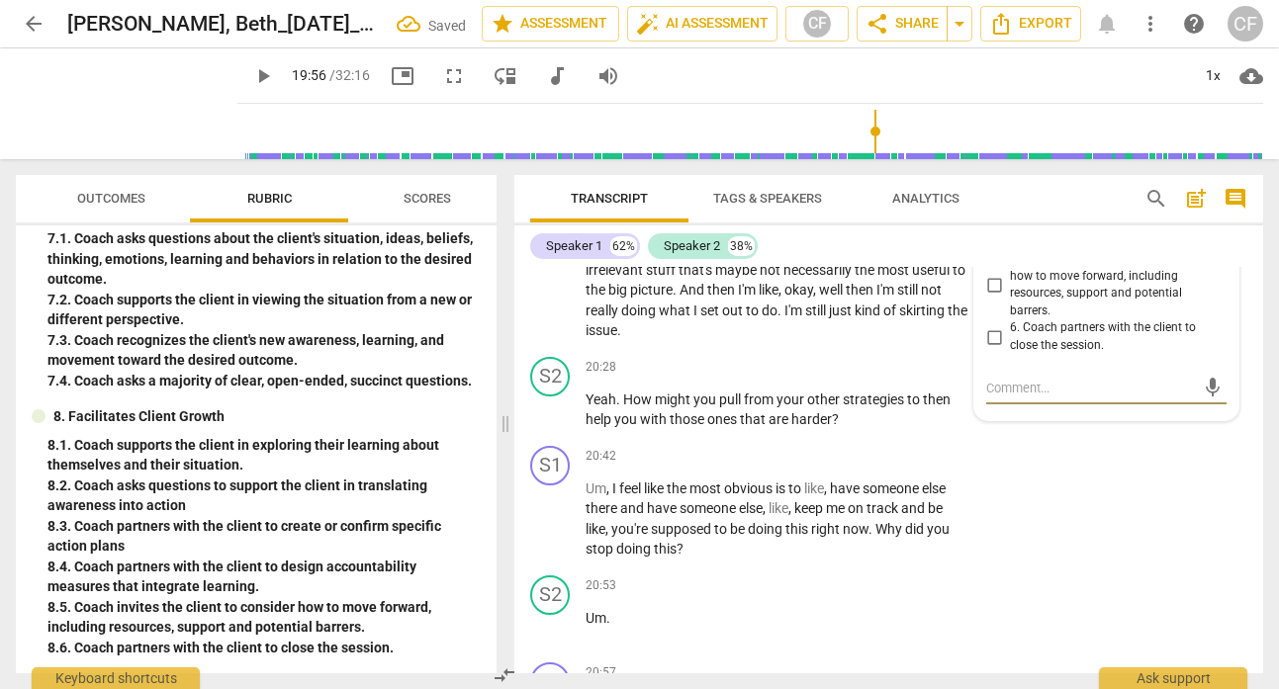
click at [992, 297] on input "5. Coach invites the client to consider how to move forward, including resource…" at bounding box center [994, 285] width 32 height 24
click at [1023, 398] on textarea at bounding box center [1090, 388] width 209 height 19
click at [1203, 399] on span "send" at bounding box center [1213, 388] width 22 height 22
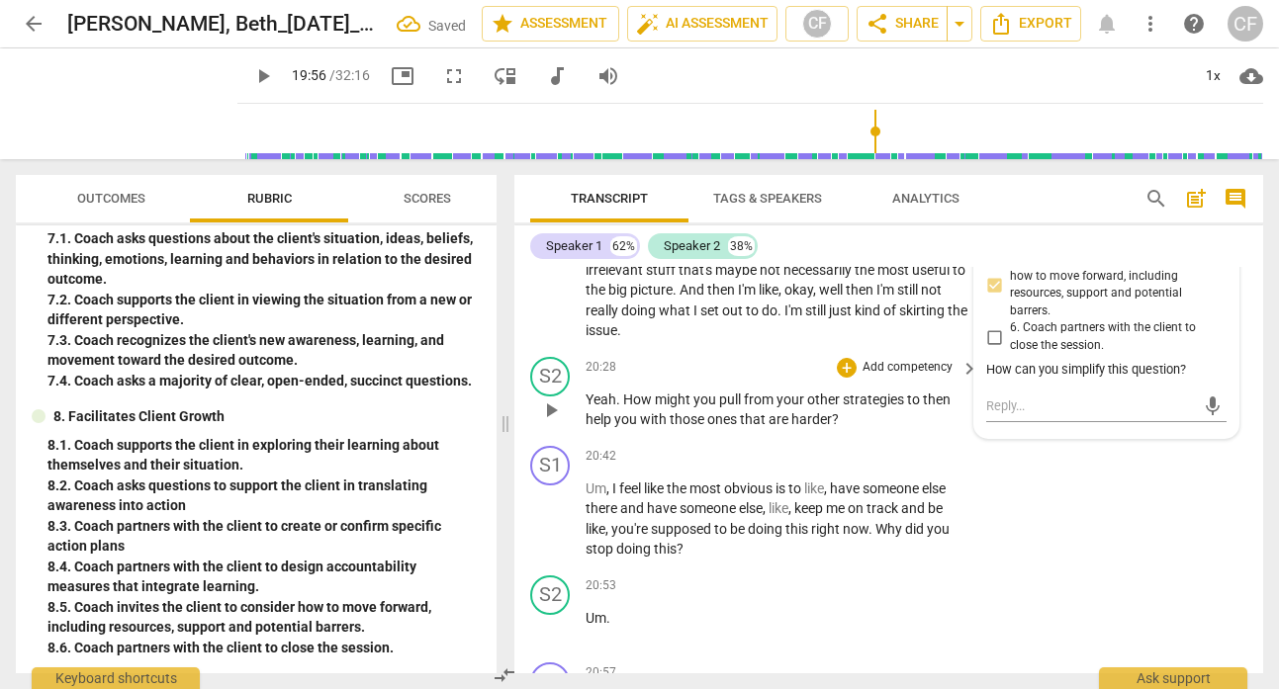
scroll to position [9019, 0]
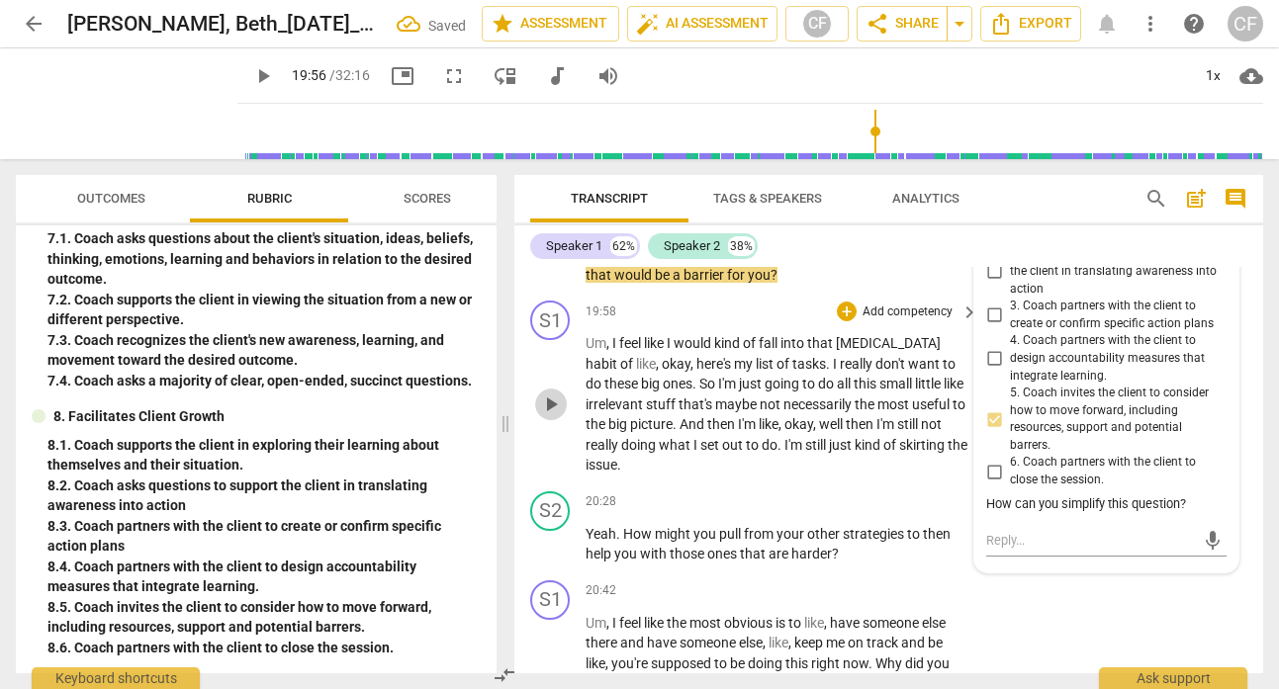
click at [558, 416] on span "play_arrow" at bounding box center [551, 405] width 24 height 24
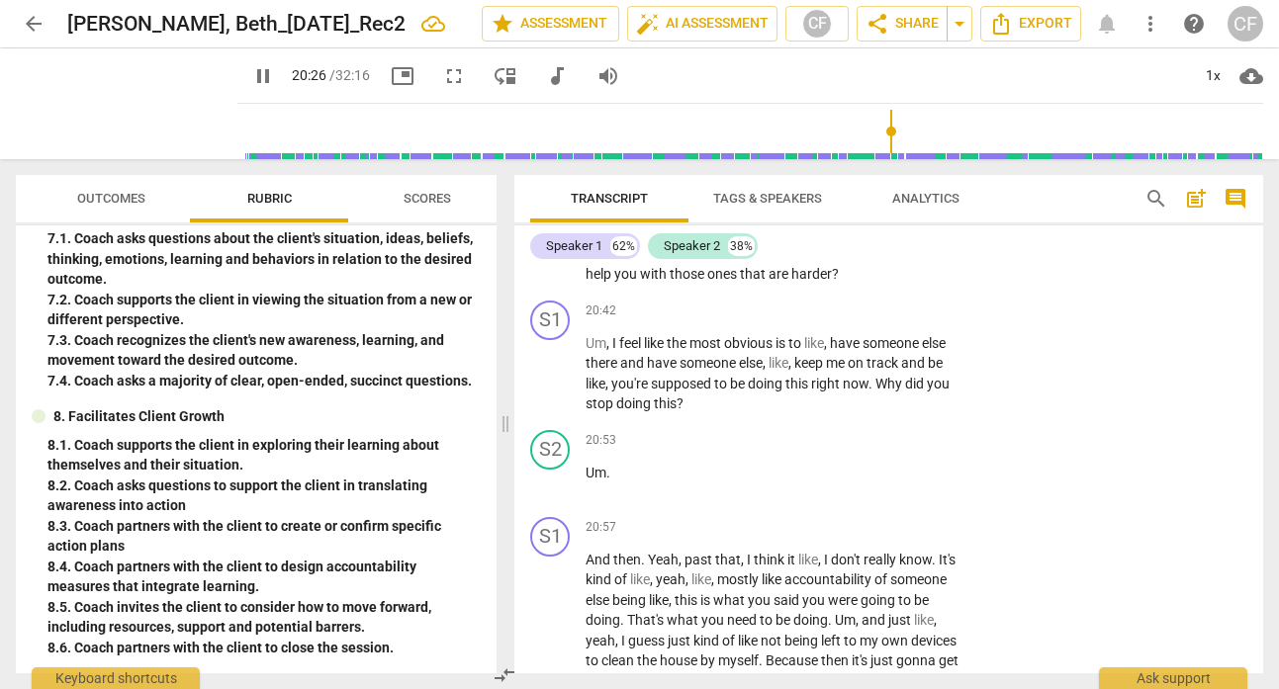
scroll to position [9194, 0]
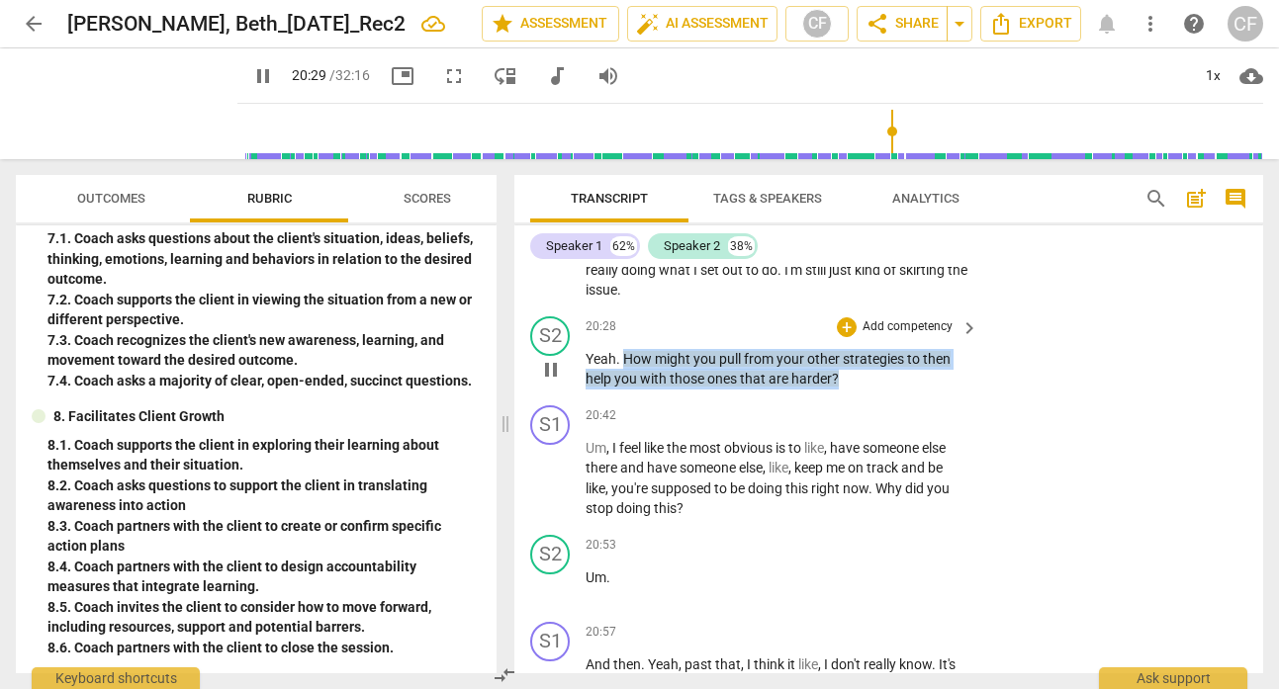
drag, startPoint x: 870, startPoint y: 469, endPoint x: 629, endPoint y: 442, distance: 242.8
click at [627, 390] on p "Yeah . How might you pull from your other strategies to then help you with thos…" at bounding box center [776, 369] width 383 height 41
click at [887, 336] on p "Add competency" at bounding box center [907, 327] width 94 height 18
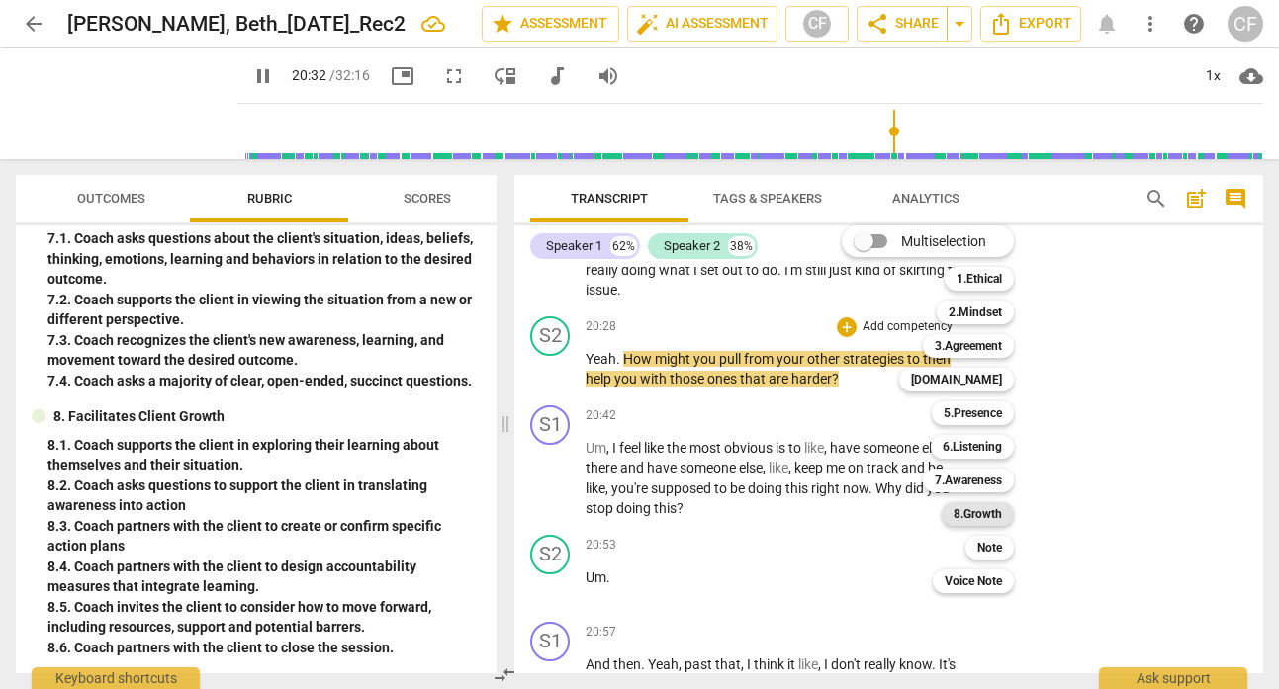
click at [997, 511] on b "8.Growth" at bounding box center [977, 514] width 48 height 24
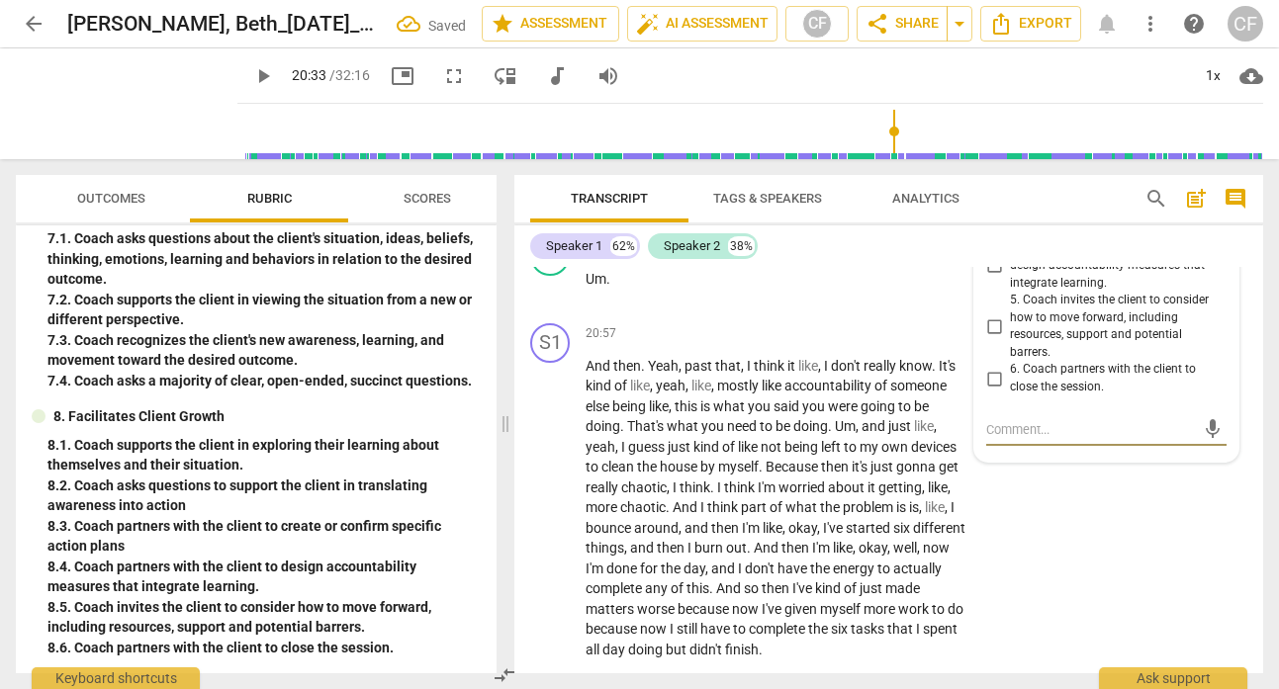
scroll to position [9444, 0]
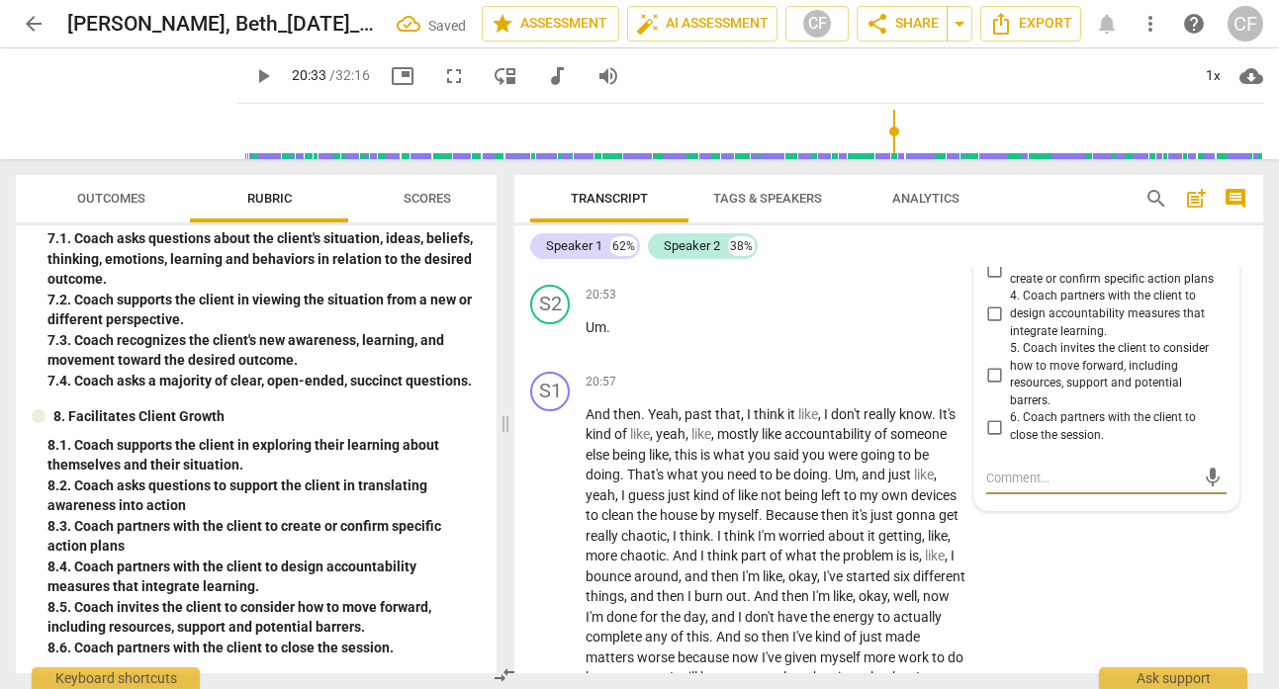
click at [991, 239] on input "2. Coach asks questions to support the client in translating awareness into act…" at bounding box center [994, 228] width 32 height 24
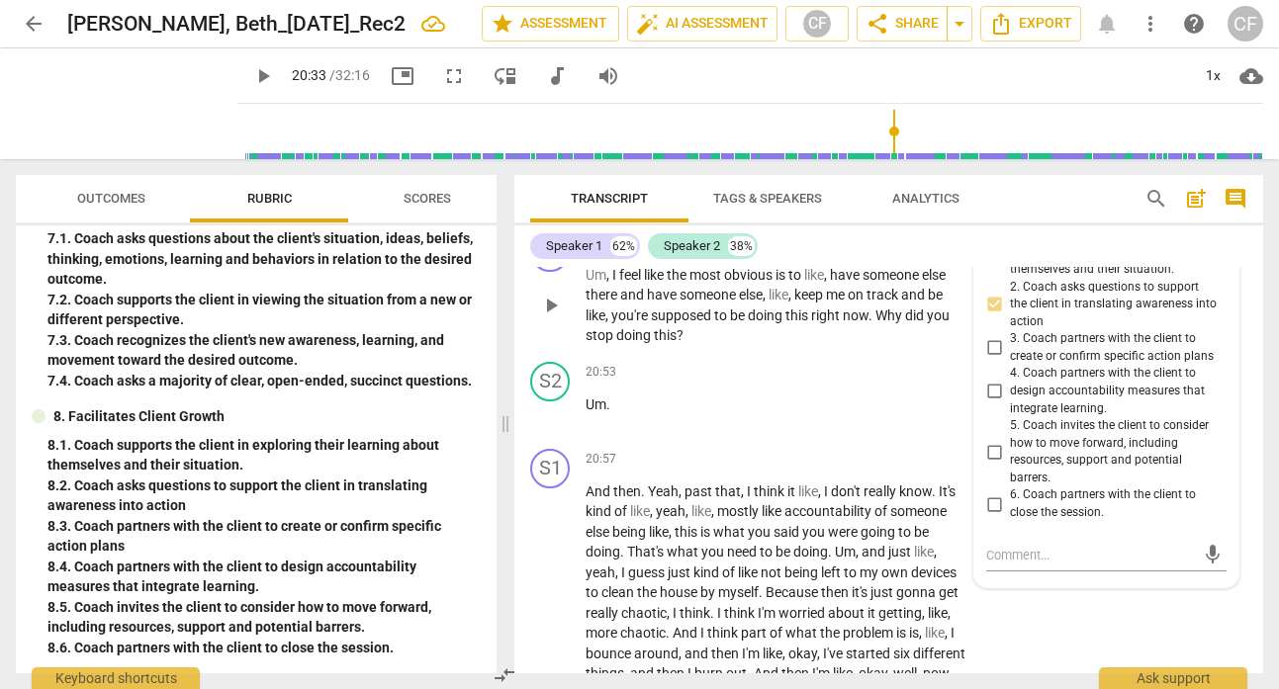
click at [540, 317] on span "play_arrow" at bounding box center [551, 306] width 24 height 24
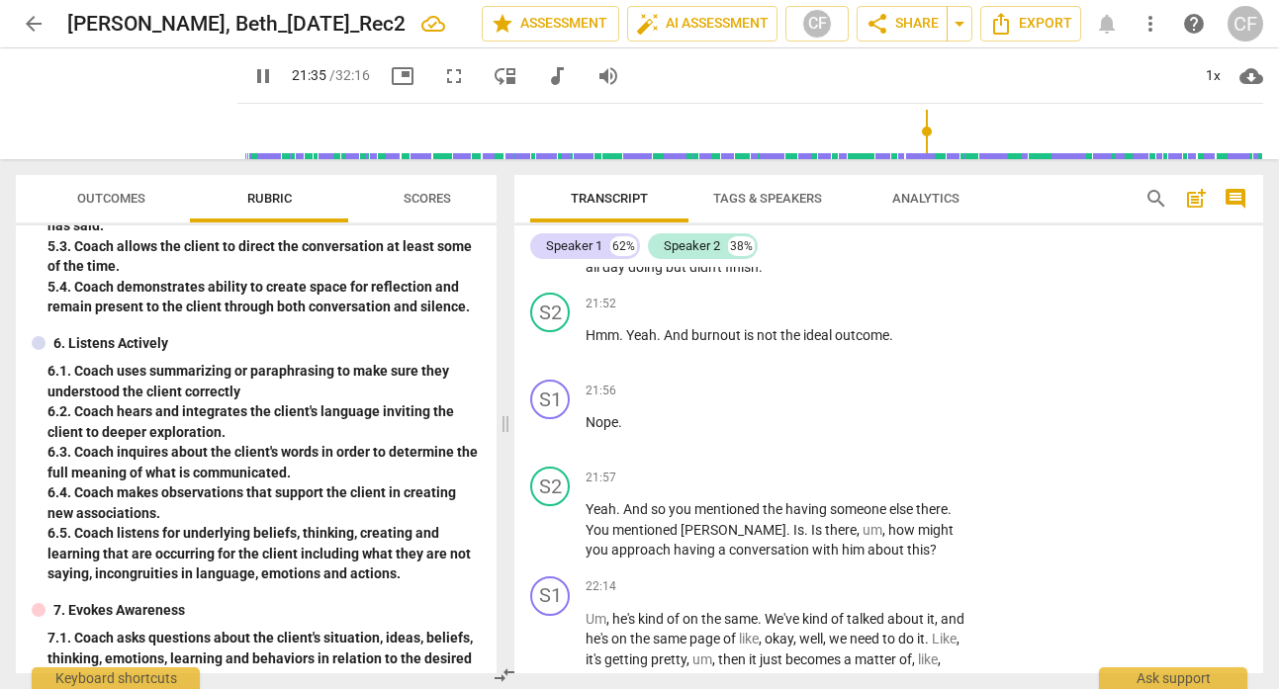
scroll to position [442, 0]
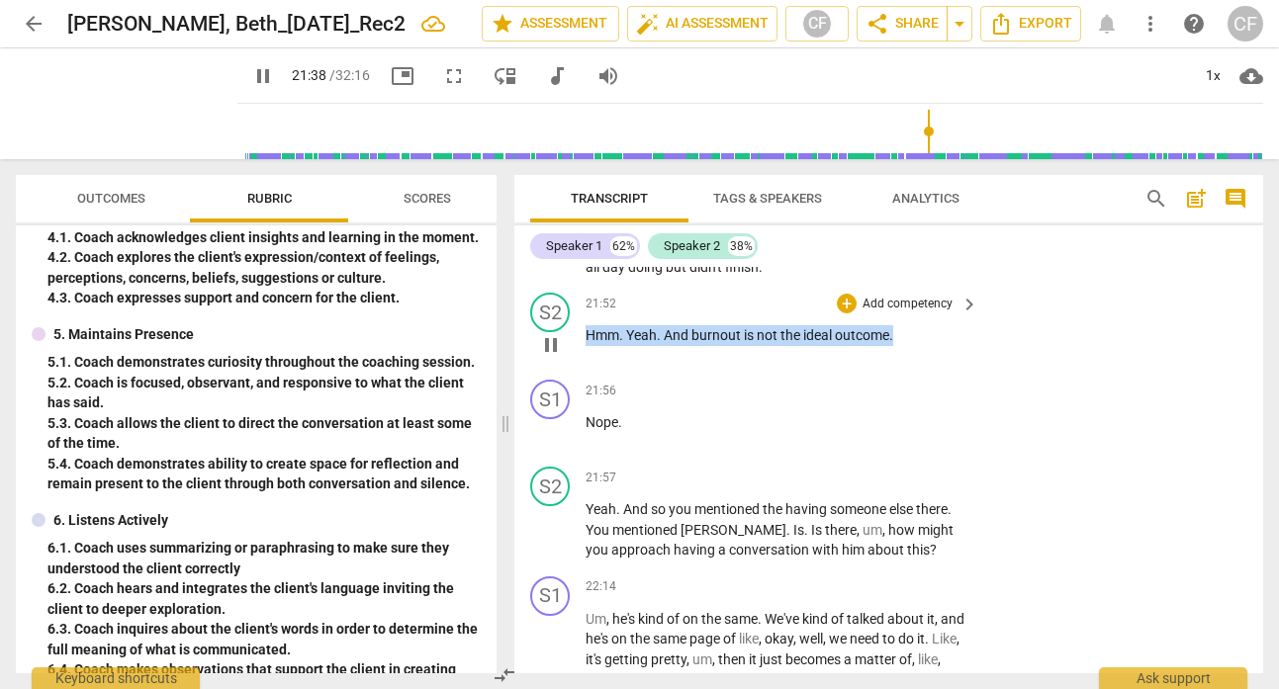
drag, startPoint x: 909, startPoint y: 421, endPoint x: 584, endPoint y: 419, distance: 325.4
click at [584, 372] on div "S2 play_arrow pause 21:52 + Add competency keyboard_arrow_right Hmm . Yeah . An…" at bounding box center [888, 328] width 749 height 87
click at [869, 314] on p "Add competency" at bounding box center [907, 305] width 94 height 18
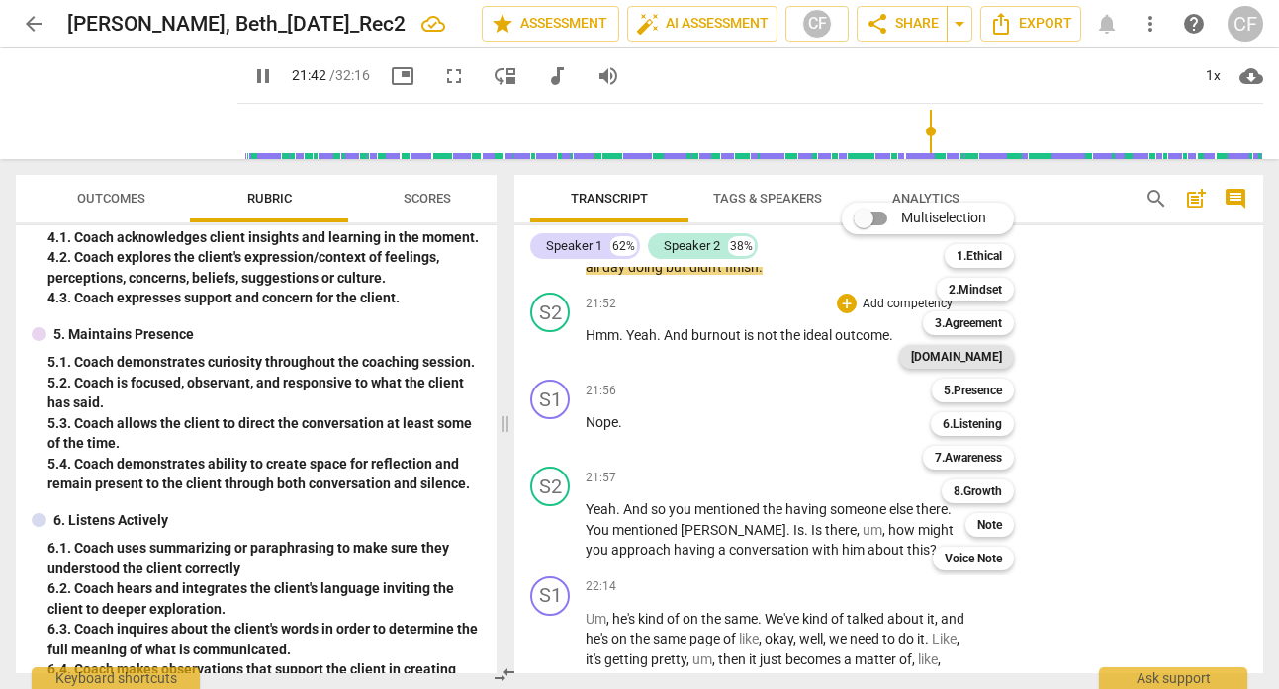
click at [999, 361] on b "[DOMAIN_NAME]" at bounding box center [956, 357] width 91 height 24
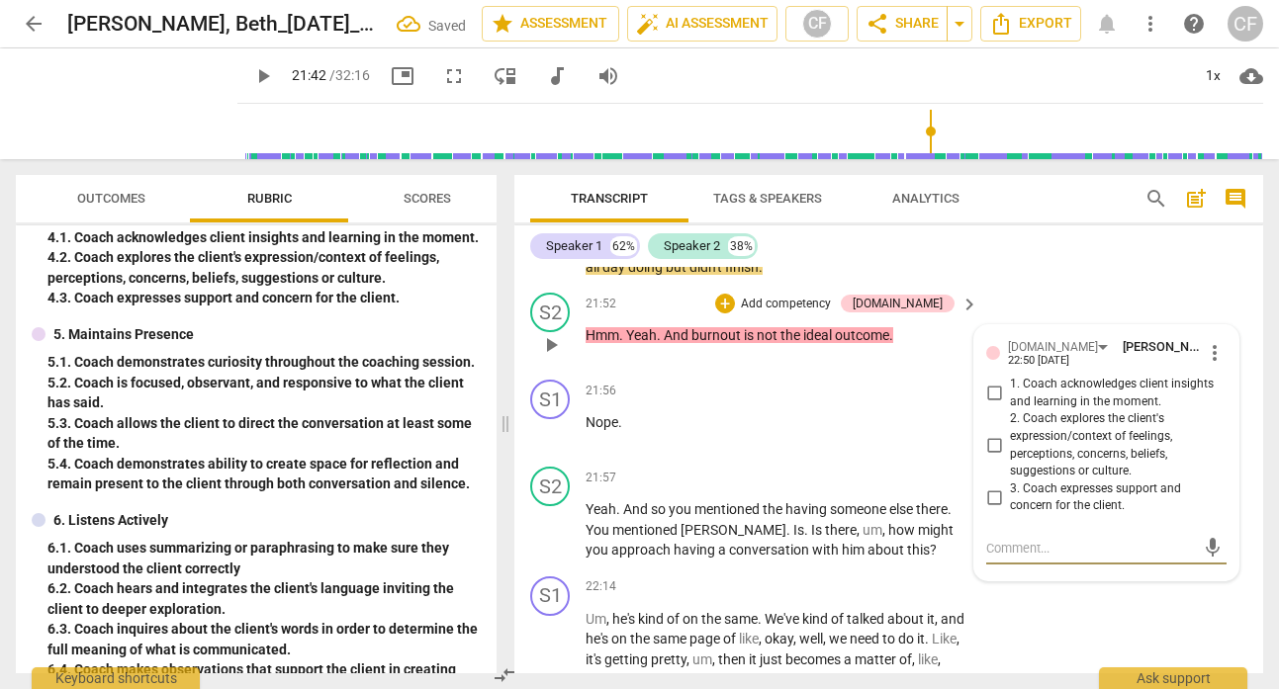
click at [992, 509] on input "3. Coach expresses support and concern for the client." at bounding box center [994, 498] width 32 height 24
click at [1094, 286] on div "S1 play_arrow pause 20:57 + Add competency keyboard_arrow_right And then . Yeah…" at bounding box center [888, 109] width 749 height 353
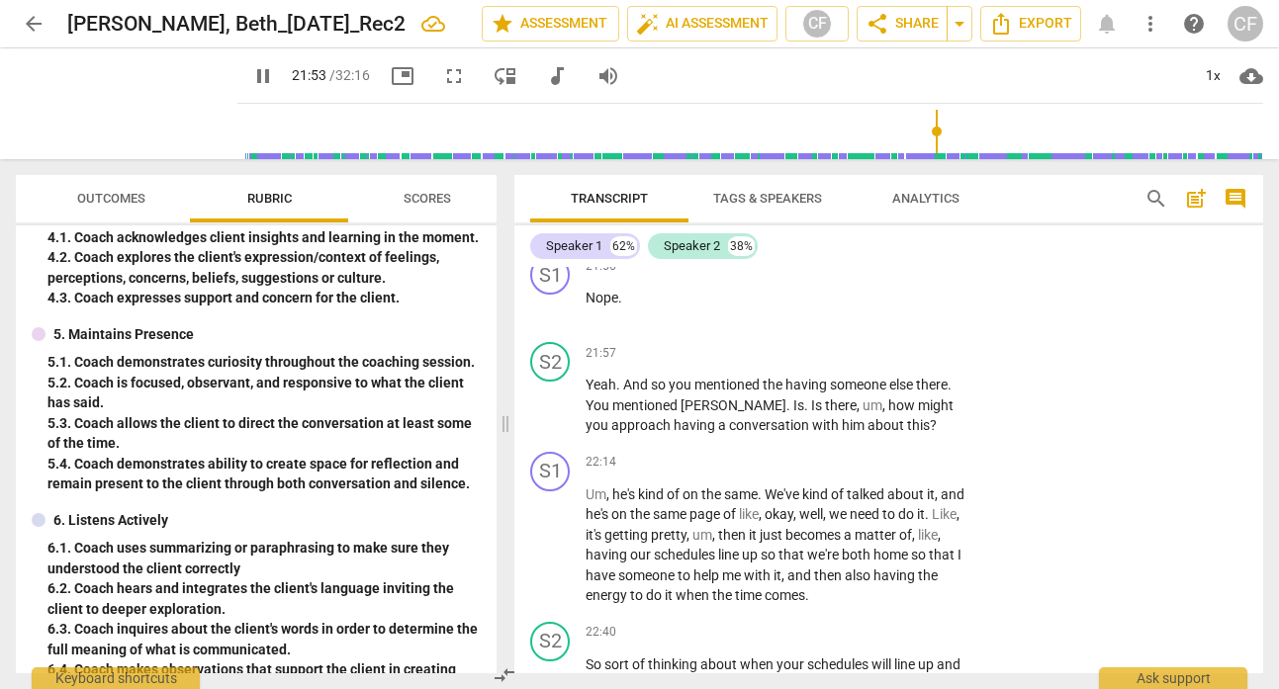
scroll to position [10102, 0]
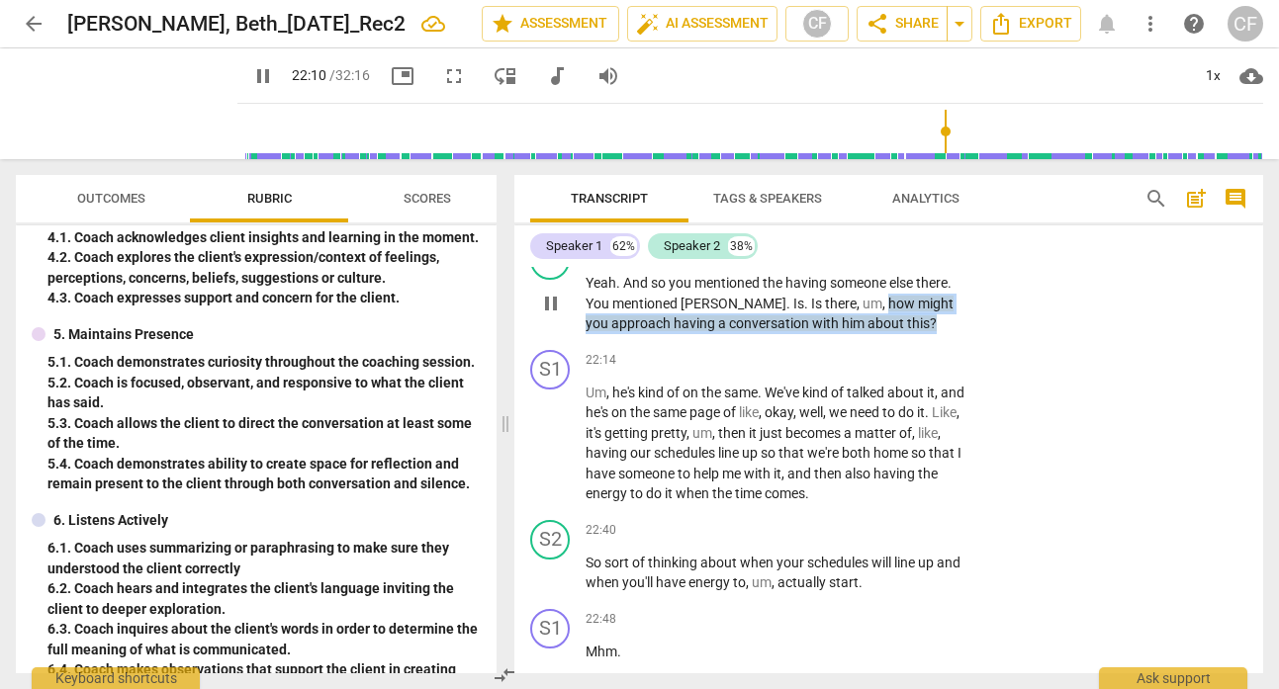
drag, startPoint x: 922, startPoint y: 408, endPoint x: 835, endPoint y: 383, distance: 90.8
click at [835, 334] on p "Yeah . And so you mentioned the having someone else there . You mentioned [PERS…" at bounding box center [776, 303] width 383 height 61
click at [837, 261] on div "+" at bounding box center [847, 251] width 20 height 20
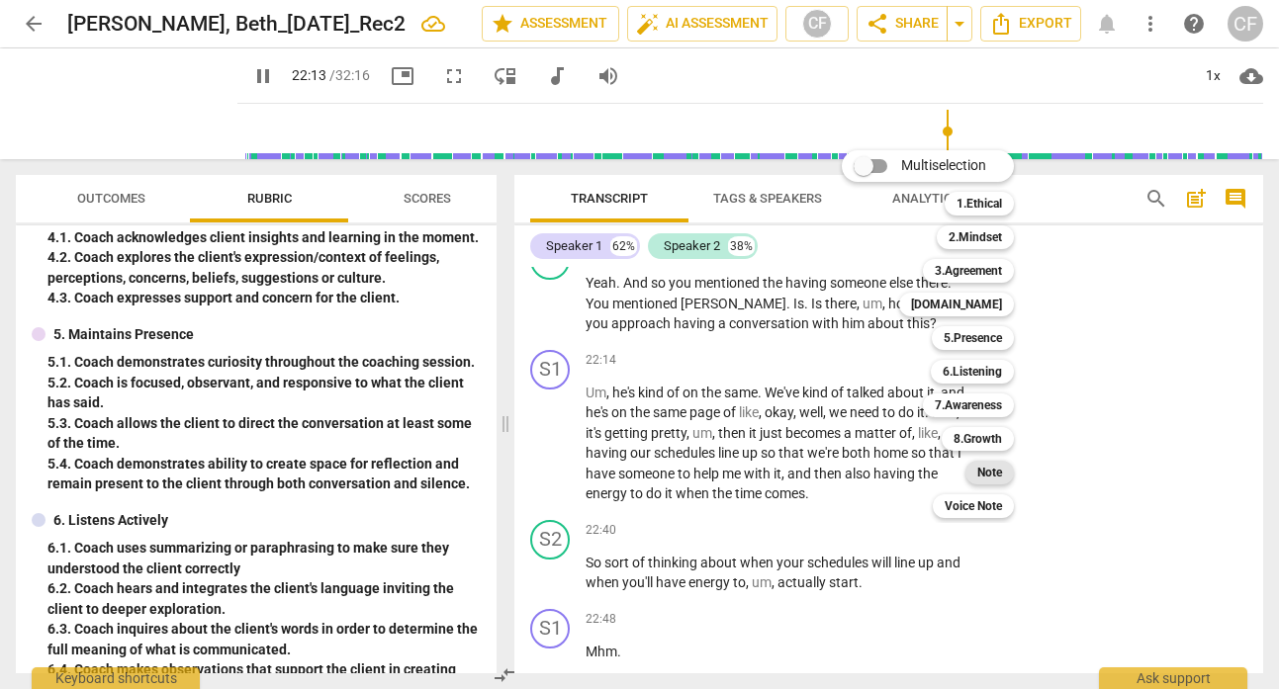
click at [991, 470] on b "Note" at bounding box center [989, 473] width 25 height 24
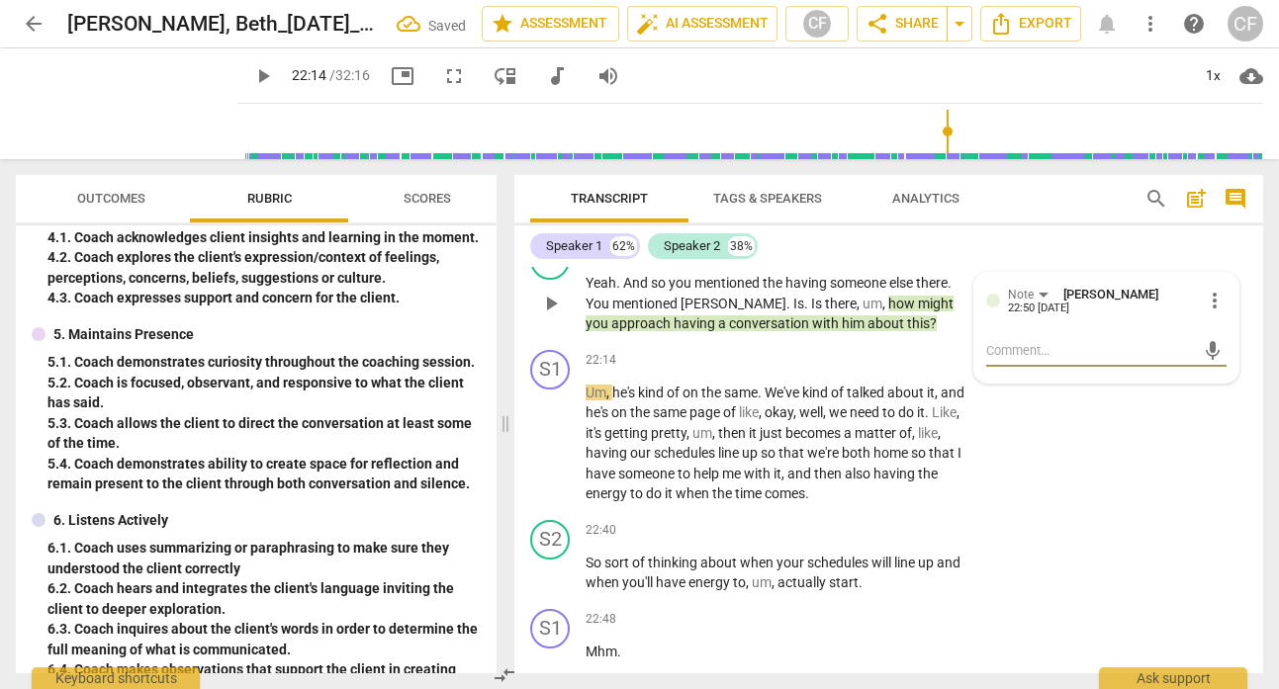
click at [1003, 360] on textarea at bounding box center [1090, 350] width 209 height 19
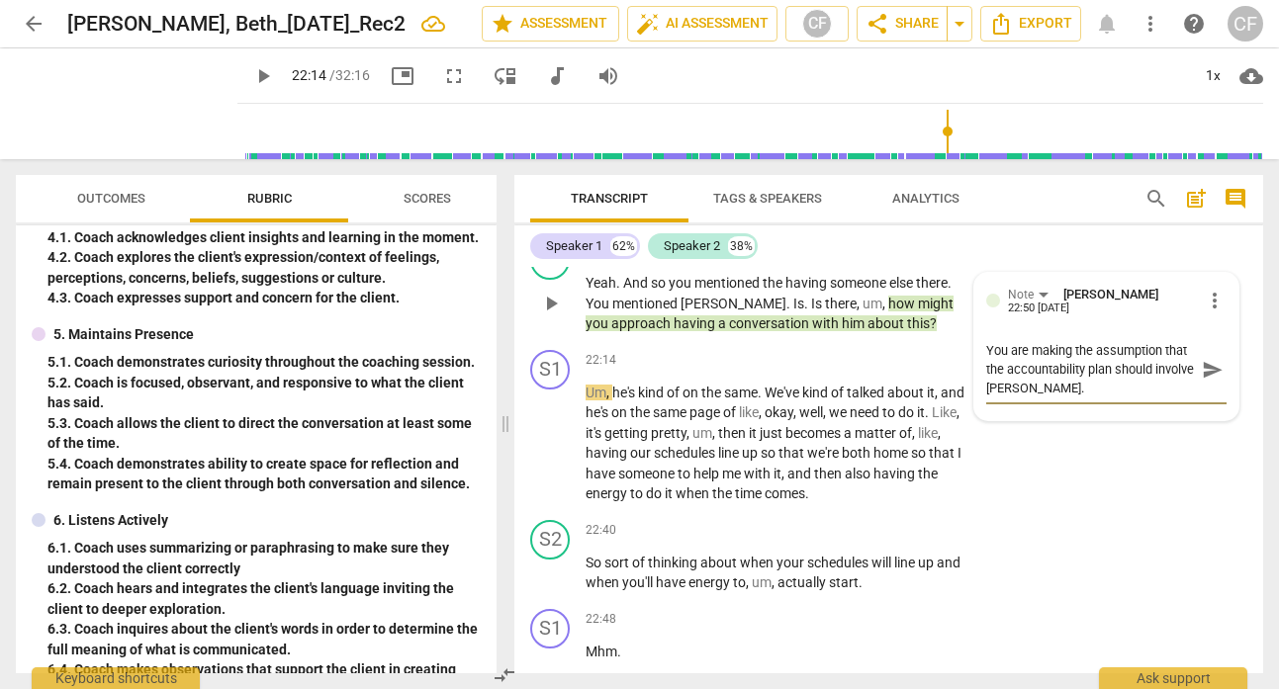
click at [1203, 381] on span "send" at bounding box center [1213, 370] width 22 height 22
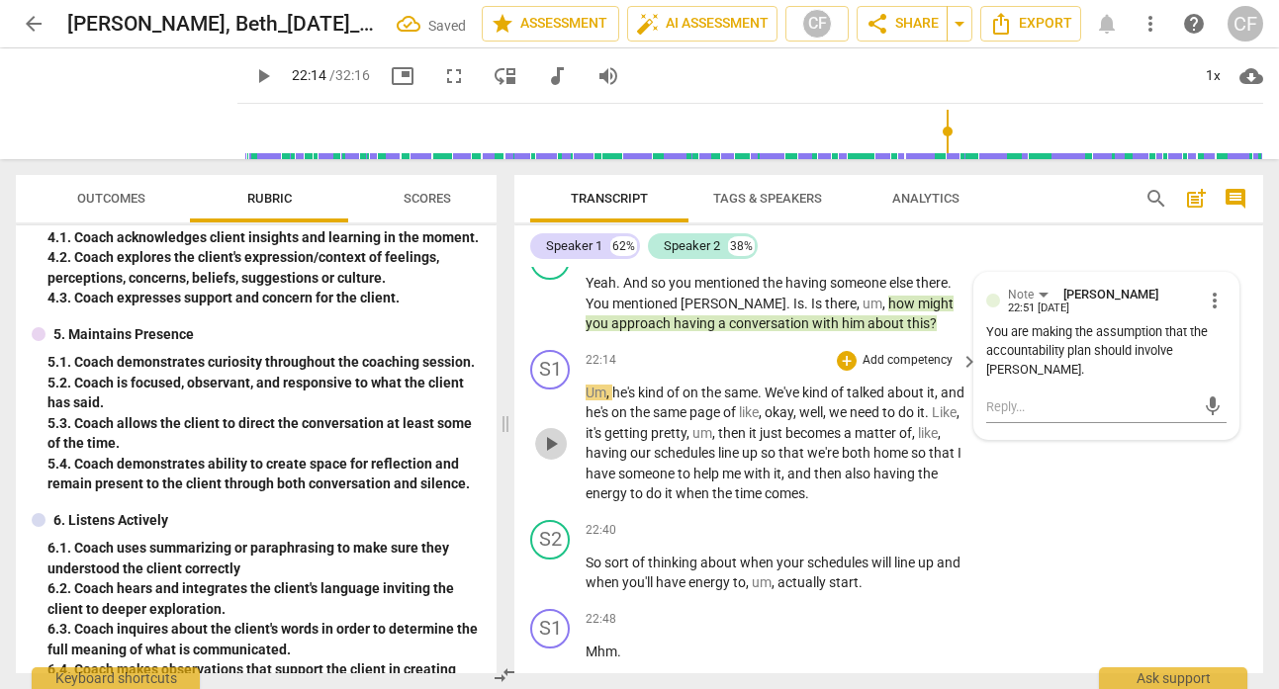
click at [548, 456] on span "play_arrow" at bounding box center [551, 444] width 24 height 24
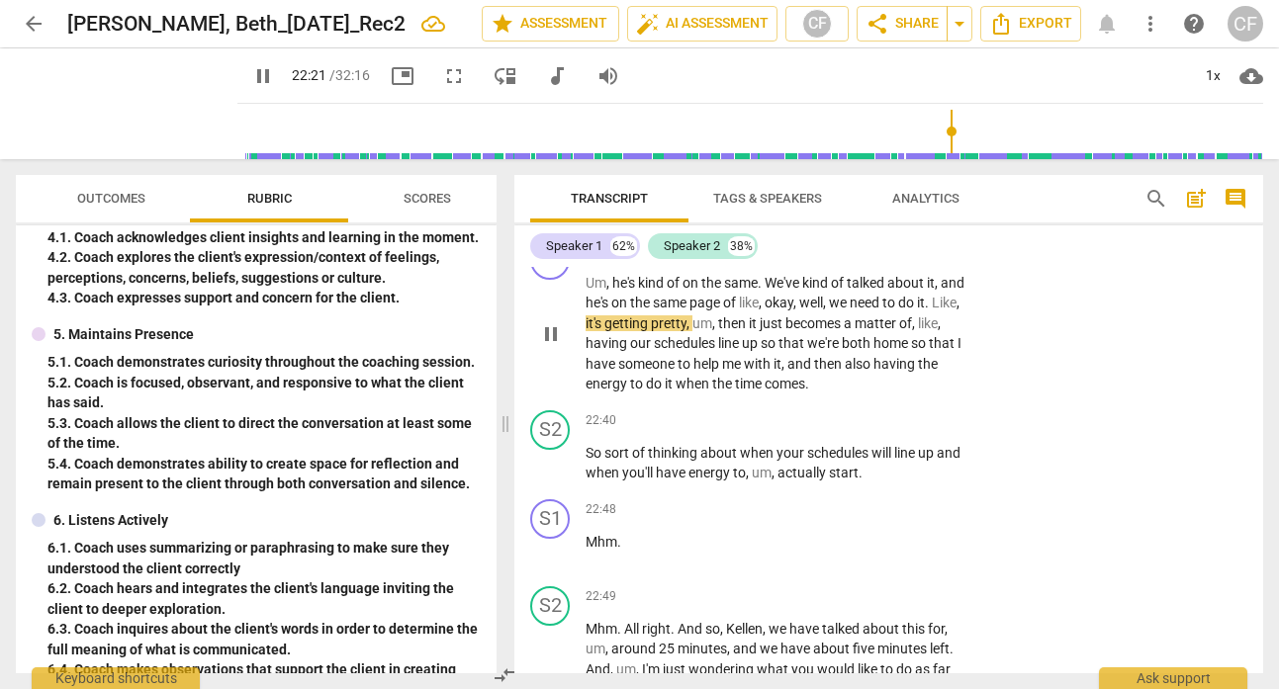
scroll to position [10186, 0]
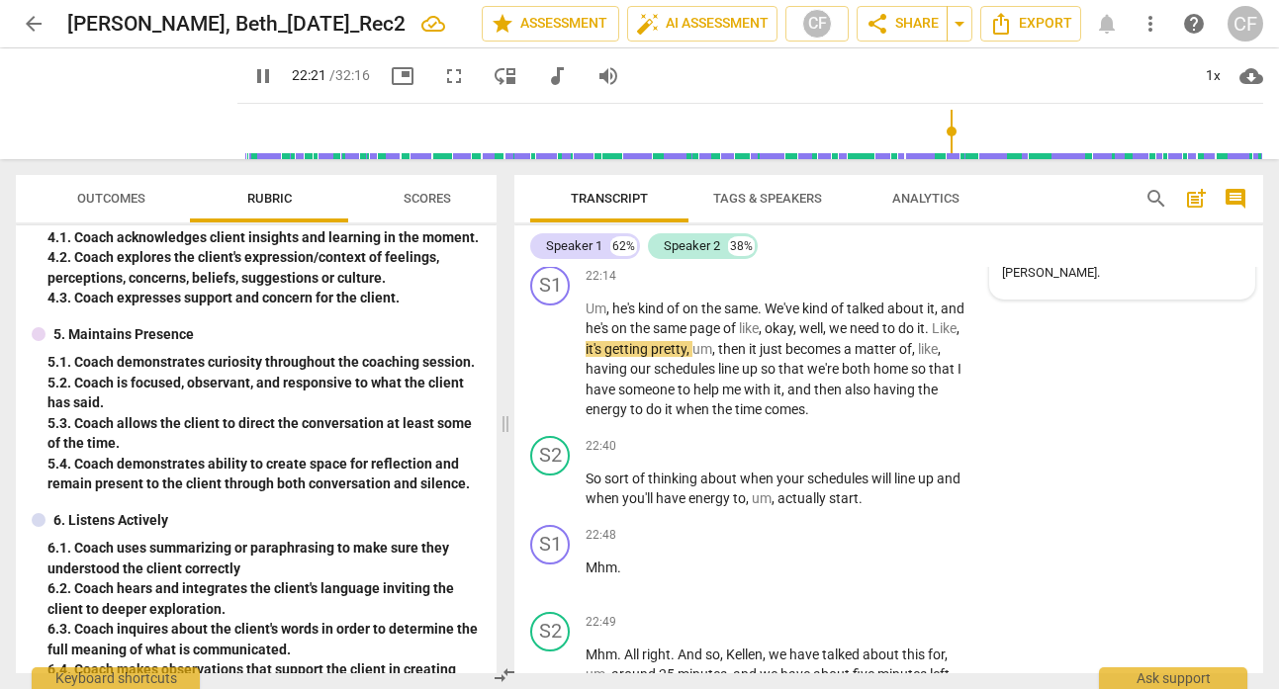
click at [1172, 220] on div "Note [PERSON_NAME] 22:51 [DATE]" at bounding box center [1133, 210] width 219 height 19
click at [1210, 228] on span "more_vert" at bounding box center [1215, 217] width 24 height 24
click at [985, 331] on div at bounding box center [639, 344] width 1279 height 689
click at [1203, 228] on span "more_vert" at bounding box center [1215, 217] width 24 height 24
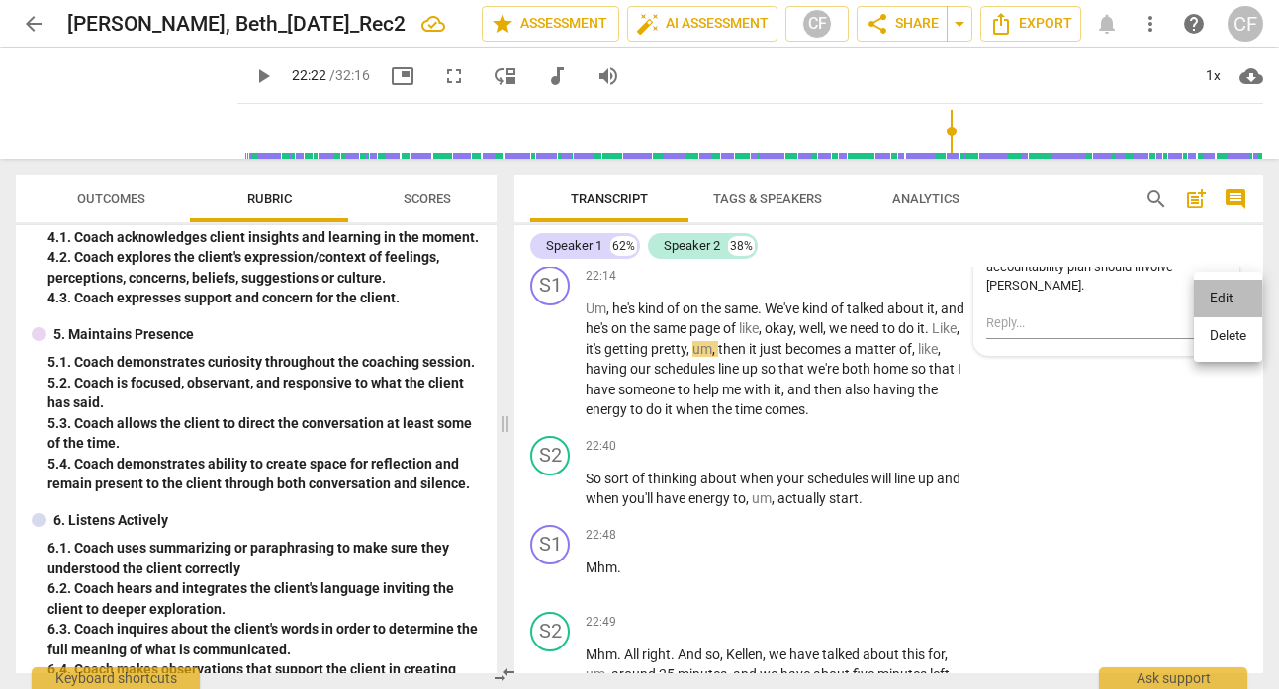
click at [1212, 298] on li "Edit" at bounding box center [1228, 299] width 68 height 38
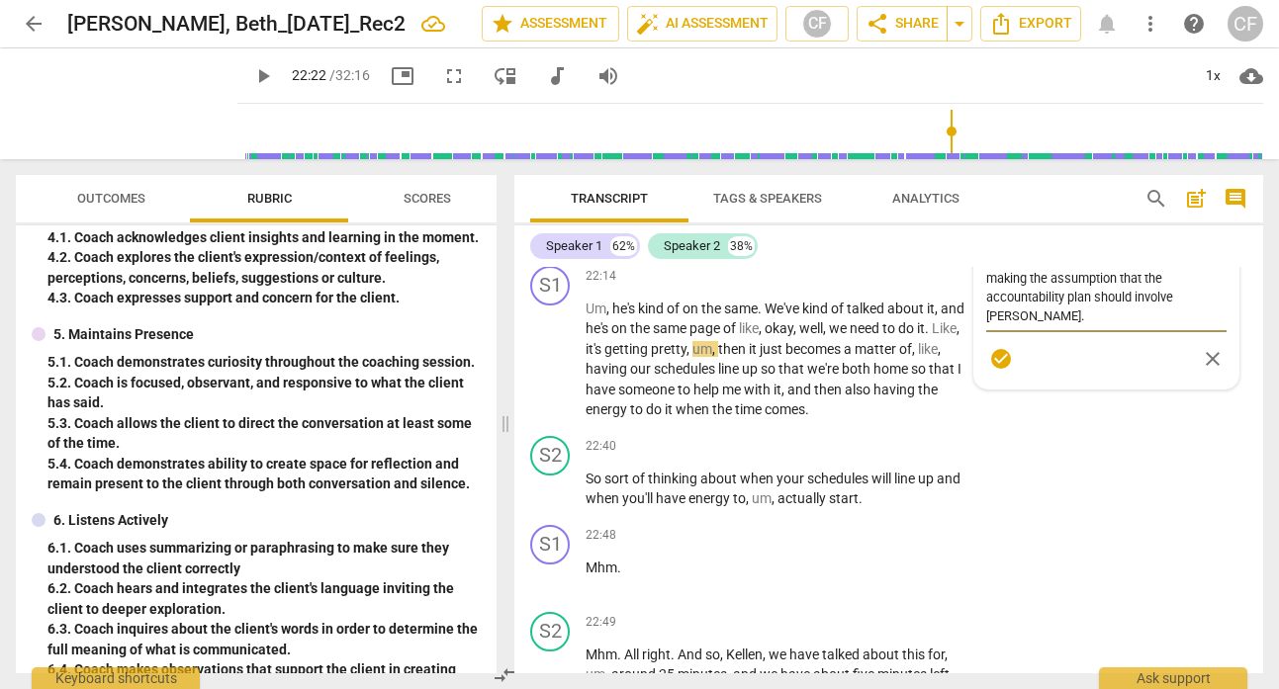
drag, startPoint x: 1049, startPoint y: 397, endPoint x: 1147, endPoint y: 347, distance: 109.7
click at [1147, 325] on textarea "What assumption are you making? You are making the assumption that the accounta…" at bounding box center [1106, 287] width 240 height 75
click at [1163, 325] on textarea "What assumption are you making? You are making the assumption that the accounta…" at bounding box center [1106, 287] width 240 height 75
drag, startPoint x: 1181, startPoint y: 355, endPoint x: 1182, endPoint y: 339, distance: 15.9
click at [1182, 325] on textarea "What assumption are you making? You are making the assumption that the accounta…" at bounding box center [1106, 287] width 240 height 75
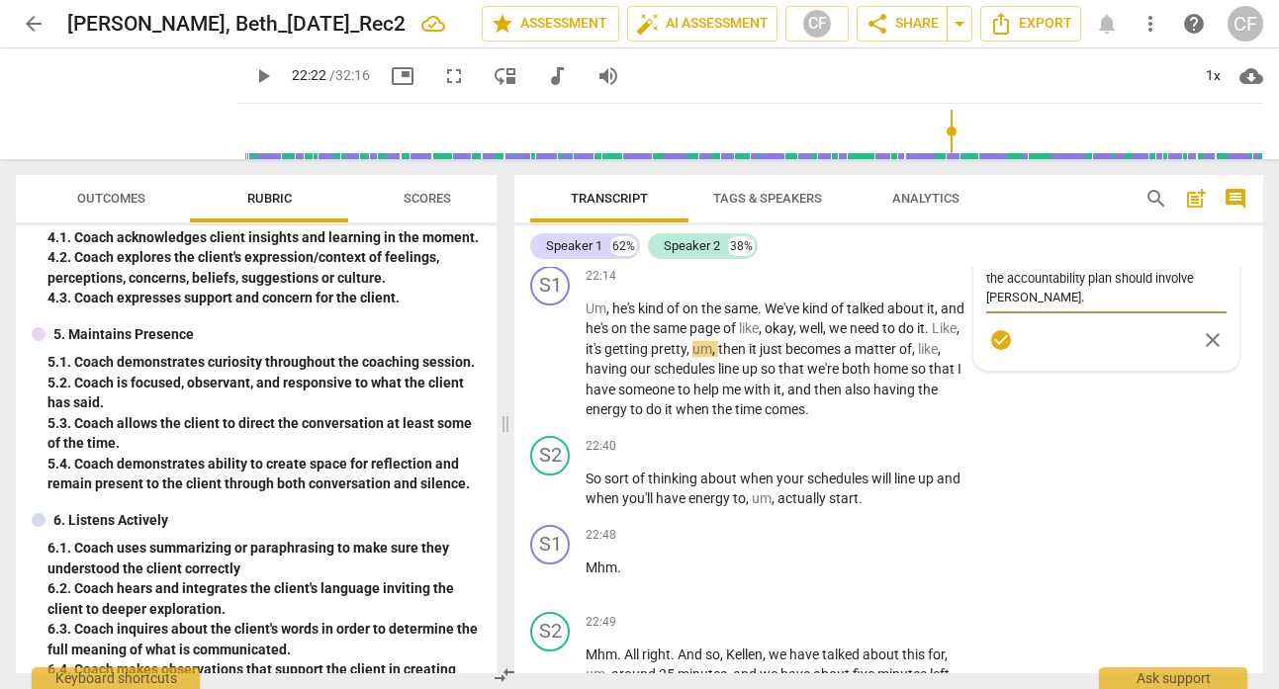
drag, startPoint x: 1155, startPoint y: 358, endPoint x: 1112, endPoint y: 358, distance: 43.5
click at [1114, 307] on textarea "What assumption are you making? Does the accountability plan should involve [PE…" at bounding box center [1106, 278] width 240 height 56
click at [1073, 307] on textarea "What assumption are you making? Does the accountability plan have to involve [P…" at bounding box center [1106, 278] width 240 height 56
drag, startPoint x: 1073, startPoint y: 396, endPoint x: 1179, endPoint y: 383, distance: 106.6
click at [1179, 325] on textarea "What assumption are you making? Does the accountability plan have to involve [P…" at bounding box center [1106, 287] width 240 height 75
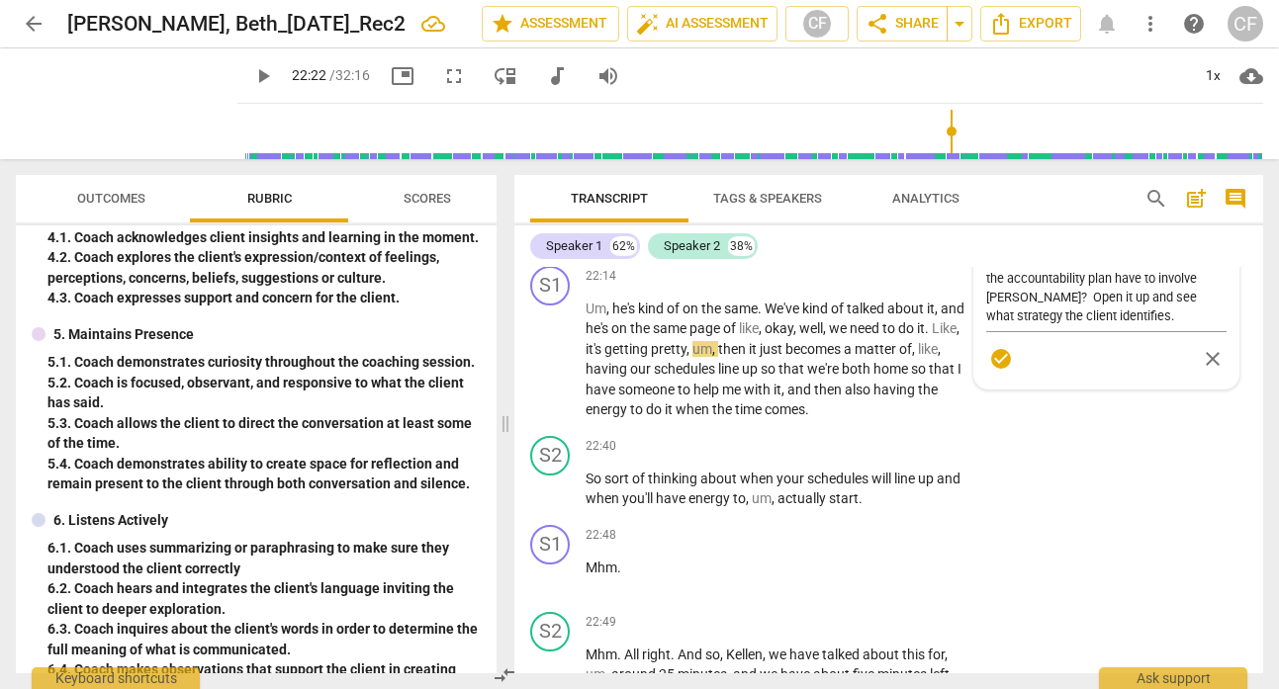
click at [978, 389] on div "Note [PERSON_NAME] more_vert What assumption are you making? Does the accountab…" at bounding box center [1106, 289] width 264 height 200
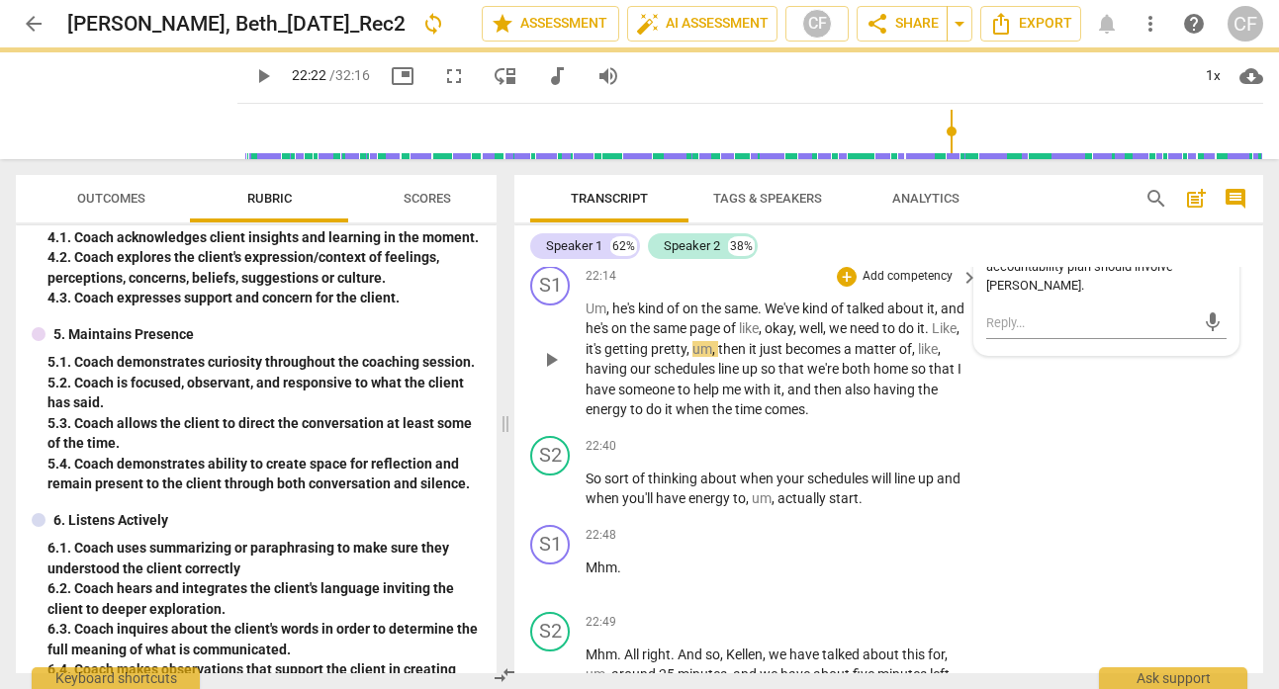
click at [998, 428] on div "S1 play_arrow pause 22:14 + Add competency keyboard_arrow_right Um , he's kind …" at bounding box center [888, 343] width 749 height 170
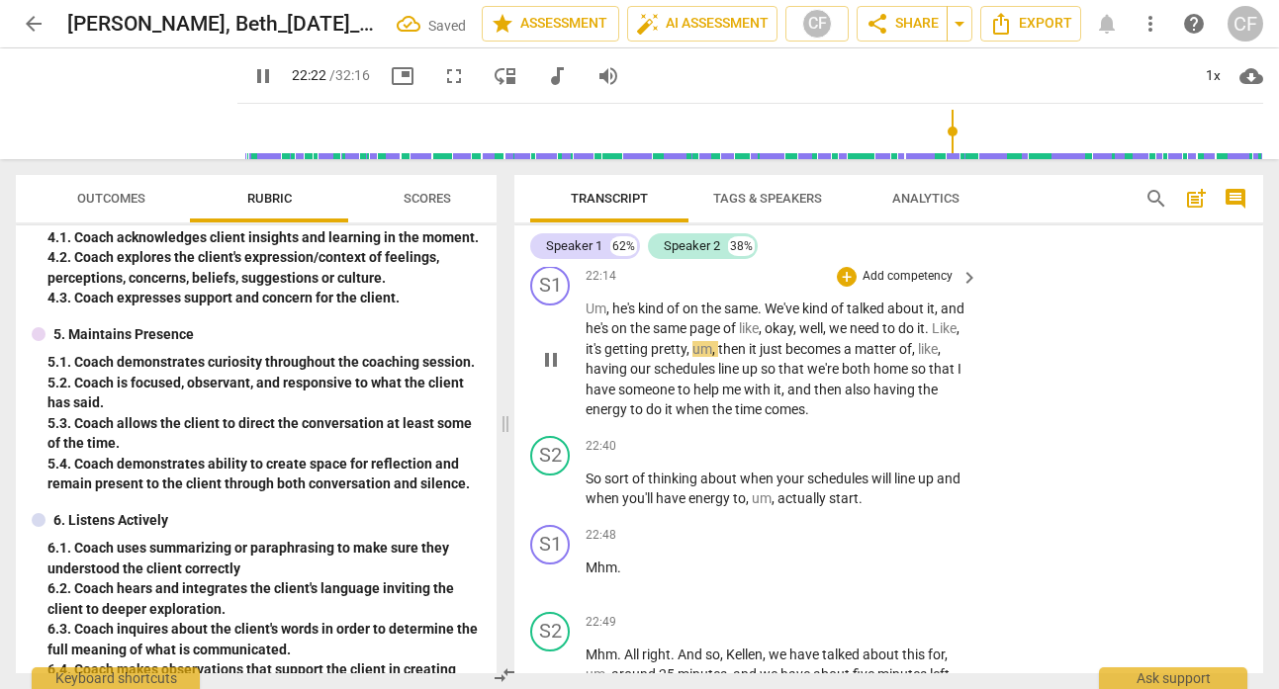
click at [551, 372] on span "pause" at bounding box center [551, 360] width 24 height 24
click at [552, 372] on span "play_arrow" at bounding box center [551, 360] width 24 height 24
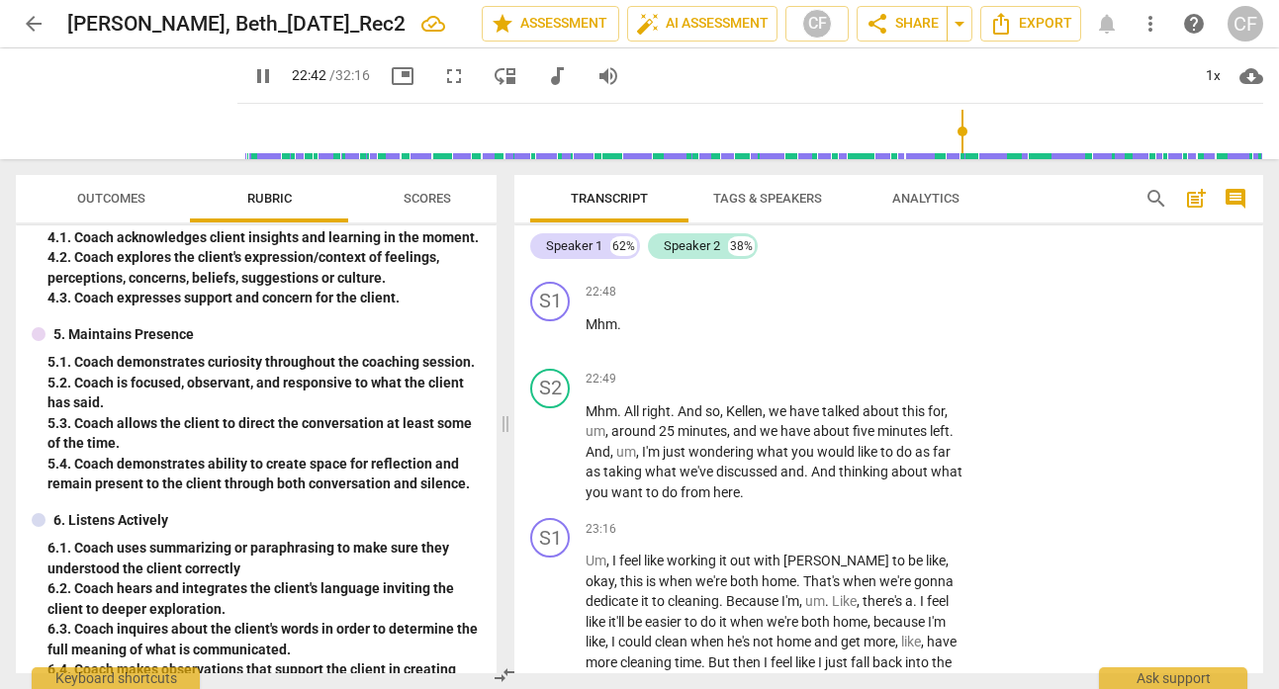
scroll to position [10386, 0]
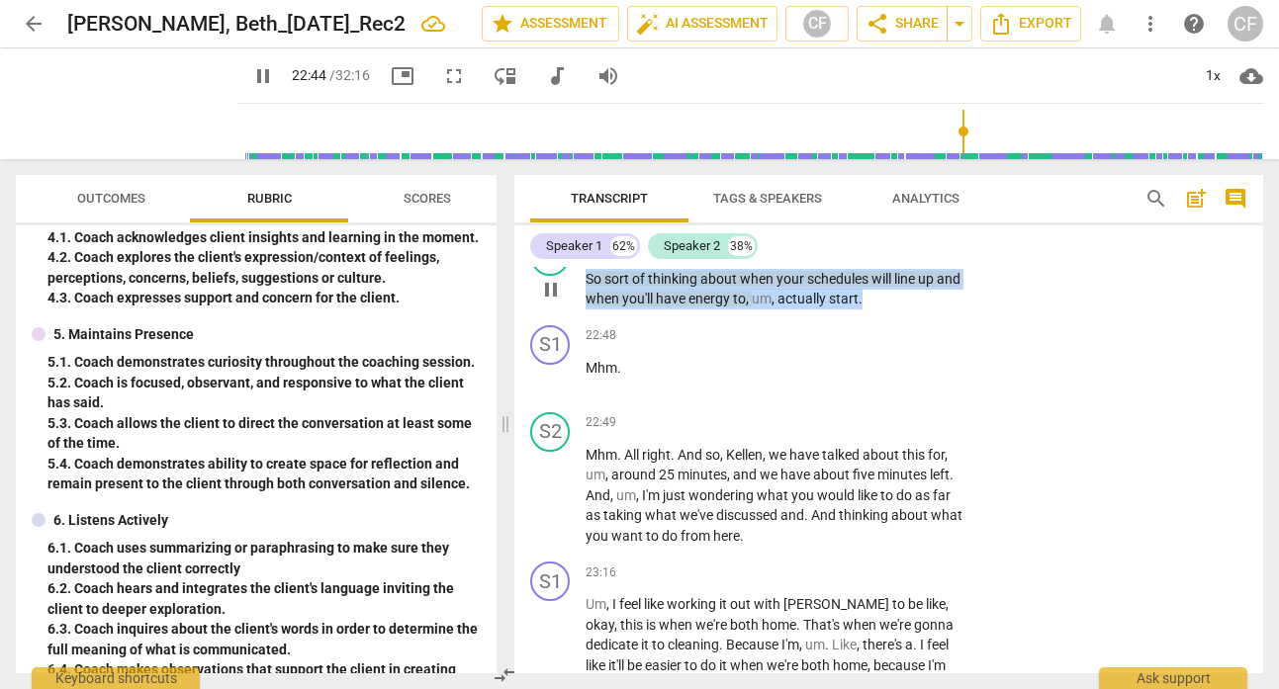
drag, startPoint x: 871, startPoint y: 383, endPoint x: 572, endPoint y: 364, distance: 300.3
click at [572, 317] on div "S2 play_arrow pause 22:40 + Add competency keyboard_arrow_right So sort of thin…" at bounding box center [888, 272] width 749 height 89
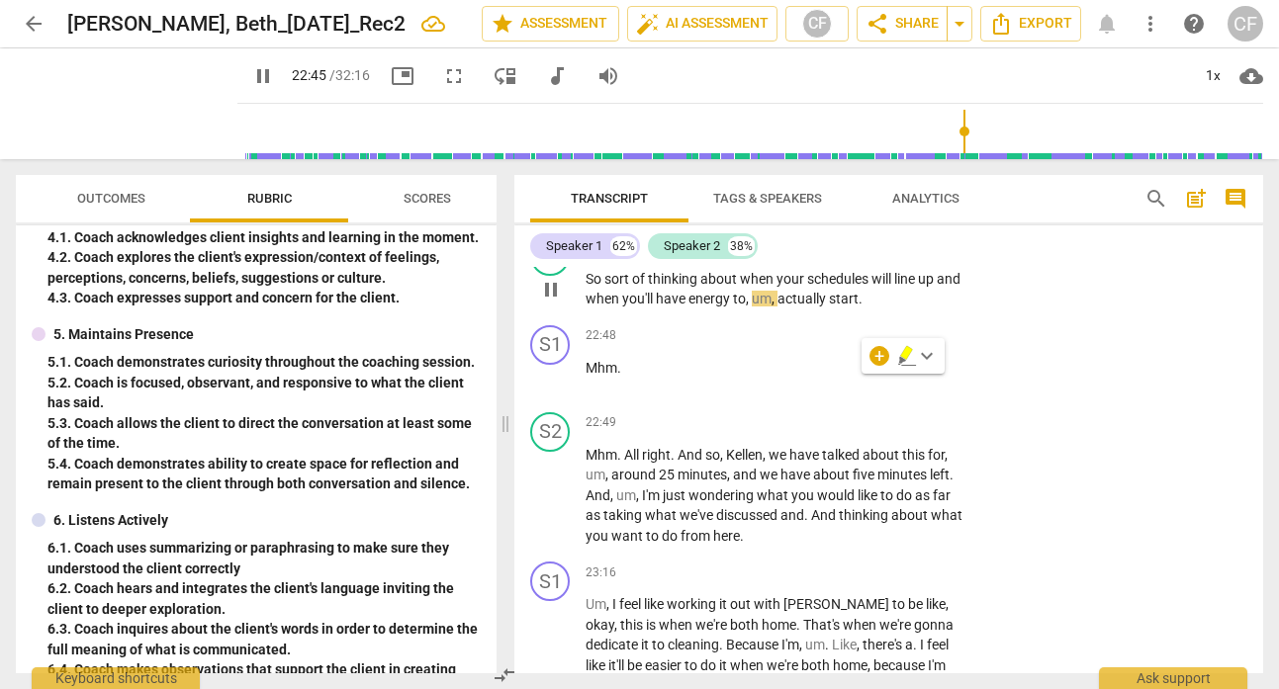
click at [845, 310] on div "22:40 + Add competency keyboard_arrow_right So sort of thinking about when your…" at bounding box center [782, 272] width 395 height 73
click at [844, 257] on div "+" at bounding box center [847, 247] width 20 height 20
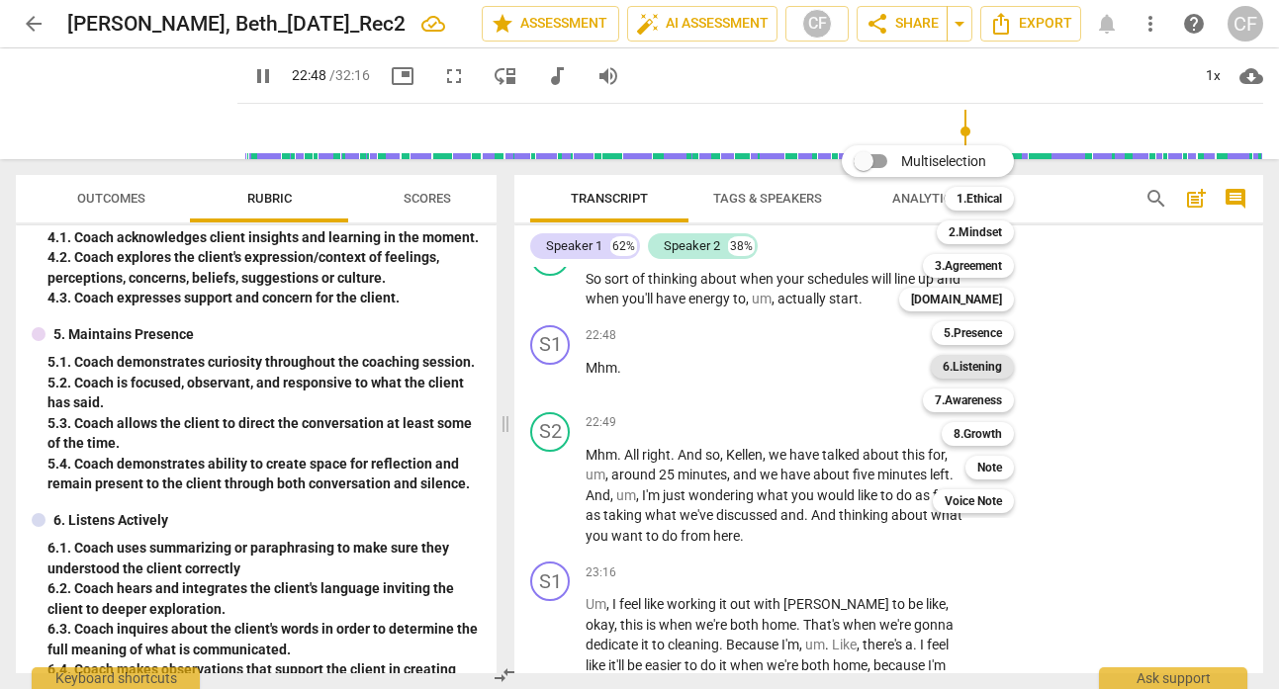
click at [970, 367] on b "6.Listening" at bounding box center [972, 367] width 59 height 24
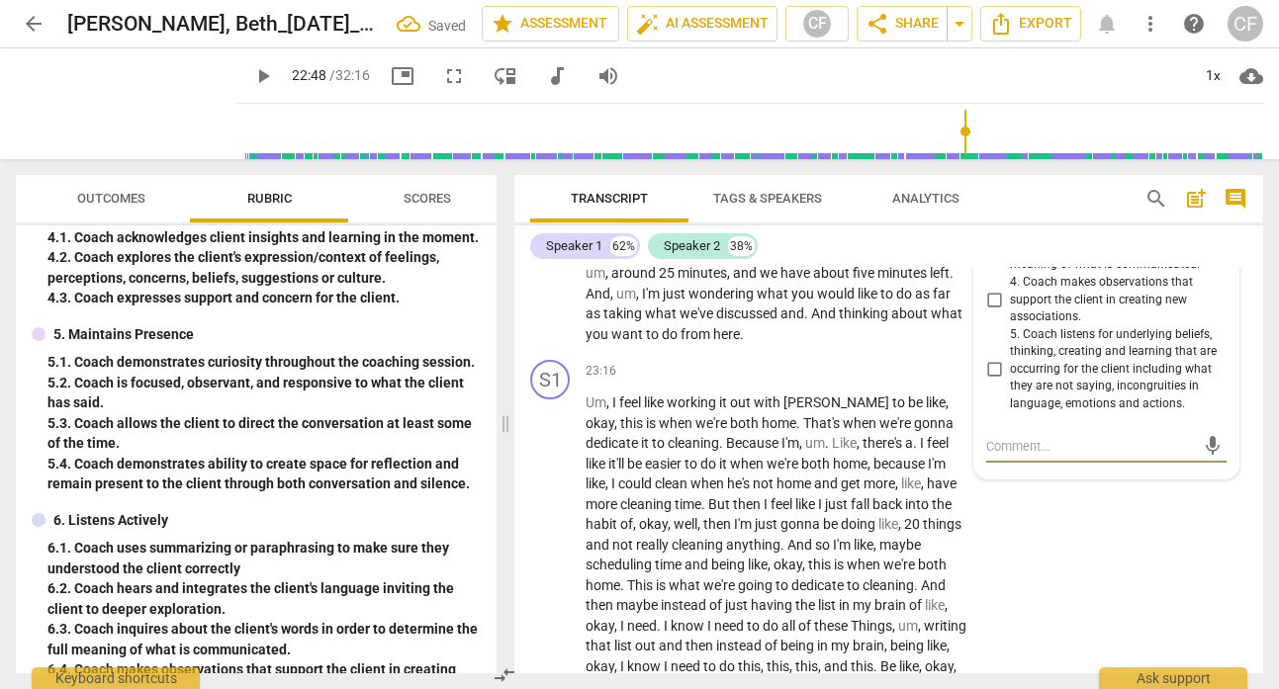
scroll to position [10497, 0]
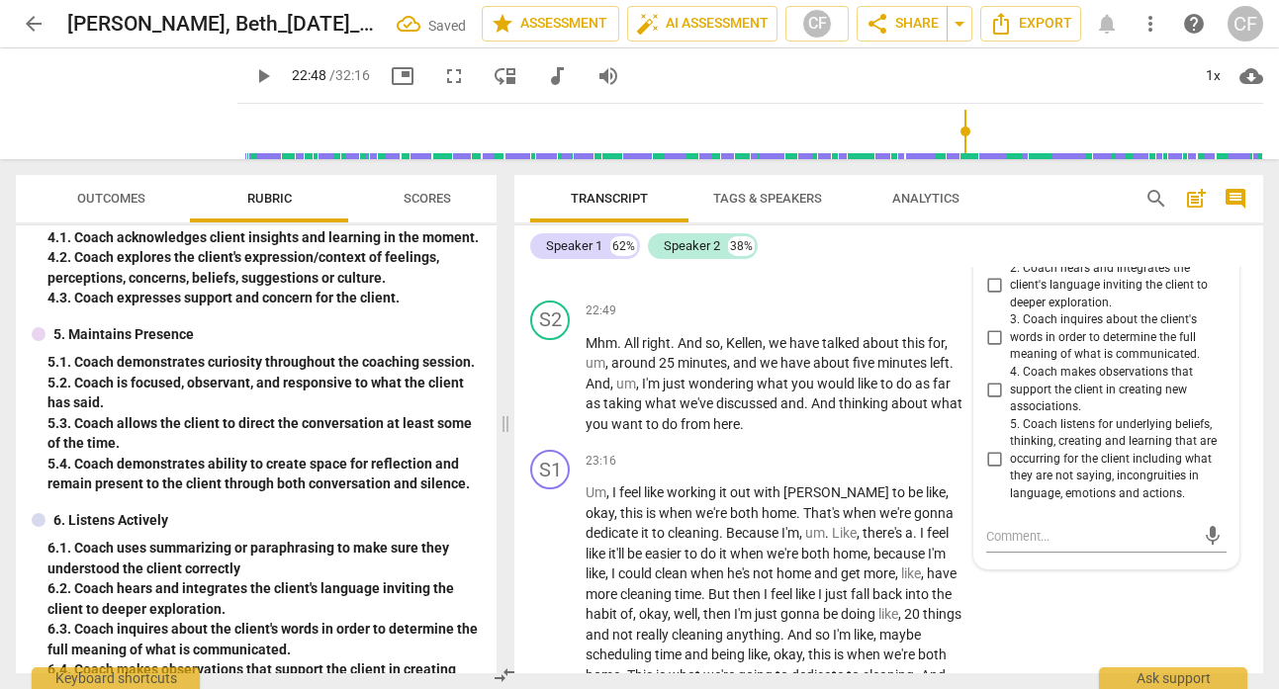
click at [992, 245] on input "1. Coach uses summarizing or paraphrasing to make sure they understood the clie…" at bounding box center [994, 234] width 32 height 24
click at [947, 267] on p "Mhm ." at bounding box center [776, 256] width 383 height 21
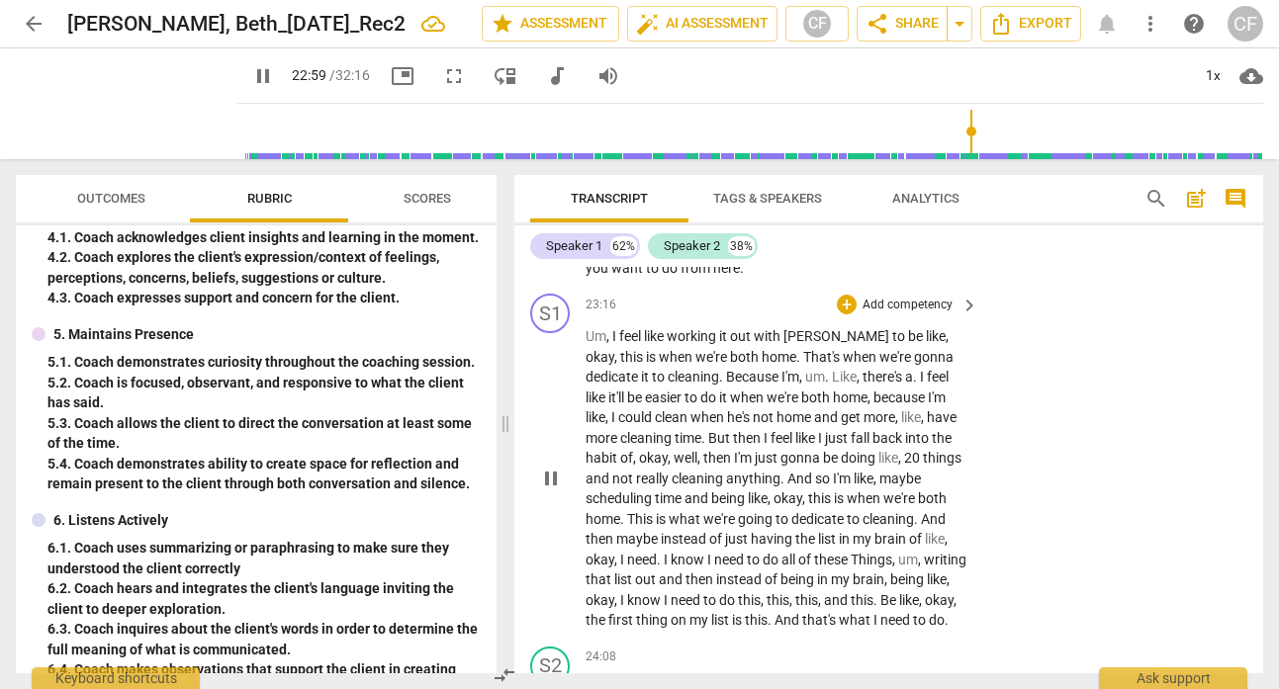
scroll to position [10608, 0]
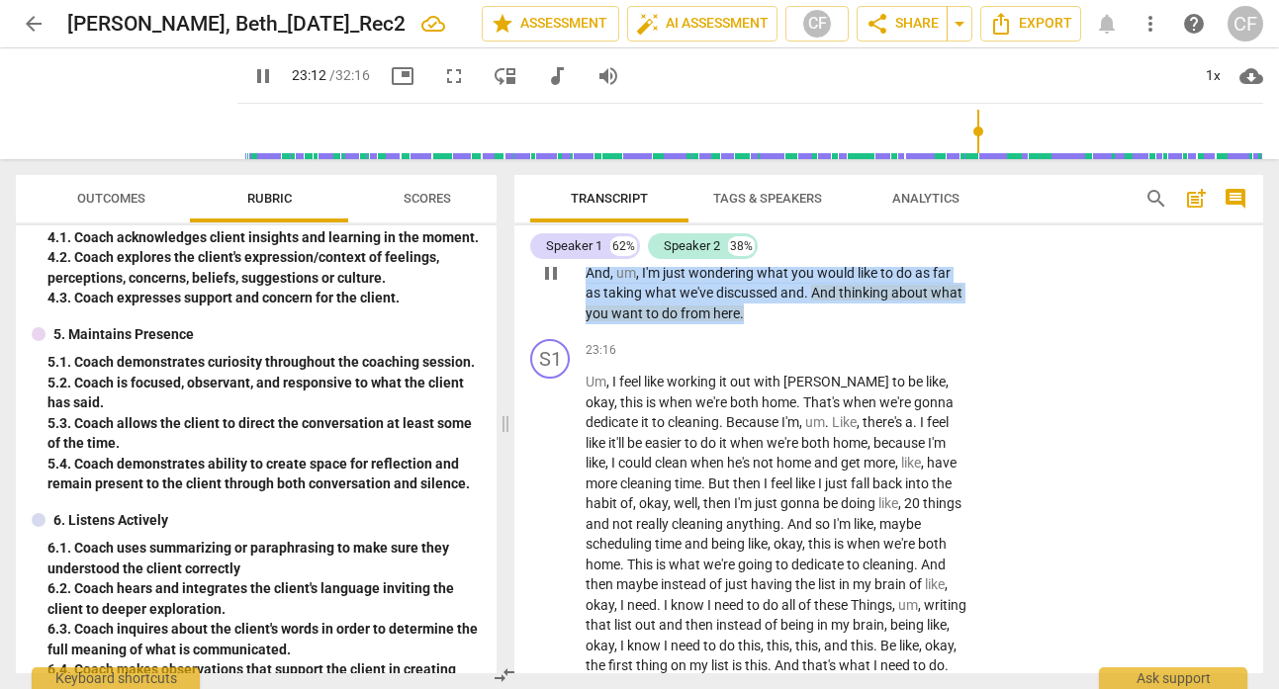
drag, startPoint x: 725, startPoint y: 399, endPoint x: 573, endPoint y: 318, distance: 172.1
click at [573, 318] on div "S2 play_arrow pause 22:49 + Add competency keyboard_arrow_right Mhm . All right…" at bounding box center [888, 257] width 749 height 150
click at [839, 211] on div "+" at bounding box center [847, 201] width 20 height 20
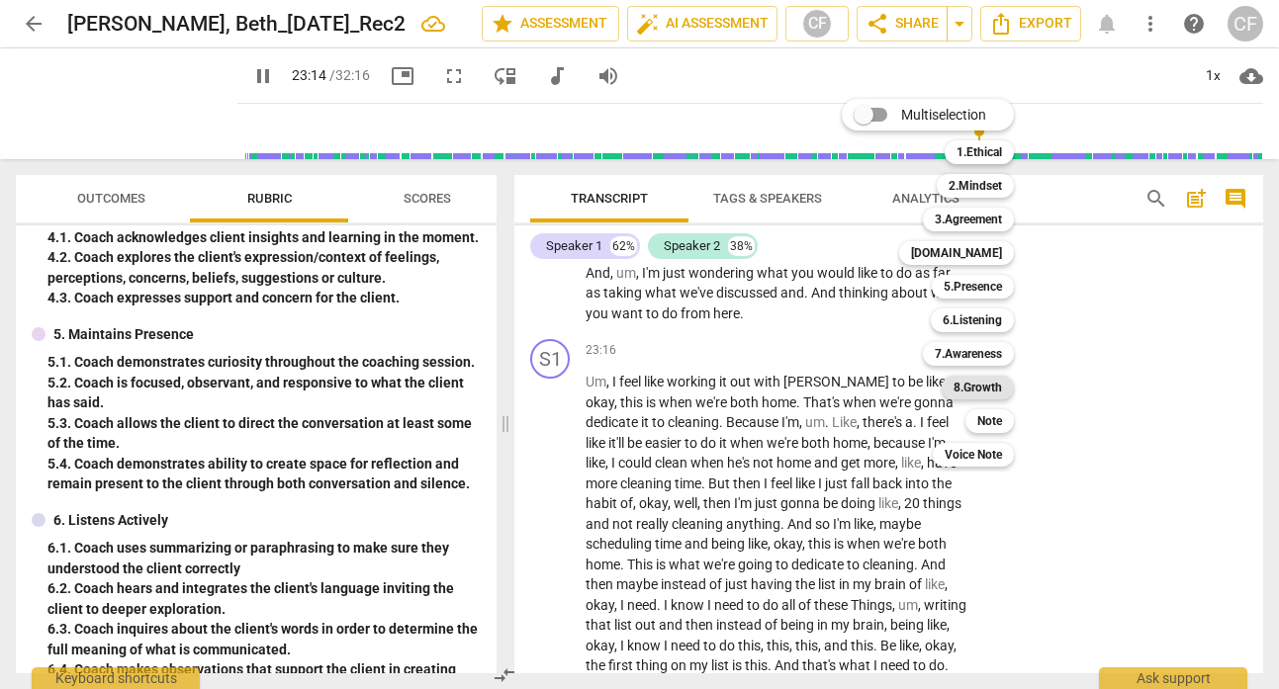
click at [974, 389] on b "8.Growth" at bounding box center [977, 388] width 48 height 24
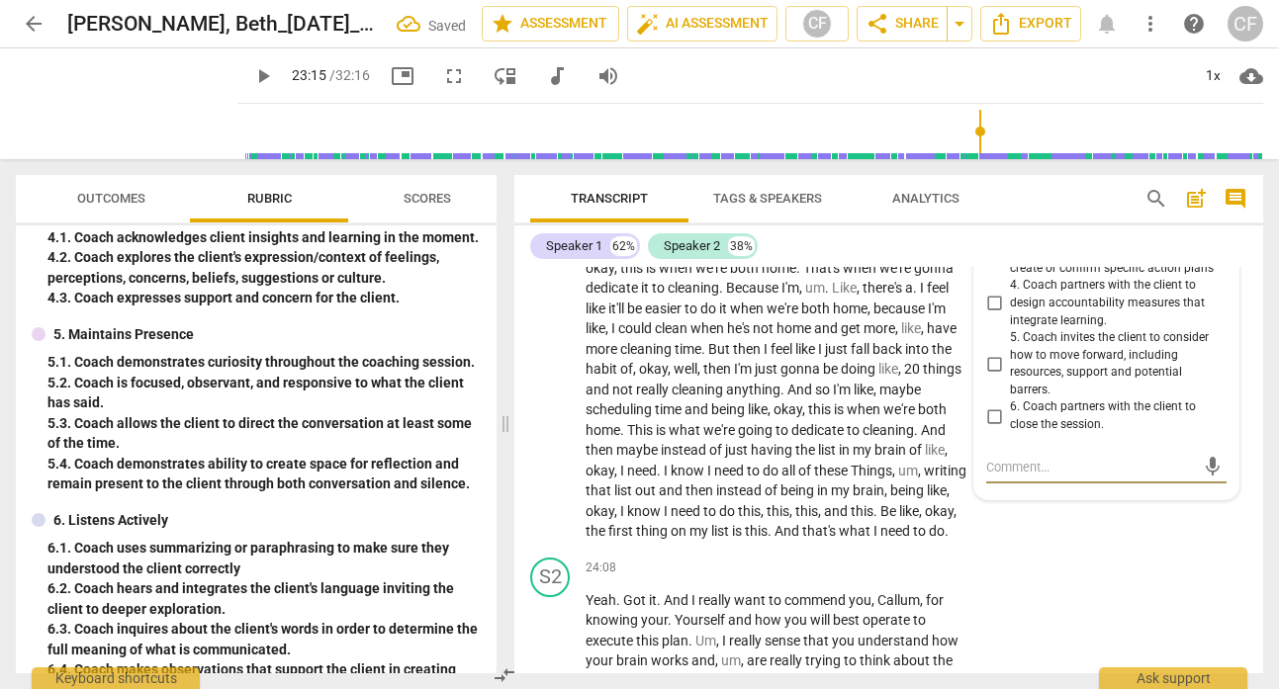
scroll to position [10728, 0]
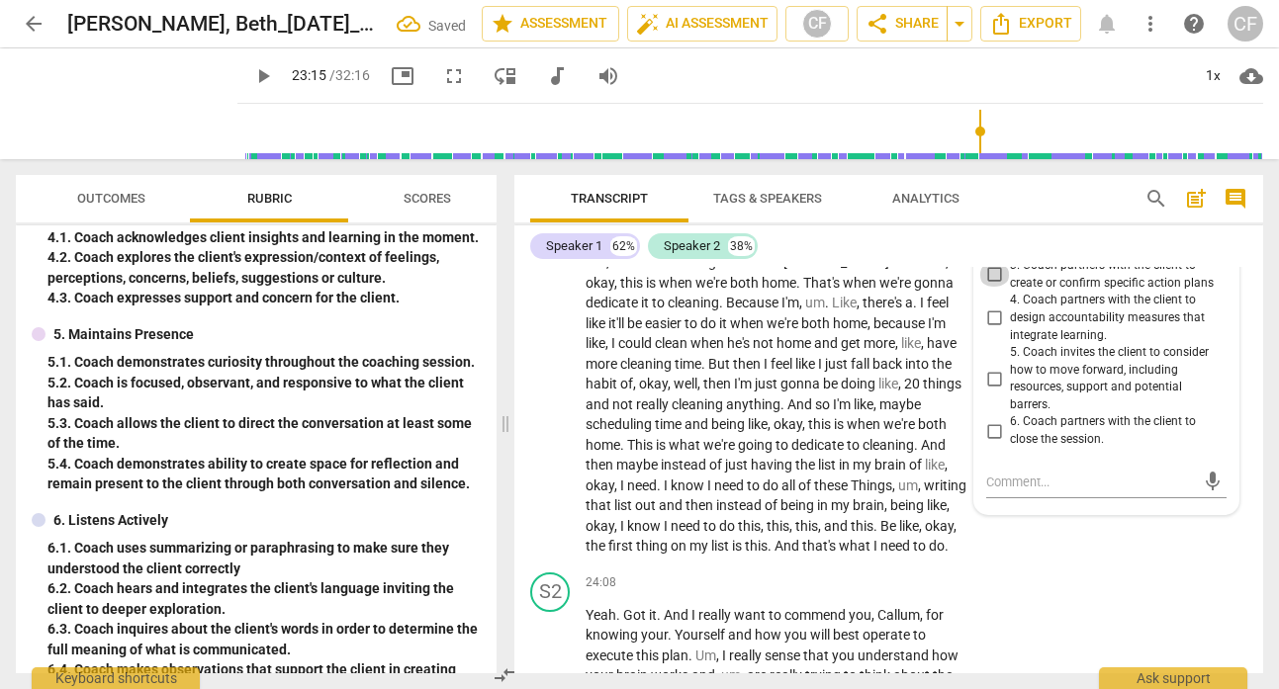
click at [988, 287] on input "3. Coach partners with the client to create or confirm specific action plans" at bounding box center [994, 275] width 32 height 24
click at [1097, 246] on div "Speaker 1 62% Speaker 2 38%" at bounding box center [888, 246] width 717 height 34
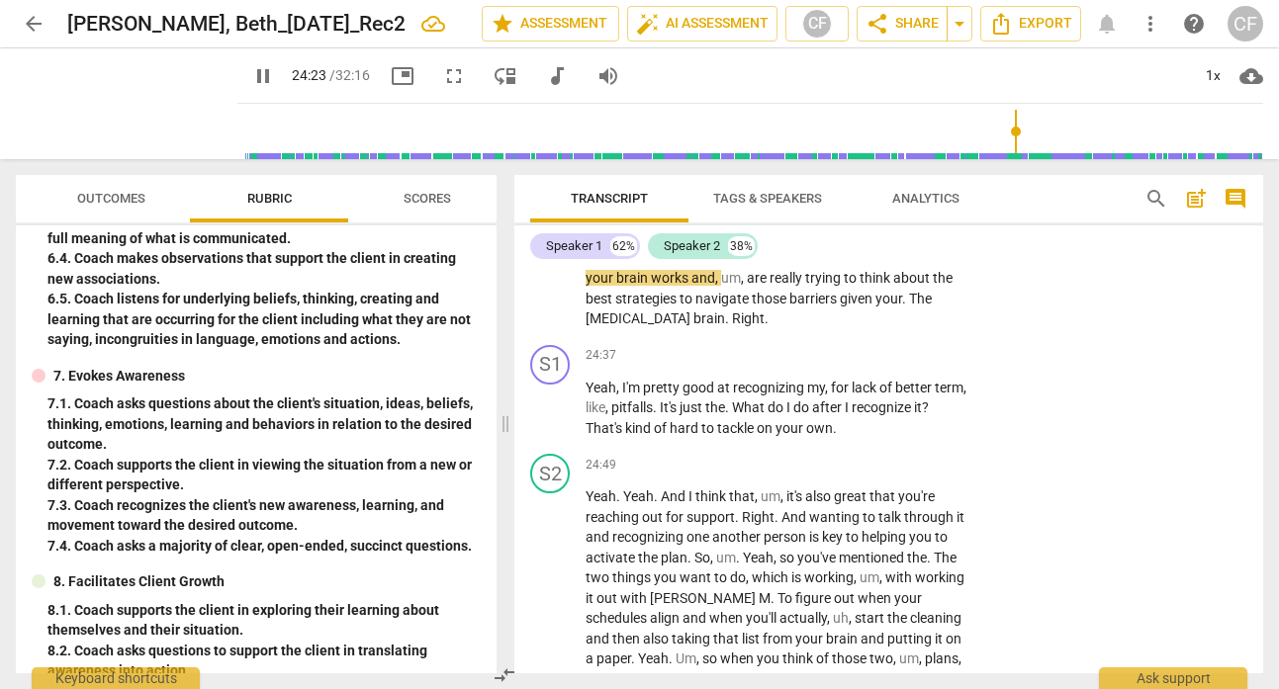
scroll to position [1038, 0]
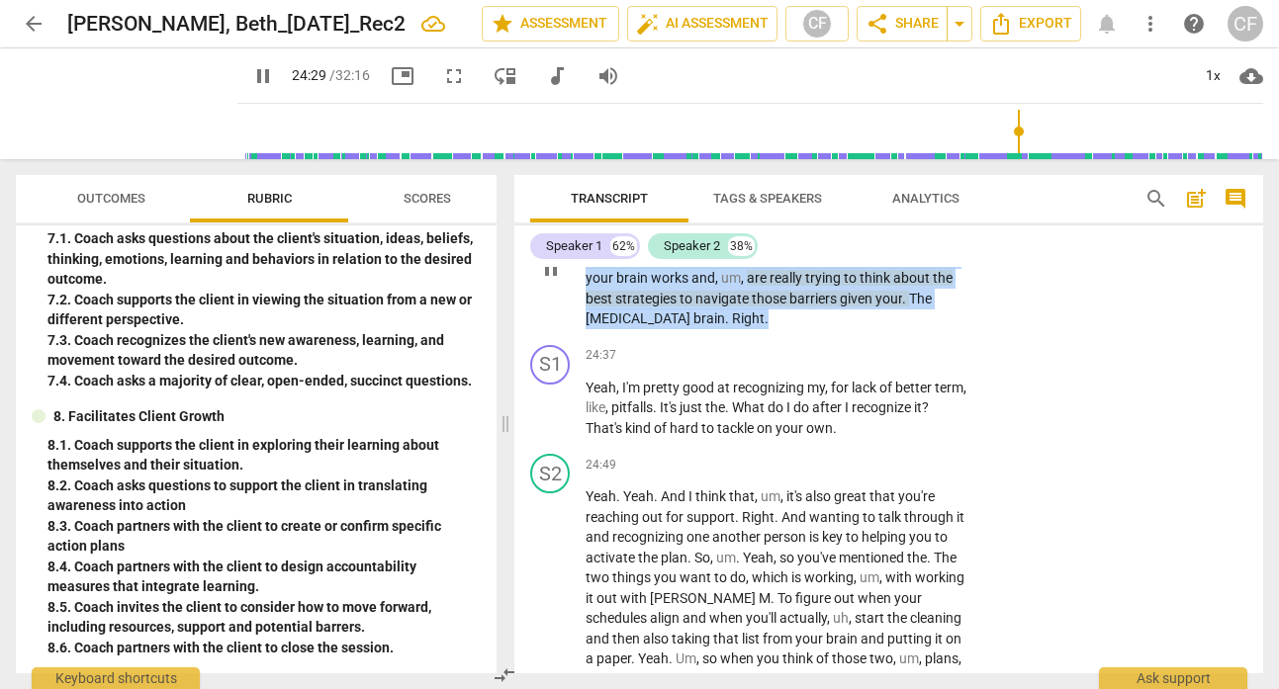
drag, startPoint x: 704, startPoint y: 425, endPoint x: 577, endPoint y: 321, distance: 164.5
click at [576, 317] on div "S2 play_arrow pause 24:08 + Add competency keyboard_arrow_right Yeah . Got it .…" at bounding box center [888, 252] width 749 height 170
click at [837, 196] on div "+" at bounding box center [847, 186] width 20 height 20
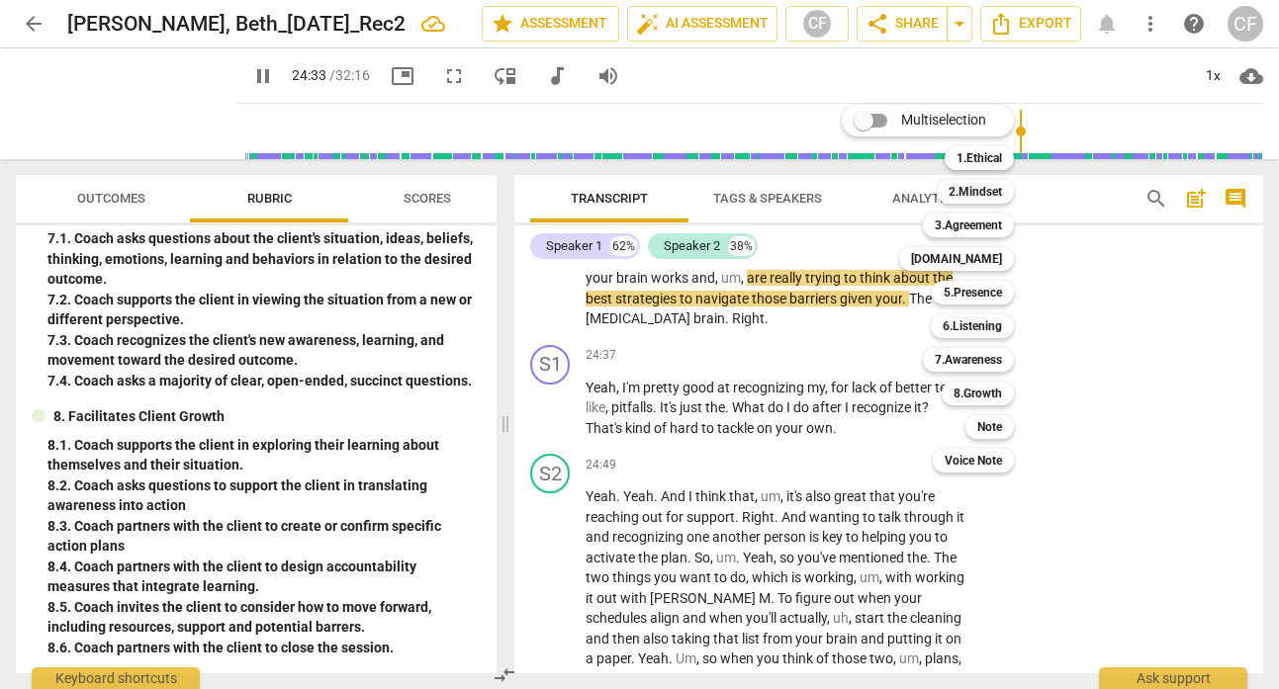
click at [298, 396] on div at bounding box center [639, 344] width 1279 height 689
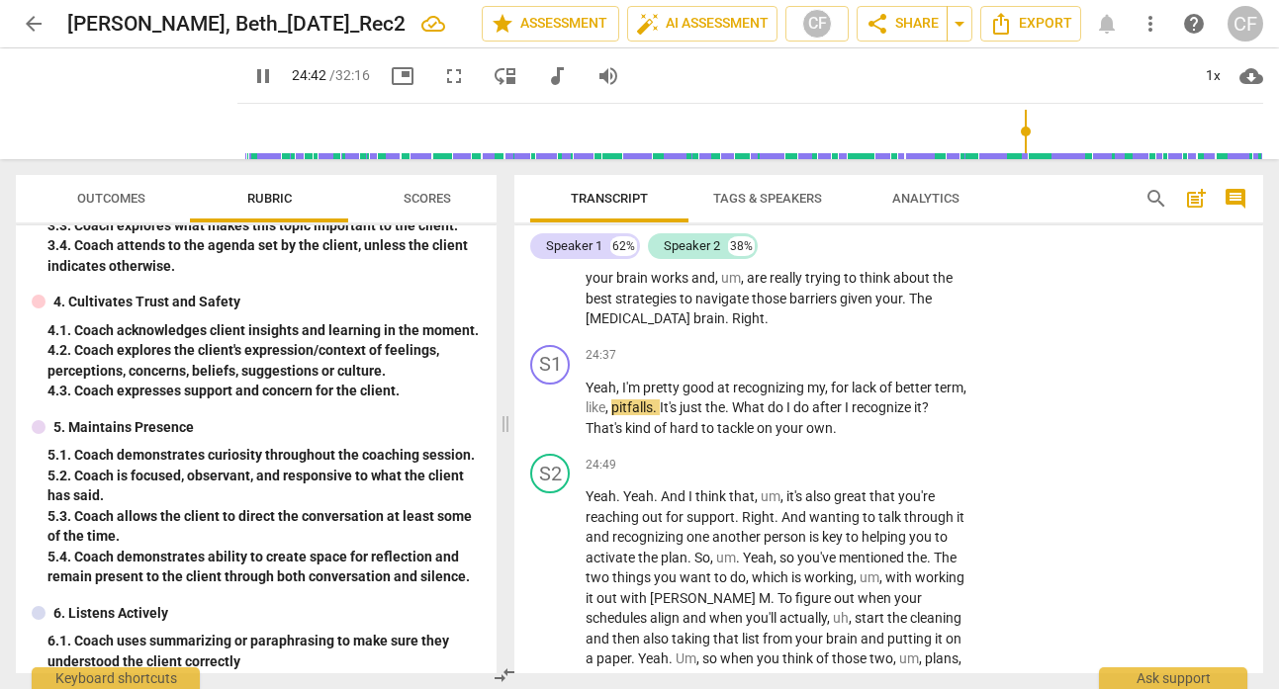
scroll to position [353, 0]
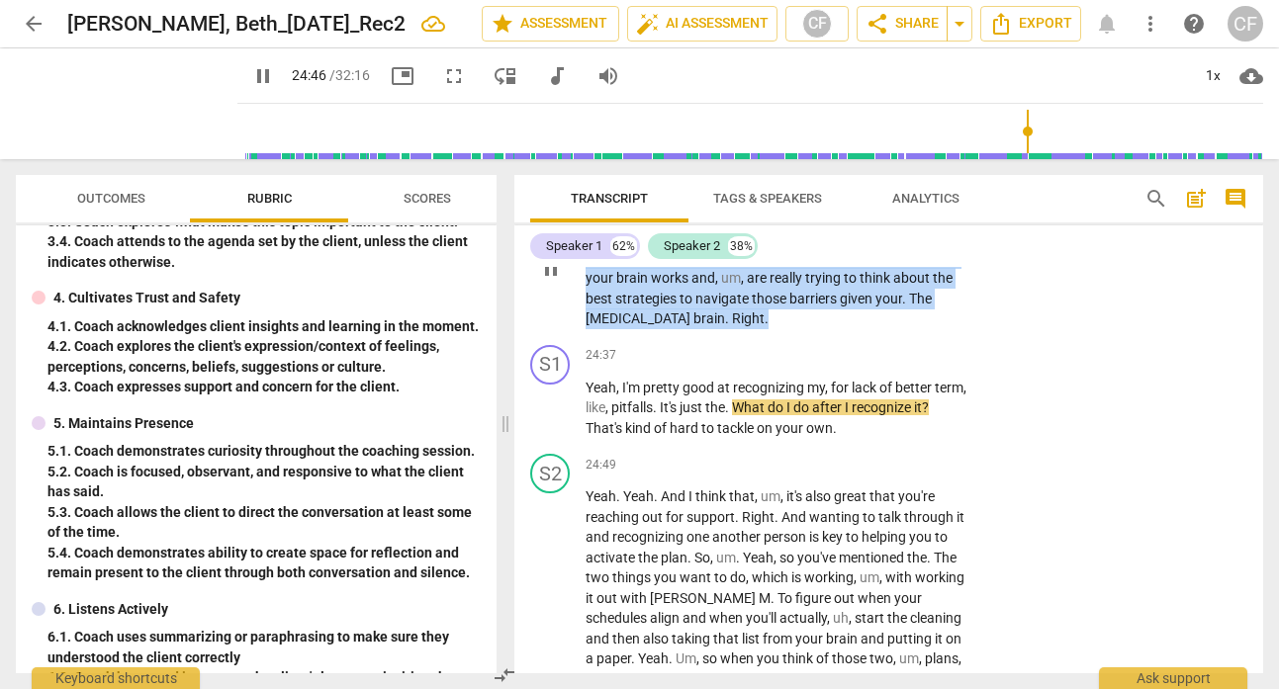
drag, startPoint x: 717, startPoint y: 421, endPoint x: 573, endPoint y: 309, distance: 183.2
click at [573, 307] on div "S2 play_arrow pause 24:08 + Add competency keyboard_arrow_right Yeah . Got it .…" at bounding box center [888, 252] width 749 height 170
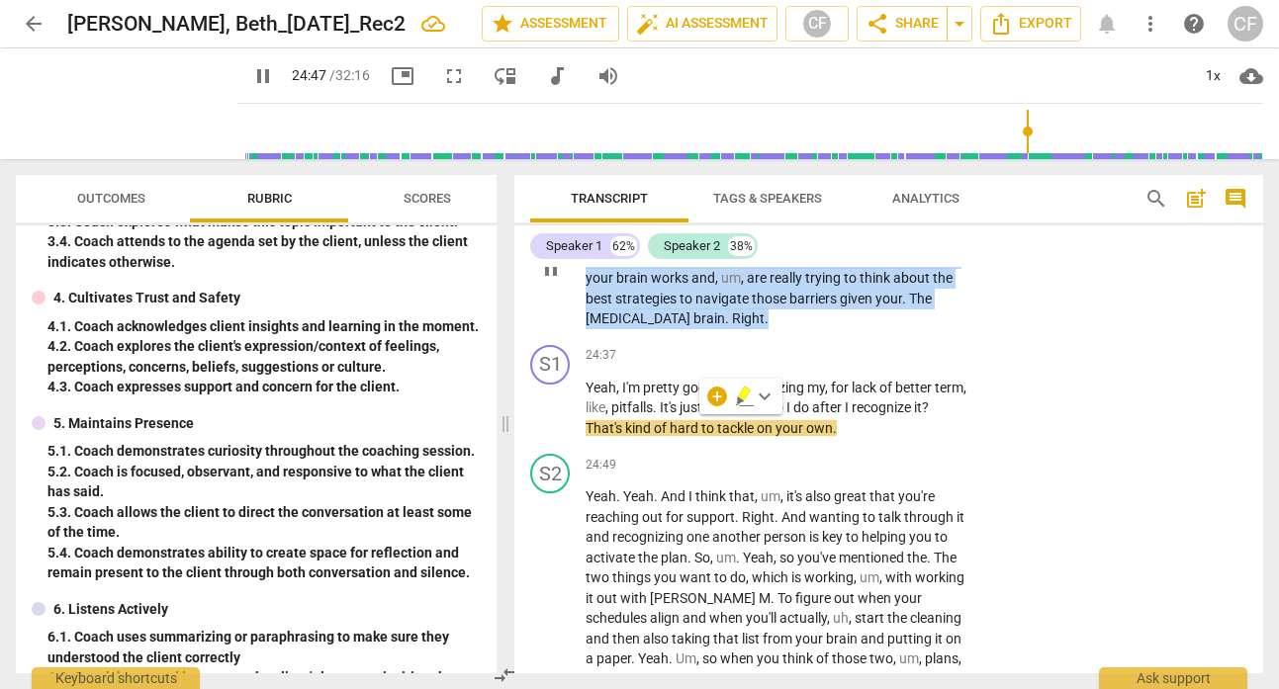
click at [849, 196] on div "+" at bounding box center [847, 186] width 20 height 20
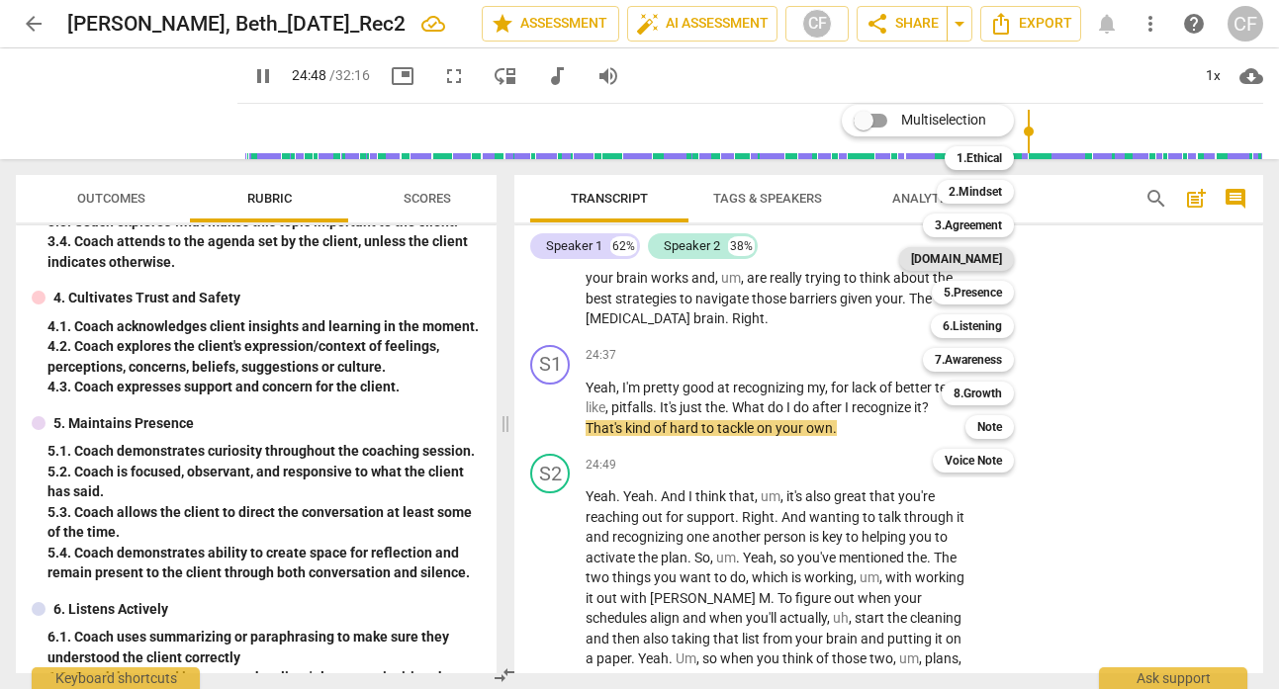
click at [981, 259] on b "[DOMAIN_NAME]" at bounding box center [956, 259] width 91 height 24
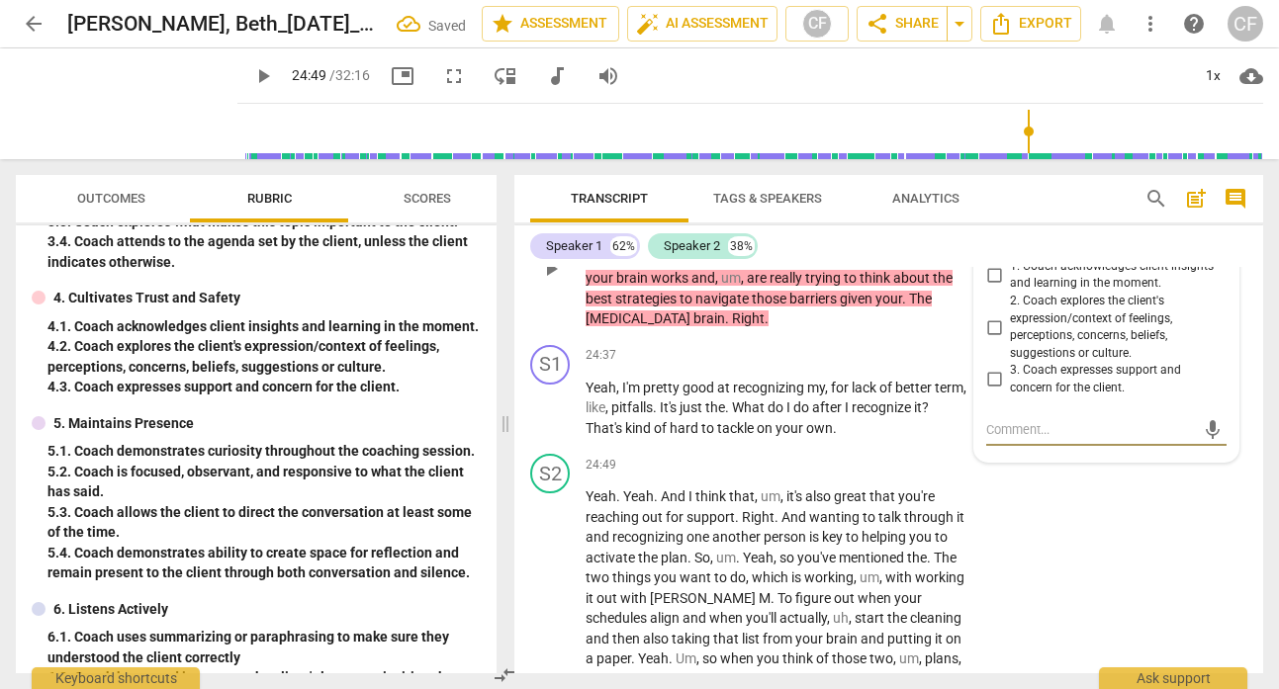
click at [990, 287] on input "1. Coach acknowledges client insights and learning in the moment." at bounding box center [994, 275] width 32 height 24
click at [1088, 246] on div "Speaker 1 62% Speaker 2 38%" at bounding box center [888, 246] width 717 height 34
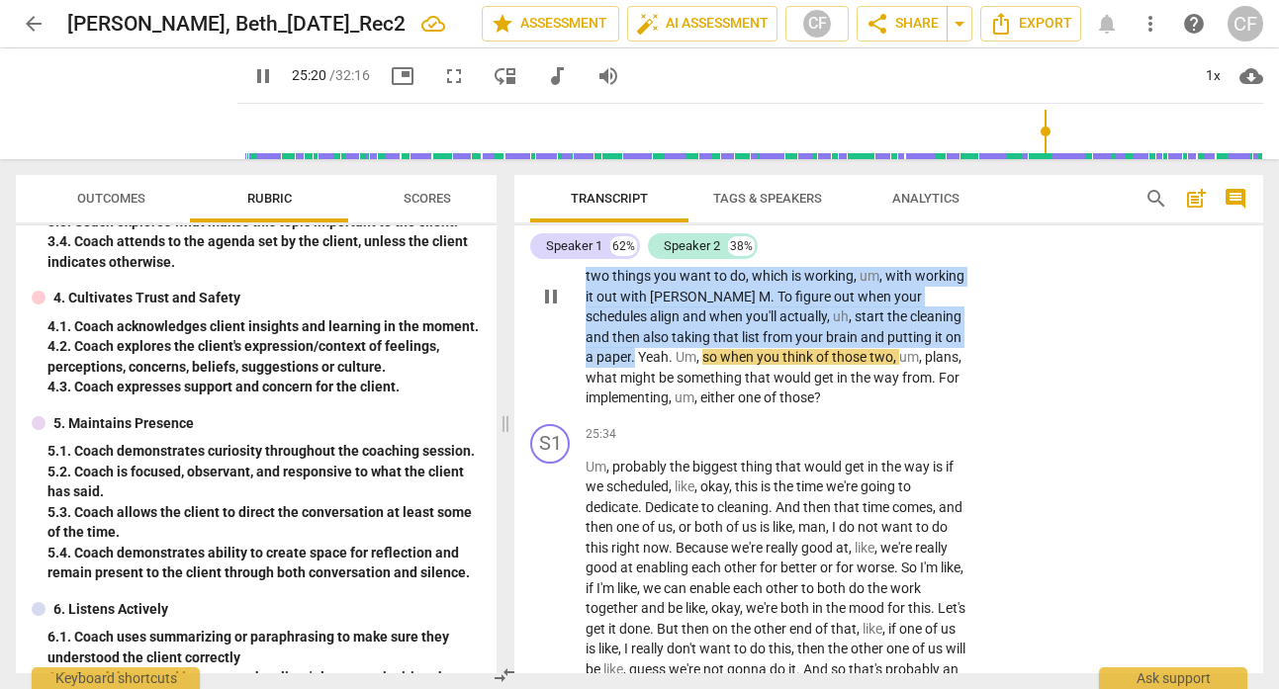
scroll to position [11421, 0]
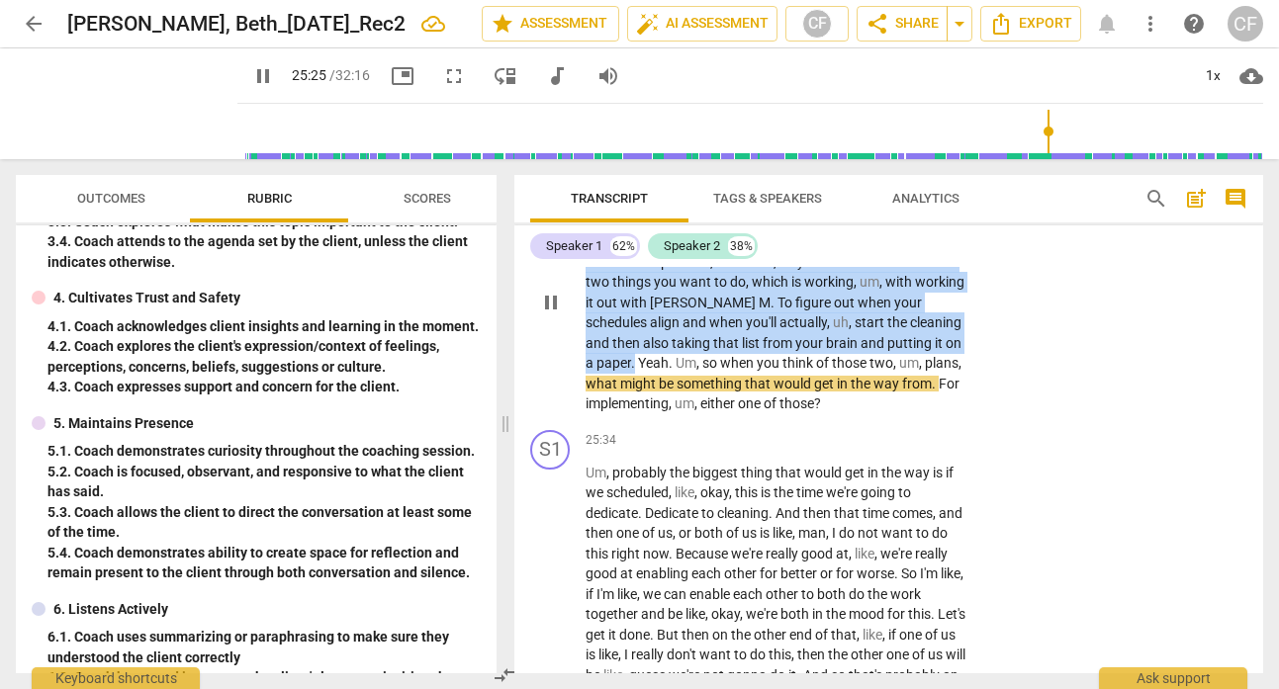
drag, startPoint x: 922, startPoint y: 412, endPoint x: 781, endPoint y: 331, distance: 162.2
click at [781, 331] on p "Yeah . Yeah . And I think that , um , it's also great that you're reaching out …" at bounding box center [776, 303] width 383 height 224
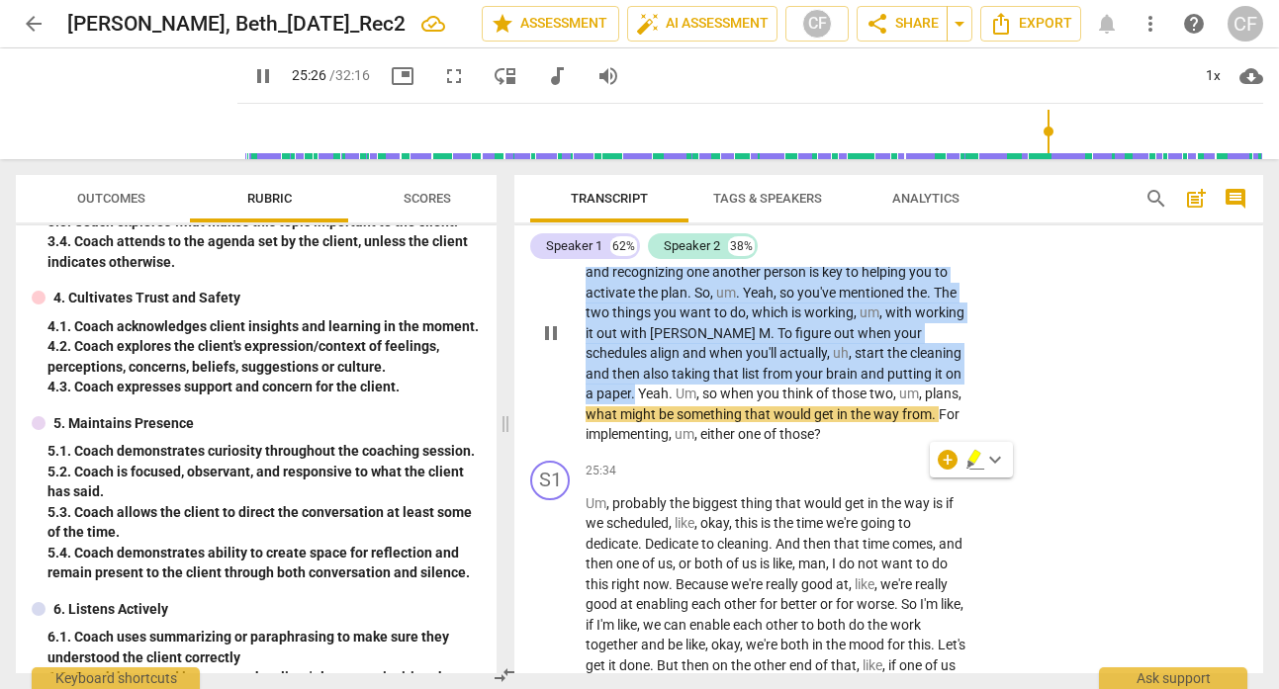
scroll to position [11381, 0]
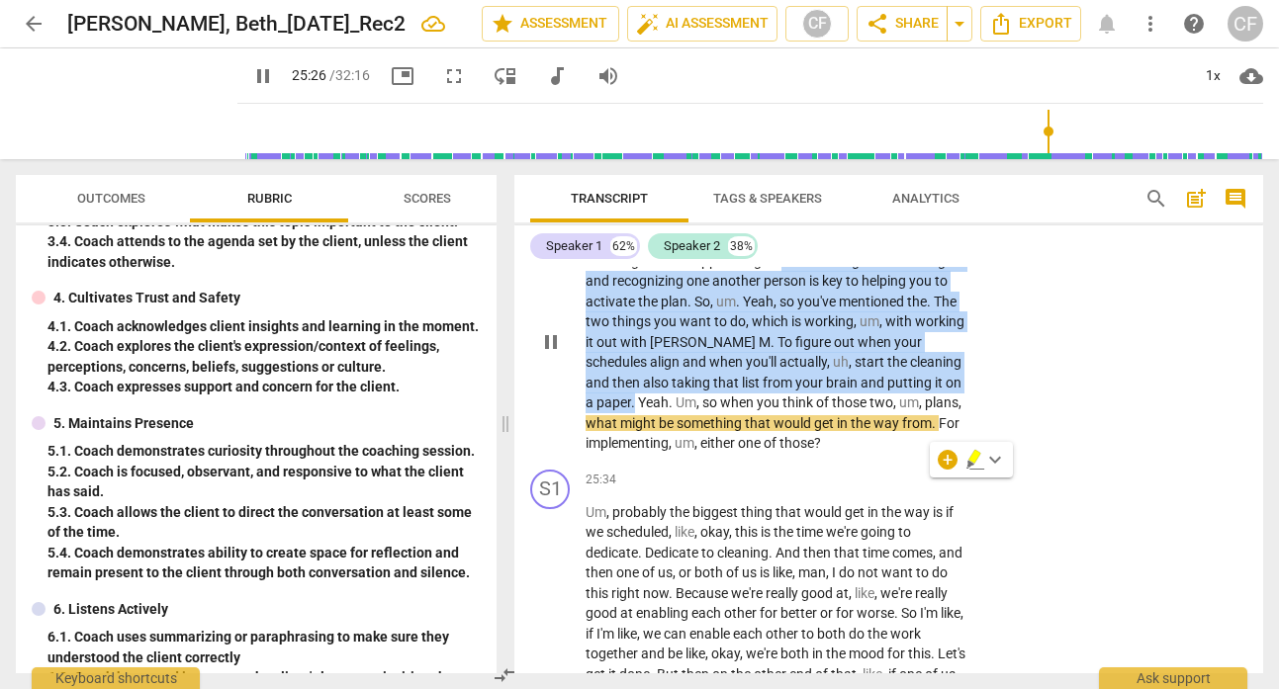
click at [849, 219] on div "+" at bounding box center [847, 209] width 20 height 20
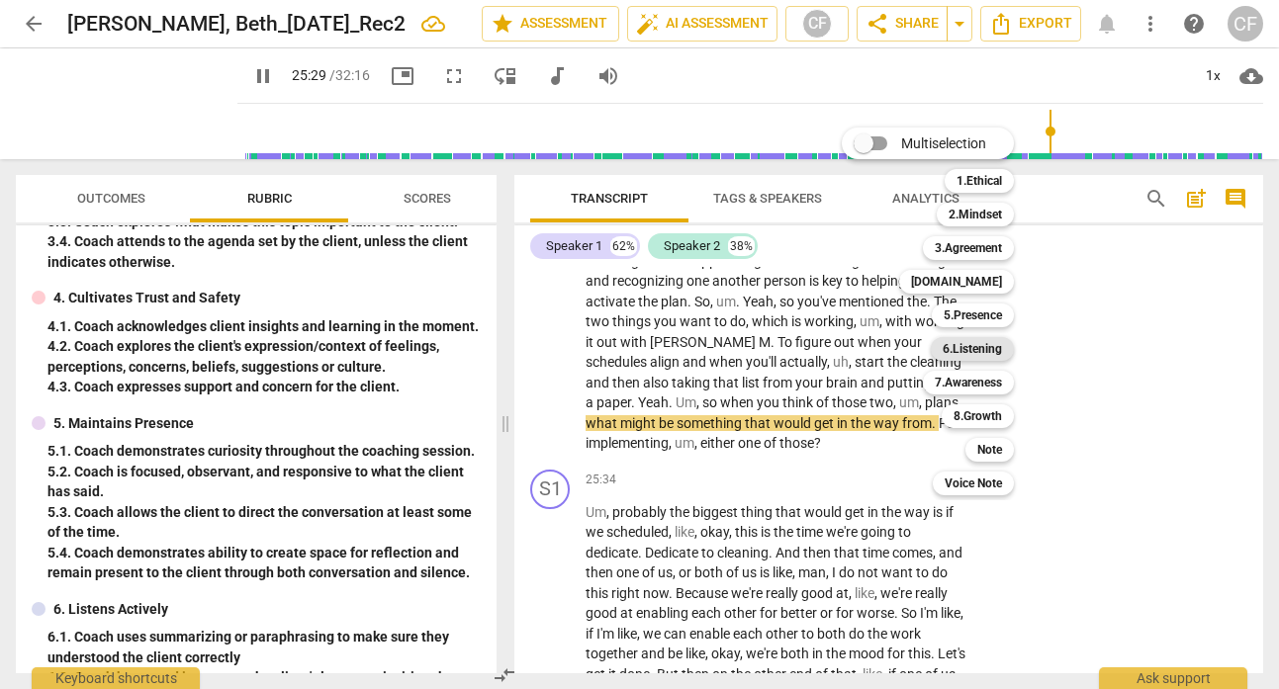
click at [960, 357] on b "6.Listening" at bounding box center [972, 349] width 59 height 24
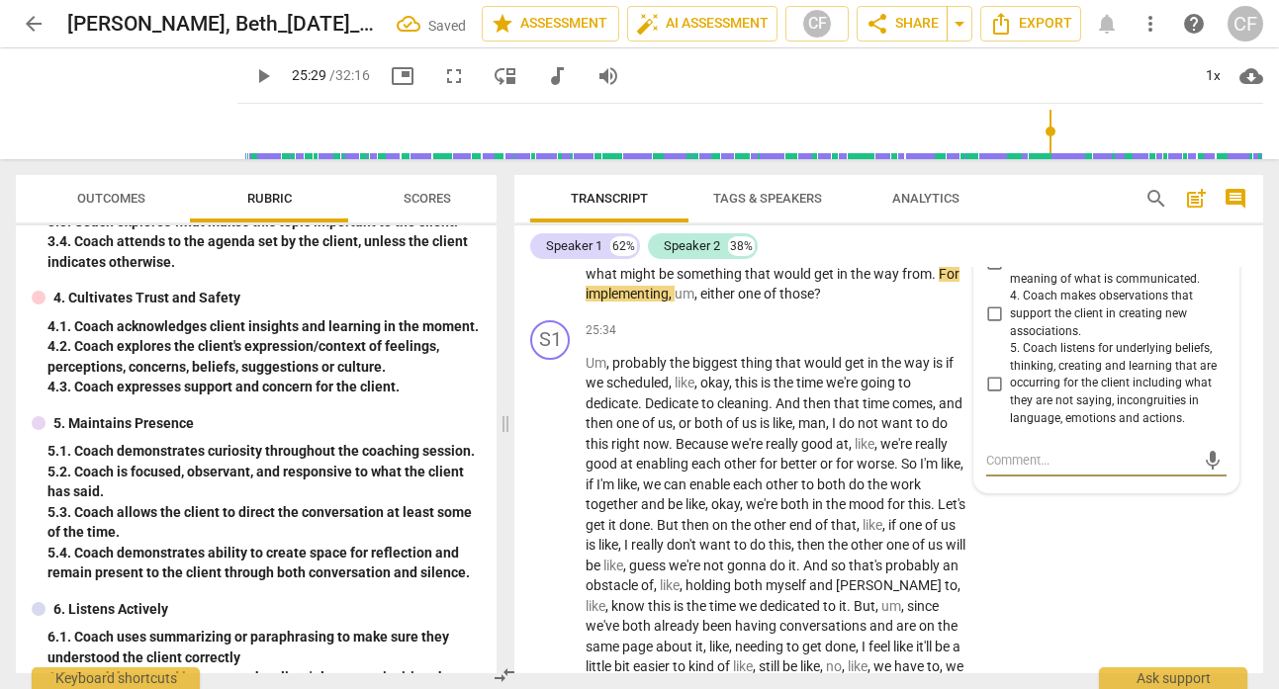
scroll to position [11524, 0]
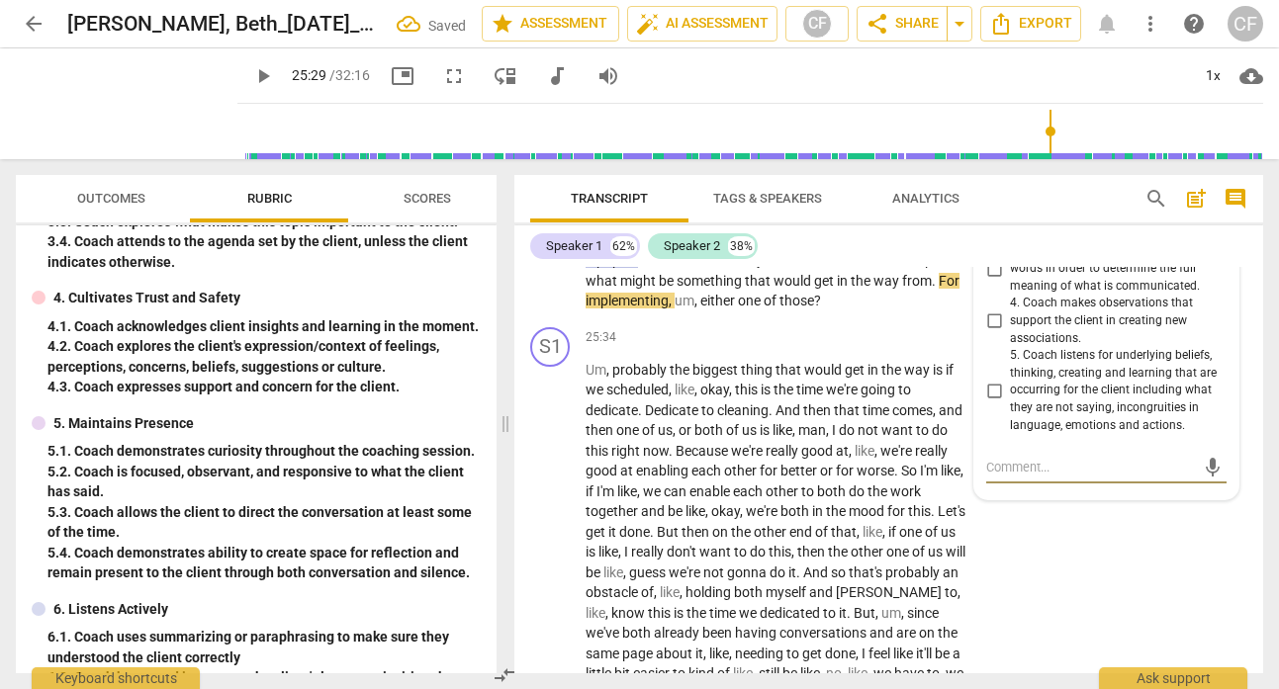
click at [990, 177] on input "1. Coach uses summarizing or paraphrasing to make sure they understood the clie…" at bounding box center [994, 165] width 32 height 24
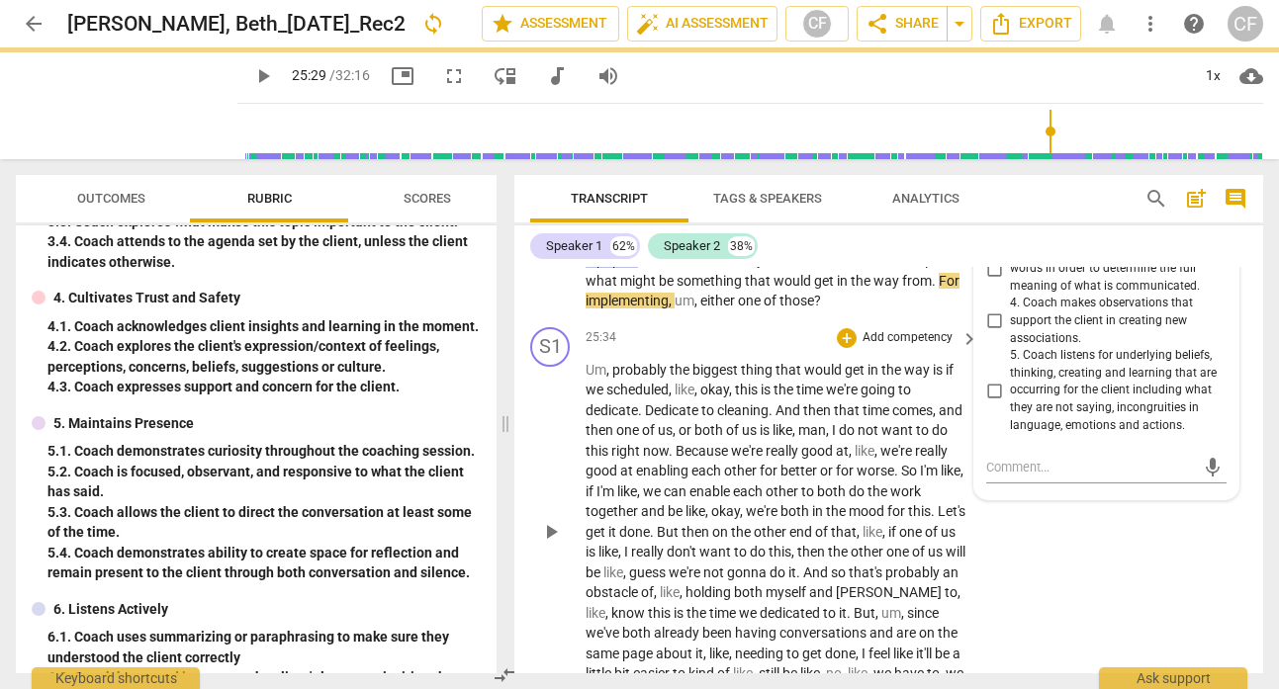
click at [541, 544] on span "play_arrow" at bounding box center [551, 532] width 24 height 24
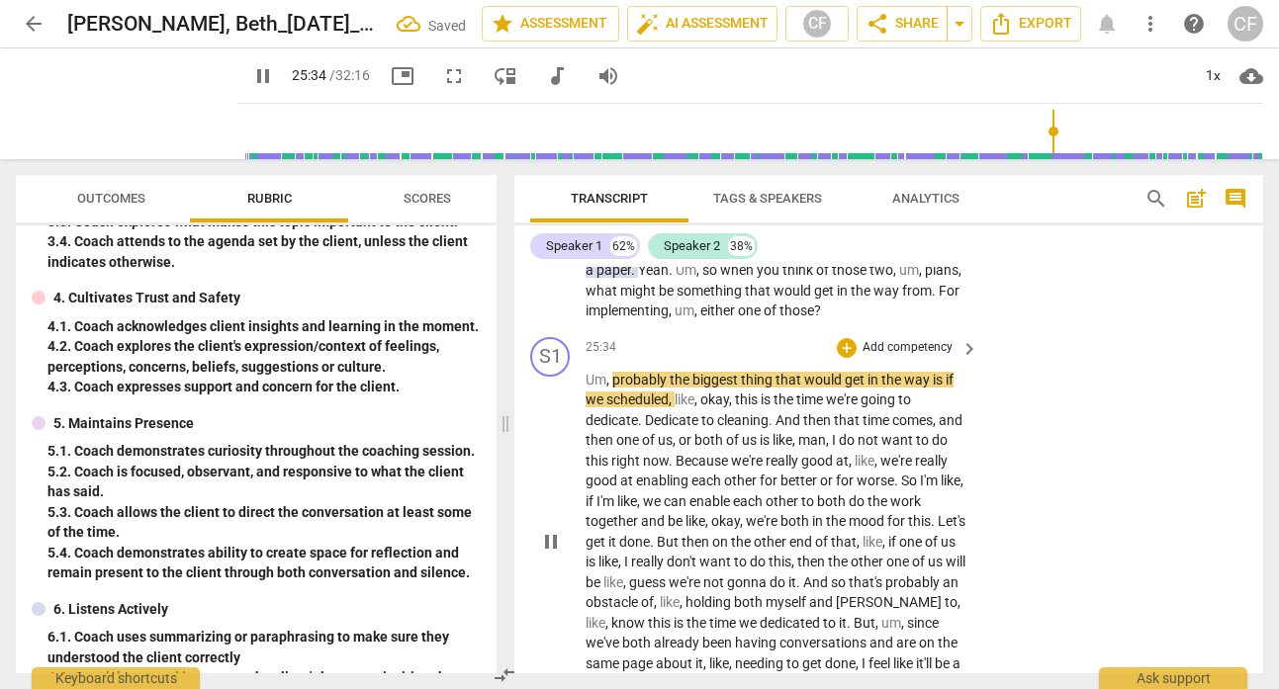
scroll to position [11488, 0]
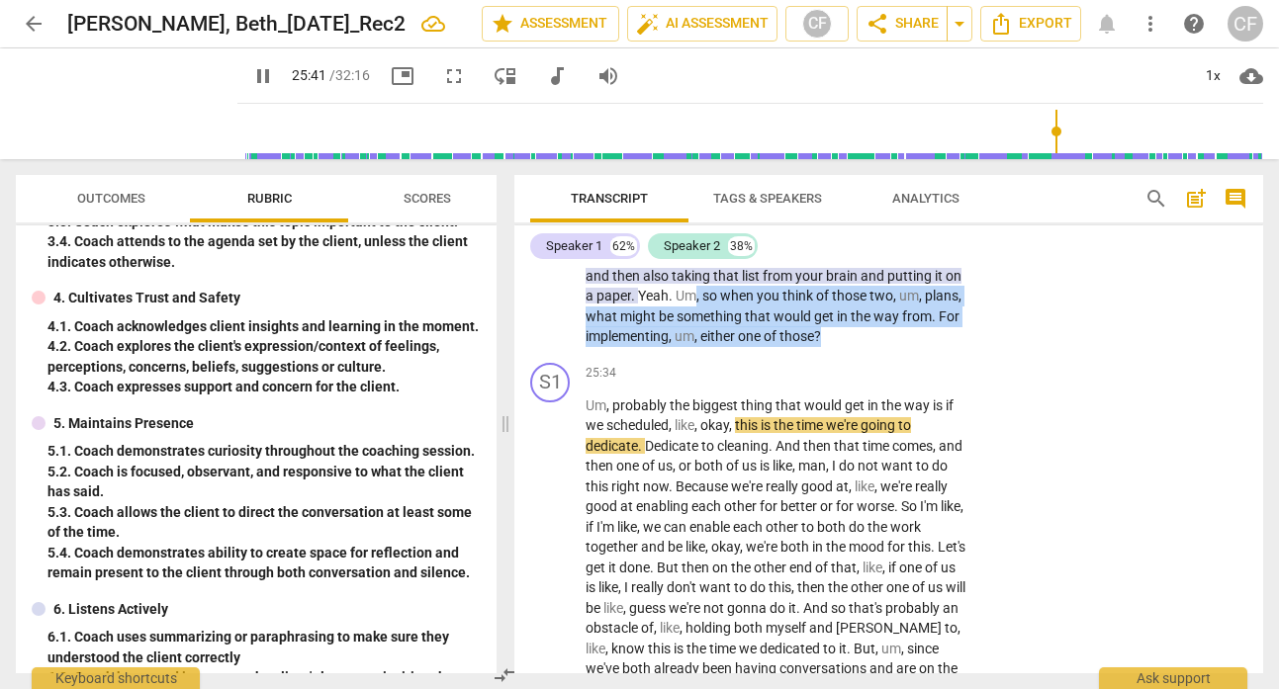
drag, startPoint x: 744, startPoint y: 445, endPoint x: 600, endPoint y: 402, distance: 149.9
click at [600, 347] on p "Yeah . Yeah . And I think that , um , it's also great that you're reaching out …" at bounding box center [776, 236] width 383 height 224
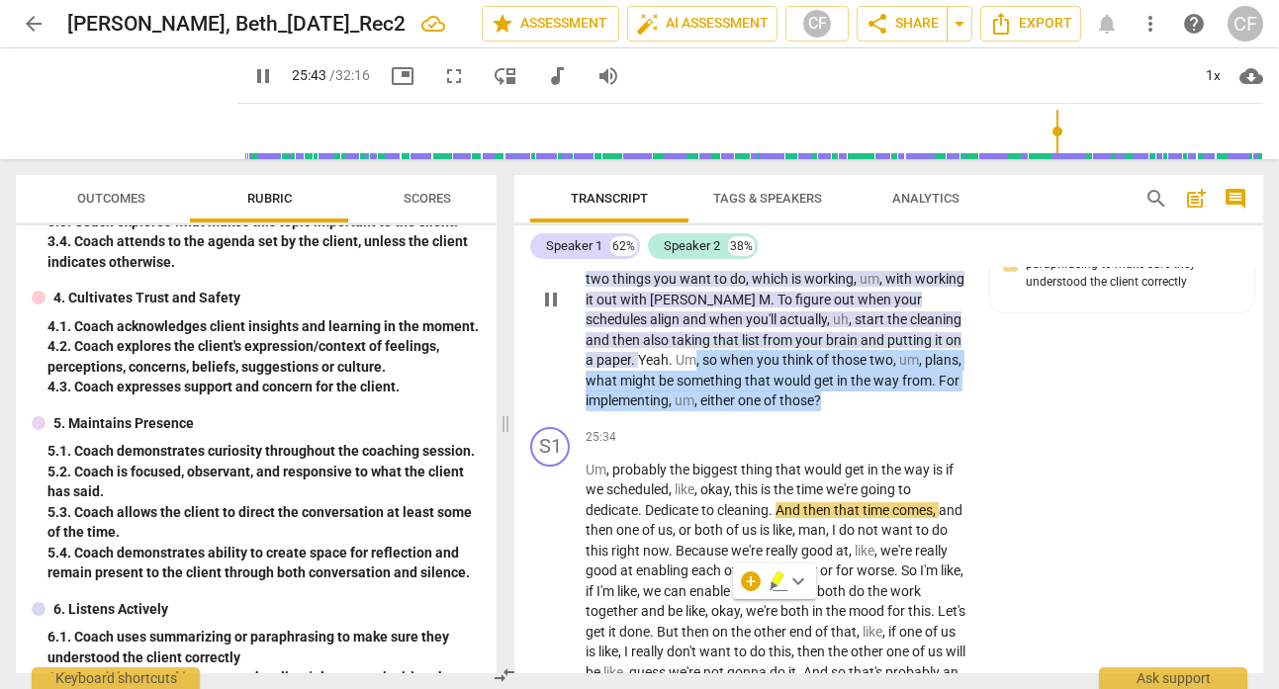
scroll to position [11257, 0]
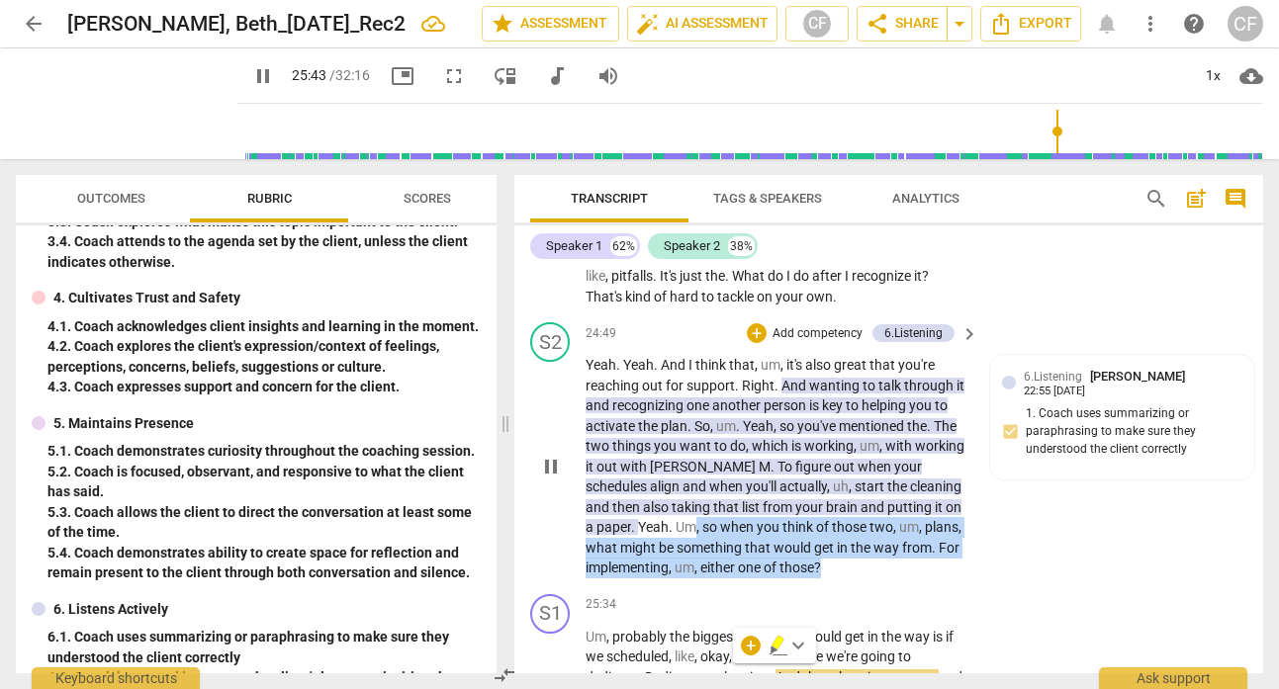
click at [831, 343] on p "Add competency" at bounding box center [817, 334] width 94 height 18
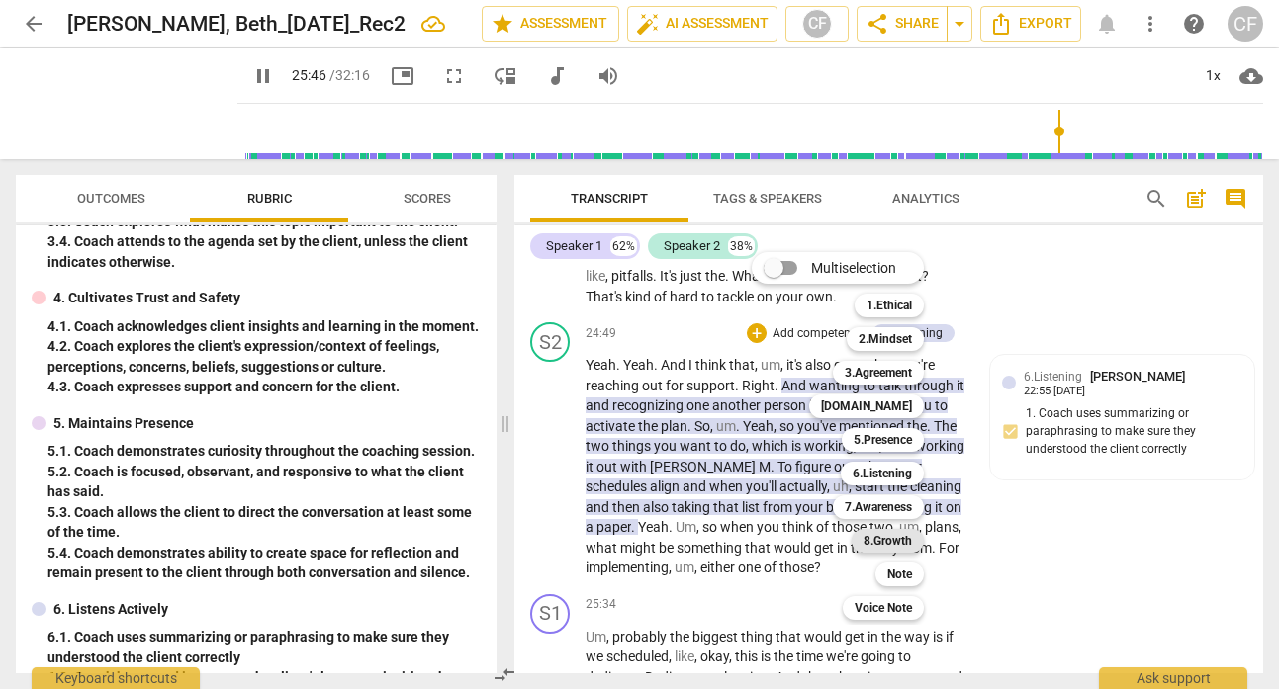
click at [909, 540] on b "8.Growth" at bounding box center [887, 541] width 48 height 24
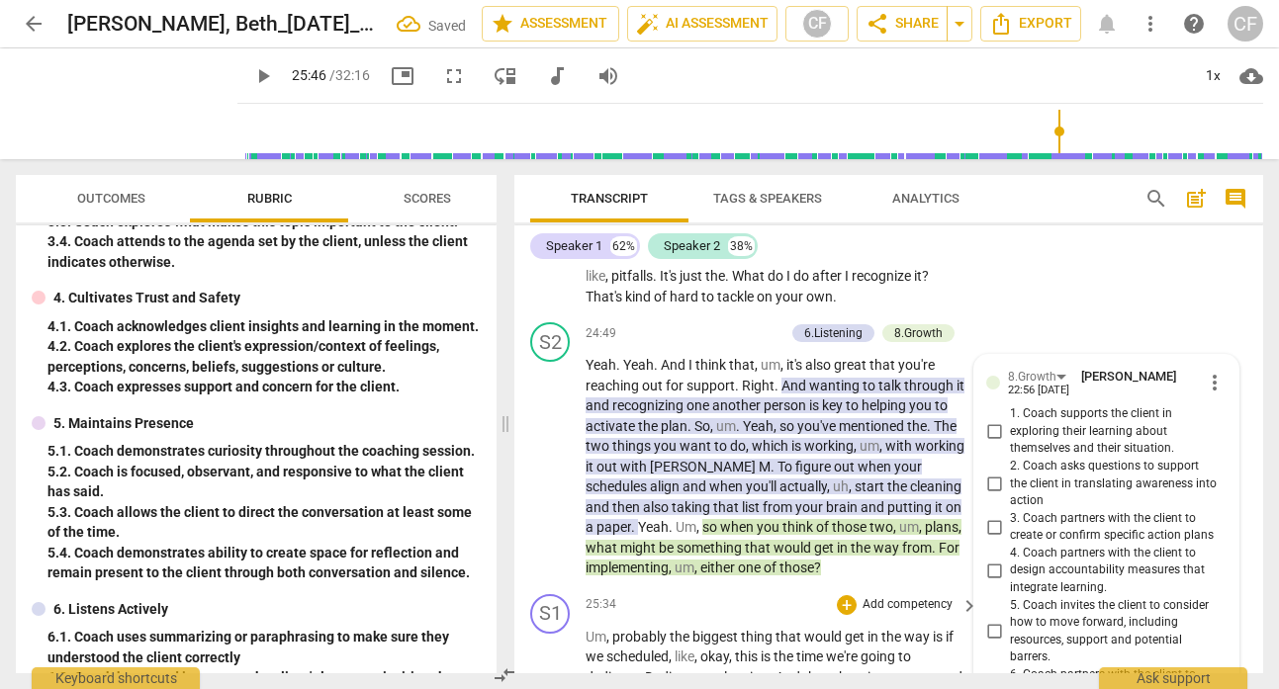
scroll to position [11624, 0]
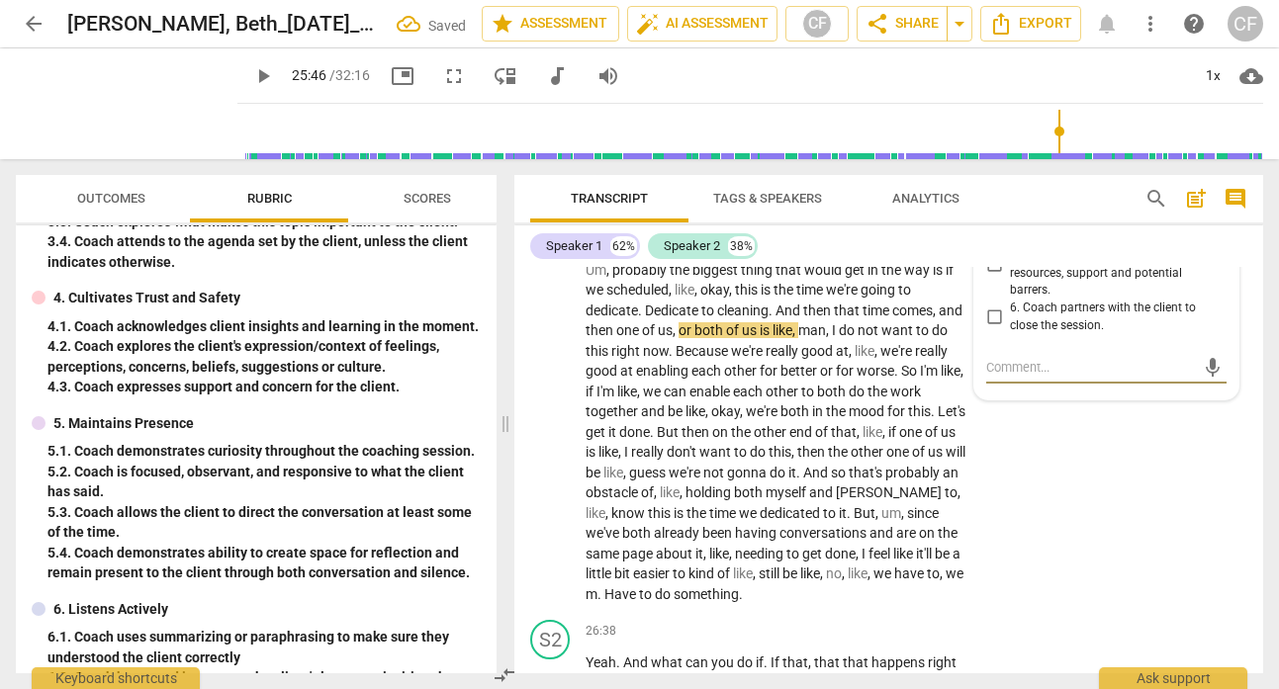
click at [992, 277] on input "5. Coach invites the client to consider how to move forward, including resource…" at bounding box center [994, 265] width 32 height 24
click at [1072, 519] on div "S1 play_arrow pause 25:34 + Add competency keyboard_arrow_right Um , probably t…" at bounding box center [888, 417] width 749 height 394
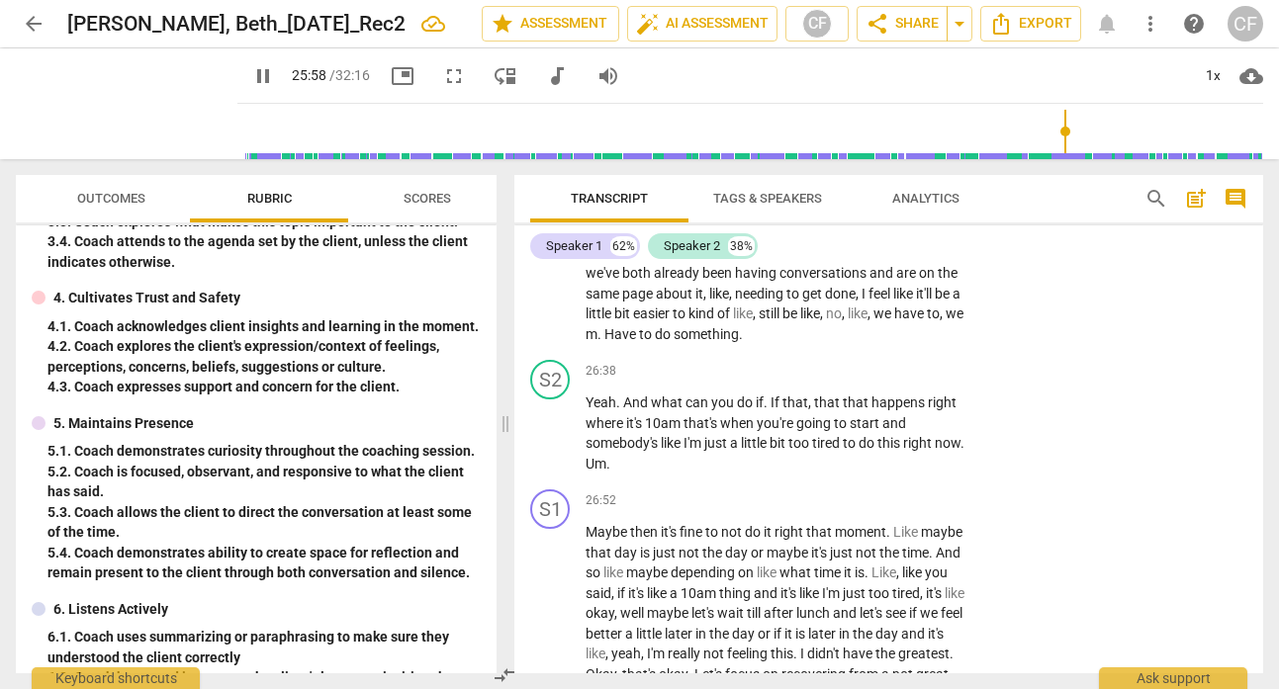
scroll to position [11962, 0]
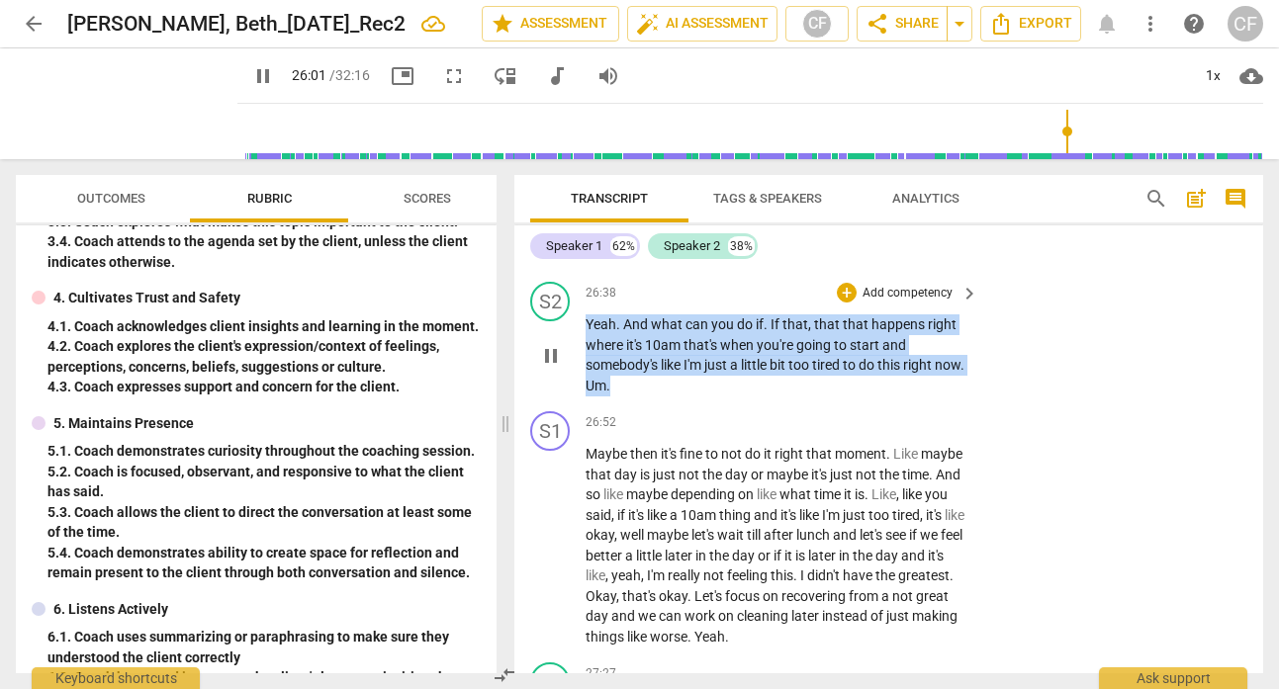
drag, startPoint x: 657, startPoint y: 488, endPoint x: 571, endPoint y: 411, distance: 114.9
click at [569, 404] on div "S2 play_arrow pause 26:38 + Add competency keyboard_arrow_right Yeah . And what…" at bounding box center [888, 339] width 749 height 130
click at [901, 303] on p "Add competency" at bounding box center [907, 294] width 94 height 18
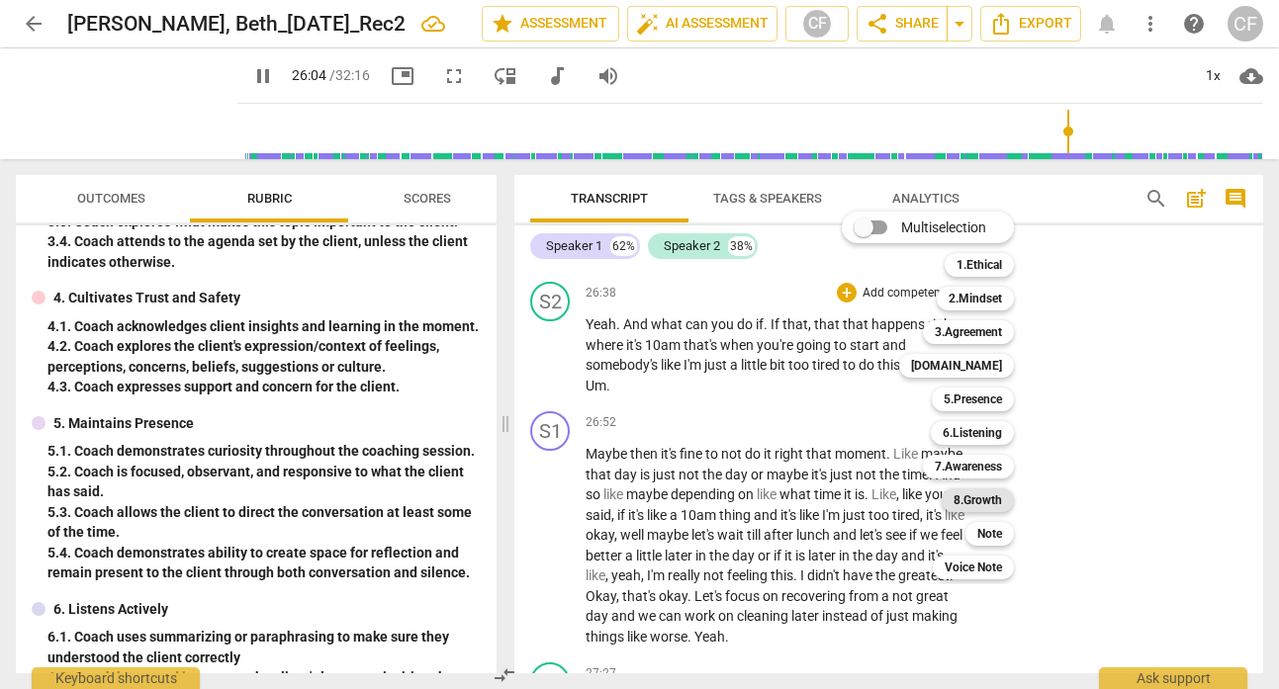
click at [973, 495] on b "8.Growth" at bounding box center [977, 501] width 48 height 24
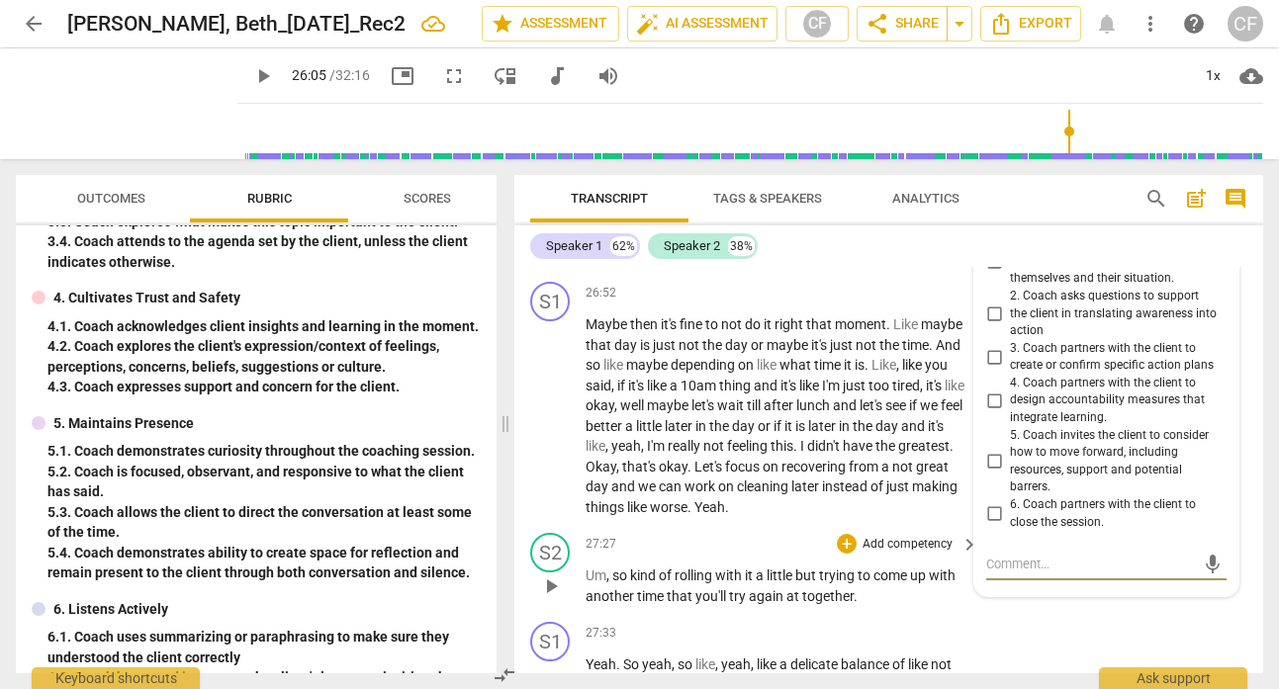
scroll to position [12049, 0]
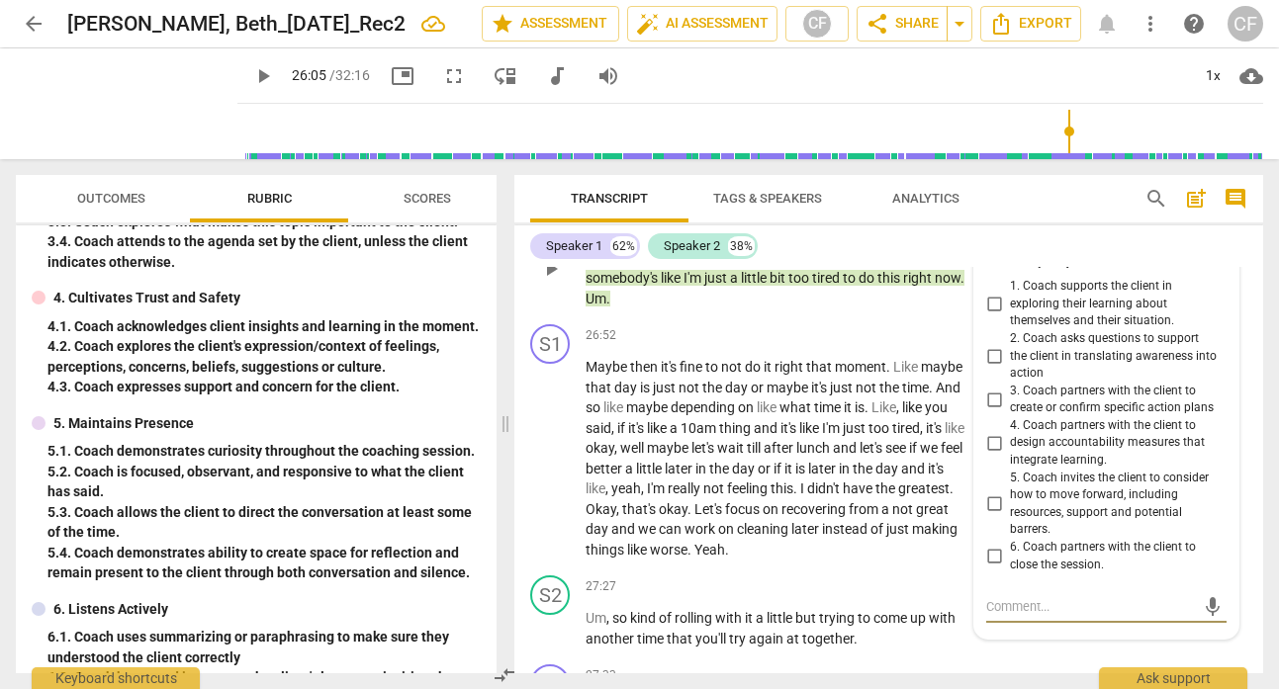
click at [993, 516] on input "5. Coach invites the client to consider how to move forward, including resource…" at bounding box center [994, 505] width 32 height 24
click at [993, 368] on input "2. Coach asks questions to support the client in translating awareness into act…" at bounding box center [994, 356] width 32 height 24
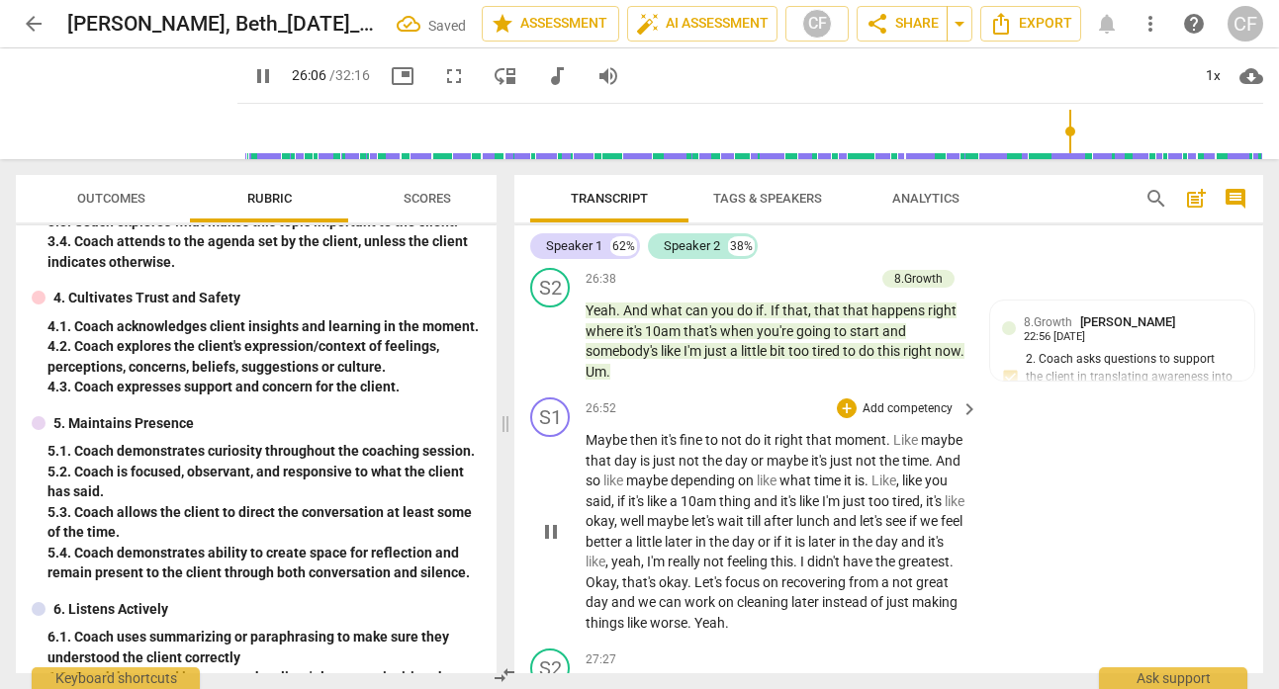
scroll to position [12015, 0]
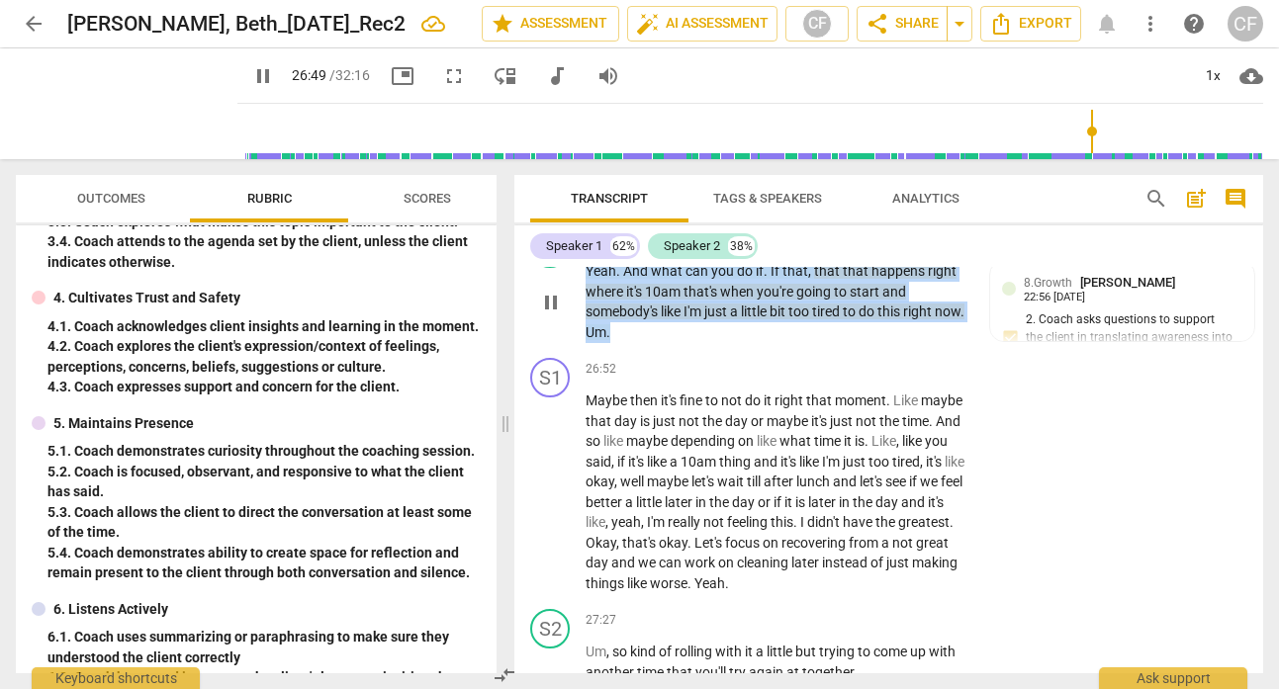
drag, startPoint x: 649, startPoint y: 441, endPoint x: 585, endPoint y: 371, distance: 95.2
click at [585, 342] on p "Yeah . And what can you do if . If that , that that happens right where it's 10…" at bounding box center [776, 301] width 383 height 81
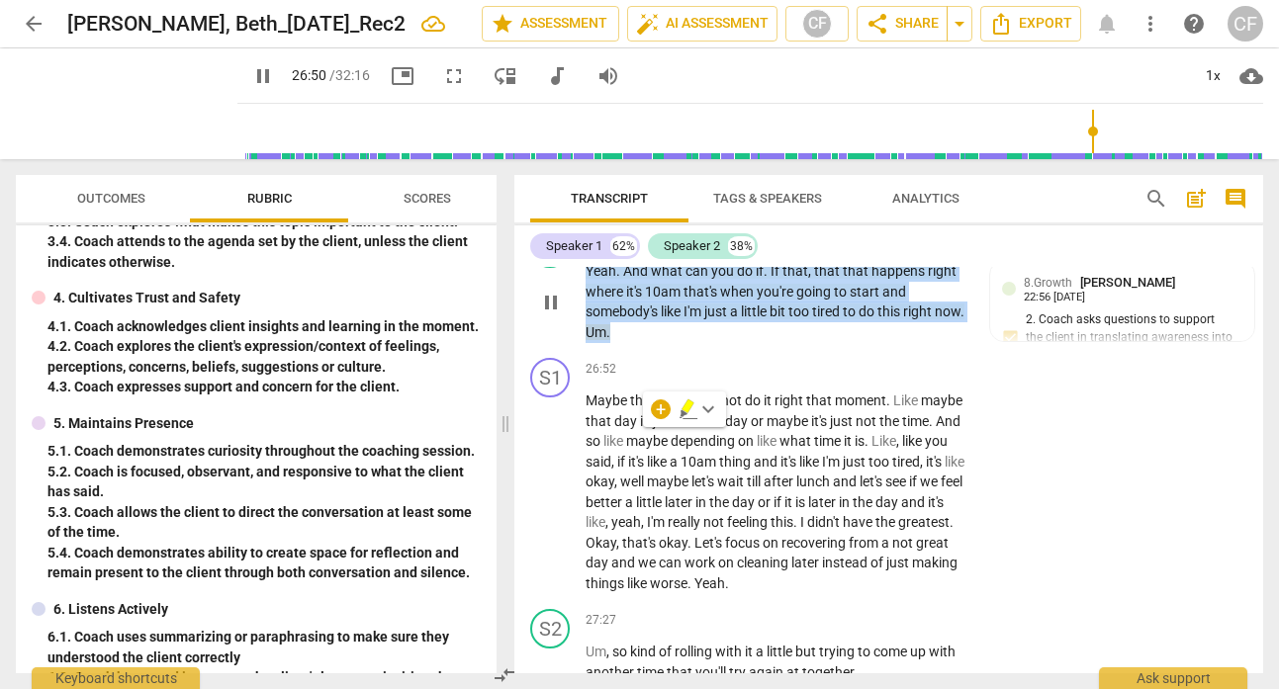
click at [763, 249] on div "+" at bounding box center [767, 239] width 20 height 20
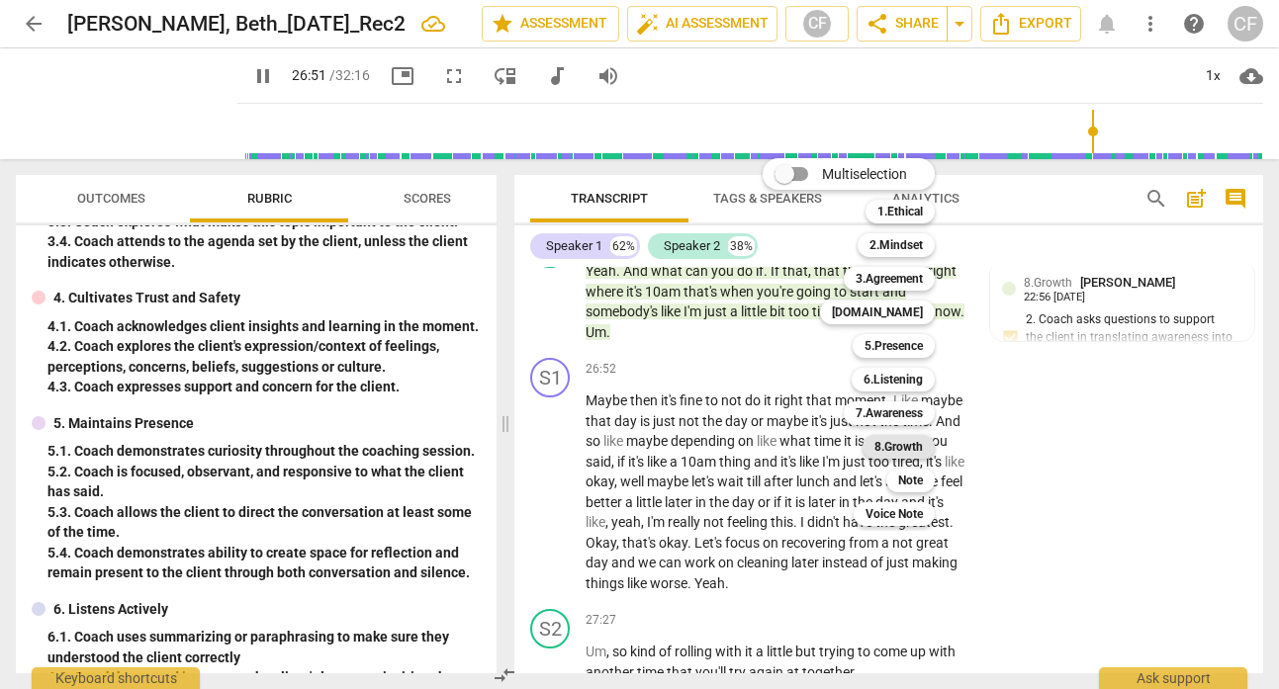
click at [903, 453] on b "8.Growth" at bounding box center [898, 447] width 48 height 24
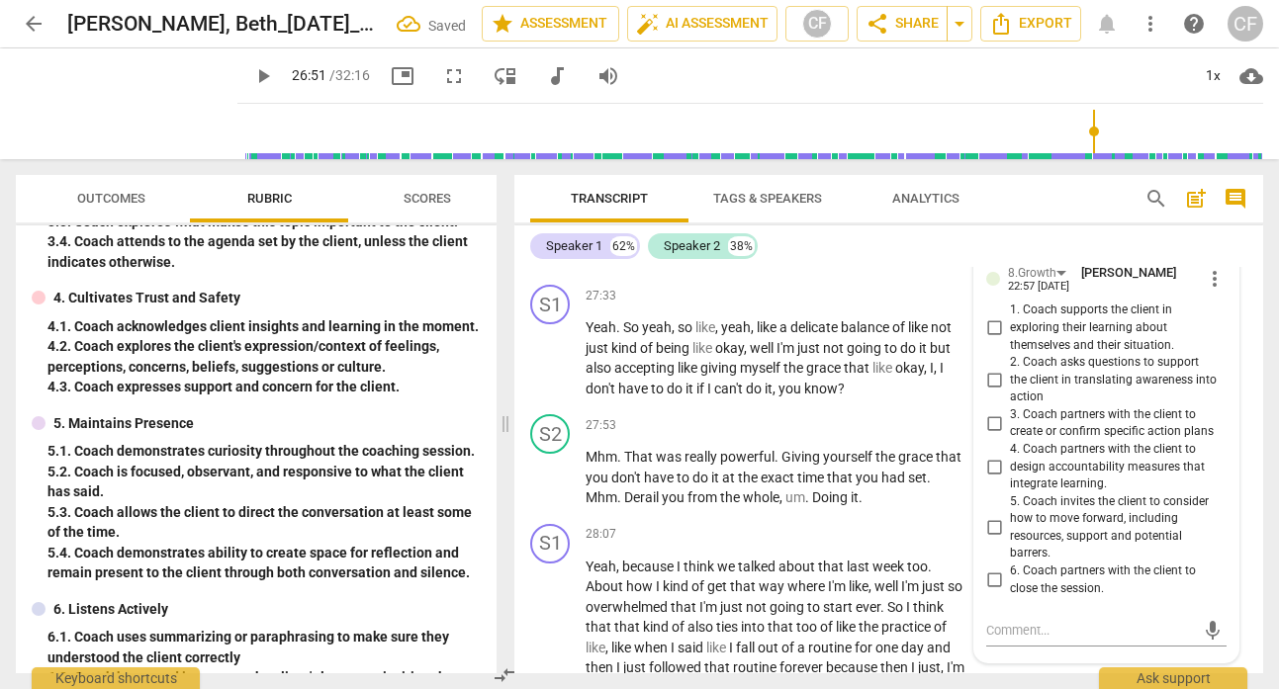
scroll to position [12464, 0]
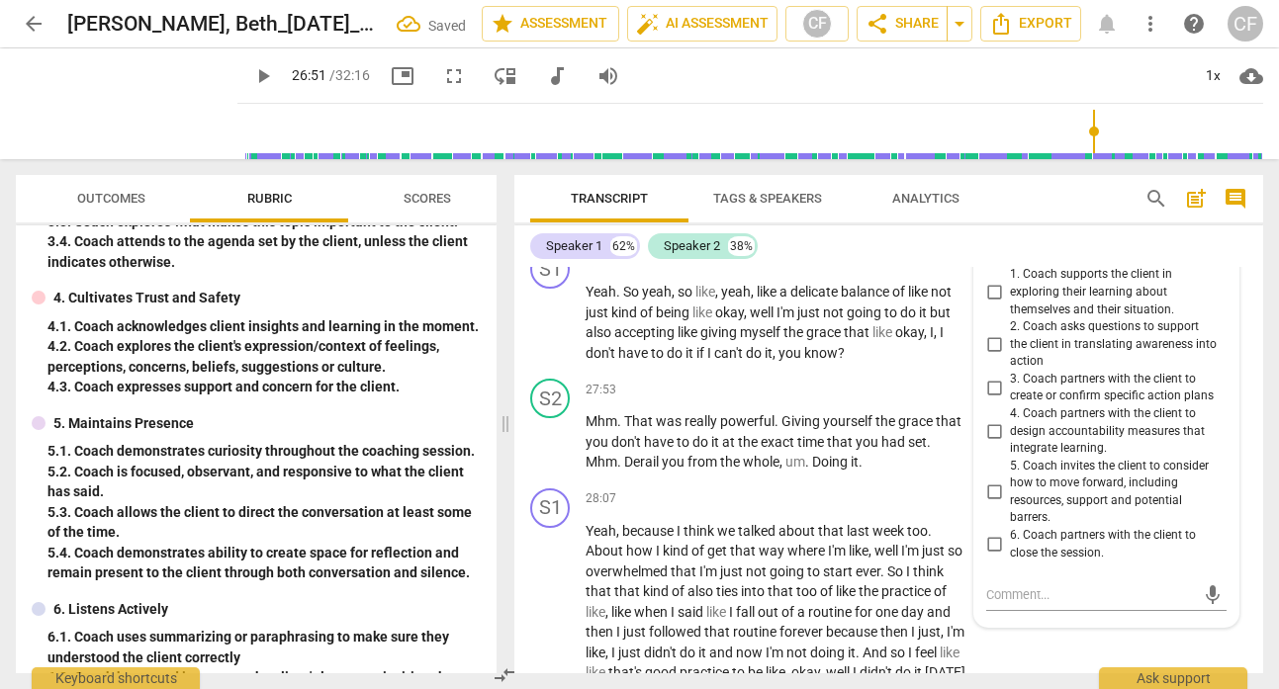
click at [990, 504] on input "5. Coach invites the client to consider how to move forward, including resource…" at bounding box center [994, 493] width 32 height 24
click at [986, 400] on input "3. Coach partners with the client to create or confirm specific action plans" at bounding box center [994, 388] width 32 height 24
click at [1119, 212] on div "mic" at bounding box center [1106, 190] width 240 height 44
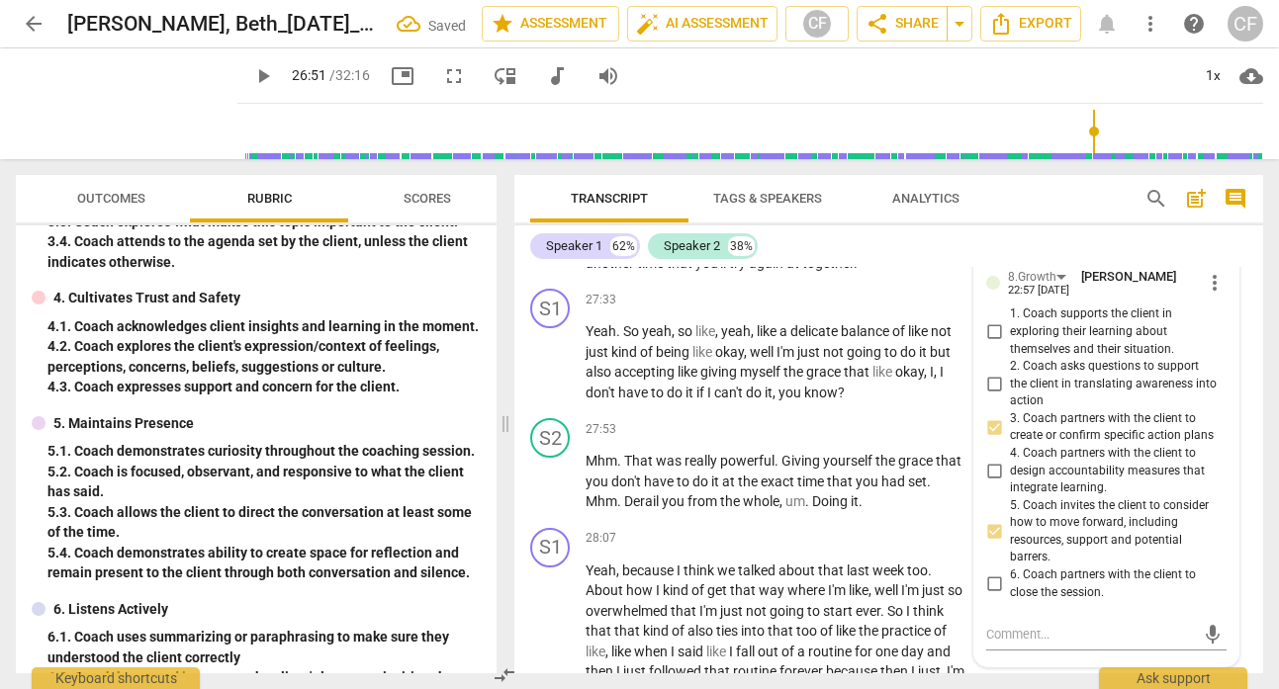
scroll to position [12375, 0]
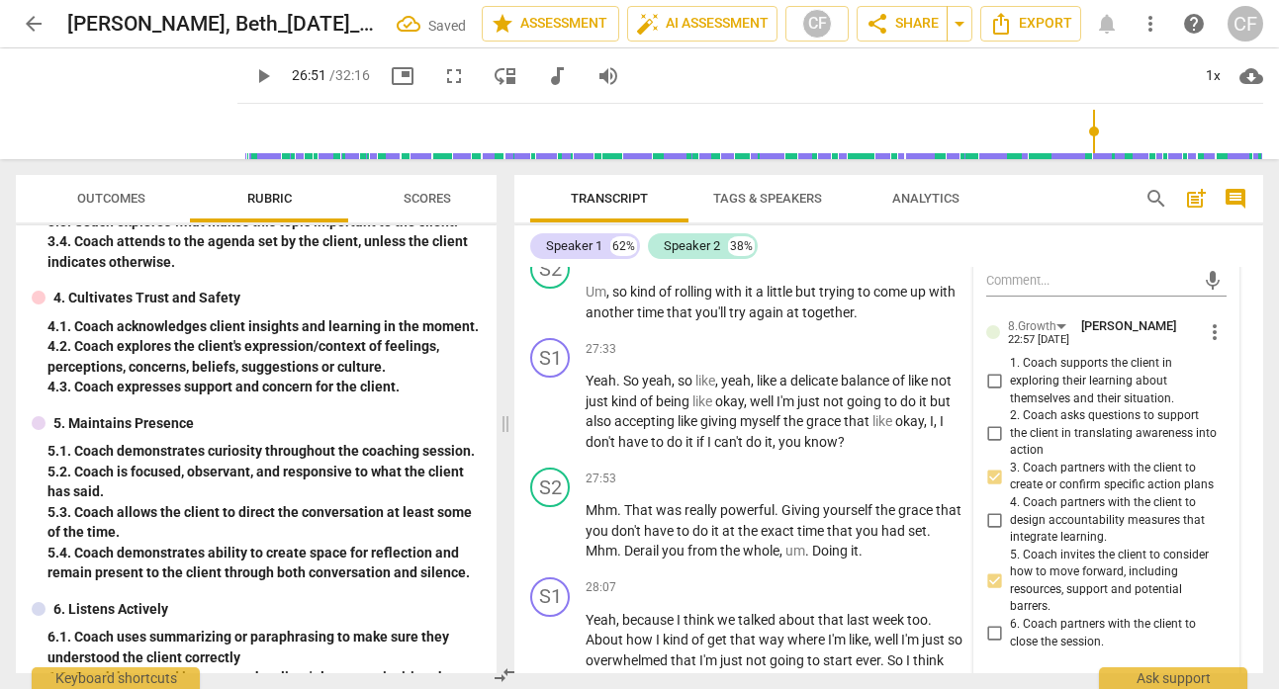
click at [959, 241] on div "S1 play_arrow pause 26:52 + Add competency keyboard_arrow_right Maybe then it's…" at bounding box center [888, 115] width 749 height 251
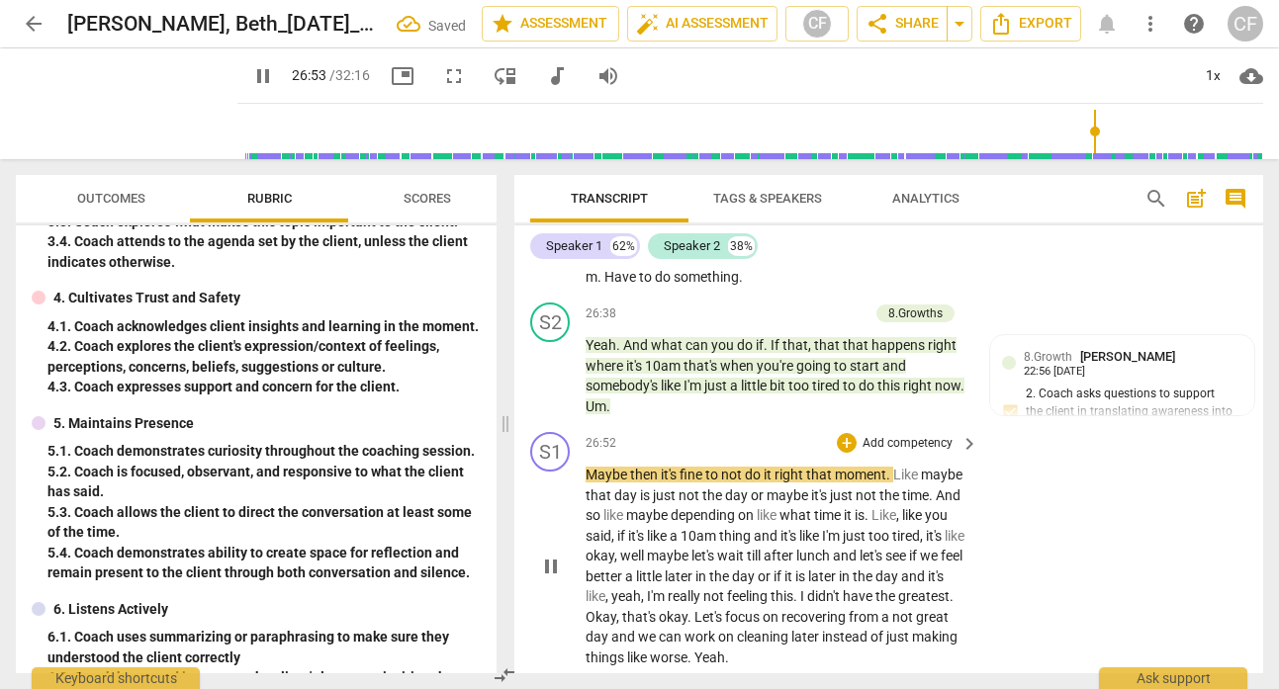
scroll to position [11997, 0]
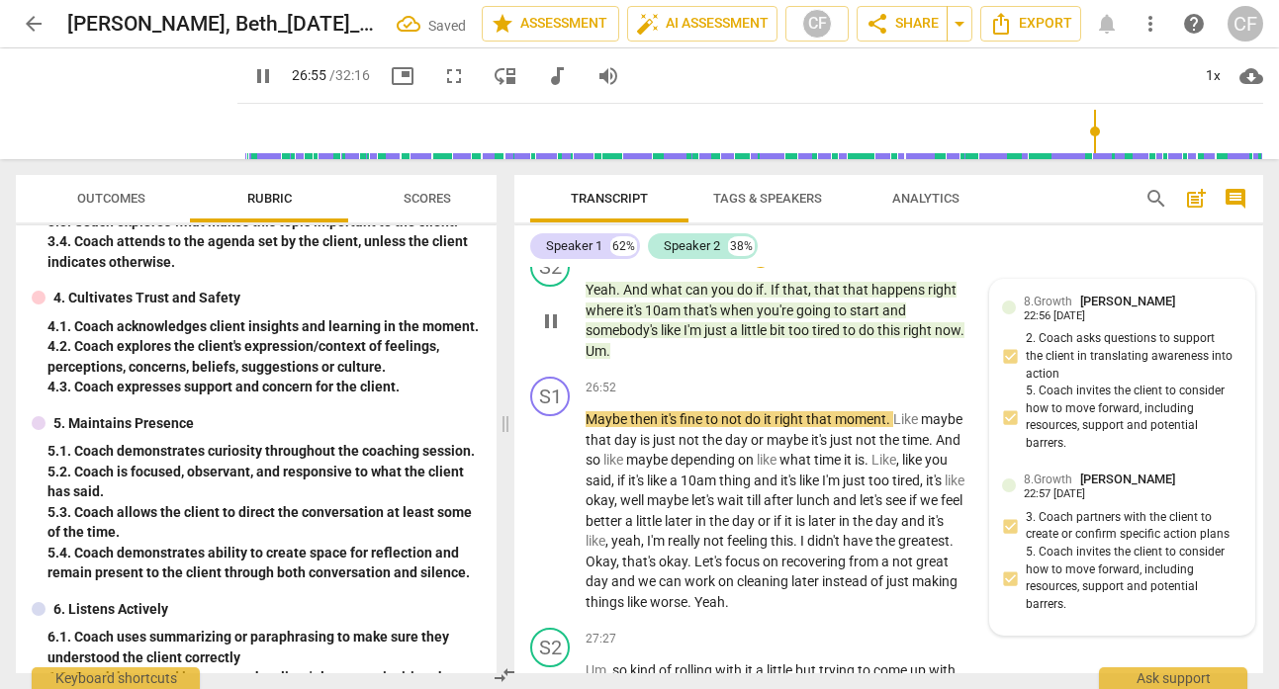
click at [1056, 311] on div "8.Growth [PERSON_NAME]" at bounding box center [1103, 301] width 159 height 19
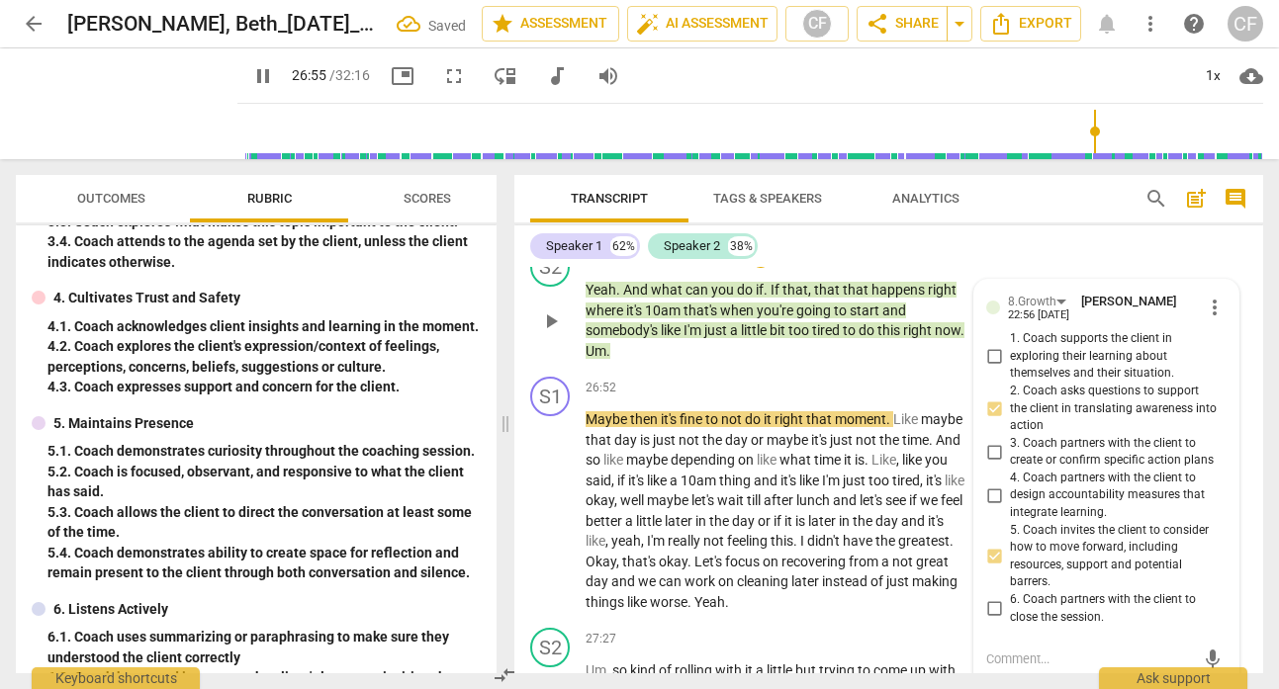
scroll to position [12288, 0]
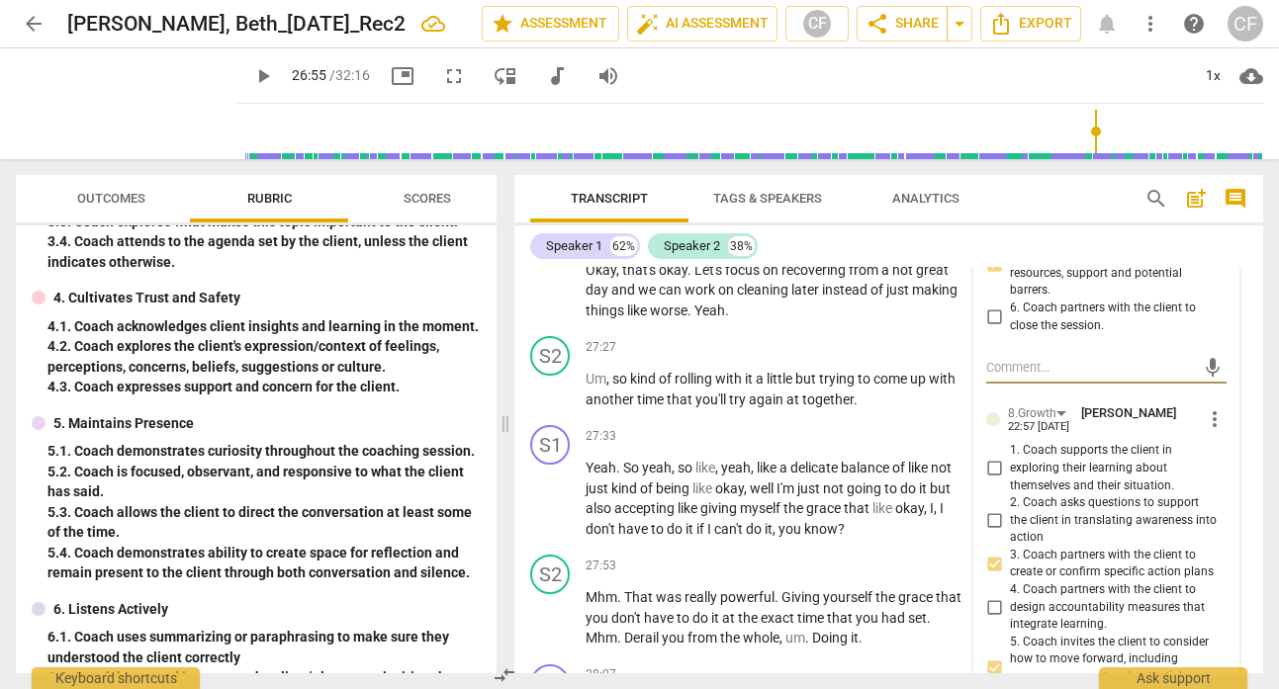
click at [1203, 431] on span "more_vert" at bounding box center [1215, 419] width 24 height 24
click at [1221, 547] on li "Delete" at bounding box center [1228, 559] width 68 height 38
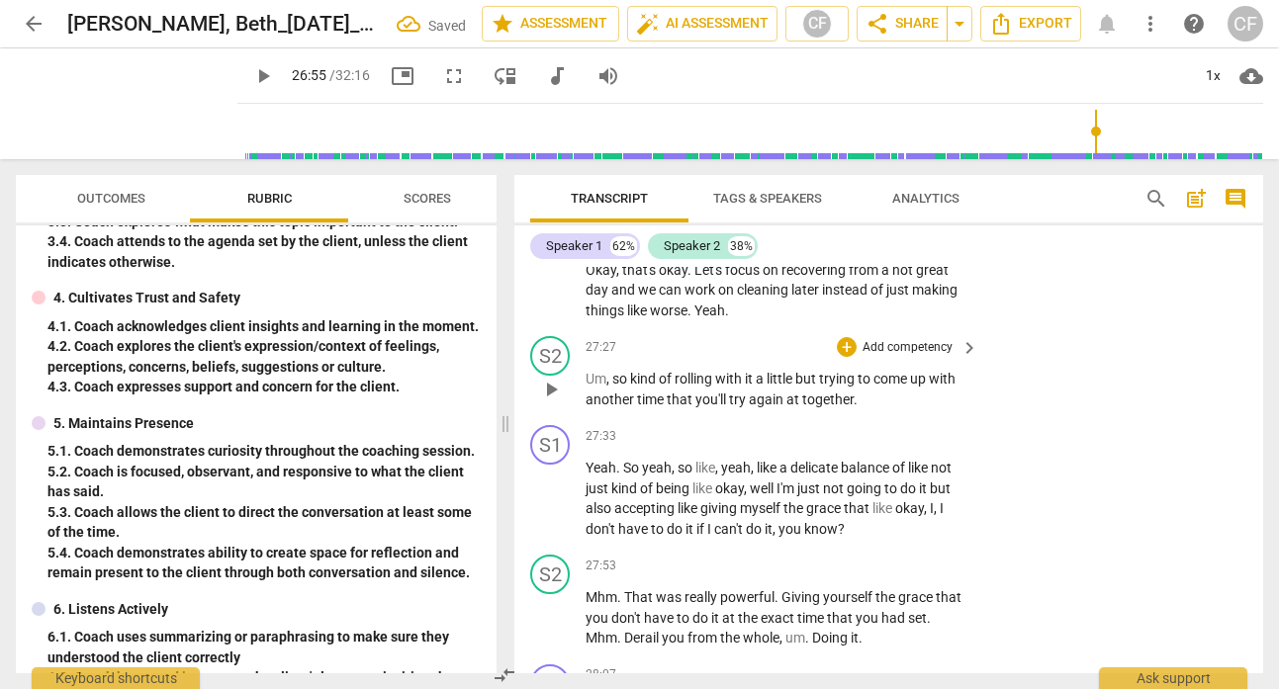
click at [1098, 417] on div "S2 play_arrow pause 27:27 + Add competency keyboard_arrow_right Um , so kind of…" at bounding box center [888, 372] width 749 height 89
click at [544, 231] on span "play_arrow" at bounding box center [551, 220] width 24 height 24
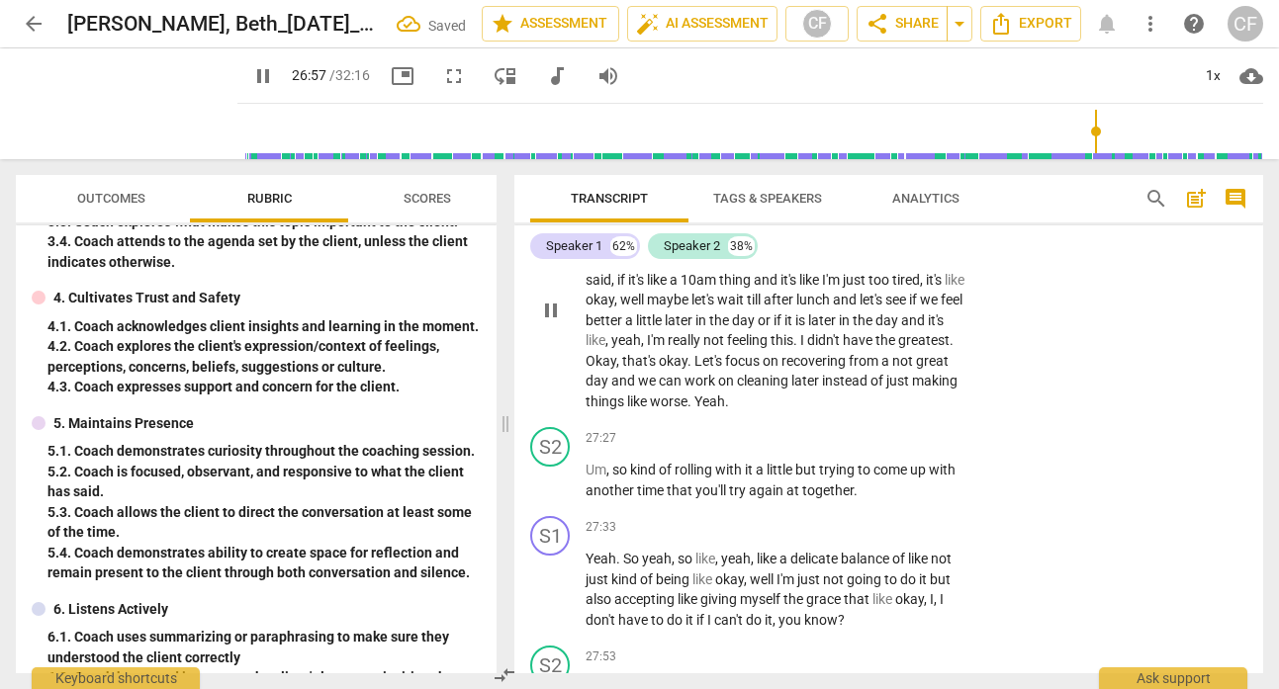
scroll to position [12195, 0]
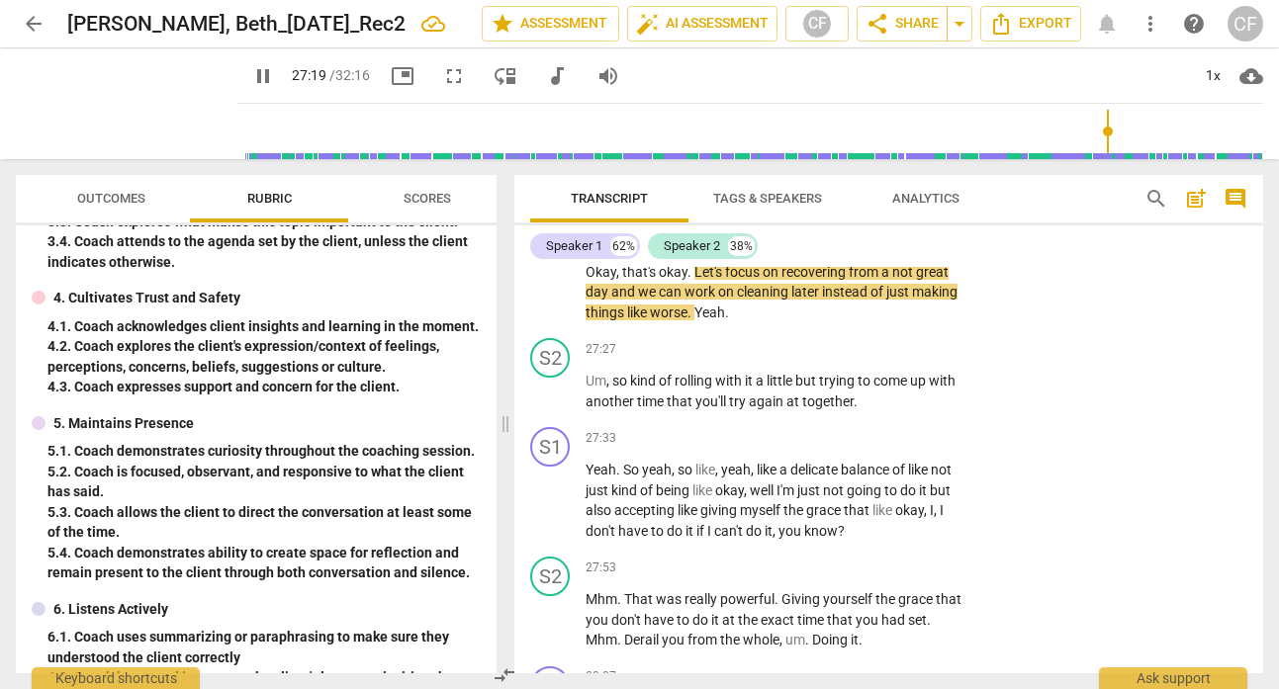
scroll to position [12374, 0]
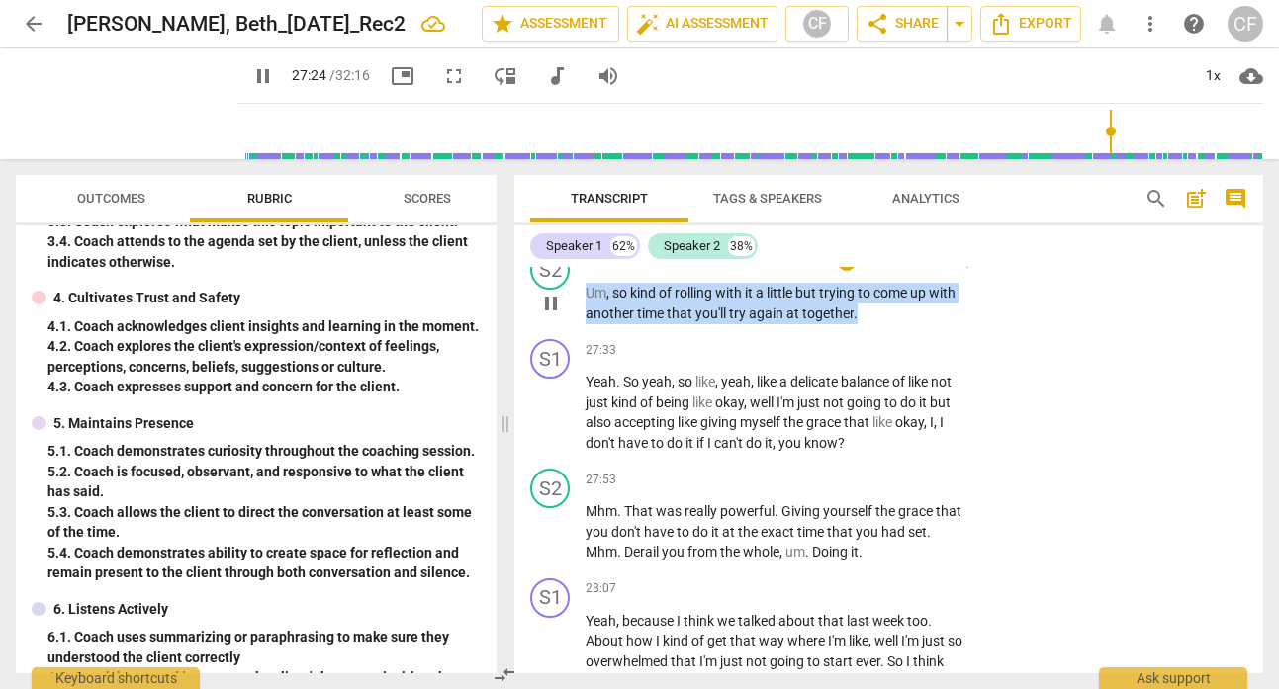
drag, startPoint x: 872, startPoint y: 410, endPoint x: 585, endPoint y: 396, distance: 287.2
click at [582, 331] on div "S2 play_arrow pause 27:27 + Add competency keyboard_arrow_right Um , so kind of…" at bounding box center [888, 286] width 749 height 89
click at [873, 271] on p "Add competency" at bounding box center [907, 262] width 94 height 18
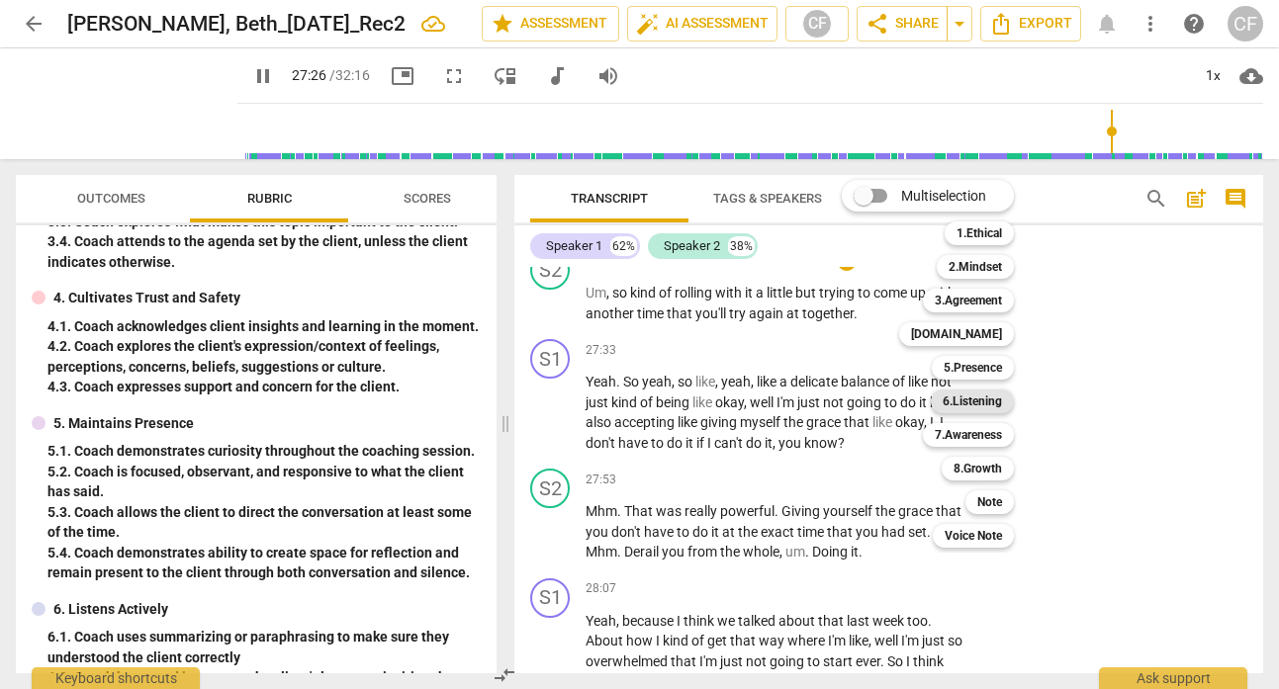
click at [978, 399] on b "6.Listening" at bounding box center [972, 402] width 59 height 24
type input "1647"
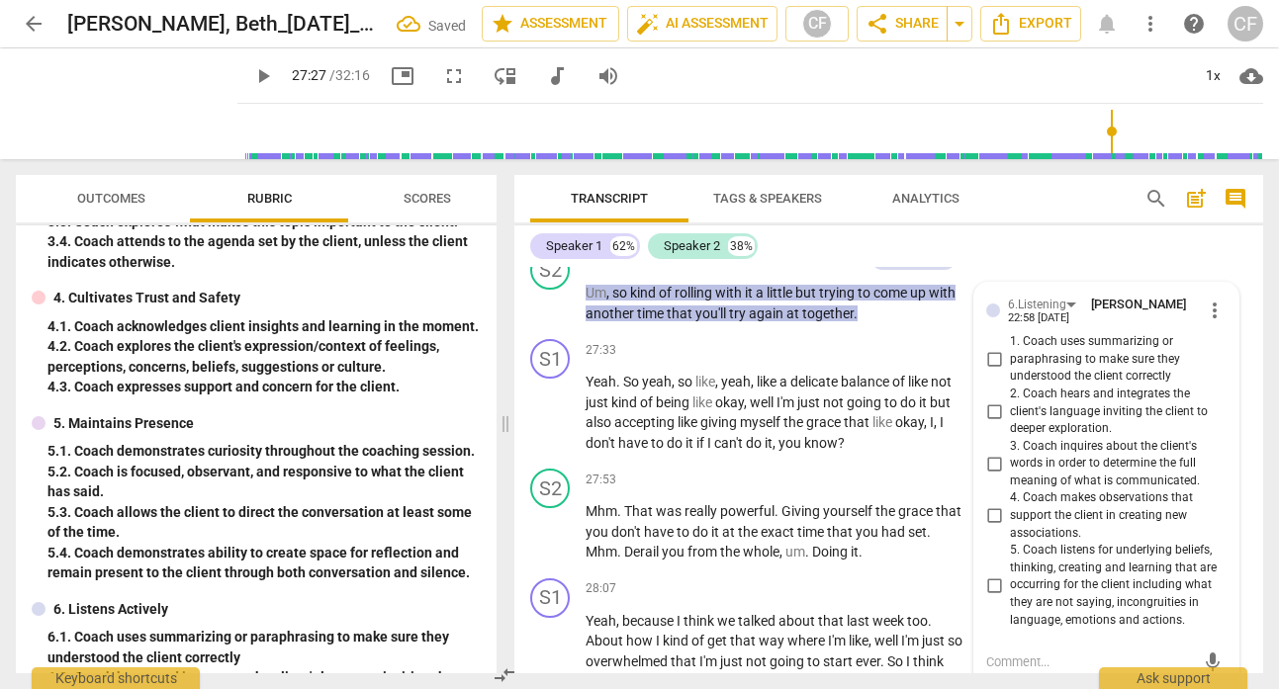
scroll to position [12669, 0]
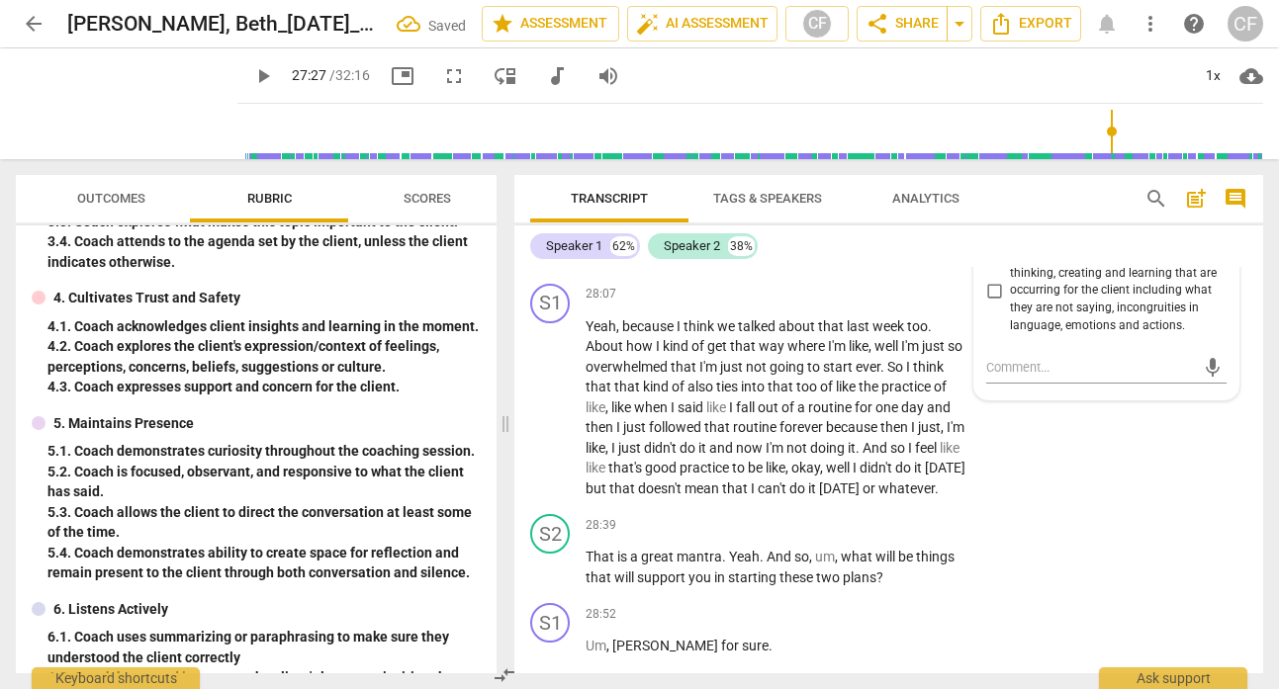
click at [980, 181] on input "3. Coach inquires about the client's words in order to determine the full meani…" at bounding box center [994, 169] width 32 height 24
checkbox input "true"
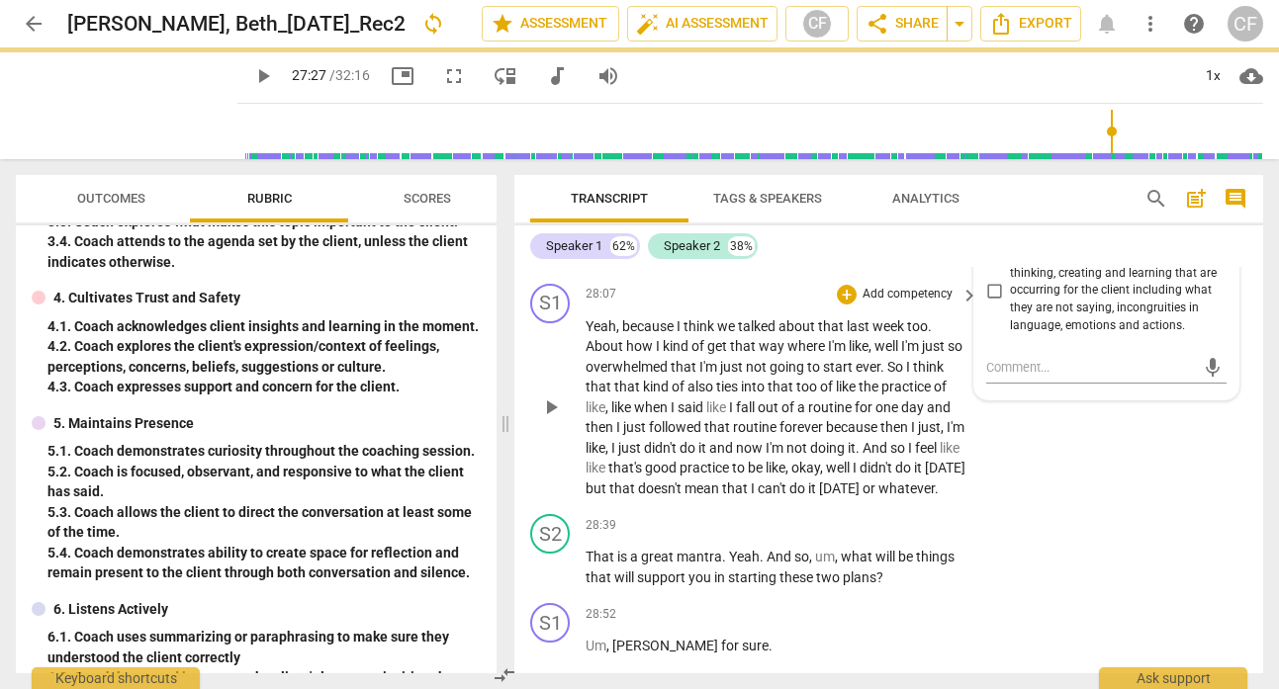
click at [1104, 507] on div "S1 play_arrow pause 28:07 + Add competency keyboard_arrow_right Yeah , because …" at bounding box center [888, 391] width 749 height 231
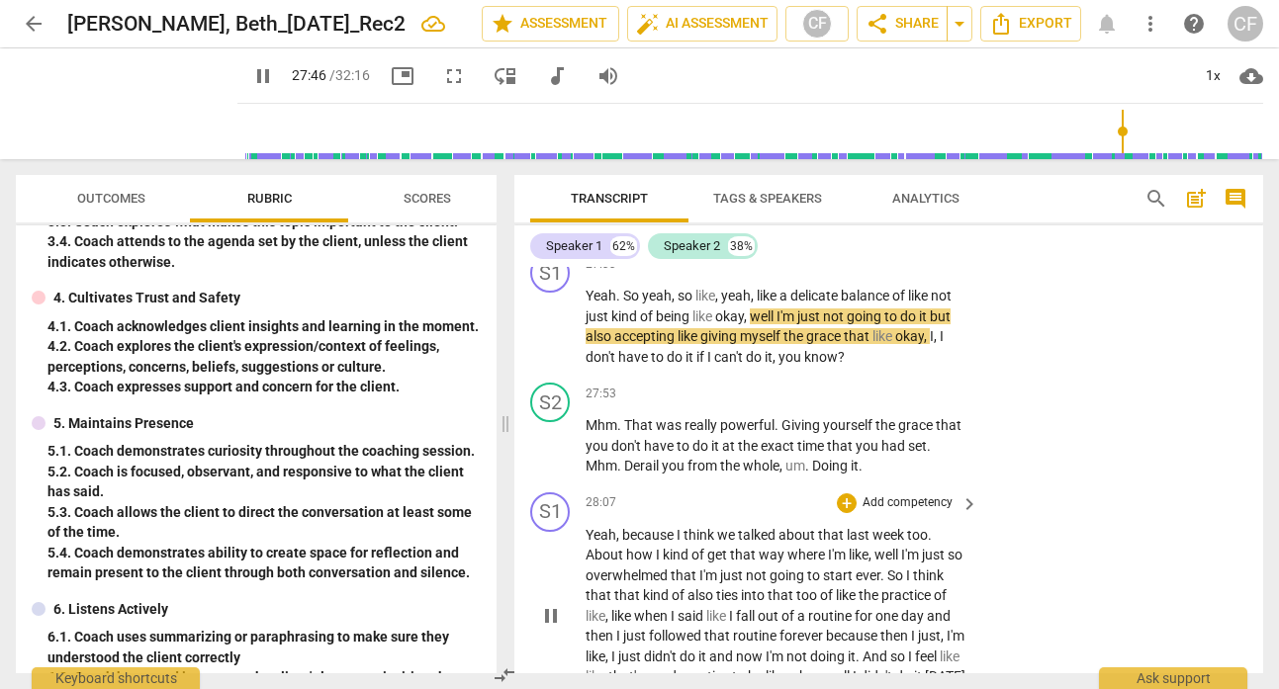
scroll to position [12519, 0]
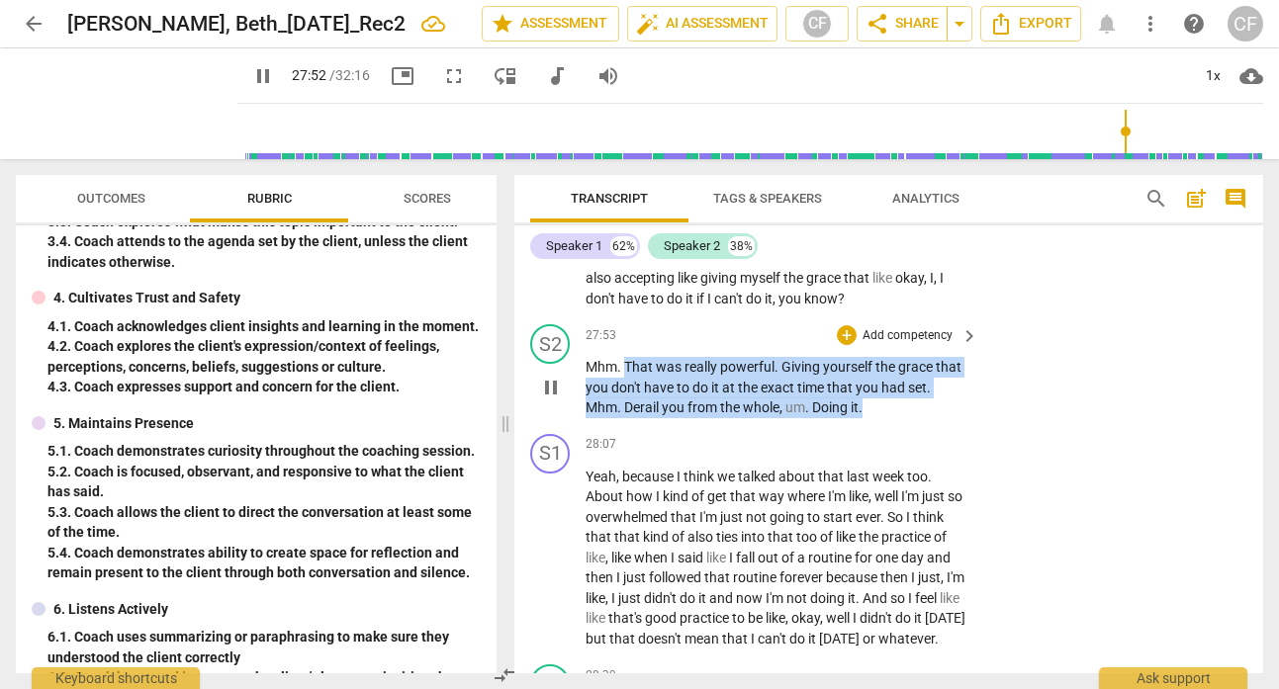
drag, startPoint x: 878, startPoint y: 507, endPoint x: 623, endPoint y: 466, distance: 258.5
click at [623, 418] on p "Mhm . That was really powerful . Giving yourself the grace that you don't have …" at bounding box center [776, 387] width 383 height 61
click at [848, 345] on div "+" at bounding box center [847, 335] width 20 height 20
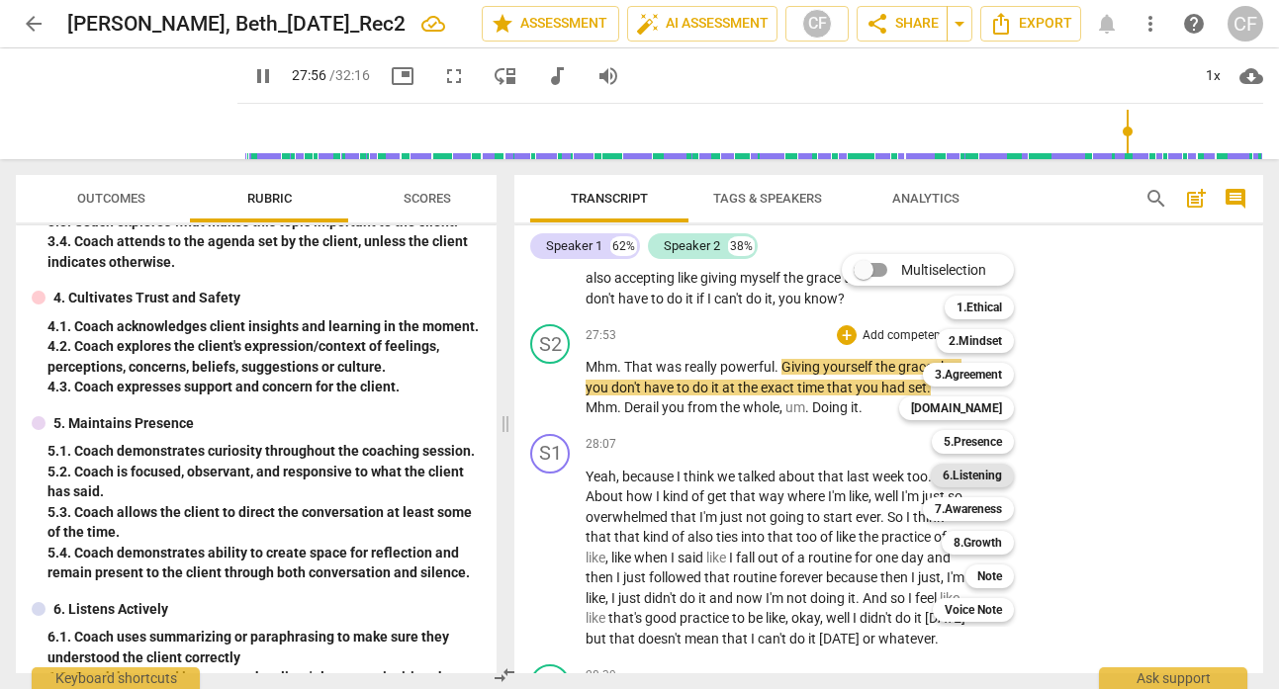
click at [992, 480] on b "6.Listening" at bounding box center [972, 476] width 59 height 24
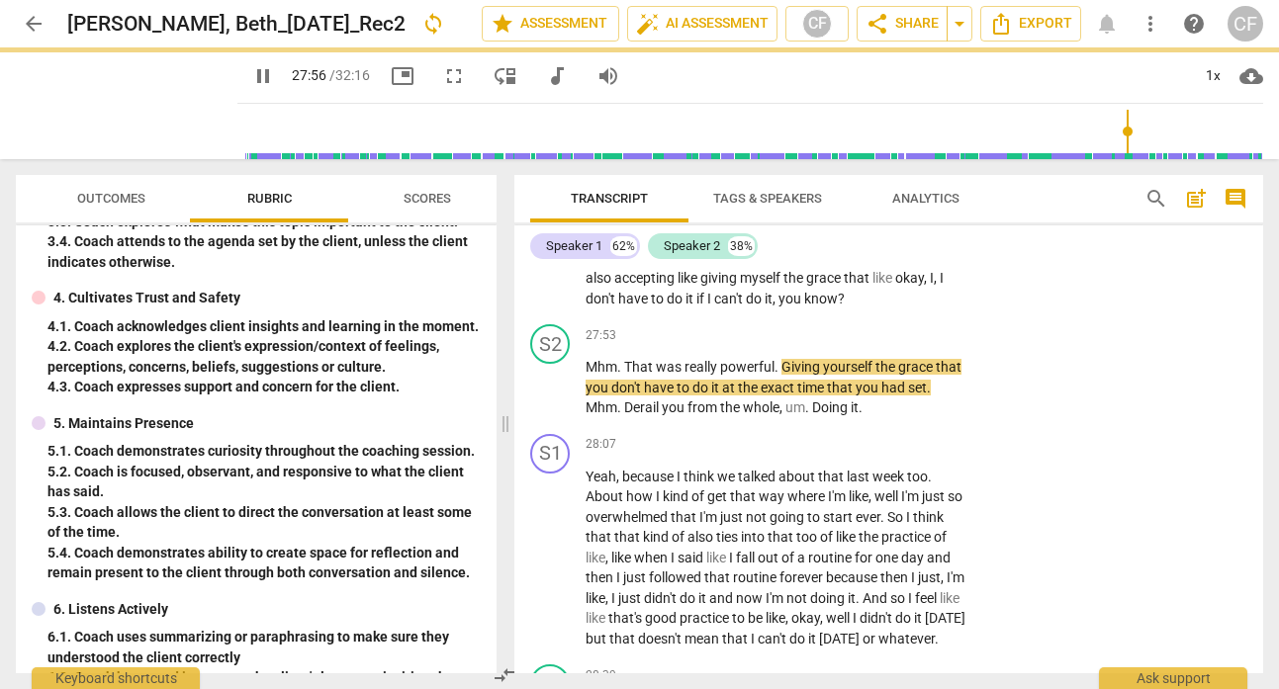
type input "1677"
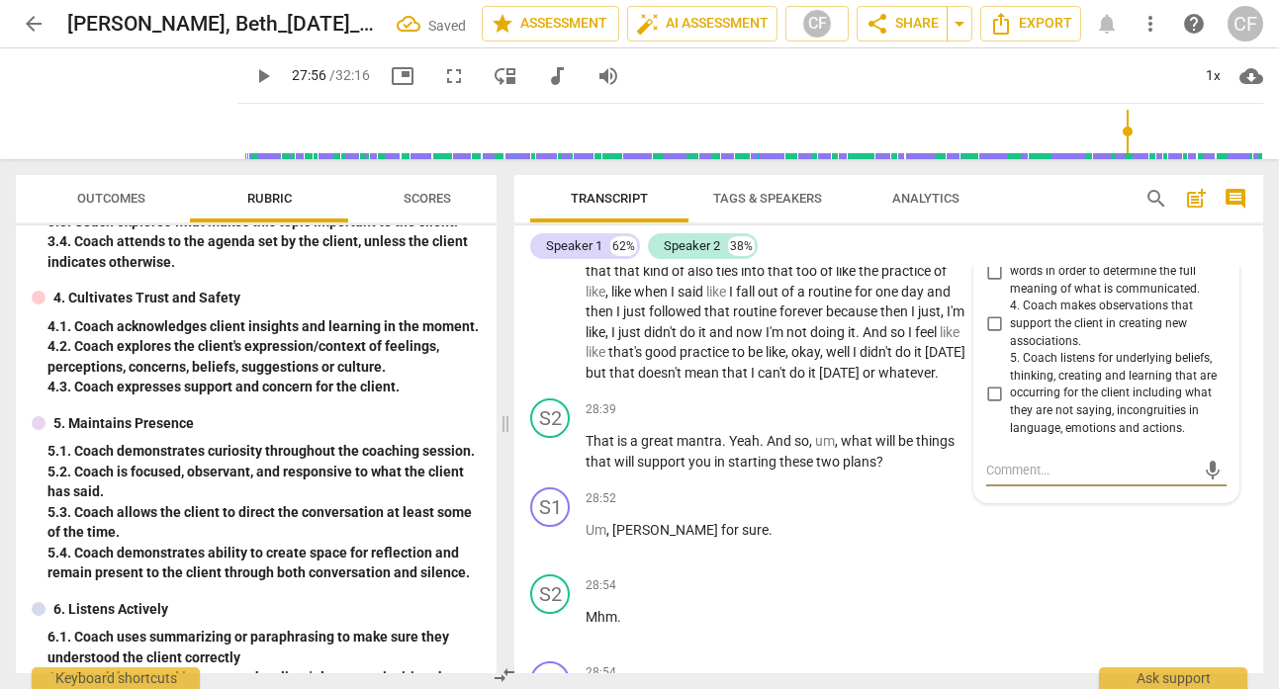
scroll to position [12743, 0]
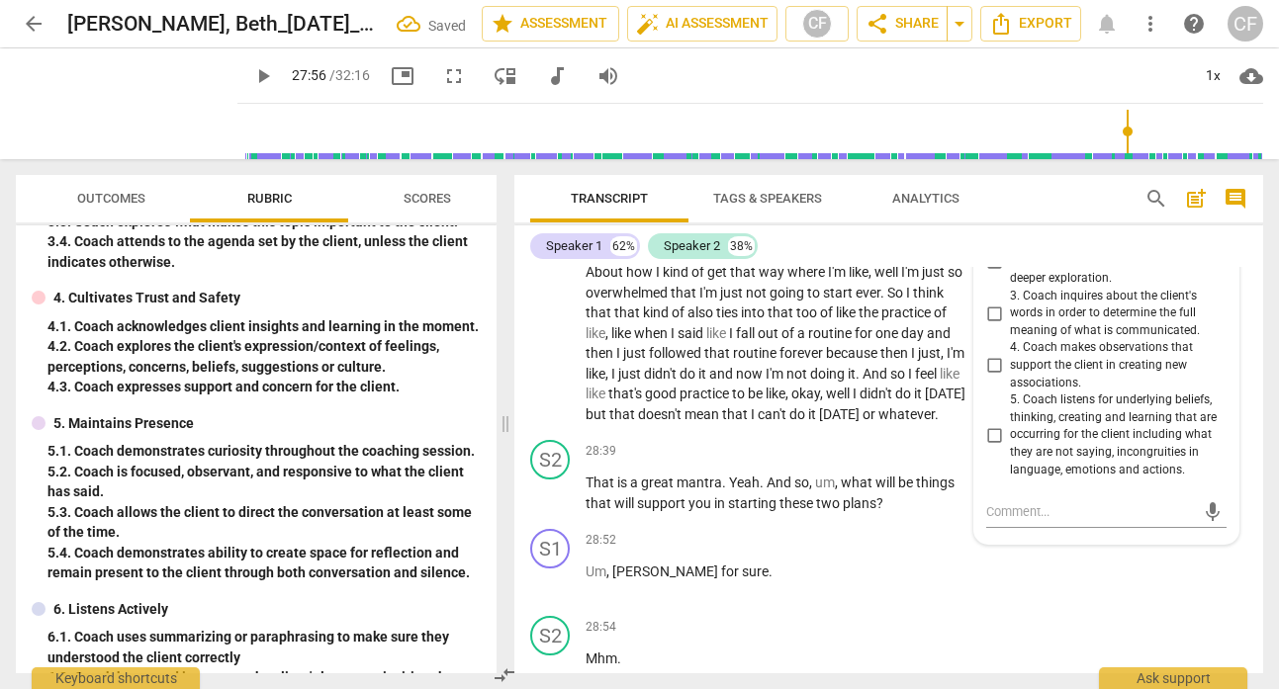
click at [994, 222] on input "1. Coach uses summarizing or paraphrasing to make sure they understood the clie…" at bounding box center [994, 210] width 32 height 24
checkbox input "true"
click at [1010, 521] on textarea at bounding box center [1090, 511] width 209 height 19
type textarea "T"
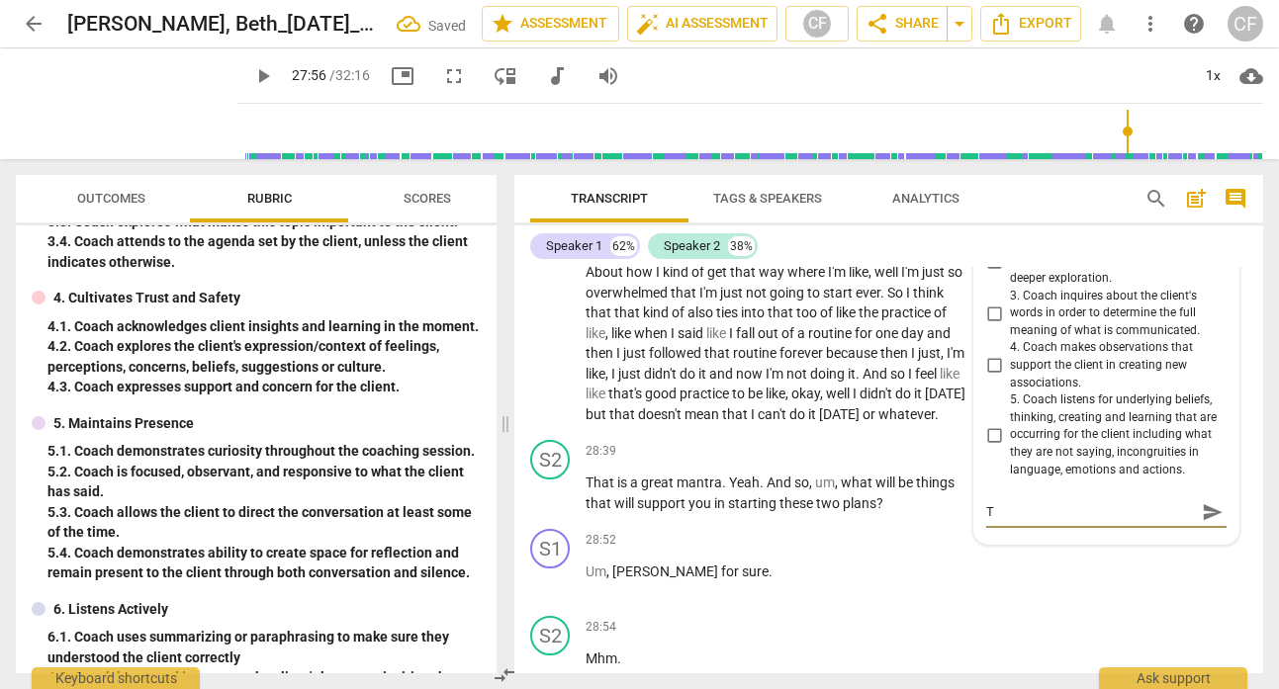
type textarea "Th"
type textarea "Thi"
type textarea "This"
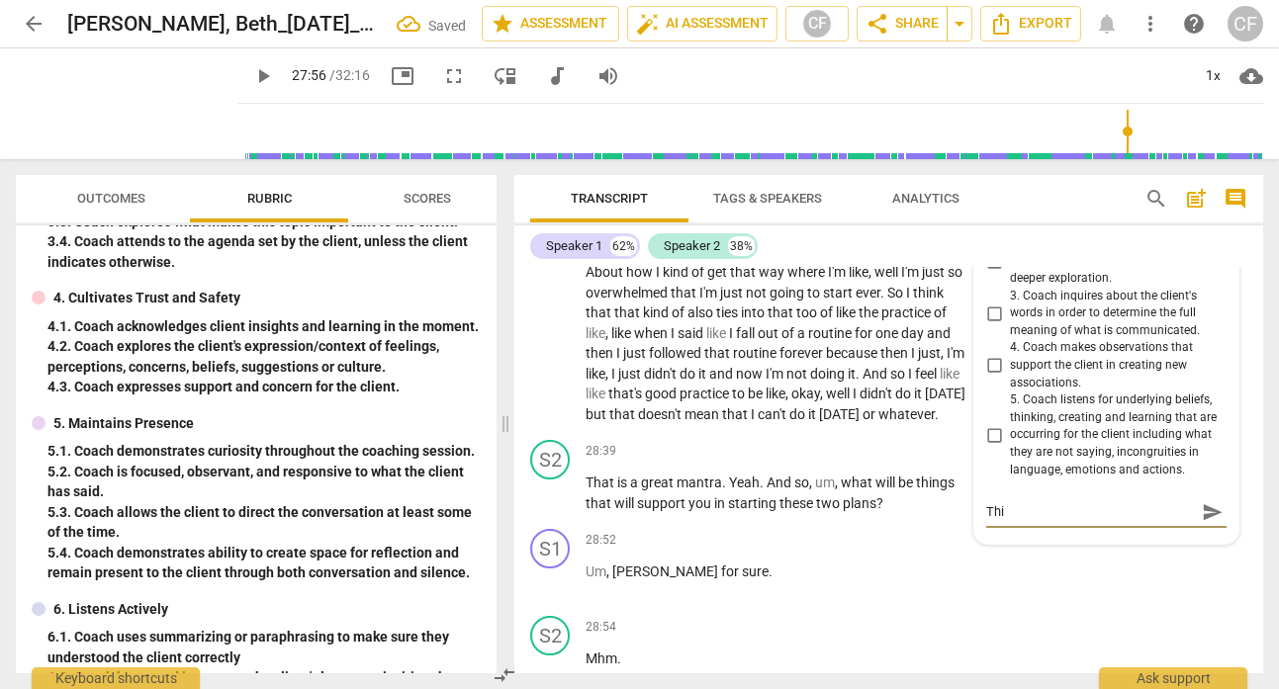
type textarea "This"
type textarea "This c"
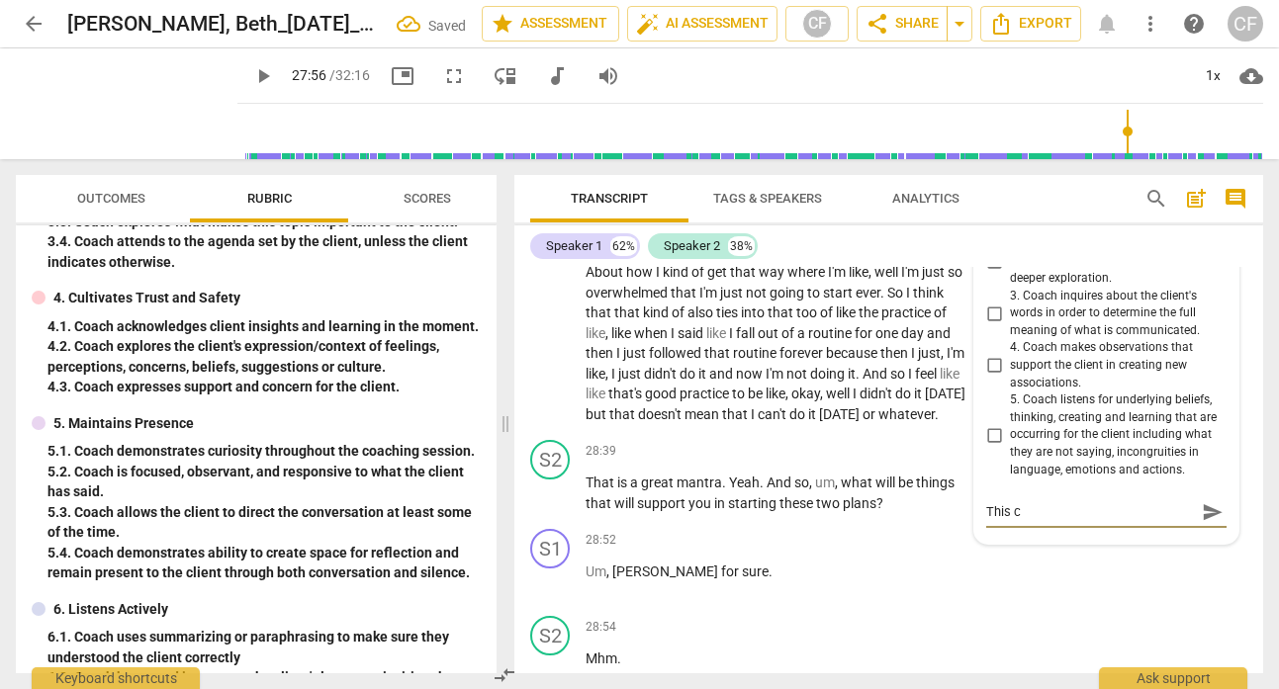
type textarea "This co"
type textarea "This cou"
type textarea "This coul"
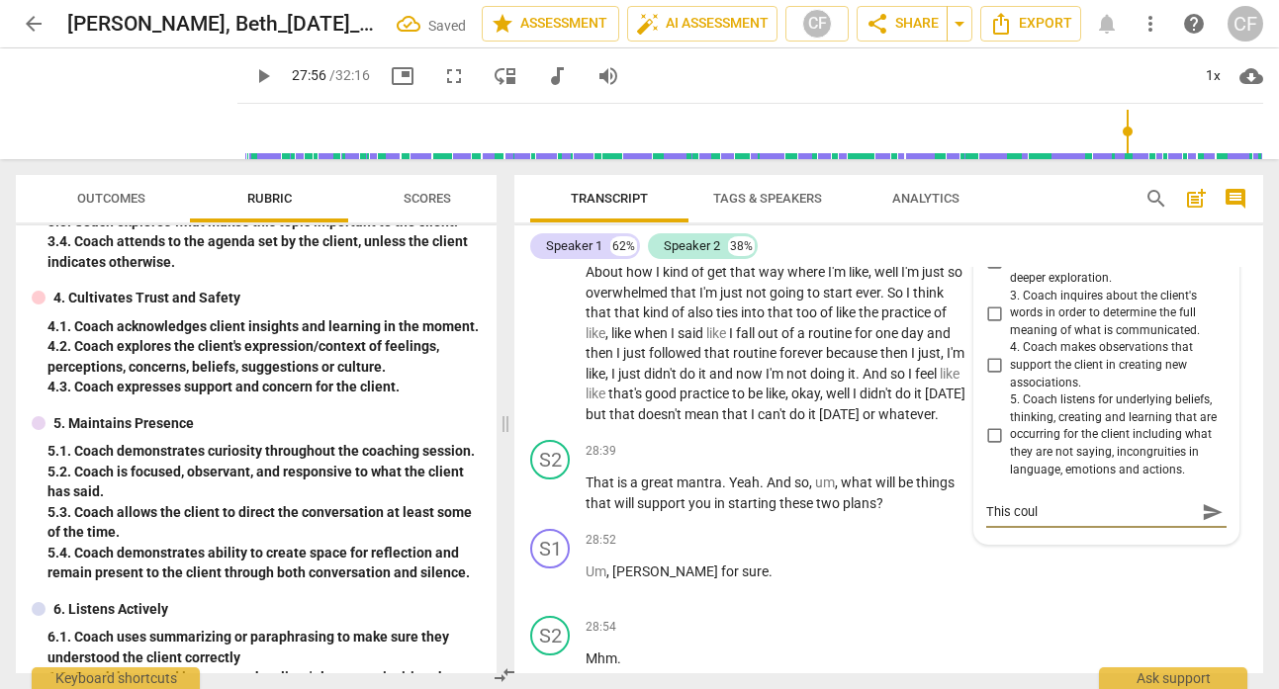
type textarea "This could"
type textarea "This could b"
type textarea "This could be"
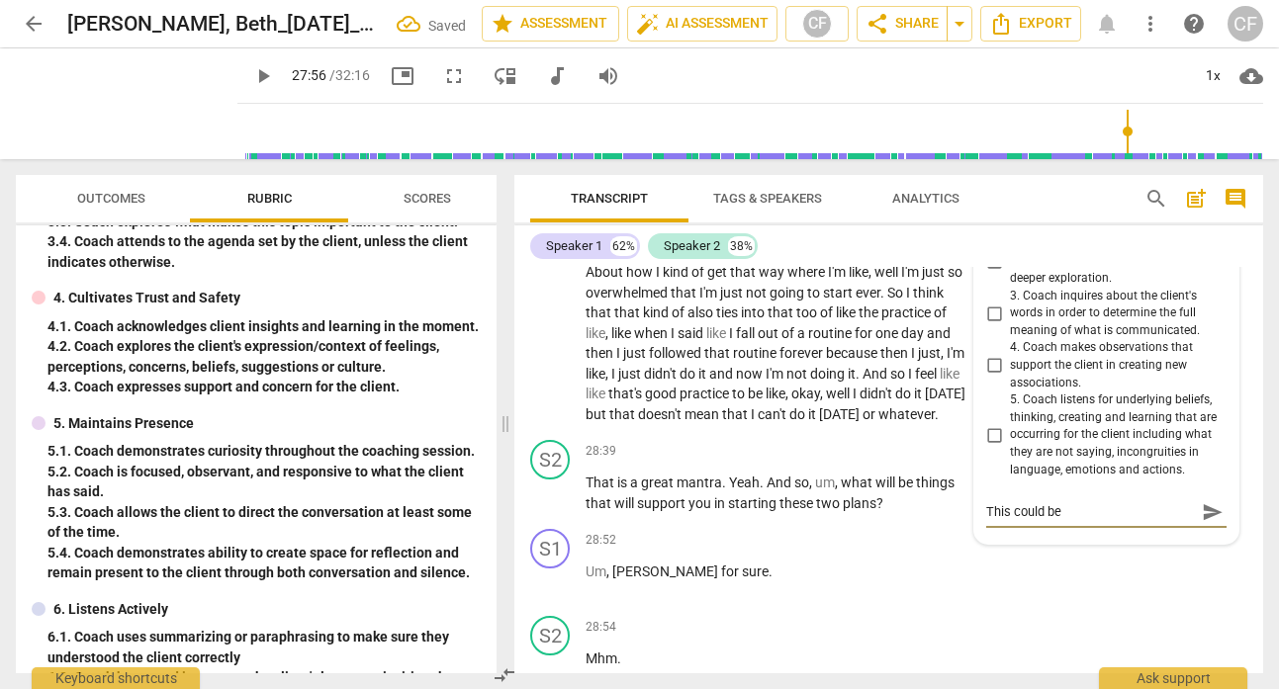
type textarea "This could be"
type textarea "This could be g"
type textarea "This could be go"
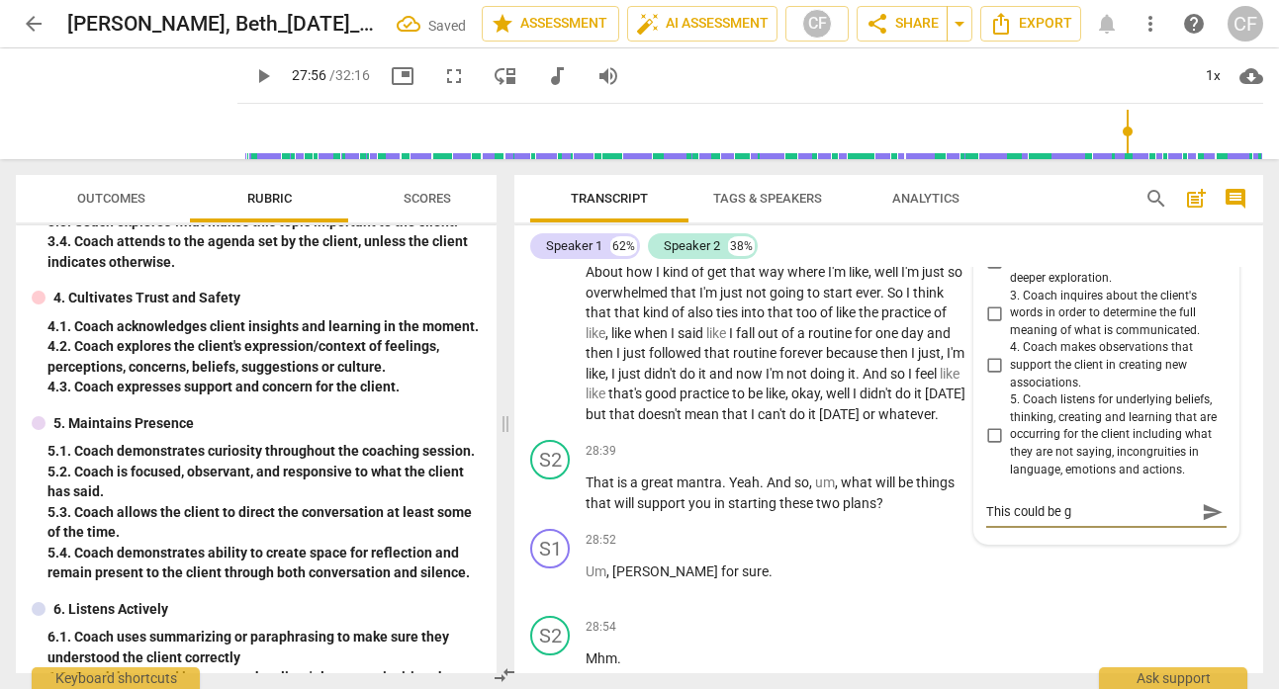
type textarea "This could be go"
type textarea "This could be goo"
type textarea "This could be good"
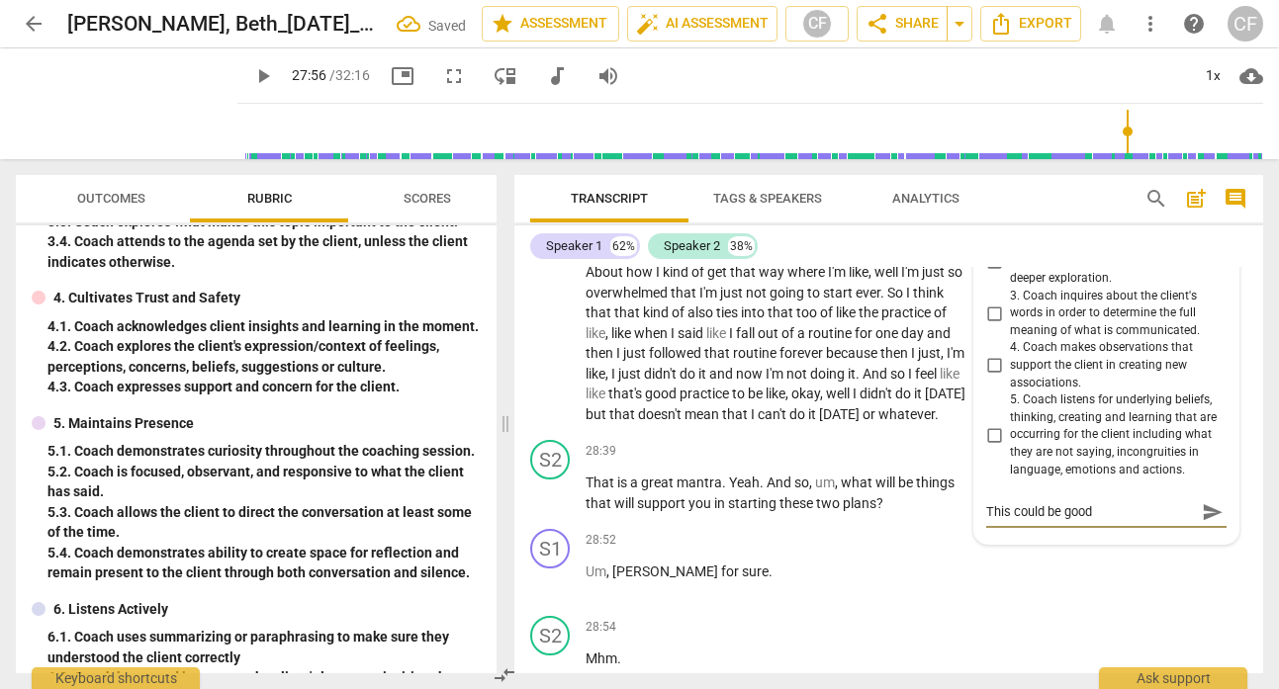
type textarea "This could be good"
type textarea "This could be good o"
type textarea "This could be good"
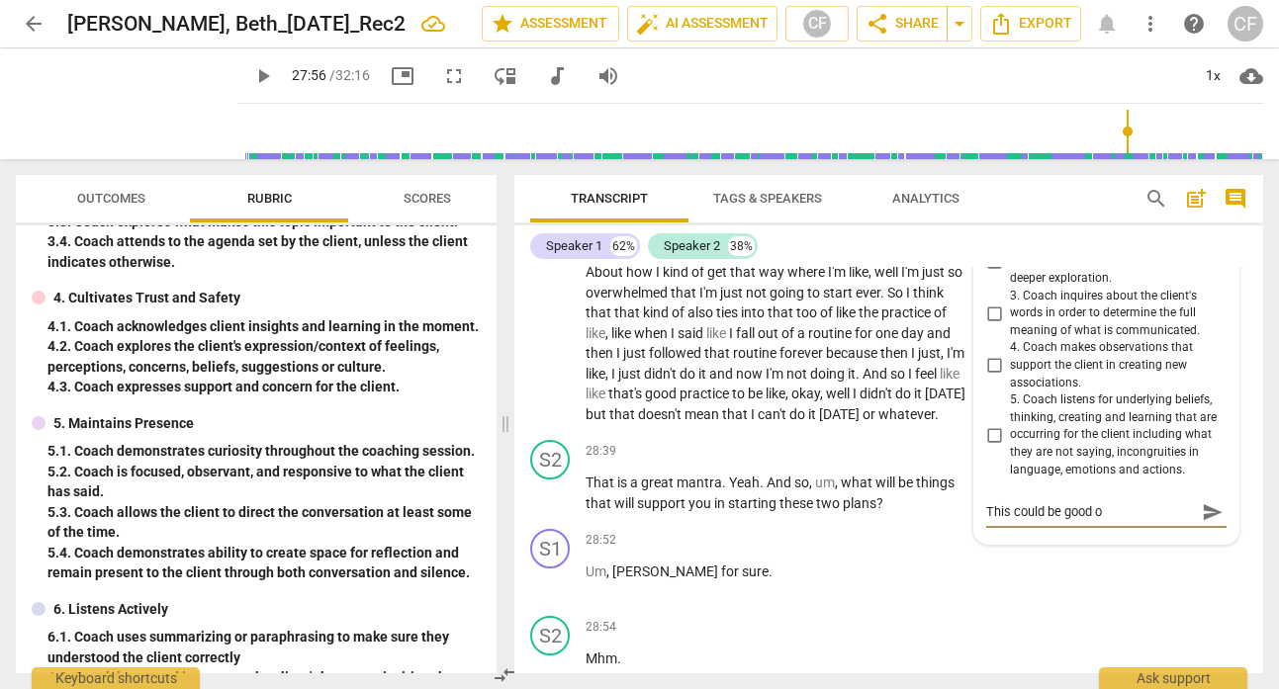
type textarea "This could be good"
type textarea "This could be good t"
type textarea "This could be good to"
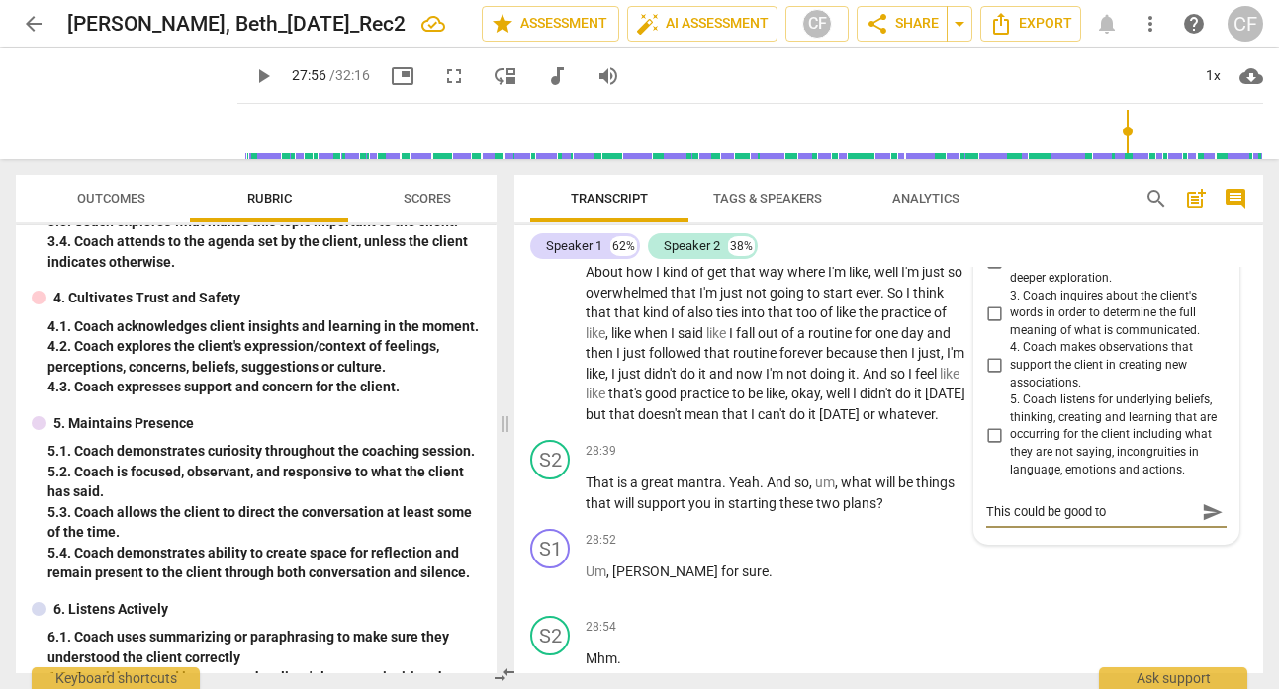
type textarea "This could be good to"
type textarea "This could be good to u"
type textarea "This could be good to un"
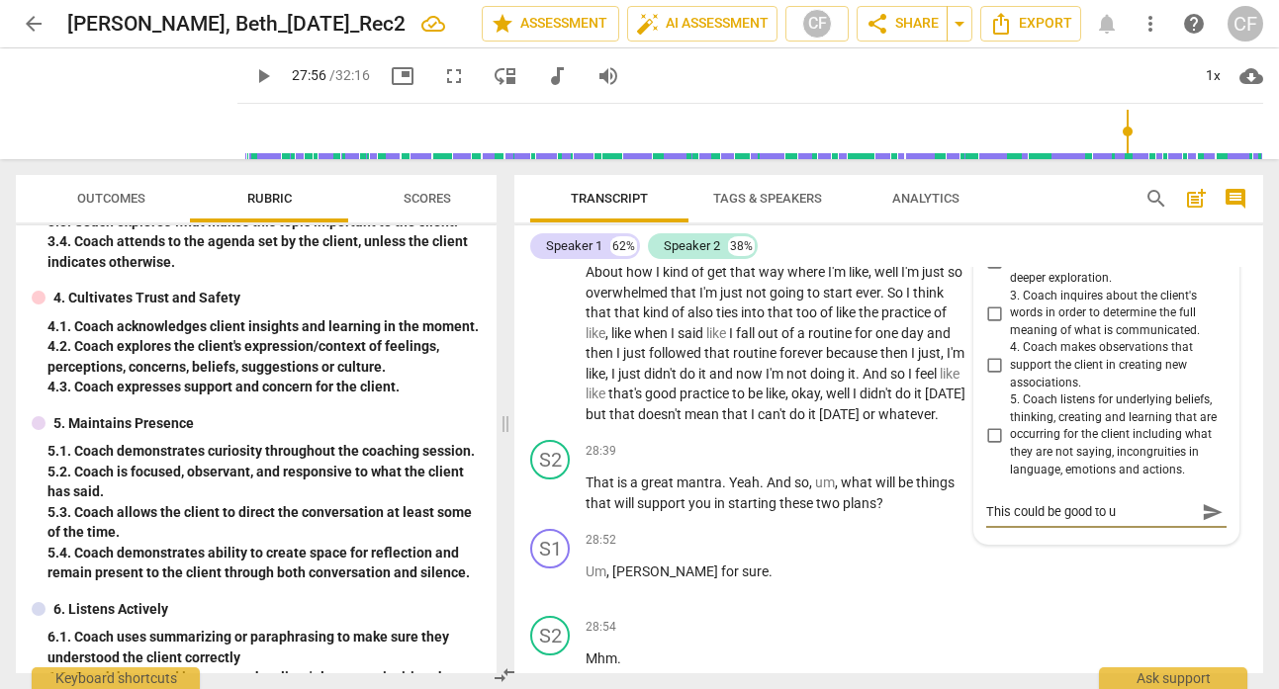
type textarea "This could be good to un"
type textarea "This could be good to unp"
type textarea "This could be good to unpa"
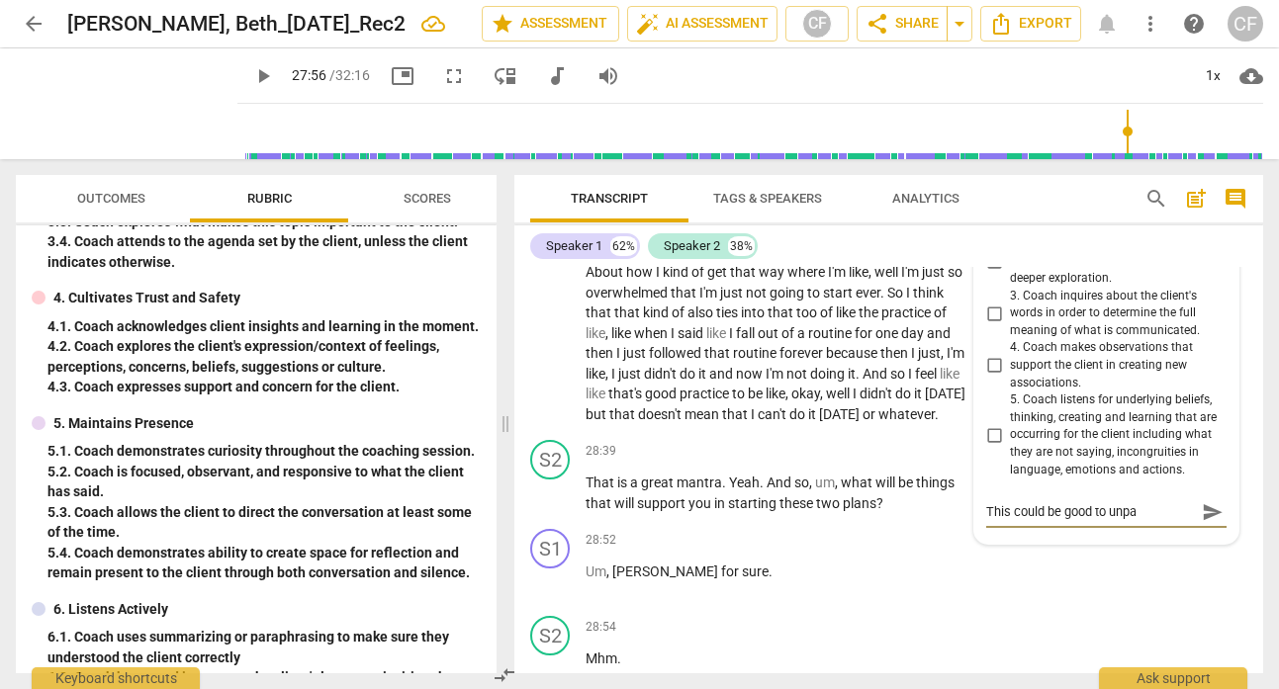
type textarea "This could be good to unpac"
type textarea "This could be good to unpack"
type textarea "This could be good to unpack."
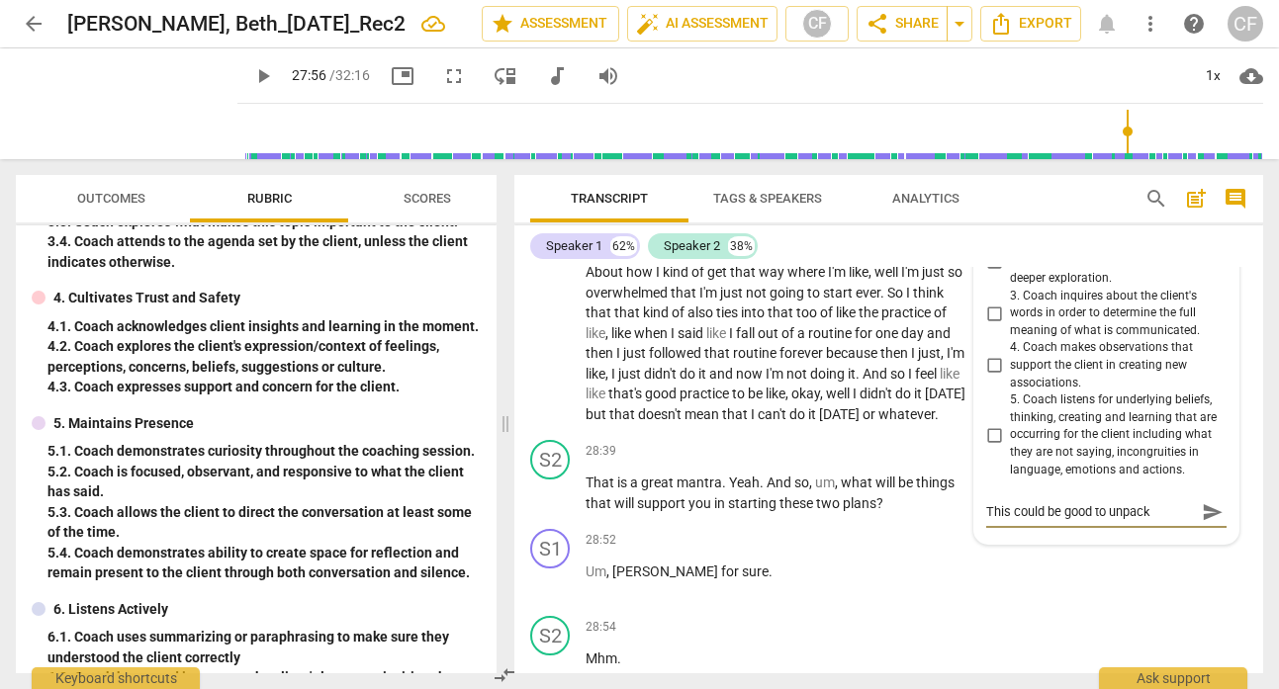
type textarea "This could be good to unpack."
type textarea "This could be good to unpack. W"
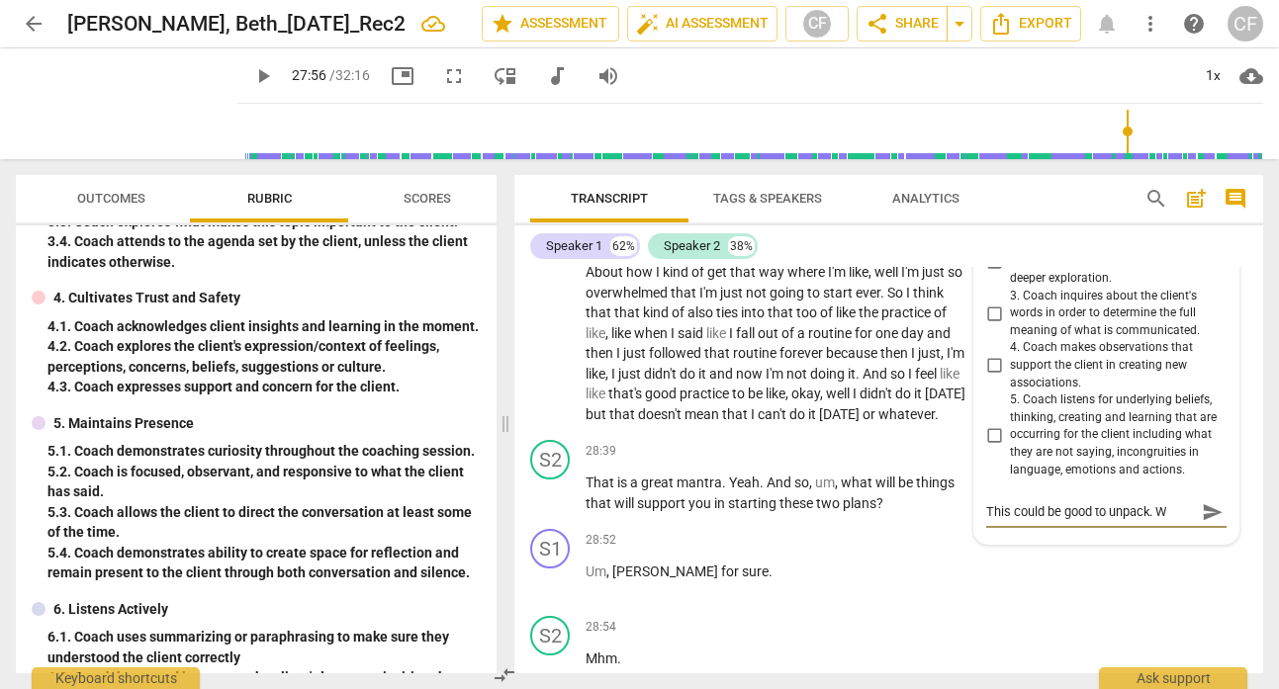
type textarea "This could be good to unpack. WH"
type textarea "This could be good to unpack. W"
type textarea "This could be good to unpack. Wh"
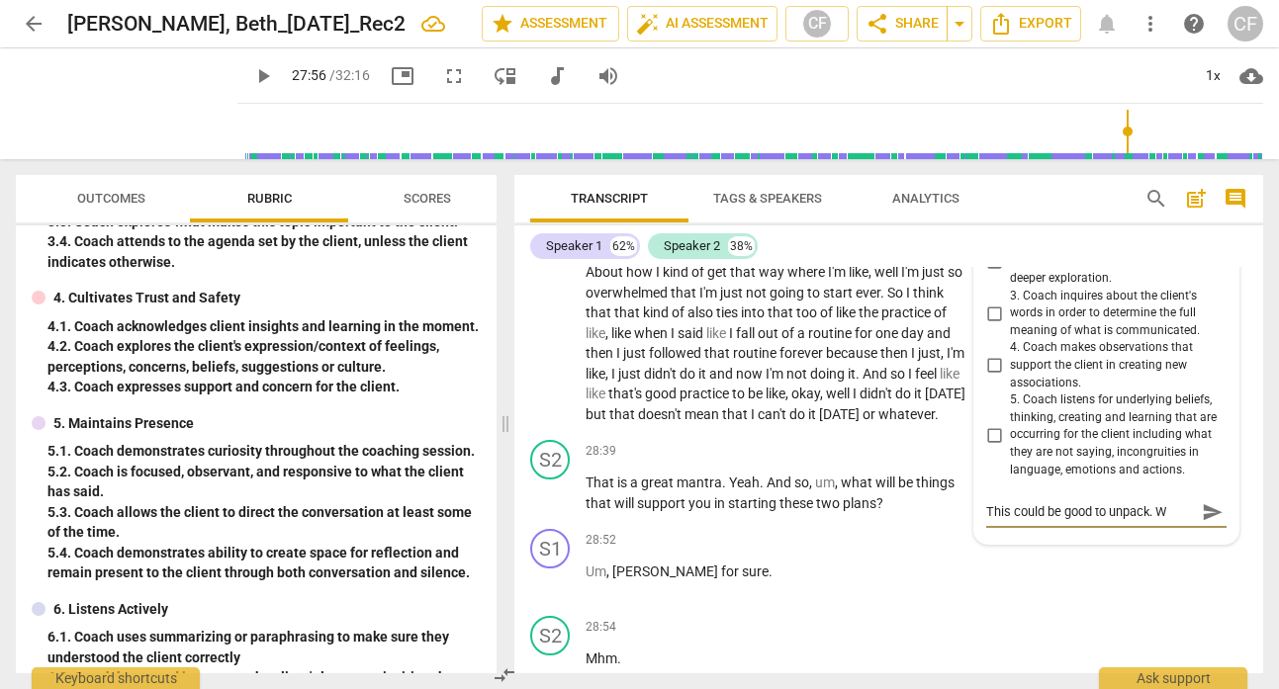
type textarea "This could be good to unpack. Wh"
type textarea "This could be good to unpack. Wha"
type textarea "This could be good to unpack. What"
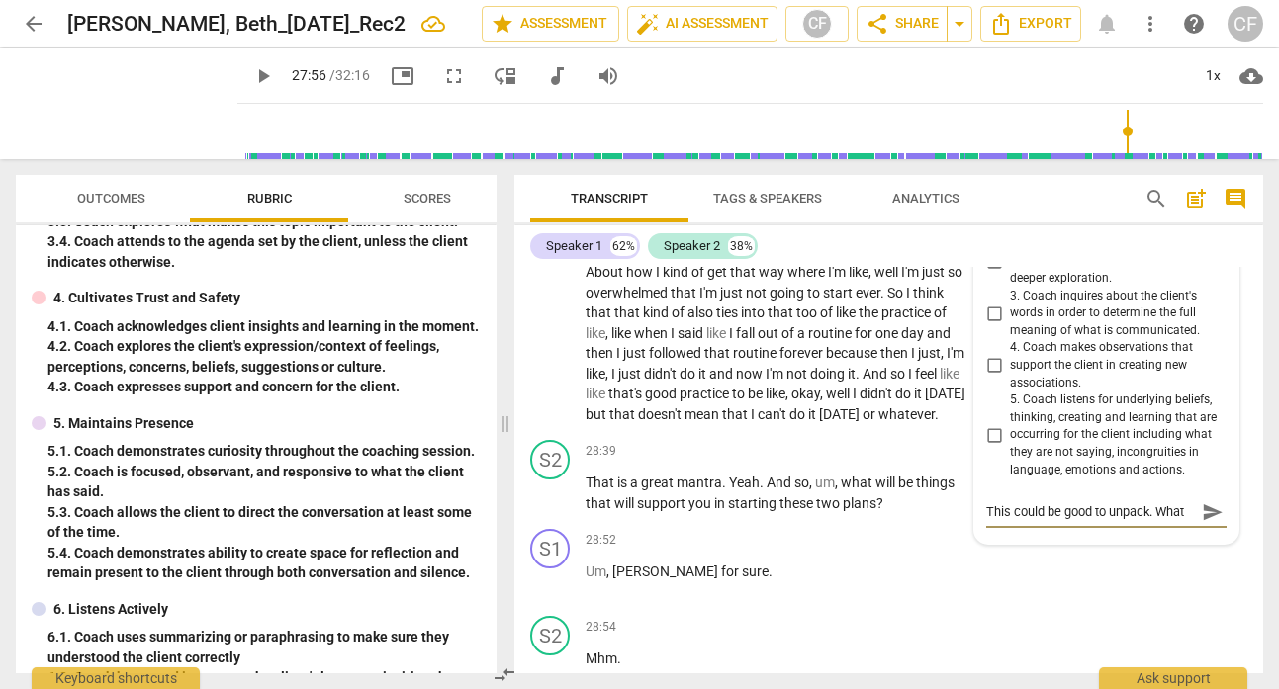
type textarea "This could be good to unpack. What"
type textarea "This could be good to unpack. What d"
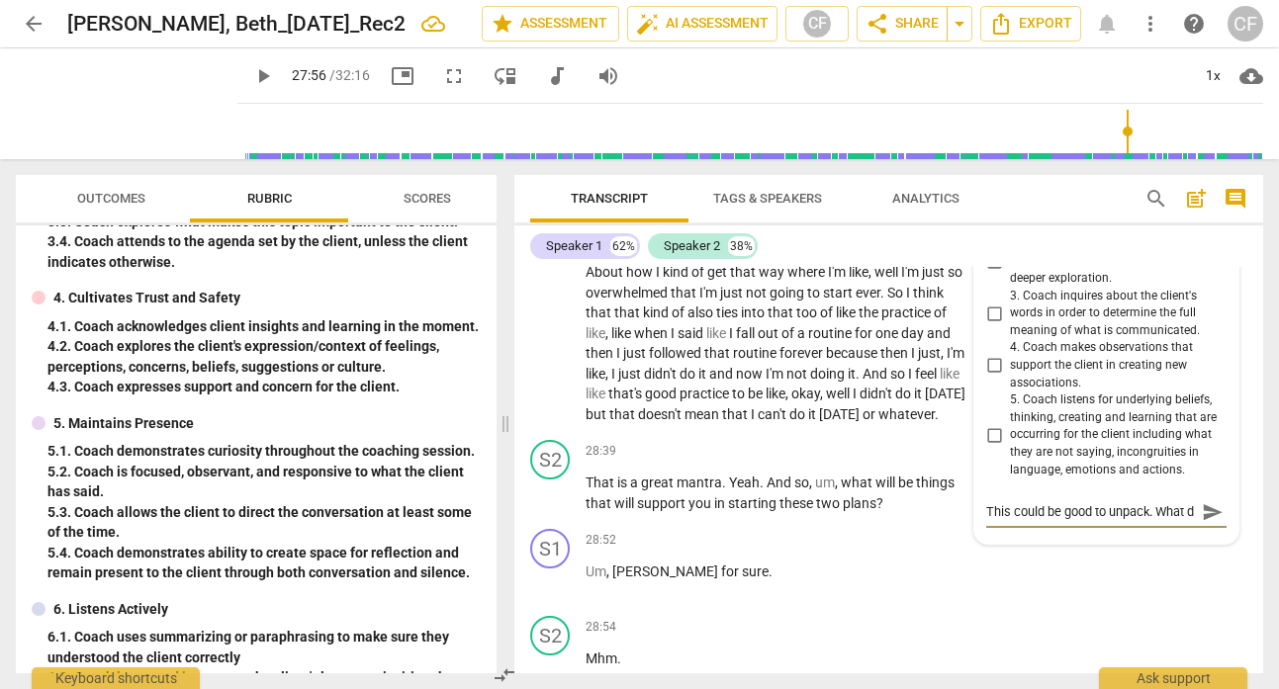
type textarea "This could be good to unpack. What do"
type textarea "This could be good to unpack. What doe"
type textarea "This could be good to unpack. What does"
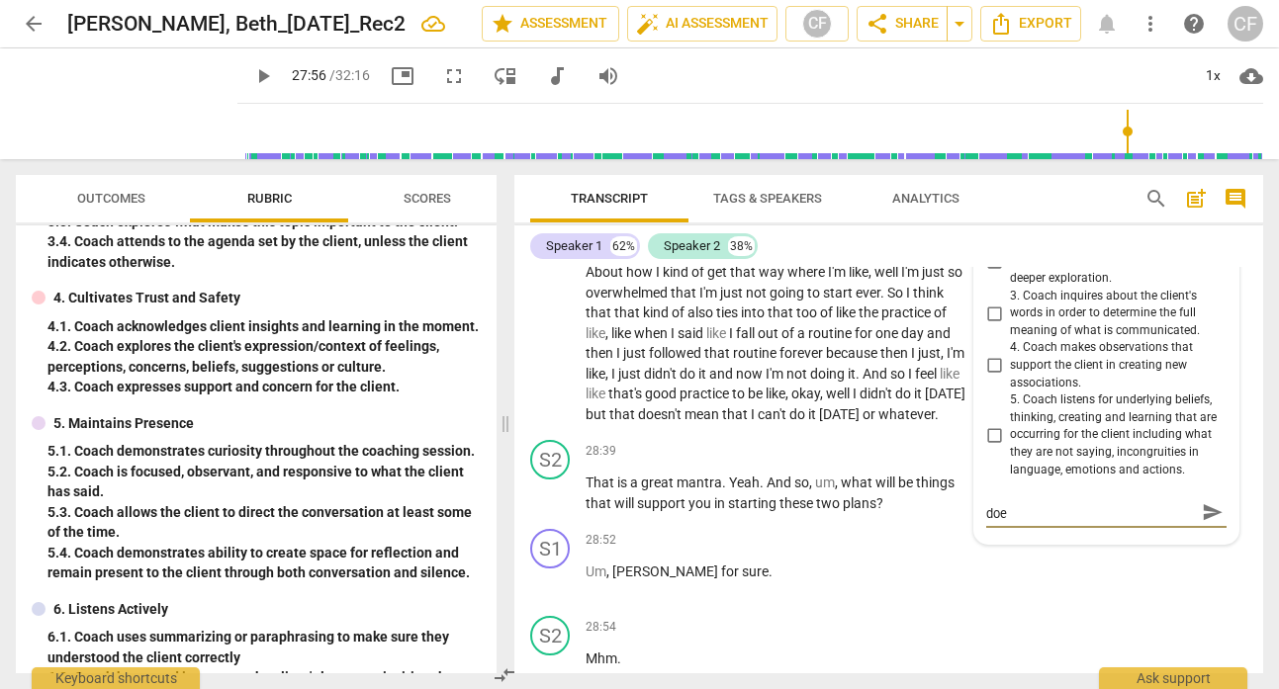
type textarea "This could be good to unpack. What does"
type textarea "This could be good to unpack. What does g"
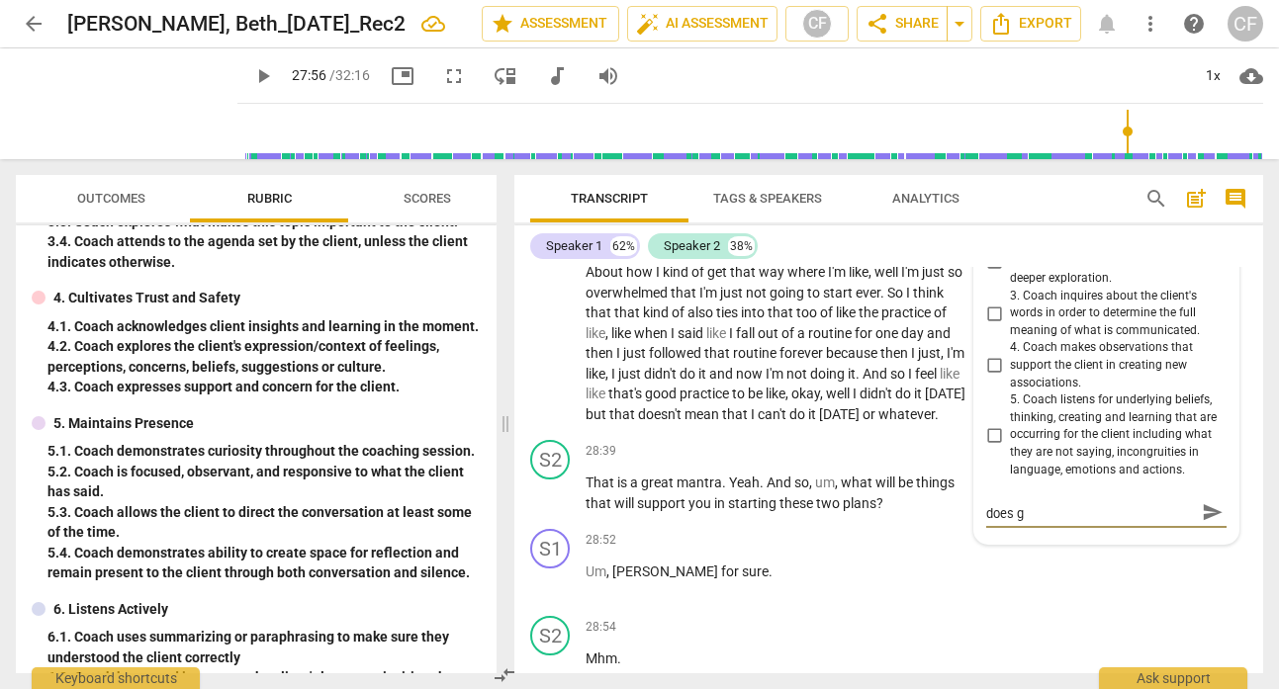
scroll to position [0, 0]
type textarea "This could be good to unpack. What does ga"
type textarea "This could be good to unpack. What does g"
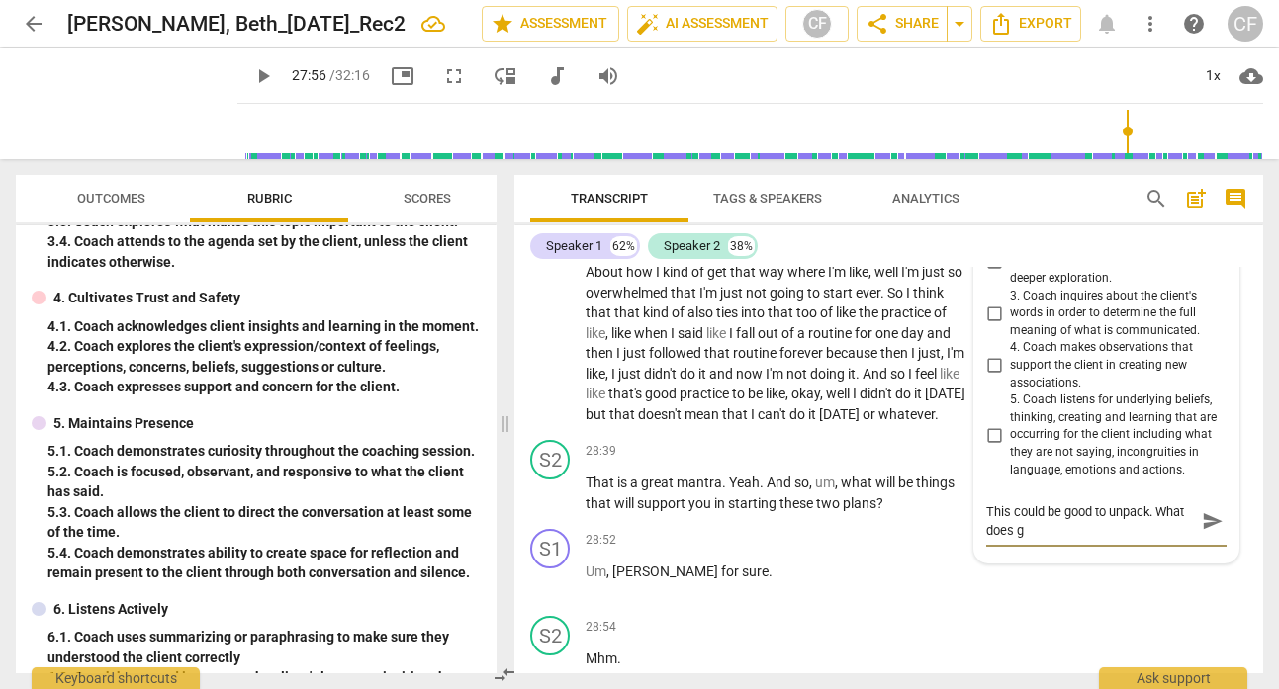
type textarea "This could be good to unpack. What does gr"
type textarea "This could be good to unpack. What does gra"
type textarea "This could be good to unpack. What does grac"
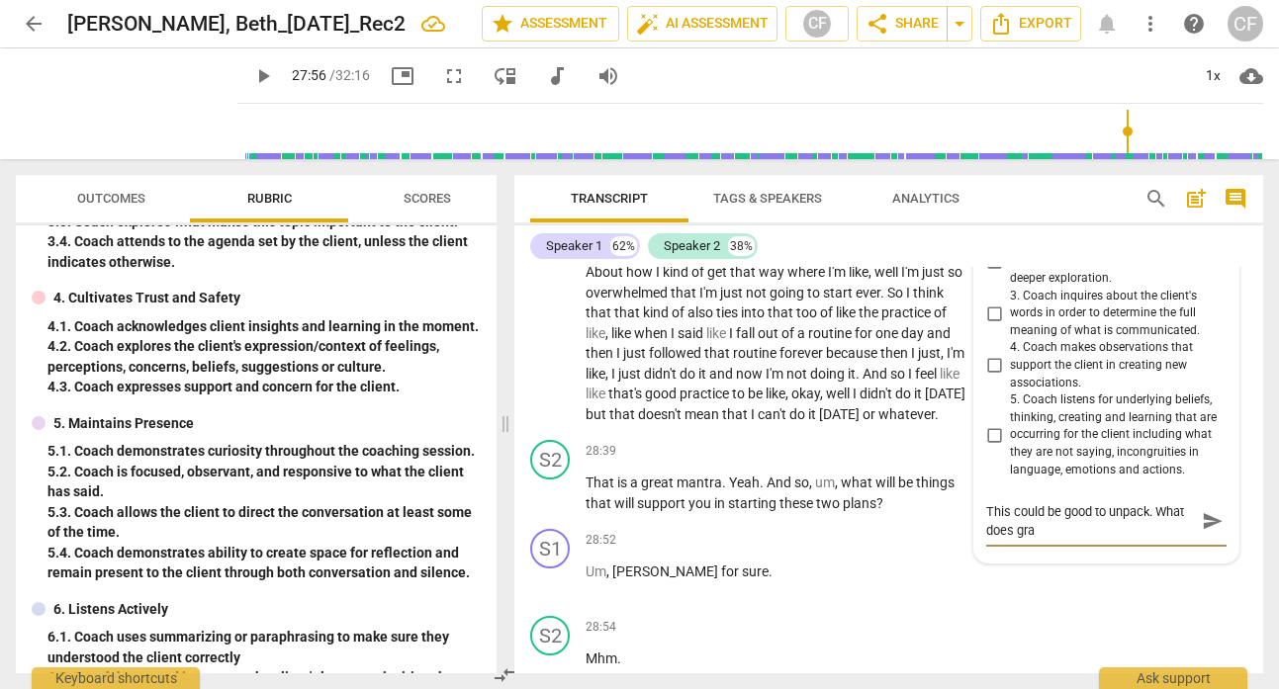
type textarea "This could be good to unpack. What does grac"
type textarea "This could be good to unpack. What does grace"
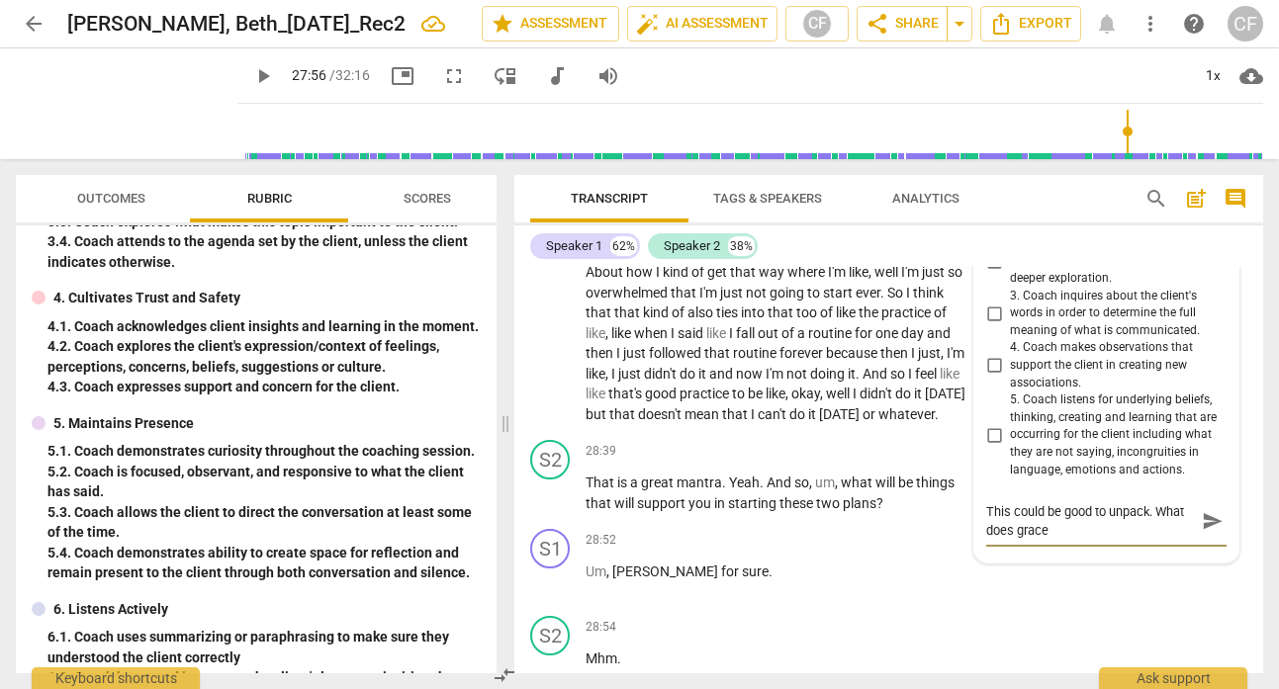
type textarea "This could be good to unpack. What does grace l"
type textarea "This could be good to unpack. What does grace lo"
type textarea "This could be good to unpack. What does grace loo"
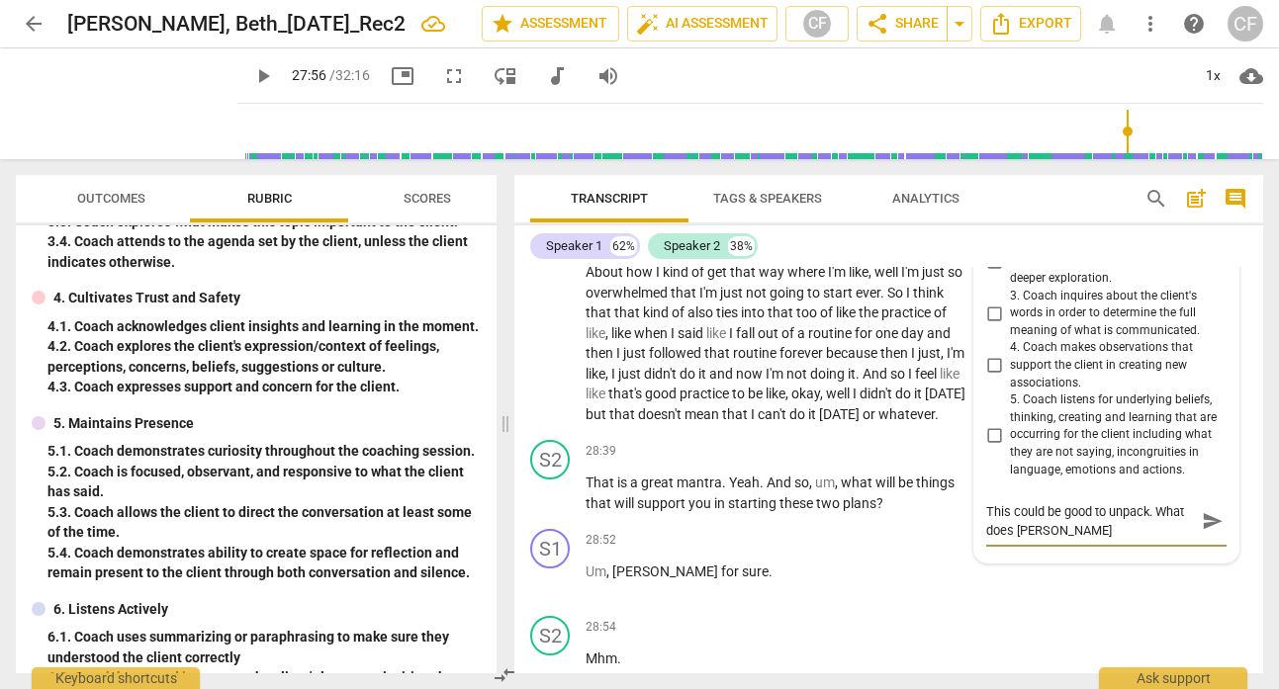
type textarea "This could be good to unpack. What does grace loo"
type textarea "This could be good to unpack. What does grace look"
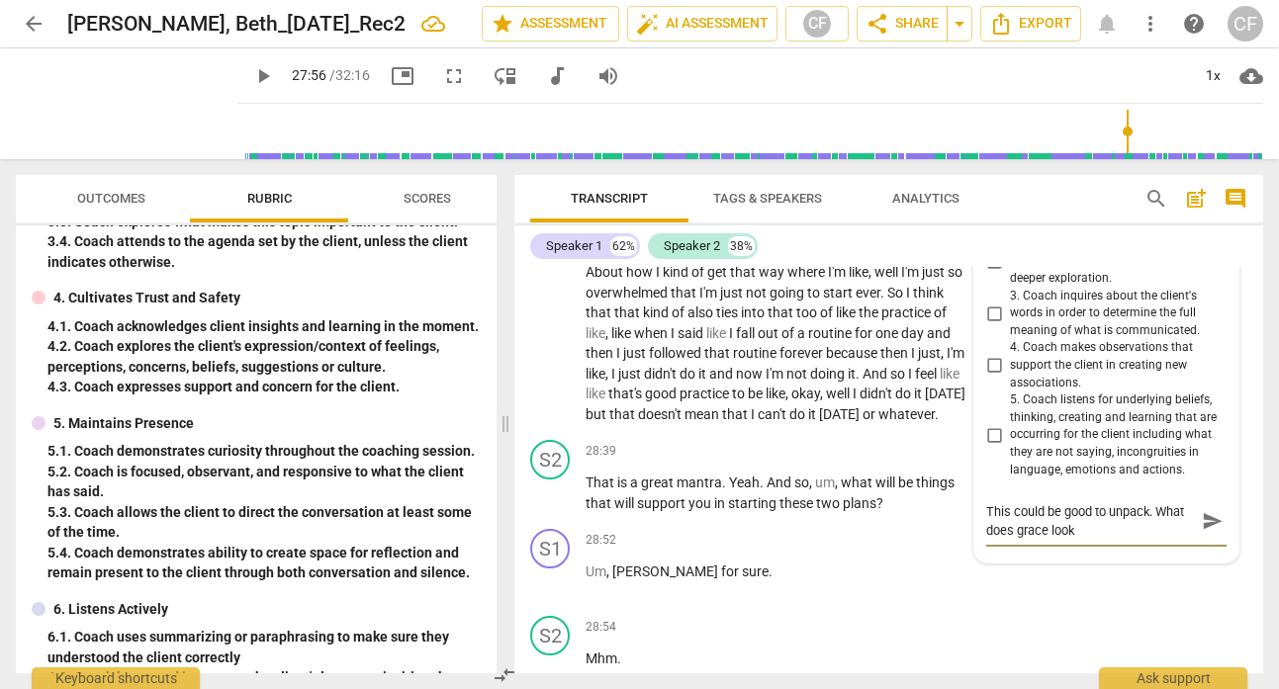
type textarea "This could be good to unpack. What does grace look l"
type textarea "This could be good to unpack. What does grace look li"
type textarea "This could be good to unpack. What does grace look lik"
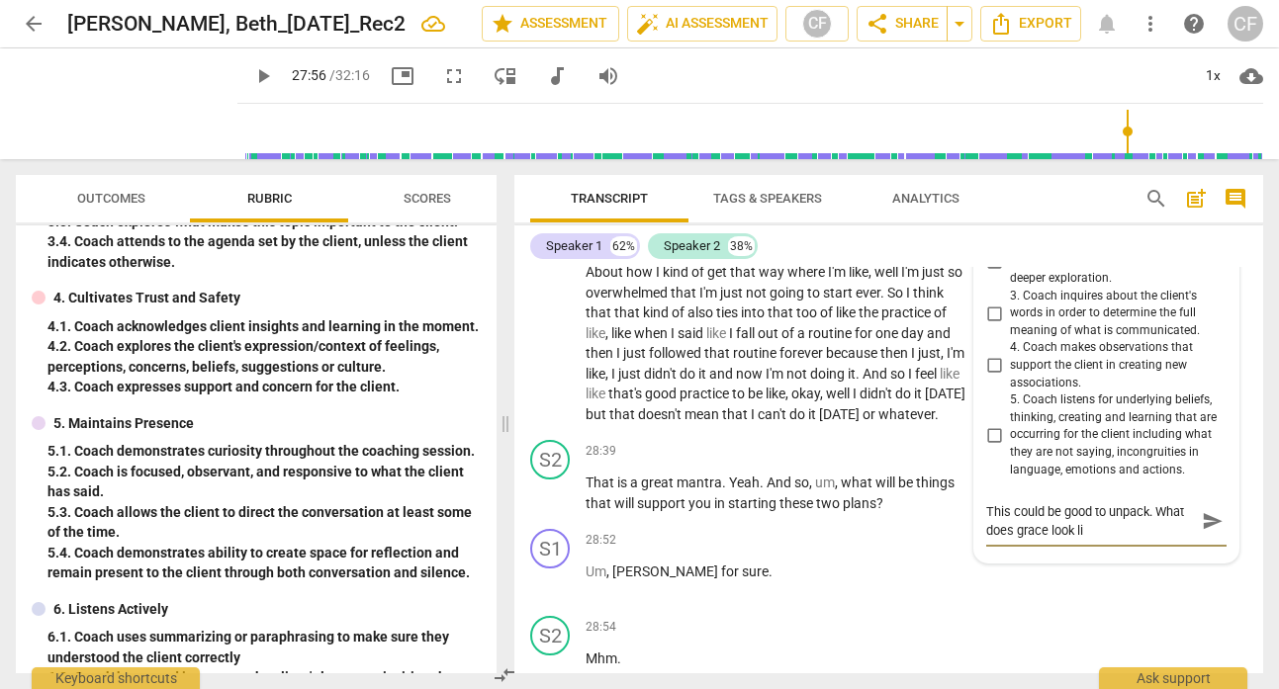
type textarea "This could be good to unpack. What does grace look lik"
type textarea "This could be good to unpack. What does grace look like"
type textarea "This could be good to unpack. What does grace look like?"
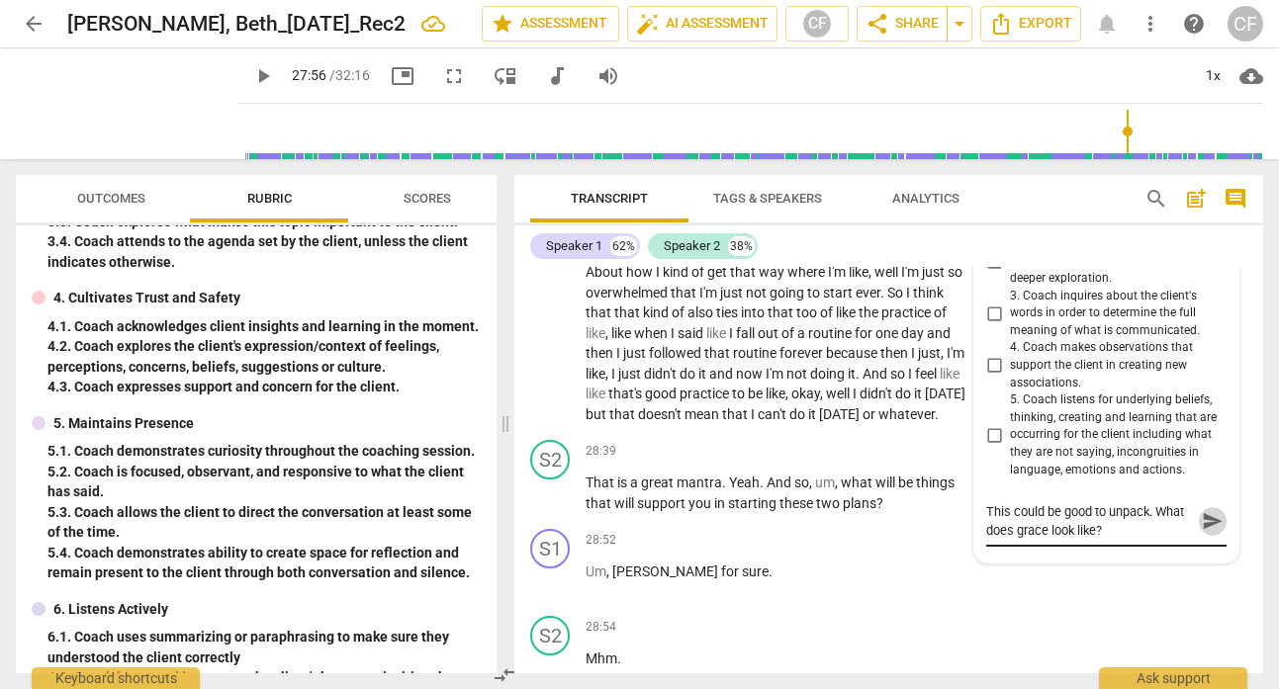
click at [1202, 532] on span "send" at bounding box center [1213, 521] width 22 height 22
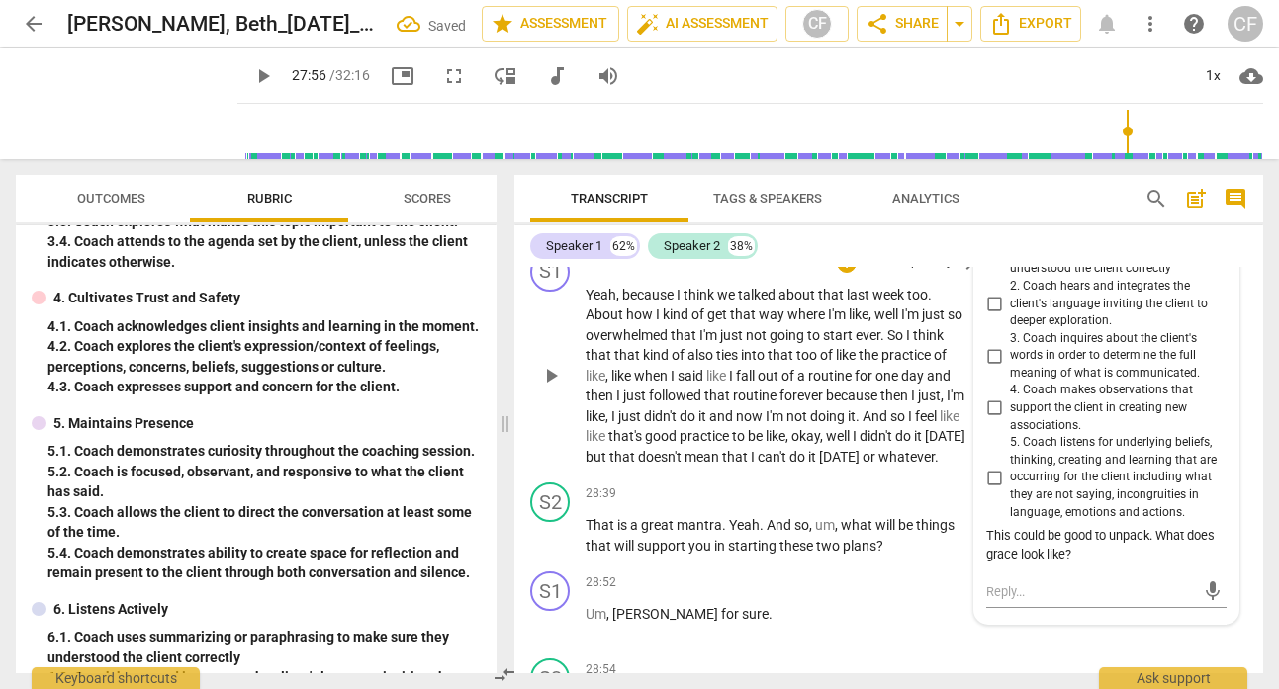
scroll to position [12687, 0]
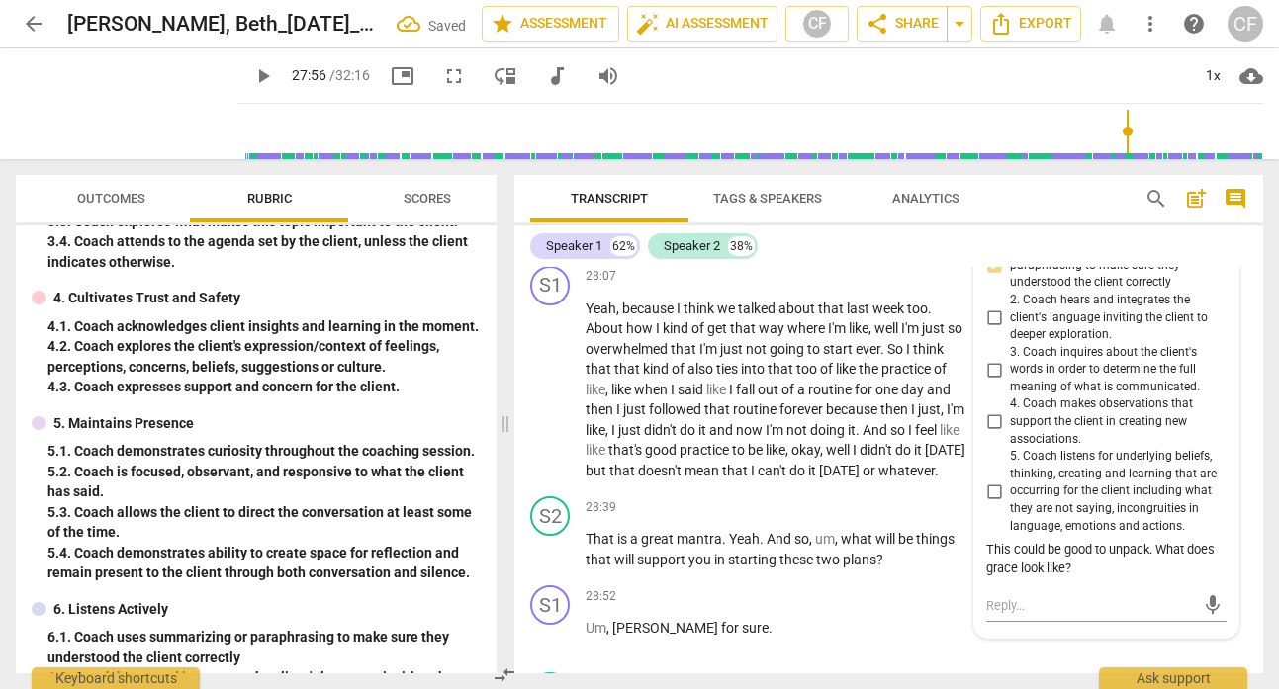
click at [558, 231] on span "play_arrow" at bounding box center [551, 220] width 24 height 24
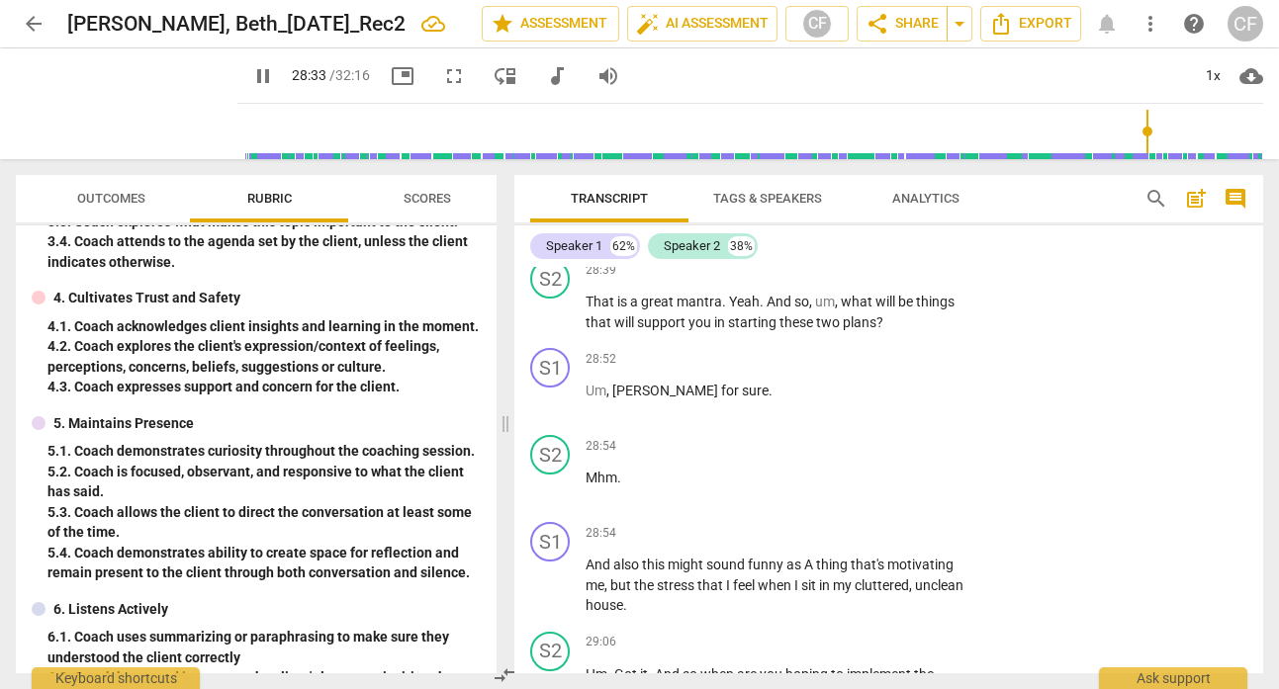
scroll to position [12884, 0]
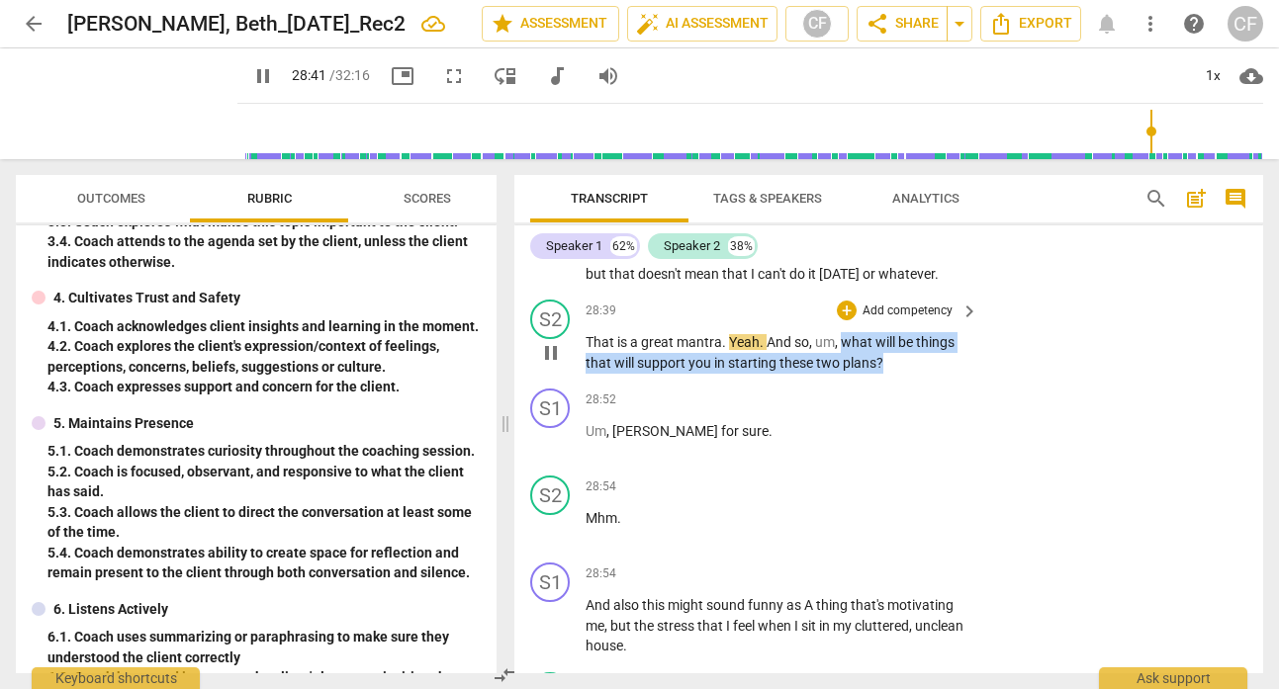
drag, startPoint x: 899, startPoint y: 483, endPoint x: 843, endPoint y: 466, distance: 58.8
click at [843, 373] on p "That is a great mantra . Yeah . And so , um , what will be things that will sup…" at bounding box center [776, 352] width 383 height 41
click at [881, 320] on p "Add competency" at bounding box center [907, 312] width 94 height 18
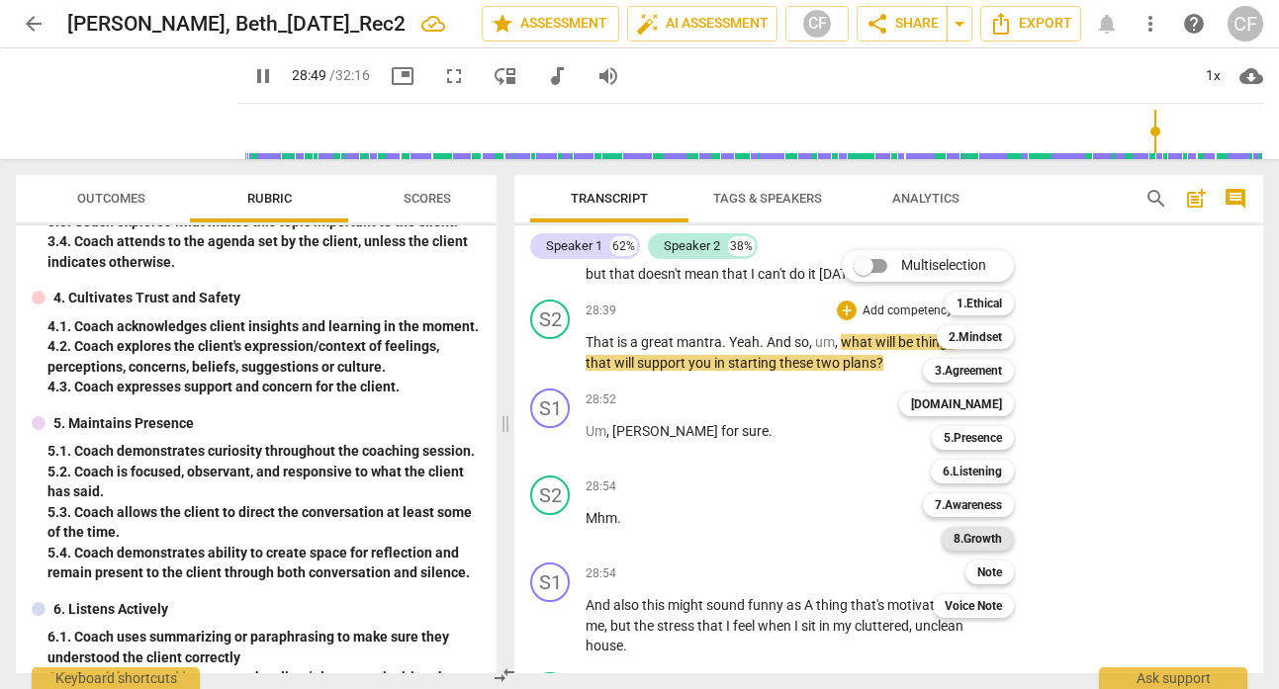
click at [992, 541] on b "8.Growth" at bounding box center [977, 539] width 48 height 24
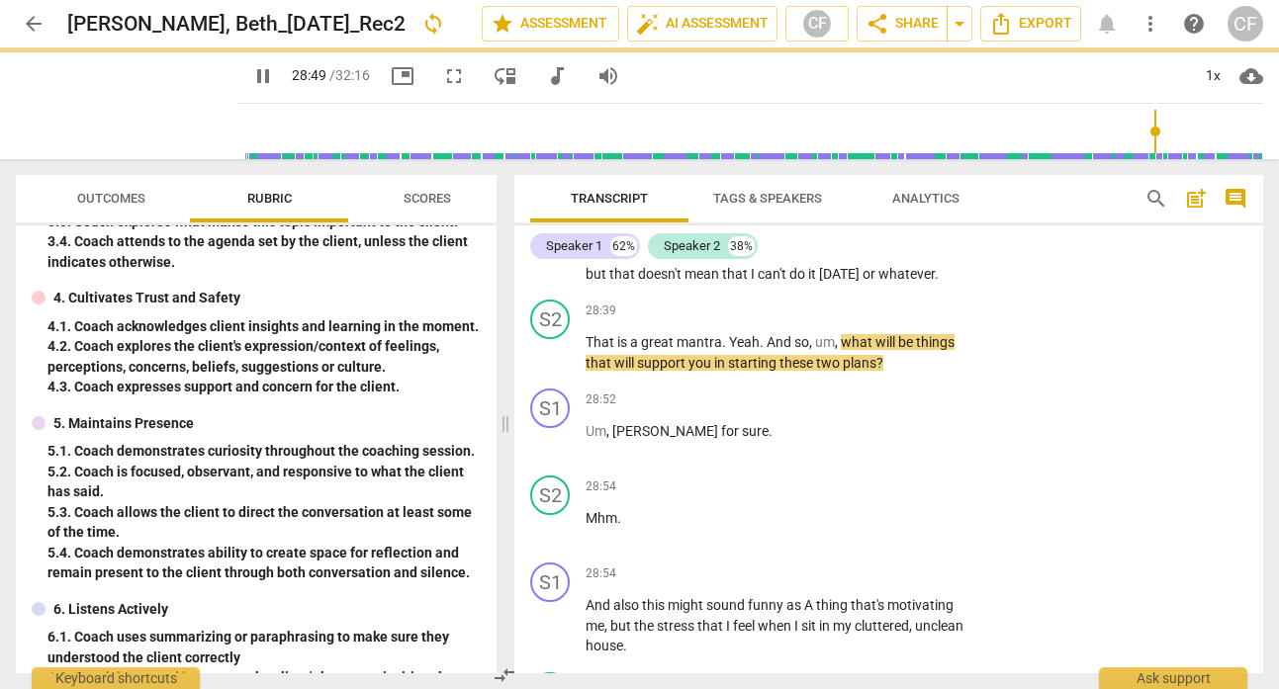
type input "1730"
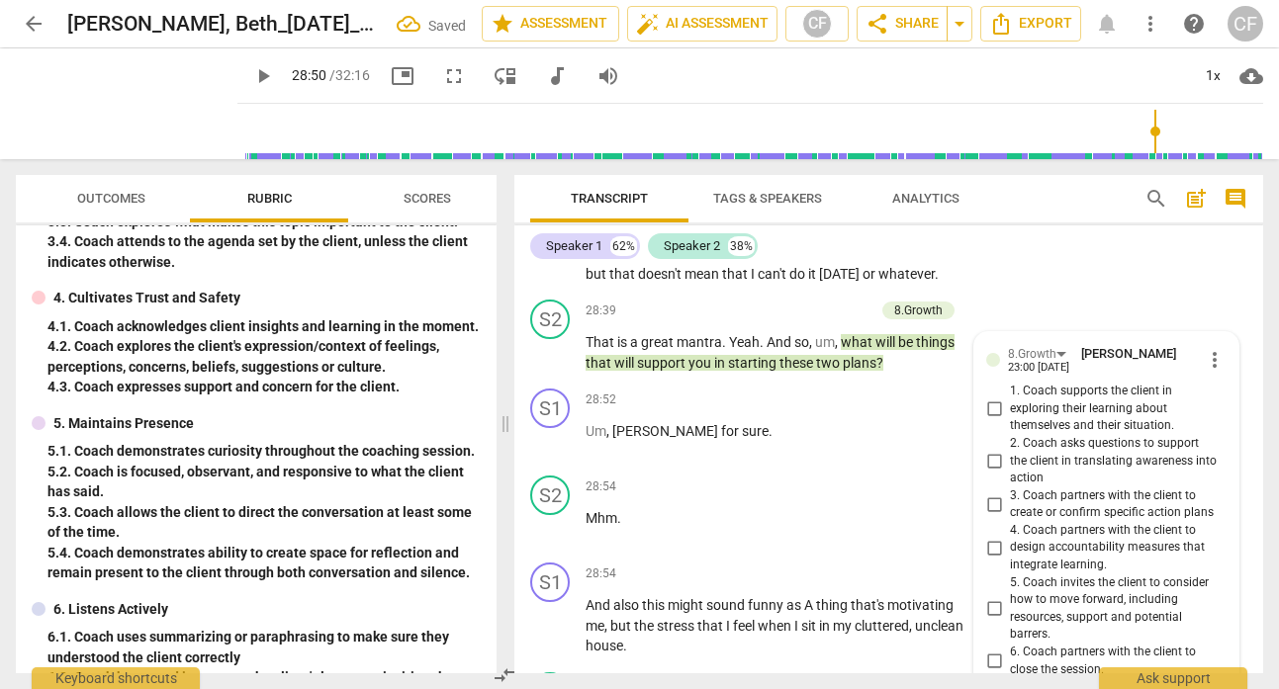
scroll to position [13249, 0]
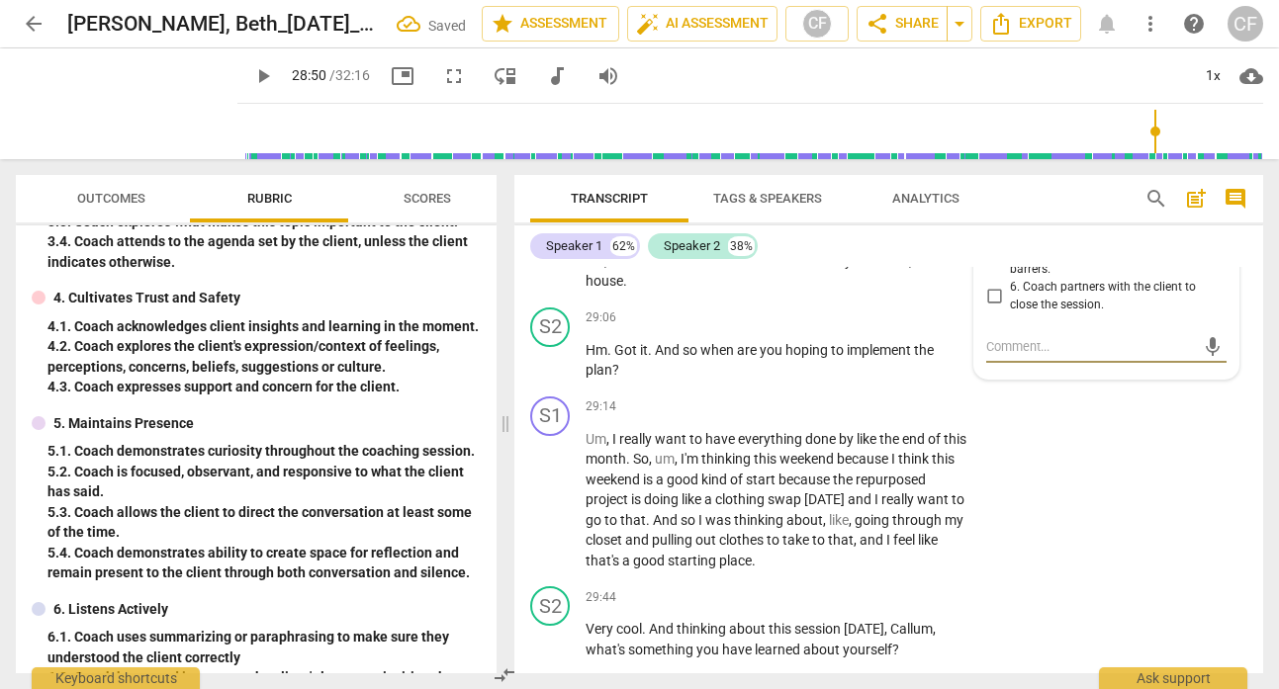
click at [996, 256] on input "5. Coach invites the client to consider how to move forward, including resource…" at bounding box center [994, 244] width 32 height 24
checkbox input "true"
click at [1088, 532] on div "S1 play_arrow pause 29:14 + Add competency keyboard_arrow_right Um , I really w…" at bounding box center [888, 484] width 749 height 191
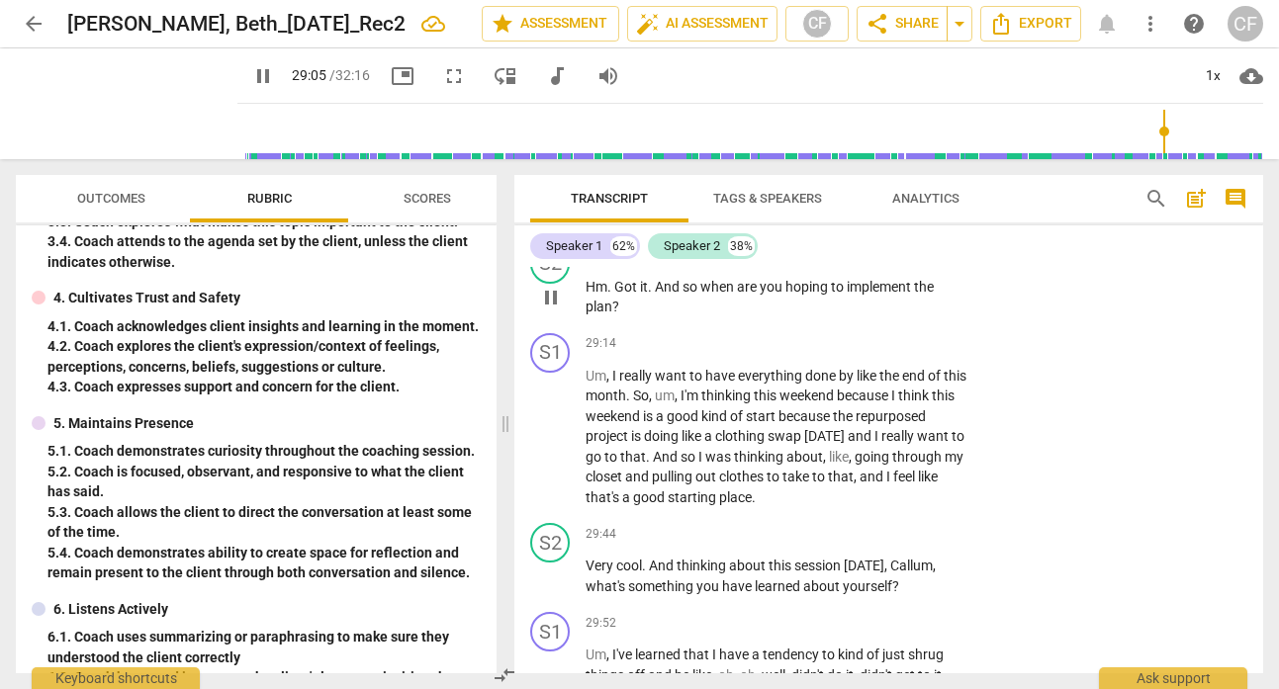
scroll to position [13377, 0]
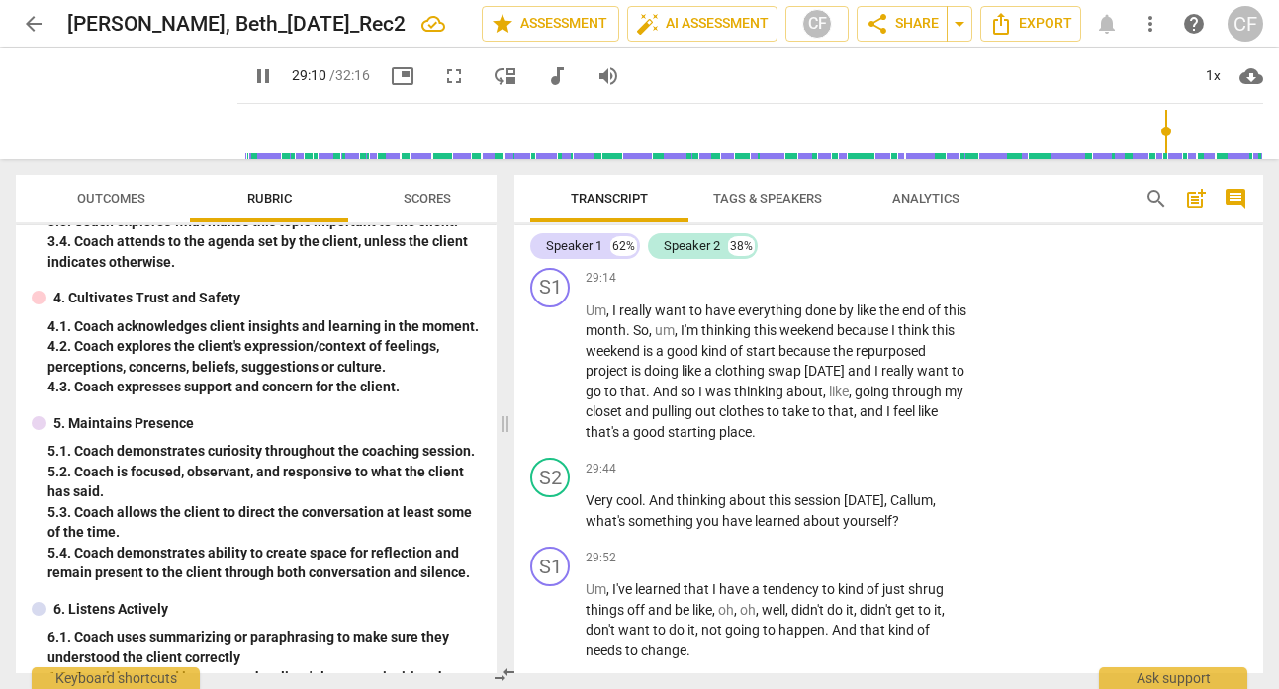
drag, startPoint x: 625, startPoint y: 368, endPoint x: 655, endPoint y: 342, distance: 39.3
click at [655, 252] on p "Hm . Got it . And so when are you hoping to implement the plan ?" at bounding box center [776, 232] width 383 height 41
click at [876, 199] on p "Add competency" at bounding box center [907, 190] width 94 height 18
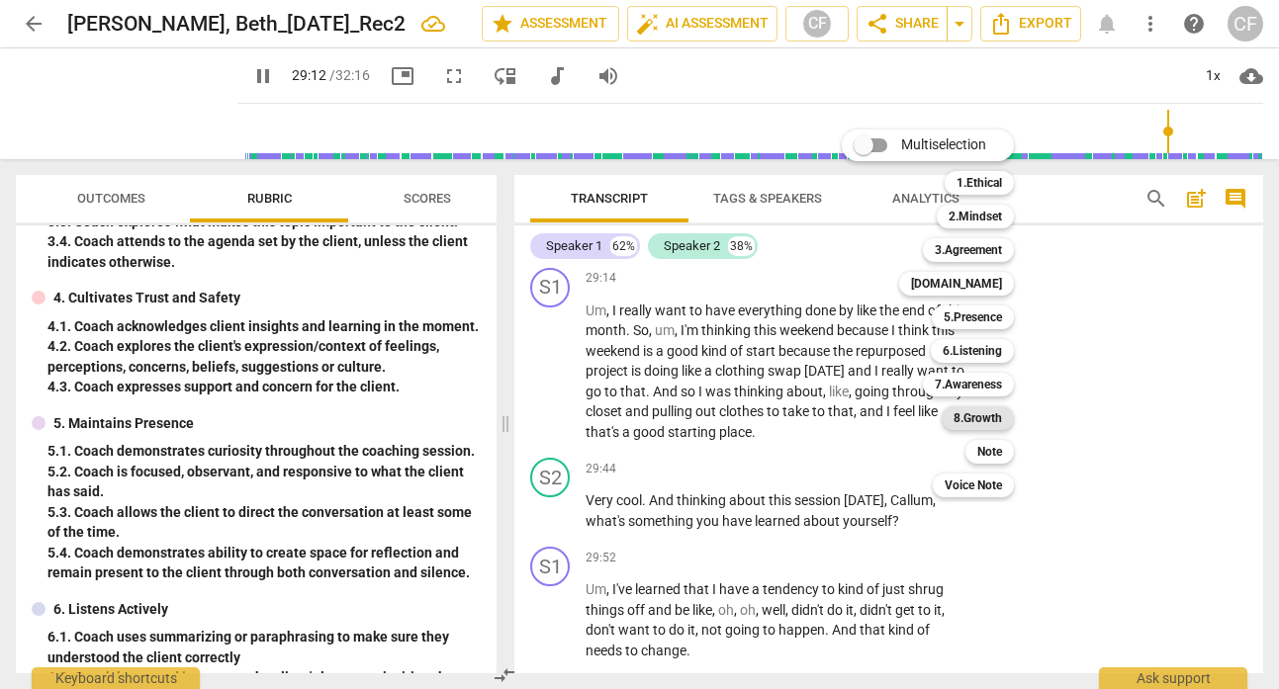
click at [1000, 420] on b "8.Growth" at bounding box center [977, 418] width 48 height 24
type input "1753"
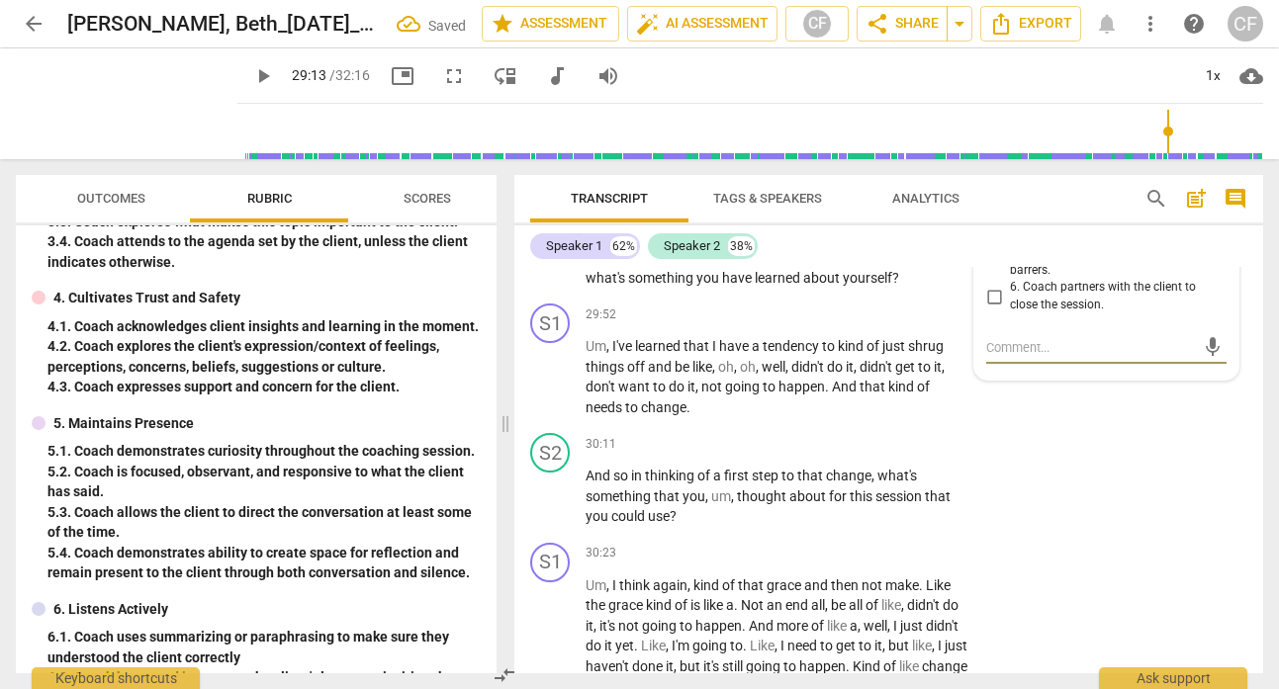
scroll to position [13577, 0]
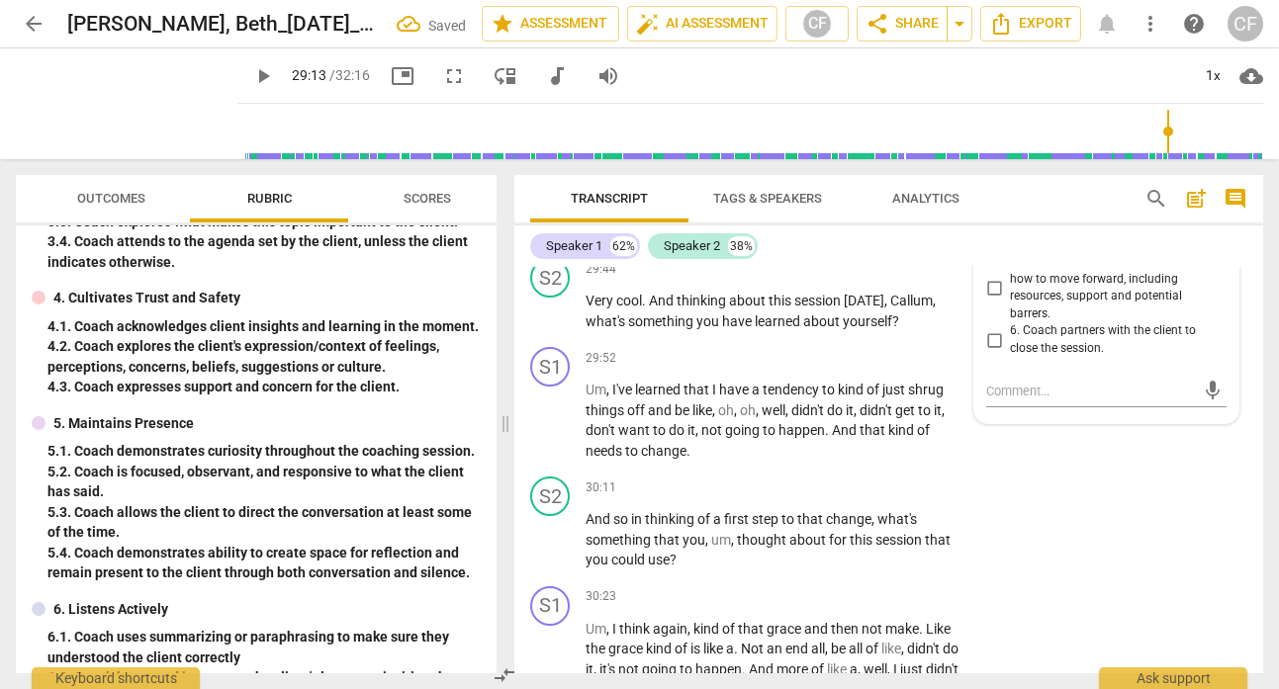
click at [991, 196] on input "3. Coach partners with the client to create or confirm specific action plans" at bounding box center [994, 184] width 32 height 24
checkbox input "true"
click at [1132, 469] on div "S1 play_arrow pause 29:52 + Add competency keyboard_arrow_right Um , I've learn…" at bounding box center [888, 404] width 749 height 130
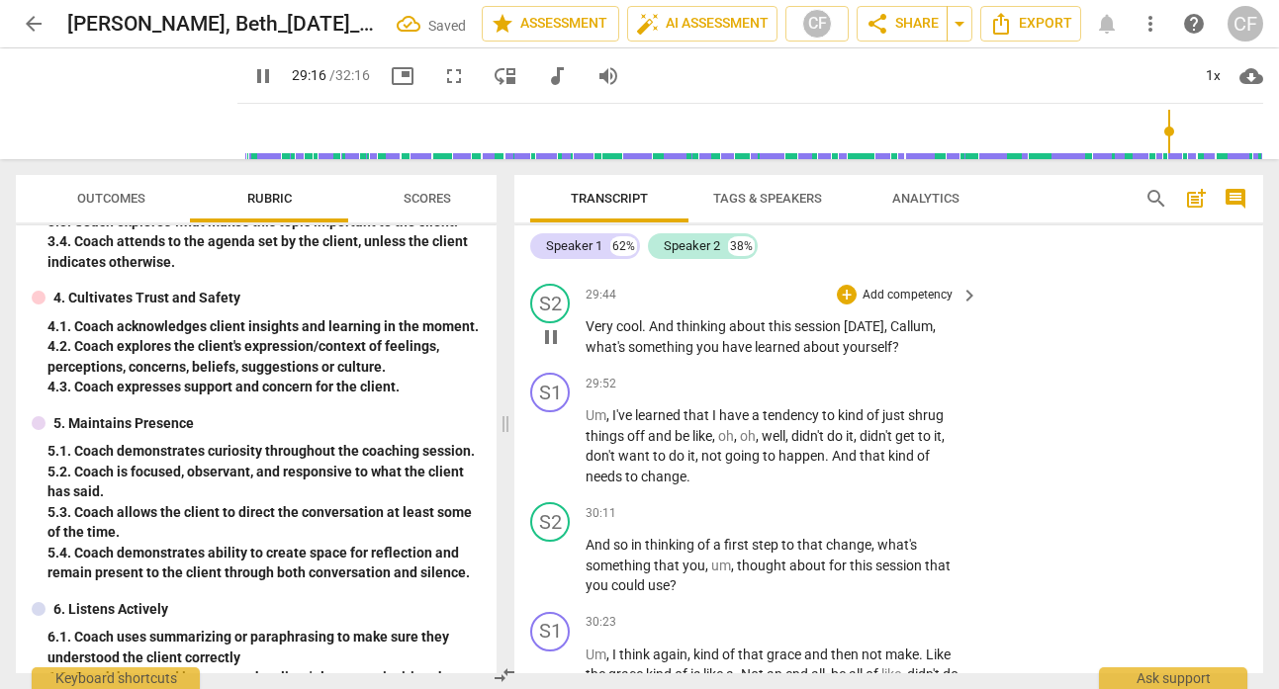
scroll to position [13652, 0]
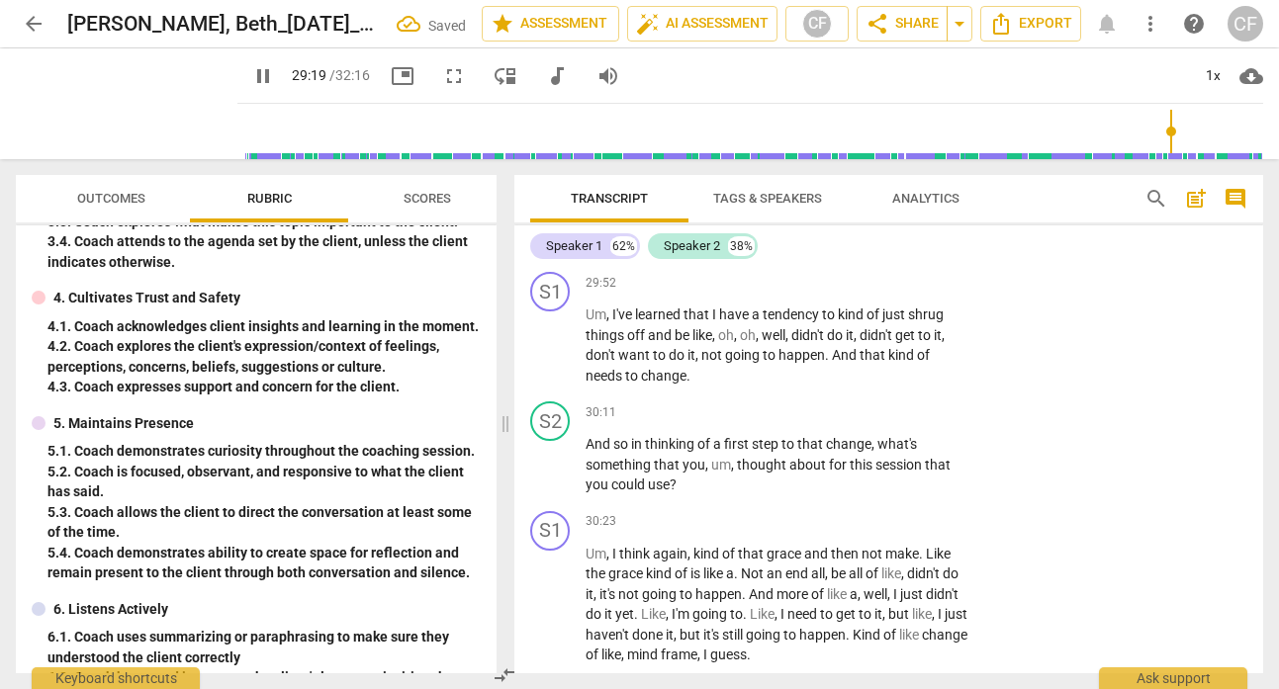
drag, startPoint x: 910, startPoint y: 365, endPoint x: 574, endPoint y: 361, distance: 336.3
click at [564, 264] on div "S2 play_arrow pause 29:44 + Add competency keyboard_arrow_right Very cool . And…" at bounding box center [888, 219] width 749 height 89
click at [843, 204] on div "+" at bounding box center [847, 194] width 20 height 20
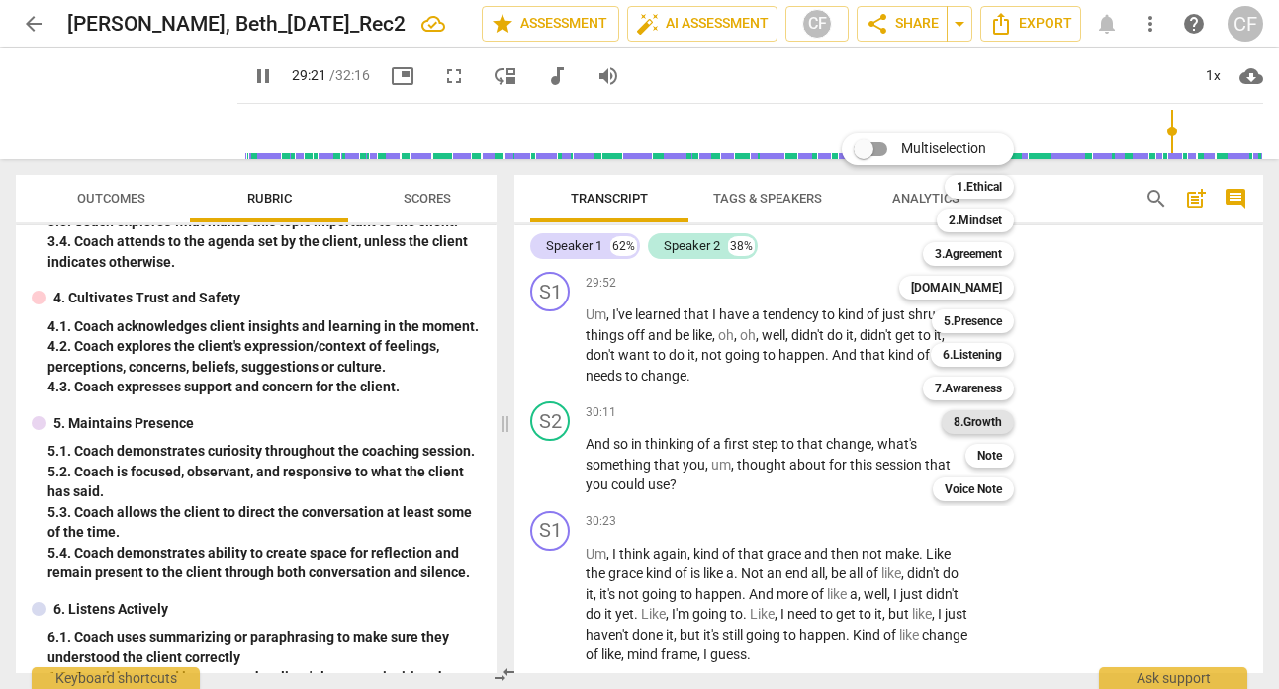
click at [1000, 420] on b "8.Growth" at bounding box center [977, 422] width 48 height 24
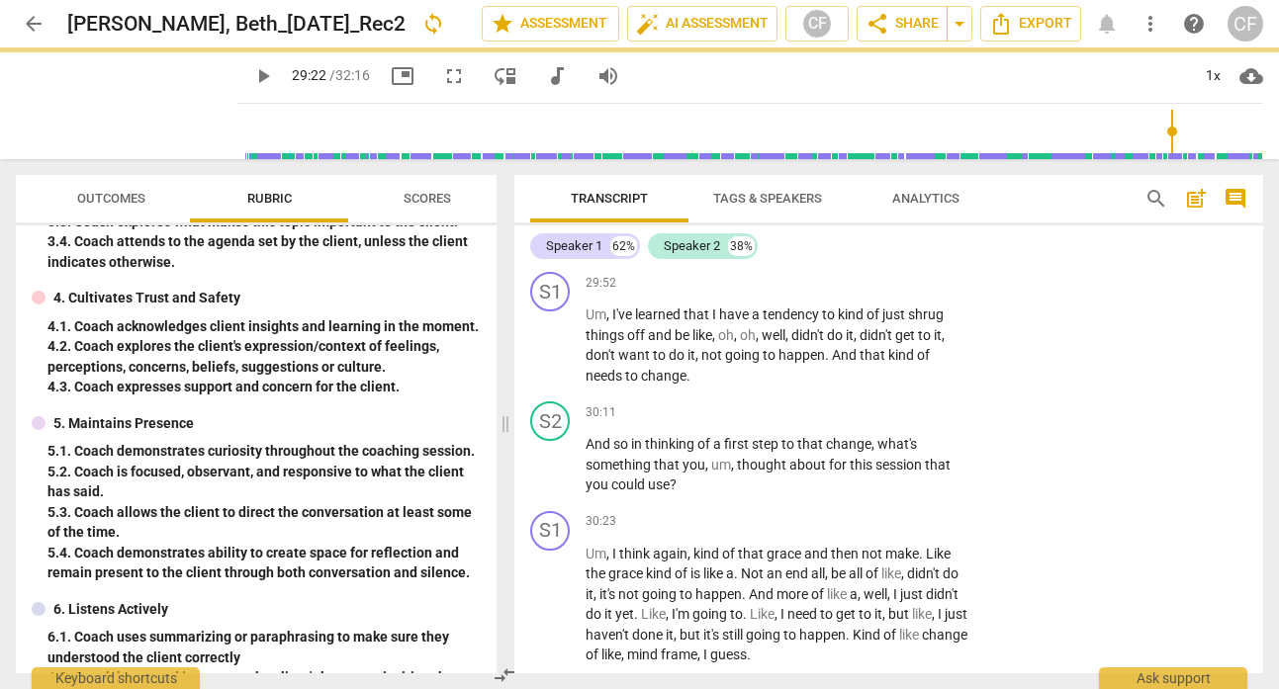
type input "1762"
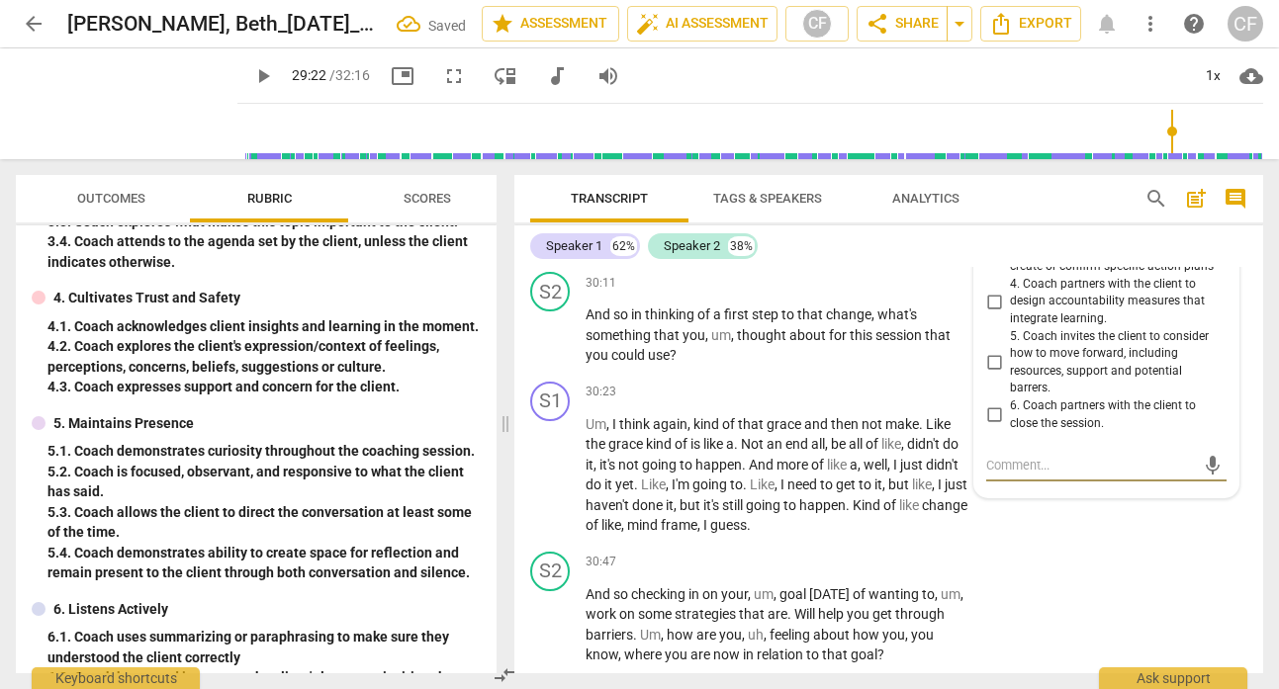
scroll to position [13749, 0]
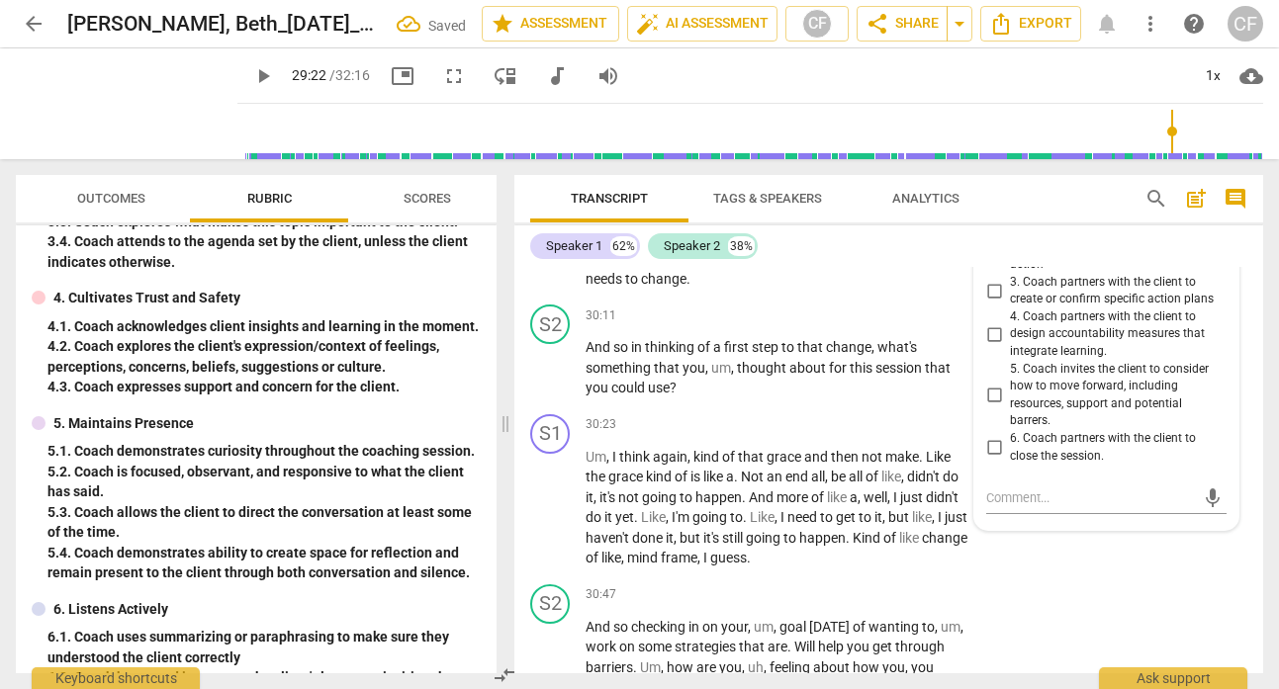
click at [985, 208] on input "1. Coach supports the client in exploring their learning about themselves and t…" at bounding box center [994, 196] width 32 height 24
checkbox input "true"
click at [935, 167] on div "S2 play_arrow pause 29:44 + Add competency 8.Growth keyboard_arrow_right Very c…" at bounding box center [888, 122] width 749 height 89
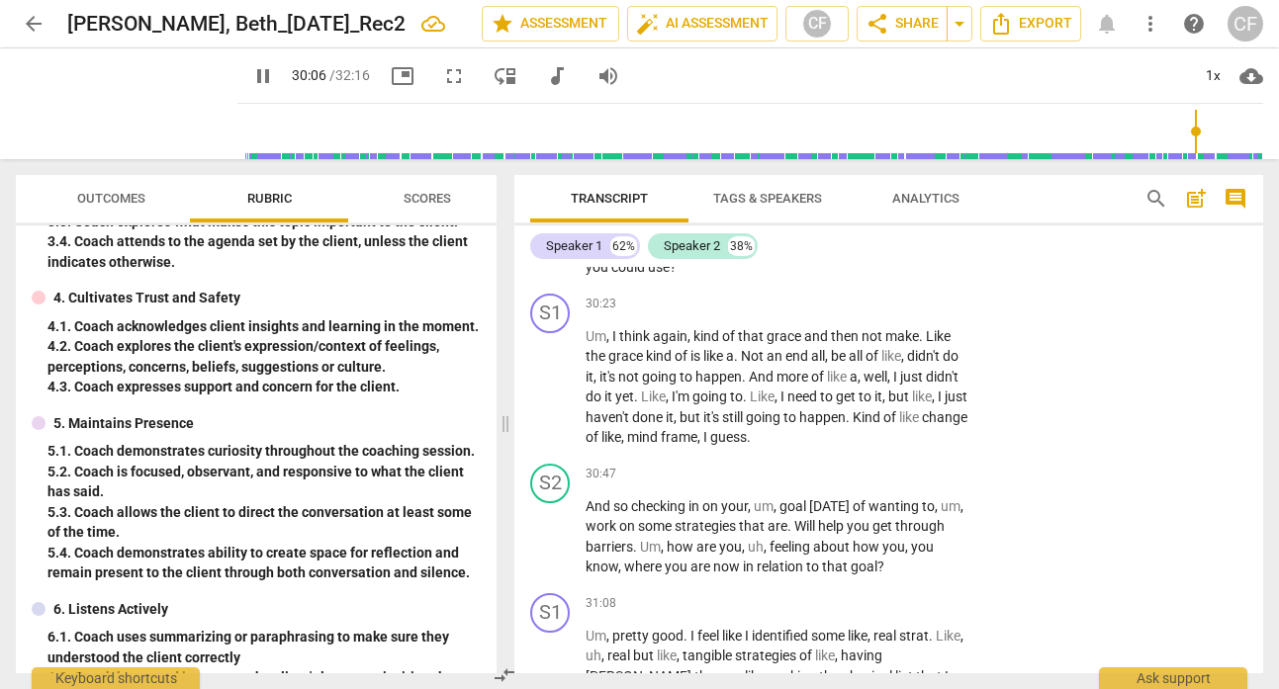
scroll to position [13885, 0]
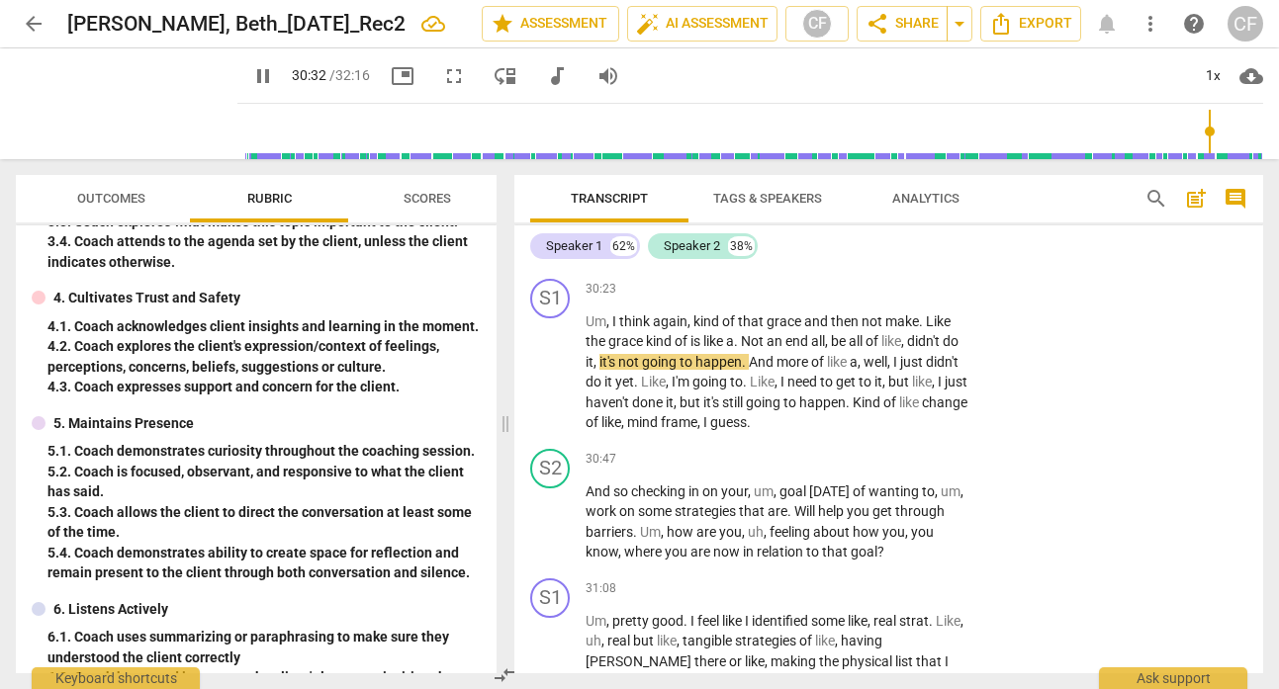
drag, startPoint x: 696, startPoint y: 368, endPoint x: 593, endPoint y: 333, distance: 108.5
click at [591, 263] on p "And so in thinking of a first step to that change , what's something that you ,…" at bounding box center [776, 232] width 383 height 61
click at [894, 190] on p "Add competency" at bounding box center [907, 181] width 94 height 18
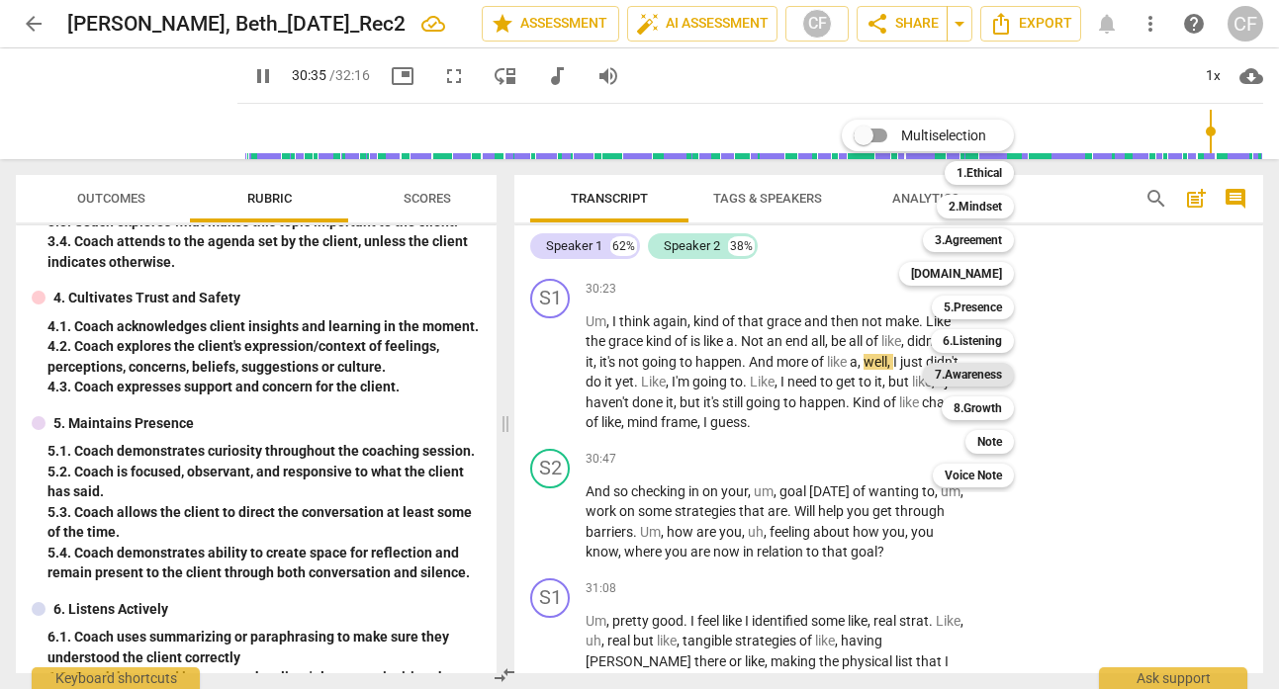
click at [974, 376] on b "7.Awareness" at bounding box center [968, 375] width 67 height 24
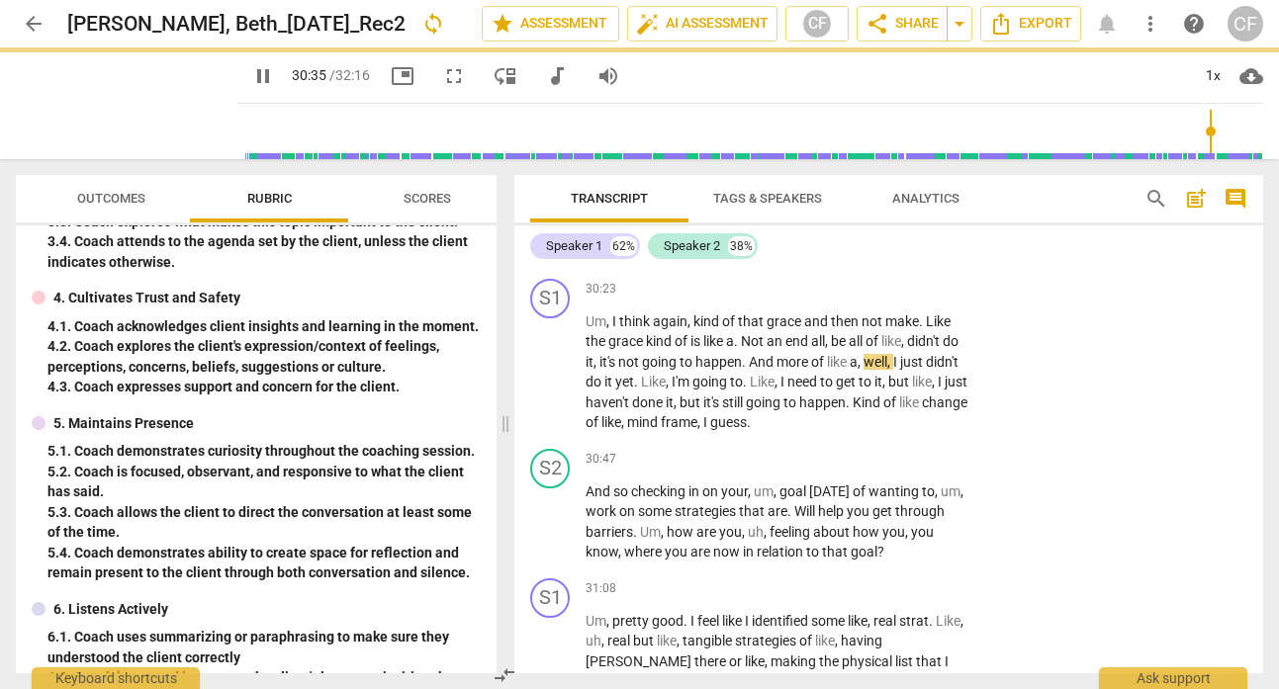
type input "1836"
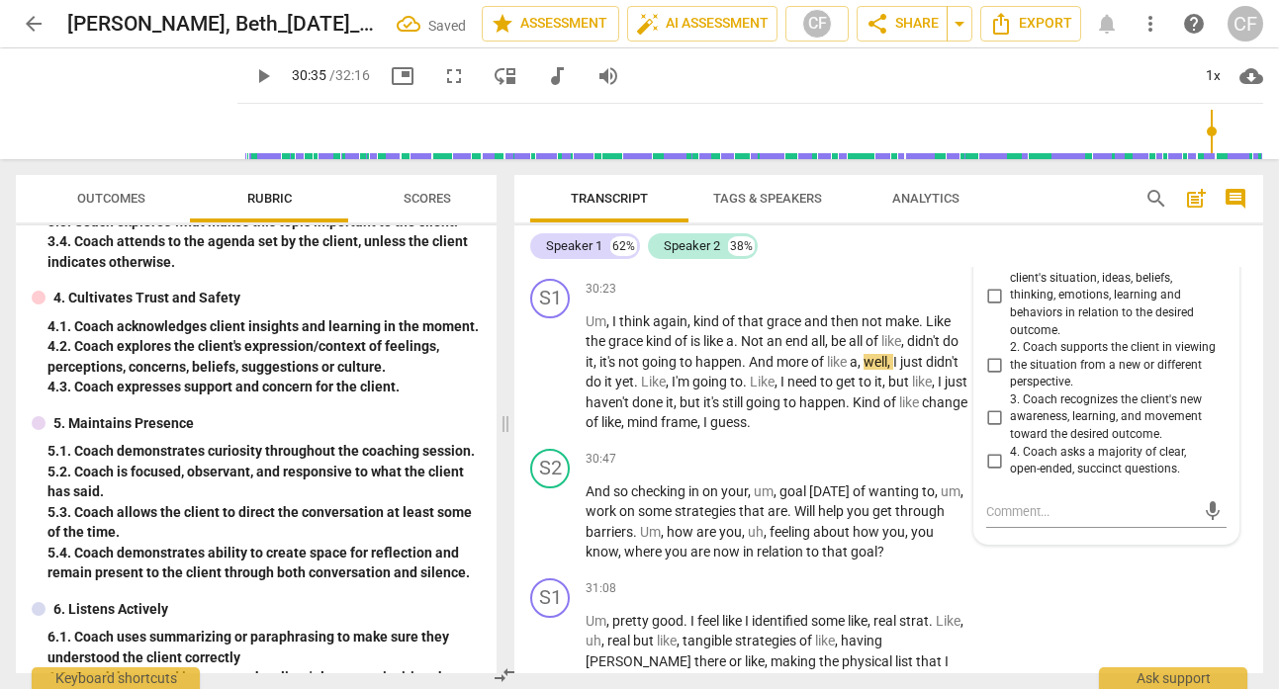
click at [1078, 231] on div "7.Awareness" at bounding box center [1050, 223] width 85 height 17
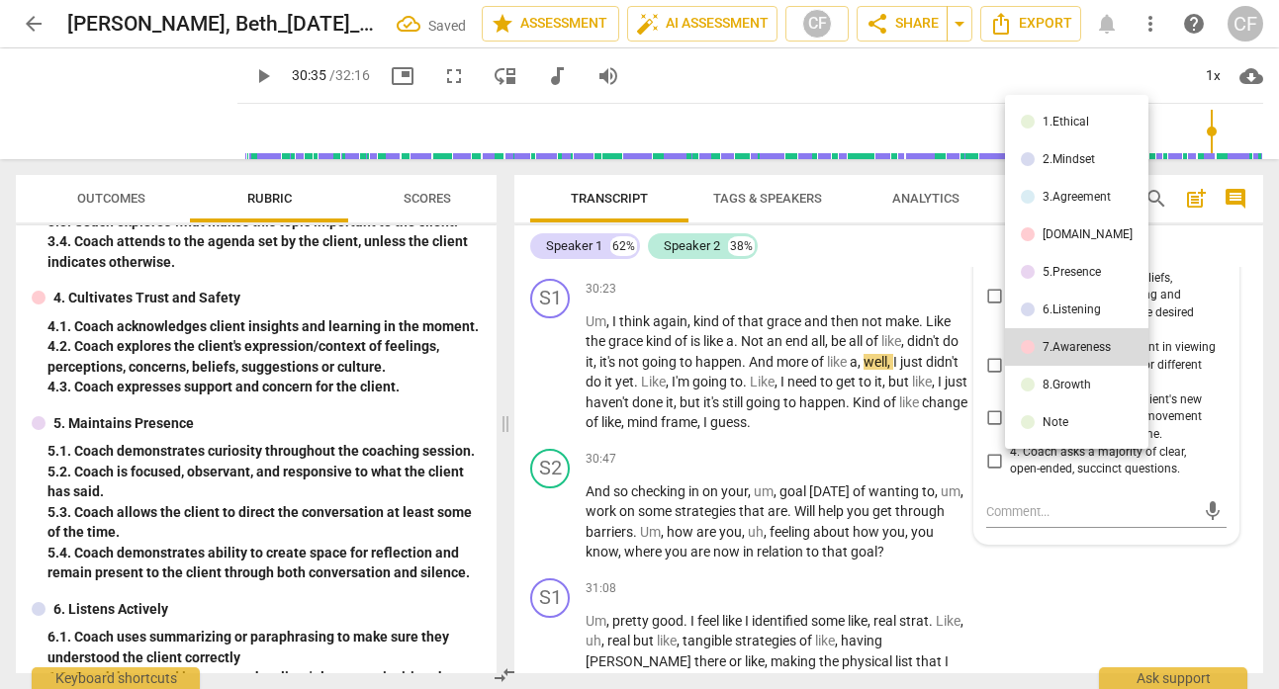
click at [1080, 380] on div "8.Growth" at bounding box center [1066, 385] width 48 height 12
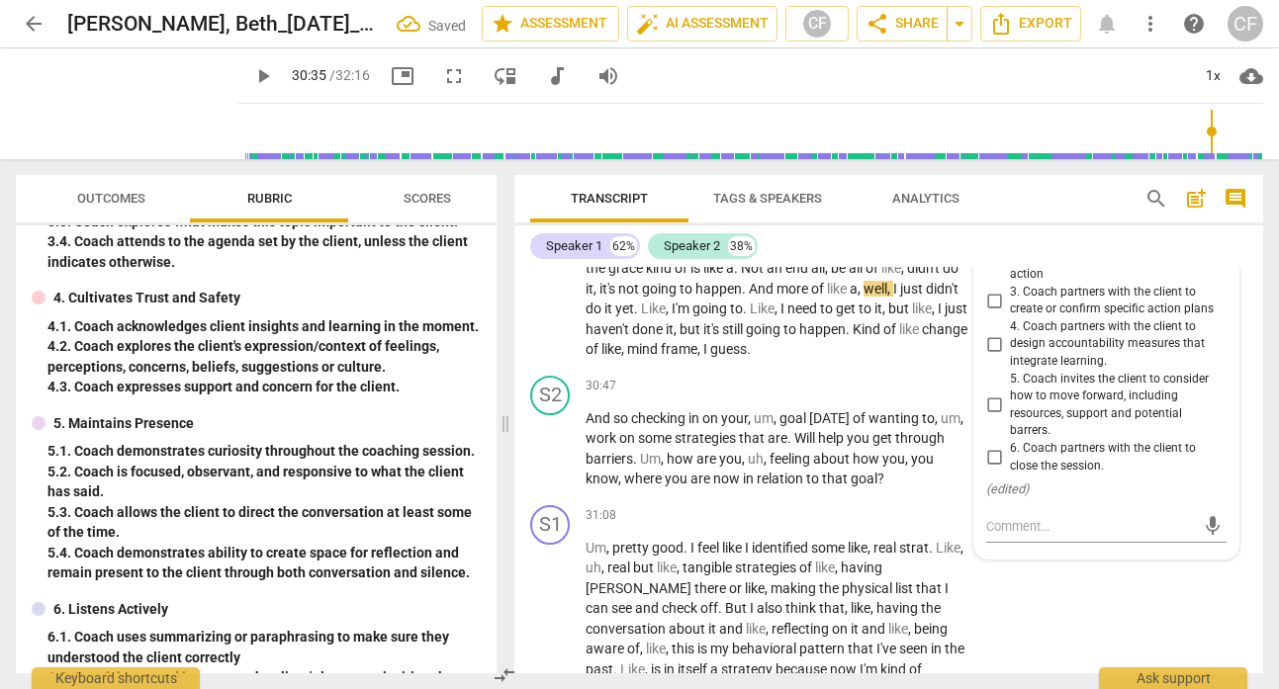
scroll to position [13990, 0]
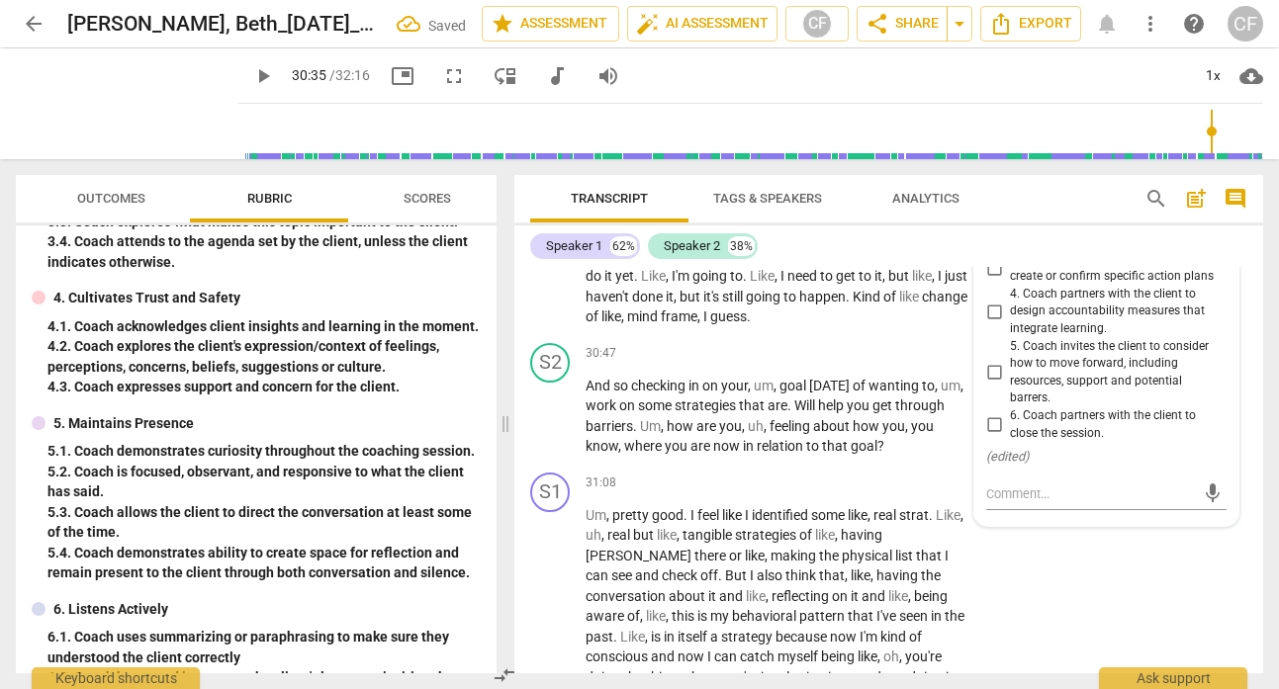
click at [987, 280] on input "3. Coach partners with the client to create or confirm specific action plans" at bounding box center [994, 268] width 32 height 24
checkbox input "true"
click at [941, 266] on div "Speaker 1 62% Speaker 2 38% S1 play_arrow pause 00:00 + Add competency keyboard…" at bounding box center [888, 449] width 749 height 448
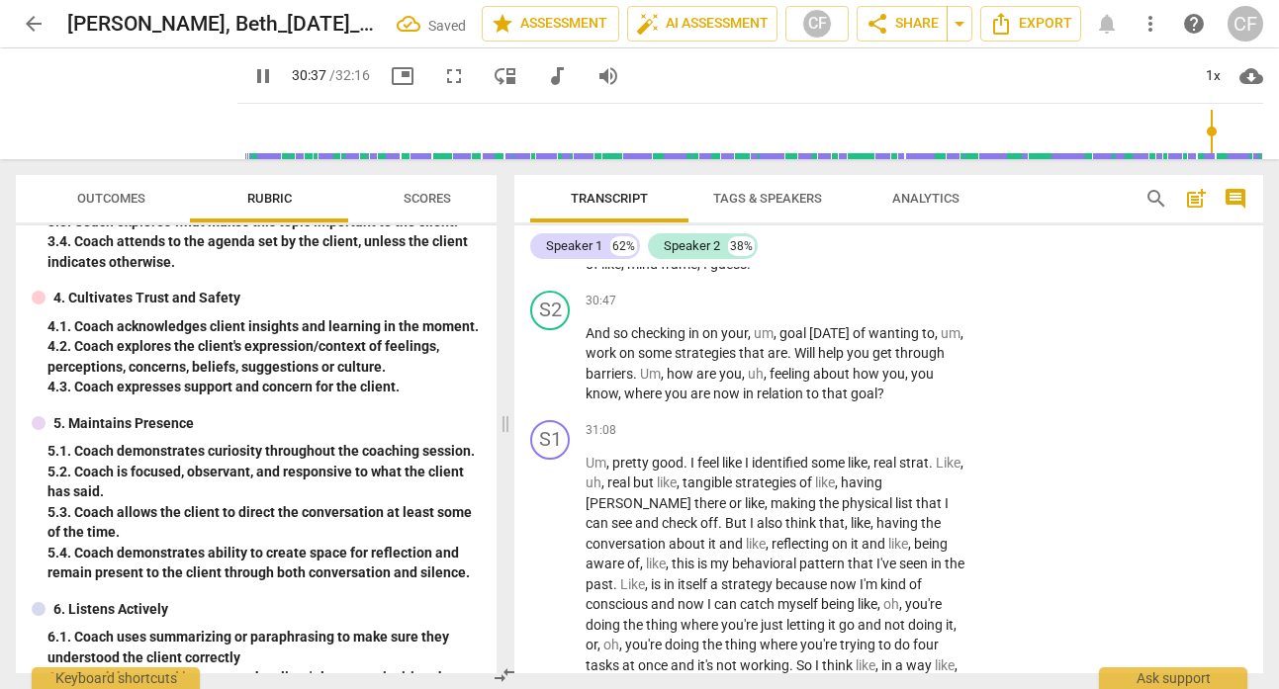
scroll to position [14193, 0]
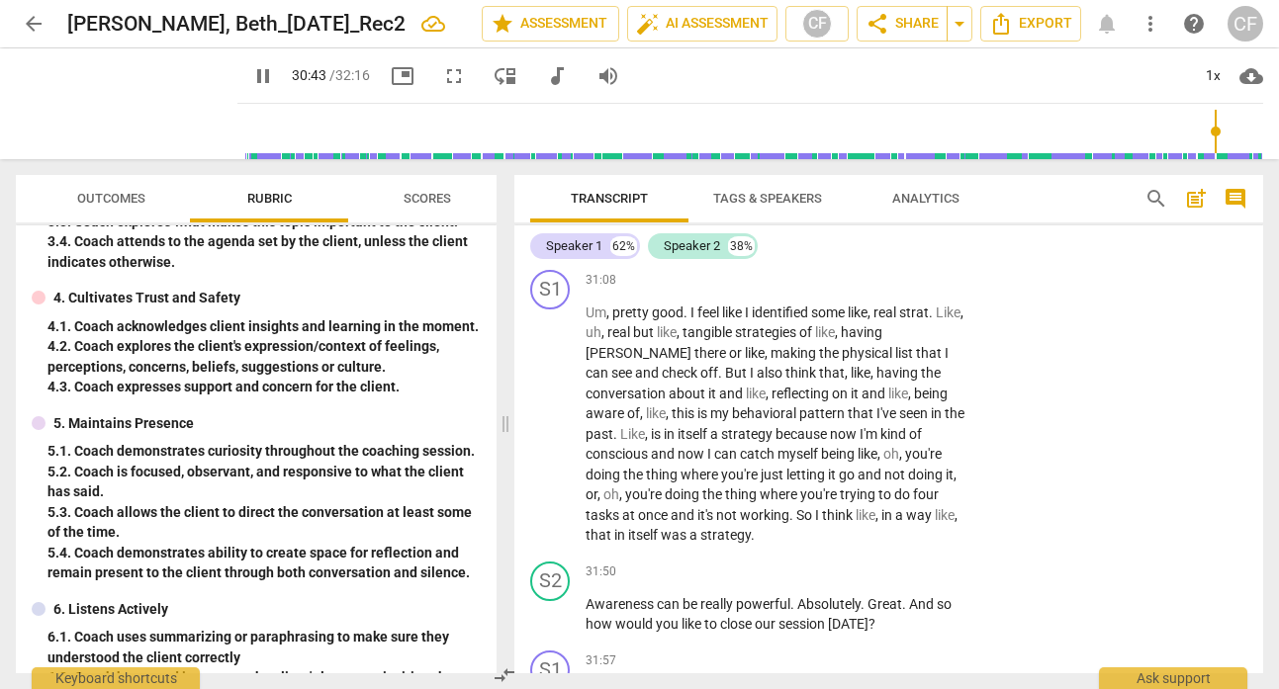
drag, startPoint x: 886, startPoint y: 367, endPoint x: 794, endPoint y: 333, distance: 97.9
click at [794, 254] on p "And so checking in on your , um , goal today of wanting to , um , work on some …" at bounding box center [776, 213] width 383 height 81
click at [862, 160] on p "Add competency" at bounding box center [907, 151] width 94 height 18
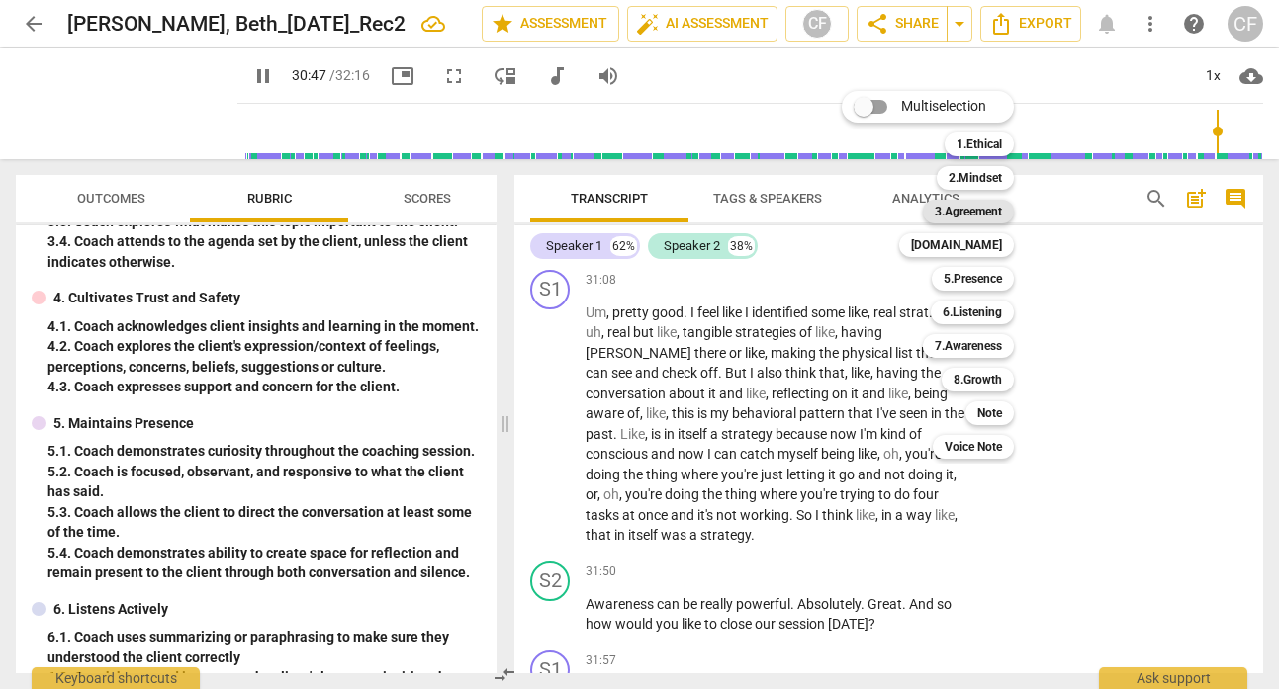
click at [973, 206] on b "3.Agreement" at bounding box center [968, 212] width 67 height 24
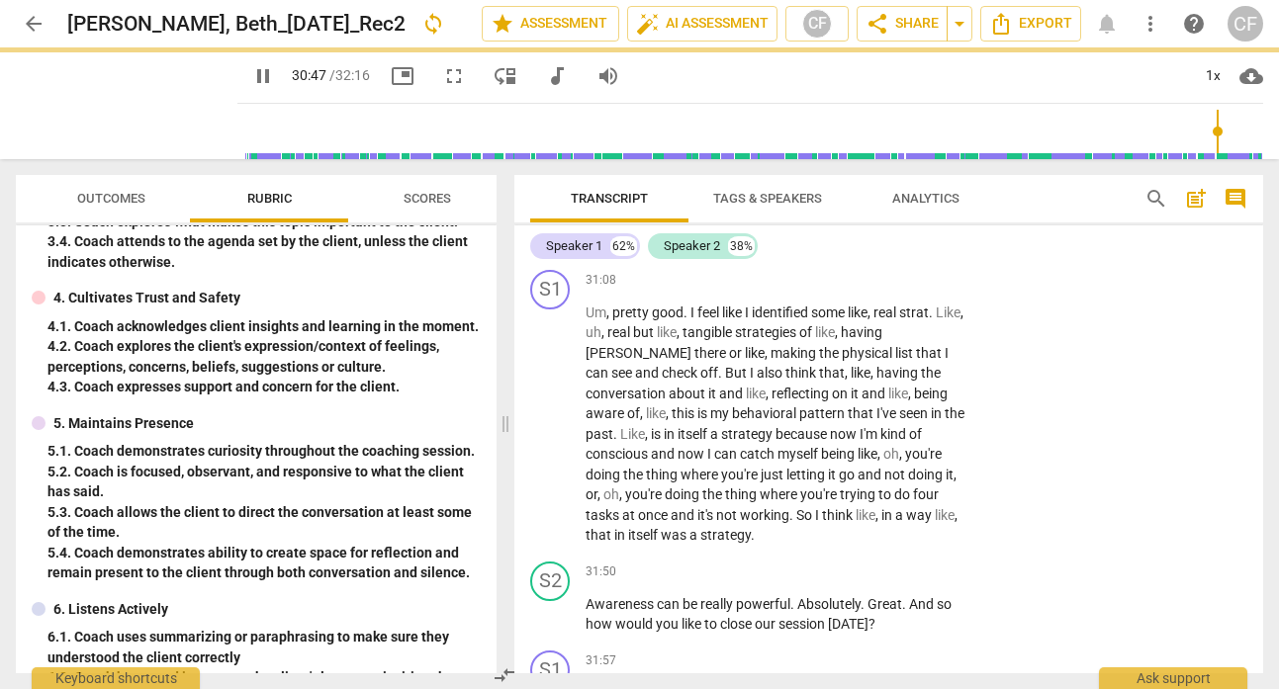
type input "1848"
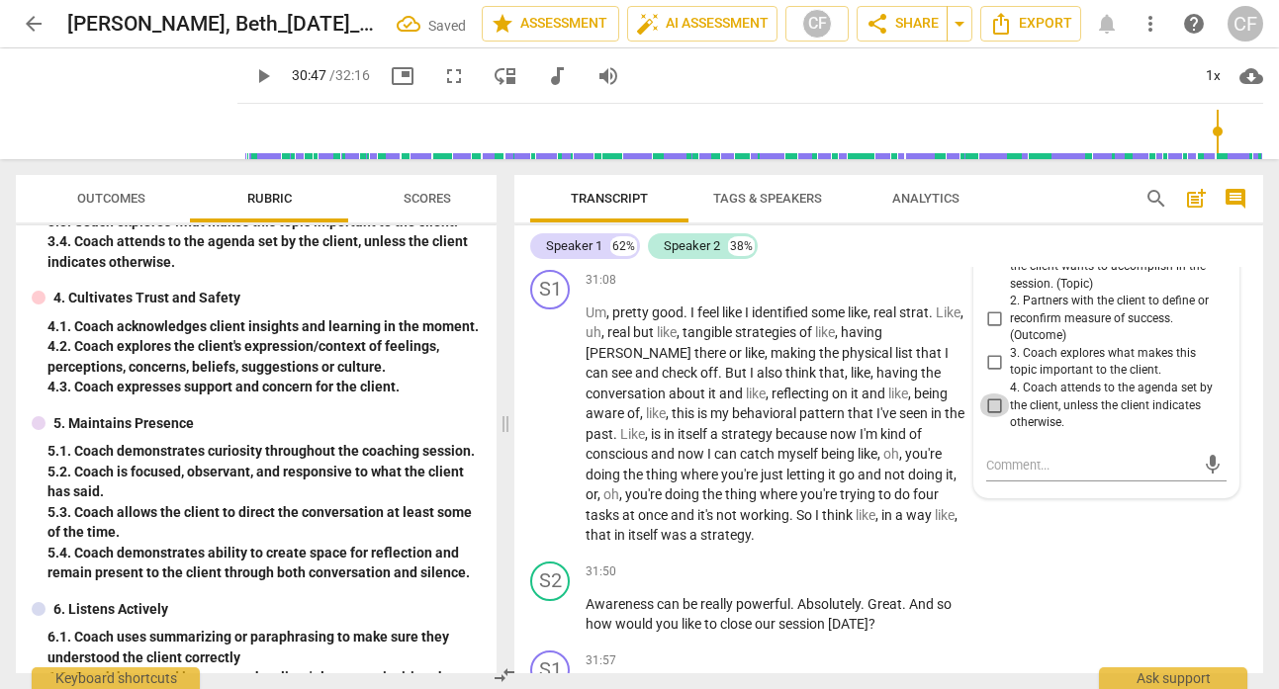
click at [989, 417] on input "4. Coach attends to the agenda set by the client, unless the client indicates o…" at bounding box center [994, 406] width 32 height 24
checkbox input "true"
click at [1061, 262] on div "S2 play_arrow pause 30:47 + Add competency 3.Agreement keyboard_arrow_right And…" at bounding box center [888, 198] width 749 height 130
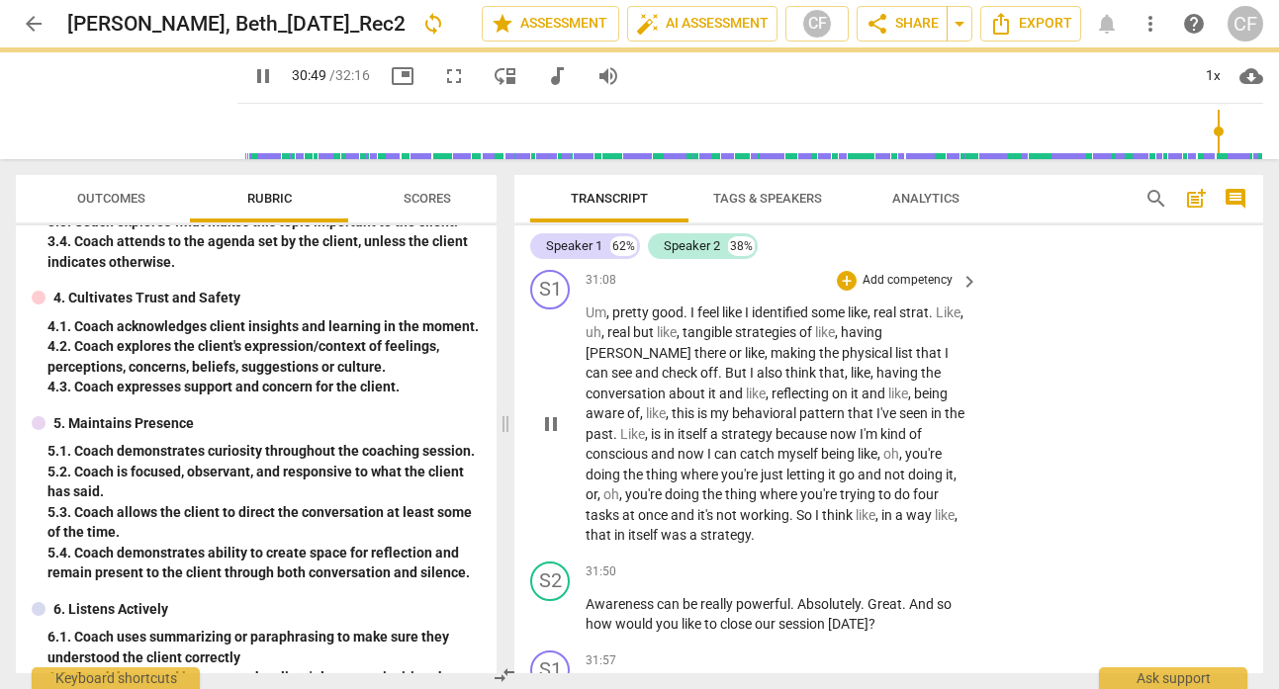
scroll to position [14370, 0]
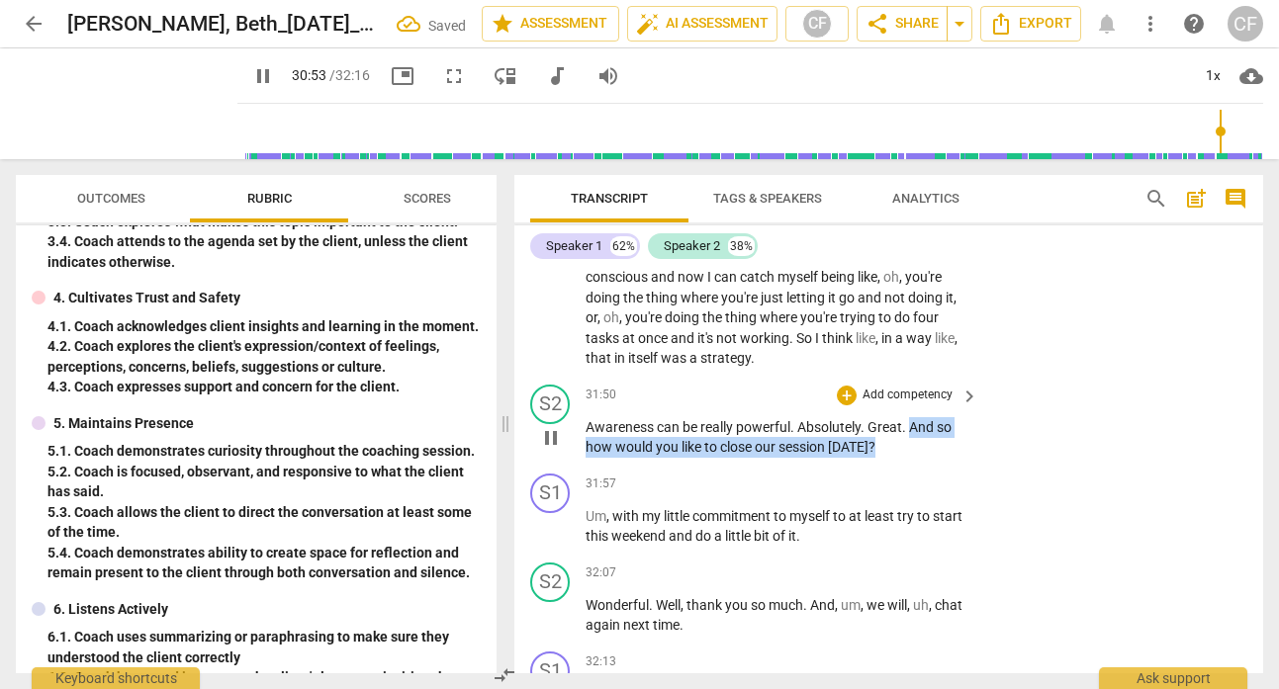
drag, startPoint x: 889, startPoint y: 568, endPoint x: 910, endPoint y: 552, distance: 26.1
click at [910, 458] on p "Awareness can be really powerful . Absolutely . Great . And so how would you li…" at bounding box center [776, 437] width 383 height 41
click at [886, 405] on p "Add competency" at bounding box center [907, 396] width 94 height 18
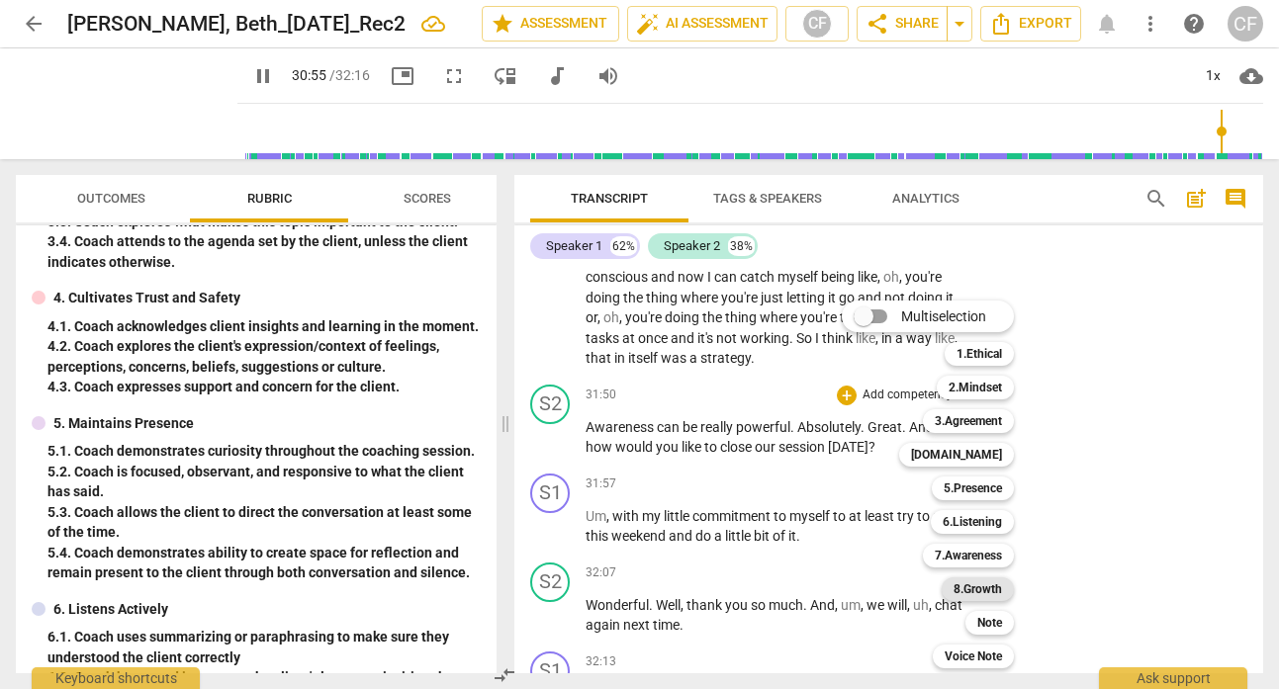
click at [998, 591] on b "8.Growth" at bounding box center [977, 590] width 48 height 24
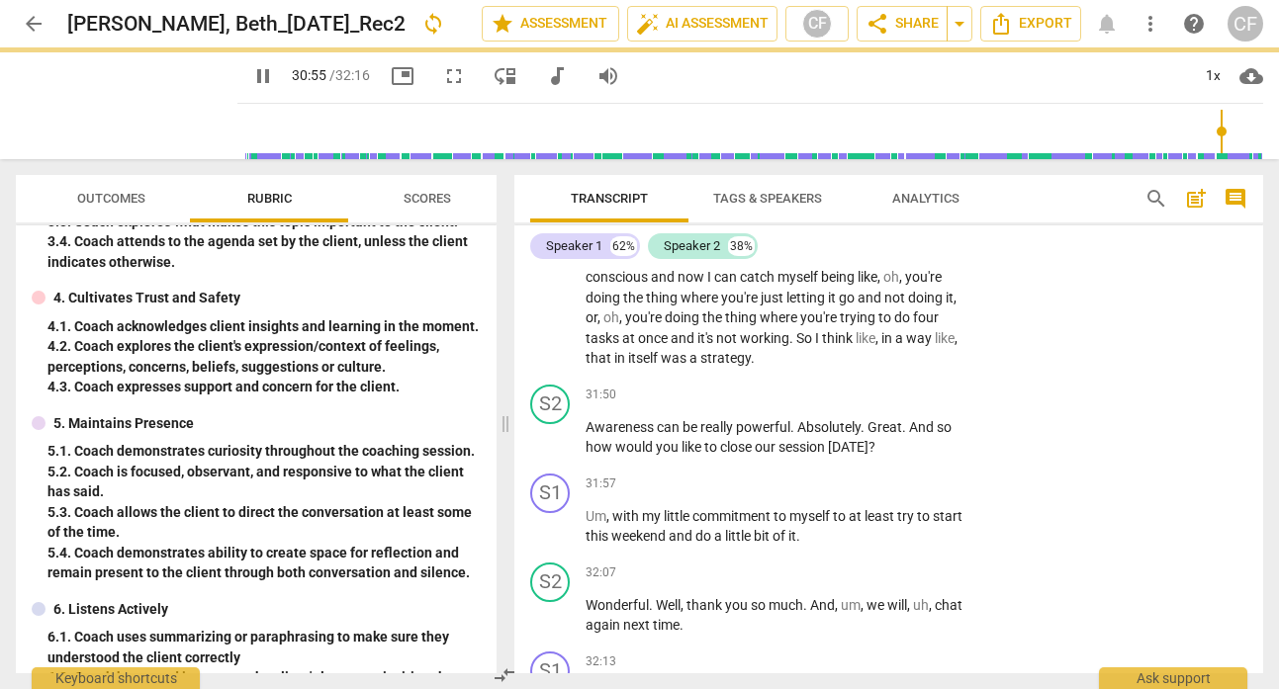
type input "1856"
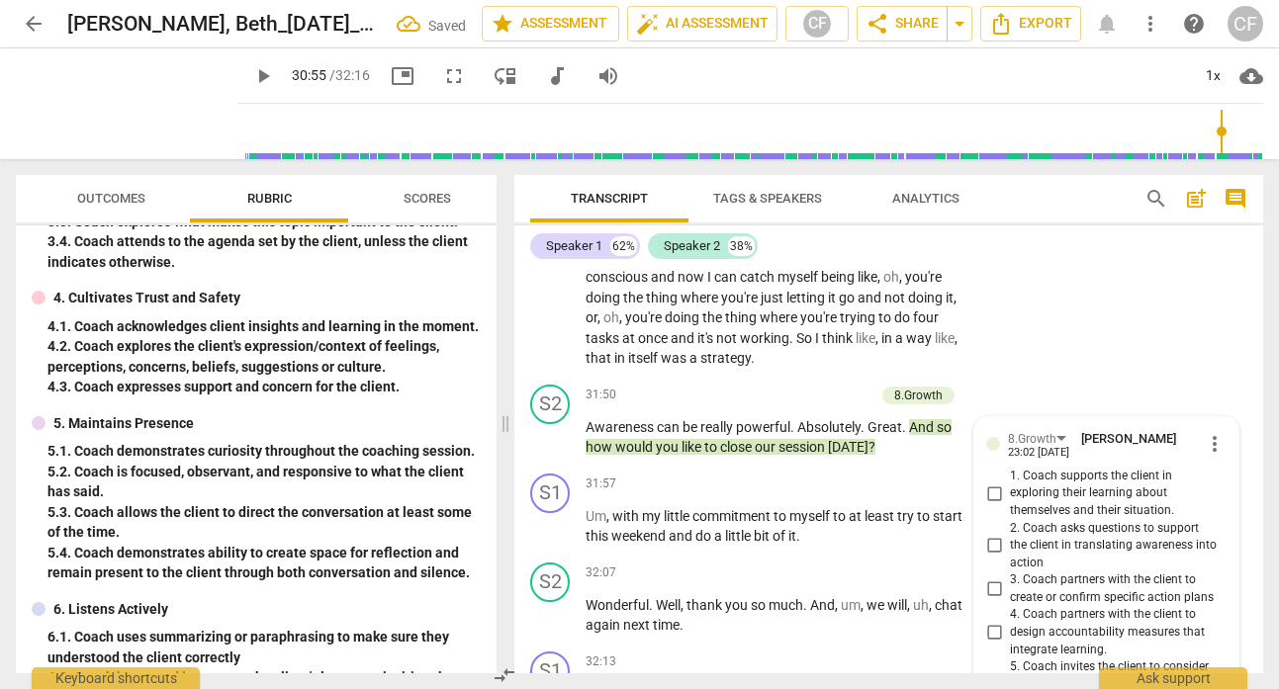
scroll to position [14649, 0]
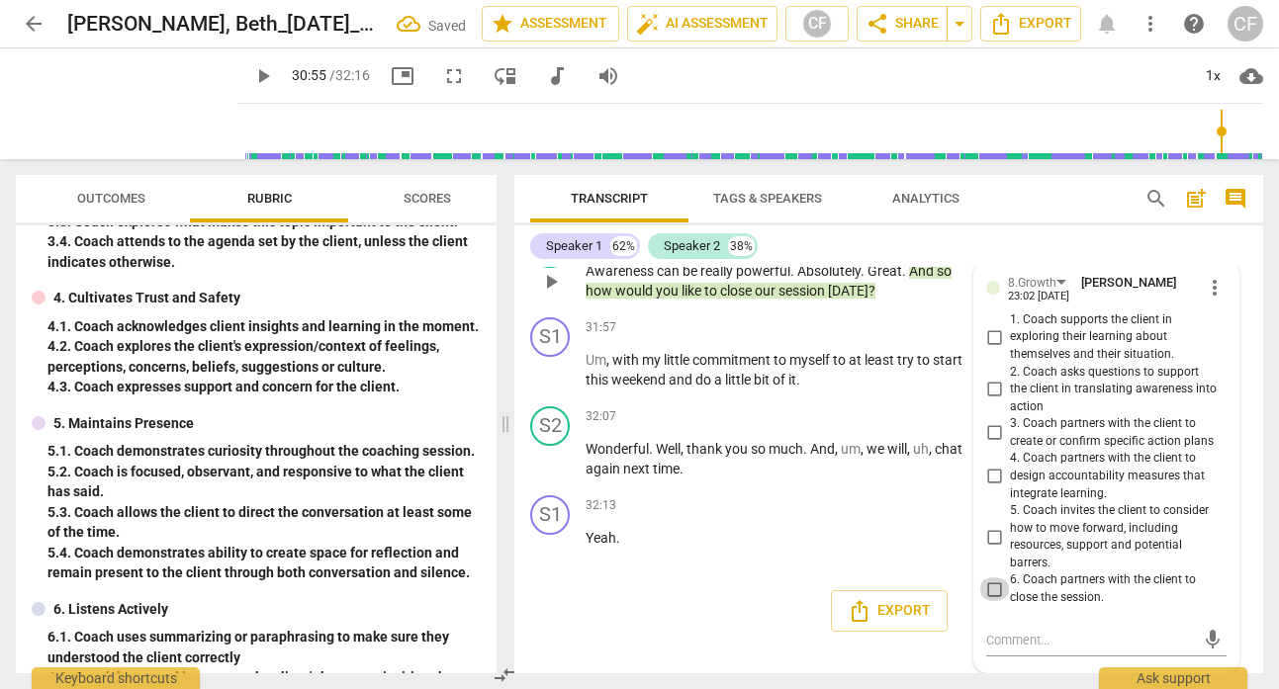
click at [995, 587] on input "6. Coach partners with the client to close the session." at bounding box center [994, 590] width 32 height 24
checkbox input "true"
click at [958, 564] on div "32:13 + Add competency keyboard_arrow_right Yeah ." at bounding box center [782, 530] width 395 height 71
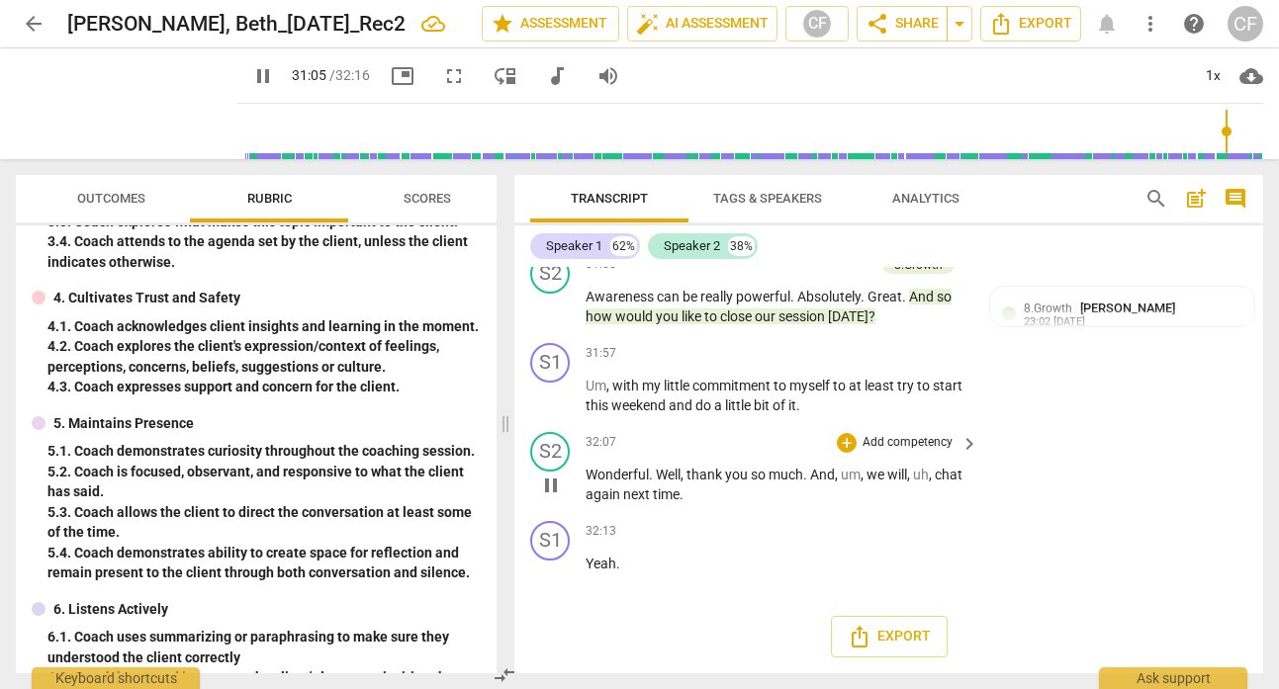
scroll to position [14623, 0]
type input "1936"
